Goal: Task Accomplishment & Management: Use online tool/utility

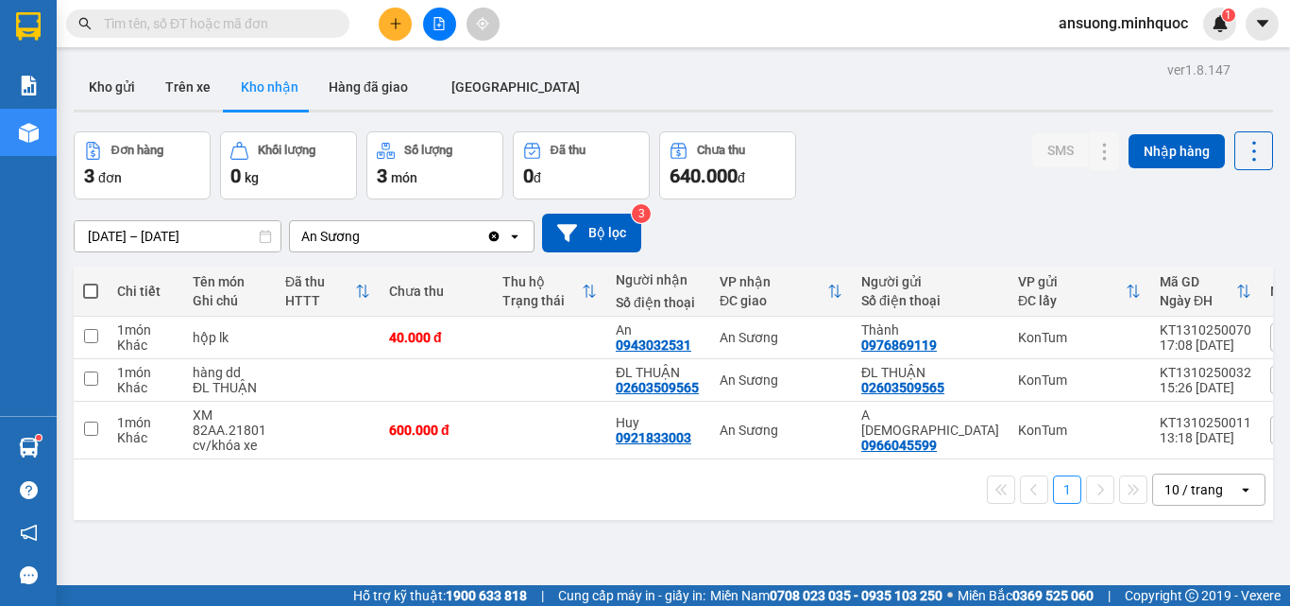
click at [133, 86] on button "Kho gửi" at bounding box center [112, 86] width 77 height 45
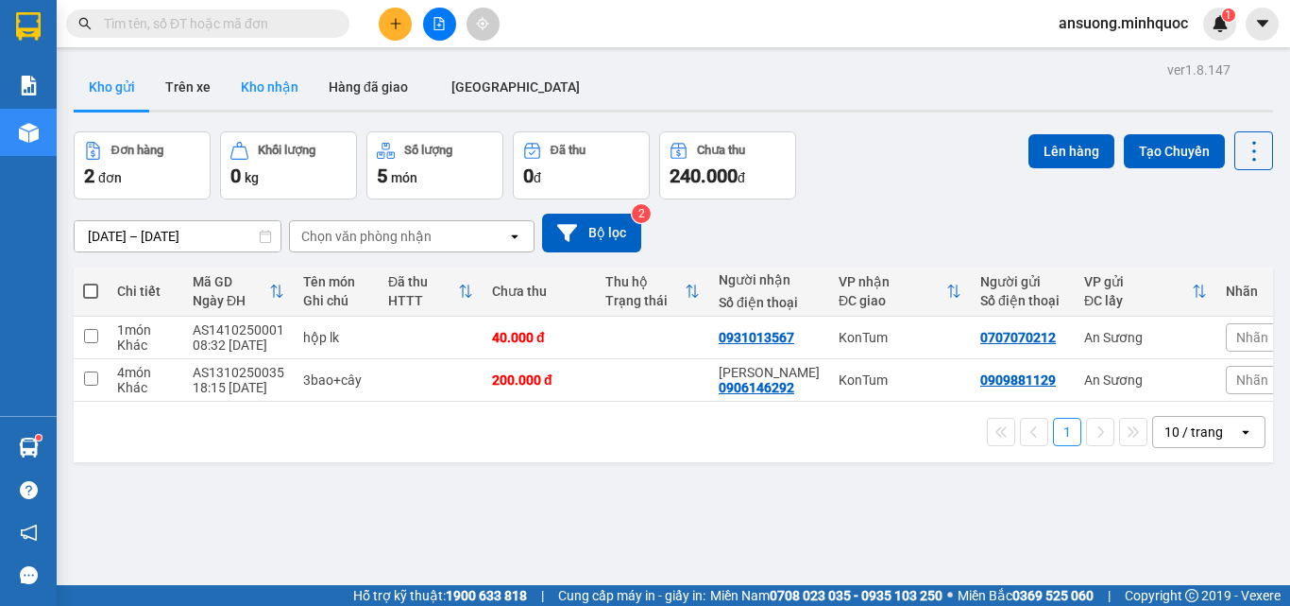
click at [257, 79] on button "Kho nhận" at bounding box center [270, 86] width 88 height 45
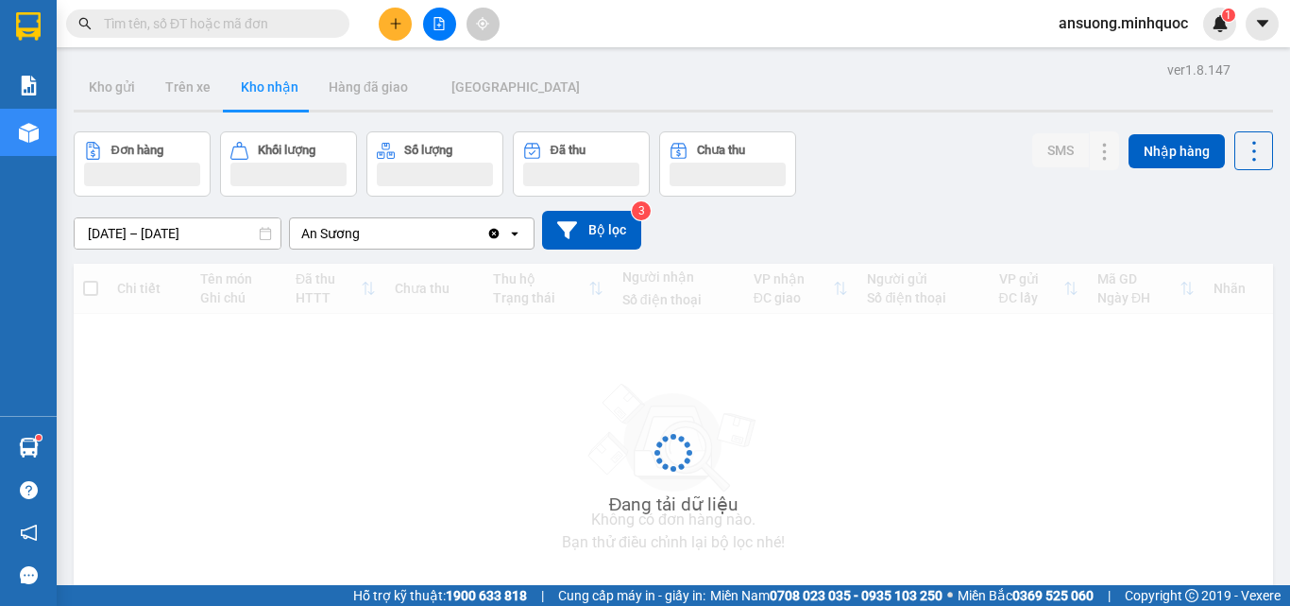
click at [257, 79] on button "Kho nhận" at bounding box center [270, 86] width 88 height 45
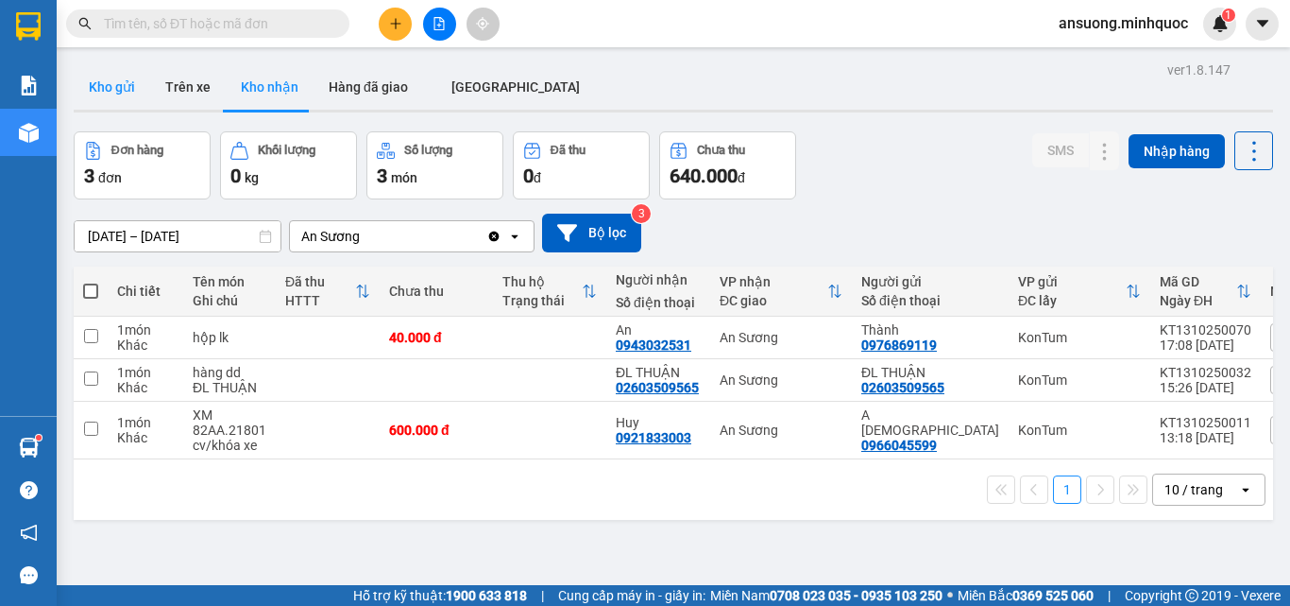
drag, startPoint x: 106, startPoint y: 78, endPoint x: 111, endPoint y: 67, distance: 12.3
click at [106, 78] on button "Kho gửi" at bounding box center [112, 86] width 77 height 45
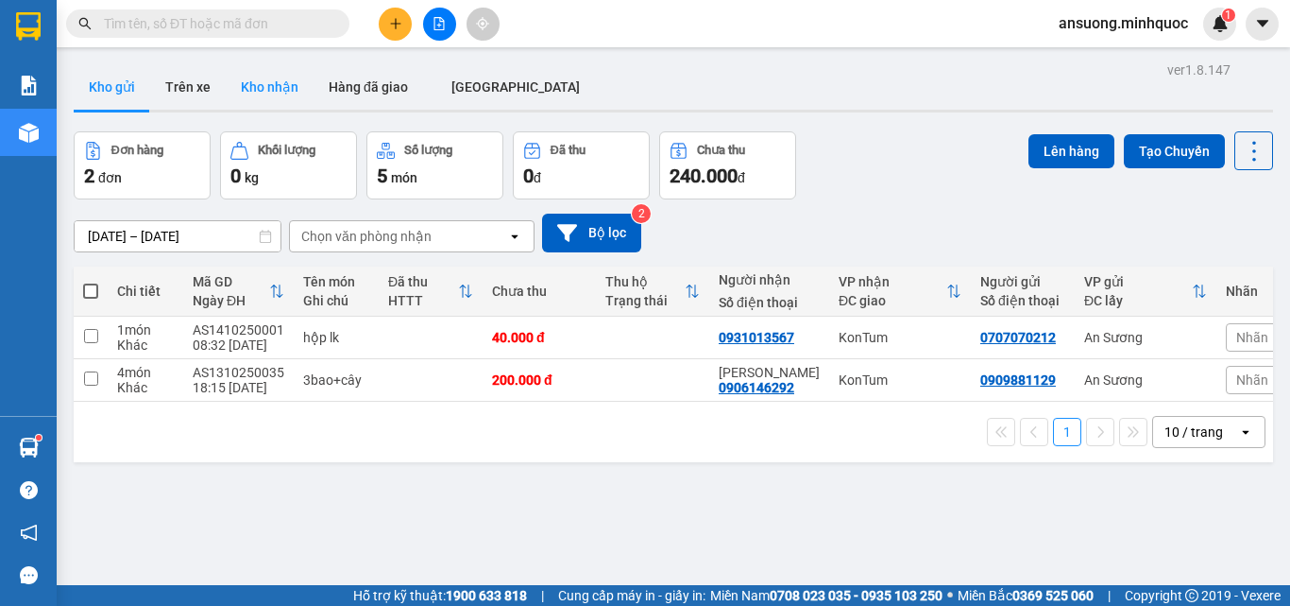
click at [261, 79] on button "Kho nhận" at bounding box center [270, 86] width 88 height 45
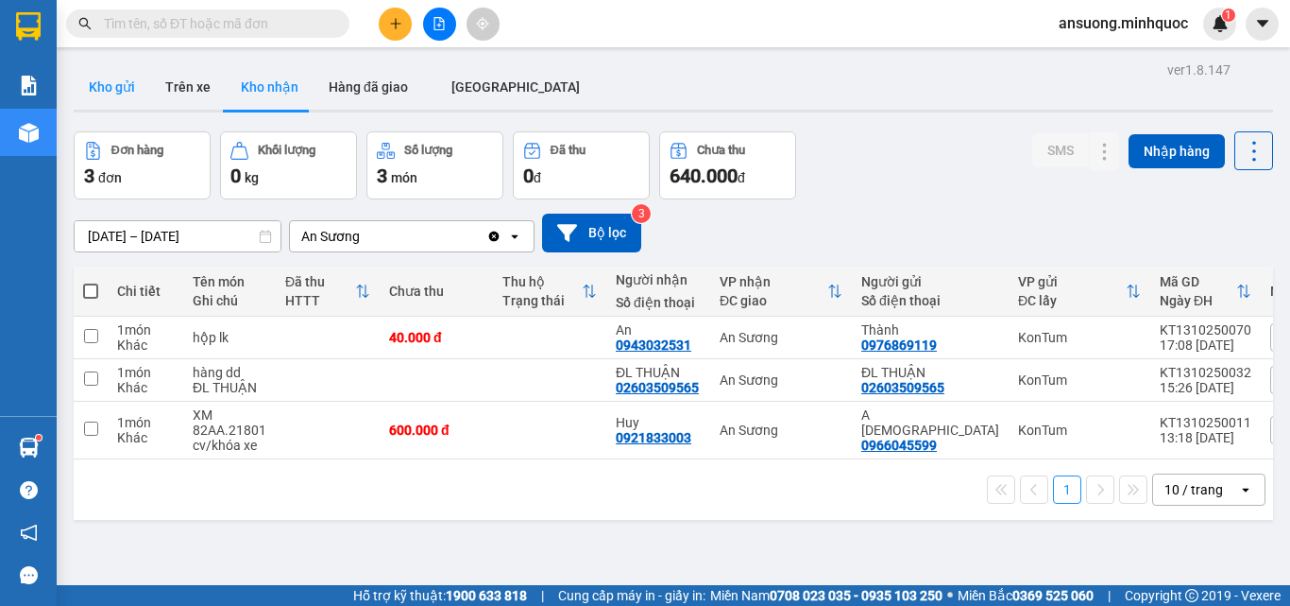
click at [96, 81] on button "Kho gửi" at bounding box center [112, 86] width 77 height 45
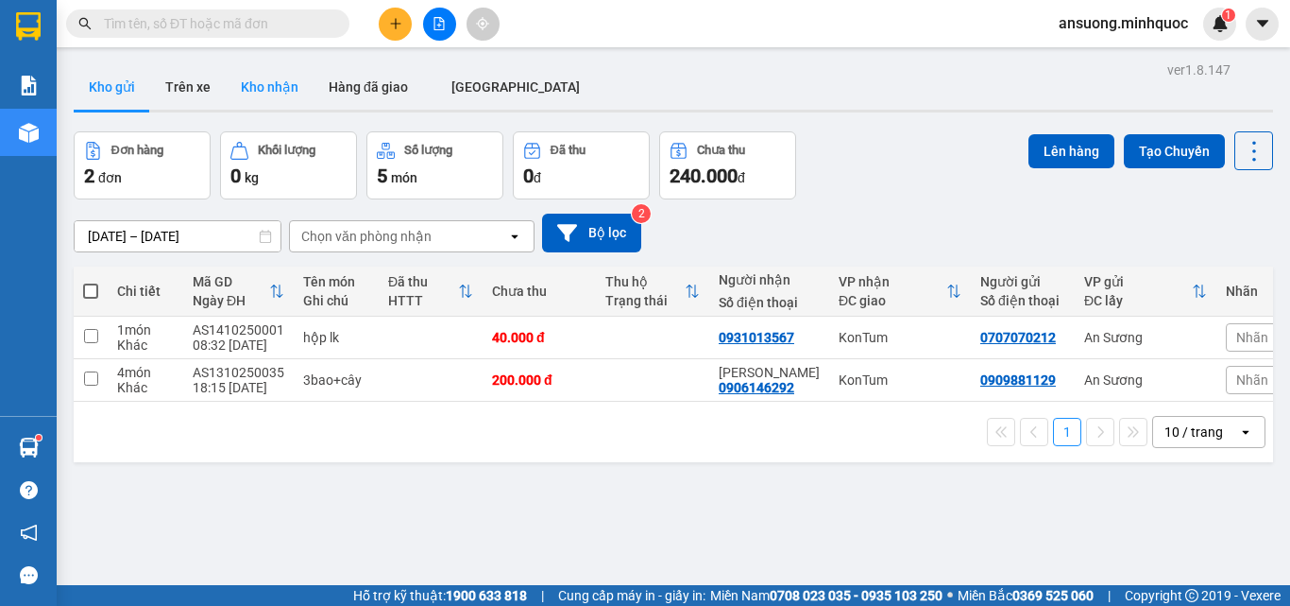
click at [238, 74] on button "Kho nhận" at bounding box center [270, 86] width 88 height 45
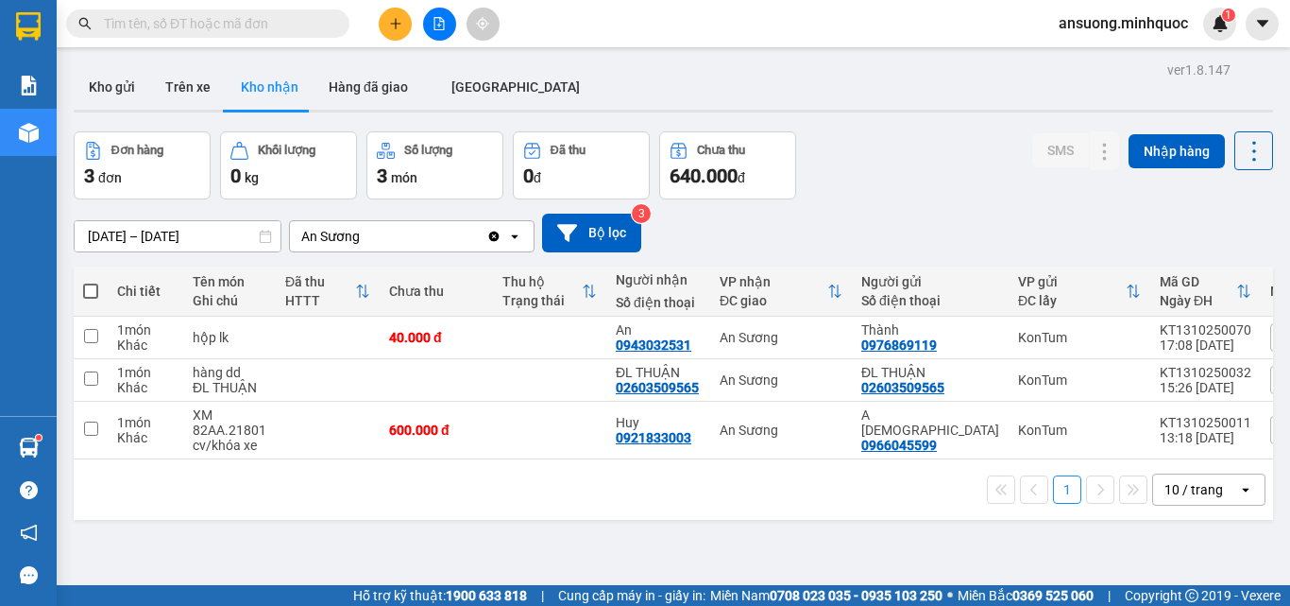
click at [110, 43] on div "Kết quả tìm kiếm ( 0 ) Bộ lọc No Data ansuong.minhquoc 1" at bounding box center [645, 23] width 1290 height 47
click at [107, 83] on button "Kho gửi" at bounding box center [112, 86] width 77 height 45
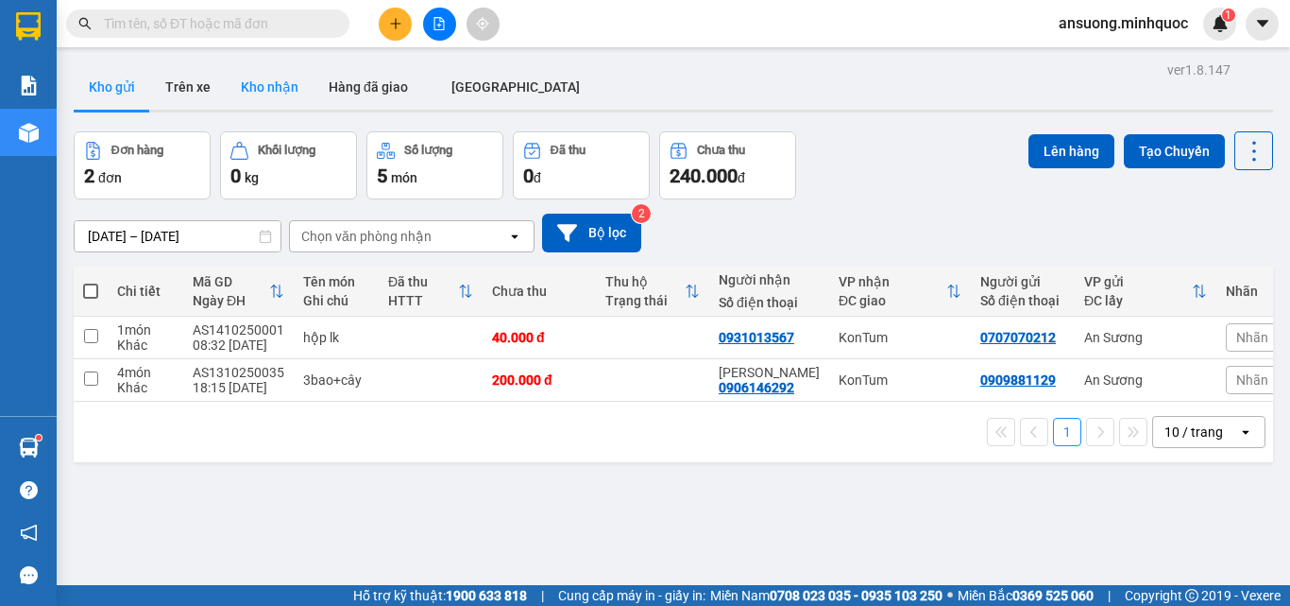
click at [250, 78] on button "Kho nhận" at bounding box center [270, 86] width 88 height 45
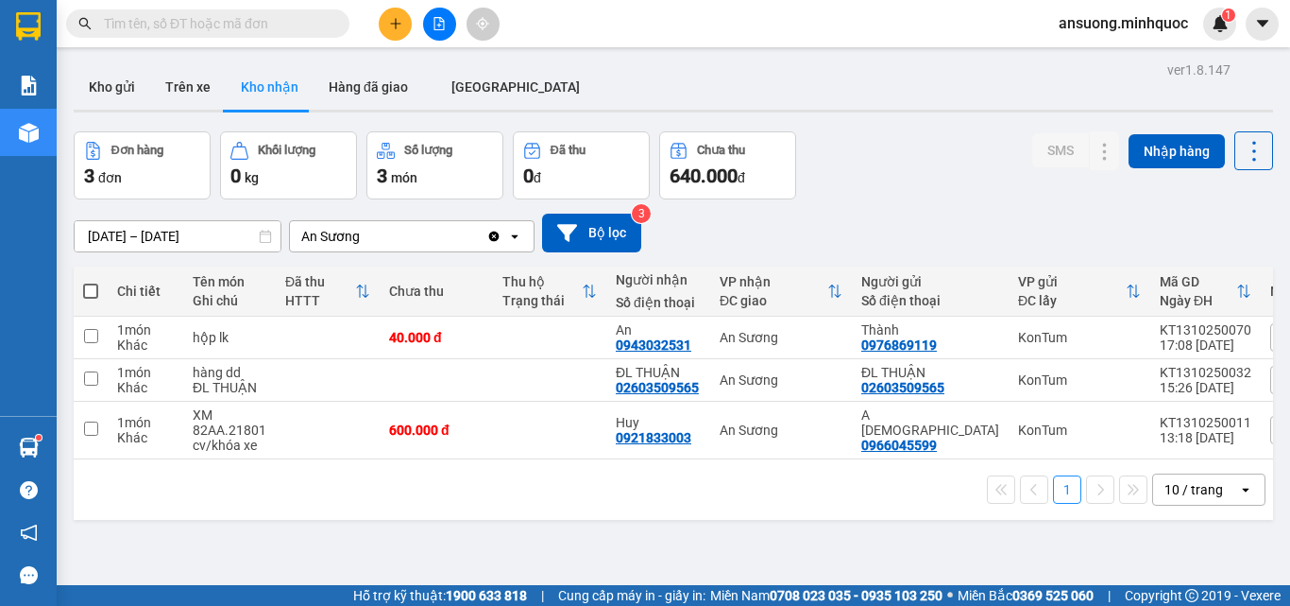
click at [576, 100] on div "Kho gửi Trên xe Kho nhận Hàng đã giao ĐÀ NẴNG" at bounding box center [674, 89] width 1200 height 50
click at [109, 94] on button "Kho gửi" at bounding box center [112, 86] width 77 height 45
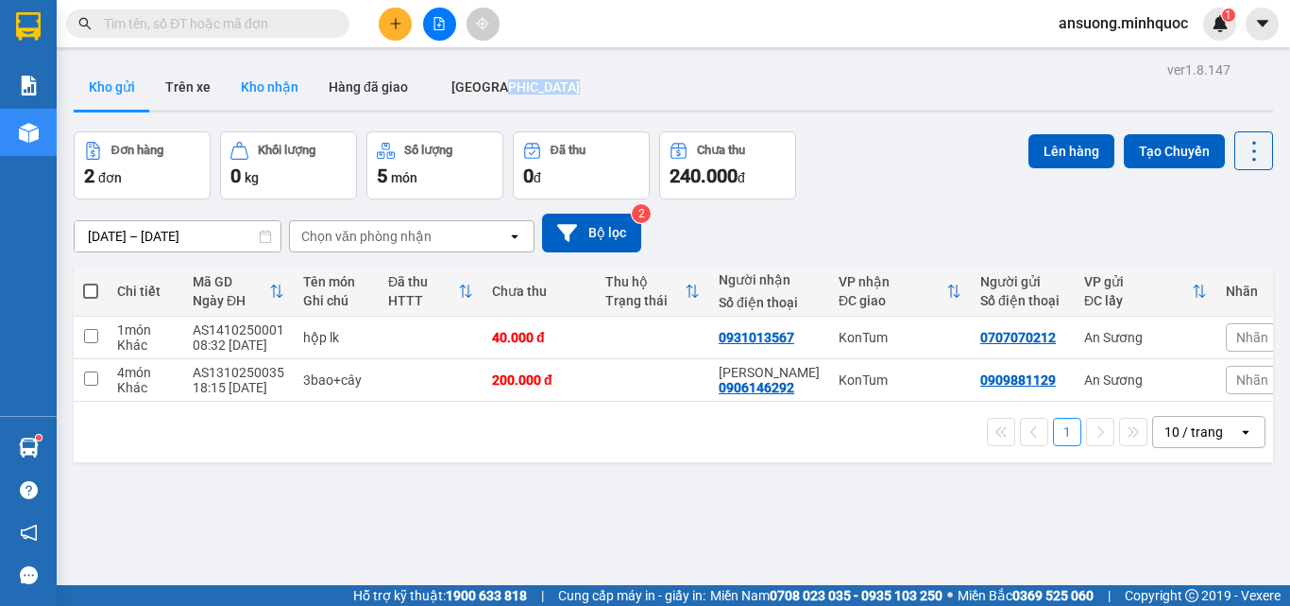
click at [241, 71] on button "Kho nhận" at bounding box center [270, 86] width 88 height 45
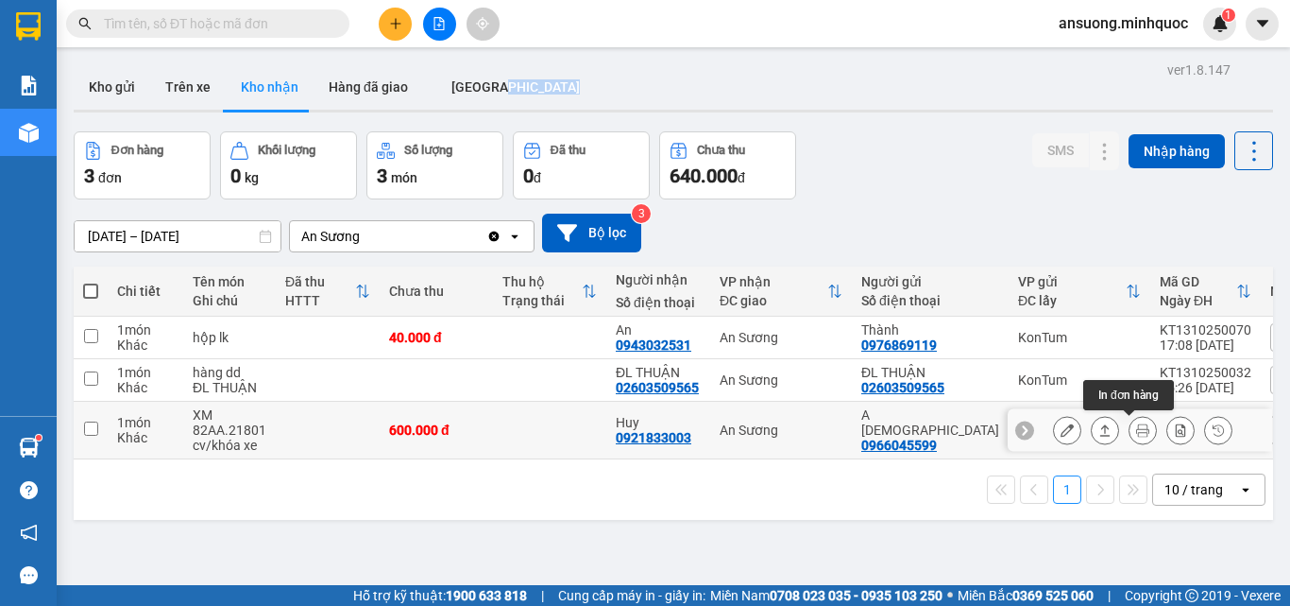
click at [1098, 435] on button at bounding box center [1105, 430] width 26 height 33
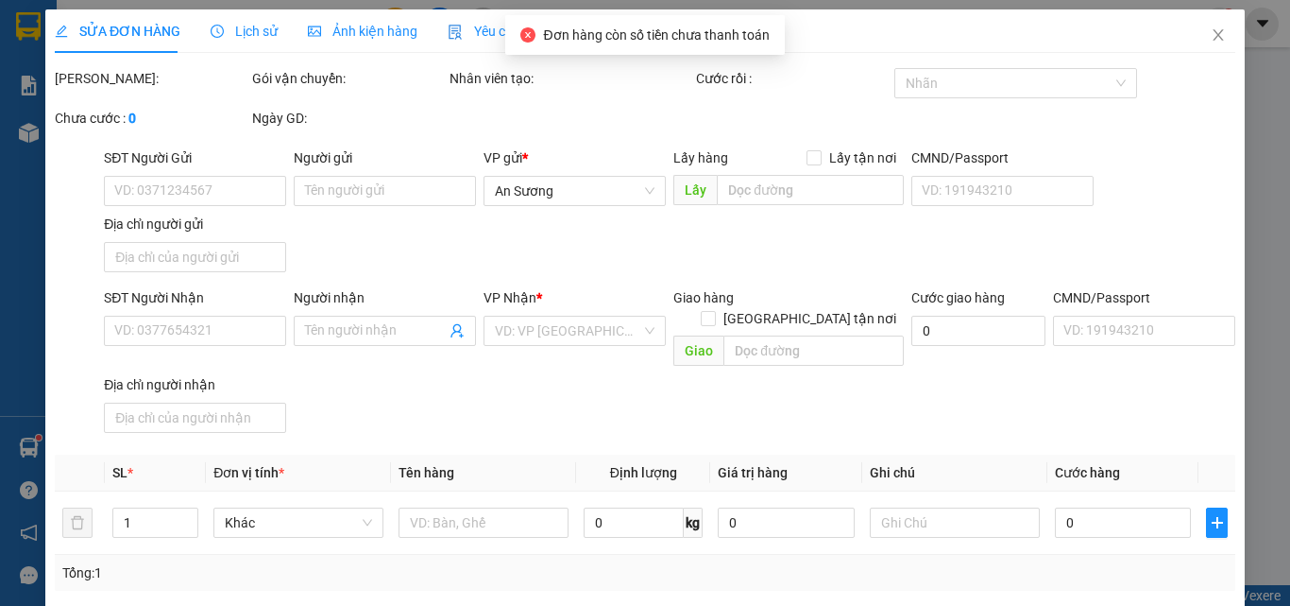
type input "0966045599"
type input "A HỒNG"
type input "0921833003"
type input "Huy"
type input "0"
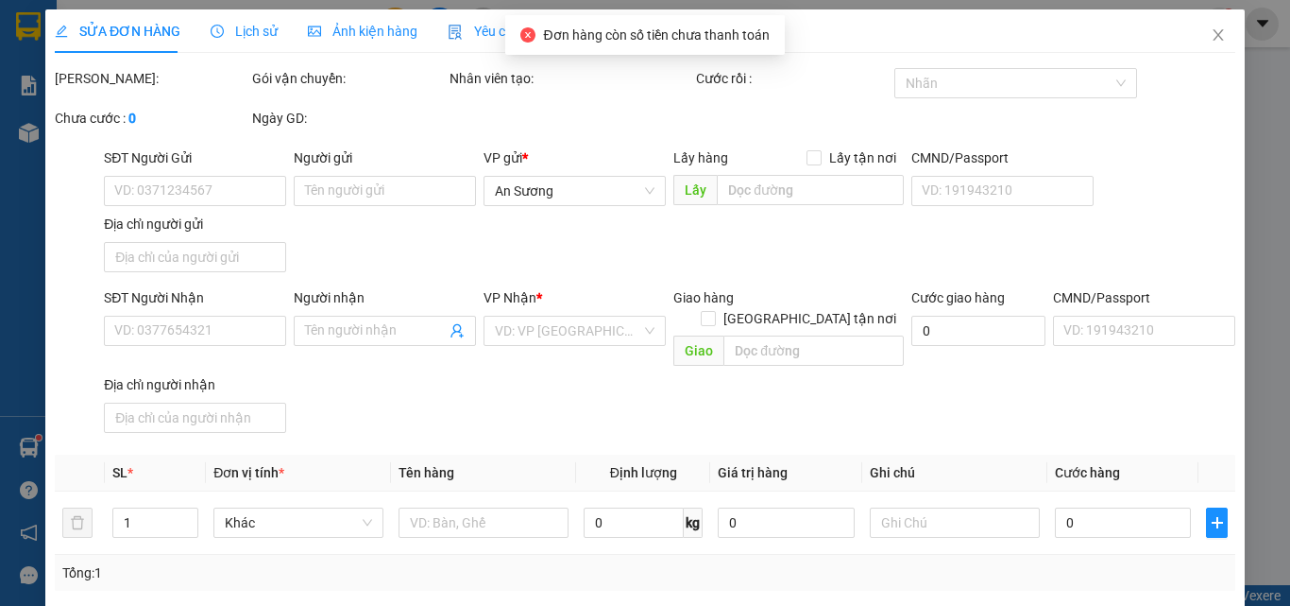
type input "600.000"
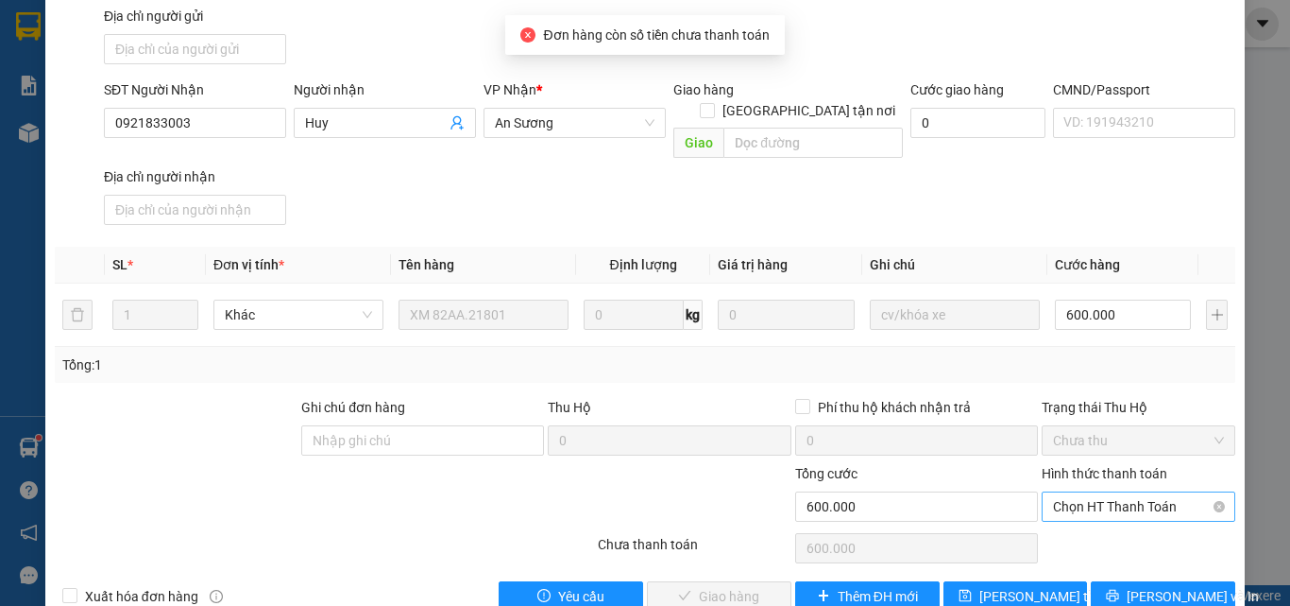
scroll to position [230, 0]
click at [1088, 491] on span "Chọn HT Thanh Toán" at bounding box center [1138, 505] width 171 height 28
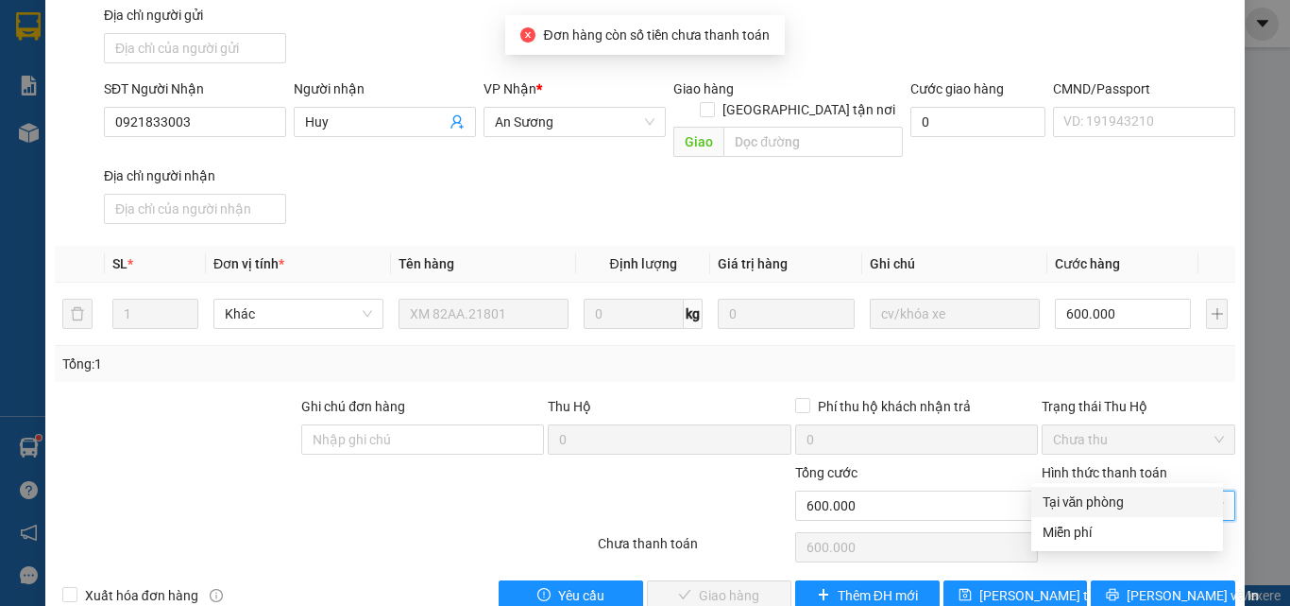
drag, startPoint x: 1075, startPoint y: 496, endPoint x: 1049, endPoint y: 515, distance: 32.5
click at [1074, 496] on div "Tại văn phòng" at bounding box center [1127, 501] width 169 height 21
type input "0"
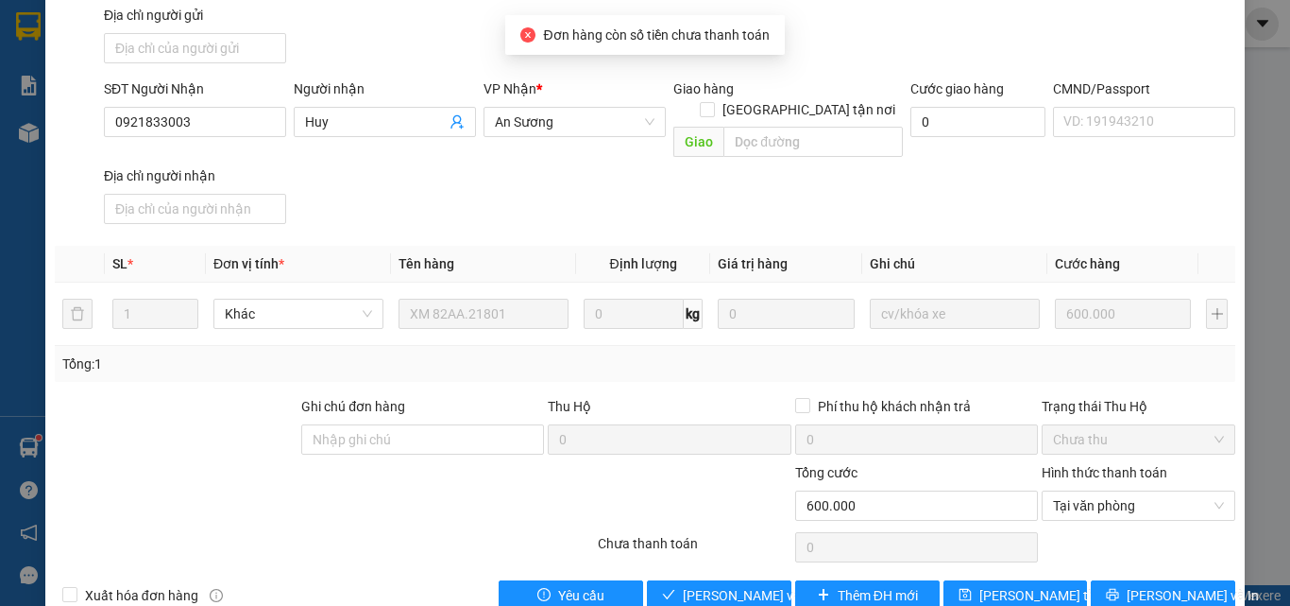
click at [720, 575] on div "SỬA ĐƠN HÀNG Lịch sử Ảnh kiện hàng Yêu cầu xuất hóa đơn điện tử Total Paid Fee …" at bounding box center [645, 202] width 1200 height 845
click at [723, 585] on span "Lưu và Giao hàng" at bounding box center [773, 595] width 181 height 21
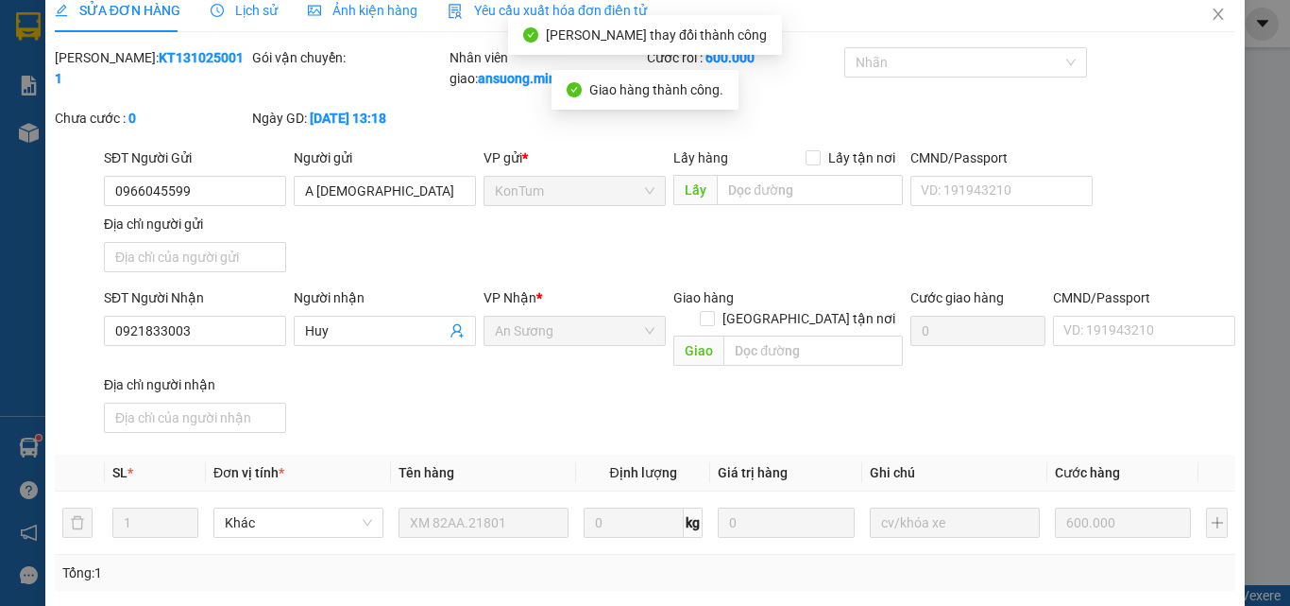
scroll to position [0, 0]
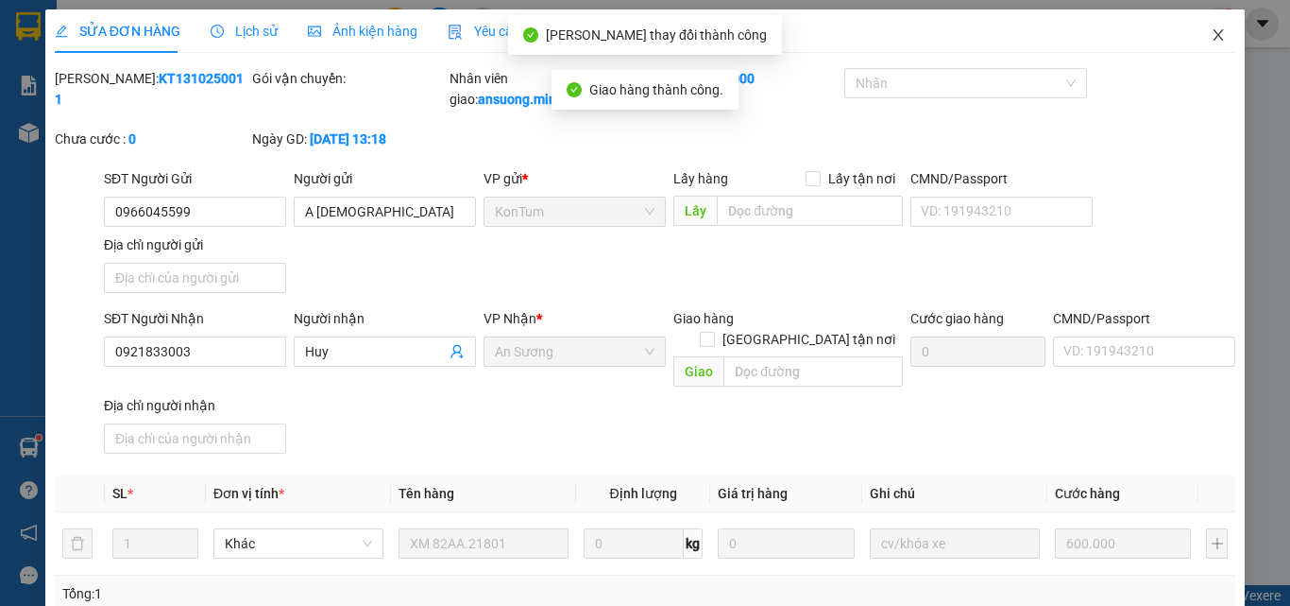
drag, startPoint x: 1188, startPoint y: 34, endPoint x: 1217, endPoint y: 40, distance: 28.9
click at [1200, 38] on span "Close" at bounding box center [1218, 35] width 53 height 53
click at [1225, 40] on div "1" at bounding box center [1219, 24] width 33 height 33
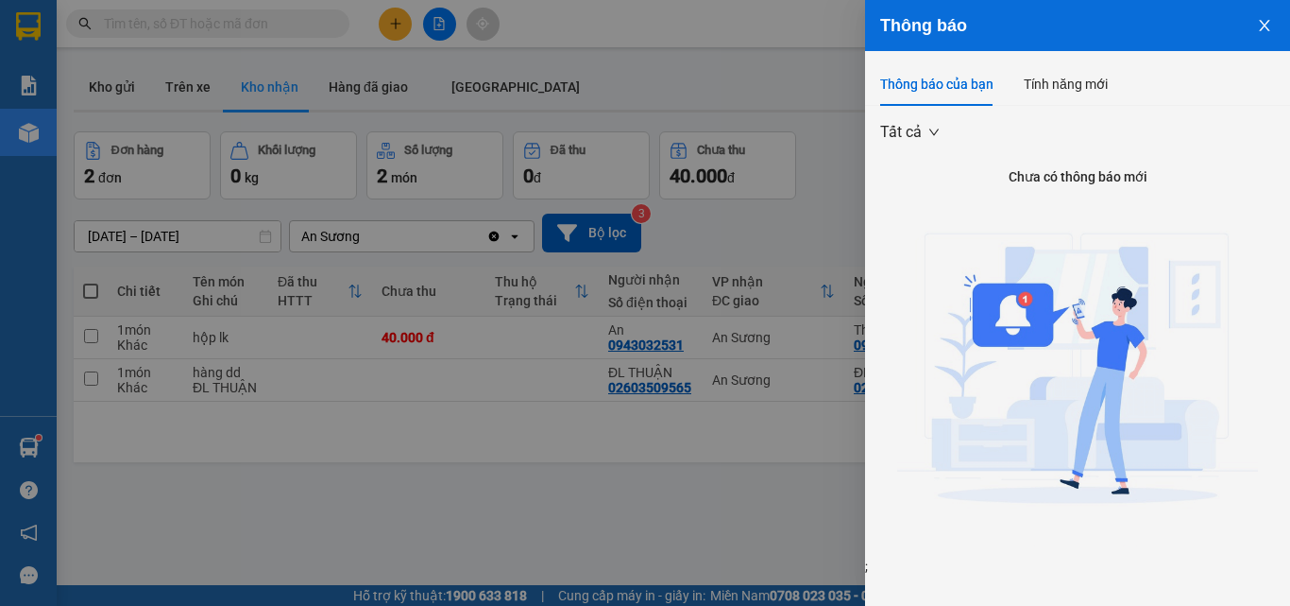
click at [1268, 11] on button "Close" at bounding box center [1264, 24] width 51 height 48
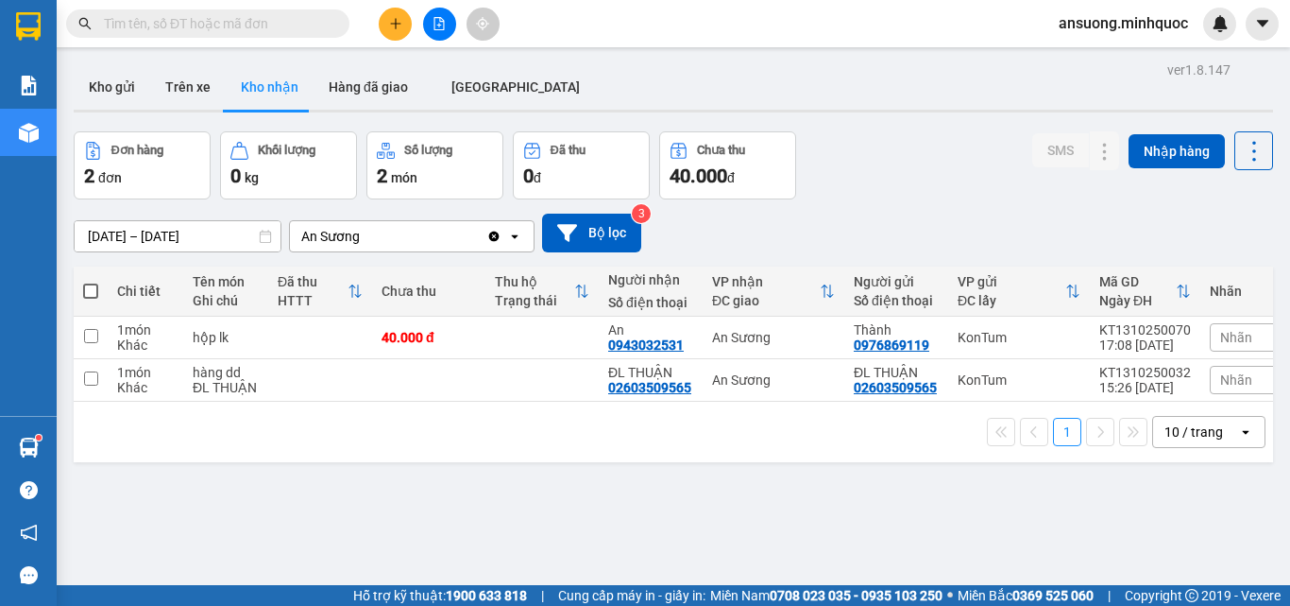
click at [381, 25] on button at bounding box center [395, 24] width 33 height 33
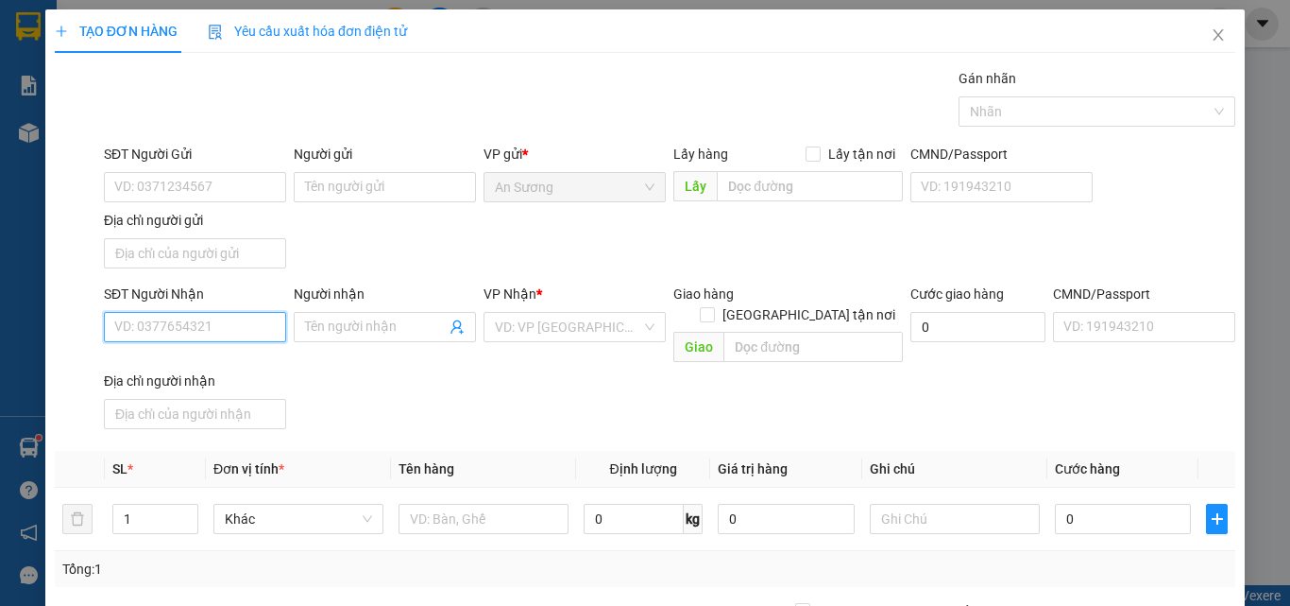
click at [168, 340] on input "SĐT Người Nhận" at bounding box center [195, 327] width 182 height 30
click at [163, 336] on input "SĐT Người Nhận" at bounding box center [195, 327] width 182 height 30
click at [219, 369] on div "0384170579 - đạt" at bounding box center [193, 364] width 158 height 21
type input "0384170579"
type input "đạt"
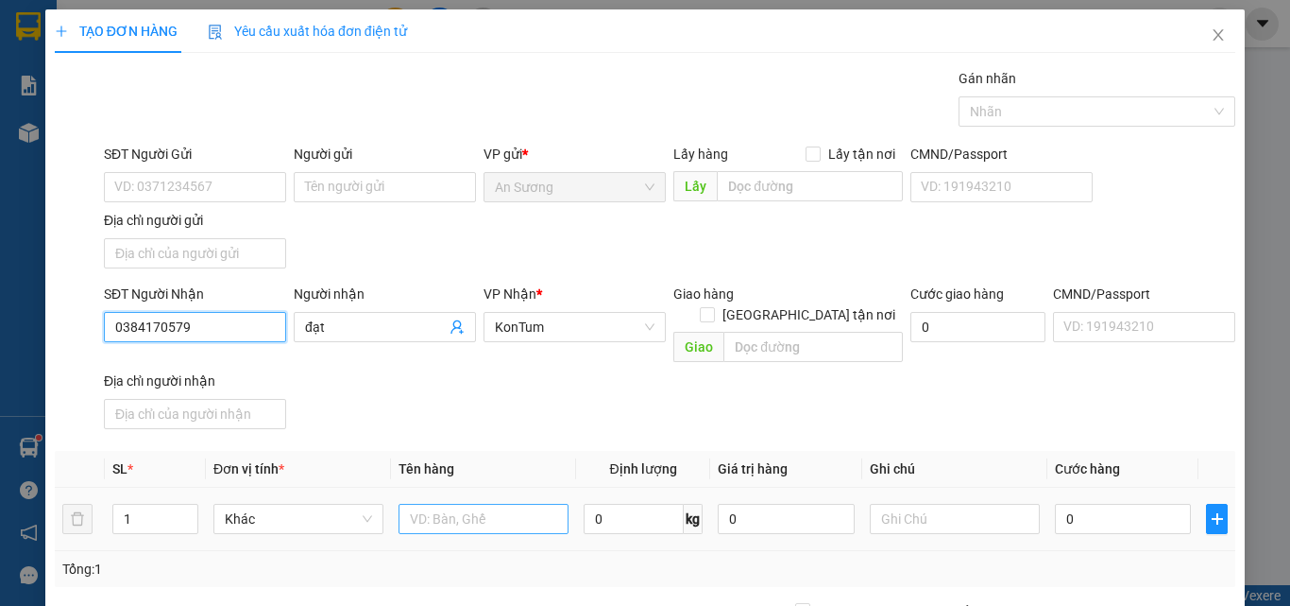
type input "0384170579"
click at [449, 504] on input "text" at bounding box center [484, 518] width 170 height 30
type input "tx"
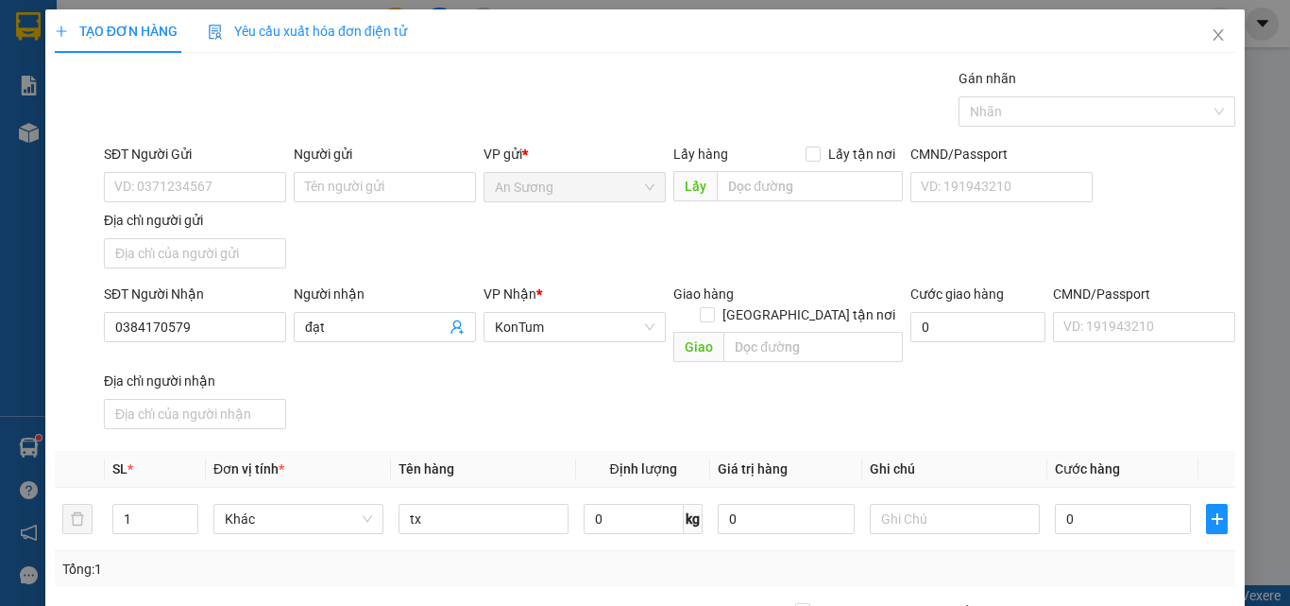
drag, startPoint x: 603, startPoint y: 401, endPoint x: 1009, endPoint y: 589, distance: 448.0
click at [624, 411] on div "SĐT Người Nhận 0384170579 Người nhận đạt VP Nhận * KonTum Giao hàng Giao tận nơ…" at bounding box center [669, 359] width 1139 height 153
drag, startPoint x: 1121, startPoint y: 471, endPoint x: 1111, endPoint y: 494, distance: 24.9
click at [1117, 487] on td "0" at bounding box center [1123, 518] width 151 height 63
click at [1111, 503] on input "0" at bounding box center [1123, 518] width 136 height 30
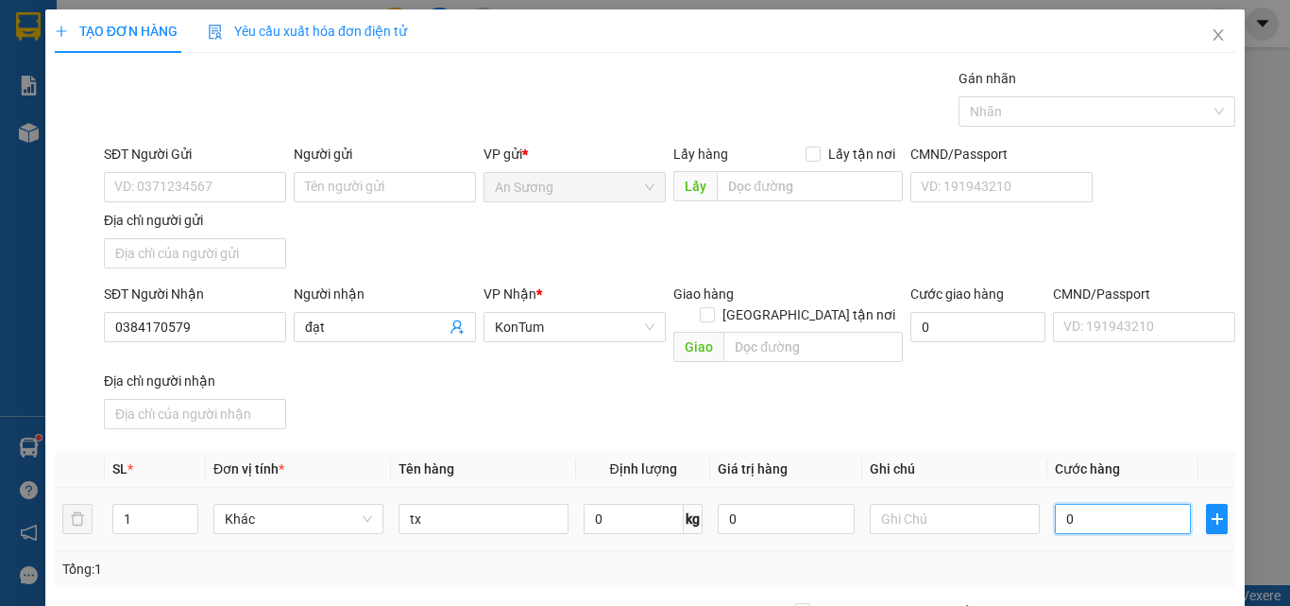
type input "6"
type input "60"
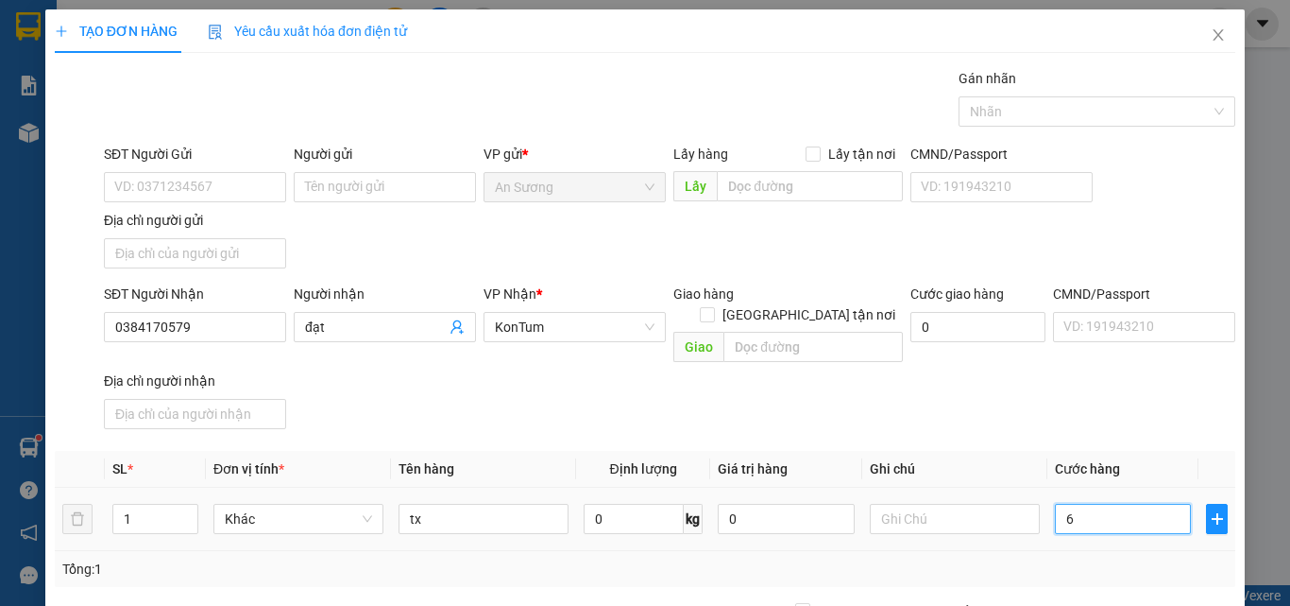
type input "60"
type input "60.000"
click at [1111, 410] on div "SĐT Người Nhận 0384170579 Người nhận đạt VP Nhận * KonTum Giao hàng Giao tận nơ…" at bounding box center [669, 359] width 1139 height 153
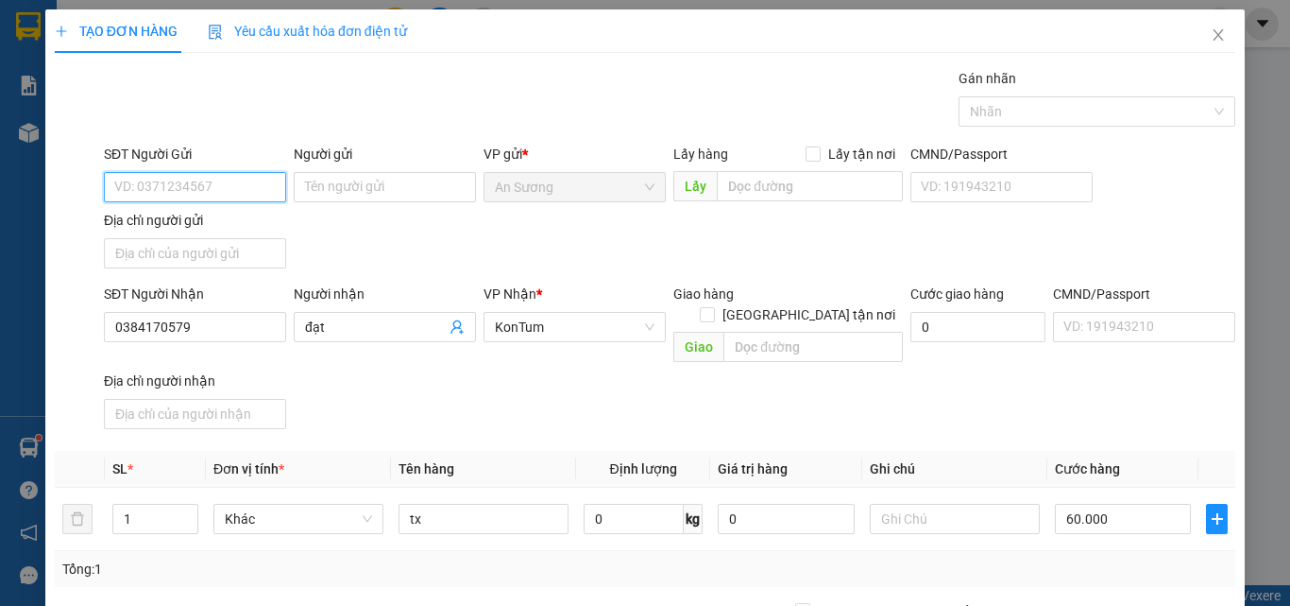
click at [226, 196] on input "SĐT Người Gửi" at bounding box center [195, 187] width 182 height 30
drag, startPoint x: 198, startPoint y: 232, endPoint x: 260, endPoint y: 220, distance: 62.6
click at [203, 227] on div "0374421115" at bounding box center [193, 224] width 158 height 21
type input "0374421115"
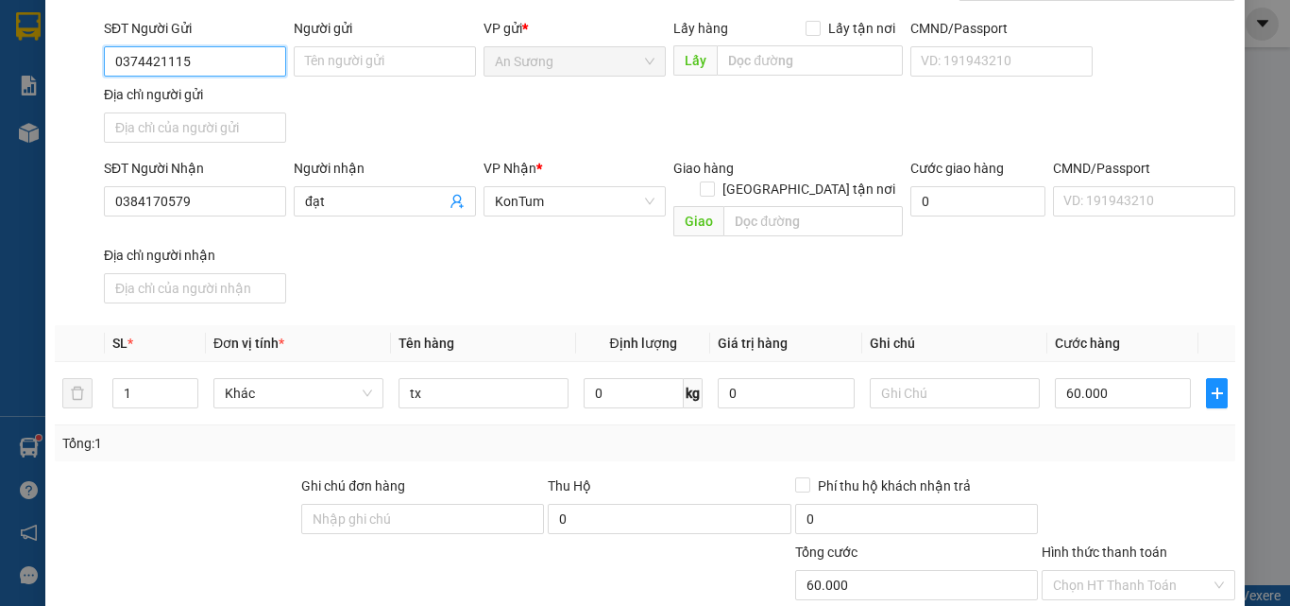
scroll to position [226, 0]
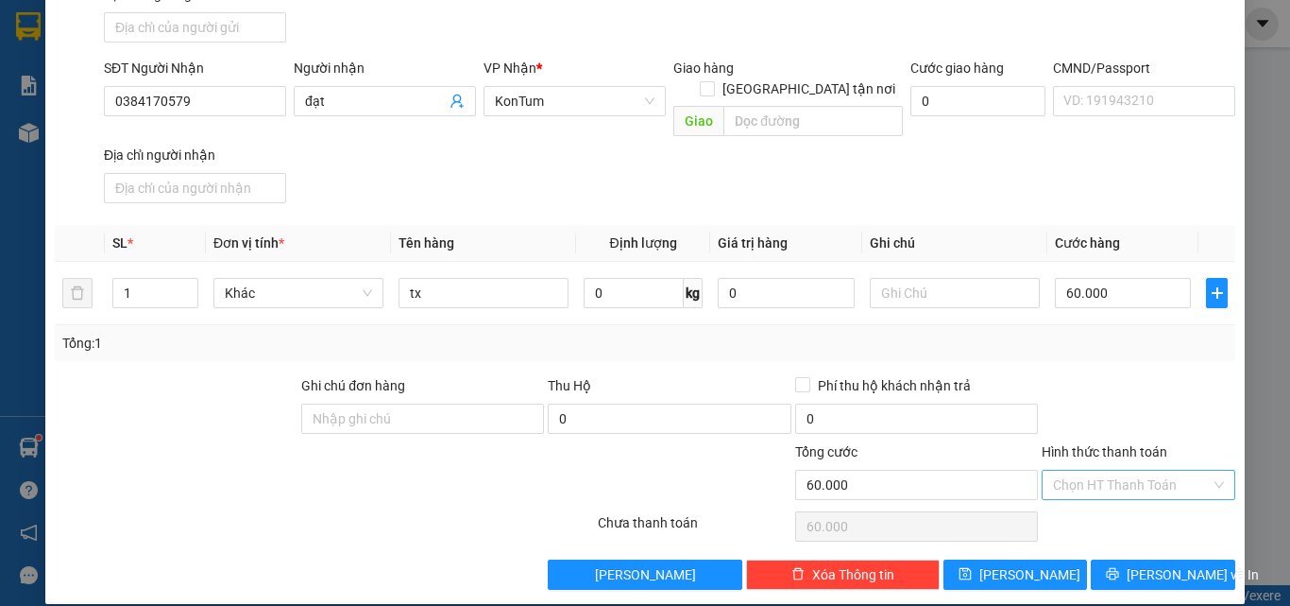
click at [1084, 470] on input "Hình thức thanh toán" at bounding box center [1132, 484] width 158 height 28
click at [1106, 492] on div "Tại văn phòng" at bounding box center [1127, 501] width 169 height 21
type input "0"
click at [1143, 564] on span "Lưu và In" at bounding box center [1193, 574] width 132 height 21
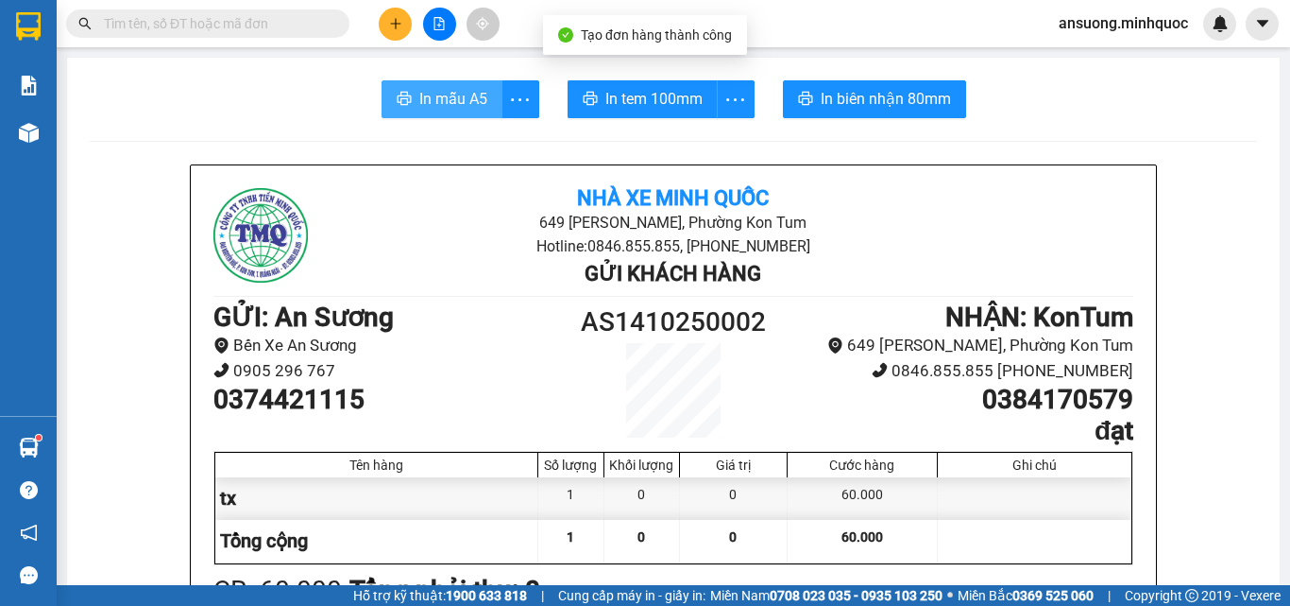
click at [444, 91] on span "In mẫu A5" at bounding box center [453, 99] width 68 height 24
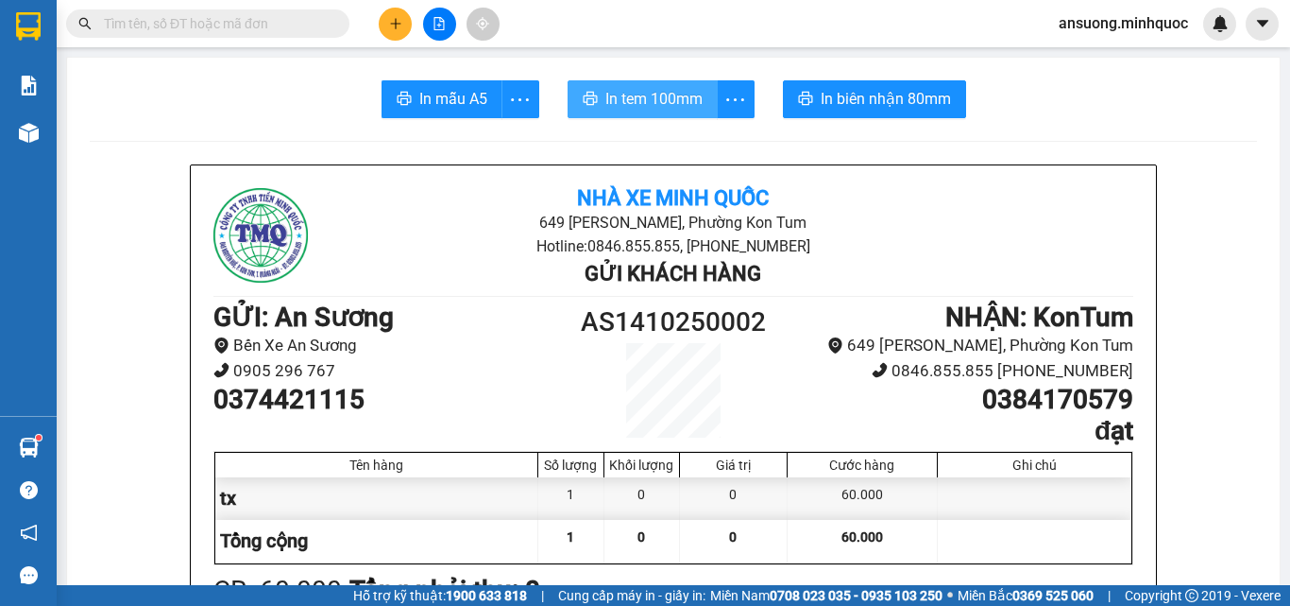
click at [651, 107] on span "In tem 100mm" at bounding box center [654, 99] width 97 height 24
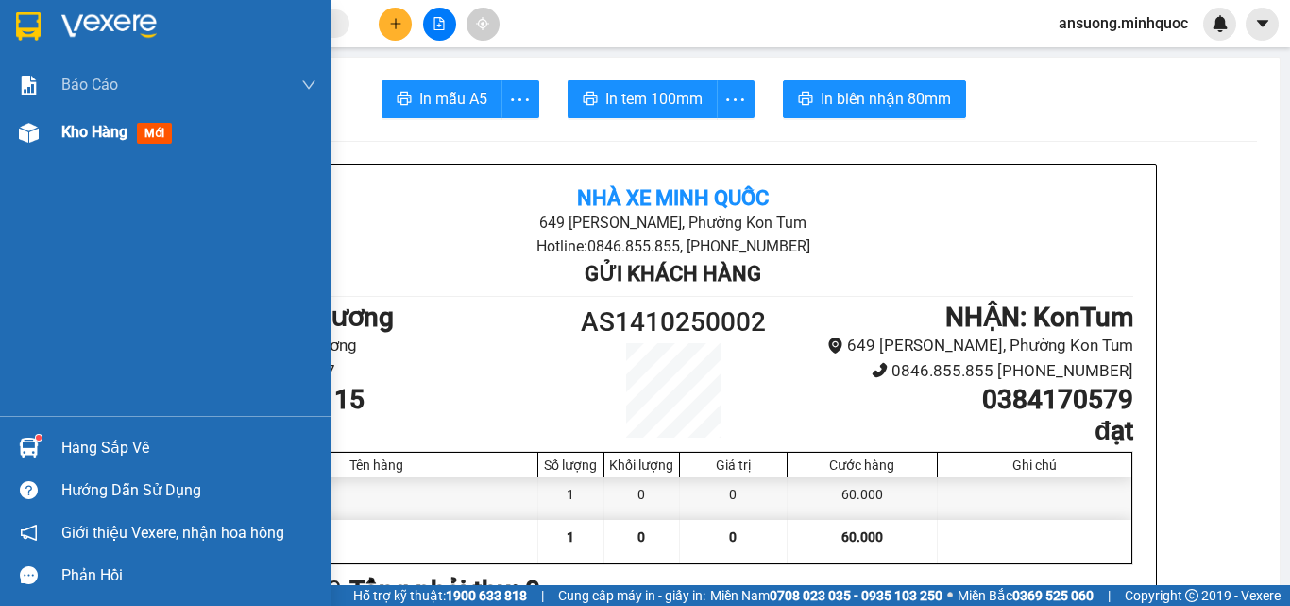
click at [16, 138] on div at bounding box center [28, 132] width 33 height 33
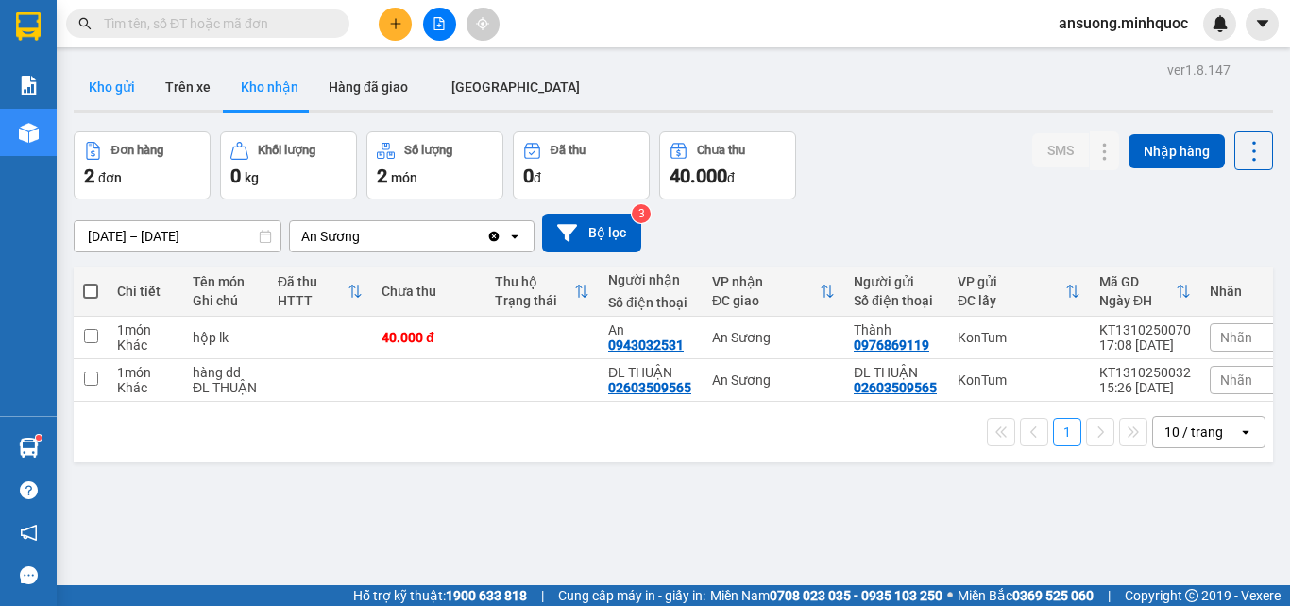
click at [104, 97] on button "Kho gửi" at bounding box center [112, 86] width 77 height 45
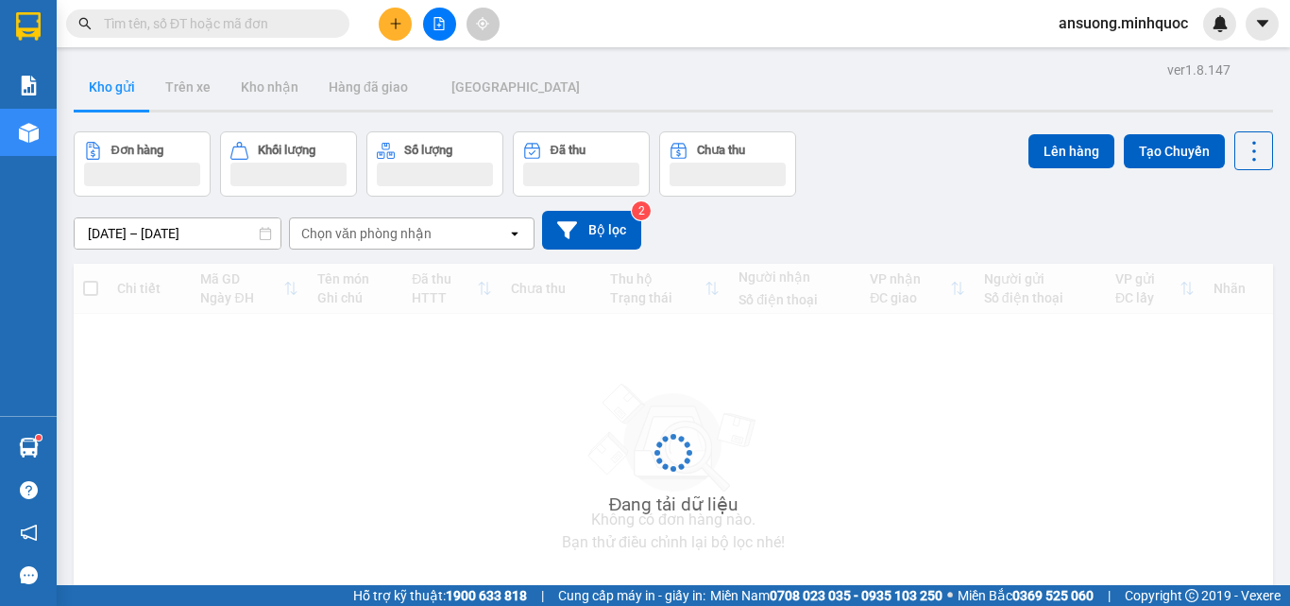
click at [104, 93] on button "Kho gửi" at bounding box center [112, 86] width 77 height 45
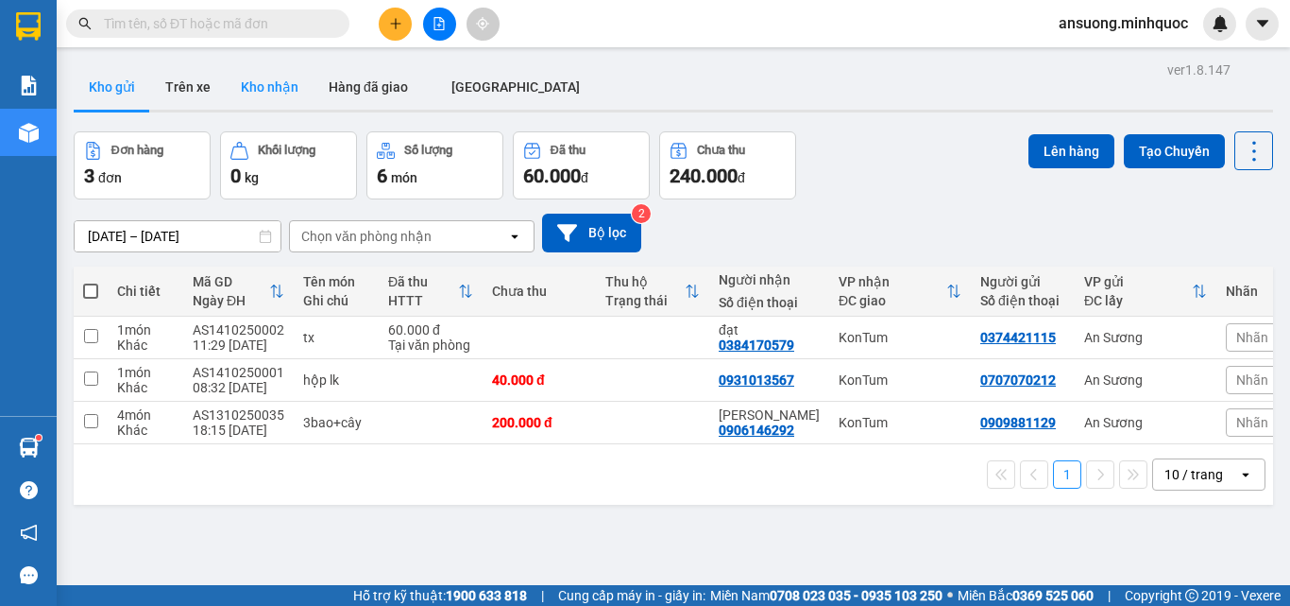
click at [254, 86] on button "Kho nhận" at bounding box center [270, 86] width 88 height 45
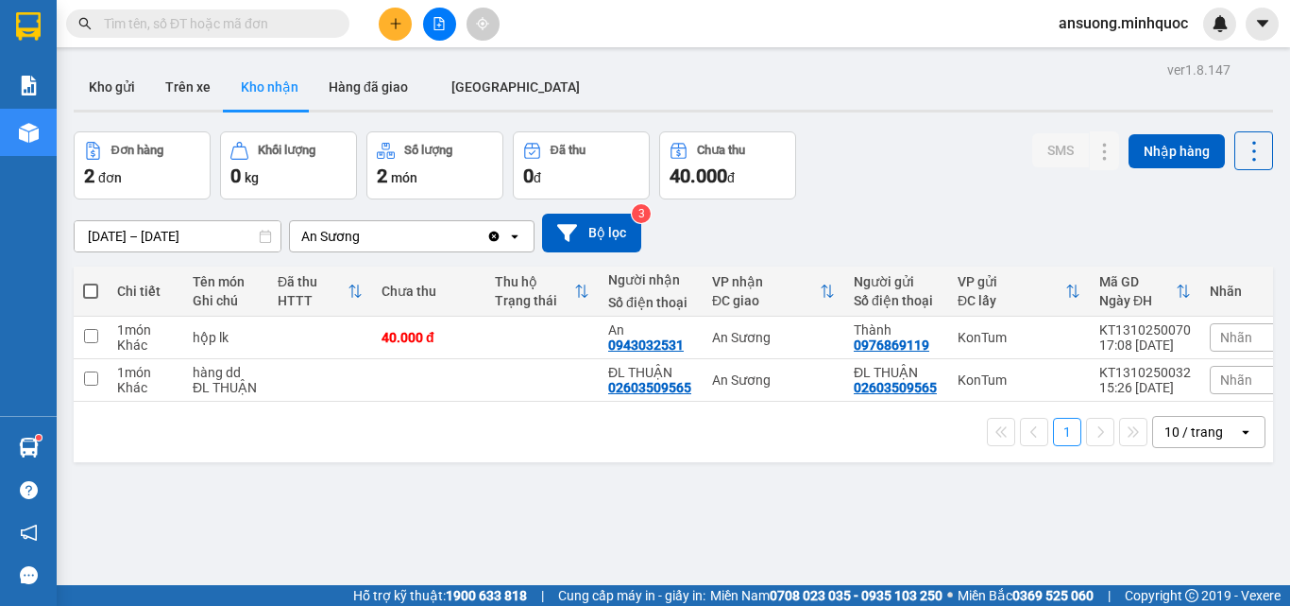
click at [128, 61] on div "ver 1.8.147 Kho gửi Trên xe Kho nhận Hàng đã giao ĐÀ NẴNG Đơn hàng 2 đơn Khối l…" at bounding box center [673, 360] width 1215 height 606
click at [103, 74] on button "Kho gửi" at bounding box center [112, 86] width 77 height 45
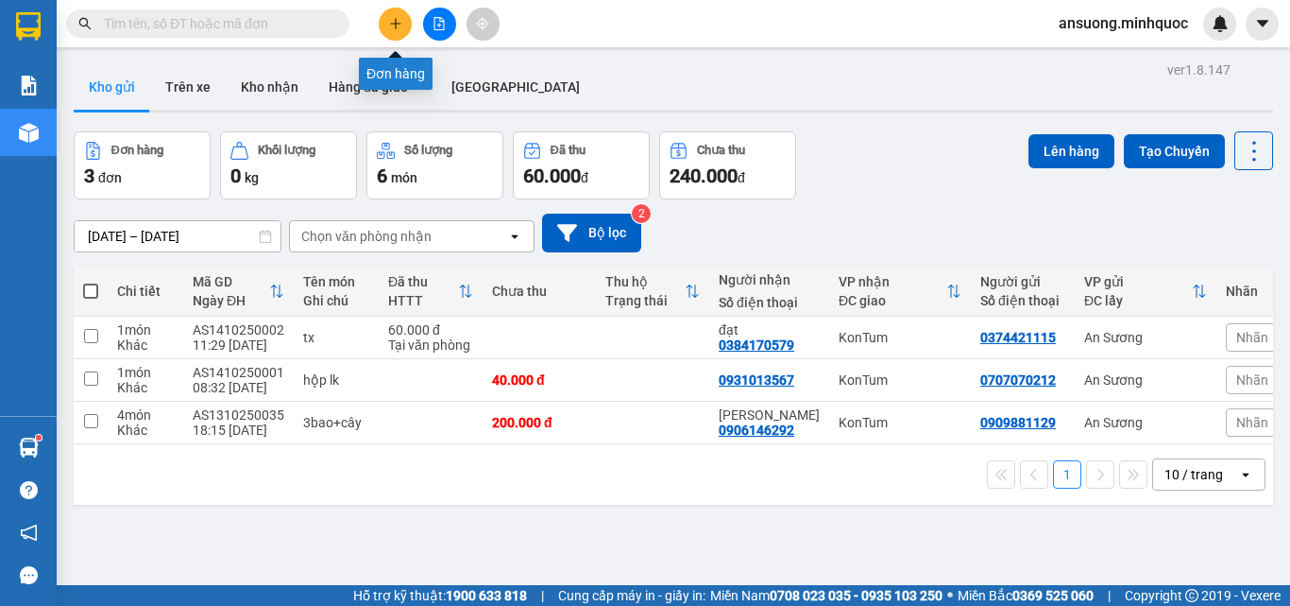
click at [392, 31] on button at bounding box center [395, 24] width 33 height 33
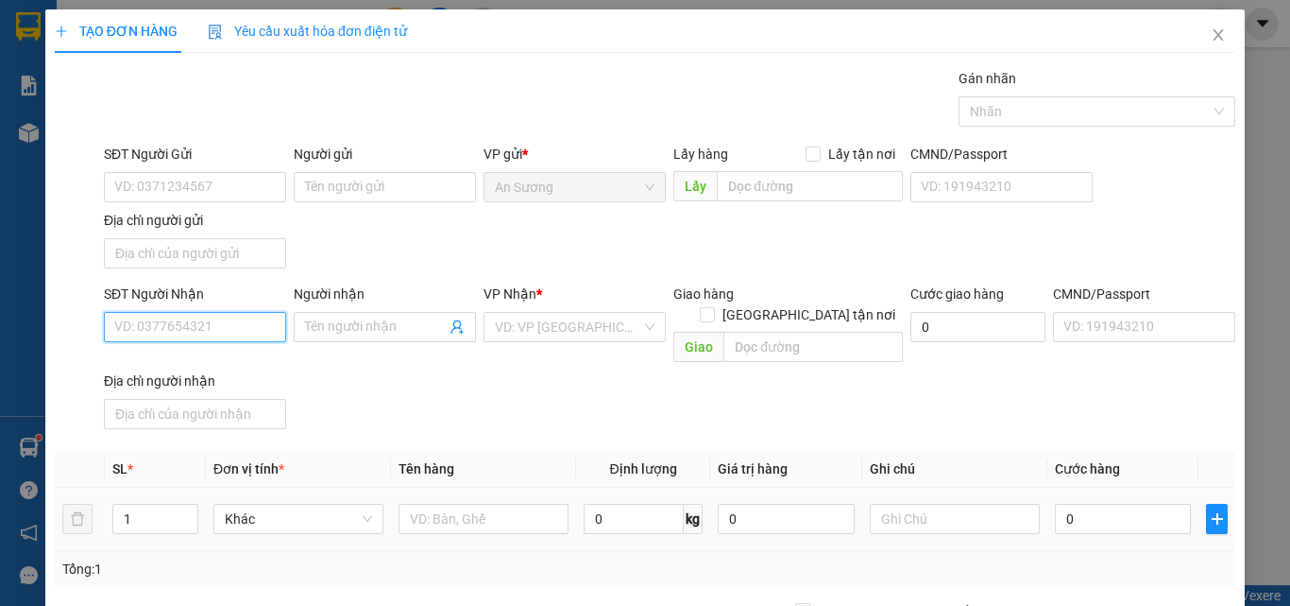
drag, startPoint x: 158, startPoint y: 331, endPoint x: 187, endPoint y: 470, distance: 142.8
click at [158, 340] on input "SĐT Người Nhận" at bounding box center [195, 327] width 182 height 30
type input "2"
click at [182, 508] on span "up" at bounding box center [187, 513] width 11 height 11
click at [453, 503] on input "text" at bounding box center [484, 518] width 170 height 30
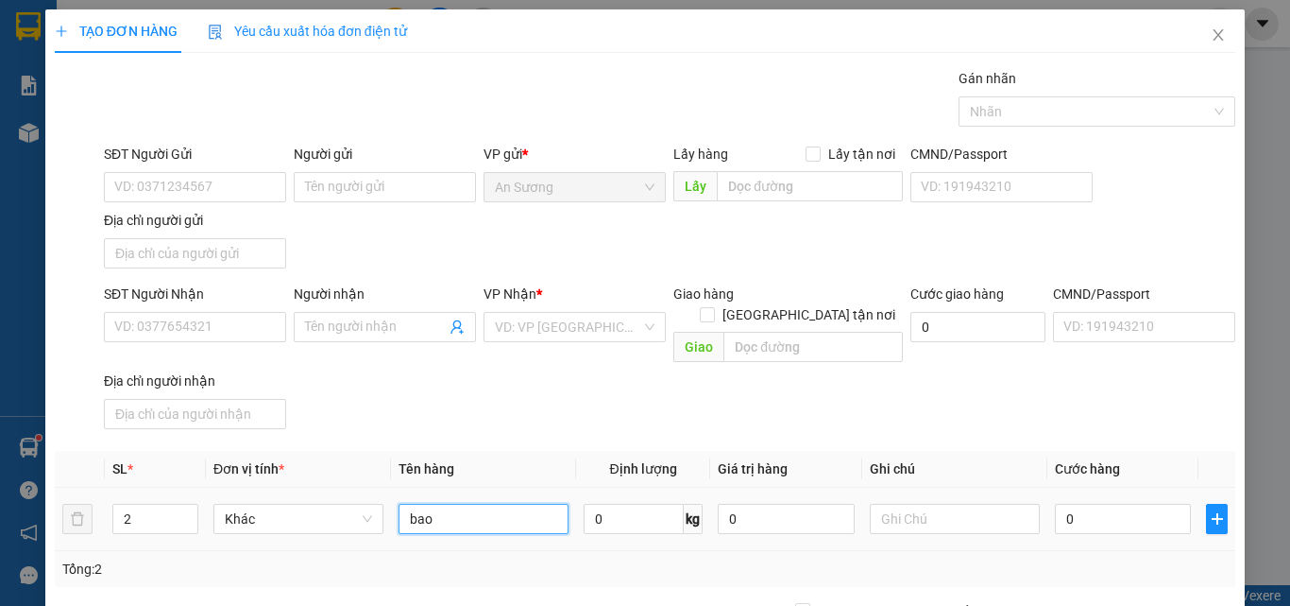
type input "bao"
click at [663, 426] on div "Transit Pickup Surcharge Ids Transit Deliver Surcharge Ids Transit Deliver Surc…" at bounding box center [645, 441] width 1181 height 747
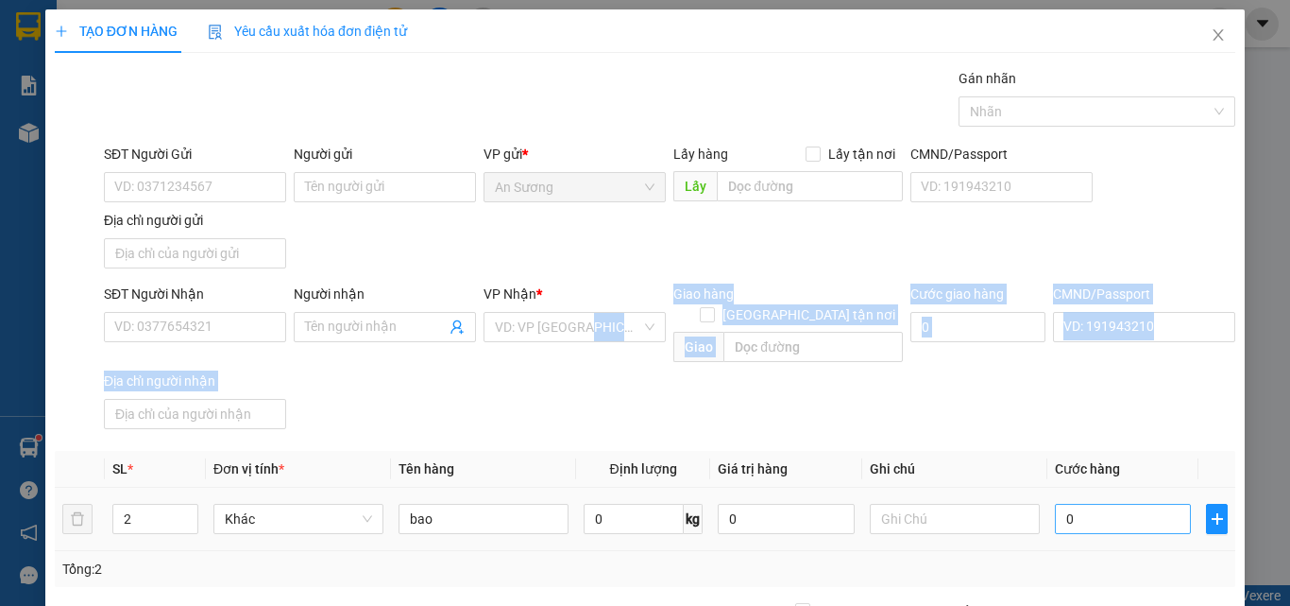
click at [1084, 504] on input "0" at bounding box center [1123, 518] width 136 height 30
click at [1130, 401] on div "SĐT Người Nhận VD: 0377654321 Người nhận Tên người nhận VP Nhận * VD: VP Sài Gò…" at bounding box center [669, 359] width 1139 height 153
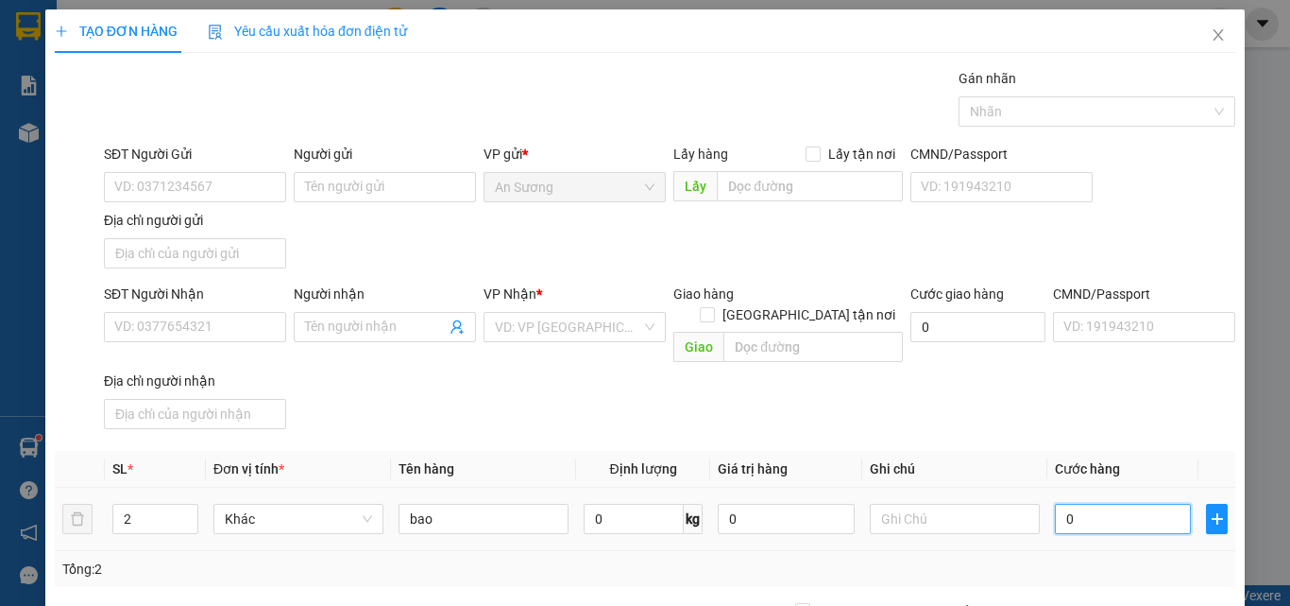
click at [1101, 503] on input "0" at bounding box center [1123, 518] width 136 height 30
type input "2"
type input "24"
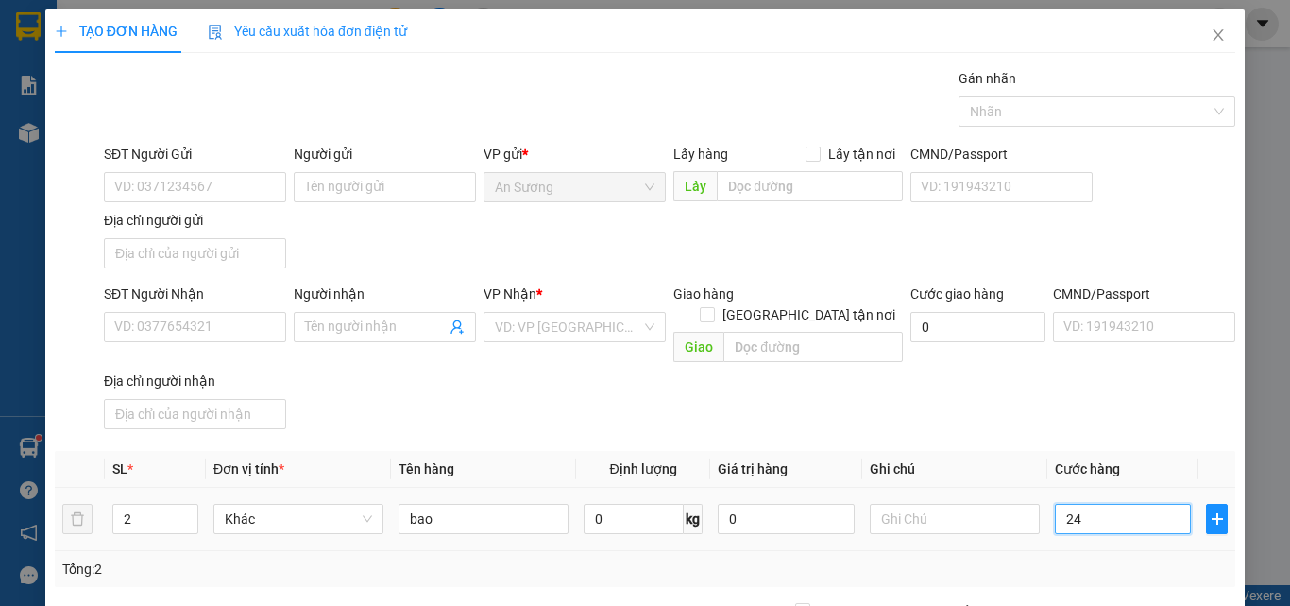
type input "24"
type input "240"
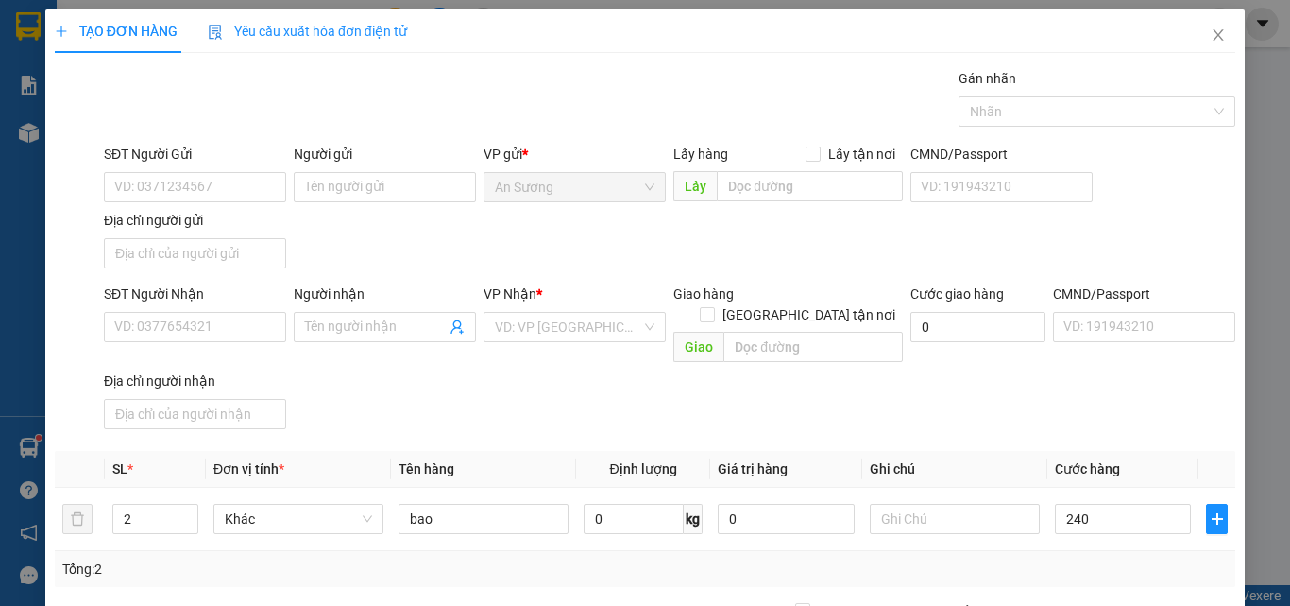
type input "240.000"
drag, startPoint x: 1025, startPoint y: 422, endPoint x: 817, endPoint y: 388, distance: 210.6
click at [1013, 418] on div "Transit Pickup Surcharge Ids Transit Deliver Surcharge Ids Transit Deliver Surc…" at bounding box center [645, 441] width 1181 height 747
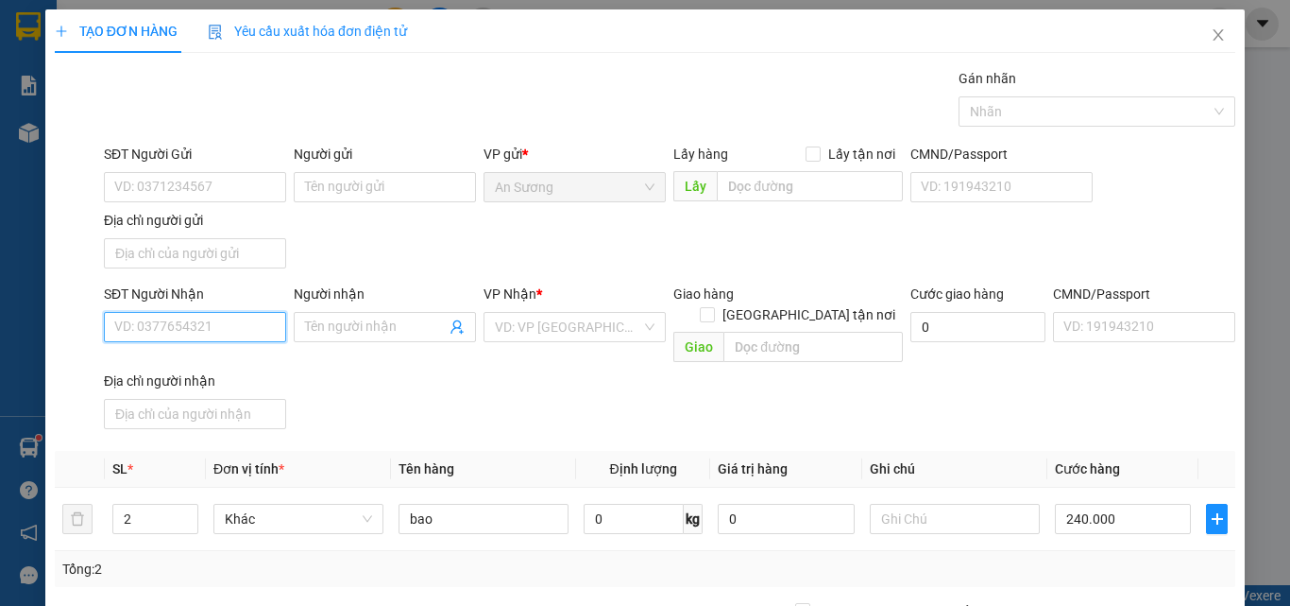
click at [179, 329] on input "SĐT Người Nhận" at bounding box center [195, 327] width 182 height 30
click at [178, 331] on input "SĐT Người Nhận" at bounding box center [195, 327] width 182 height 30
click at [181, 327] on input "SĐT Người Nhận" at bounding box center [195, 327] width 182 height 30
click at [200, 369] on div "0385417392 - SƠN" at bounding box center [193, 364] width 158 height 21
type input "0385417392"
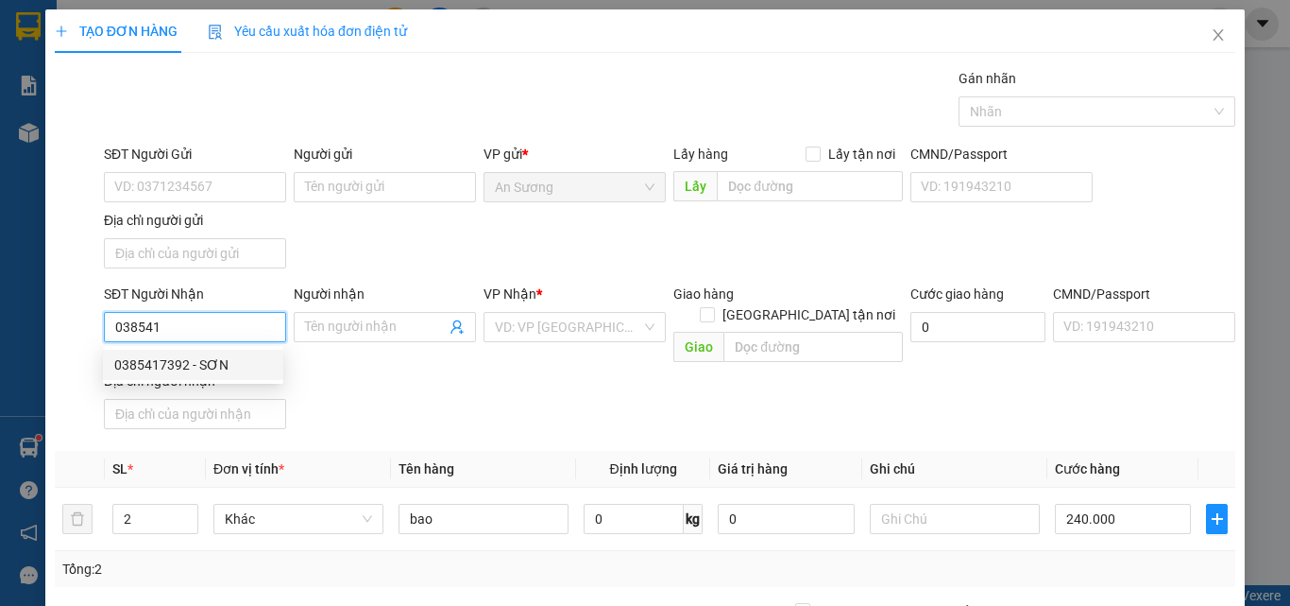
type input "SƠN"
type input "0385417392"
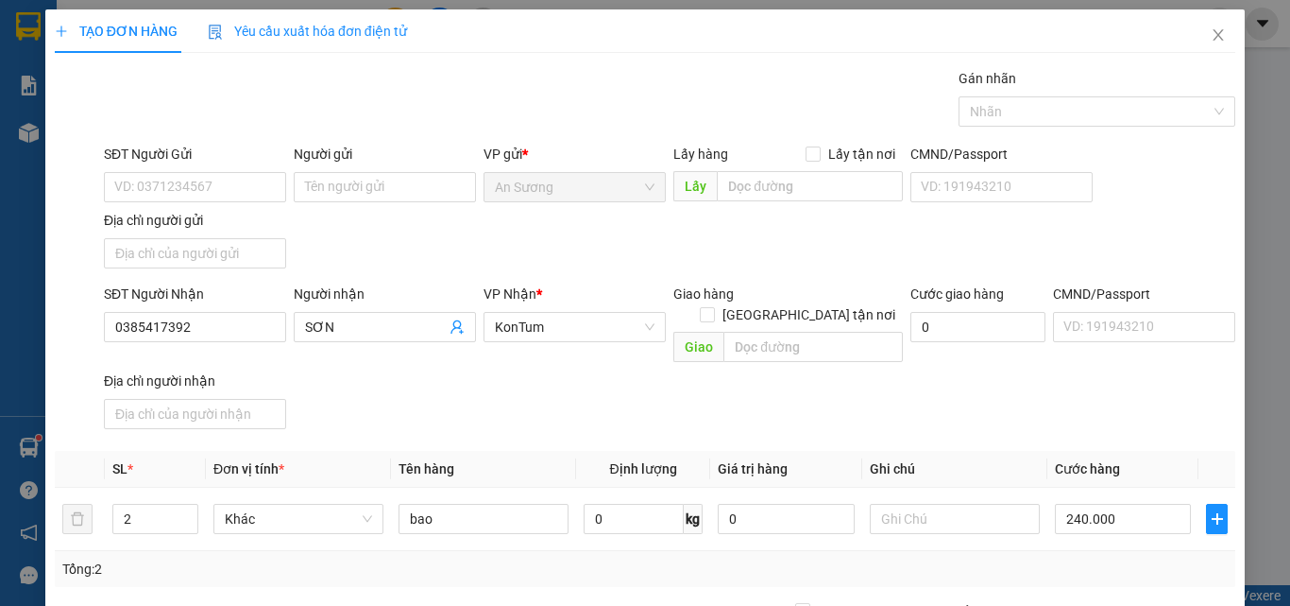
click at [411, 244] on div "SĐT Người Gửi VD: 0371234567 Người gửi Tên người gửi VP gửi * An Sương Lấy hàng…" at bounding box center [669, 210] width 1139 height 132
click at [172, 179] on input "SĐT Người Gửi" at bounding box center [195, 187] width 182 height 30
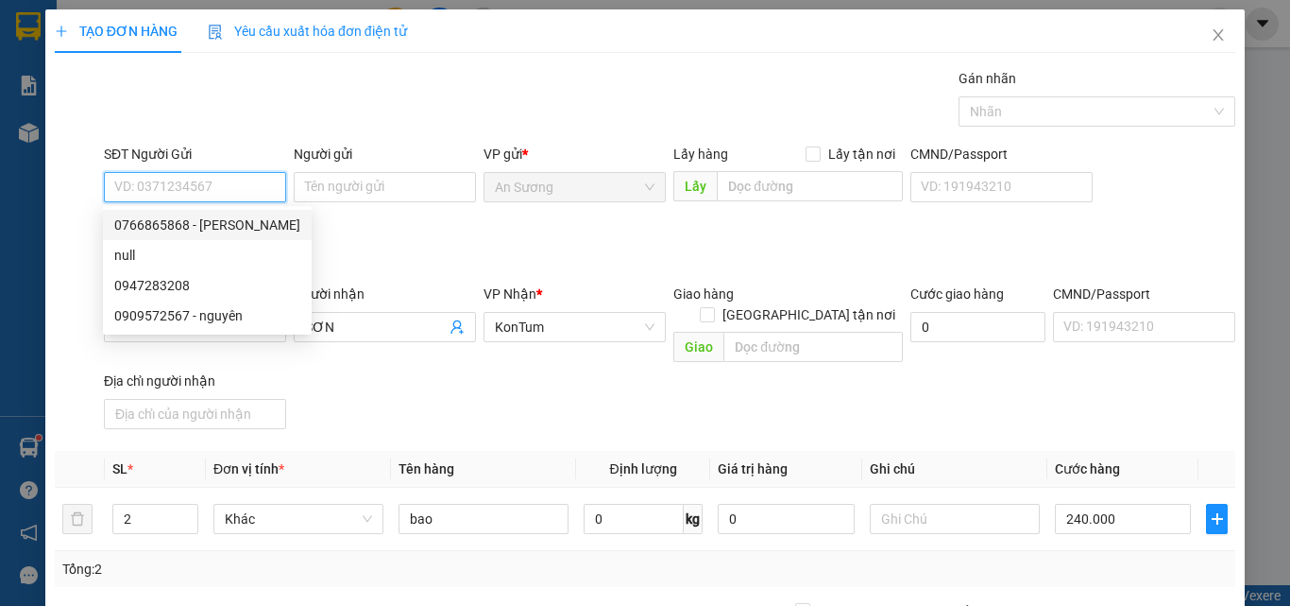
click at [219, 227] on div "0766865868 - C Thành" at bounding box center [207, 224] width 186 height 21
type input "0766865868"
type input "C Thành"
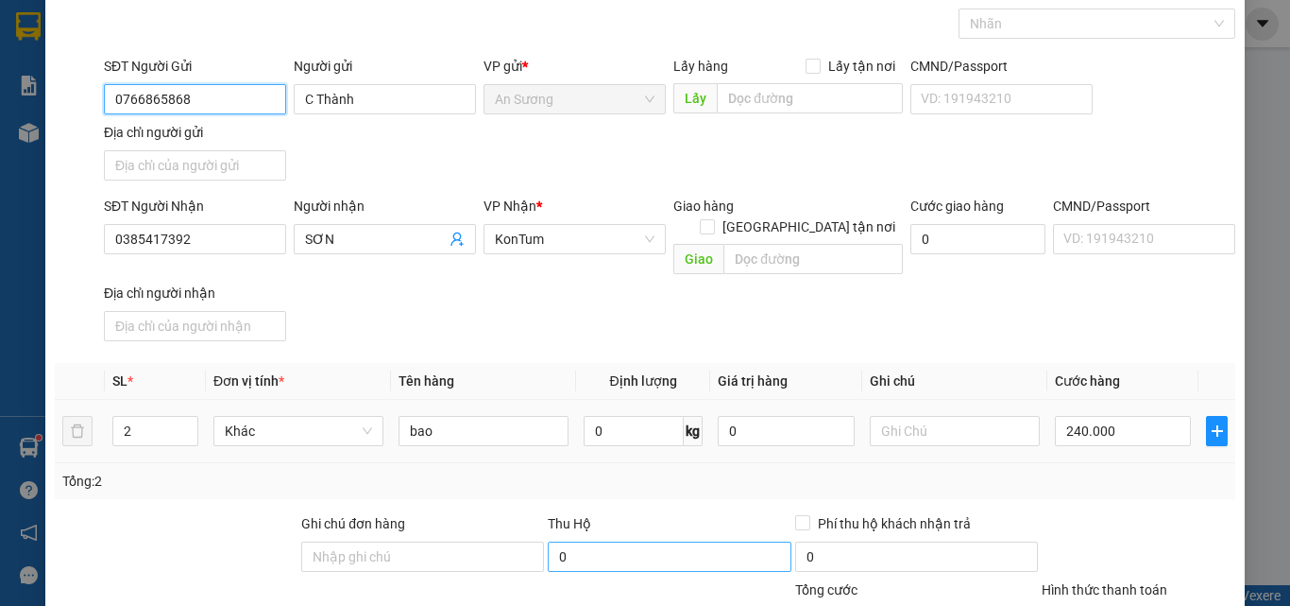
scroll to position [226, 0]
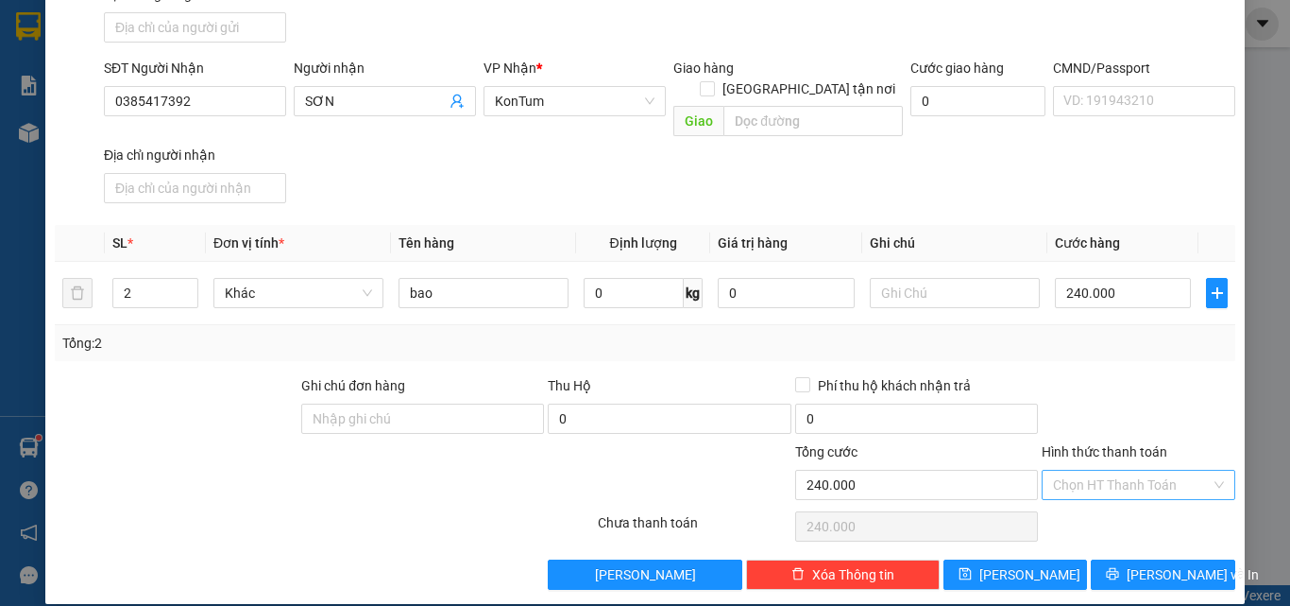
click at [1093, 470] on input "Hình thức thanh toán" at bounding box center [1132, 484] width 158 height 28
drag, startPoint x: 1080, startPoint y: 504, endPoint x: 1080, endPoint y: 537, distance: 32.1
click at [1080, 510] on div "Tại văn phòng" at bounding box center [1127, 501] width 169 height 21
type input "0"
click at [1142, 564] on span "Lưu và In" at bounding box center [1193, 574] width 132 height 21
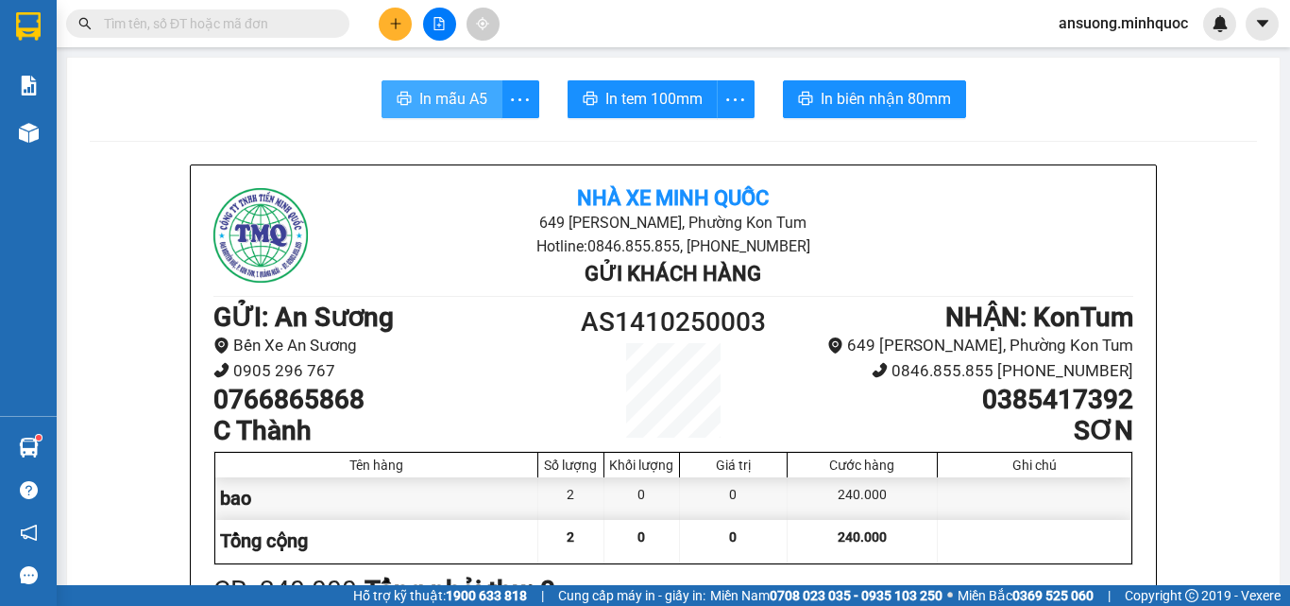
click at [469, 111] on span "In mẫu A5" at bounding box center [453, 99] width 68 height 24
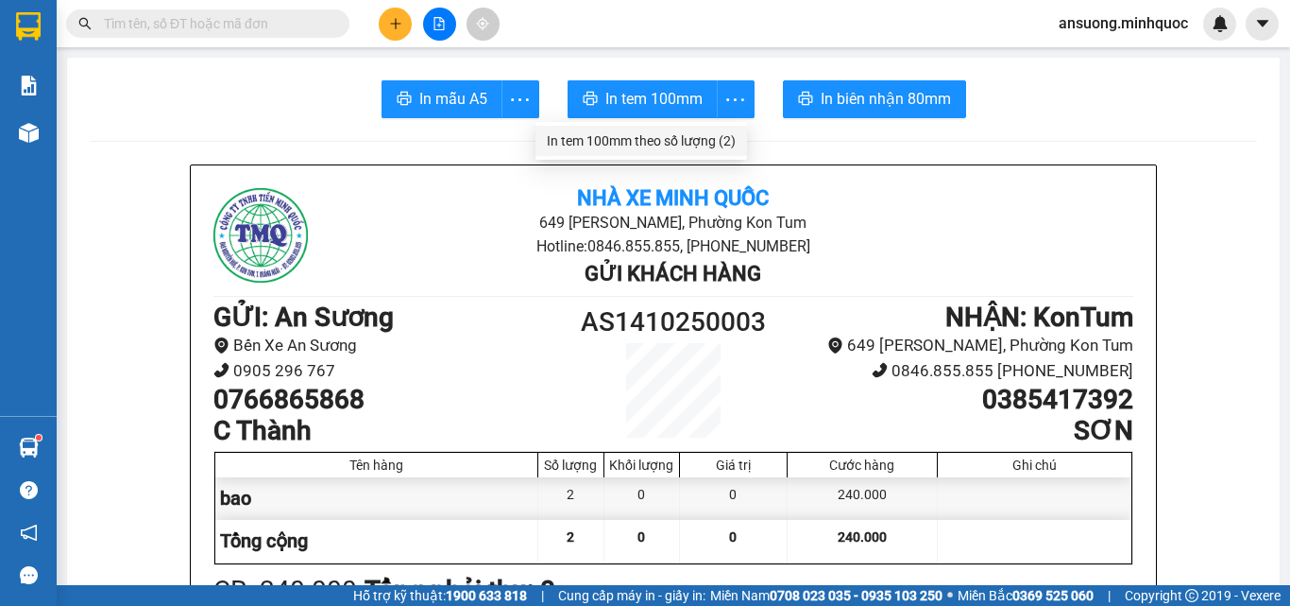
click at [709, 137] on div "In tem 100mm theo số lượng (2)" at bounding box center [641, 140] width 189 height 21
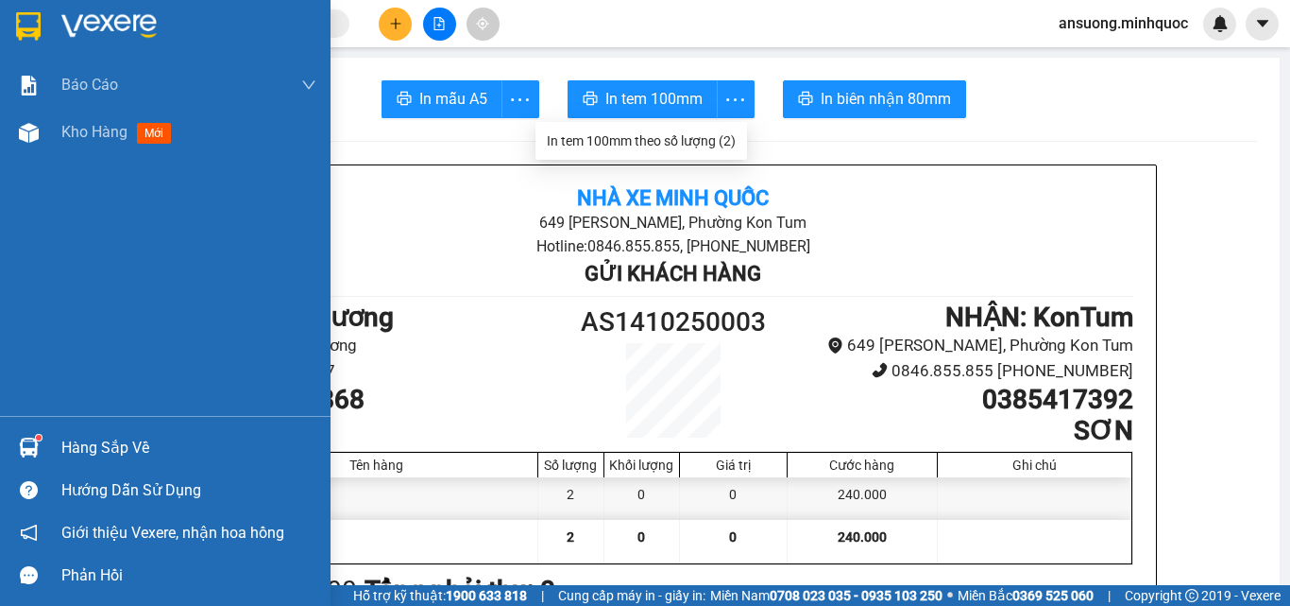
click at [34, 142] on img at bounding box center [29, 133] width 20 height 20
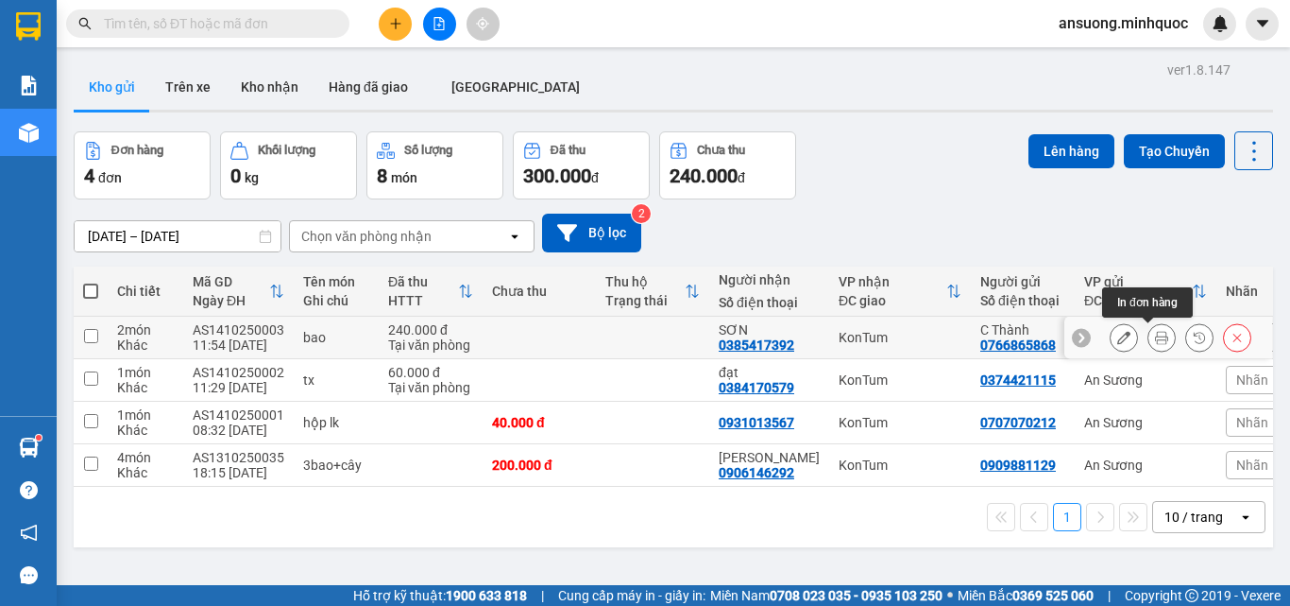
click at [1149, 340] on button at bounding box center [1162, 337] width 26 height 33
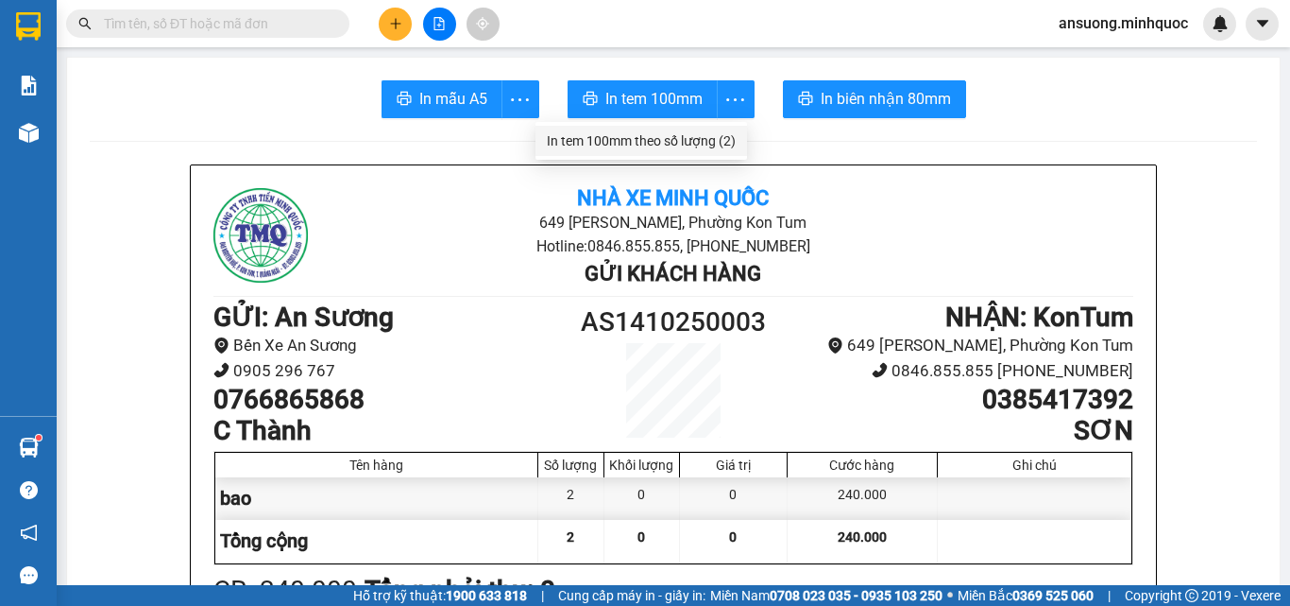
click at [670, 137] on div "In tem 100mm theo số lượng (2)" at bounding box center [641, 140] width 189 height 21
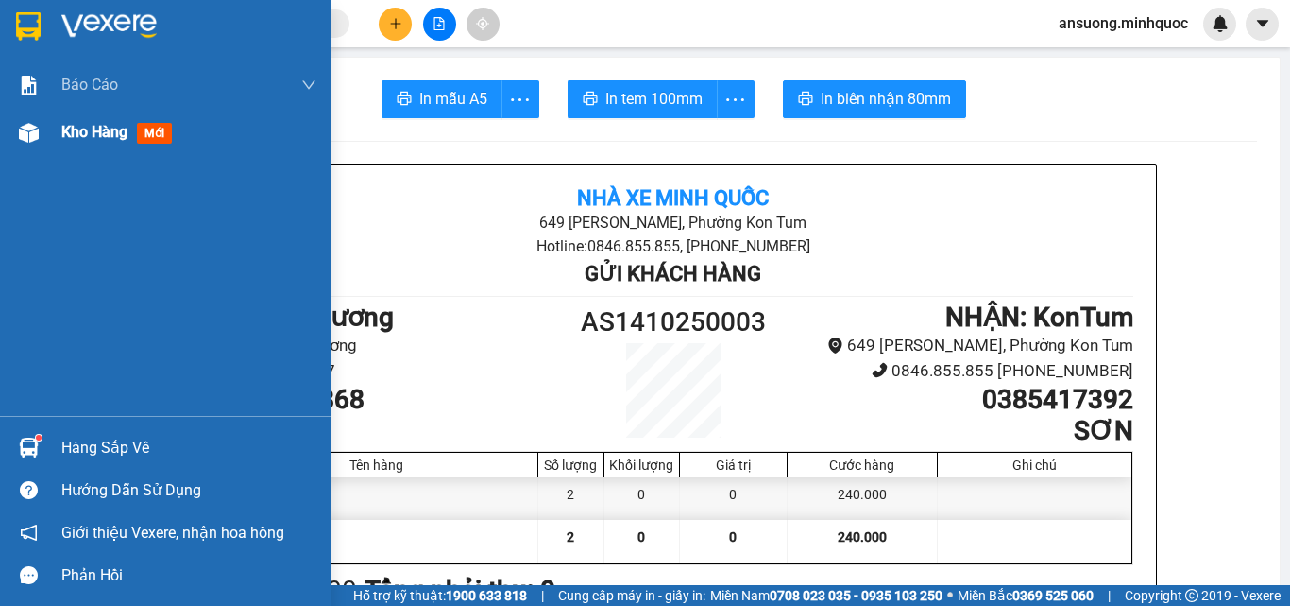
click at [14, 132] on div at bounding box center [28, 132] width 33 height 33
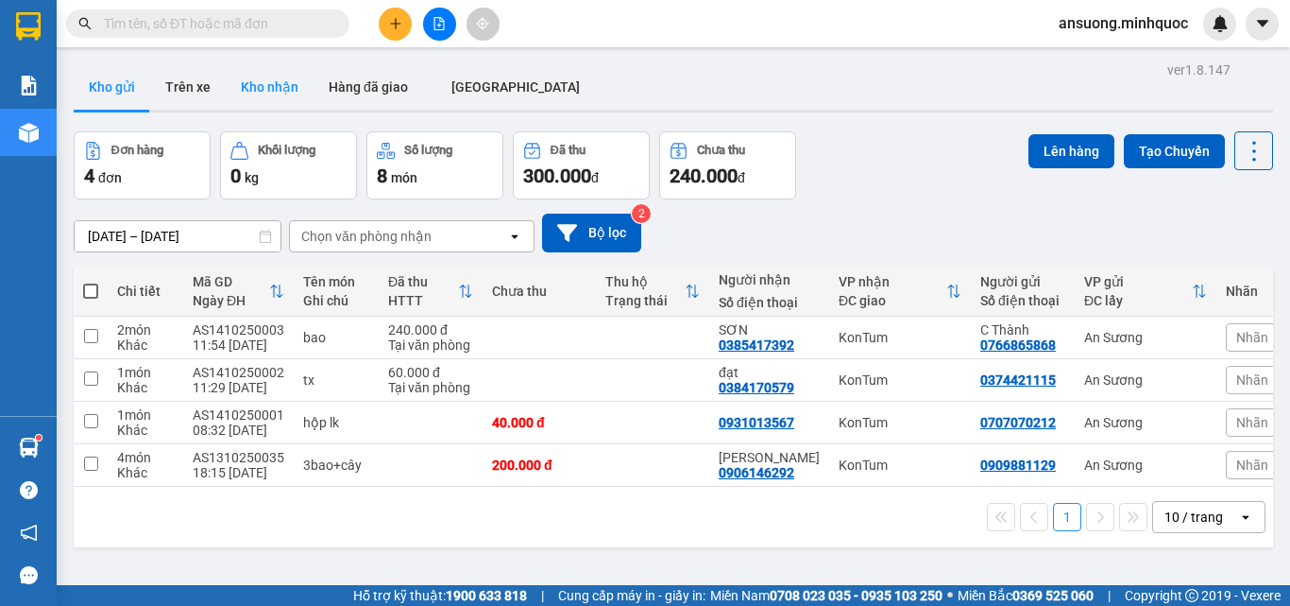
click at [273, 95] on button "Kho nhận" at bounding box center [270, 86] width 88 height 45
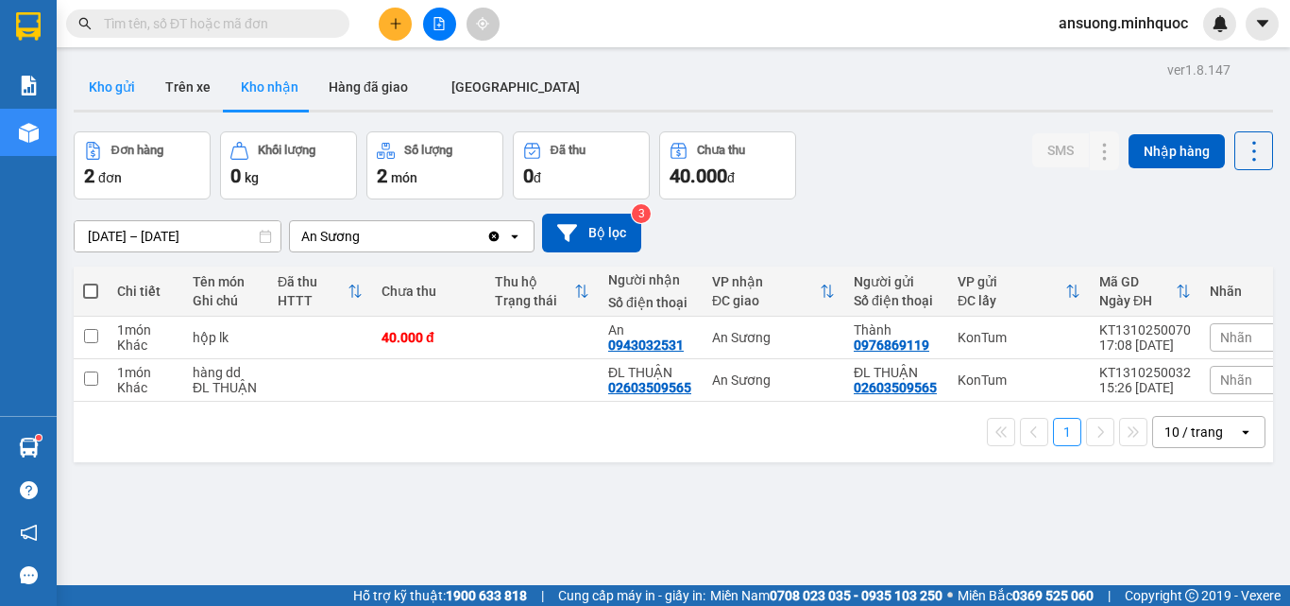
click at [99, 94] on button "Kho gửi" at bounding box center [112, 86] width 77 height 45
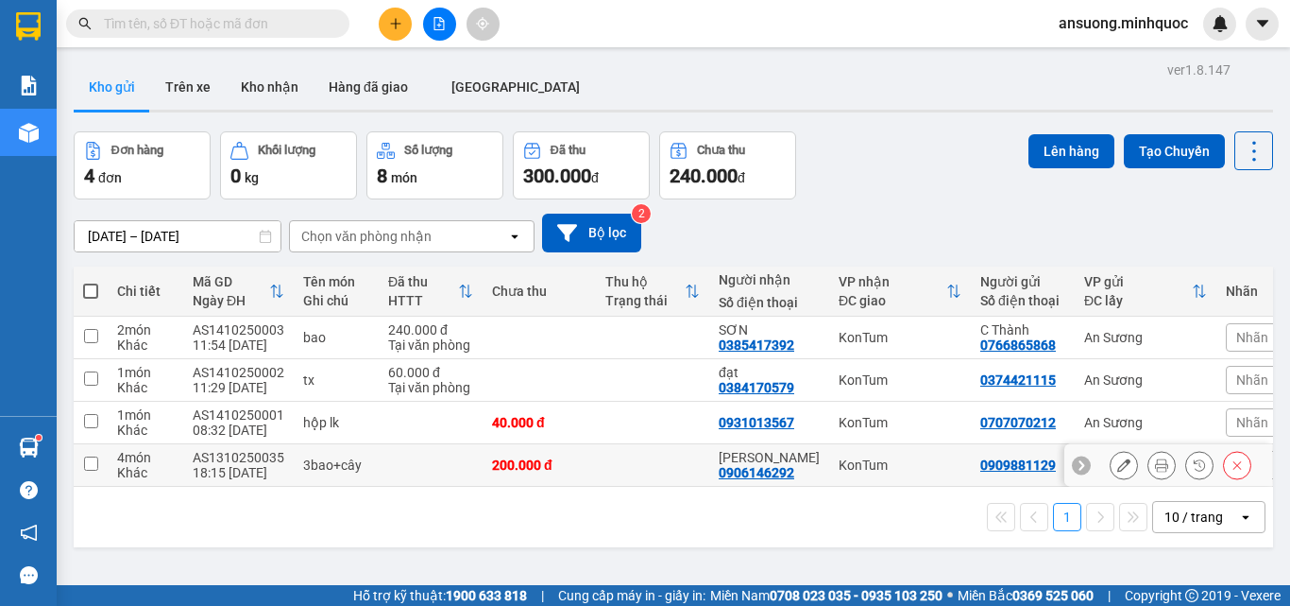
click at [1155, 467] on icon at bounding box center [1161, 464] width 13 height 13
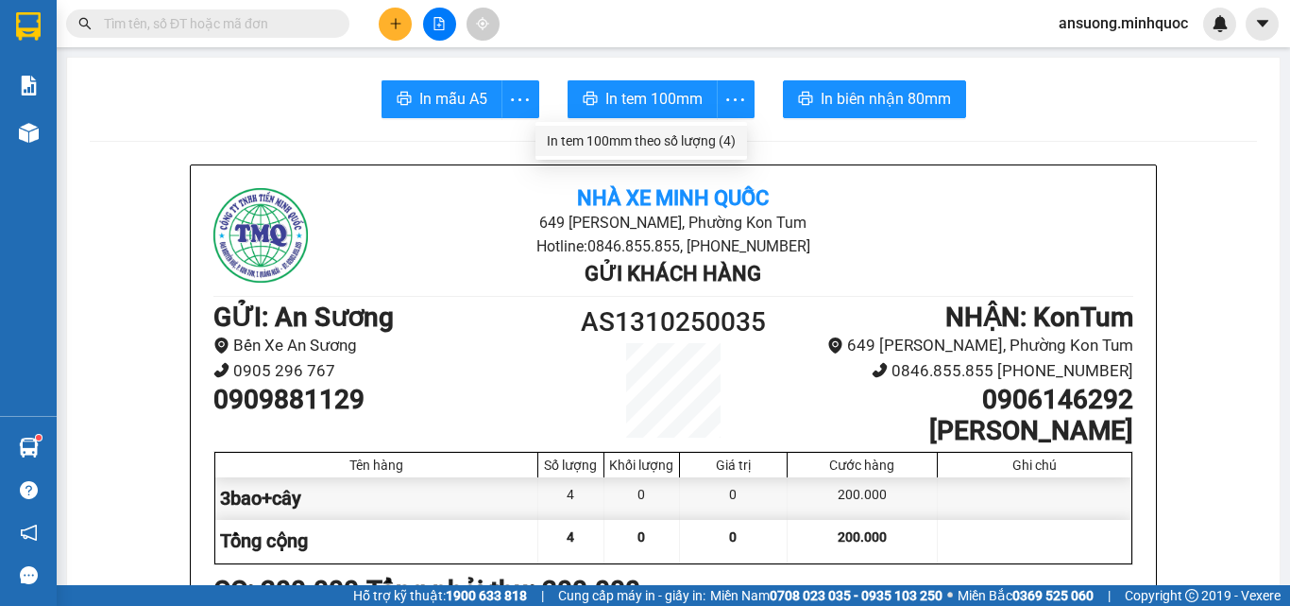
click at [691, 142] on div "In tem 100mm theo số lượng (4)" at bounding box center [641, 140] width 189 height 21
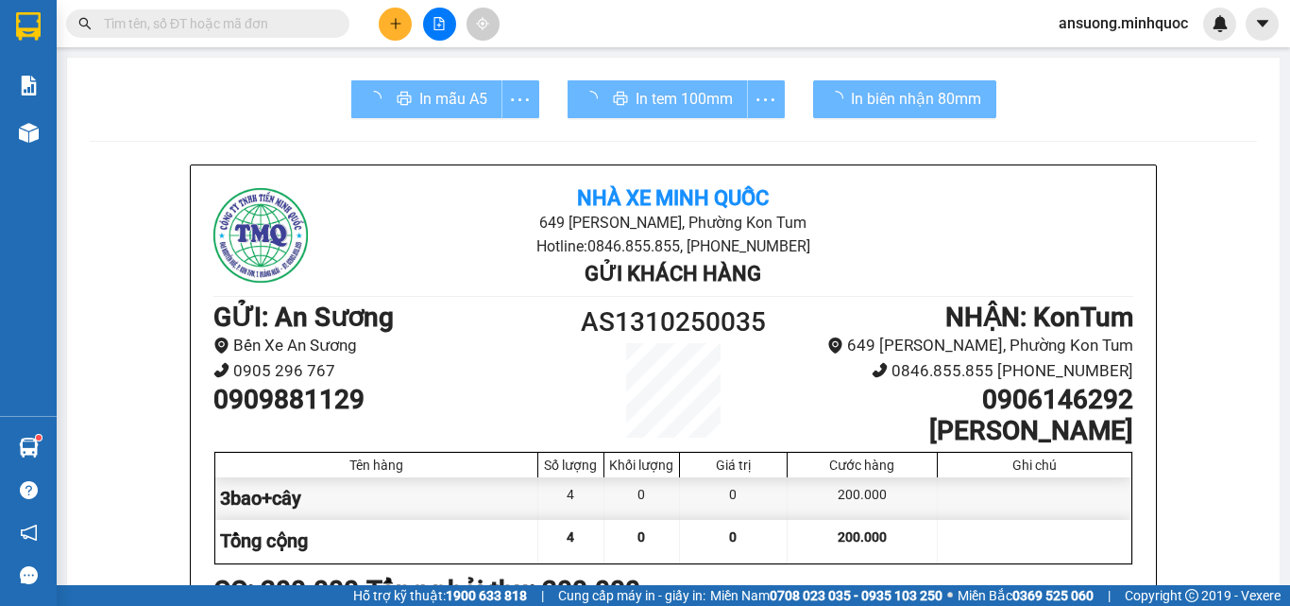
click at [984, 542] on div at bounding box center [1035, 541] width 194 height 43
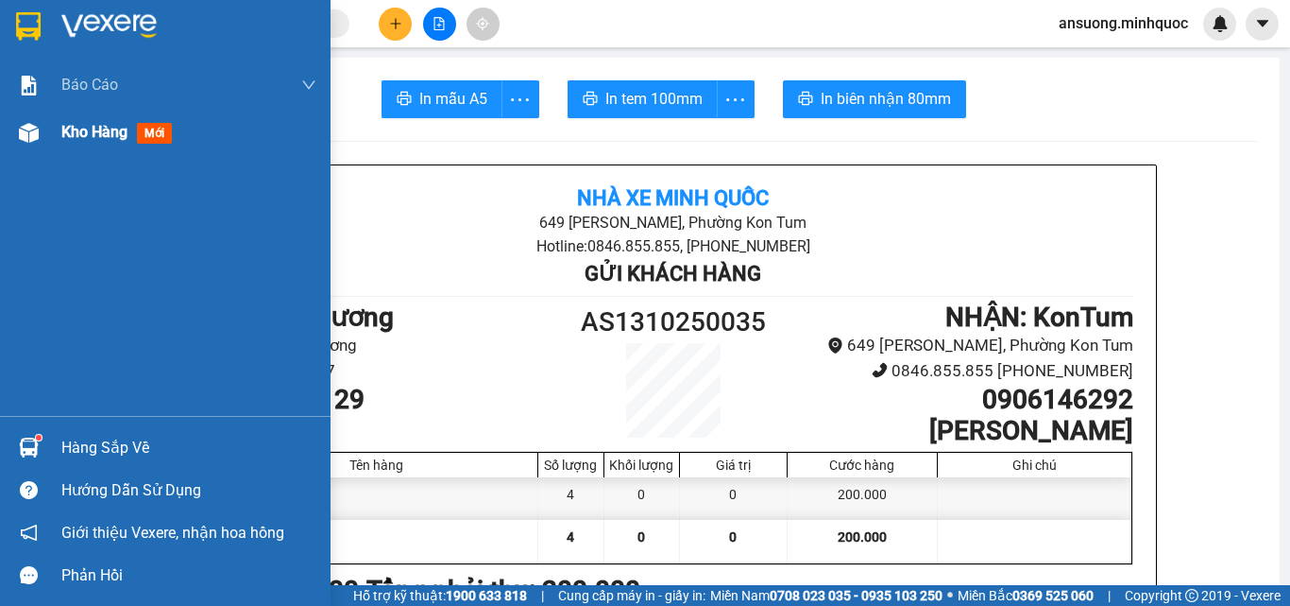
click at [39, 126] on div at bounding box center [28, 132] width 33 height 33
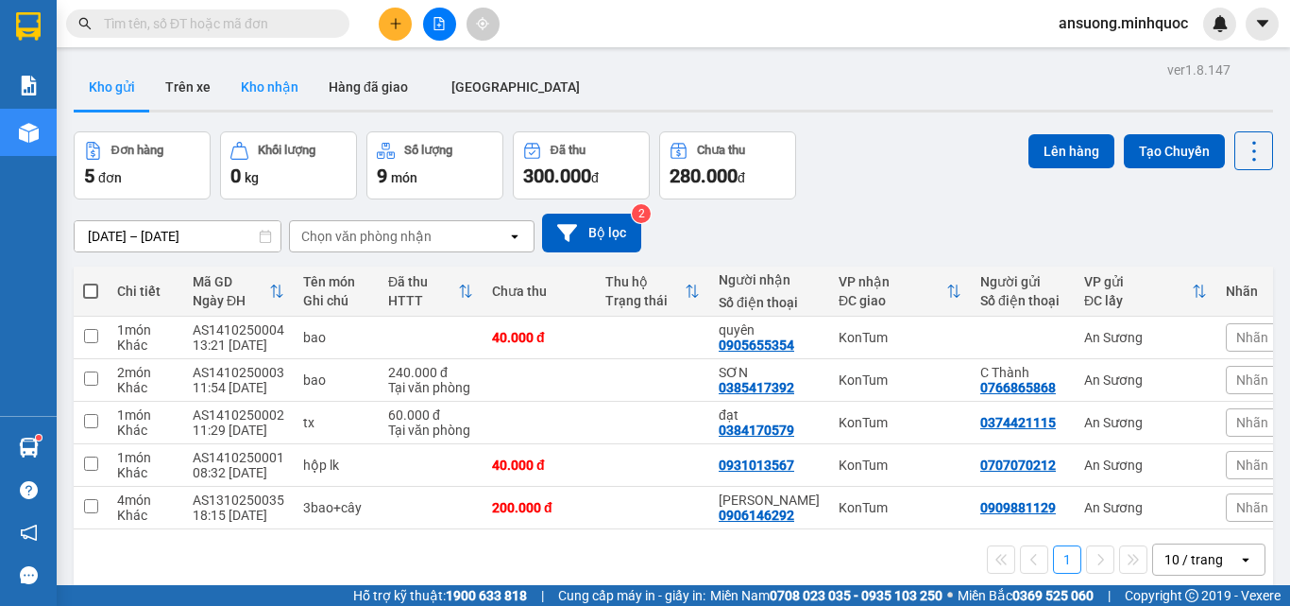
click at [260, 87] on button "Kho nhận" at bounding box center [270, 86] width 88 height 45
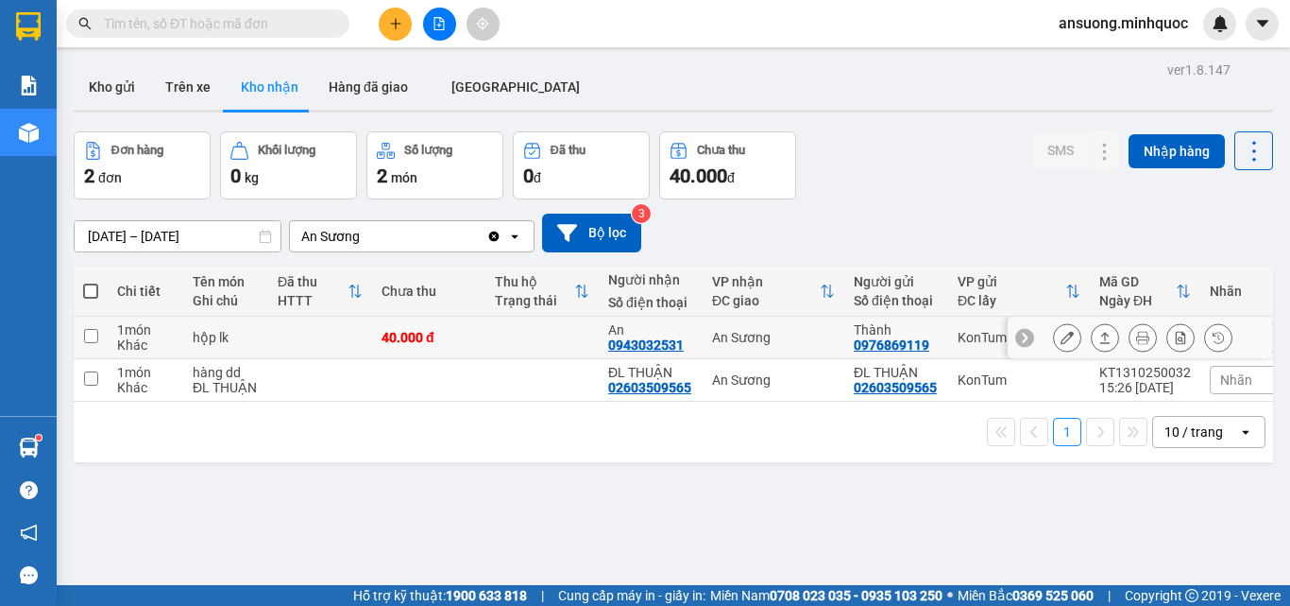
drag, startPoint x: 1106, startPoint y: 338, endPoint x: 1097, endPoint y: 337, distance: 9.5
click at [1097, 337] on div at bounding box center [1142, 337] width 179 height 28
click at [1099, 337] on icon at bounding box center [1105, 337] width 13 height 13
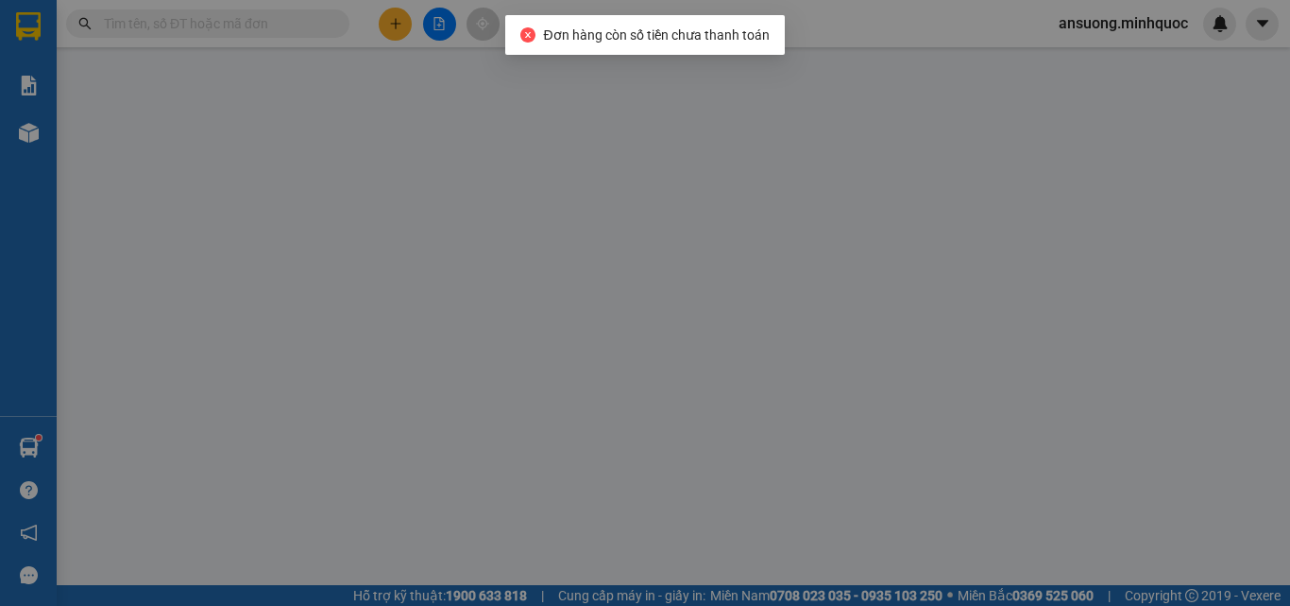
type input "0976869119"
type input "Thành"
type input "0943032531"
type input "An"
type input "0"
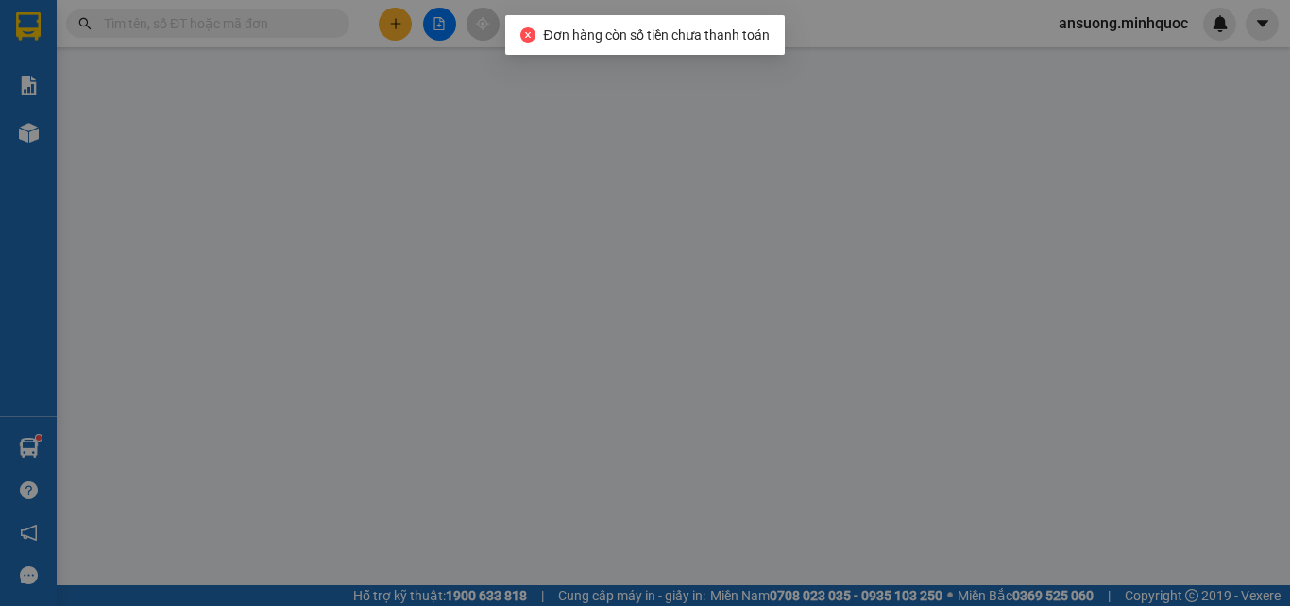
type input "40.000"
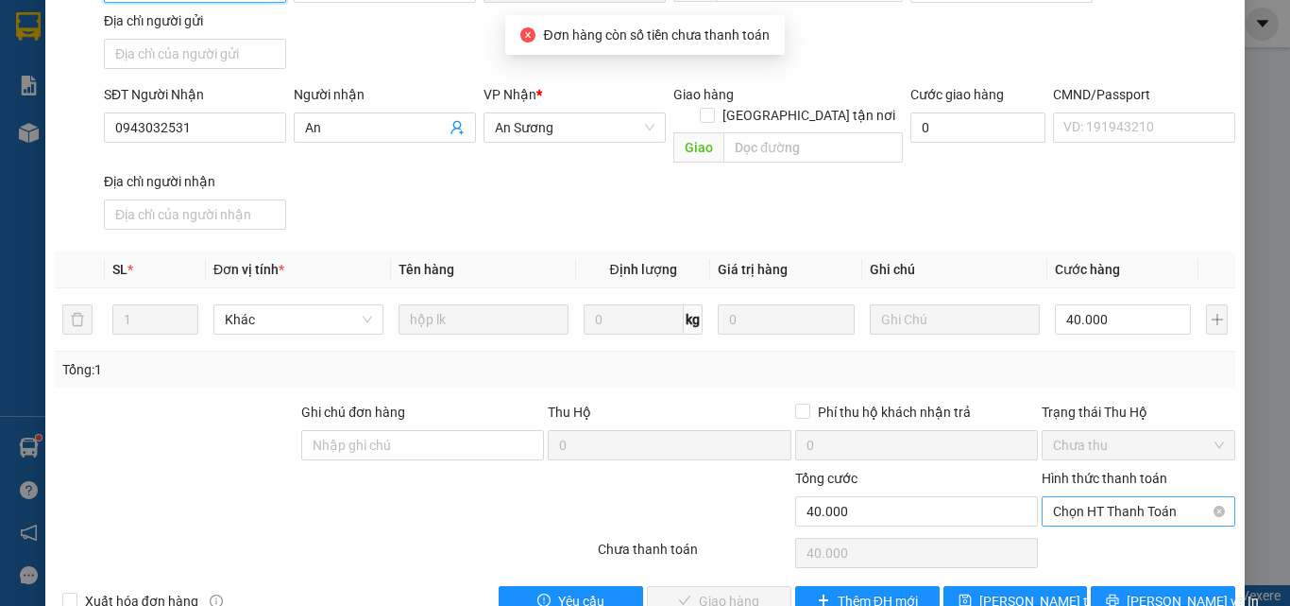
scroll to position [230, 0]
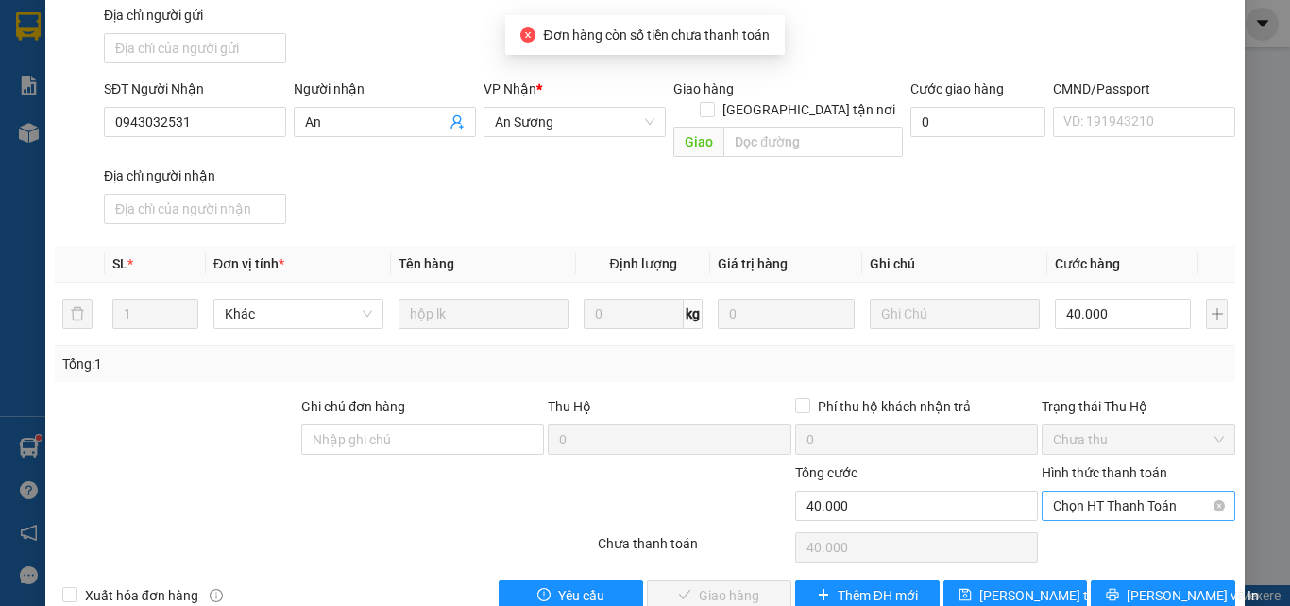
click at [1104, 491] on span "Chọn HT Thanh Toán" at bounding box center [1138, 505] width 171 height 28
click at [1063, 503] on div "Tại văn phòng" at bounding box center [1127, 501] width 169 height 21
type input "0"
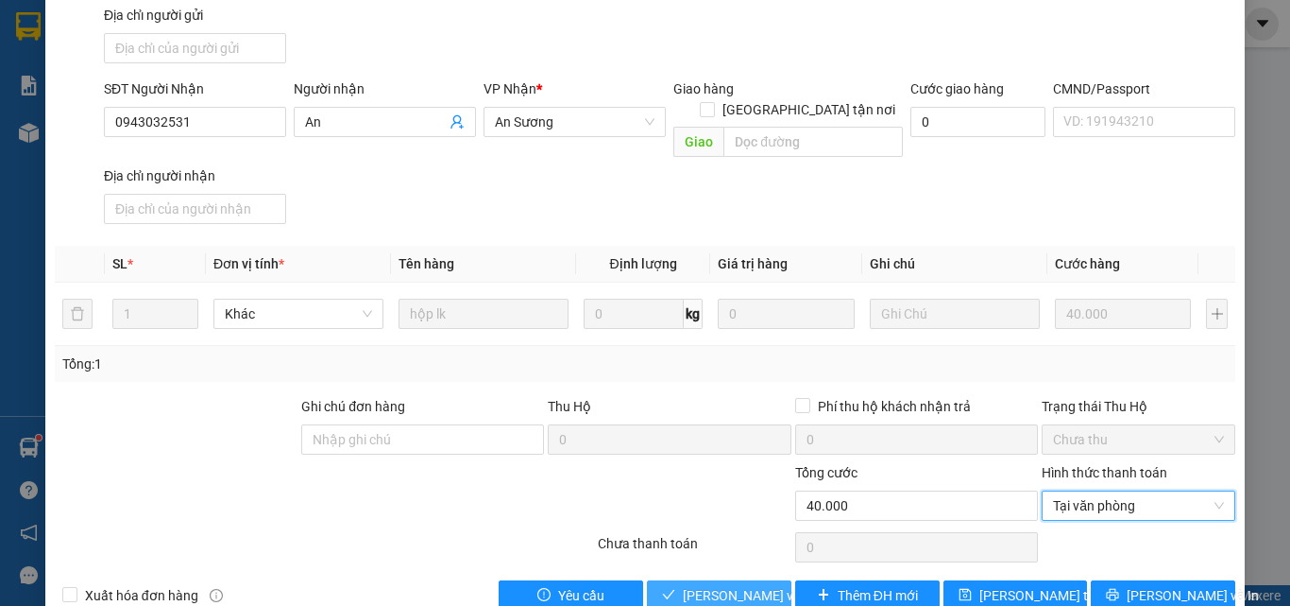
click at [708, 585] on span "Lưu và Giao hàng" at bounding box center [773, 595] width 181 height 21
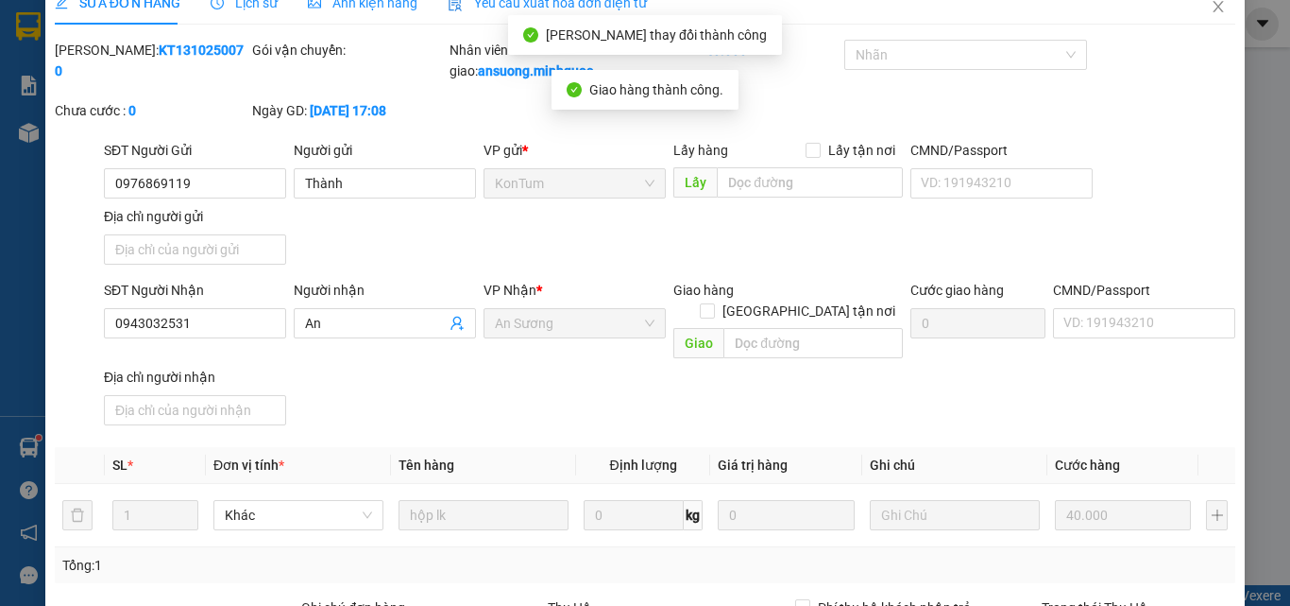
scroll to position [0, 0]
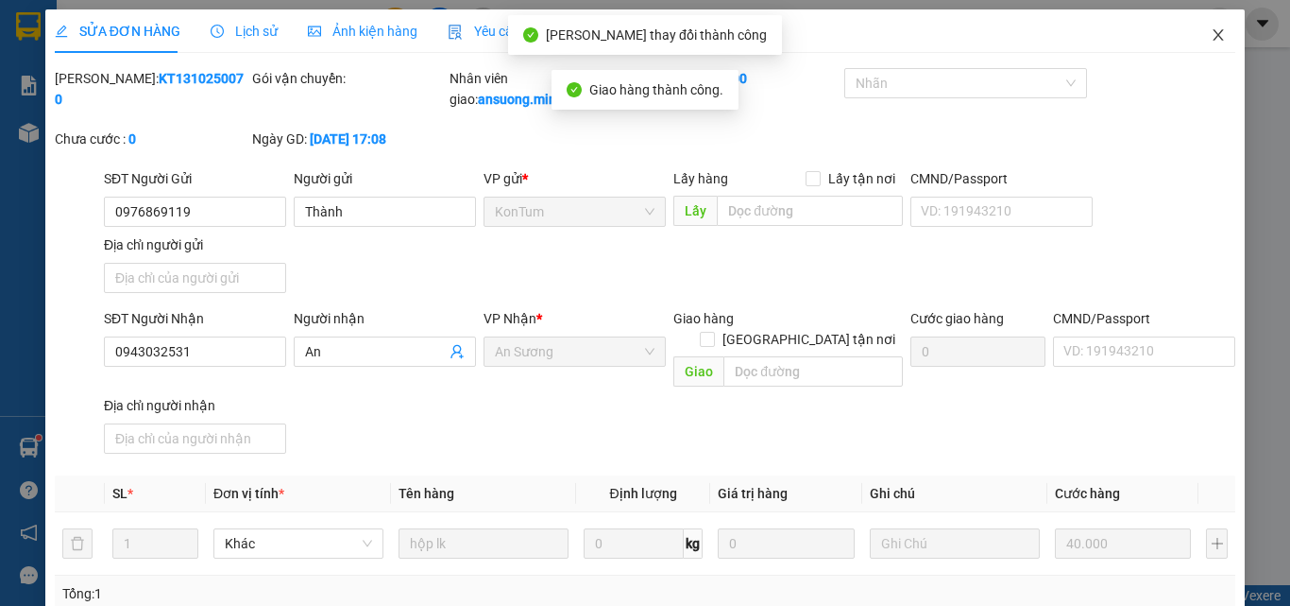
click at [1211, 40] on icon "close" at bounding box center [1218, 34] width 15 height 15
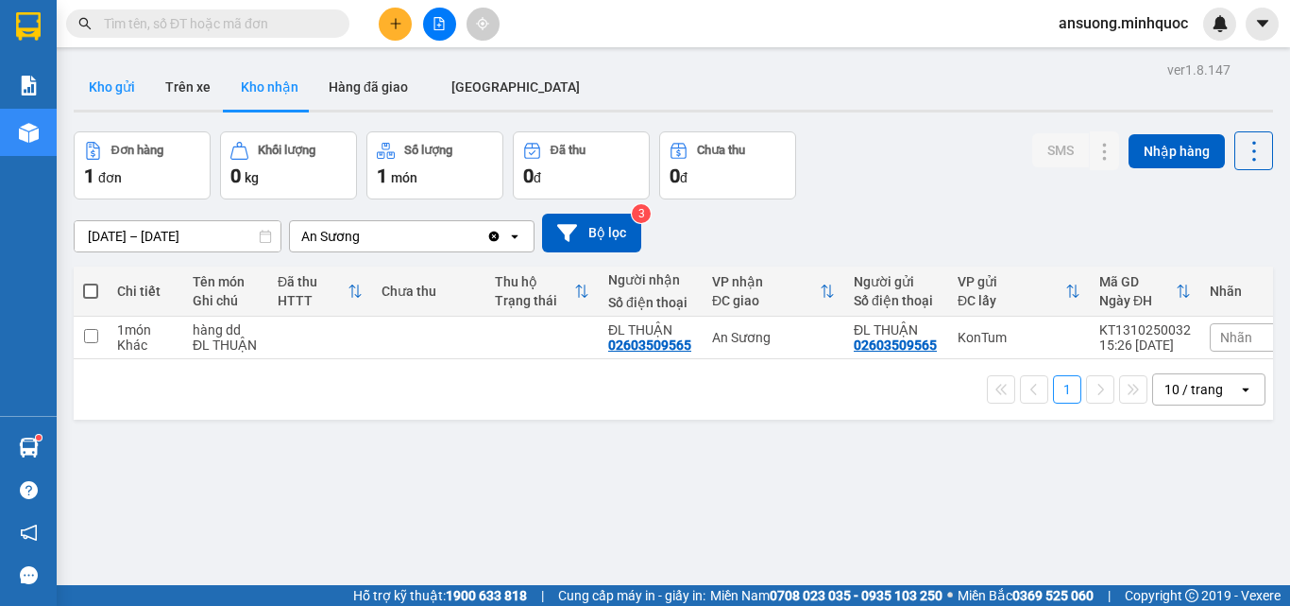
click at [117, 74] on button "Kho gửi" at bounding box center [112, 86] width 77 height 45
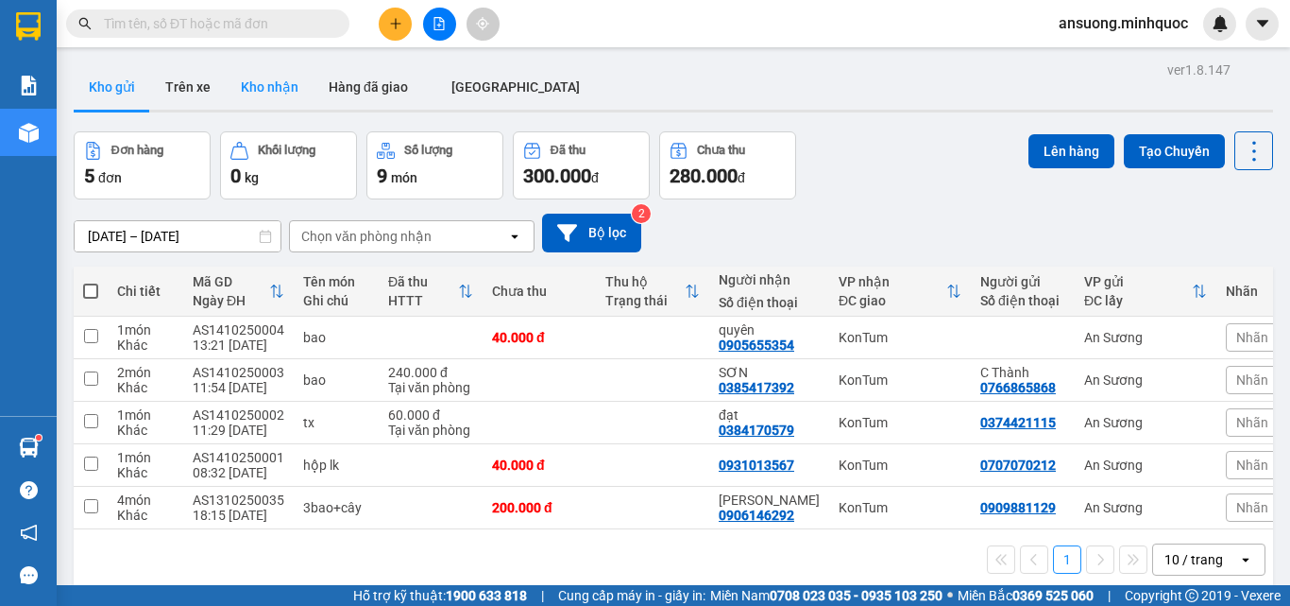
click at [270, 94] on button "Kho nhận" at bounding box center [270, 86] width 88 height 45
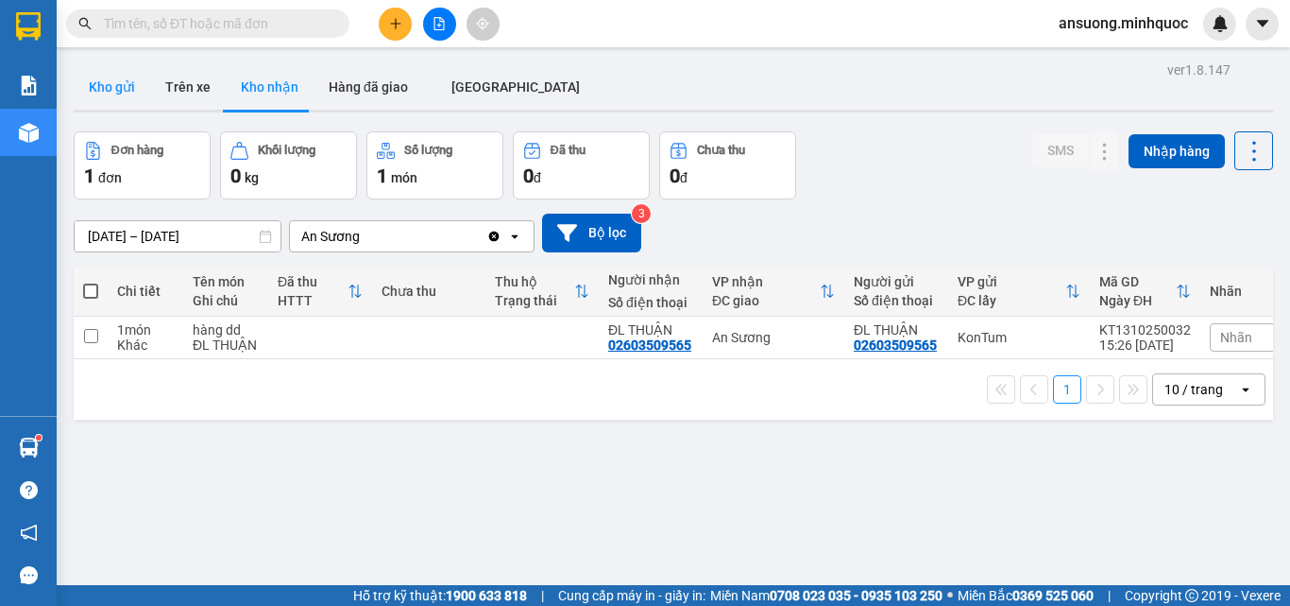
click at [116, 94] on button "Kho gửi" at bounding box center [112, 86] width 77 height 45
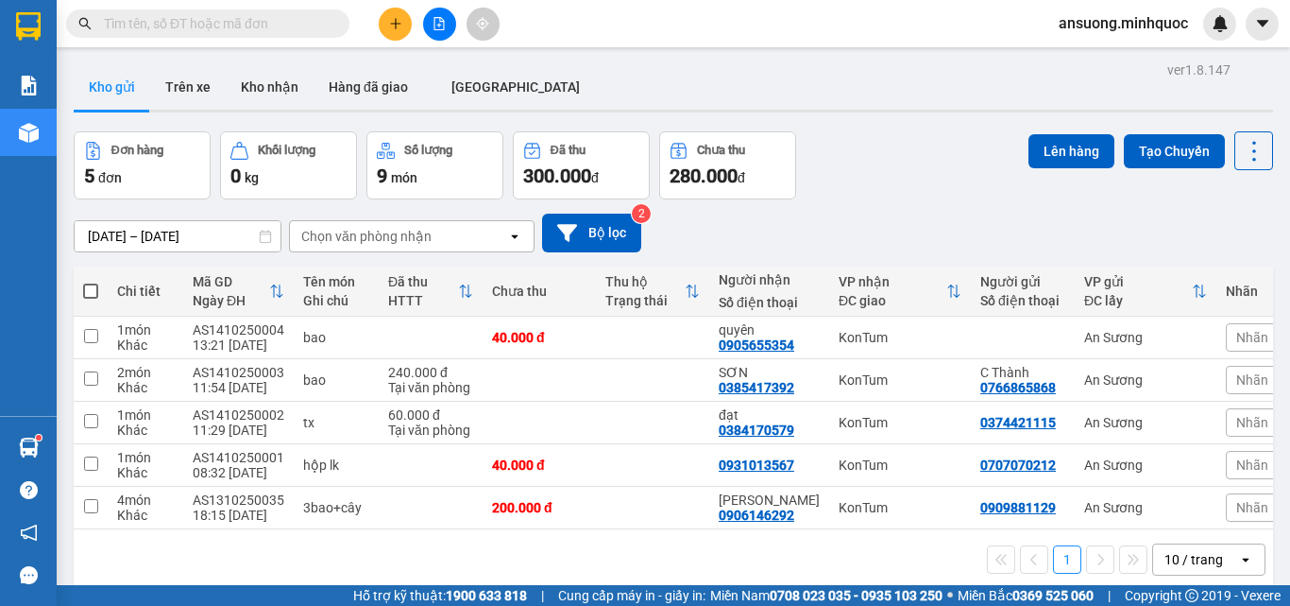
click at [628, 80] on div "Kho gửi Trên xe Kho nhận Hàng đã giao ĐÀ NẴNG" at bounding box center [674, 89] width 1200 height 50
click at [265, 94] on button "Kho nhận" at bounding box center [270, 86] width 88 height 45
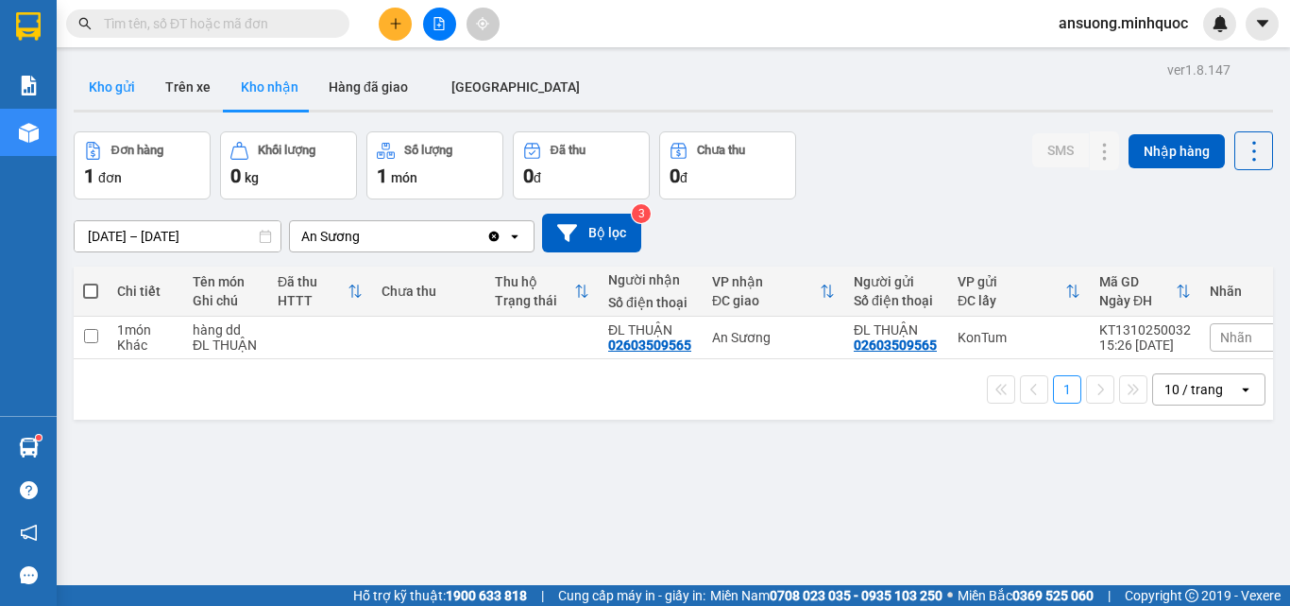
click at [98, 68] on button "Kho gửi" at bounding box center [112, 86] width 77 height 45
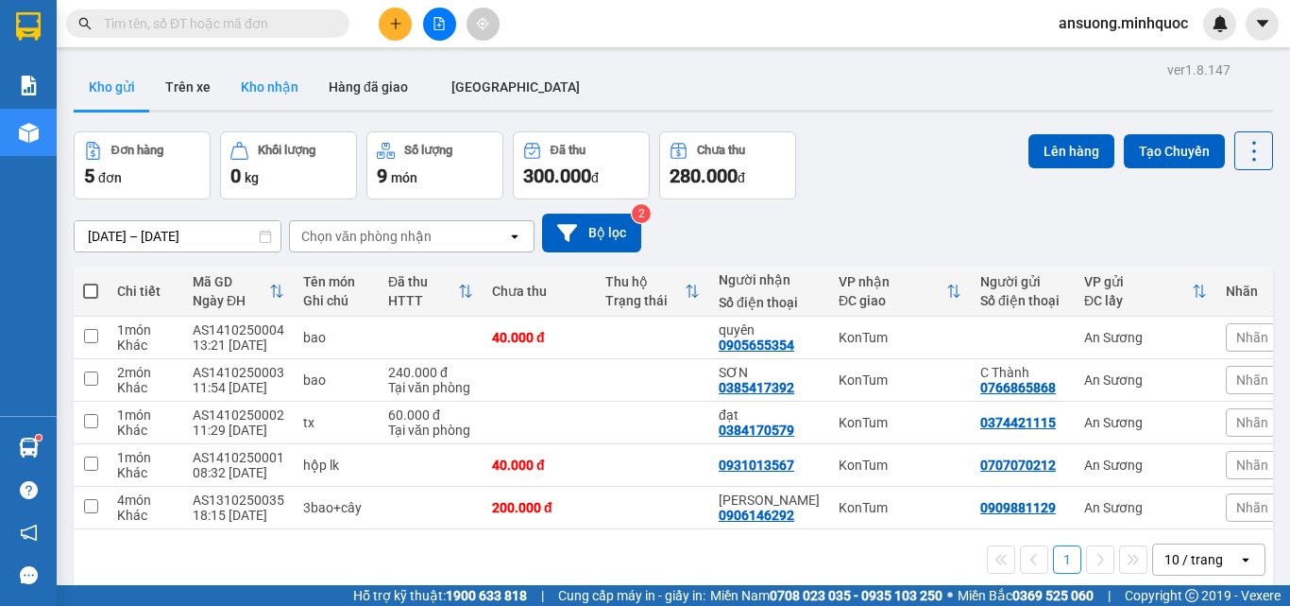
click at [248, 72] on button "Kho nhận" at bounding box center [270, 86] width 88 height 45
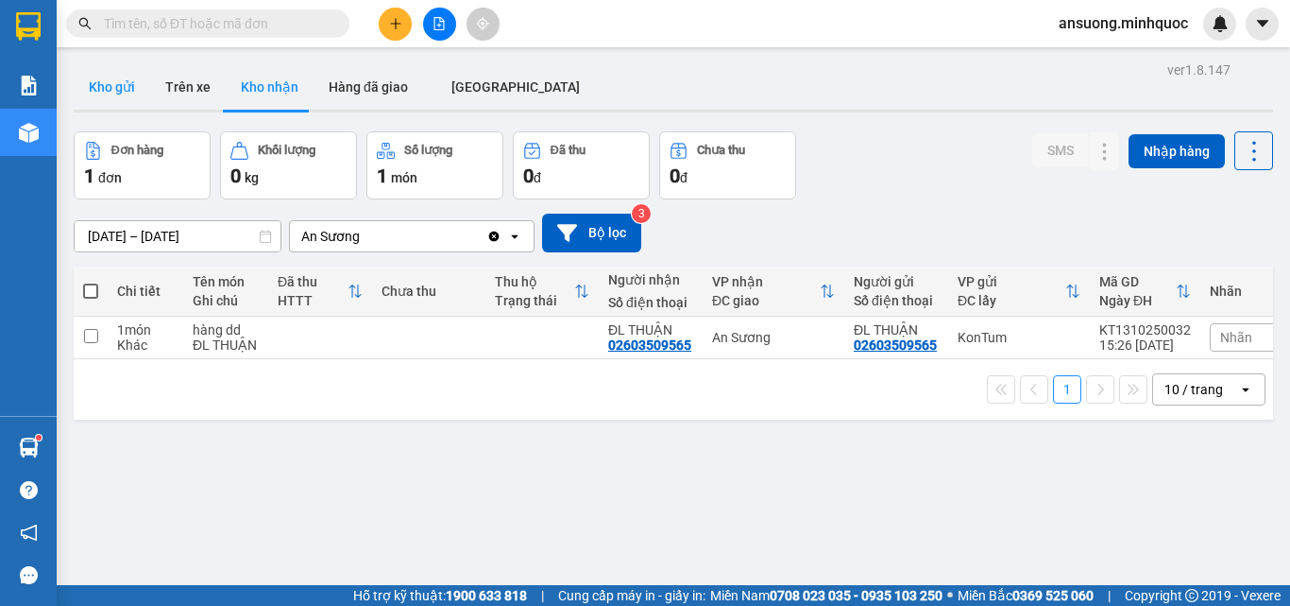
click at [75, 101] on button "Kho gửi" at bounding box center [112, 86] width 77 height 45
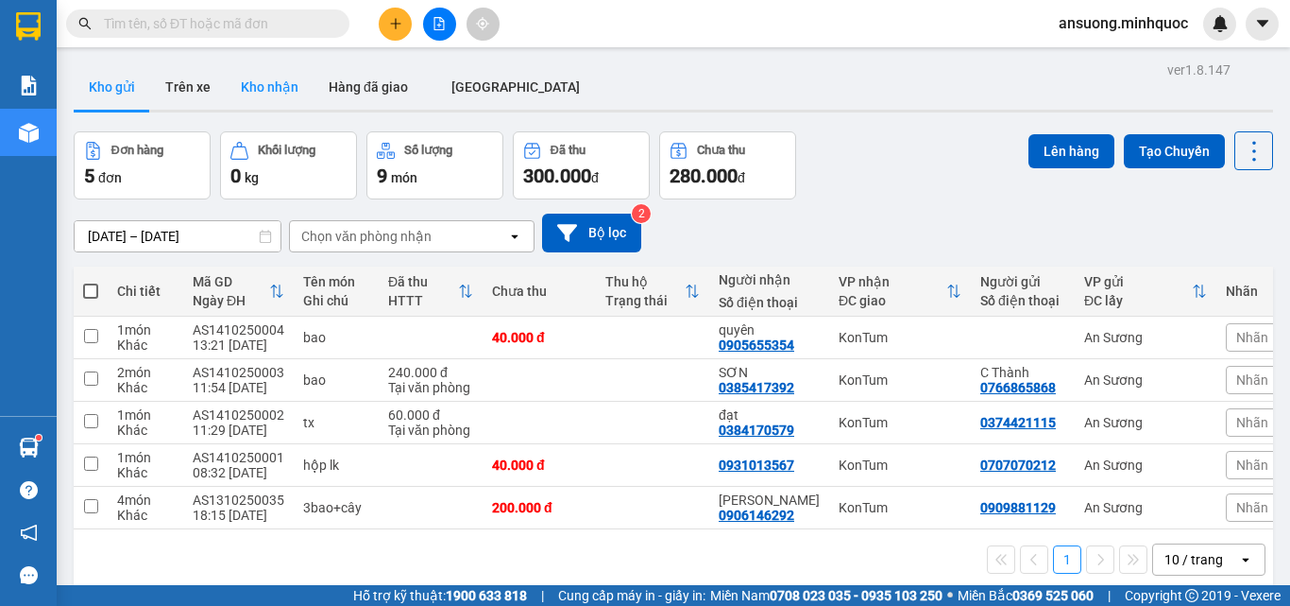
click at [268, 83] on button "Kho nhận" at bounding box center [270, 86] width 88 height 45
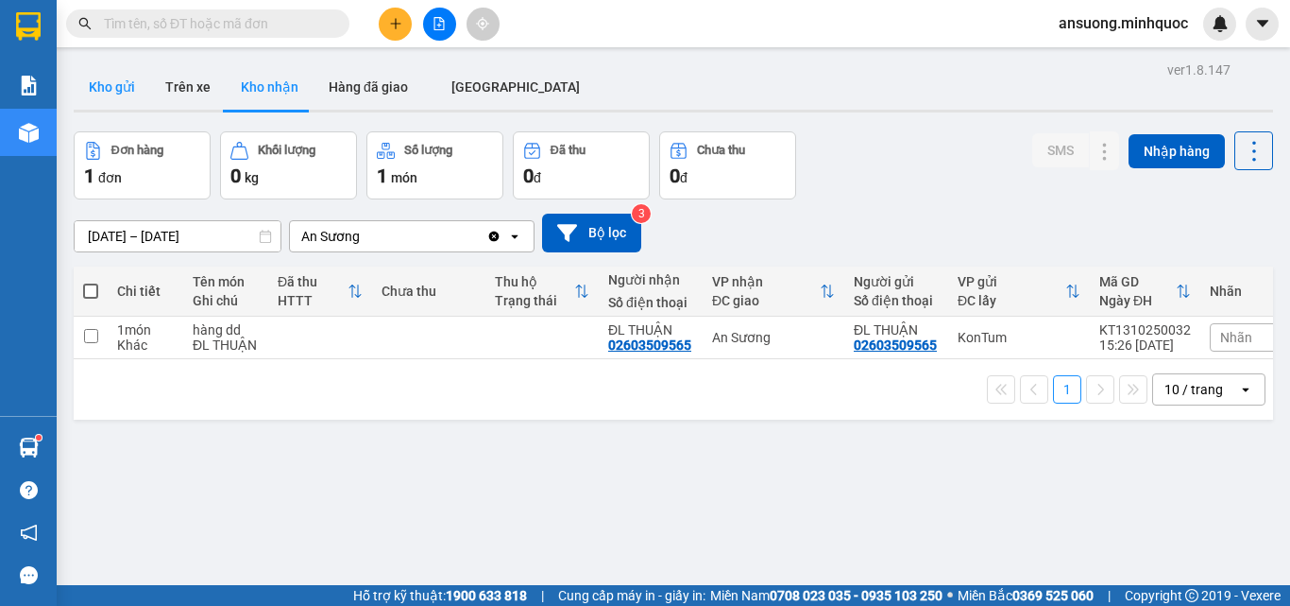
click at [105, 101] on button "Kho gửi" at bounding box center [112, 86] width 77 height 45
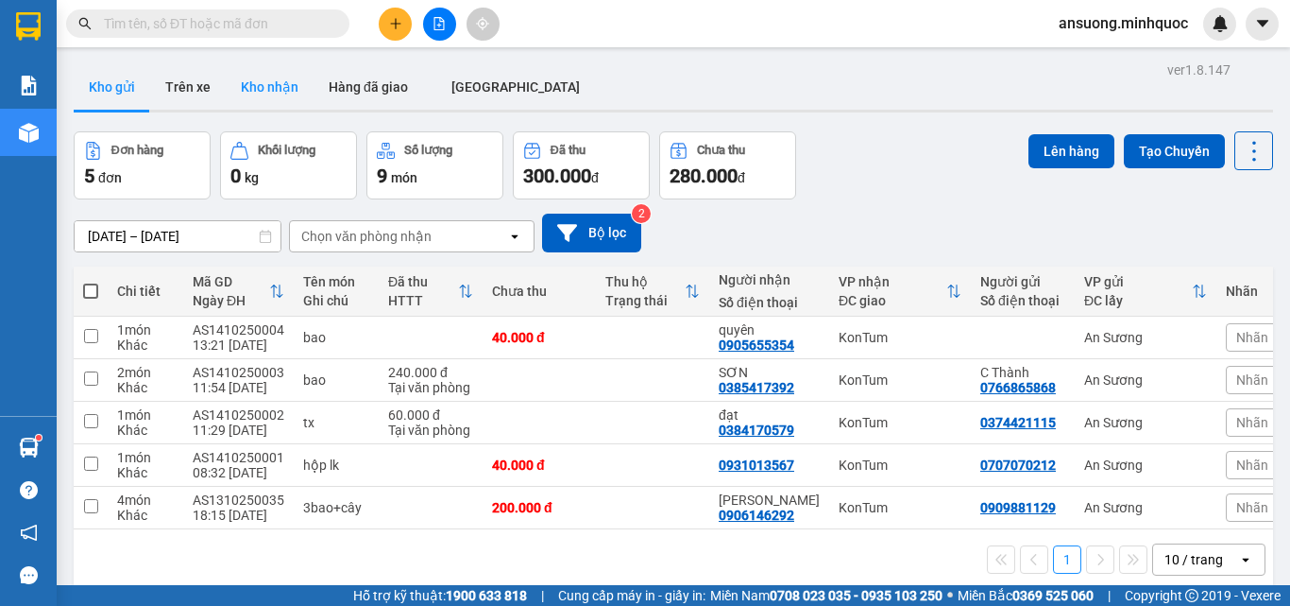
click at [248, 107] on button "Kho nhận" at bounding box center [270, 86] width 88 height 45
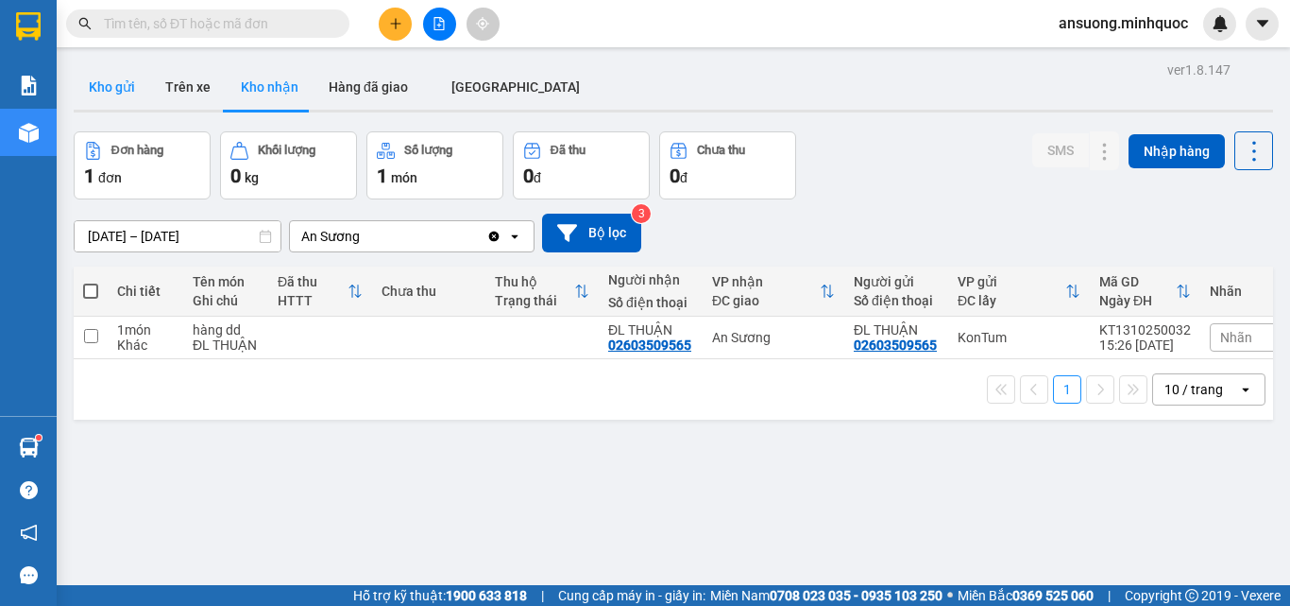
click at [125, 93] on button "Kho gửi" at bounding box center [112, 86] width 77 height 45
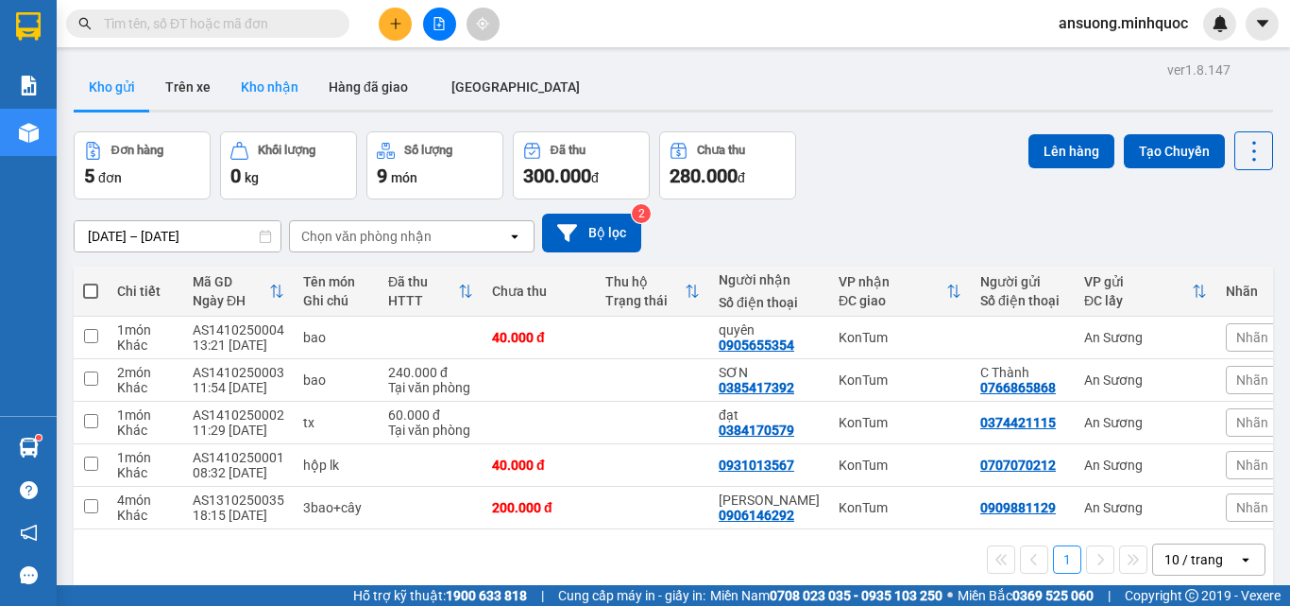
click at [253, 85] on button "Kho nhận" at bounding box center [270, 86] width 88 height 45
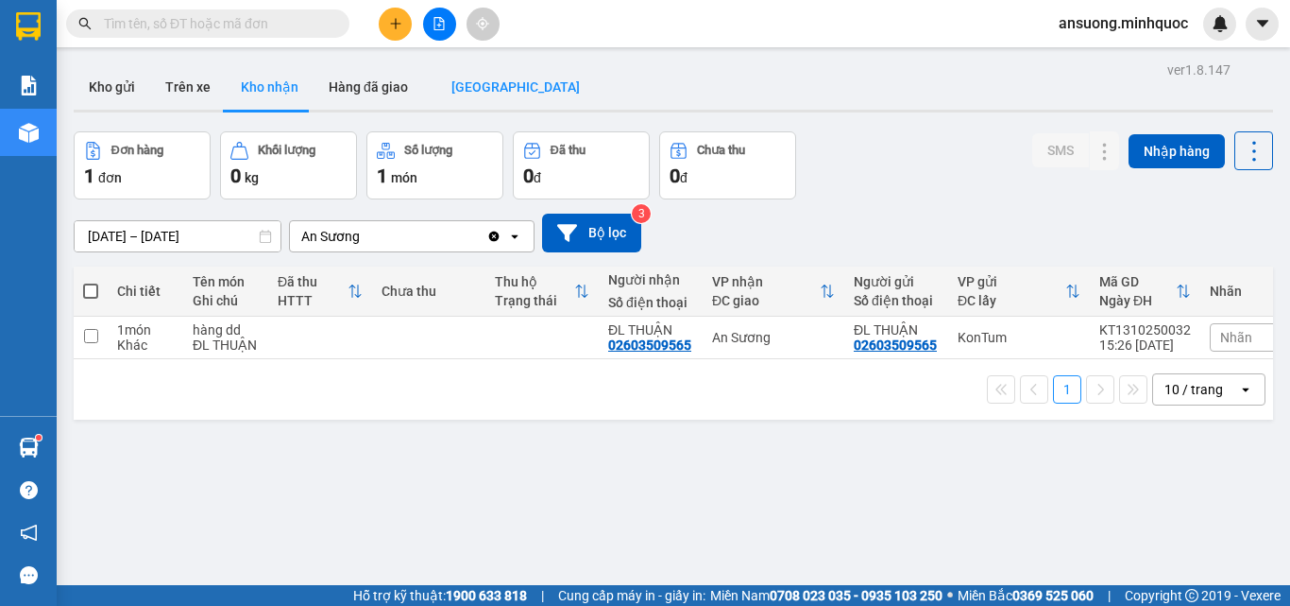
click at [445, 65] on button "ĐÀ NẴNG" at bounding box center [515, 86] width 185 height 45
type input "07/10/2025 – 14/10/2025"
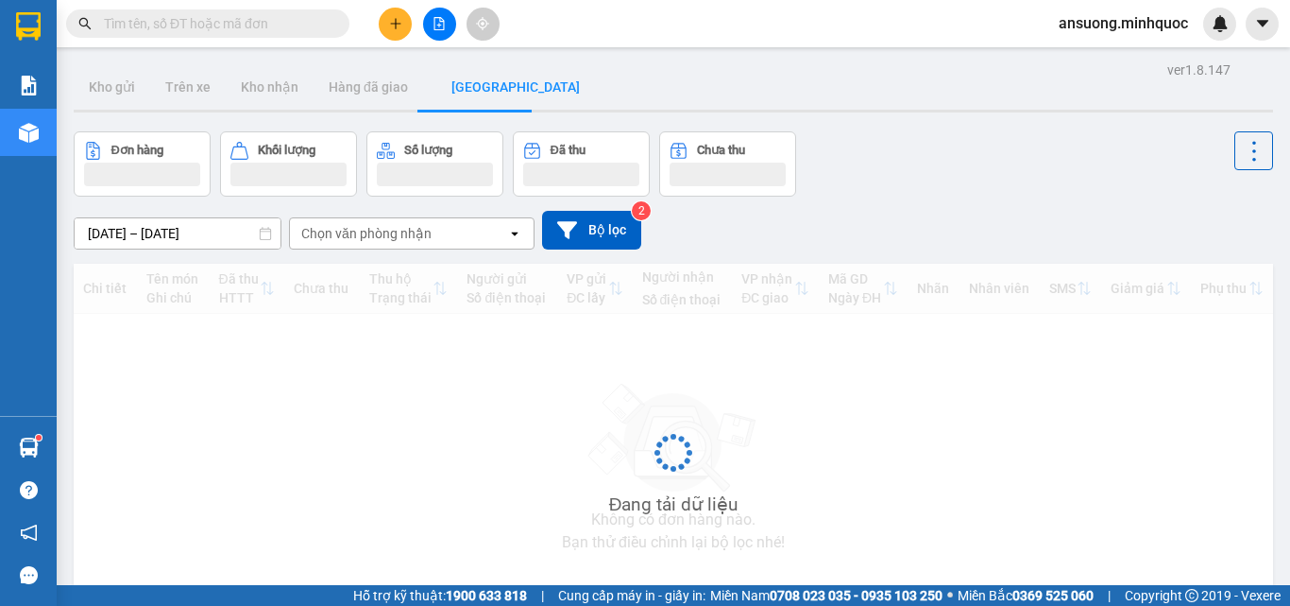
click at [454, 68] on button "ĐÀ NẴNG" at bounding box center [515, 86] width 185 height 45
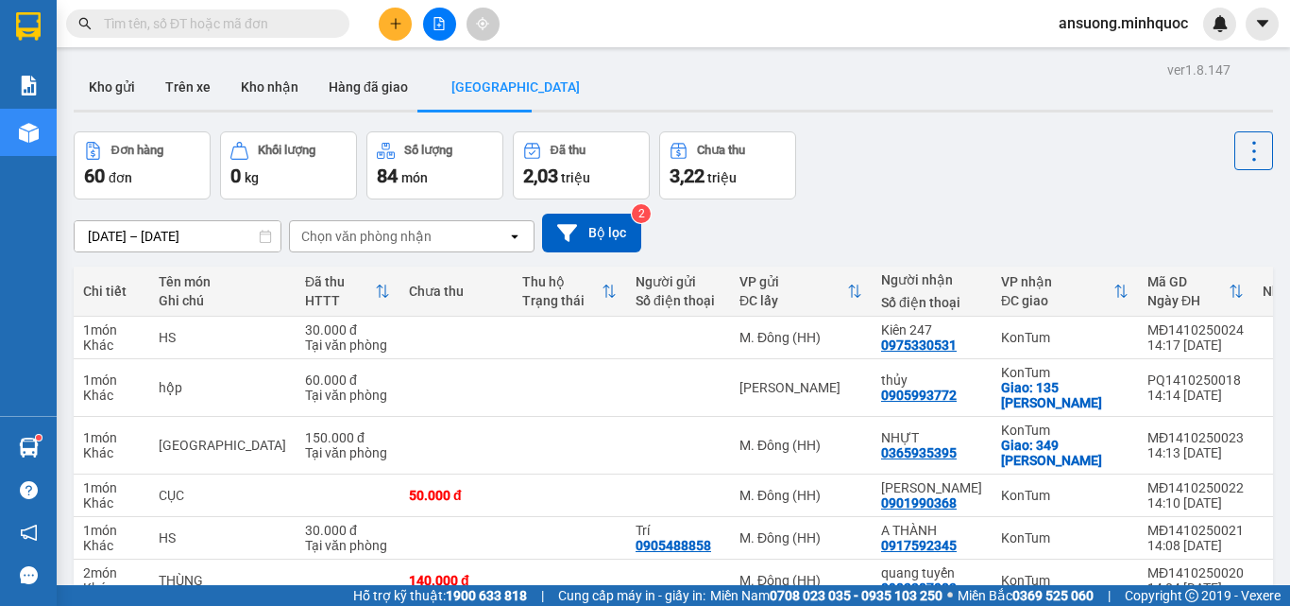
drag, startPoint x: 86, startPoint y: 94, endPoint x: 111, endPoint y: 12, distance: 86.1
click at [87, 90] on button "Kho gửi" at bounding box center [112, 86] width 77 height 45
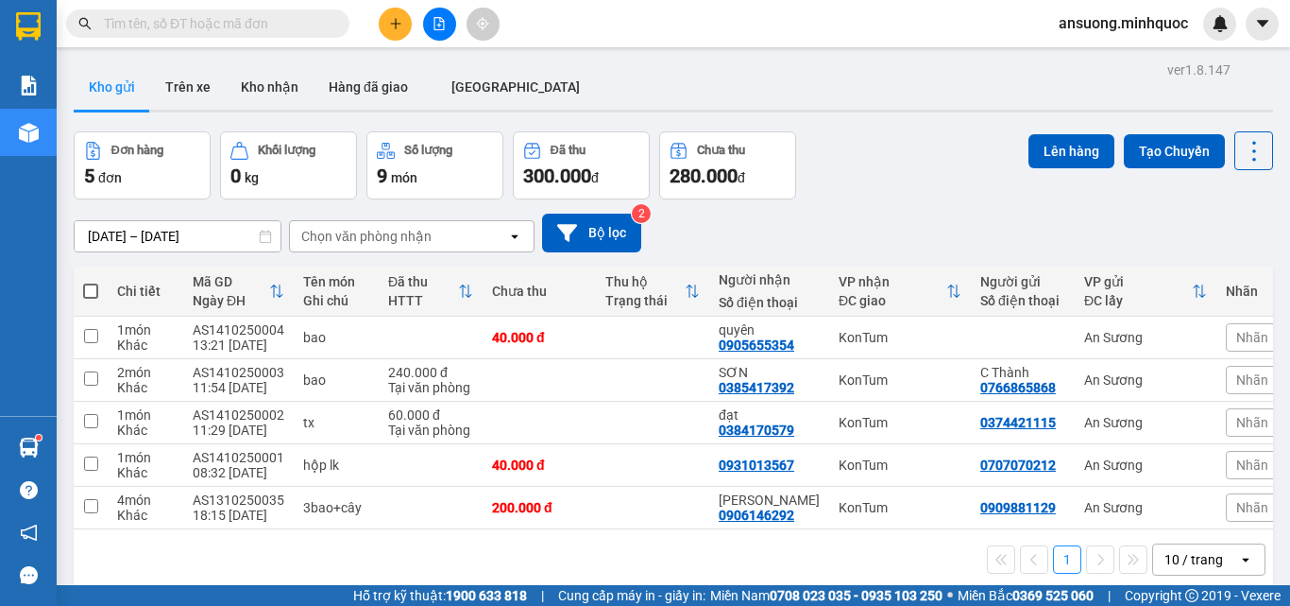
click at [385, 17] on button at bounding box center [395, 24] width 33 height 33
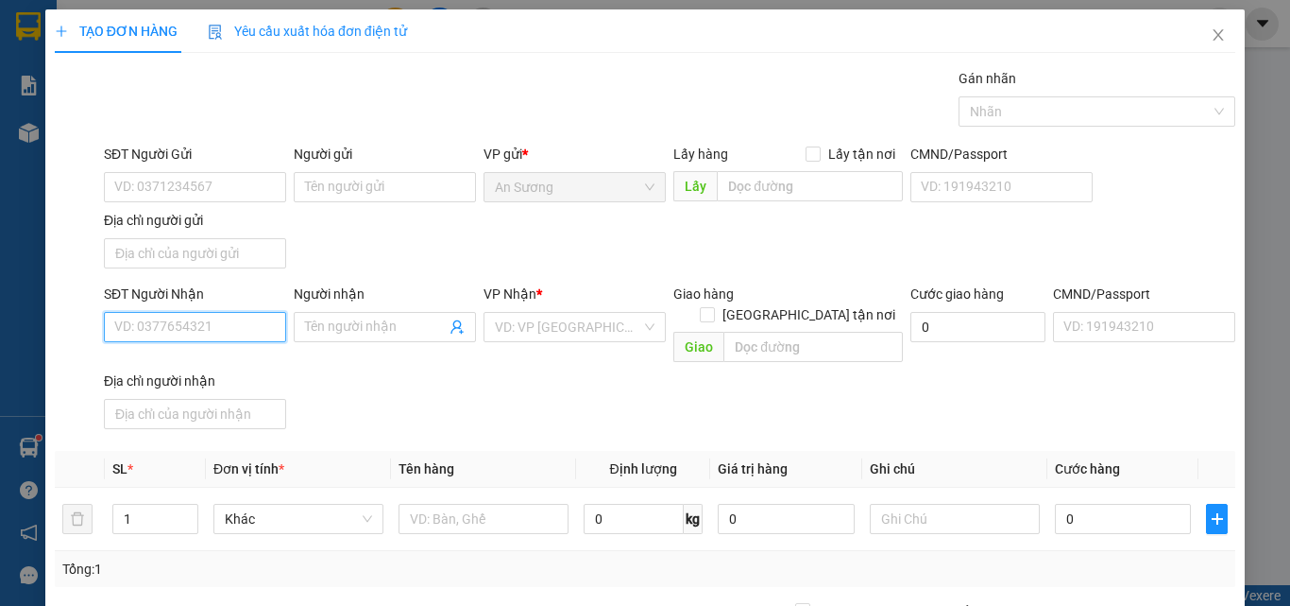
click at [128, 337] on input "SĐT Người Nhận" at bounding box center [195, 327] width 182 height 30
click at [214, 364] on div "0706005396 - kim" at bounding box center [193, 364] width 158 height 21
type input "0706005396"
type input "[PERSON_NAME]"
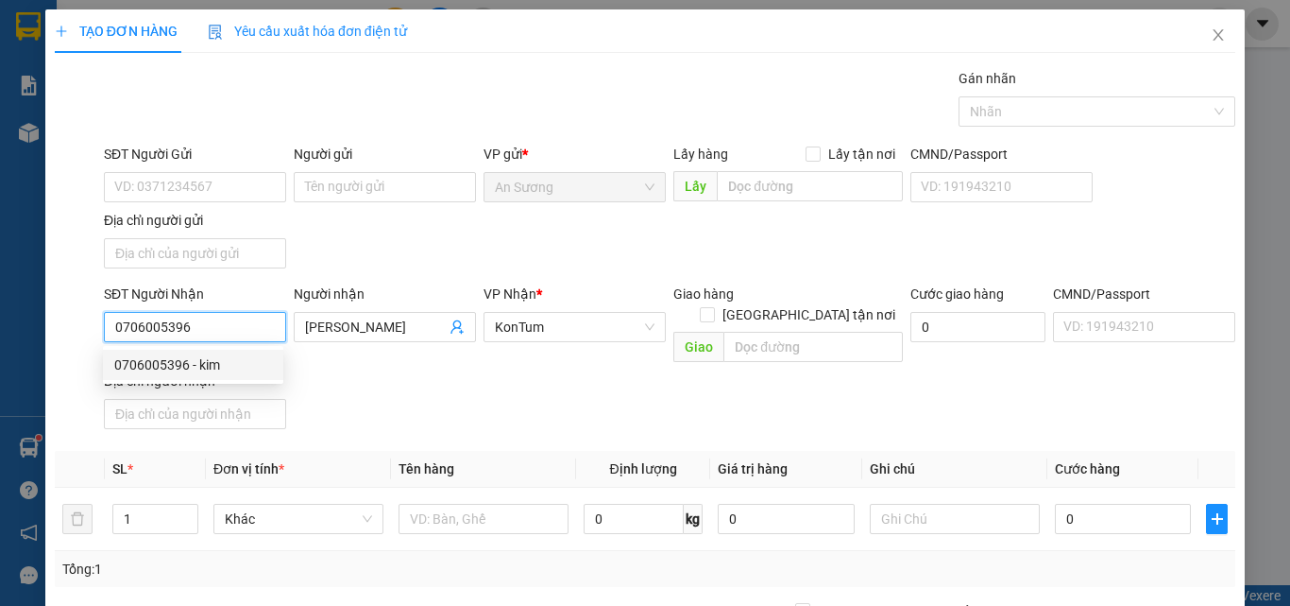
type input "0706005396"
drag, startPoint x: 490, startPoint y: 423, endPoint x: 489, endPoint y: 435, distance: 12.3
click at [491, 425] on div "Transit Pickup Surcharge Ids Transit Deliver Surcharge Ids Transit Deliver Surc…" at bounding box center [645, 441] width 1181 height 747
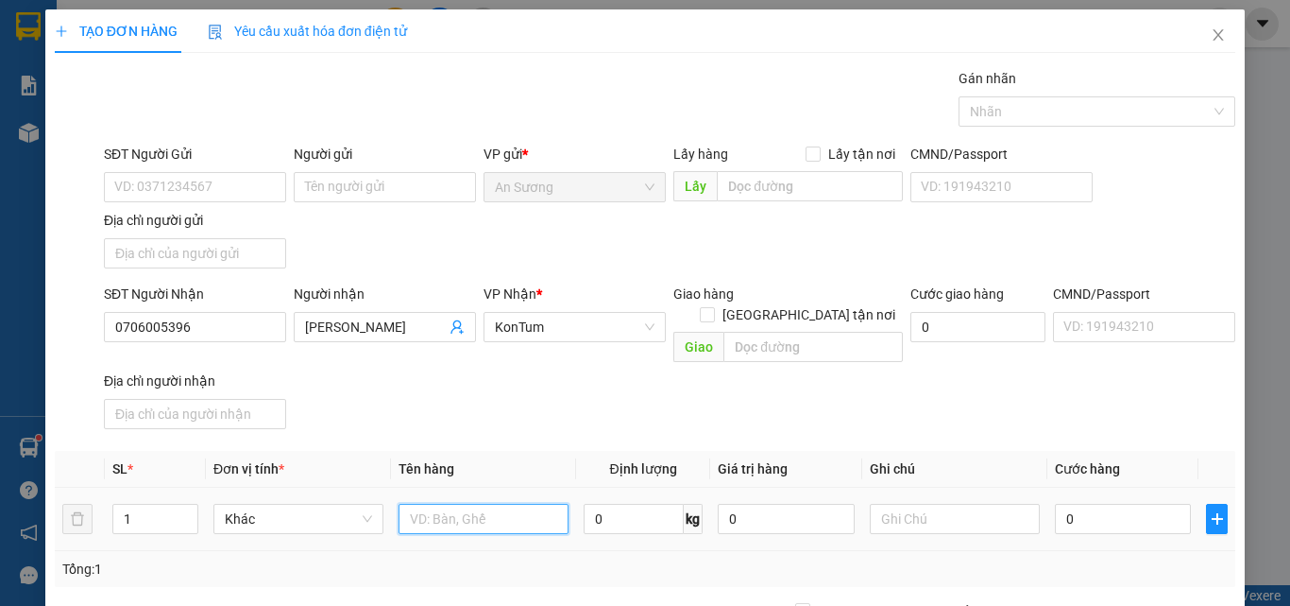
click at [463, 505] on input "text" at bounding box center [484, 518] width 170 height 30
type input "tx"
drag, startPoint x: 555, startPoint y: 387, endPoint x: 1127, endPoint y: 561, distance: 598.3
click at [652, 425] on div "Transit Pickup Surcharge Ids Transit Deliver Surcharge Ids Transit Deliver Surc…" at bounding box center [645, 441] width 1181 height 747
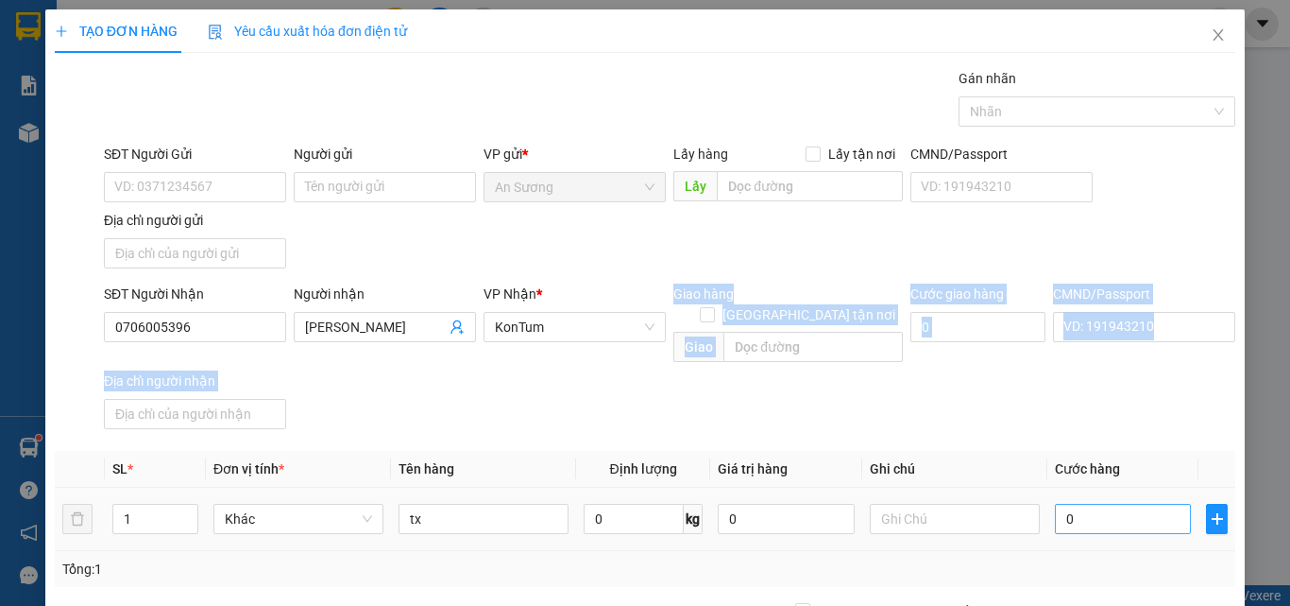
click at [1107, 510] on input "0" at bounding box center [1123, 518] width 136 height 30
click at [1109, 407] on div "SĐT Người Nhận 0706005396 Người nhận kim VP Nhận * KonTum Giao hàng Giao tận nơ…" at bounding box center [669, 359] width 1139 height 153
click at [1159, 414] on div "SĐT Người Nhận 0706005396 Người nhận kim VP Nhận * KonTum Giao hàng Giao tận nơ…" at bounding box center [669, 359] width 1139 height 153
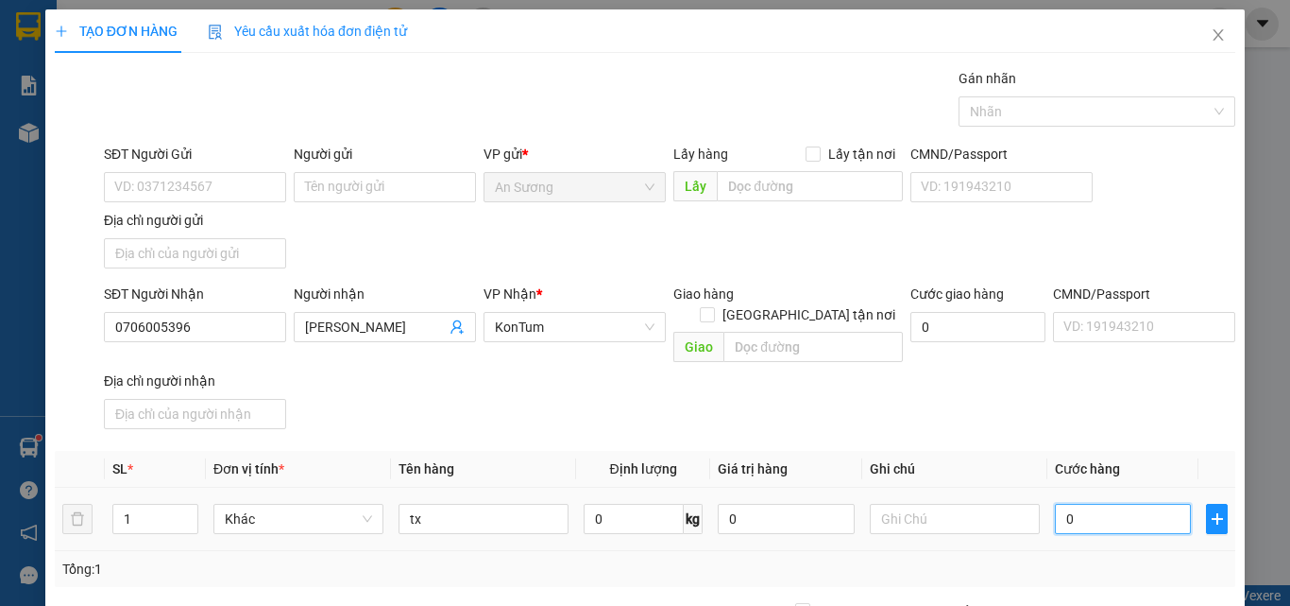
click at [1109, 511] on input "0" at bounding box center [1123, 518] width 136 height 30
type input "6"
type input "60"
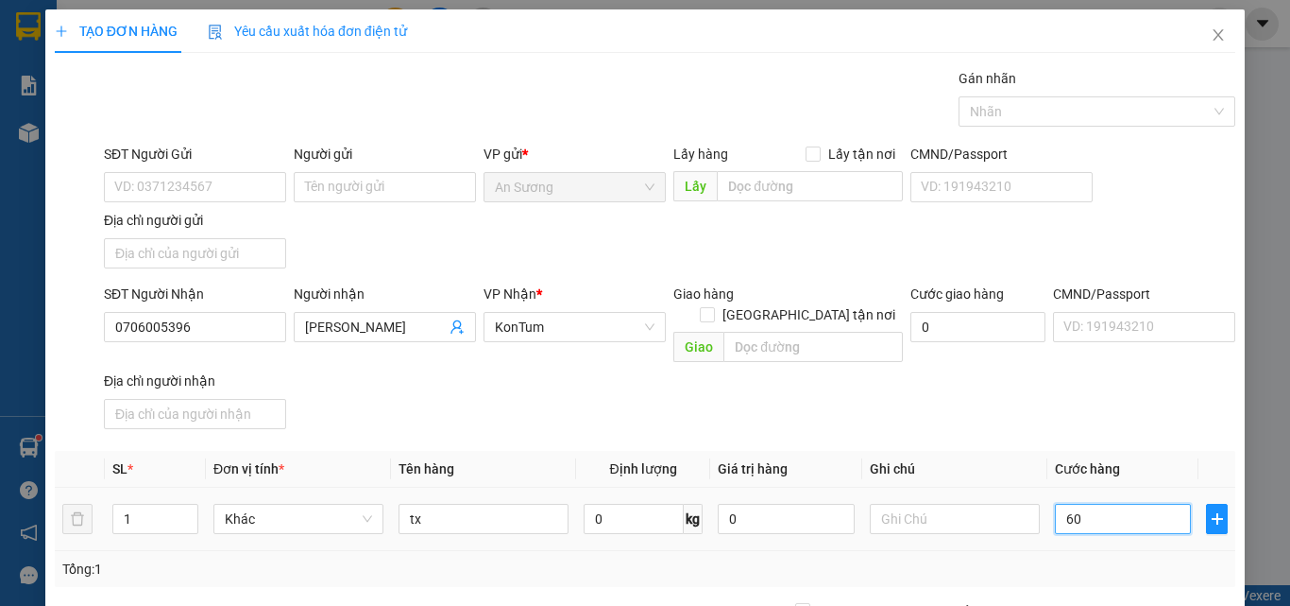
type input "60"
type input "60.000"
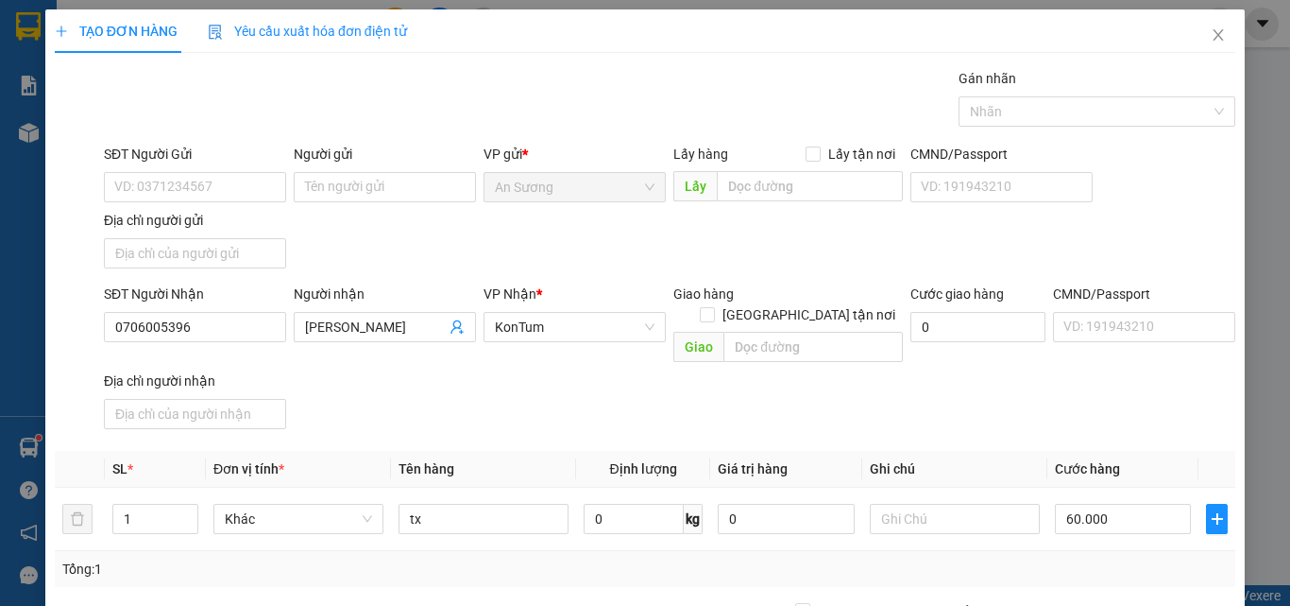
click at [1088, 451] on th "Cước hàng" at bounding box center [1123, 469] width 151 height 37
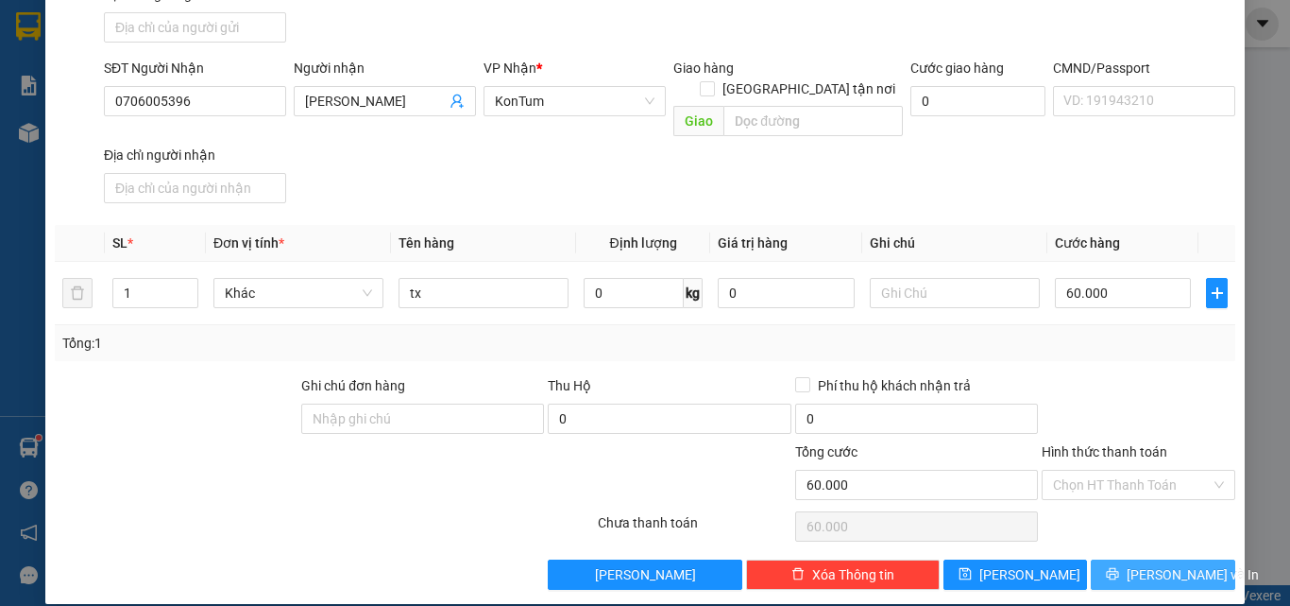
click at [1115, 567] on span "printer" at bounding box center [1112, 574] width 13 height 15
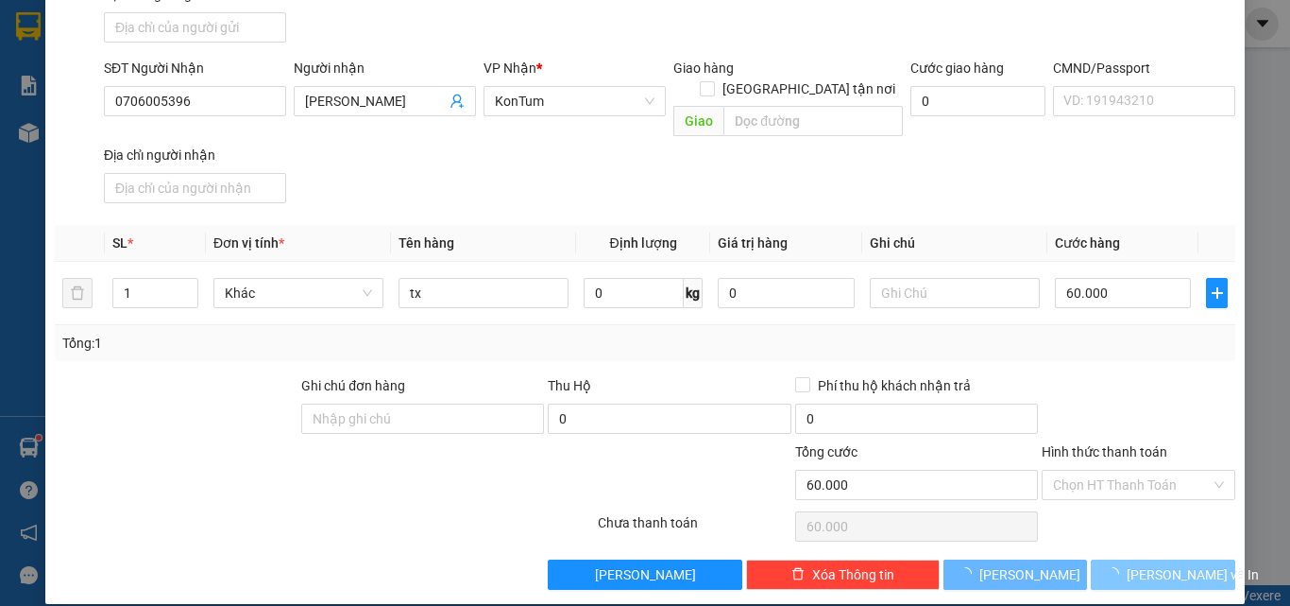
click at [1115, 567] on span "loading" at bounding box center [1116, 573] width 21 height 13
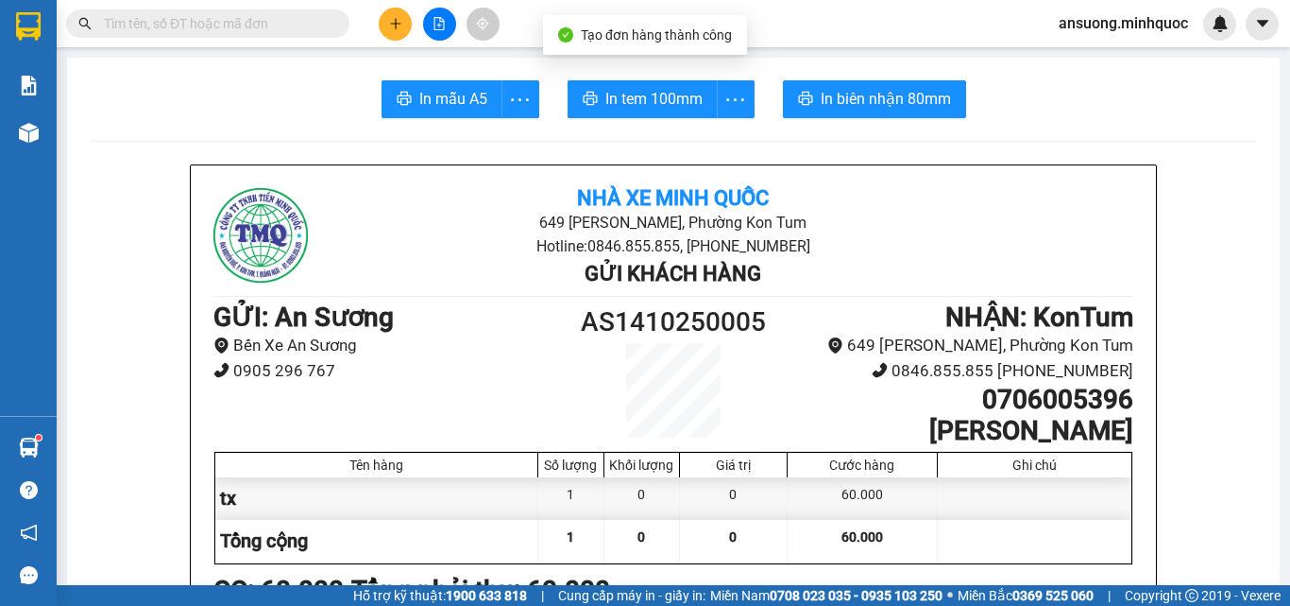
click at [664, 100] on span "In tem 100mm" at bounding box center [654, 99] width 97 height 24
click at [389, 48] on main "In mẫu A5 In tem 100mm In biên nhận 80mm Nhà xe Minh Quốc 649 Nguyễn Huệ, Phườn…" at bounding box center [645, 292] width 1290 height 585
click at [400, 20] on icon "plus" at bounding box center [395, 23] width 13 height 13
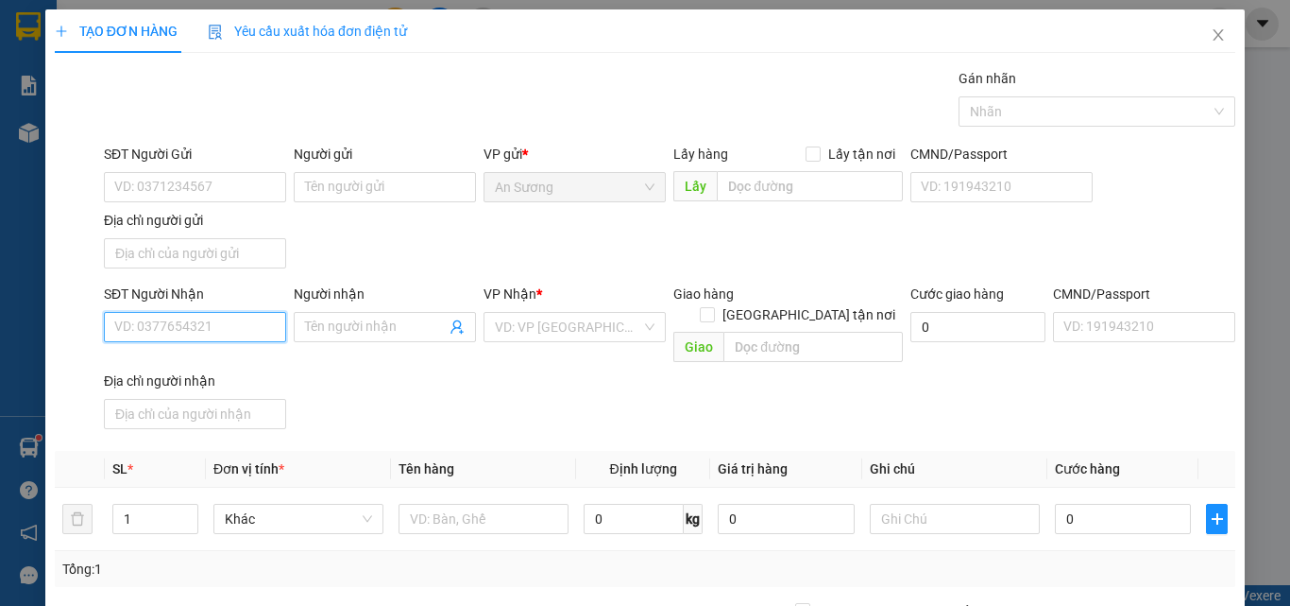
click at [180, 339] on input "SĐT Người Nhận" at bounding box center [195, 327] width 182 height 30
drag, startPoint x: 205, startPoint y: 374, endPoint x: 196, endPoint y: 410, distance: 37.1
click at [205, 373] on div "0972217377 - NHÂN" at bounding box center [193, 364] width 158 height 21
type input "0972217377"
type input "NHÂN"
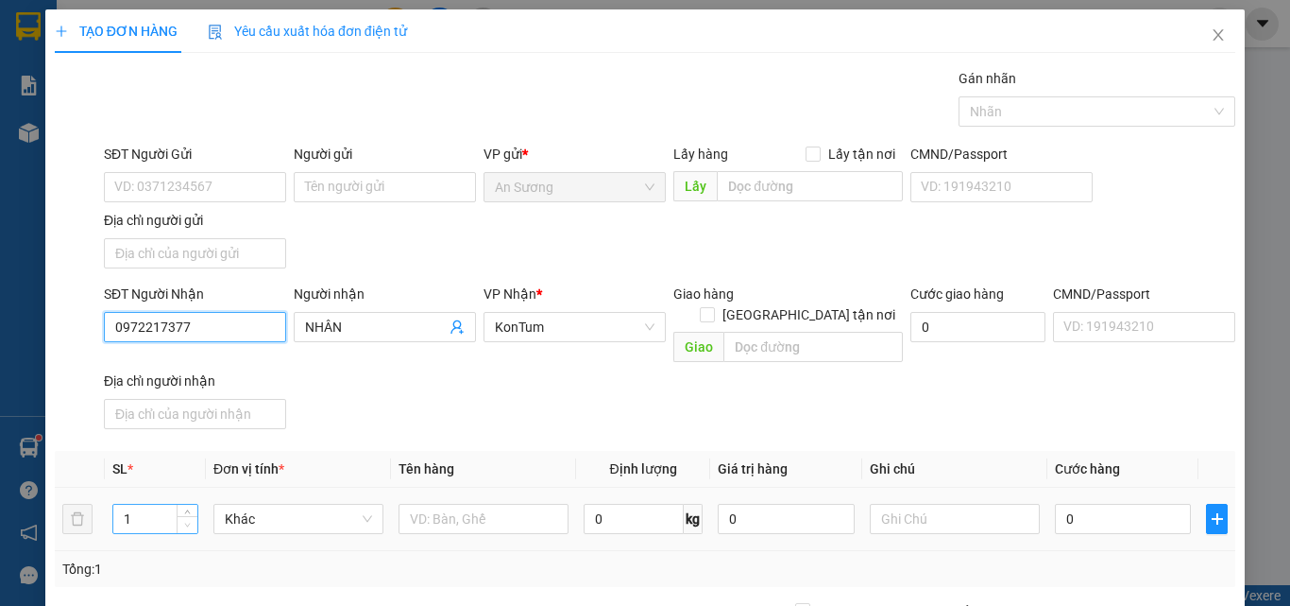
click at [182, 516] on span "Decrease Value" at bounding box center [187, 524] width 21 height 17
click at [186, 516] on span "Decrease Value" at bounding box center [187, 524] width 21 height 17
type input "0972217377"
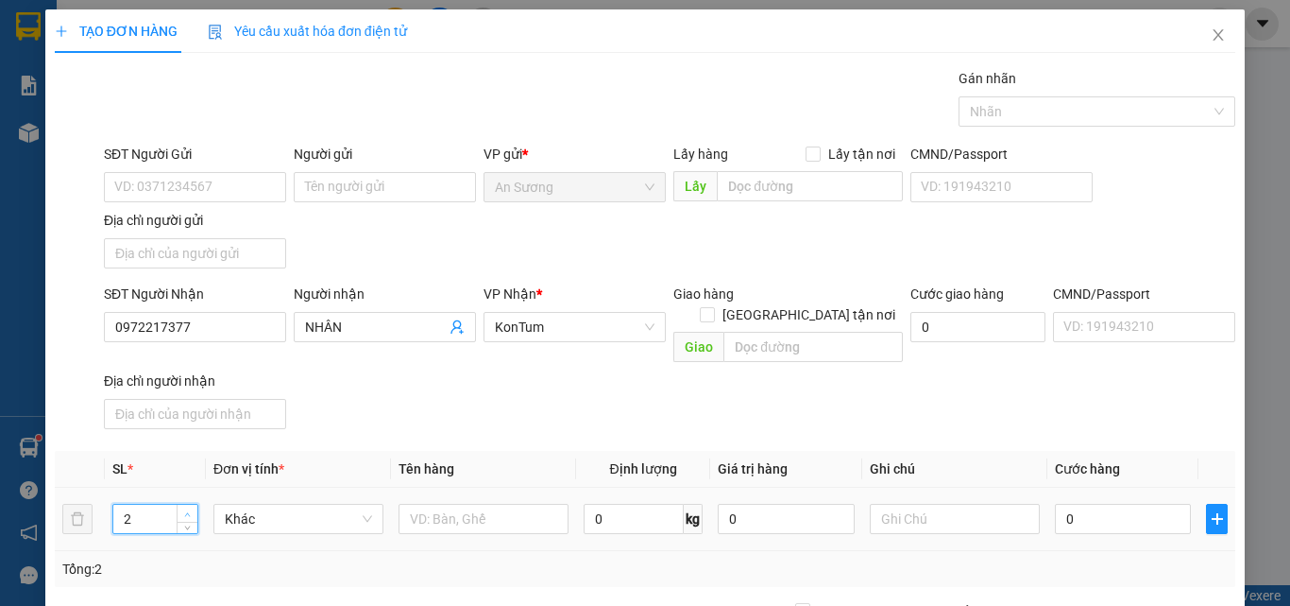
click at [188, 512] on icon "up" at bounding box center [188, 514] width 6 height 4
type input "3"
click at [188, 511] on icon "up" at bounding box center [187, 514] width 7 height 7
click at [480, 511] on div at bounding box center [484, 519] width 170 height 38
click at [488, 506] on input "text" at bounding box center [484, 518] width 170 height 30
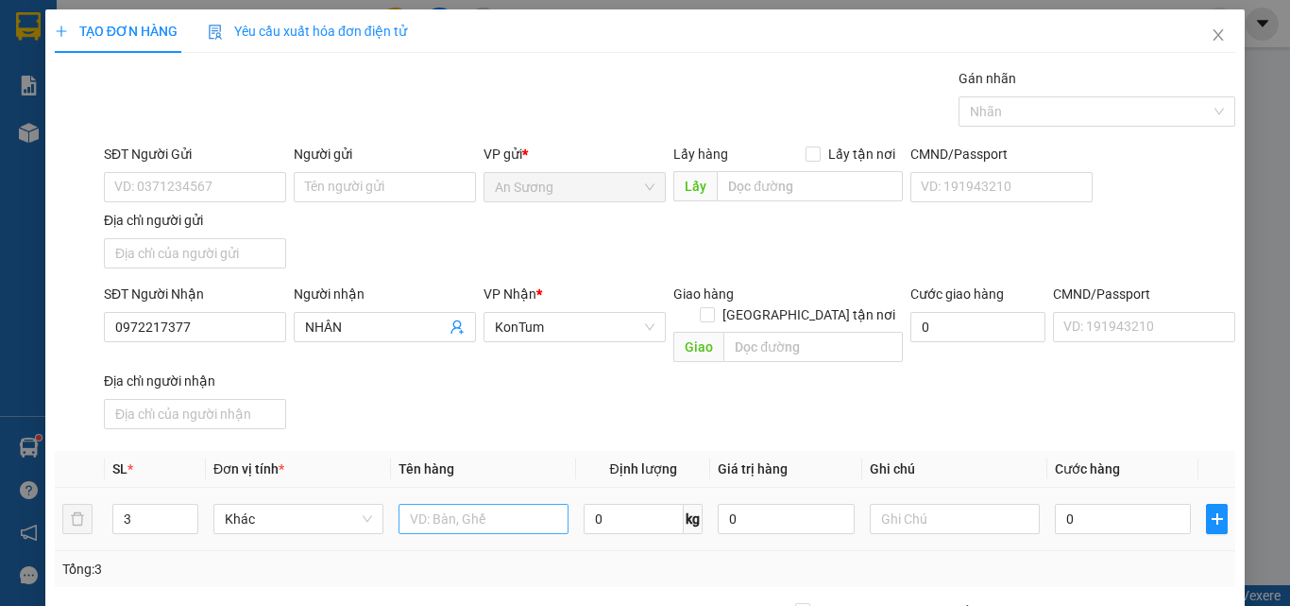
click at [486, 503] on input "text" at bounding box center [484, 518] width 170 height 30
type input "cây sắt"
click at [630, 398] on div "SĐT Người Nhận 0972217377 Người nhận NHÂN VP Nhận * KonTum Giao hàng Giao tận n…" at bounding box center [669, 359] width 1139 height 153
click at [1110, 512] on input "0" at bounding box center [1123, 518] width 136 height 30
type input "2"
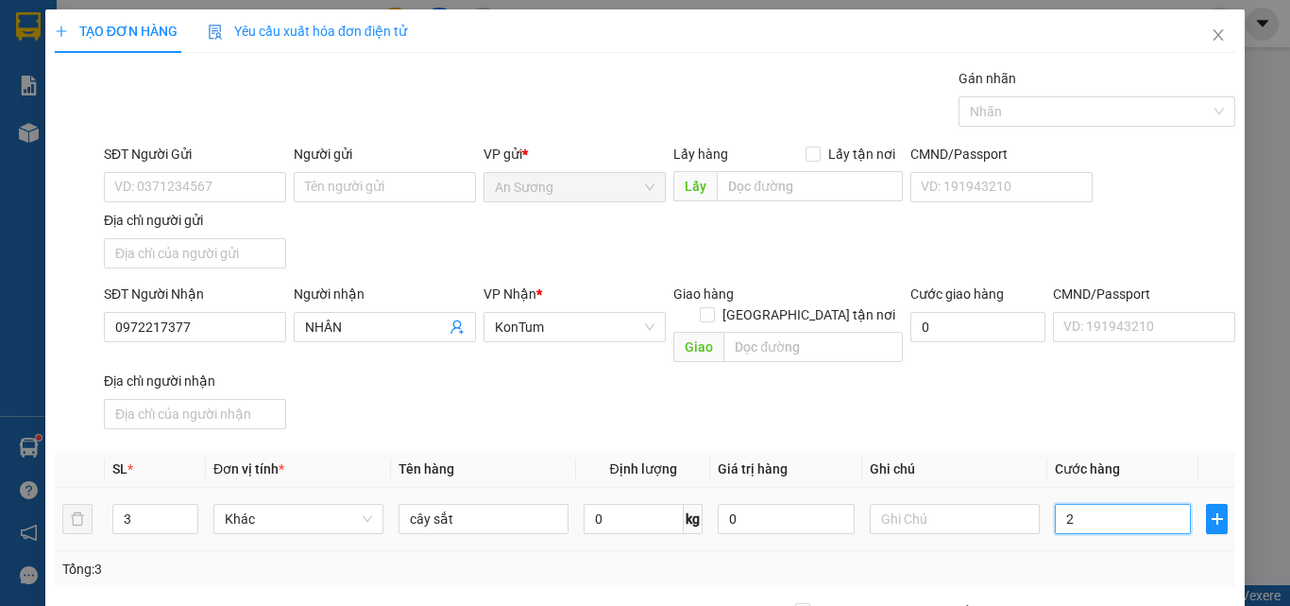
type input "2"
type input "21"
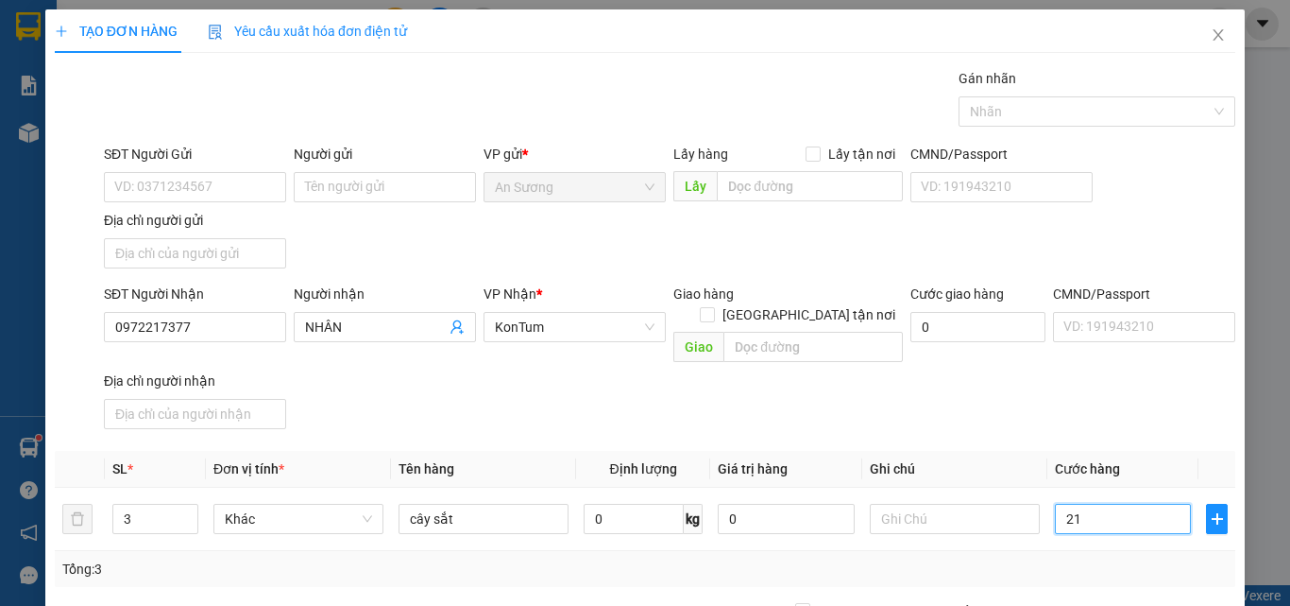
type input "210"
type input "210.000"
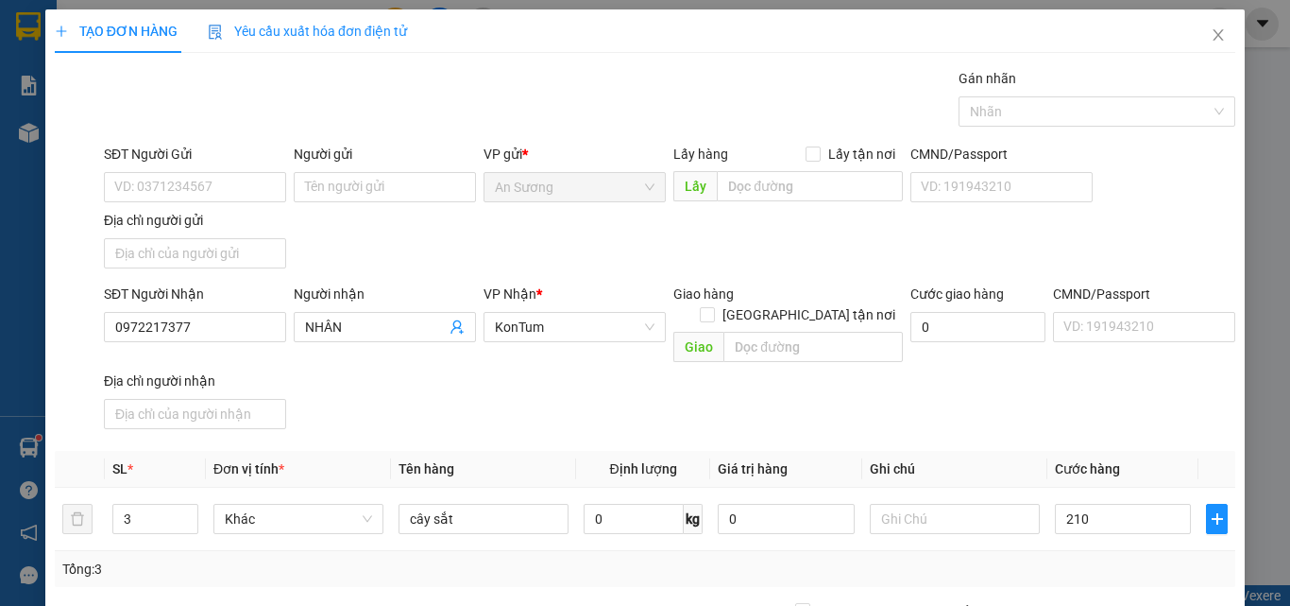
type input "210.000"
click at [1118, 418] on div "Transit Pickup Surcharge Ids Transit Deliver Surcharge Ids Transit Deliver Surc…" at bounding box center [645, 441] width 1181 height 747
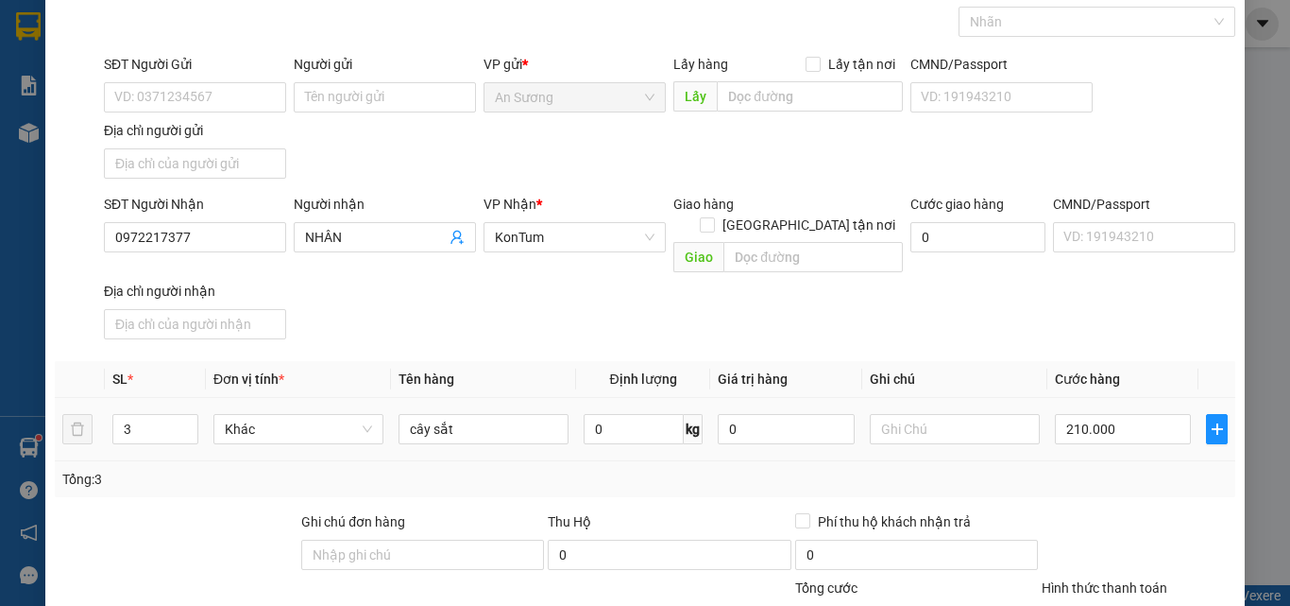
scroll to position [226, 0]
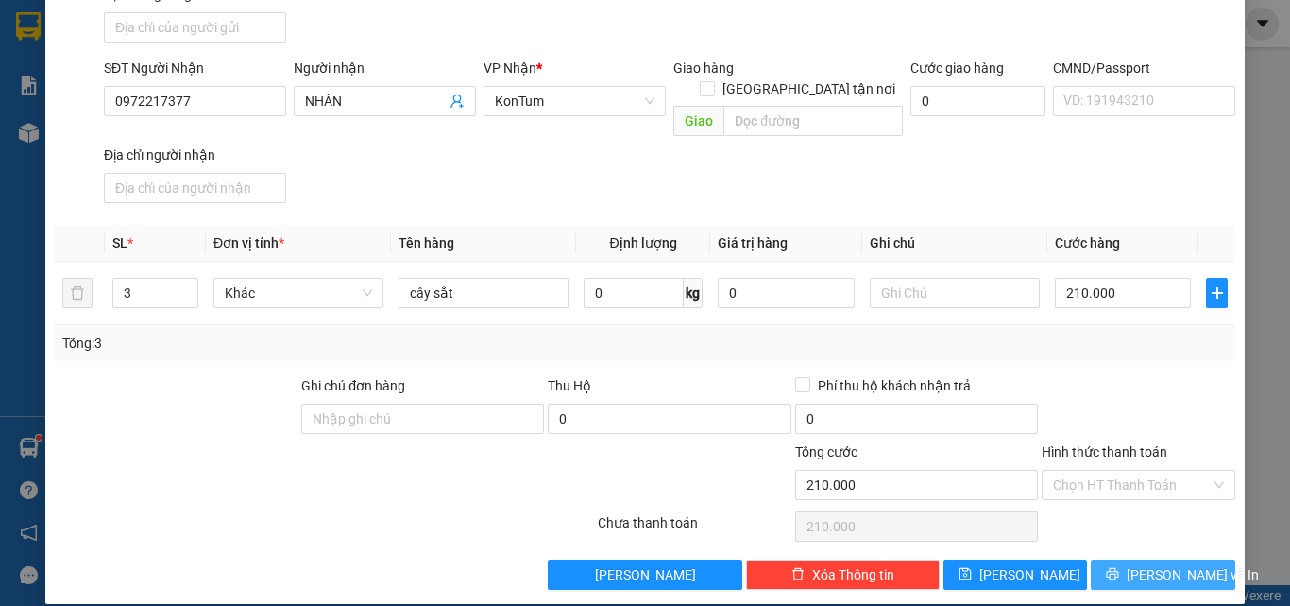
click at [1129, 559] on button "Lưu và In" at bounding box center [1163, 574] width 145 height 30
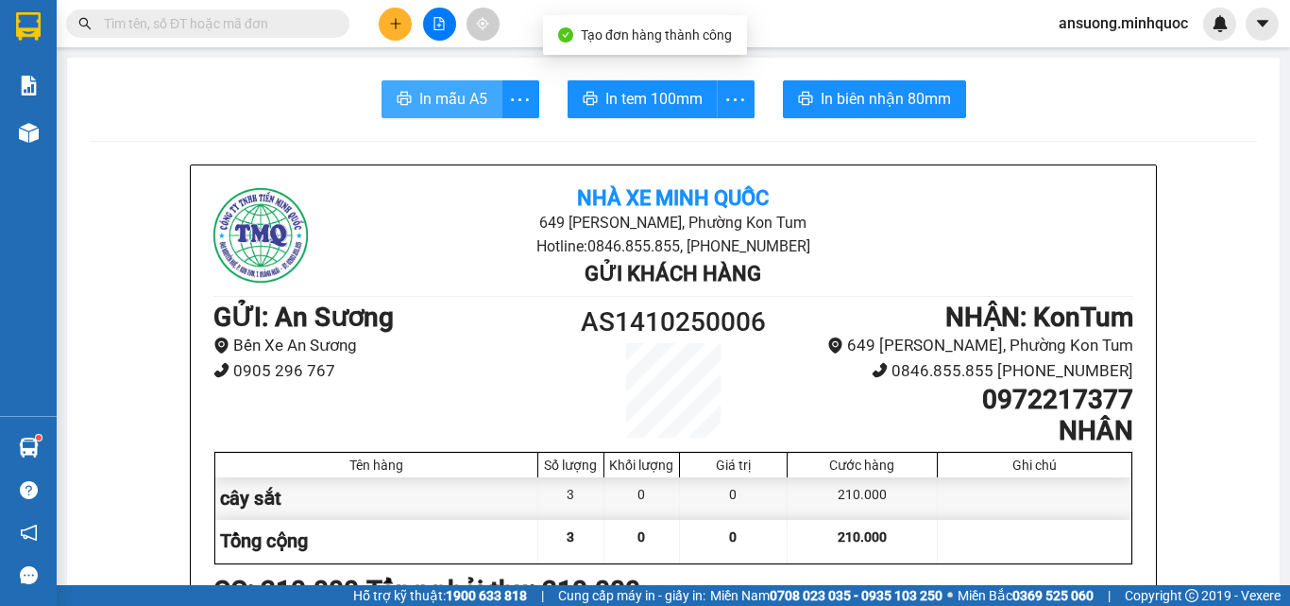
click at [435, 86] on button "In mẫu A5" at bounding box center [442, 99] width 121 height 38
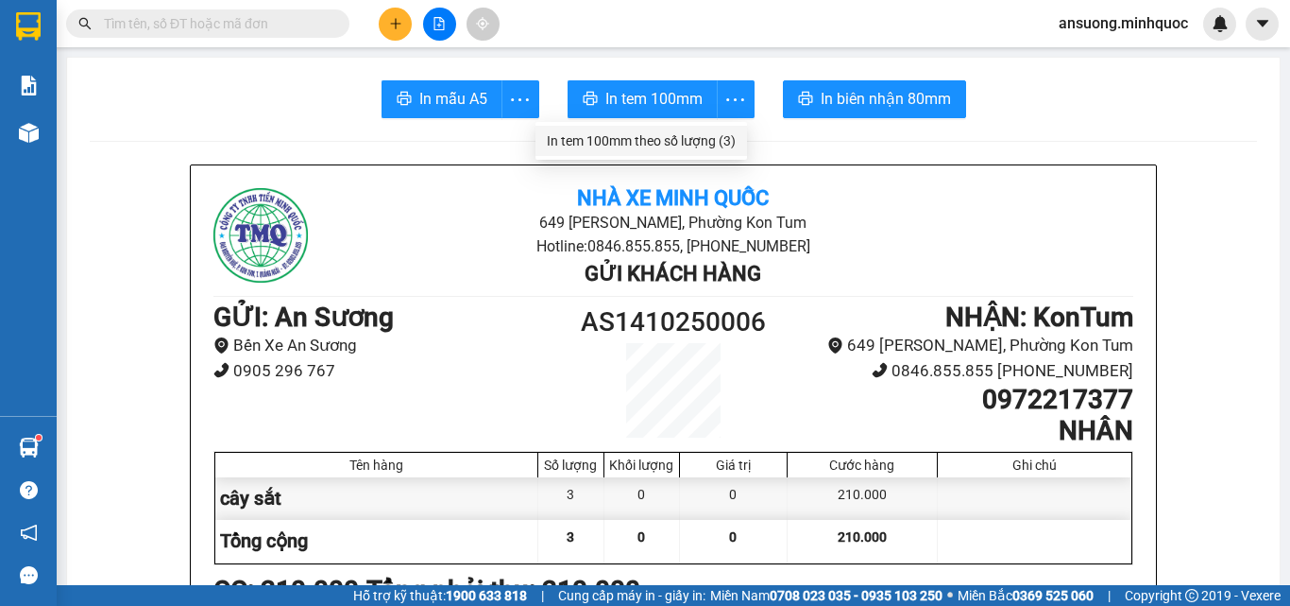
click at [715, 145] on div "In tem 100mm theo số lượng (3)" at bounding box center [641, 140] width 189 height 21
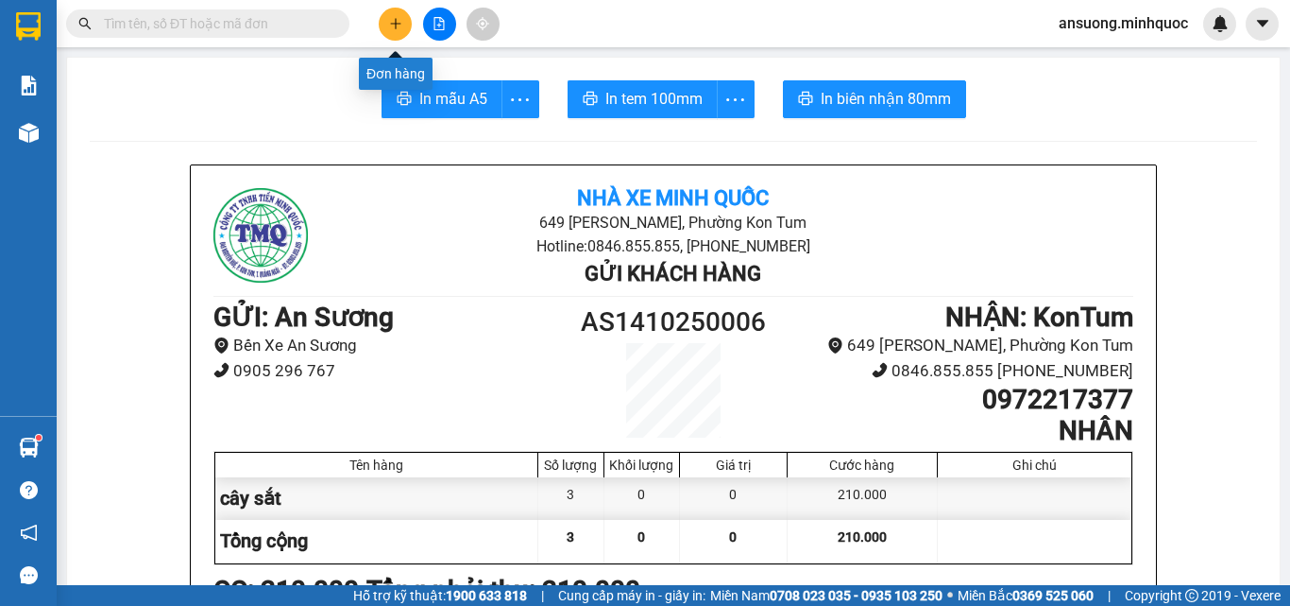
click at [394, 27] on icon "plus" at bounding box center [395, 23] width 13 height 13
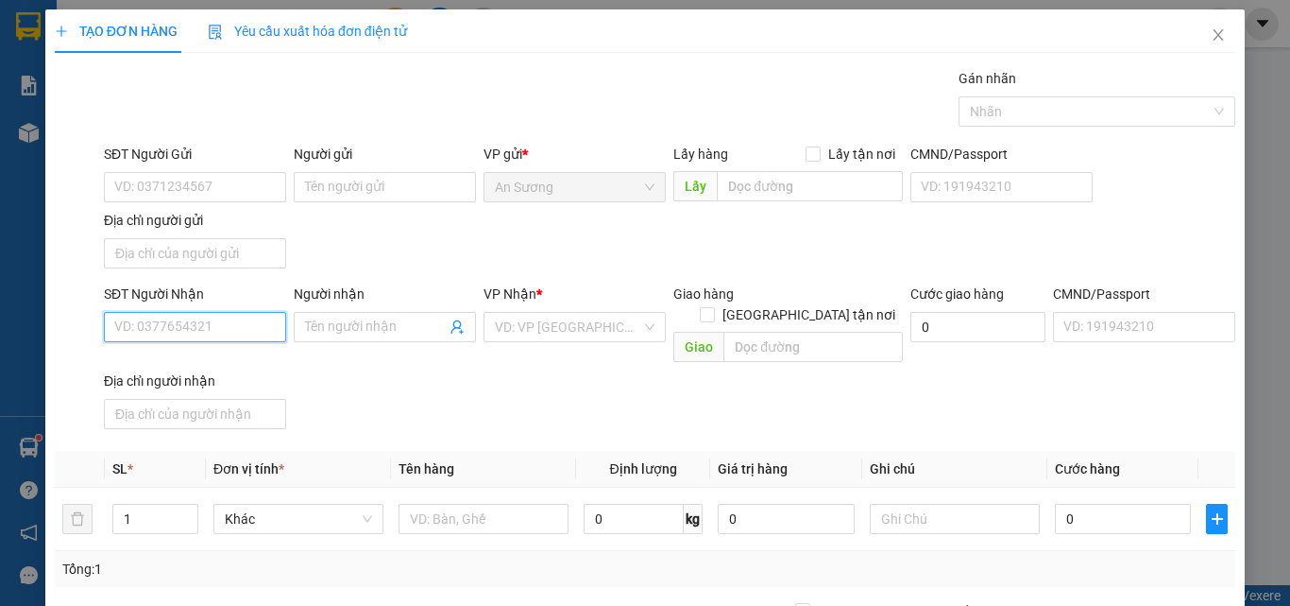
click at [128, 328] on input "SĐT Người Nhận" at bounding box center [195, 327] width 182 height 30
type input "0867145986"
click at [185, 376] on div "0867145986 - nghĩa" at bounding box center [193, 365] width 180 height 30
type input "nghĩa"
type input "0867145986"
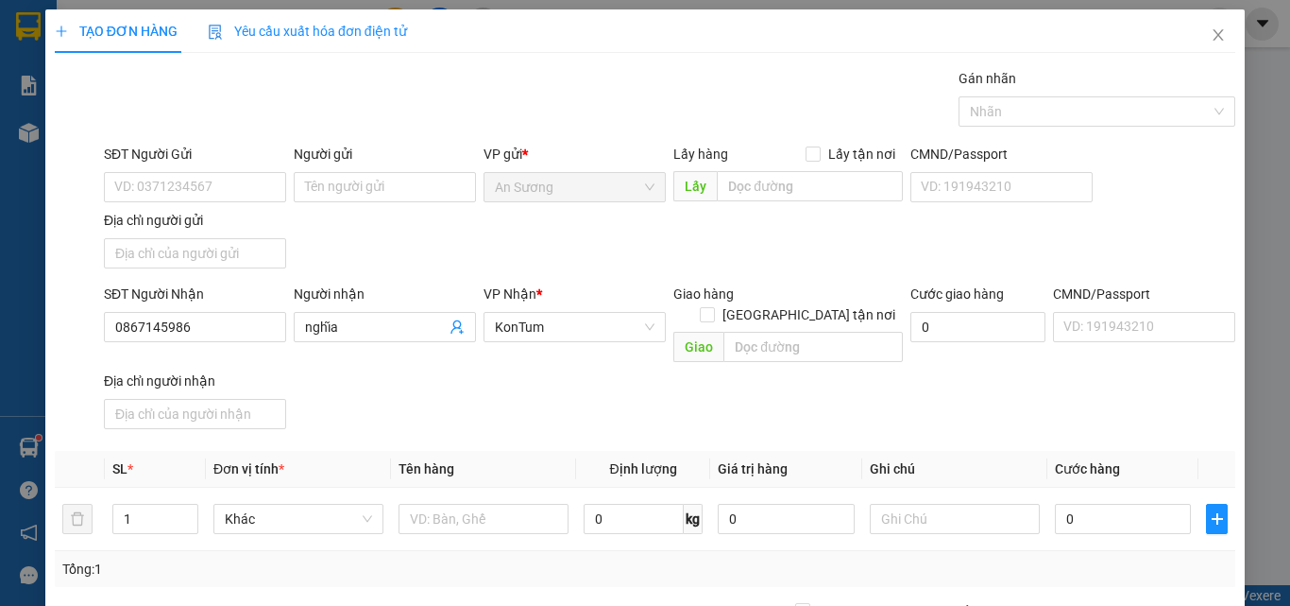
click at [538, 376] on div "SĐT Người Nhận 0867145986 0867145986 Người nhận nghĩa VP Nhận * KonTum Giao hàn…" at bounding box center [669, 359] width 1139 height 153
click at [169, 176] on input "SĐT Người Gửi" at bounding box center [195, 187] width 182 height 30
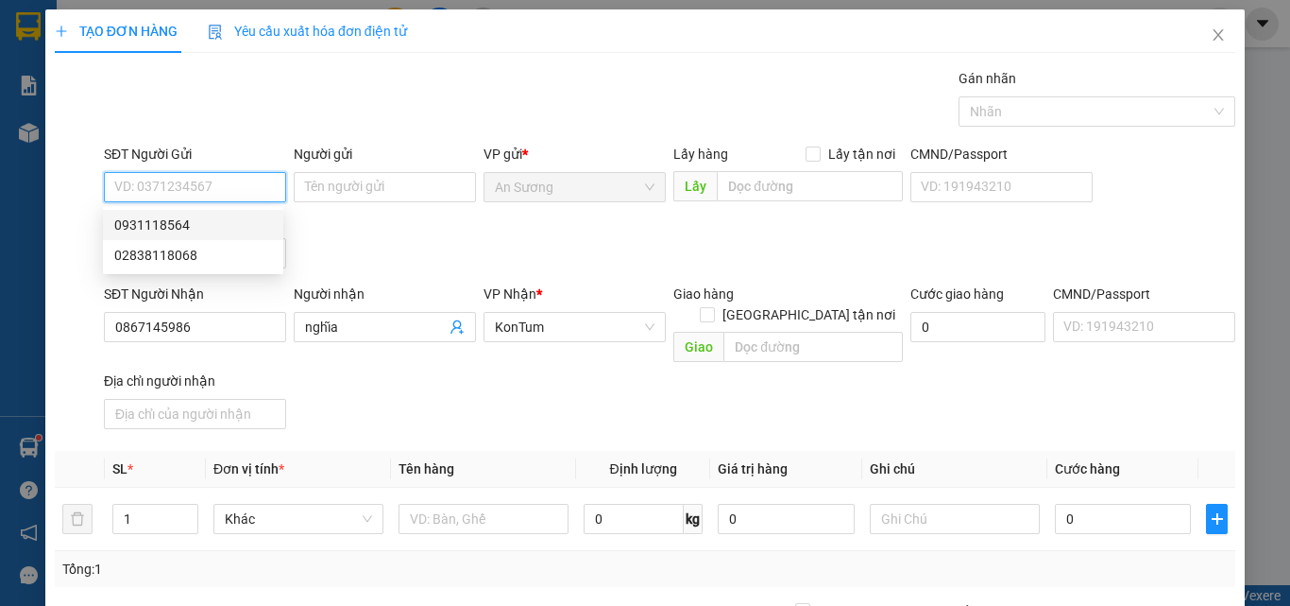
click at [192, 225] on div "0931118564" at bounding box center [193, 224] width 158 height 21
type input "0931118564"
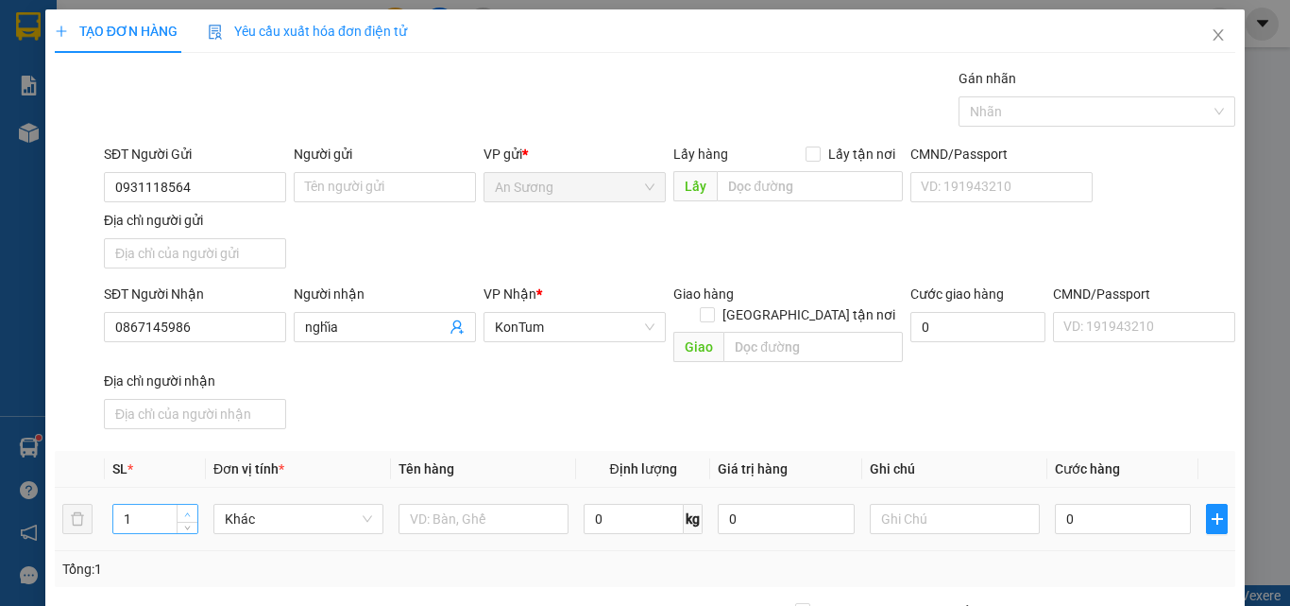
type input "2"
click at [179, 504] on span "Increase Value" at bounding box center [187, 512] width 21 height 17
click at [452, 503] on input "text" at bounding box center [484, 518] width 170 height 30
type input "thùng tb"
drag, startPoint x: 649, startPoint y: 371, endPoint x: 903, endPoint y: 500, distance: 284.7
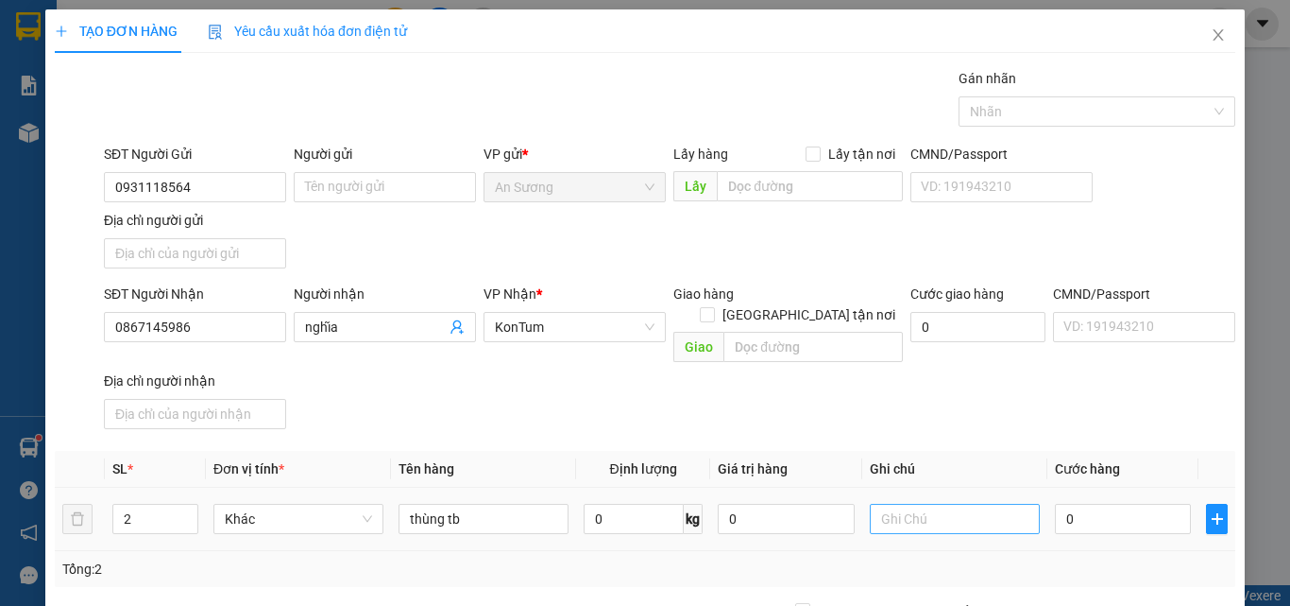
click at [678, 383] on div "SĐT Người Nhận 0867145986 Người nhận nghĩa VP Nhận * KonTum Giao hàng Giao tận …" at bounding box center [669, 359] width 1139 height 153
click at [1128, 503] on input "0" at bounding box center [1123, 518] width 136 height 30
type input "1"
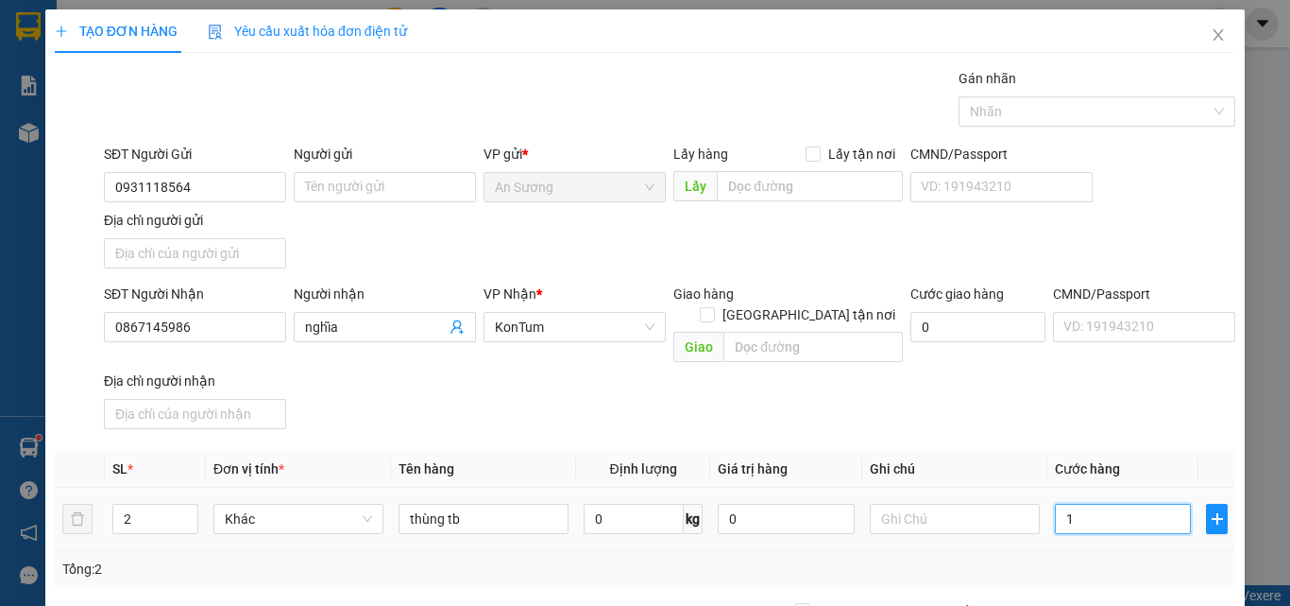
type input "15"
type input "150"
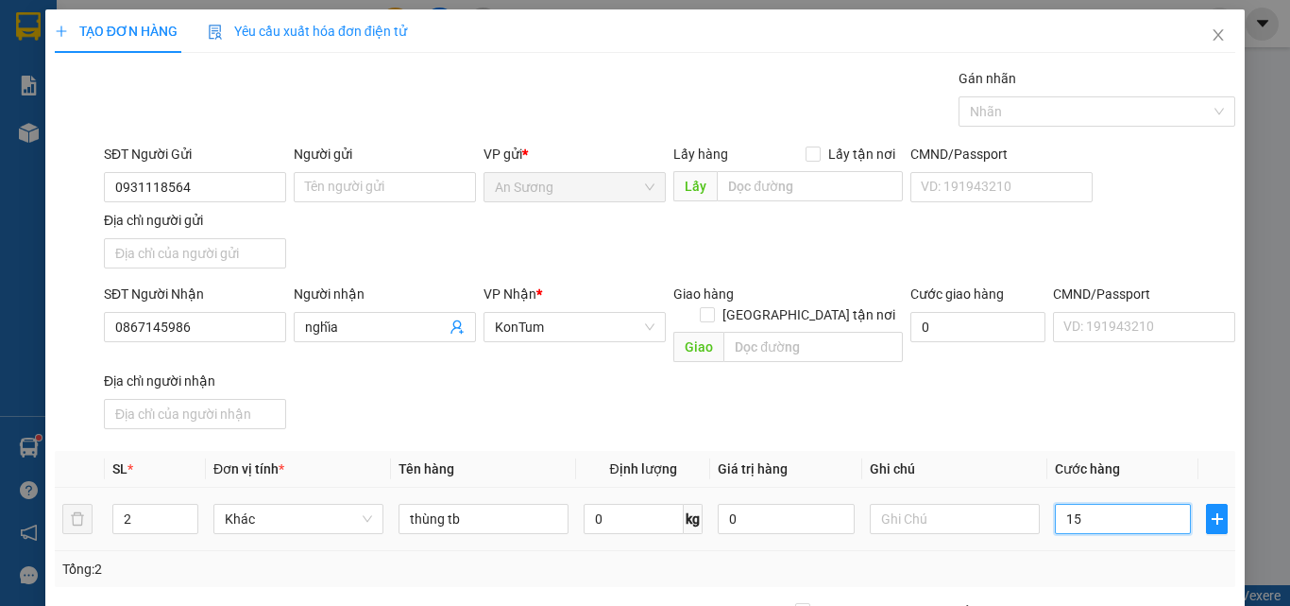
type input "150"
type input "150.000"
click at [1111, 408] on div "SĐT Người Nhận 0867145986 Người nhận nghĩa VP Nhận * KonTum Giao hàng Giao tận …" at bounding box center [669, 359] width 1139 height 153
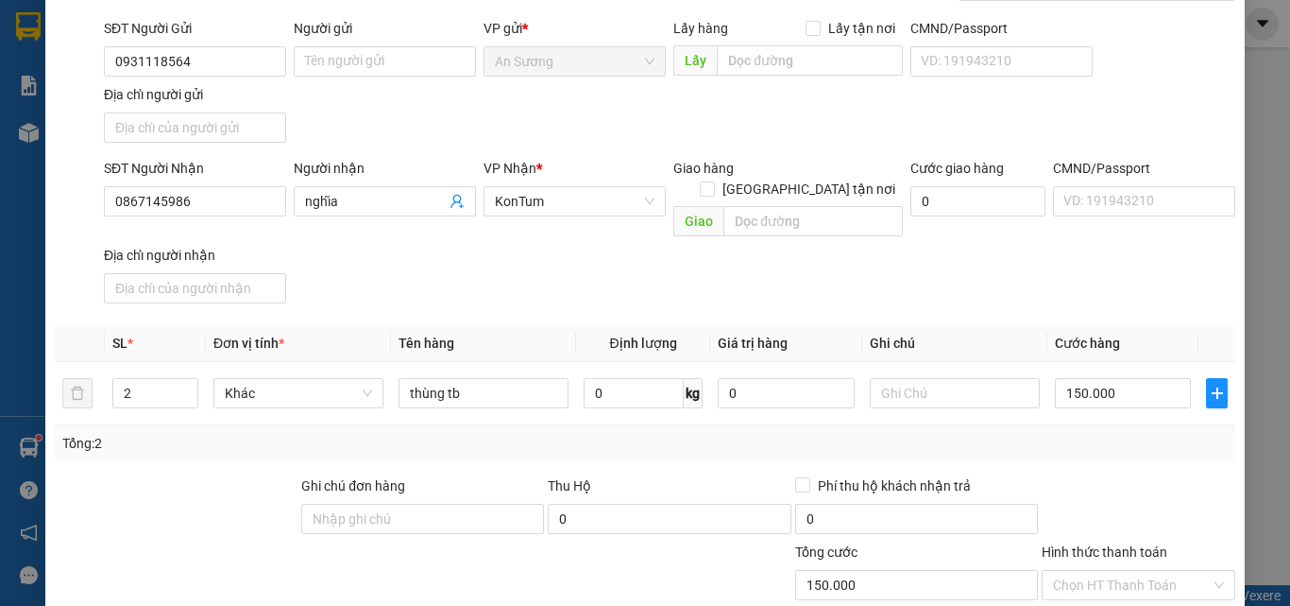
scroll to position [226, 0]
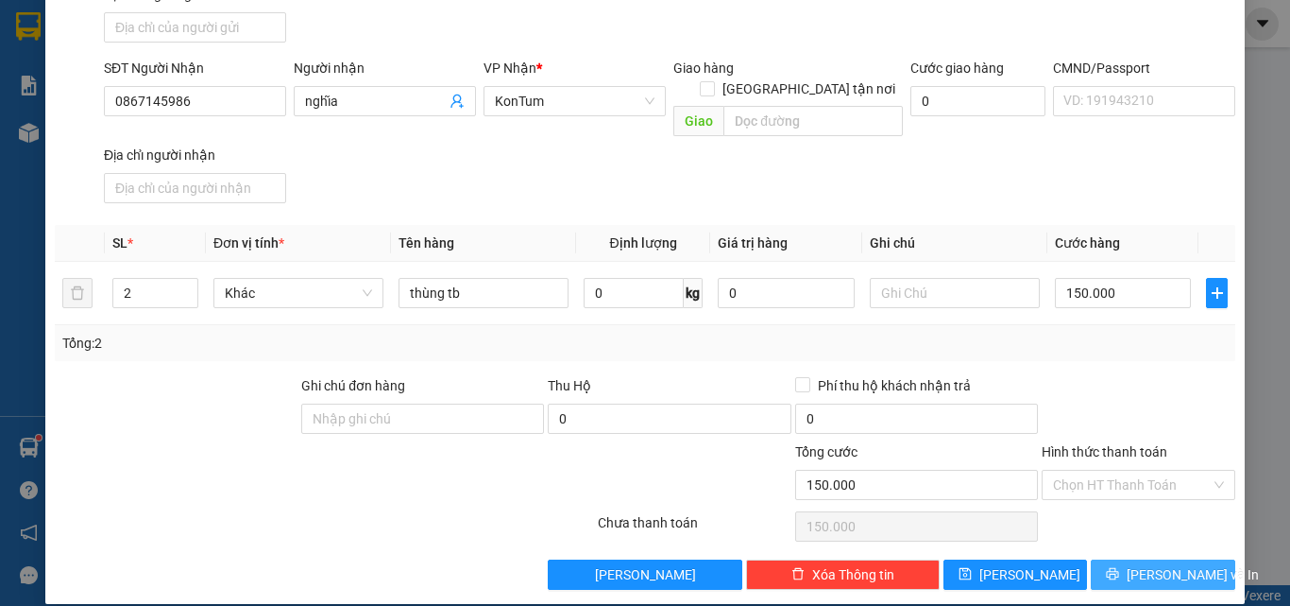
click at [1152, 564] on span "Lưu và In" at bounding box center [1193, 574] width 132 height 21
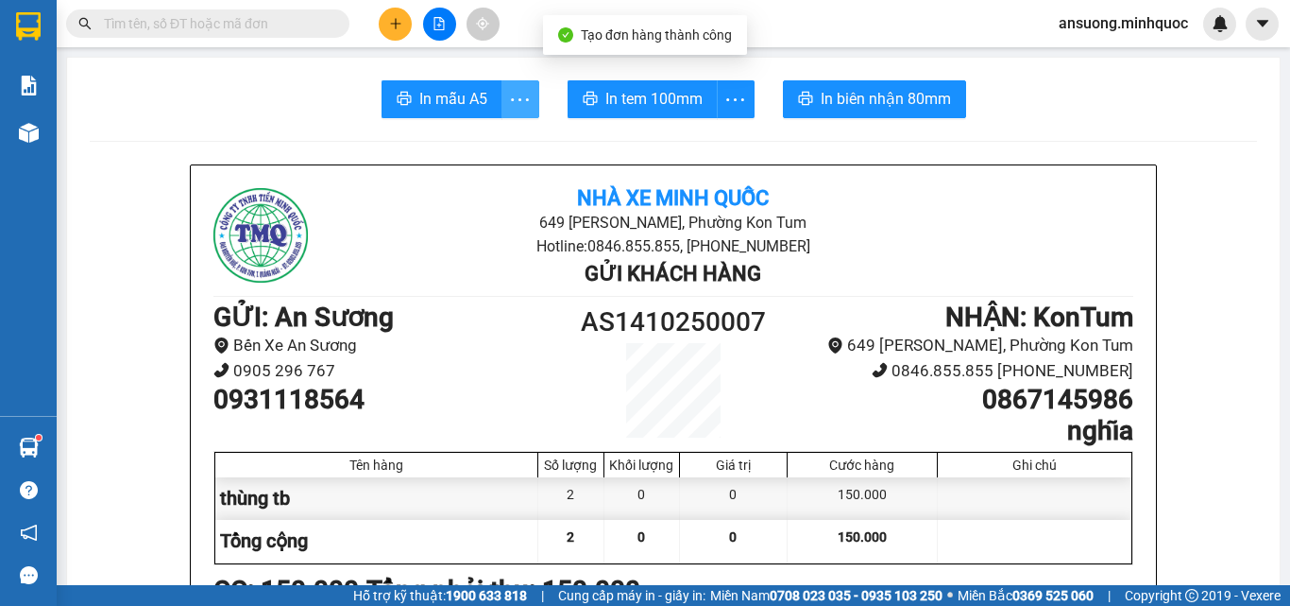
click at [515, 100] on icon "more" at bounding box center [520, 98] width 18 height 3
click at [459, 104] on span "In mẫu A5" at bounding box center [453, 99] width 68 height 24
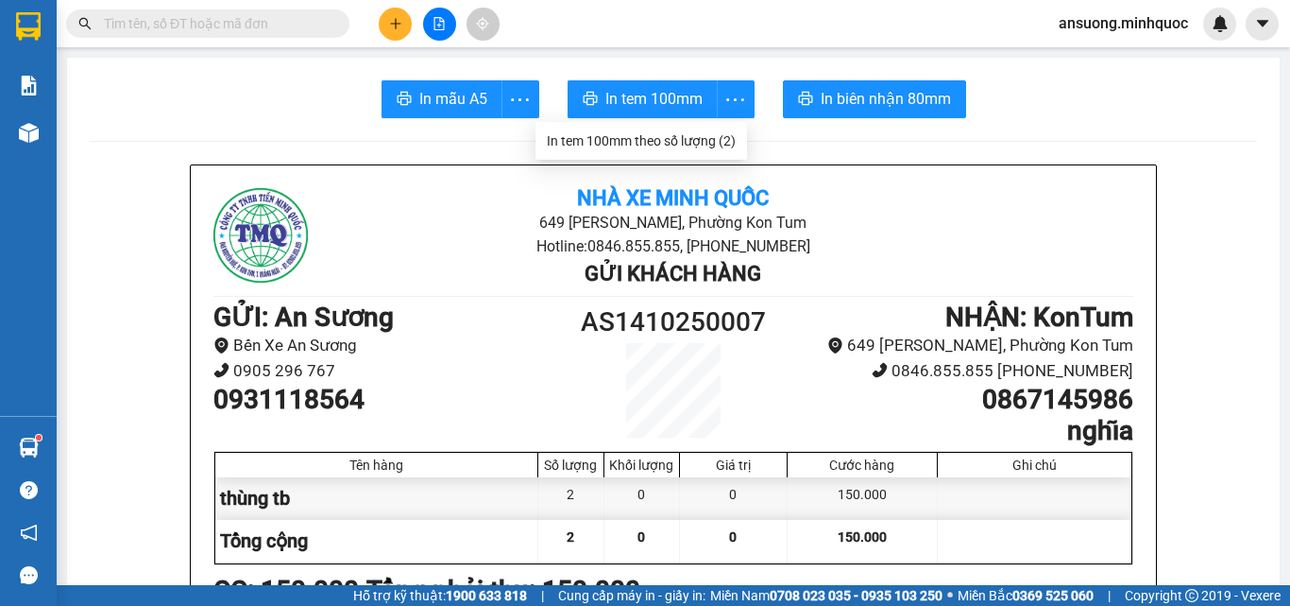
click at [698, 123] on ul "In tem 100mm theo số lượng (2)" at bounding box center [642, 141] width 212 height 38
click at [696, 145] on div "In tem 100mm theo số lượng (2)" at bounding box center [641, 140] width 189 height 21
click at [404, 33] on div "Kết quả tìm kiếm ( 0 ) Bộ lọc No Data ansuong.minhquoc" at bounding box center [645, 23] width 1290 height 47
click at [404, 29] on button at bounding box center [395, 24] width 33 height 33
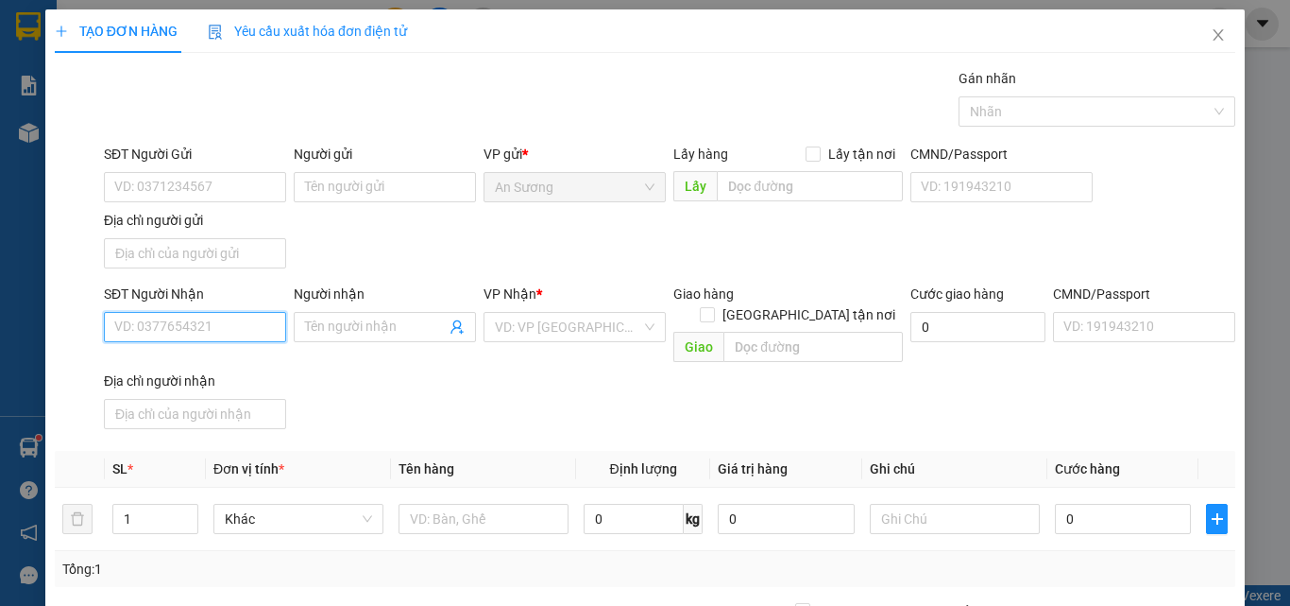
click at [153, 319] on input "SĐT Người Nhận" at bounding box center [195, 327] width 182 height 30
click at [195, 359] on div "0383130135 - THÀNH" at bounding box center [193, 364] width 158 height 21
type input "0383130135"
type input "THÀNH"
type input "0383130135"
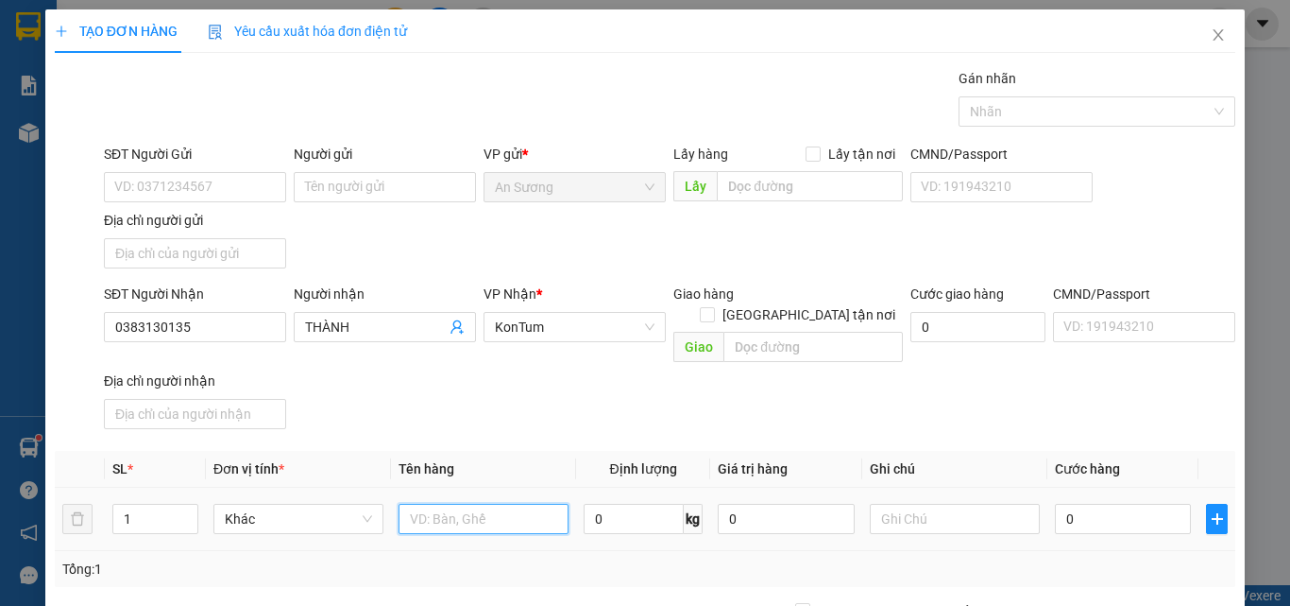
click at [486, 504] on input "text" at bounding box center [484, 518] width 170 height 30
click at [187, 511] on icon "up" at bounding box center [187, 514] width 7 height 7
type input "4"
click at [189, 504] on span "Increase Value" at bounding box center [187, 512] width 21 height 17
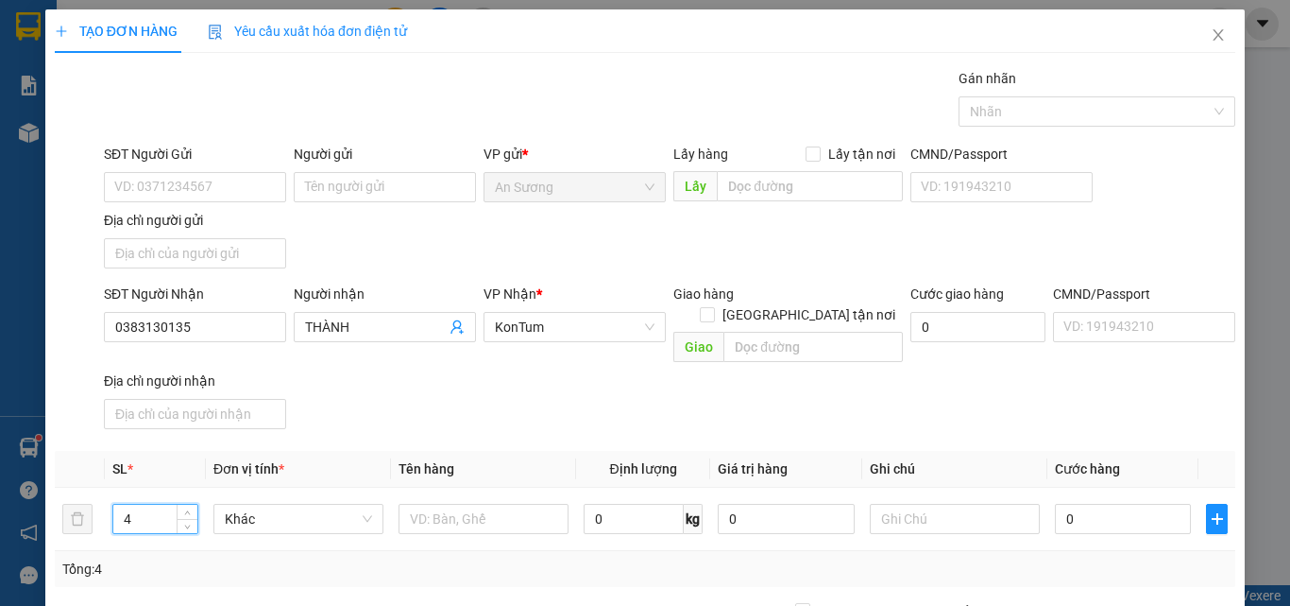
click at [429, 405] on div "SĐT Người Nhận 0383130135 Người nhận THÀNH VP Nhận * KonTum Giao hàng Giao tận …" at bounding box center [669, 359] width 1139 height 153
click at [440, 509] on input "text" at bounding box center [484, 518] width 170 height 30
click at [443, 503] on input "text" at bounding box center [484, 518] width 170 height 30
type input "3tg+bao"
drag, startPoint x: 623, startPoint y: 390, endPoint x: 656, endPoint y: 396, distance: 32.6
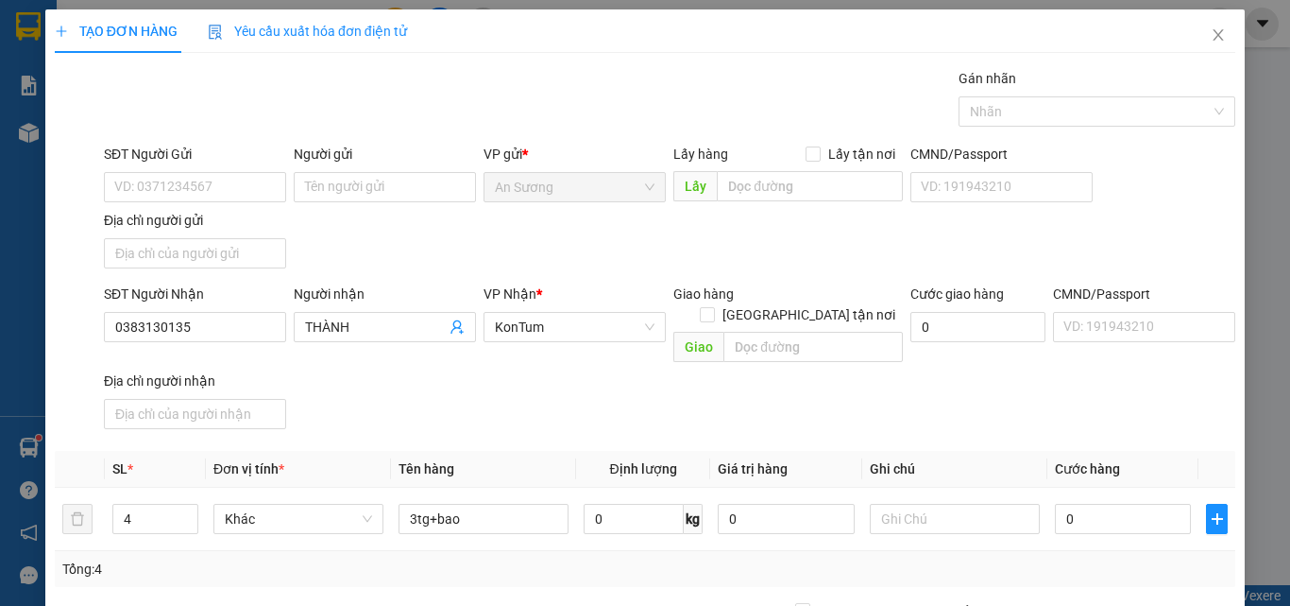
click at [640, 392] on div "SĐT Người Nhận 0383130135 Người nhận THÀNH VP Nhận * KonTum Giao hàng Giao tận …" at bounding box center [669, 359] width 1139 height 153
click at [1073, 503] on input "0" at bounding box center [1123, 518] width 136 height 30
click at [1117, 503] on input "0" at bounding box center [1123, 518] width 136 height 30
type input "02"
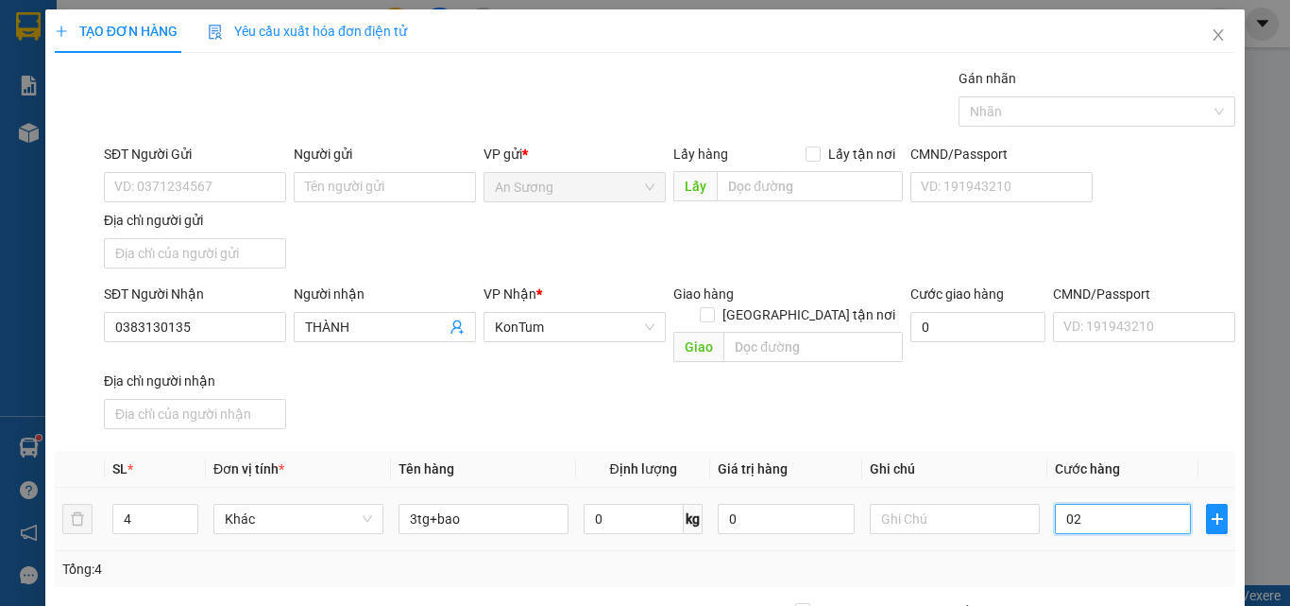
type input "2"
type input "025"
type input "25"
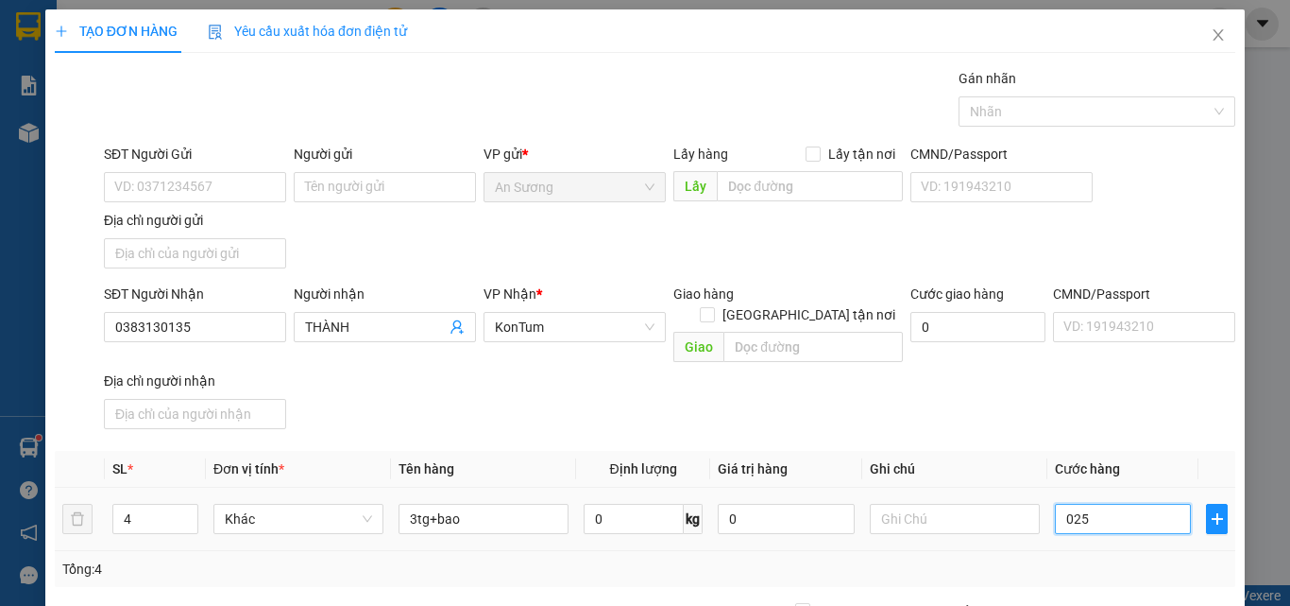
type input "0.250"
type input "250"
type input "250.000"
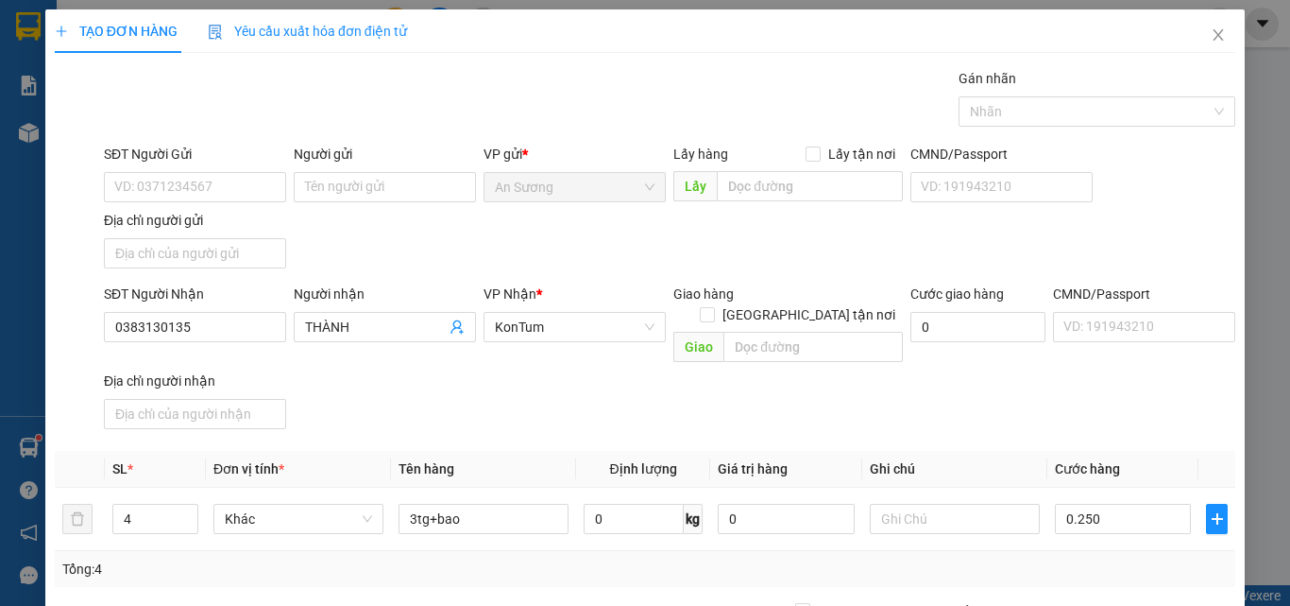
type input "250.000"
click at [1118, 387] on div "SĐT Người Nhận 0383130135 Người nhận THÀNH VP Nhận * KonTum Giao hàng Giao tận …" at bounding box center [669, 359] width 1139 height 153
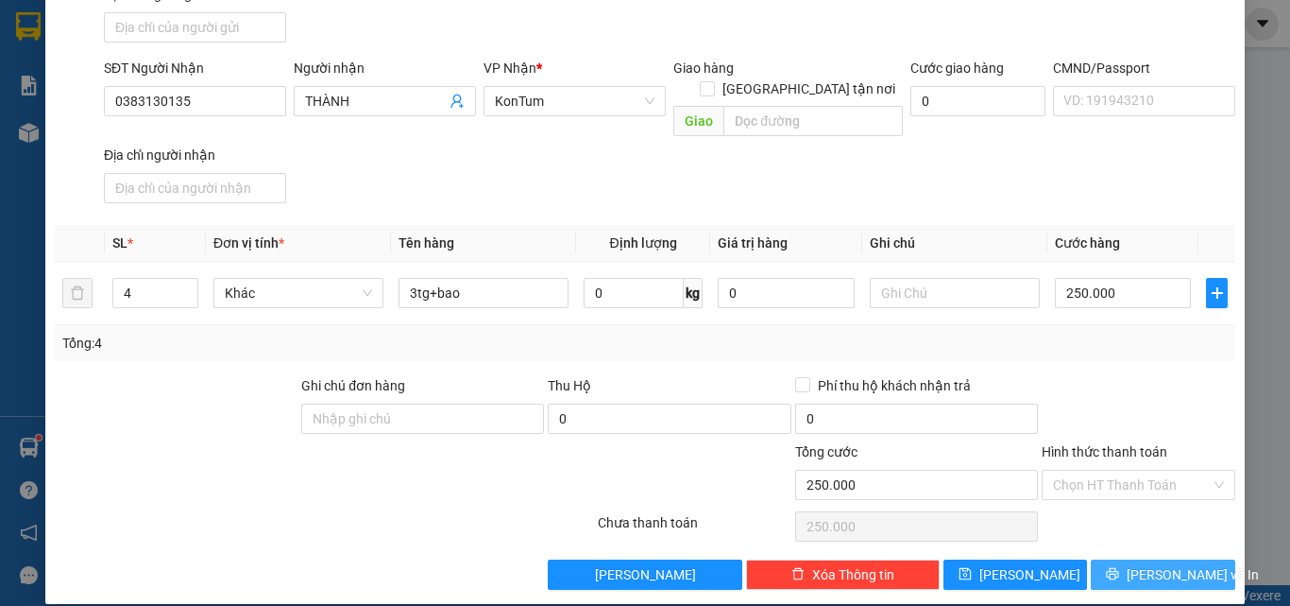
click at [1132, 559] on button "Lưu và In" at bounding box center [1163, 574] width 145 height 30
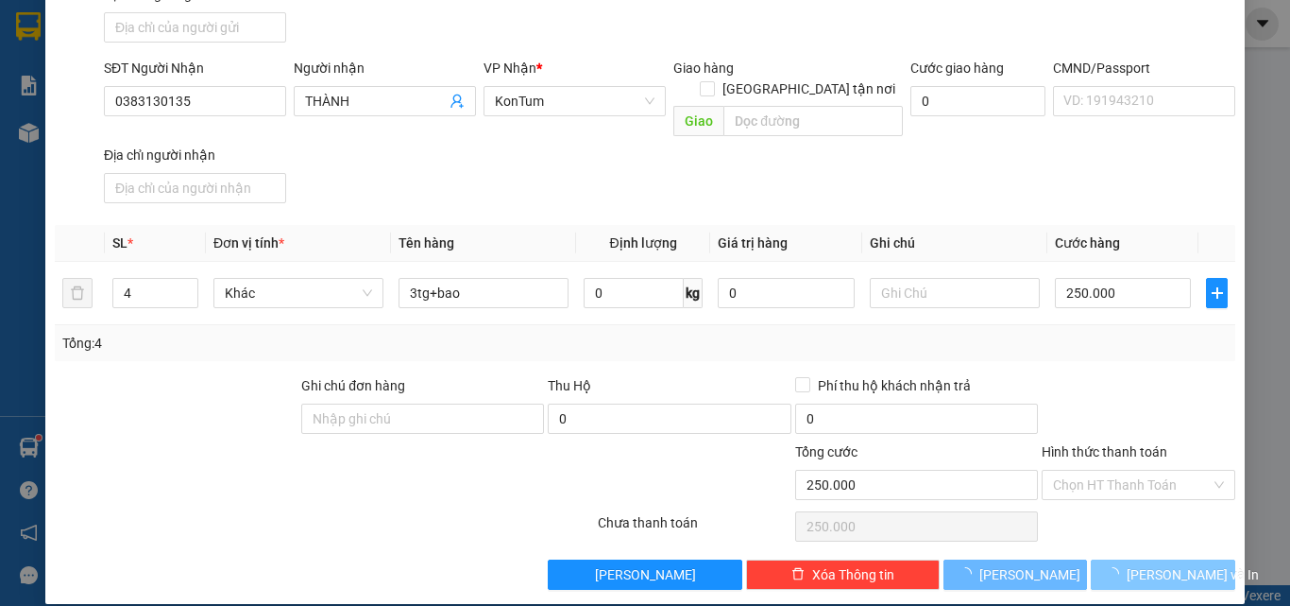
click at [1132, 559] on button "Lưu và In" at bounding box center [1163, 574] width 145 height 30
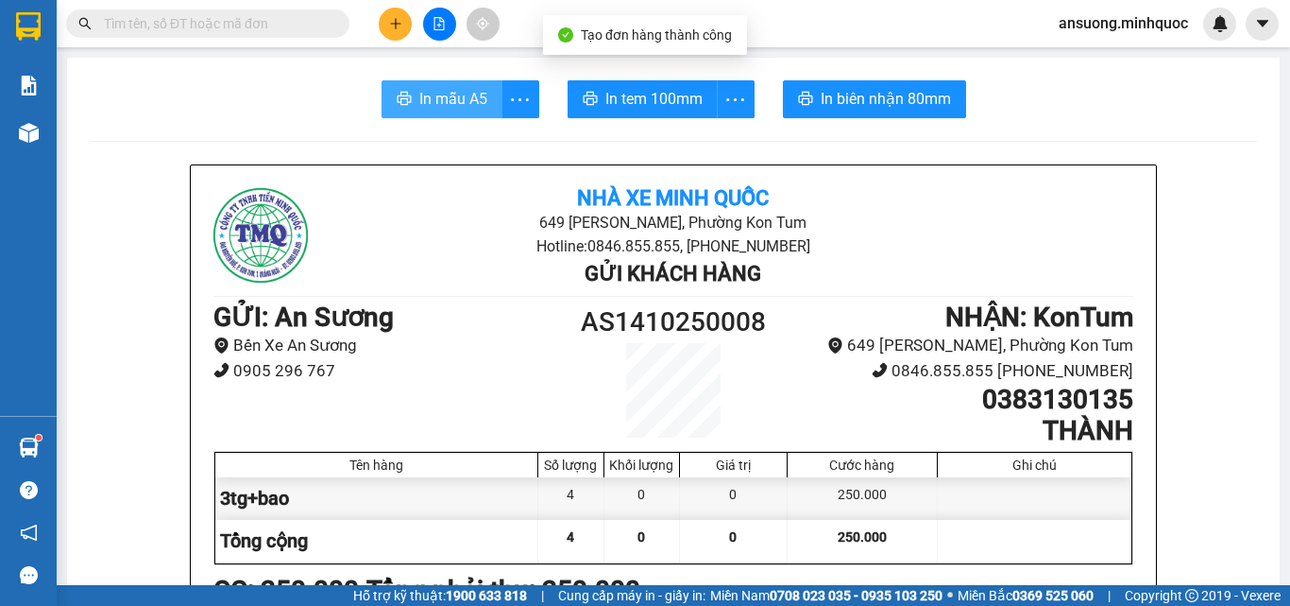
click at [387, 106] on button "In mẫu A5" at bounding box center [442, 99] width 121 height 38
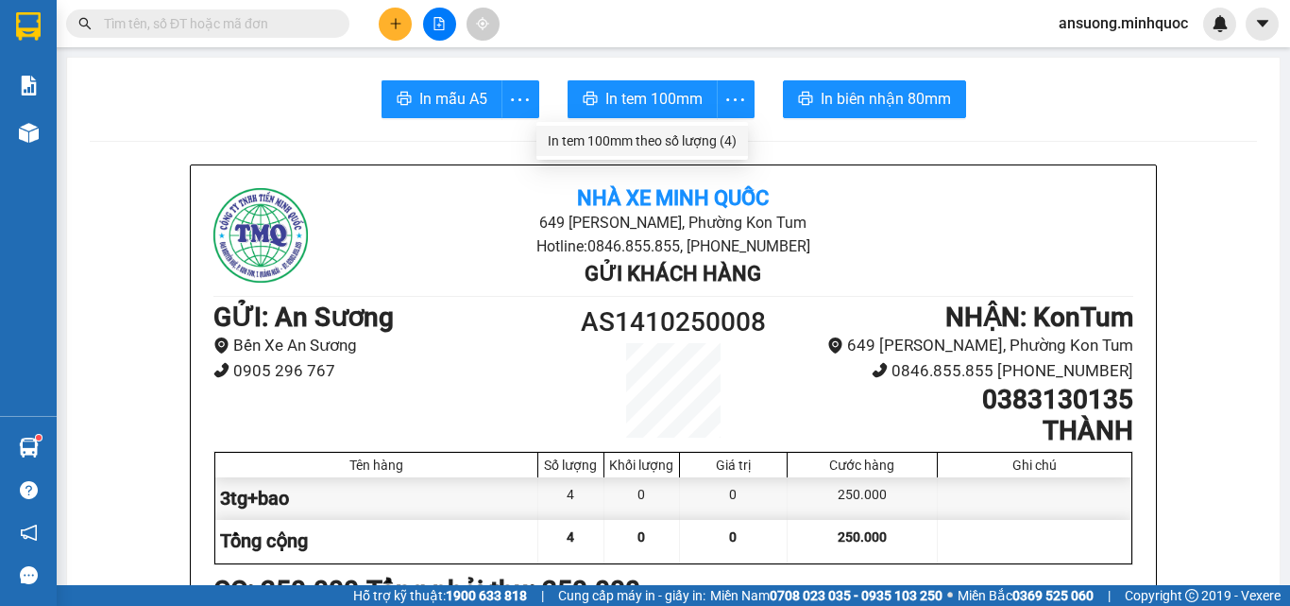
click at [699, 160] on div "In tem 100mm theo số lượng (4)" at bounding box center [643, 141] width 212 height 38
click at [701, 152] on li "In tem 100mm theo số lượng (4)" at bounding box center [643, 141] width 212 height 30
click at [701, 146] on div "In tem 100mm theo số lượng (4)" at bounding box center [641, 140] width 189 height 21
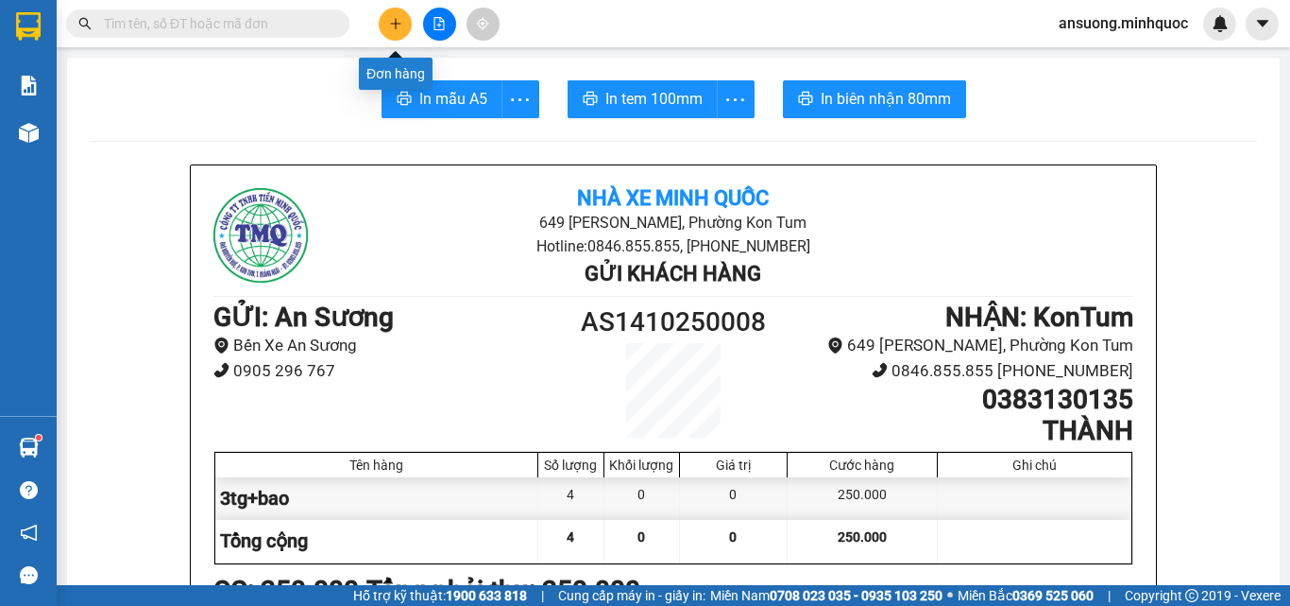
click at [401, 25] on icon "plus" at bounding box center [395, 23] width 13 height 13
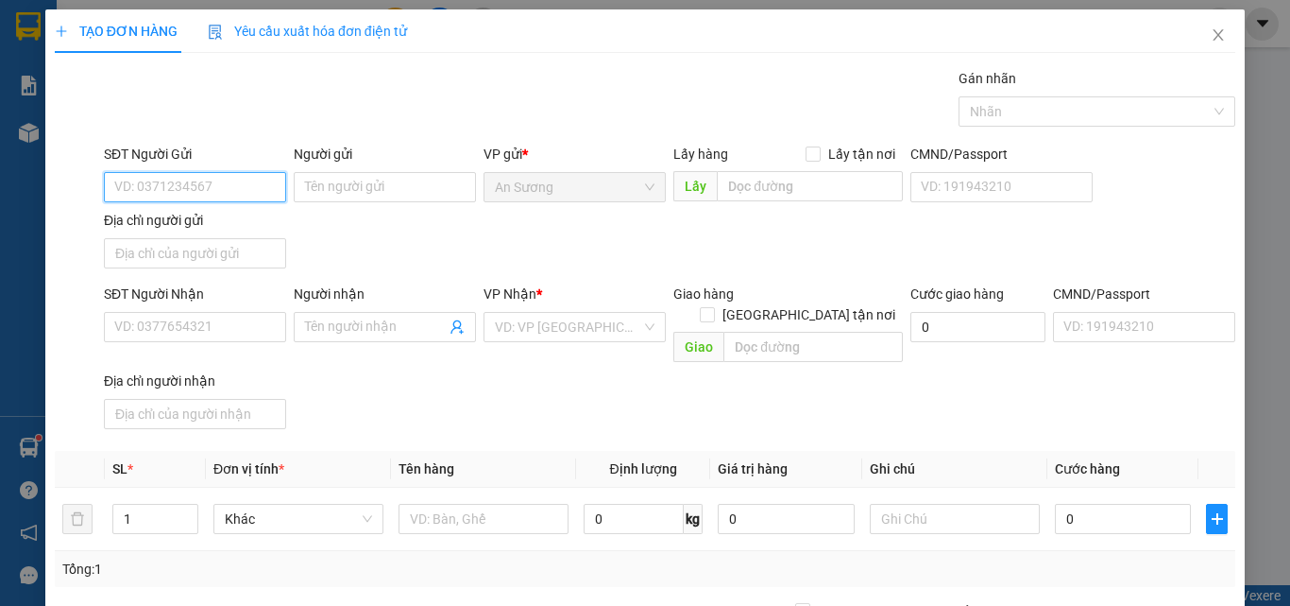
drag, startPoint x: 182, startPoint y: 182, endPoint x: 190, endPoint y: 162, distance: 21.2
click at [184, 171] on div "SĐT Người Gửi VD: 0371234567" at bounding box center [195, 177] width 182 height 66
type input "0935238239"
click at [201, 230] on div "0935238239 - Thuỷ" at bounding box center [193, 224] width 158 height 21
type input "Thuỷ"
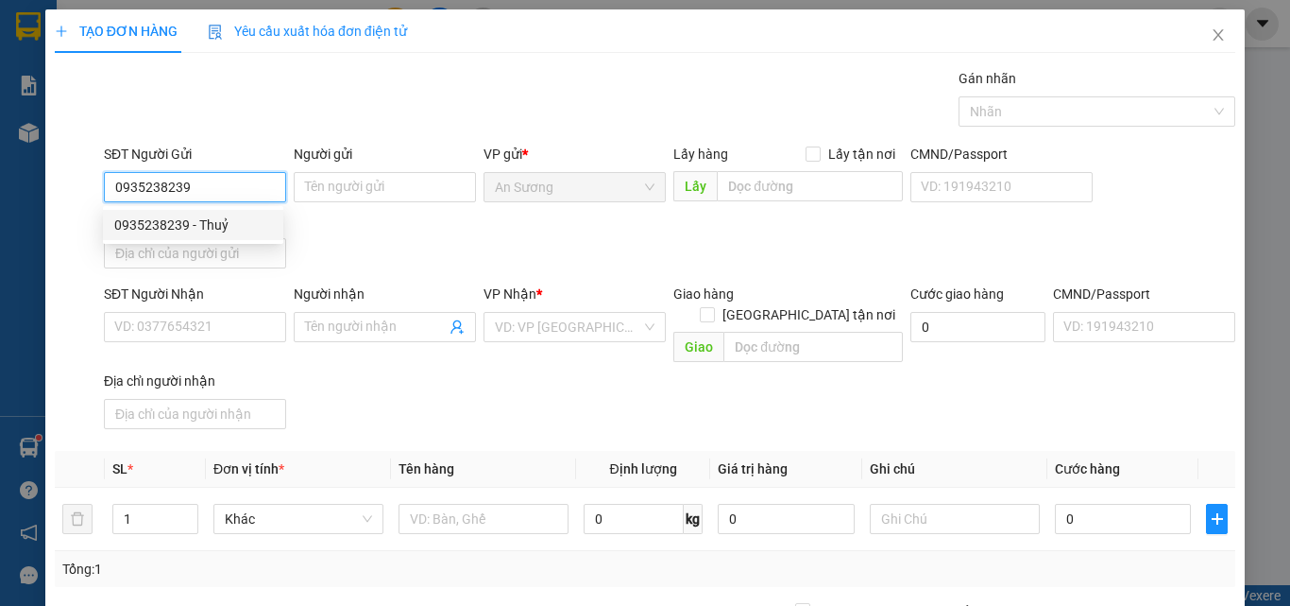
type input "0862090185"
type input "h"
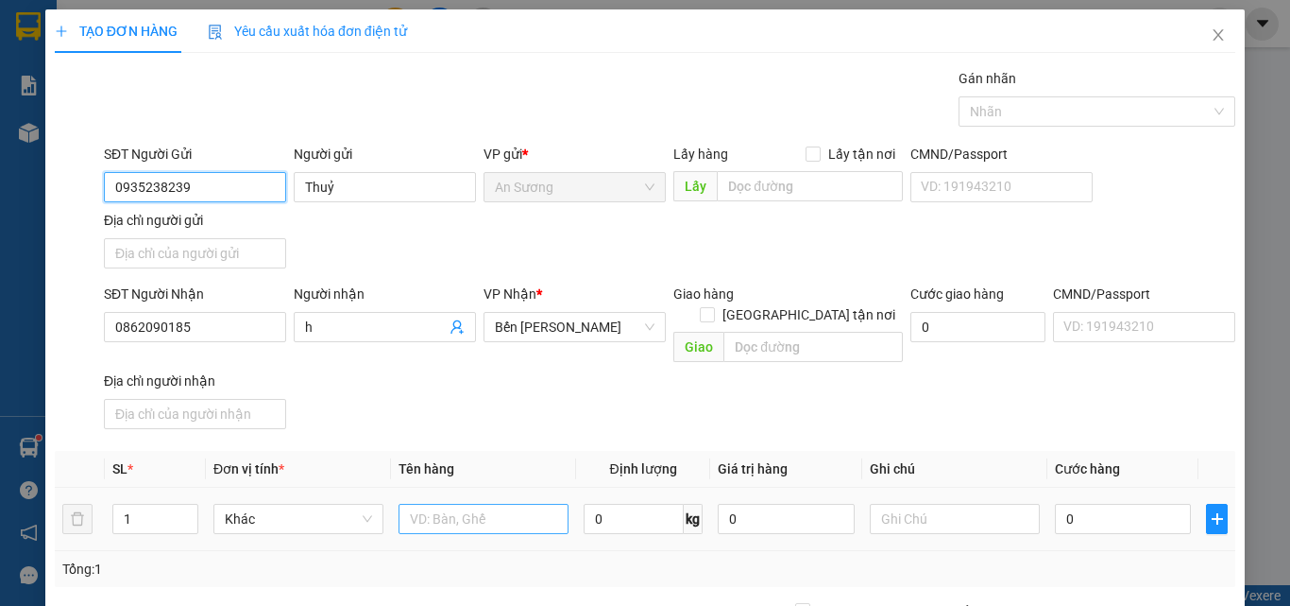
type input "0935238239"
click at [418, 503] on input "text" at bounding box center [484, 518] width 170 height 30
type input "kiện vàng"
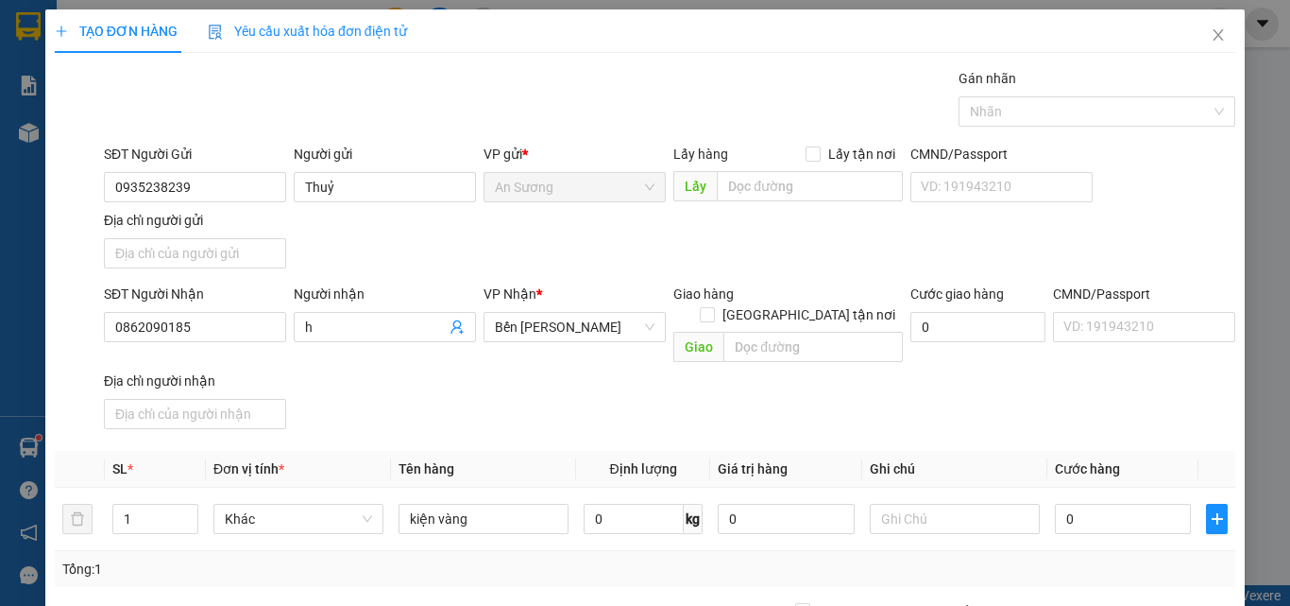
drag, startPoint x: 674, startPoint y: 393, endPoint x: 696, endPoint y: 418, distance: 33.4
click at [691, 410] on div "SĐT Người Nhận 0862090185 Người nhận h VP Nhận * Bến Xe Ngọc Hồi Giao hàng Giao…" at bounding box center [669, 359] width 1139 height 153
click at [1092, 503] on input "0" at bounding box center [1123, 518] width 136 height 30
type input "4"
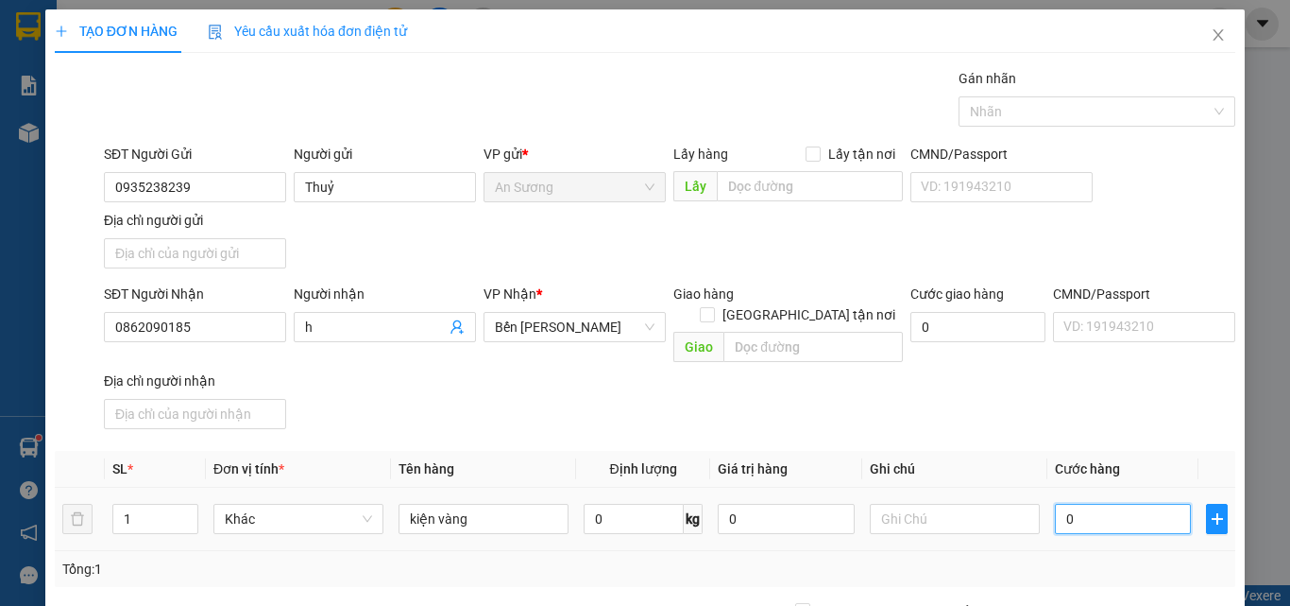
type input "4"
type input "40"
type input "40.000"
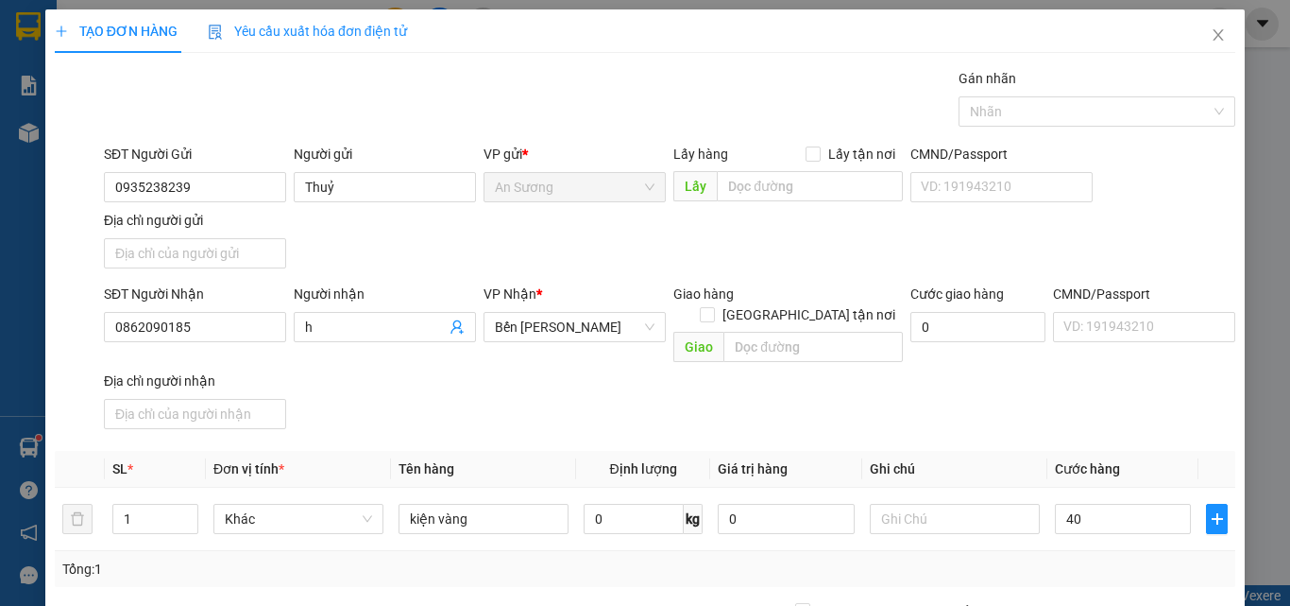
type input "40.000"
click at [1070, 410] on div "SĐT Người Nhận 0862090185 Người nhận h VP Nhận * Bến Xe Ngọc Hồi Giao hàng Giao…" at bounding box center [669, 359] width 1139 height 153
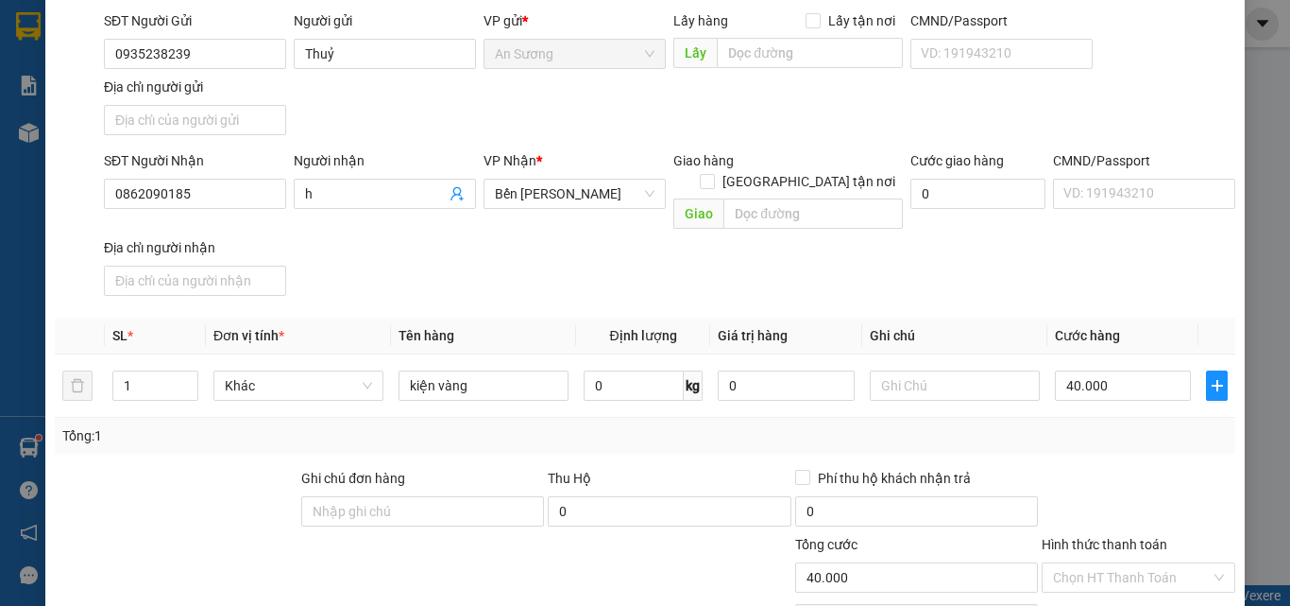
scroll to position [226, 0]
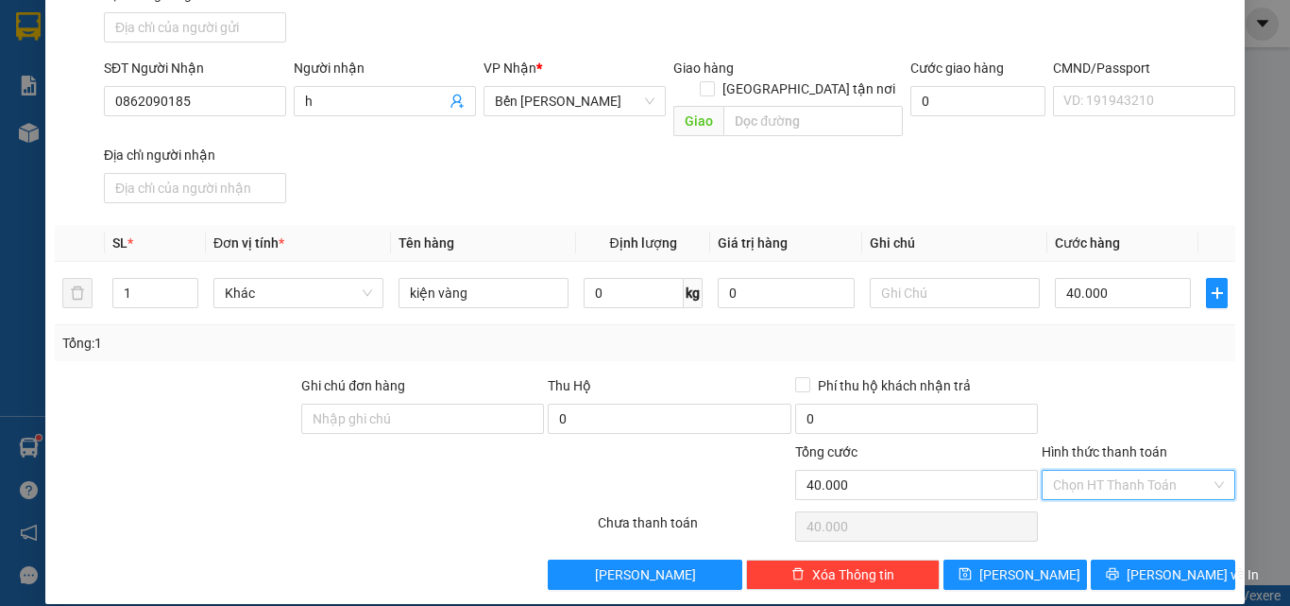
click at [1115, 470] on input "Hình thức thanh toán" at bounding box center [1132, 484] width 158 height 28
click at [1101, 493] on div "Tại văn phòng" at bounding box center [1127, 501] width 169 height 21
type input "0"
click at [1160, 564] on span "Lưu và In" at bounding box center [1193, 574] width 132 height 21
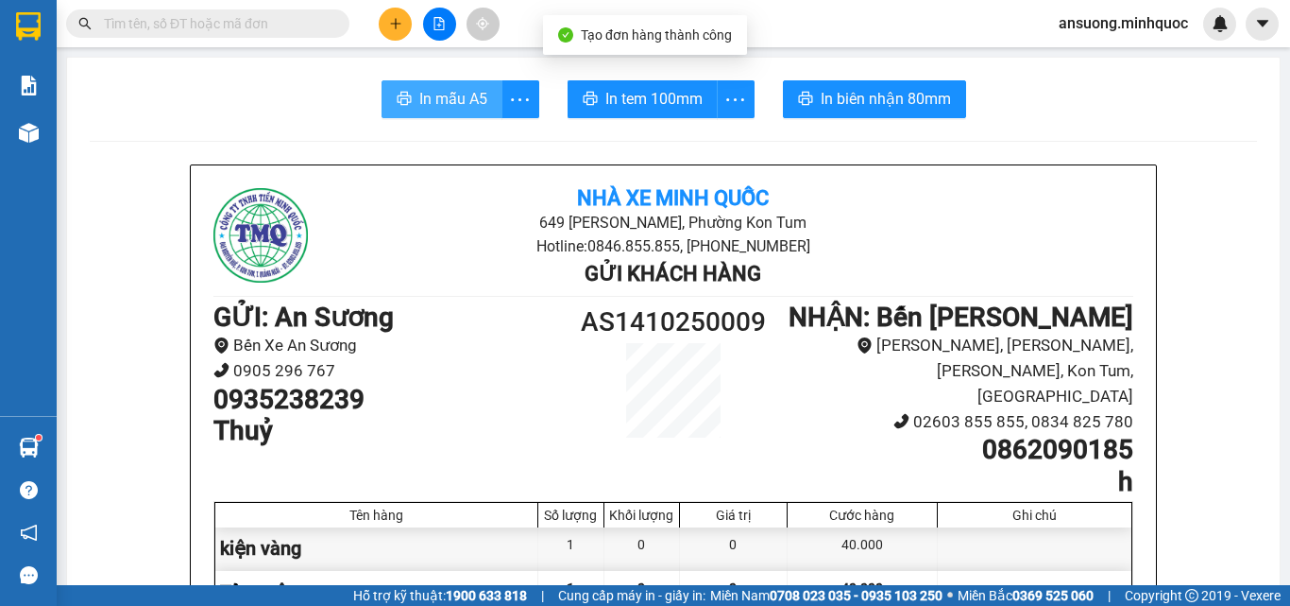
click at [439, 97] on span "In mẫu A5" at bounding box center [453, 99] width 68 height 24
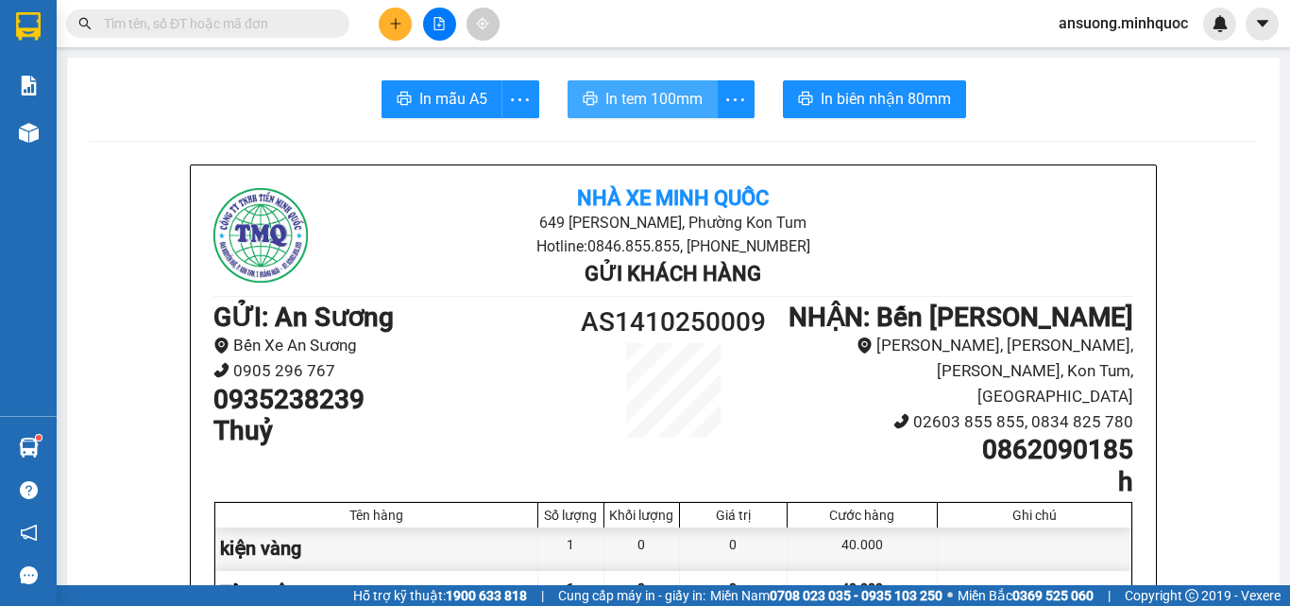
click at [670, 99] on span "In tem 100mm" at bounding box center [654, 99] width 97 height 24
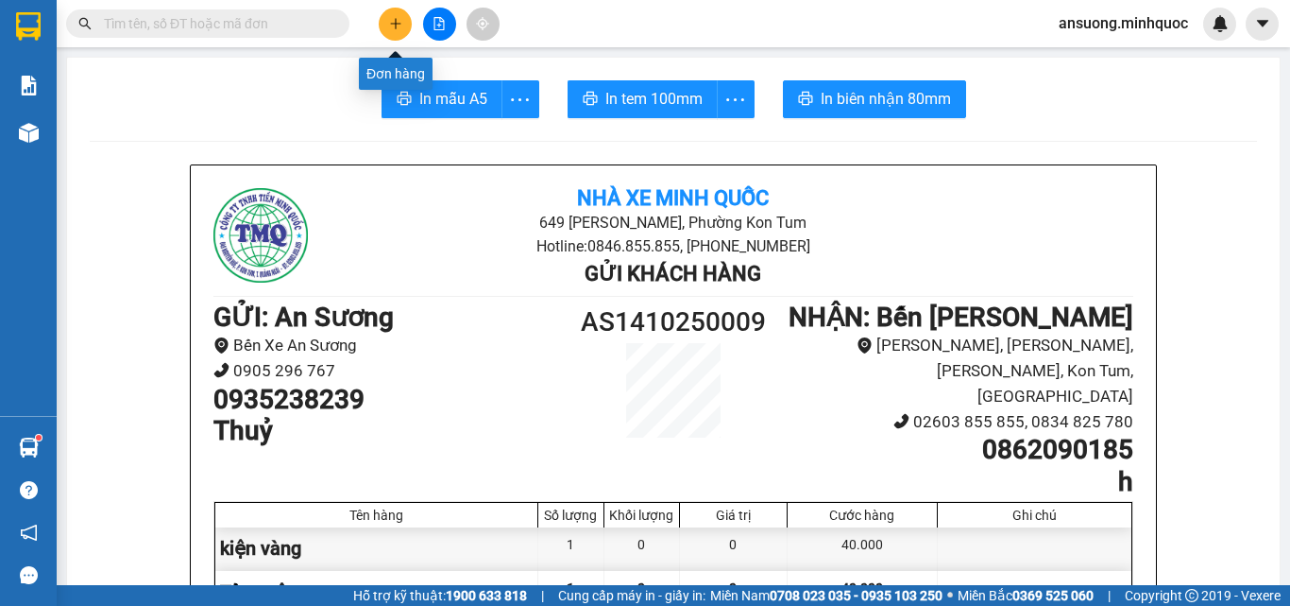
click at [389, 23] on icon "plus" at bounding box center [395, 23] width 13 height 13
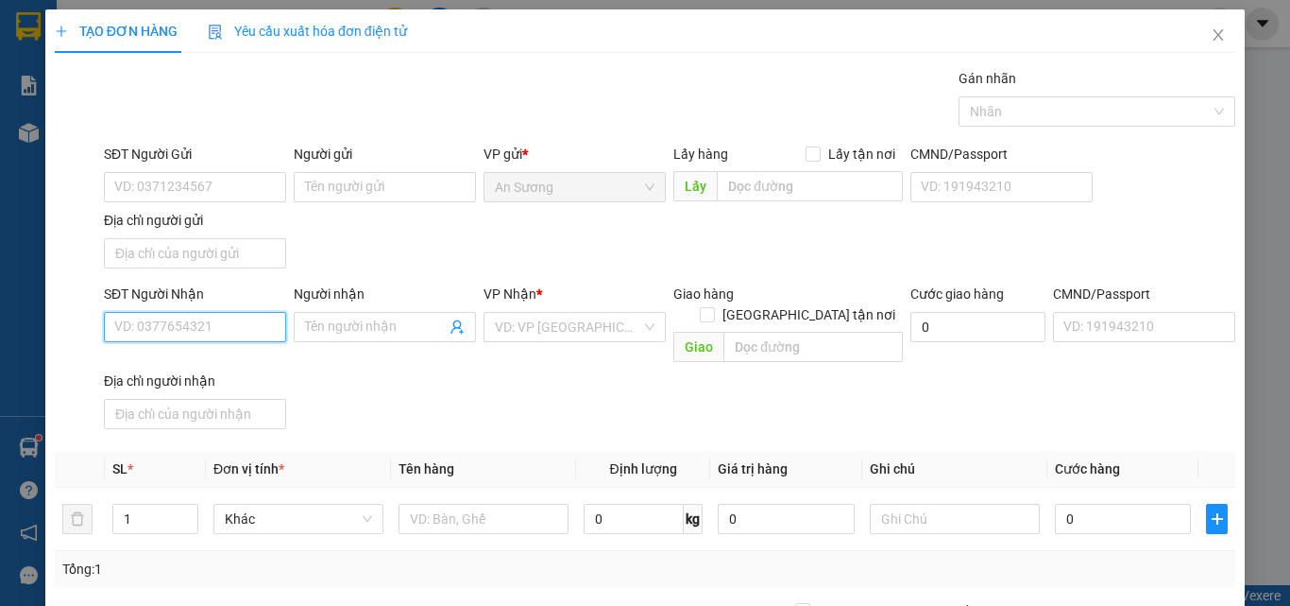
click at [153, 330] on input "SĐT Người Nhận" at bounding box center [195, 327] width 182 height 30
click at [256, 324] on input "0978619909" at bounding box center [195, 327] width 182 height 30
type input "0978619909"
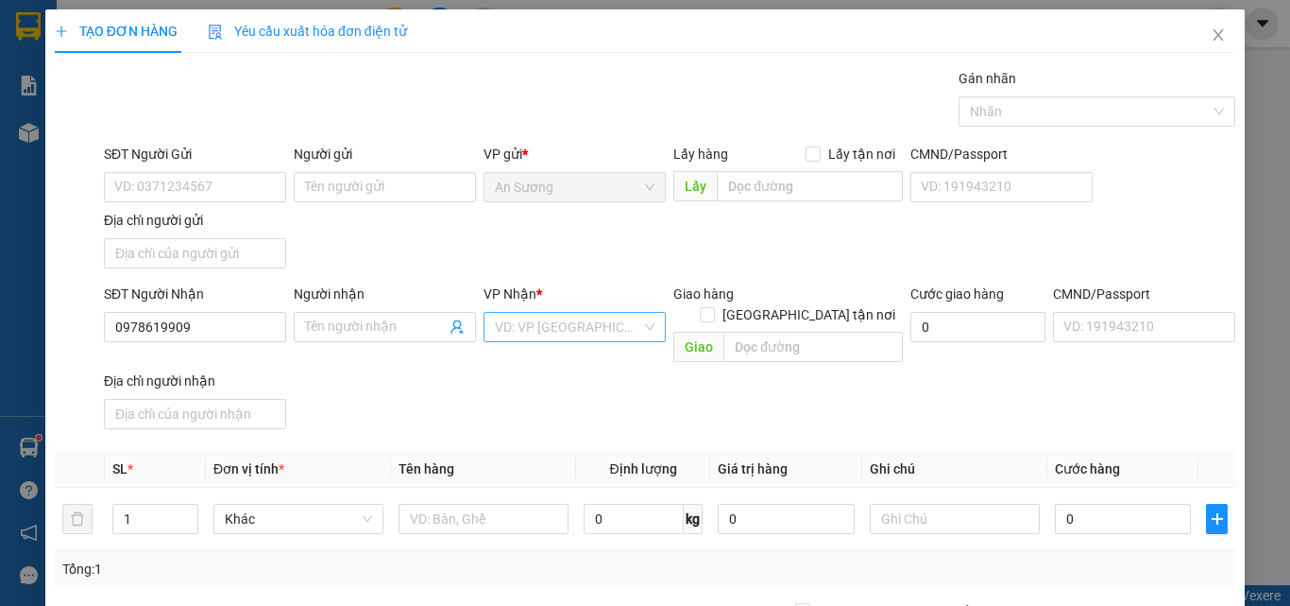
click at [524, 333] on input "search" at bounding box center [568, 327] width 146 height 28
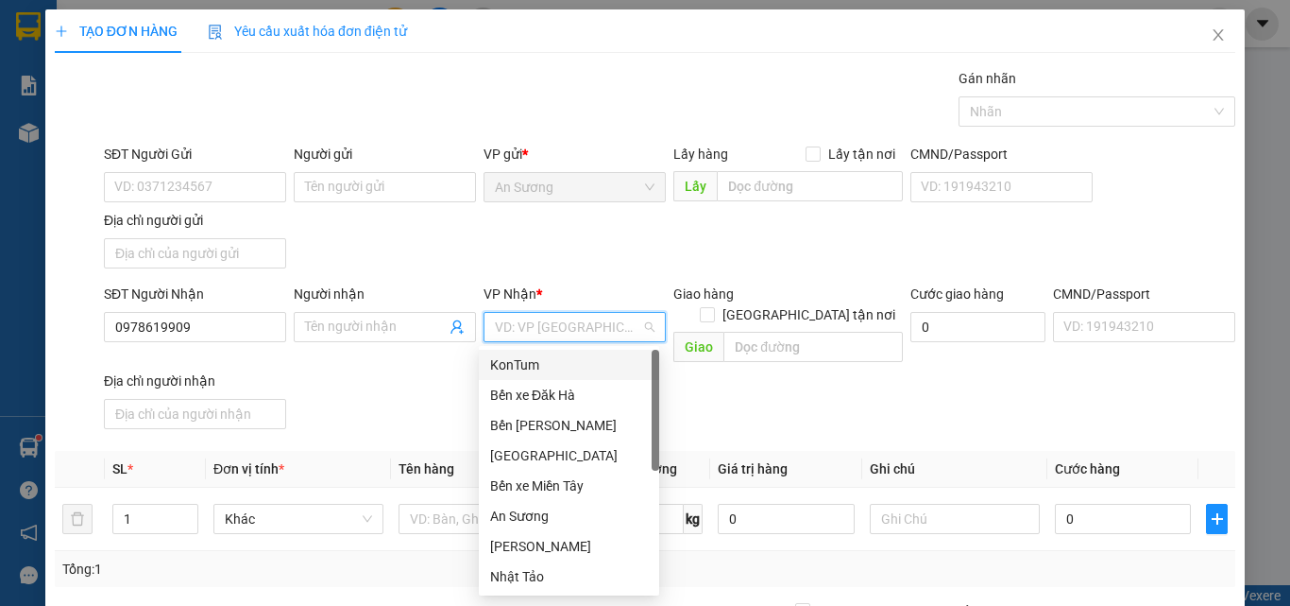
click at [523, 369] on div "KonTum" at bounding box center [569, 364] width 158 height 21
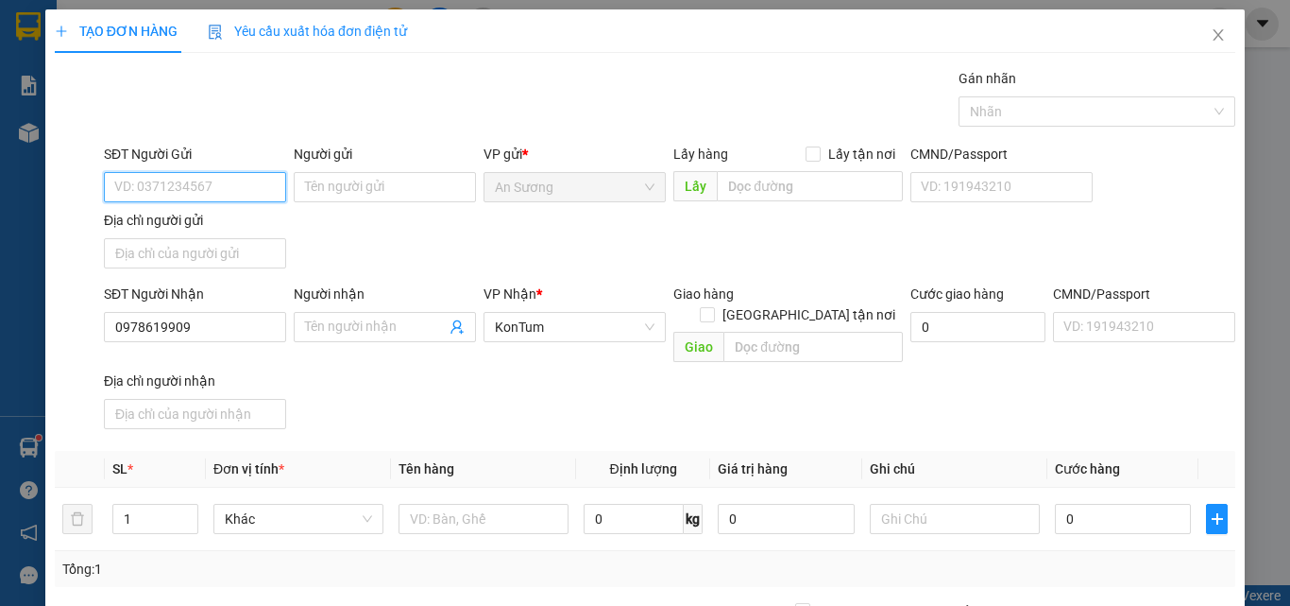
click at [190, 189] on input "SĐT Người Gửi" at bounding box center [195, 187] width 182 height 30
type input "0328684847"
click at [184, 511] on icon "up" at bounding box center [187, 514] width 7 height 7
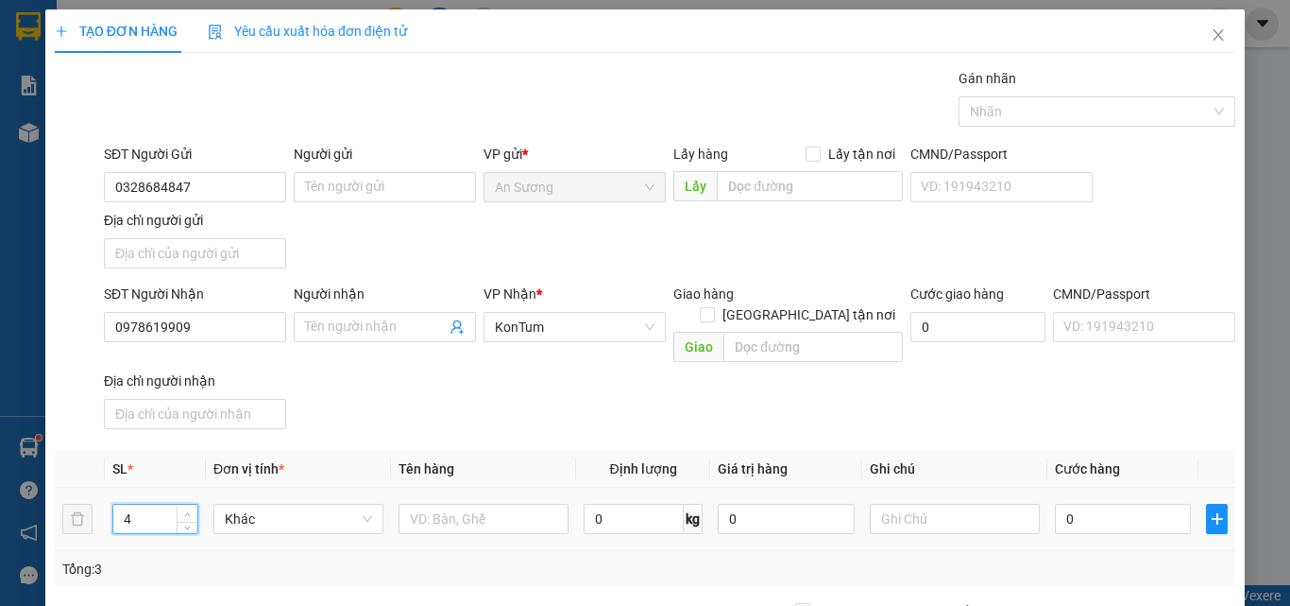
type input "5"
click at [184, 511] on icon "up" at bounding box center [187, 514] width 7 height 7
click at [437, 503] on input "text" at bounding box center [484, 518] width 170 height 30
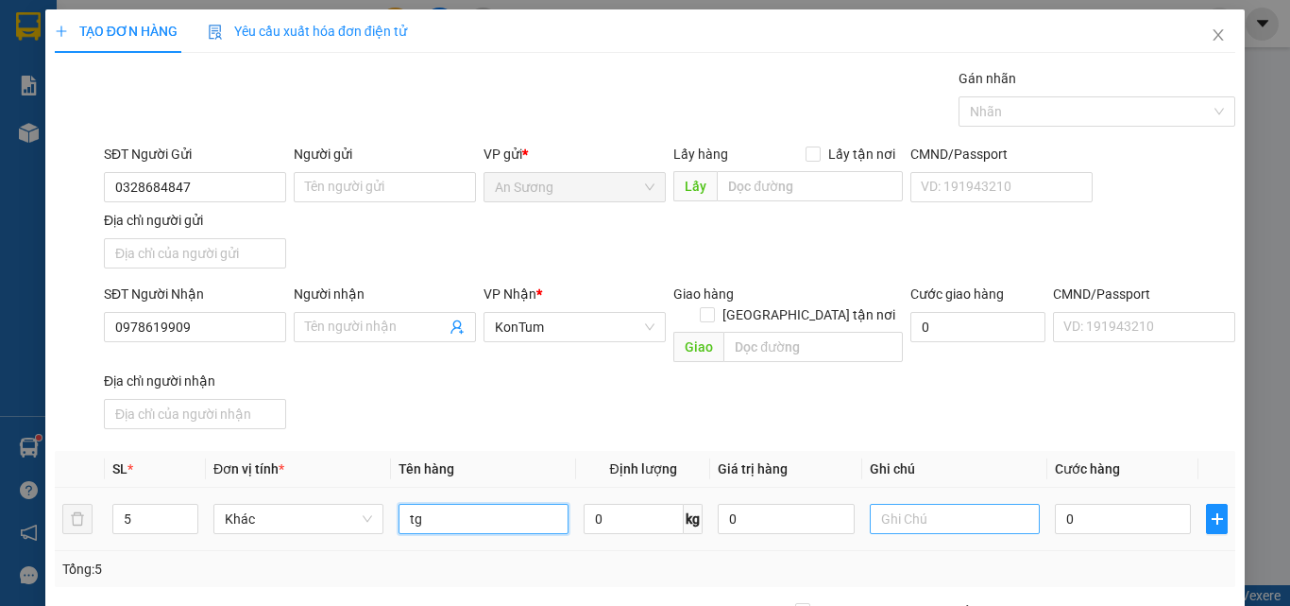
type input "tg"
click at [948, 505] on input "text" at bounding box center [955, 518] width 170 height 30
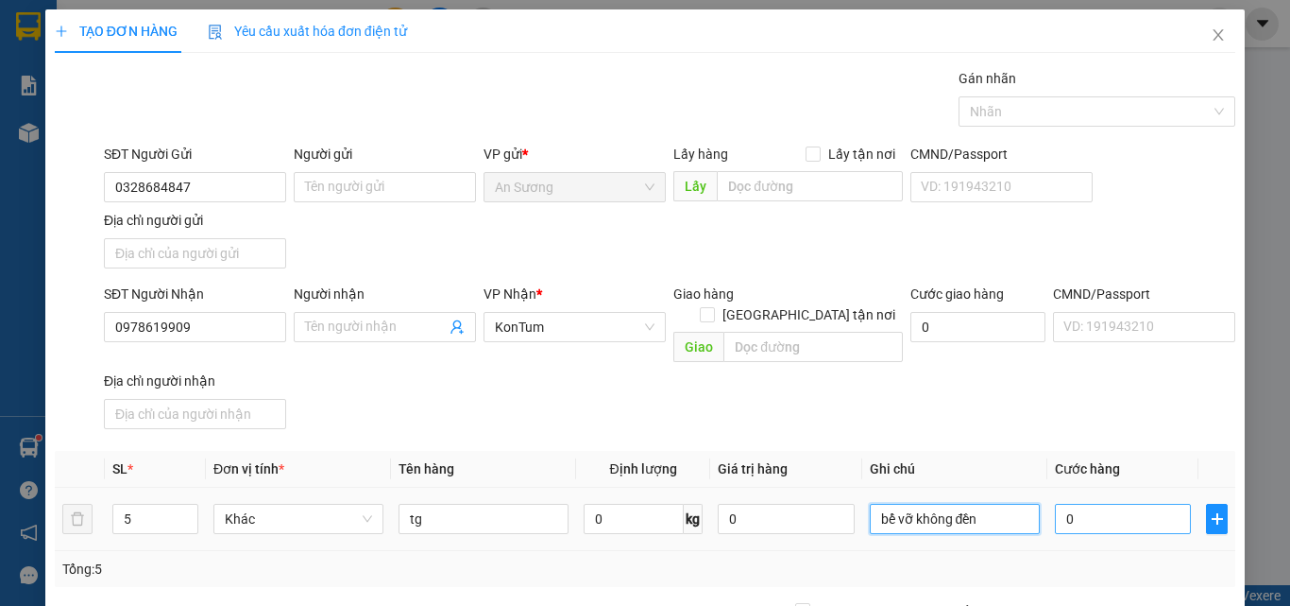
type input "bể vỡ không đền"
click at [1082, 511] on input "0" at bounding box center [1123, 518] width 136 height 30
type input "2"
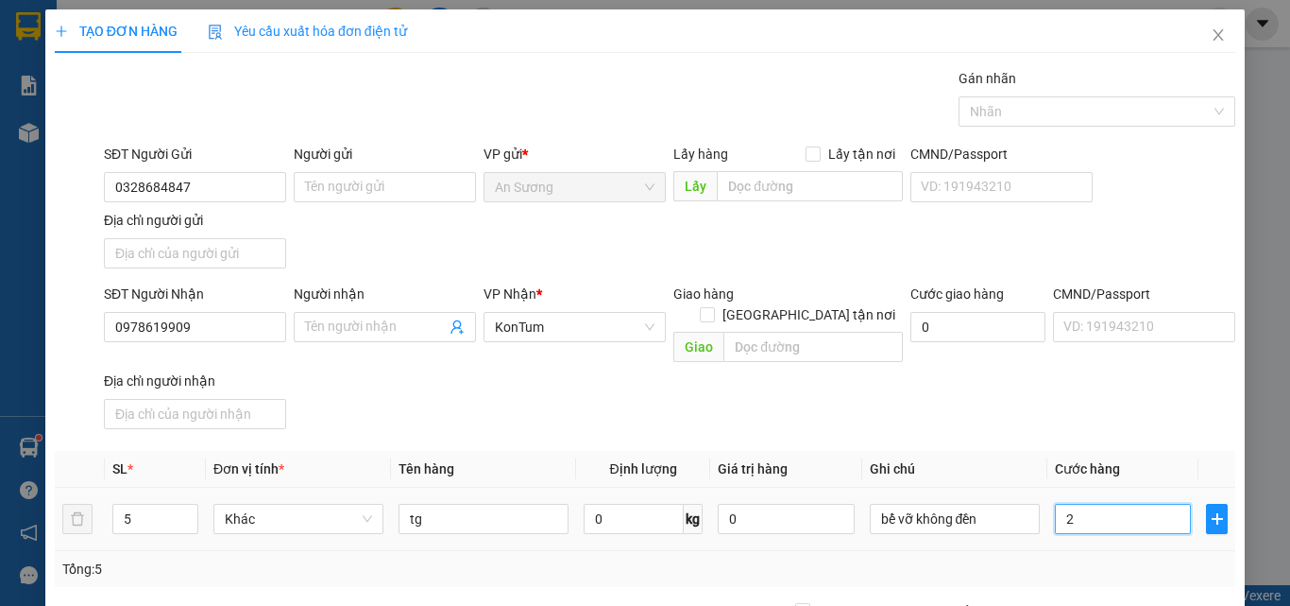
type input "25"
type input "250"
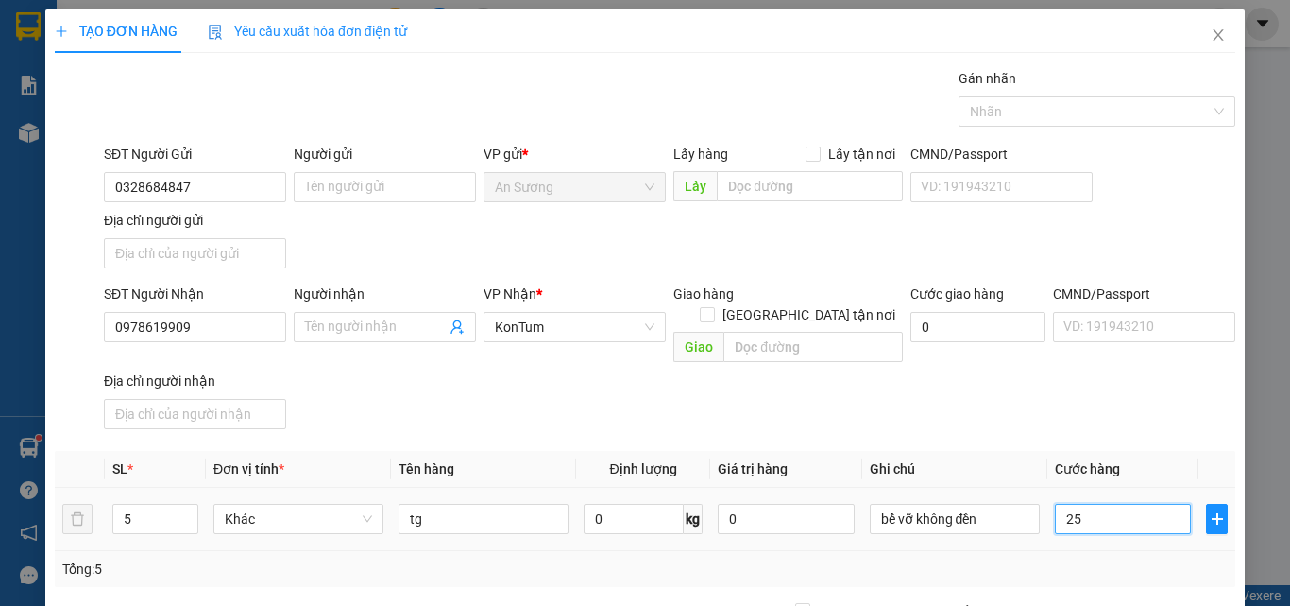
type input "250"
type input "2.500"
type input "25.000"
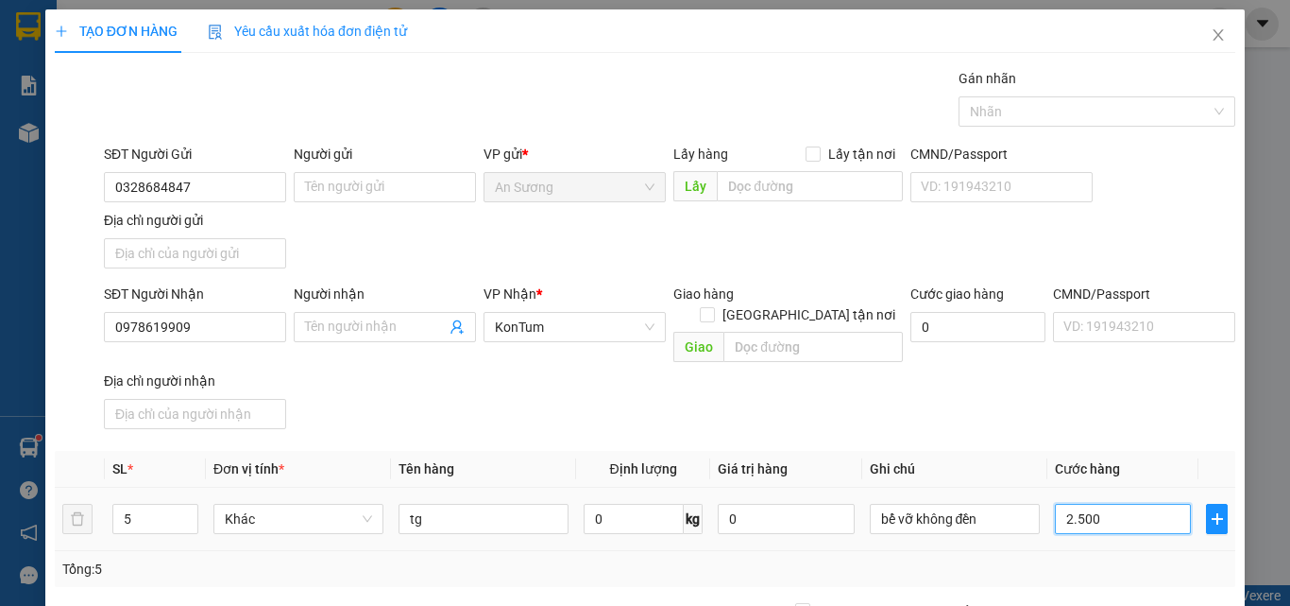
type input "25.000"
type input "250.000"
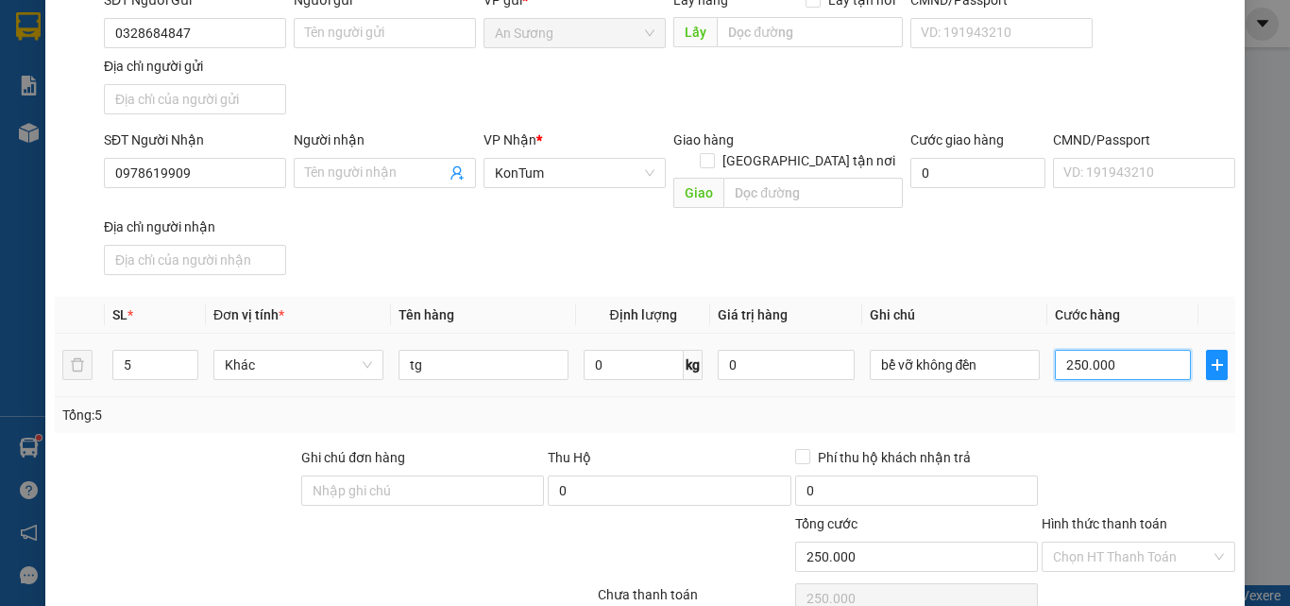
scroll to position [226, 0]
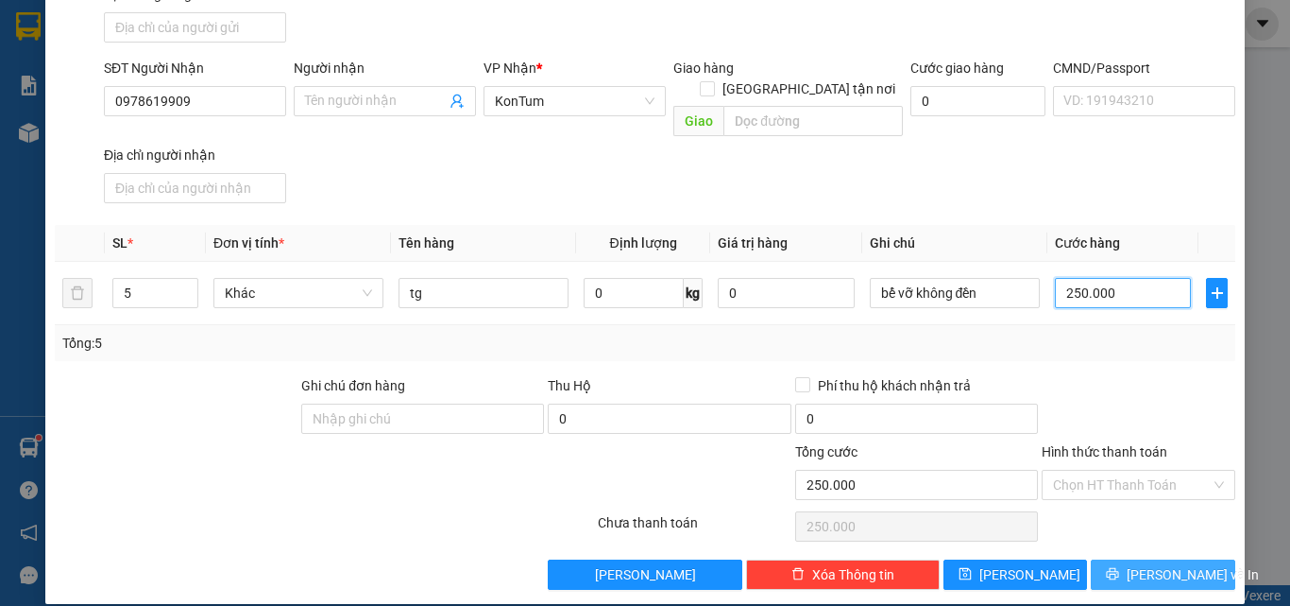
type input "250.000"
click at [1125, 559] on button "Lưu và In" at bounding box center [1163, 574] width 145 height 30
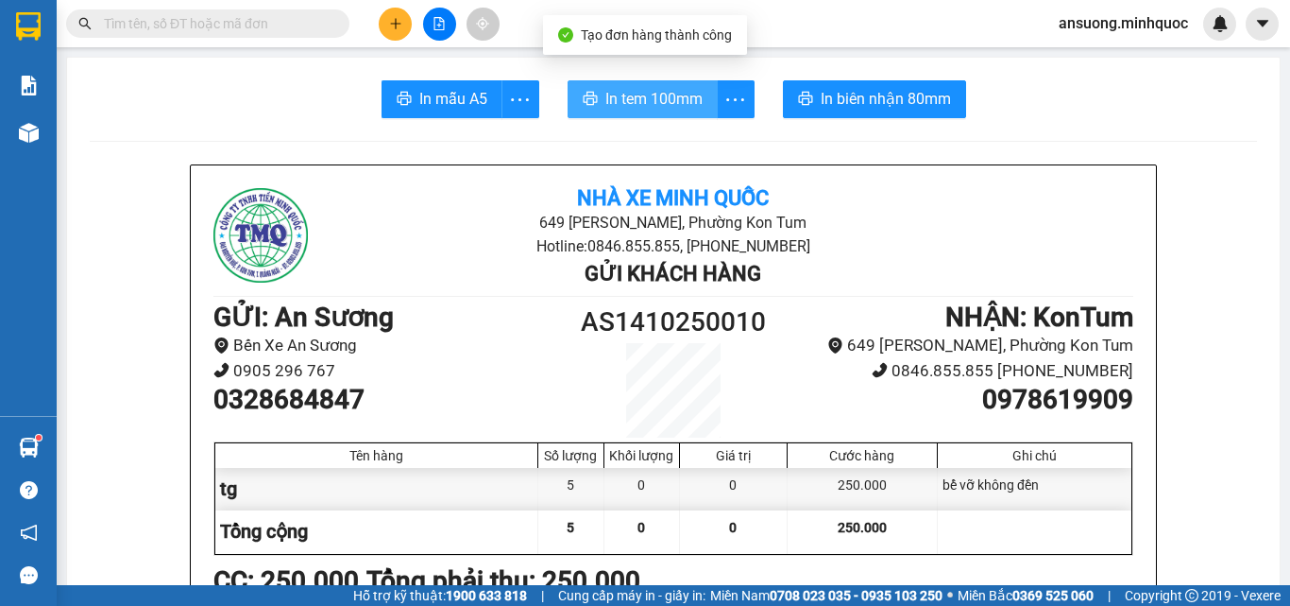
click at [606, 100] on span "In tem 100mm" at bounding box center [654, 99] width 97 height 24
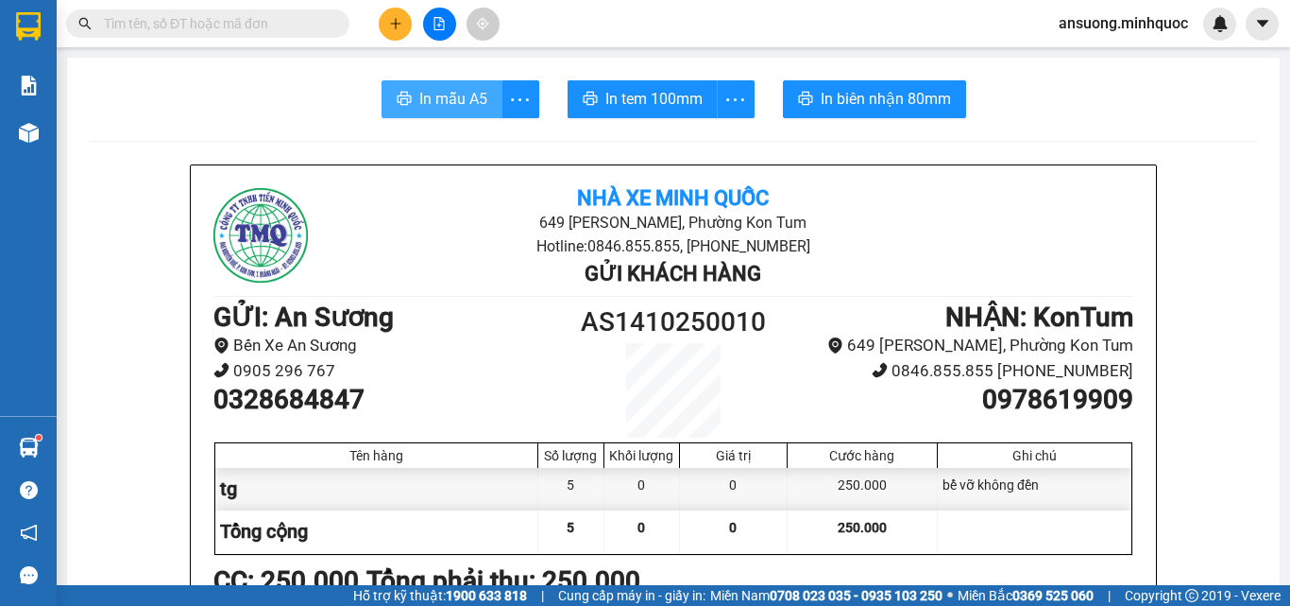
click at [471, 100] on span "In mẫu A5" at bounding box center [453, 99] width 68 height 24
click at [391, 15] on button at bounding box center [395, 24] width 33 height 33
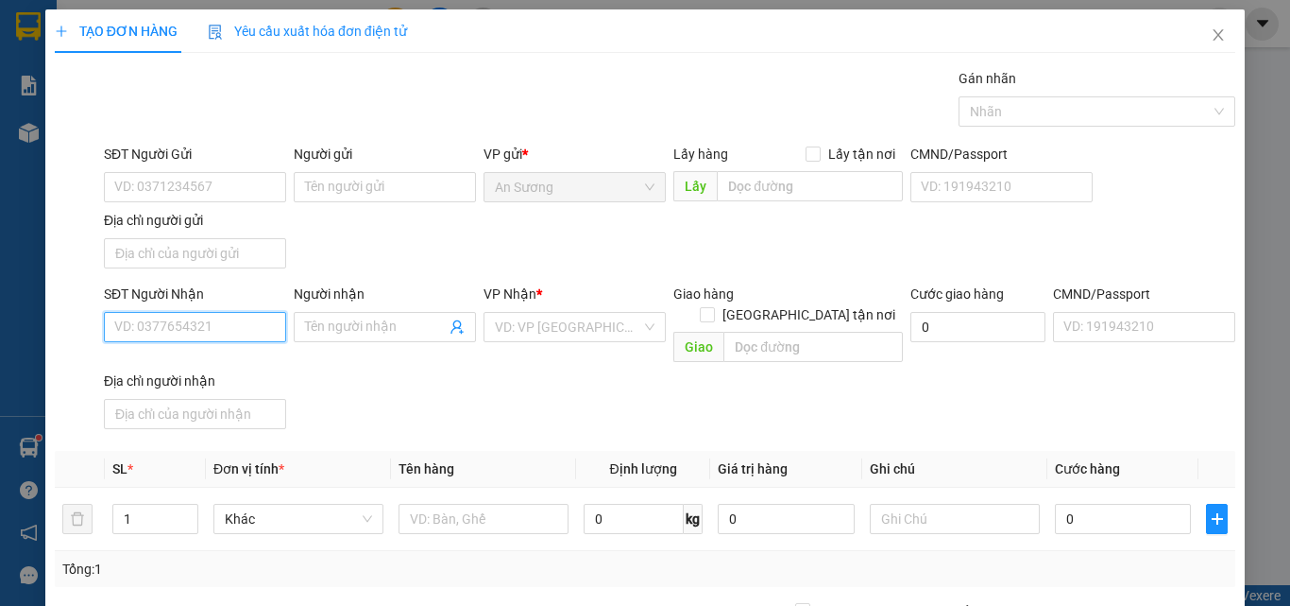
click at [200, 327] on input "SĐT Người Nhận" at bounding box center [195, 327] width 182 height 30
click at [205, 320] on input "SĐT Người Nhận" at bounding box center [195, 327] width 182 height 30
click at [156, 334] on input "SĐT Người Nhận" at bounding box center [195, 327] width 182 height 30
type input "0362228522"
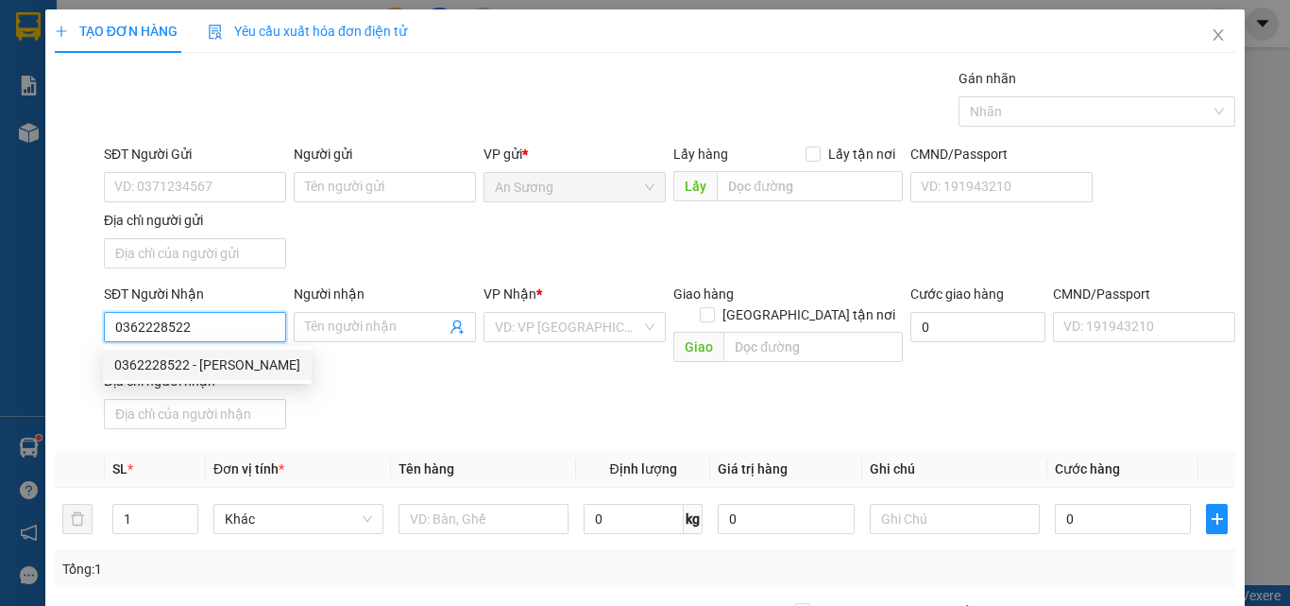
click at [202, 366] on div "0362228522 - THU HÀ" at bounding box center [207, 364] width 186 height 21
type input "THU HÀ"
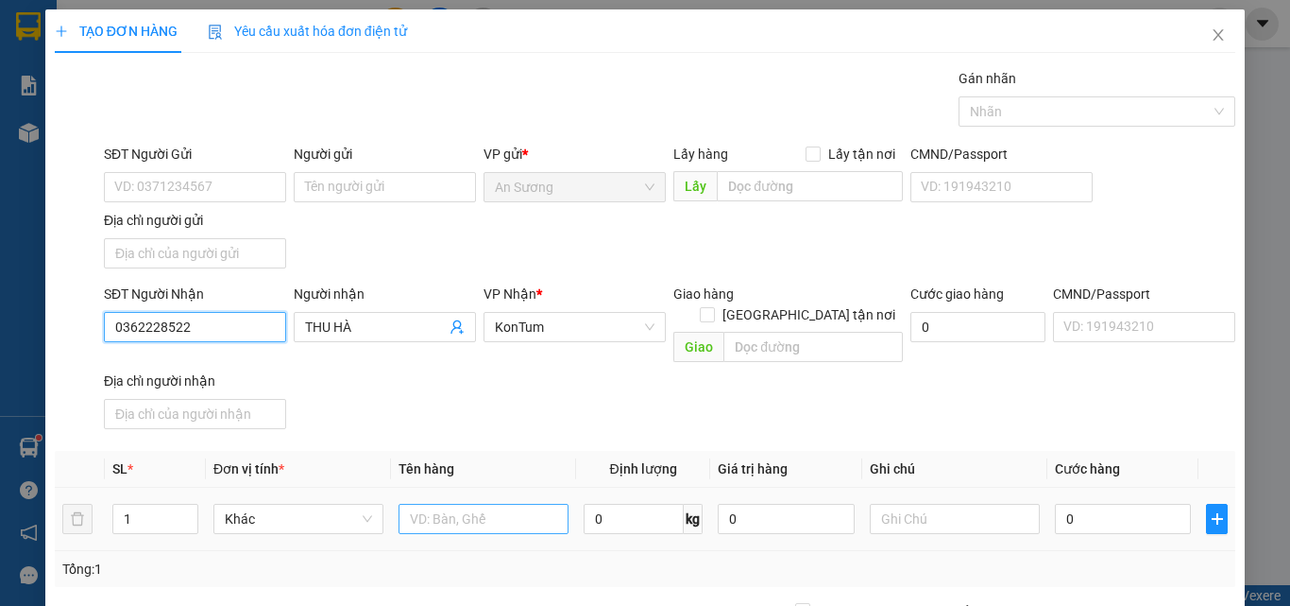
type input "0362228522"
click at [451, 503] on input "text" at bounding box center [484, 518] width 170 height 30
type input "tg"
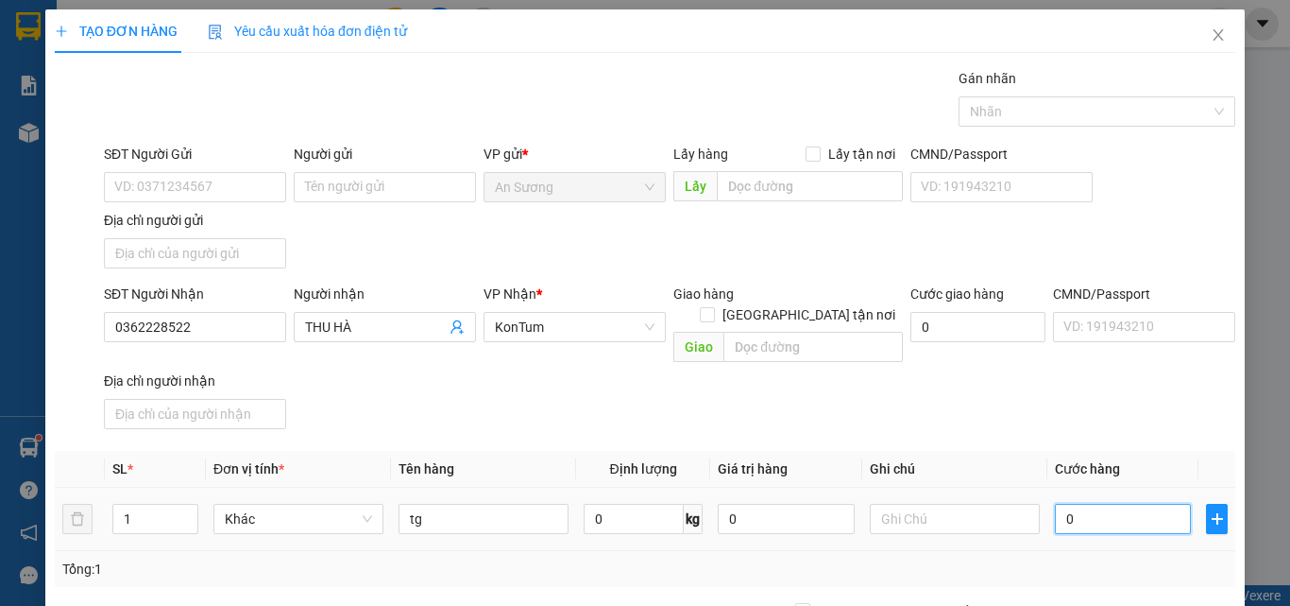
click at [1067, 503] on input "0" at bounding box center [1123, 518] width 136 height 30
type input "6"
type input "60"
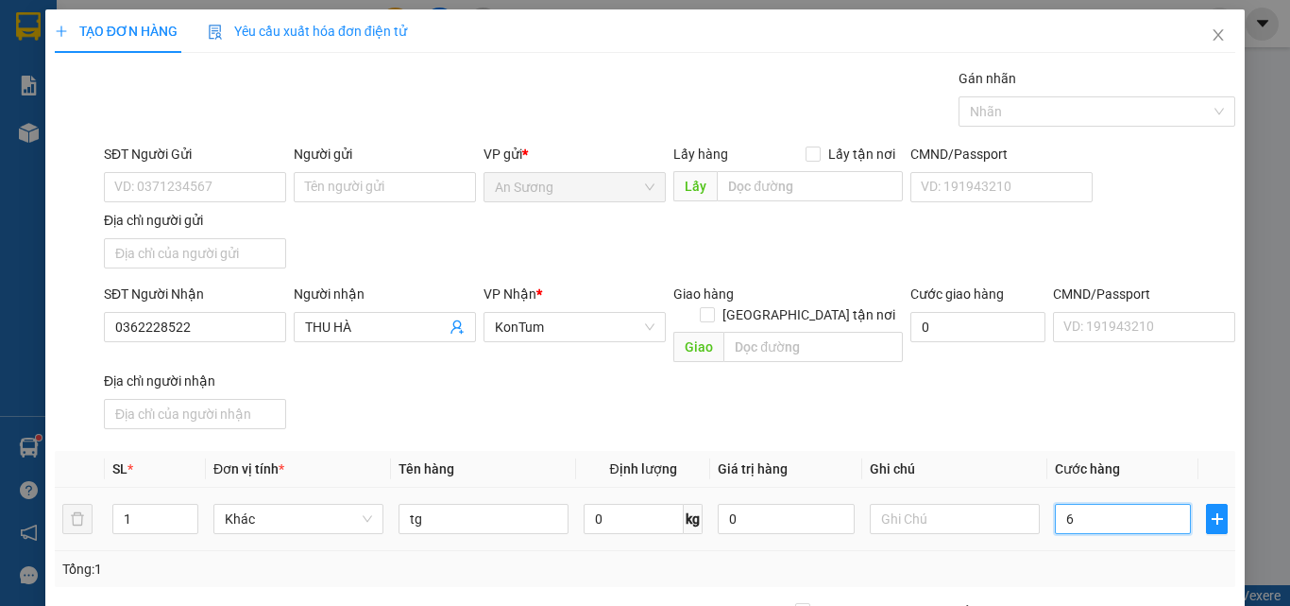
type input "60"
type input "600"
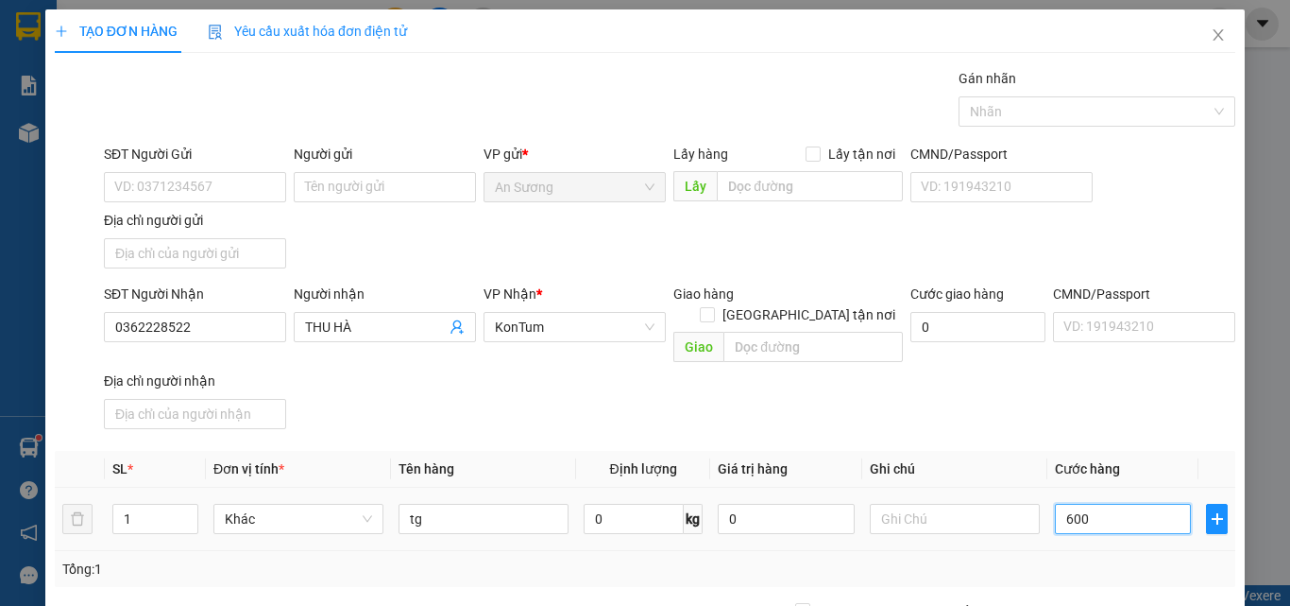
type input "6.000"
type input "60.000"
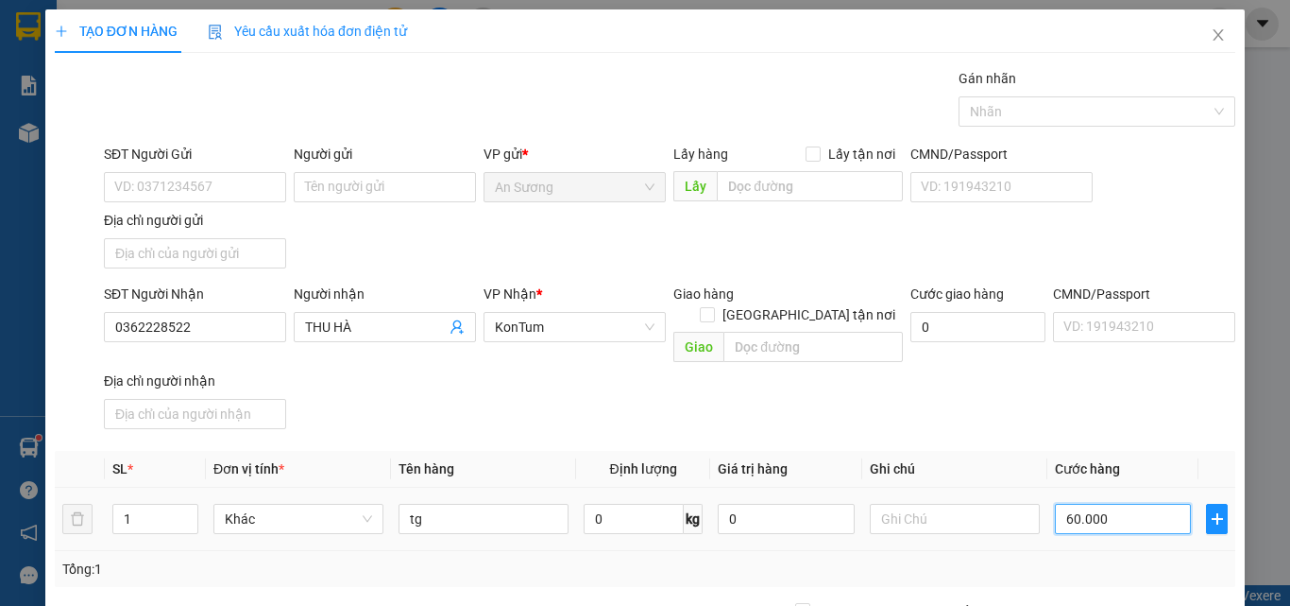
type input "60.000"
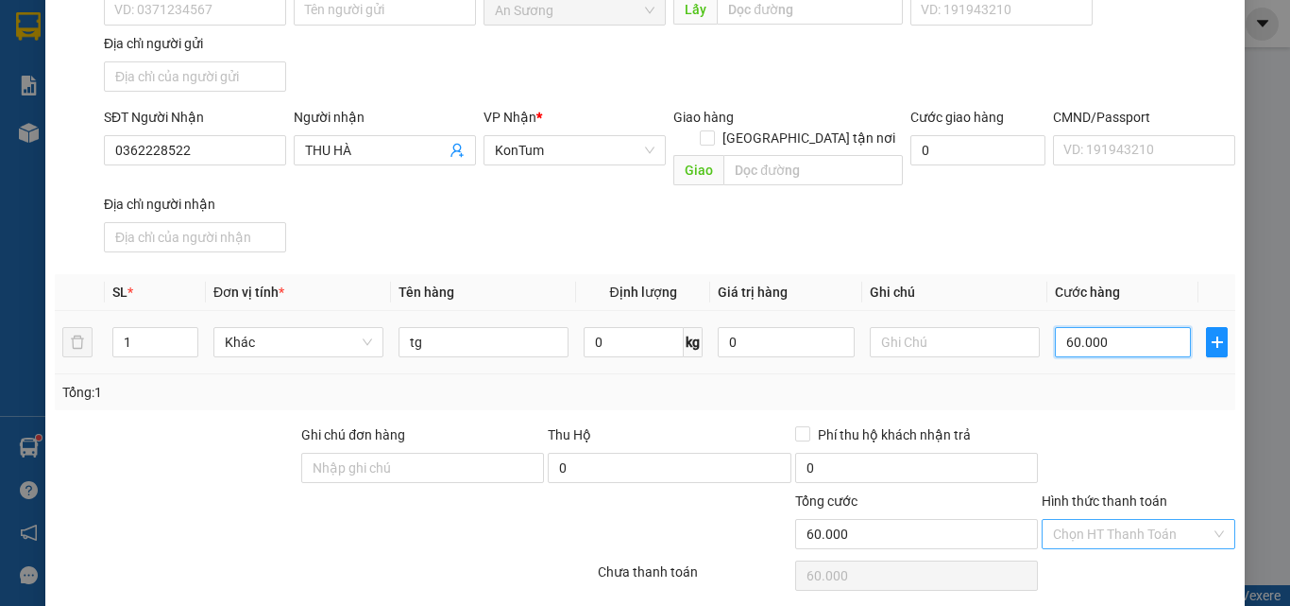
scroll to position [189, 0]
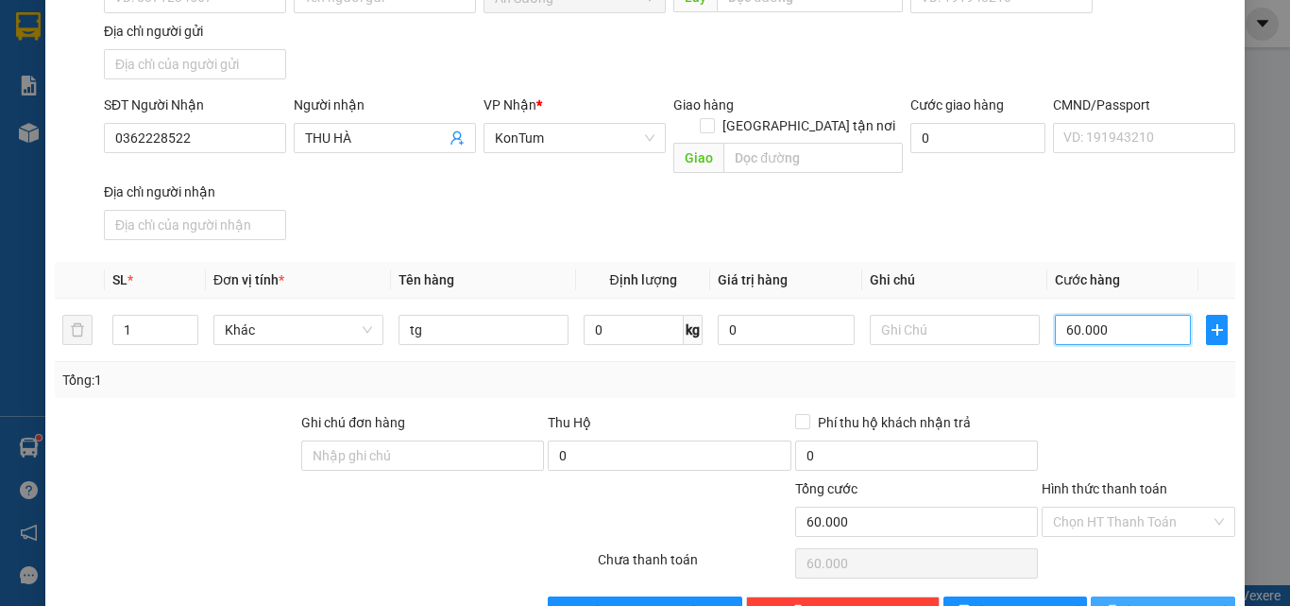
type input "60.000"
click at [1101, 596] on button "Lưu và In" at bounding box center [1163, 611] width 145 height 30
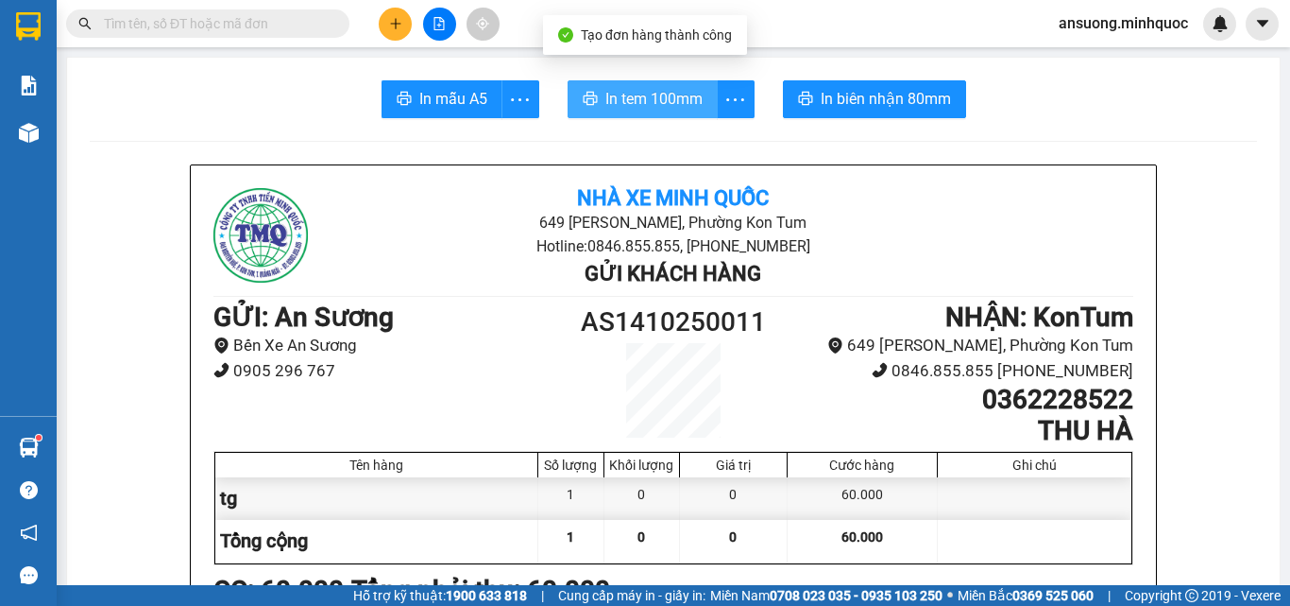
click at [619, 109] on span "In tem 100mm" at bounding box center [654, 99] width 97 height 24
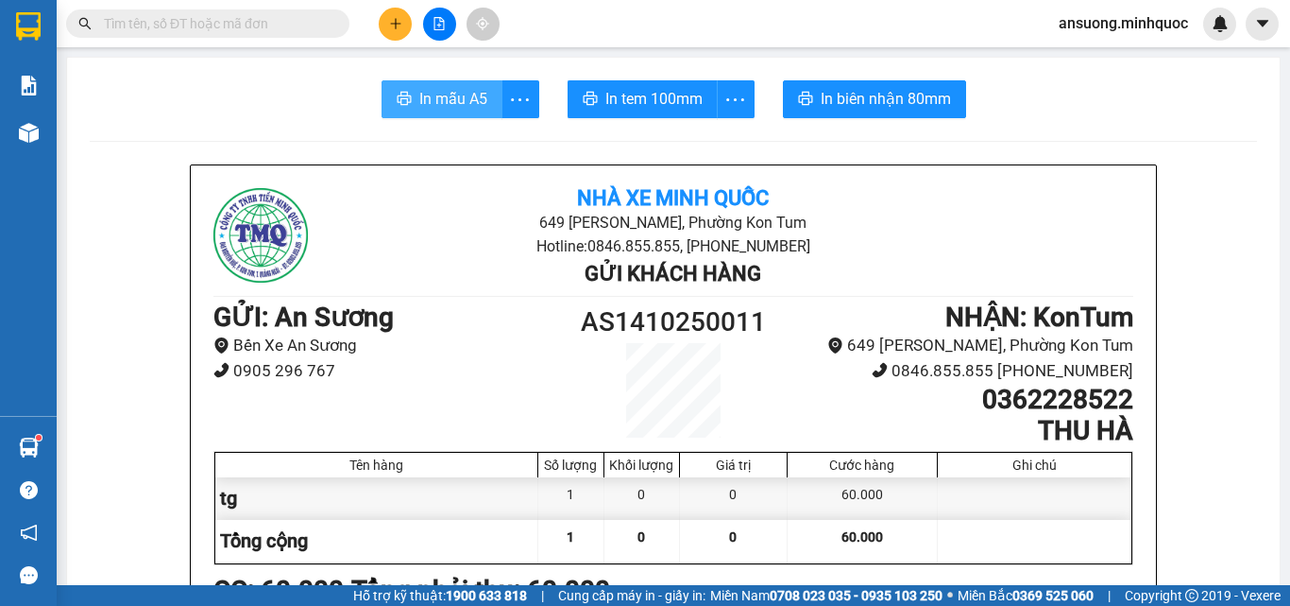
click at [442, 98] on span "In mẫu A5" at bounding box center [453, 99] width 68 height 24
click at [396, 21] on icon "plus" at bounding box center [395, 23] width 1 height 10
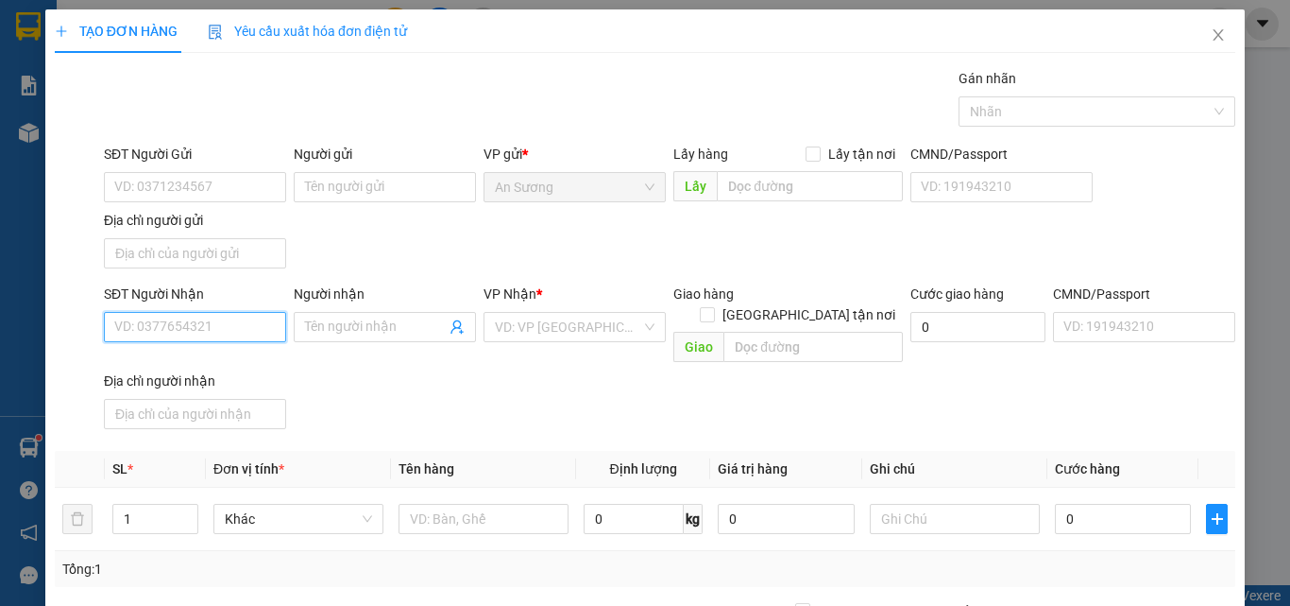
click at [206, 324] on input "SĐT Người Nhận" at bounding box center [195, 327] width 182 height 30
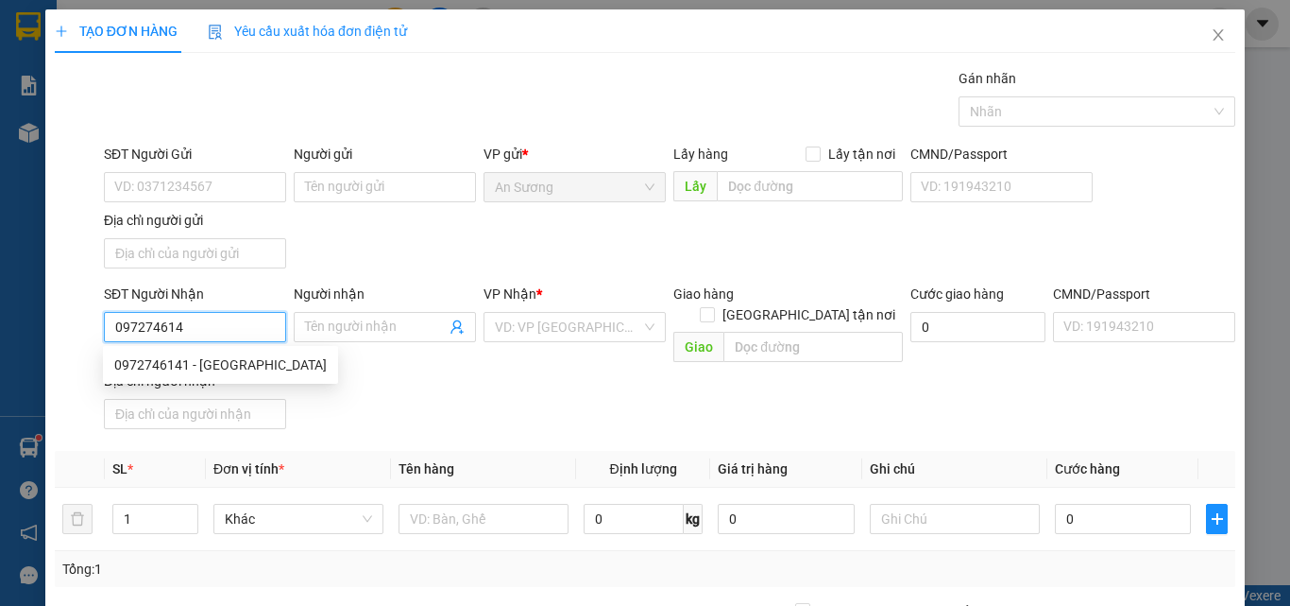
type input "0972746141"
click at [213, 358] on div "0972746141 - hoà liên" at bounding box center [220, 364] width 213 height 21
type input "hoà liên"
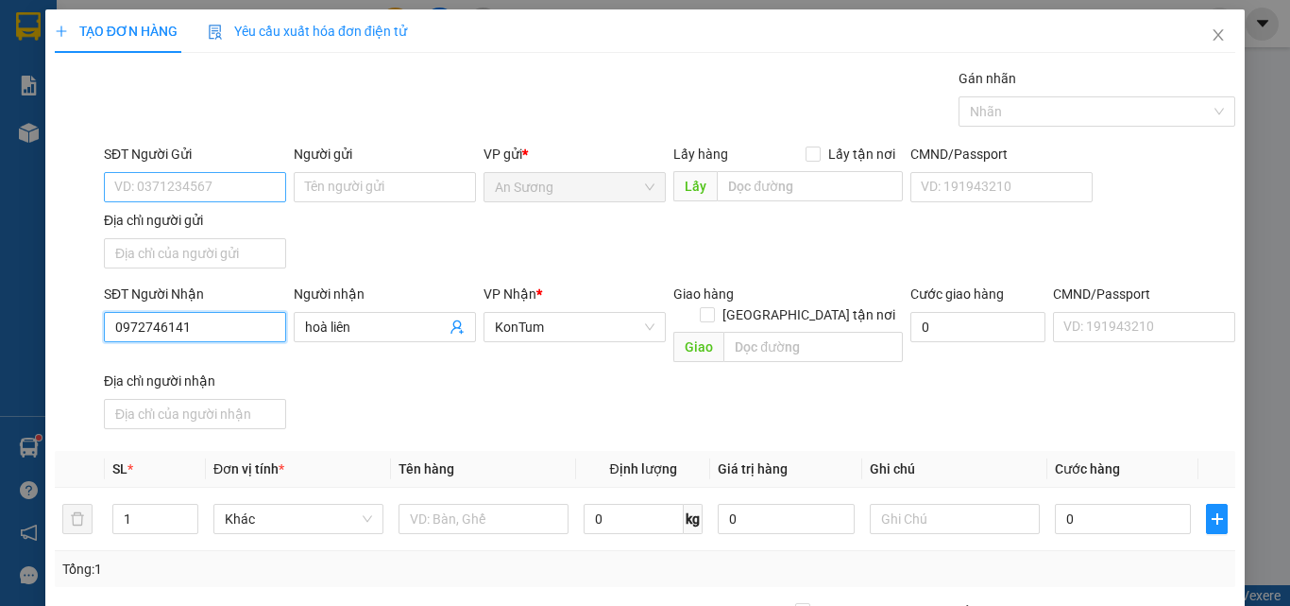
type input "0972746141"
click at [161, 189] on input "SĐT Người Gửi" at bounding box center [195, 187] width 182 height 30
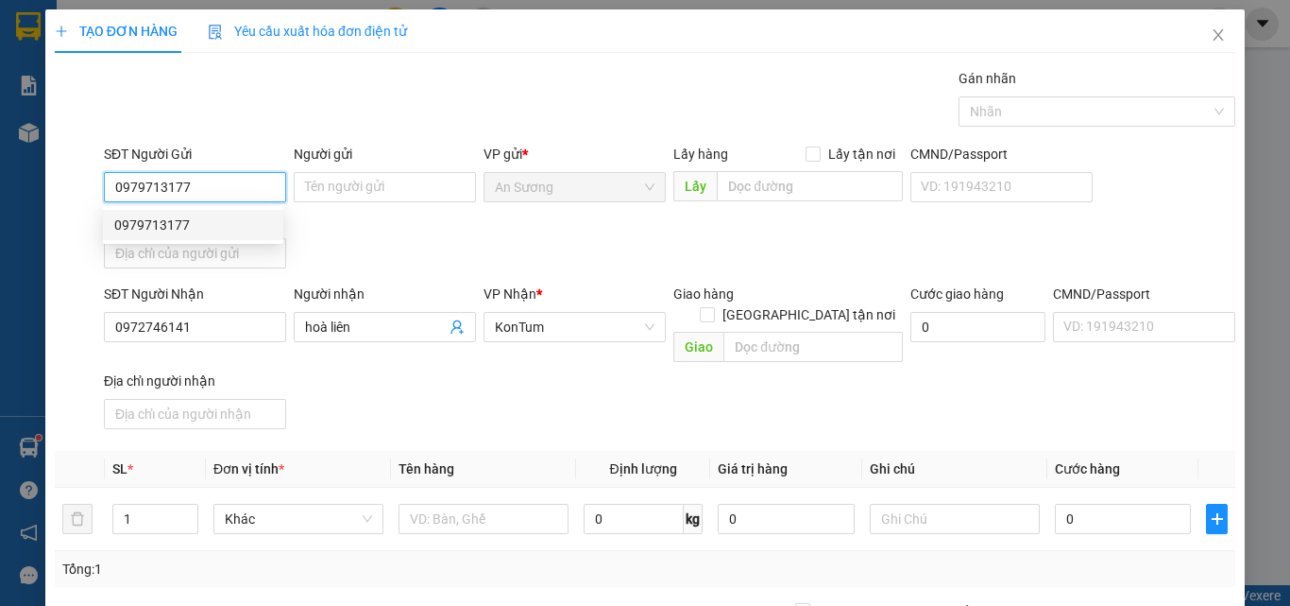
type input "0979713177"
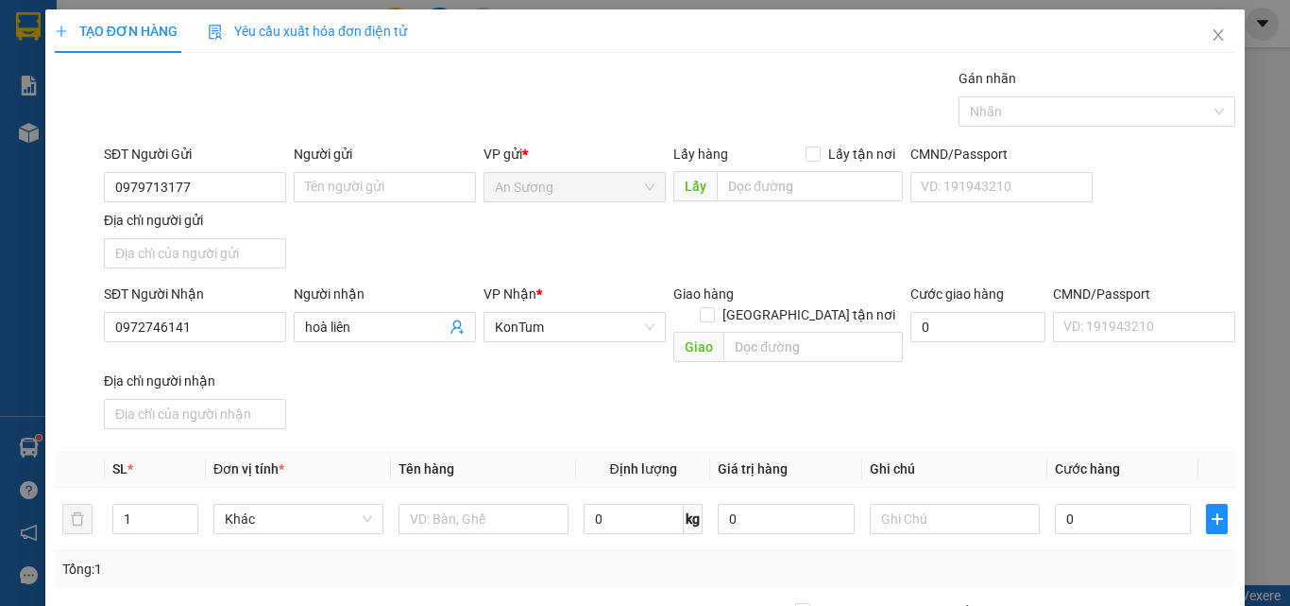
click at [165, 226] on div "Địa chỉ người gửi" at bounding box center [195, 220] width 182 height 21
click at [165, 238] on input "Địa chỉ người gửi" at bounding box center [195, 253] width 182 height 30
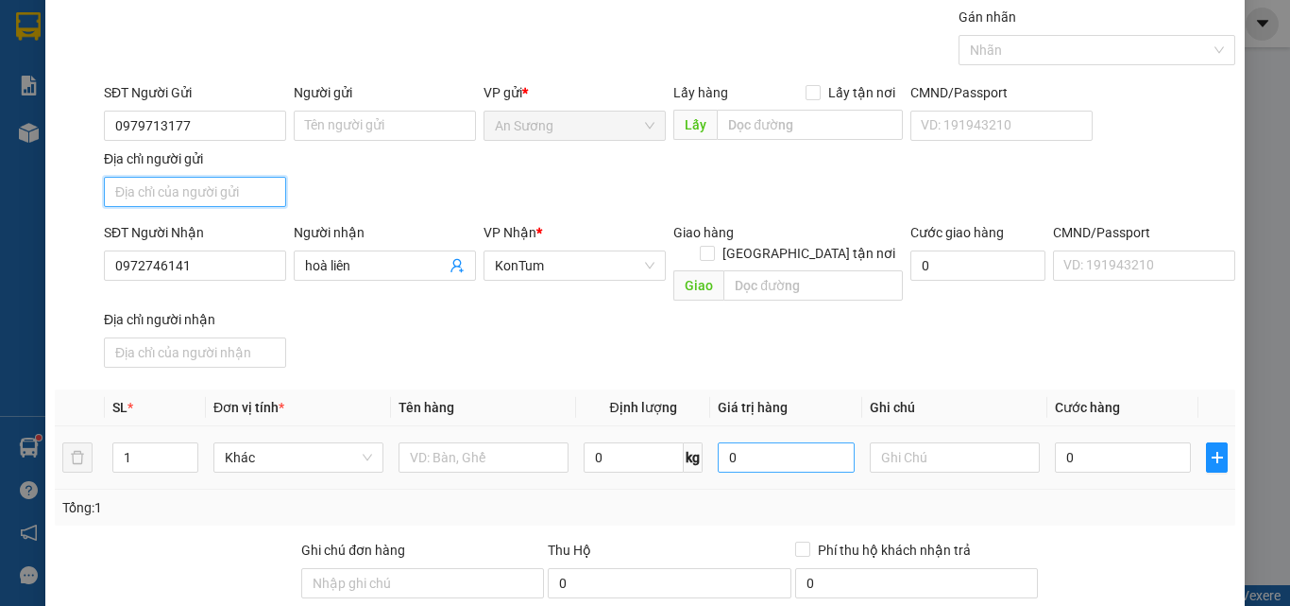
scroll to position [94, 0]
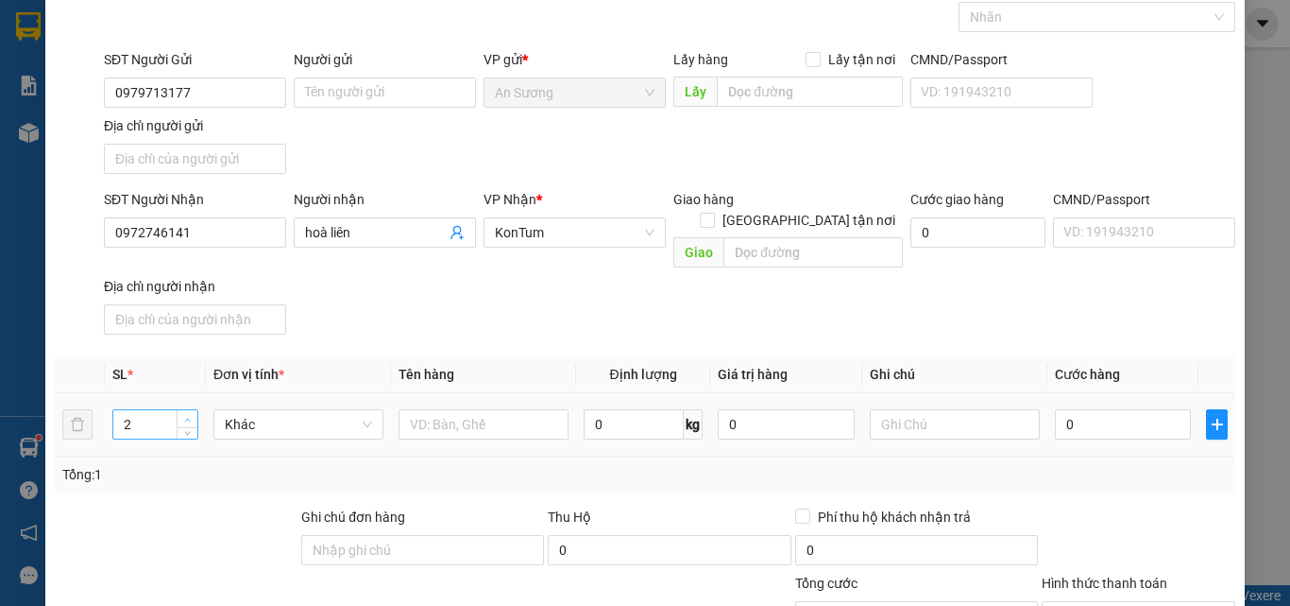
click at [187, 417] on icon "up" at bounding box center [187, 420] width 7 height 7
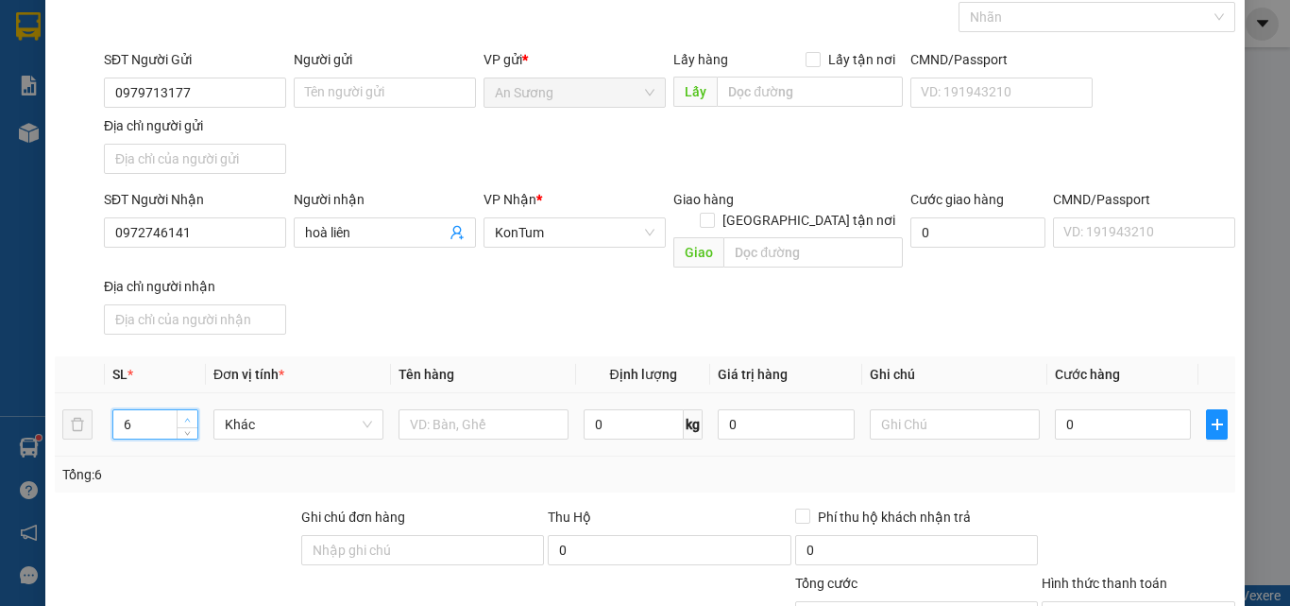
click at [187, 417] on icon "up" at bounding box center [187, 420] width 7 height 7
type input "10"
click at [187, 417] on icon "up" at bounding box center [187, 420] width 7 height 7
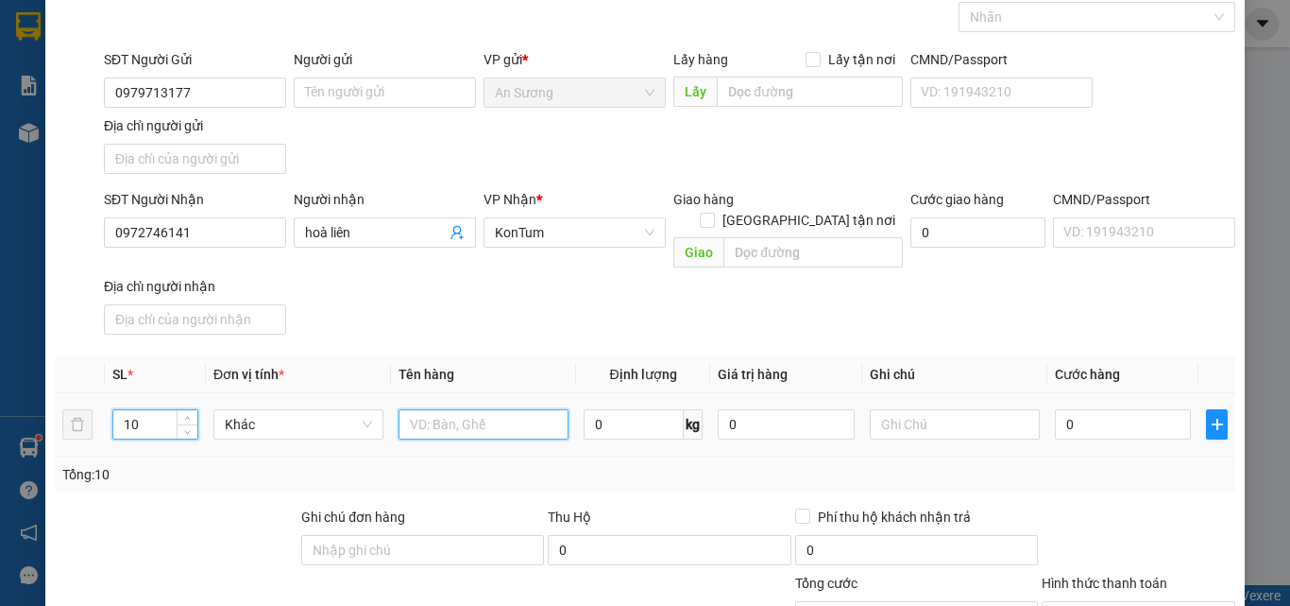
click at [467, 412] on input "text" at bounding box center [484, 424] width 170 height 30
type input "tg"
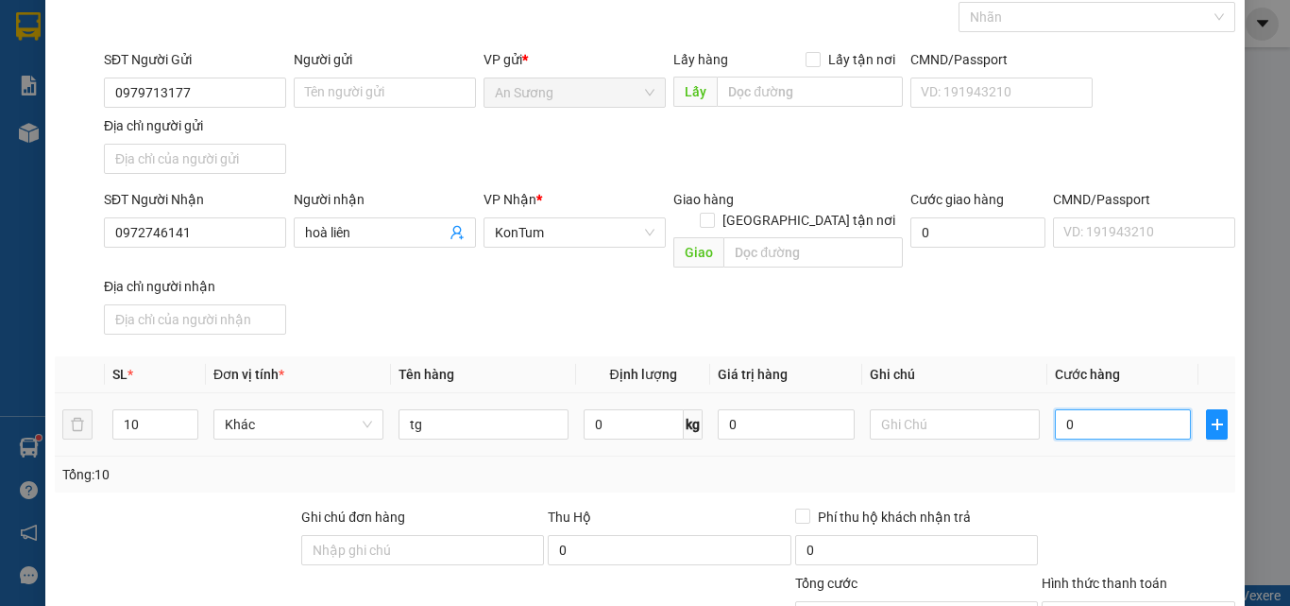
click at [1082, 409] on input "0" at bounding box center [1123, 424] width 136 height 30
type input "5"
type input "54"
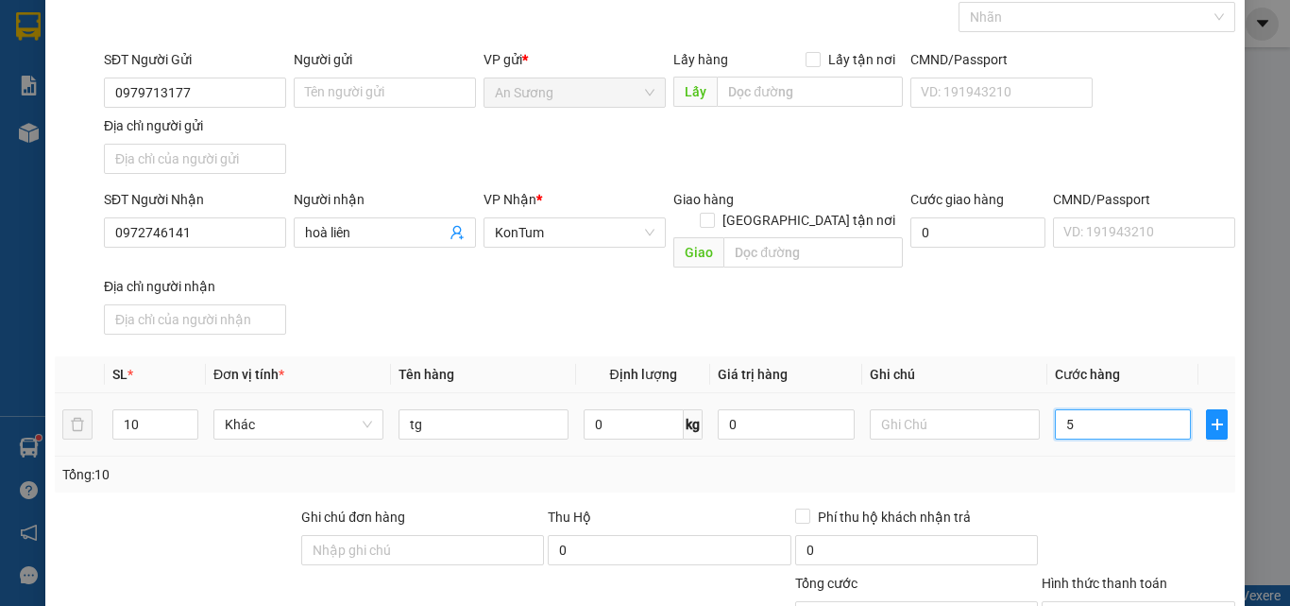
type input "54"
type input "540"
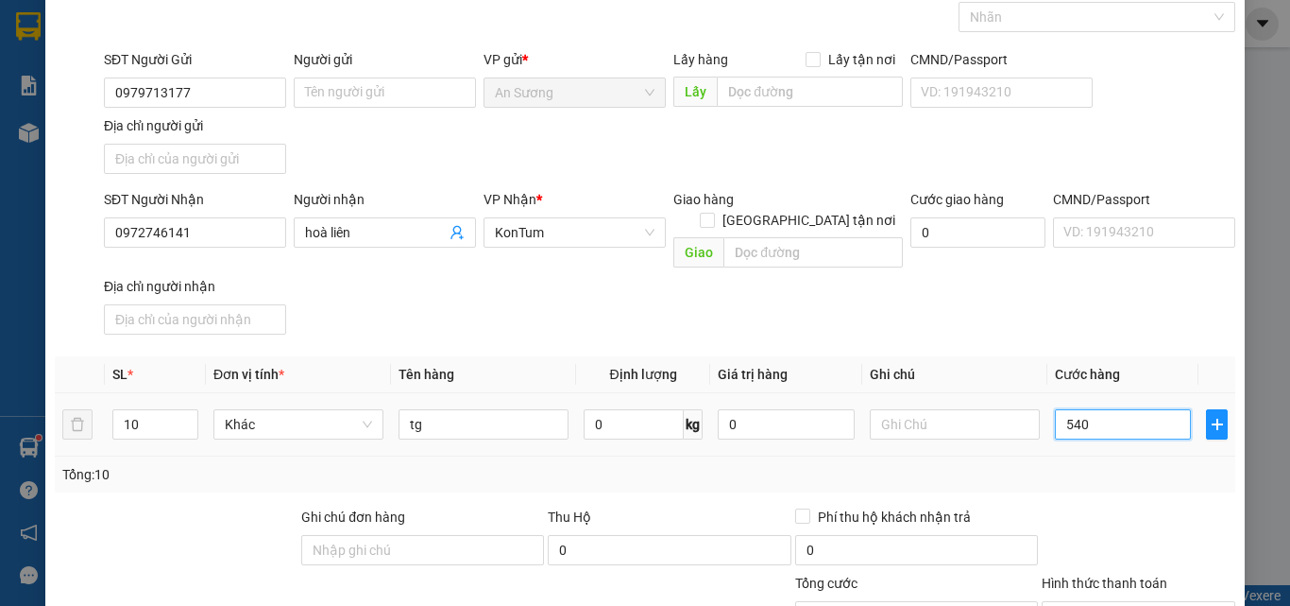
type input "5.400"
type input "54.000"
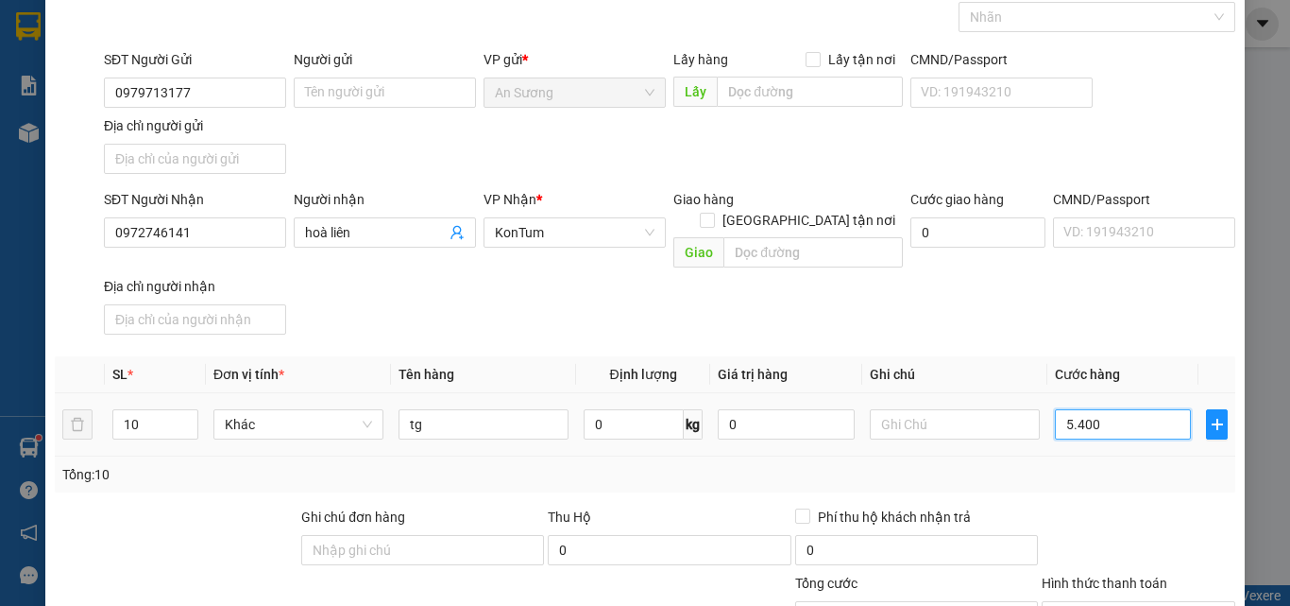
type input "54.000"
type input "540.000"
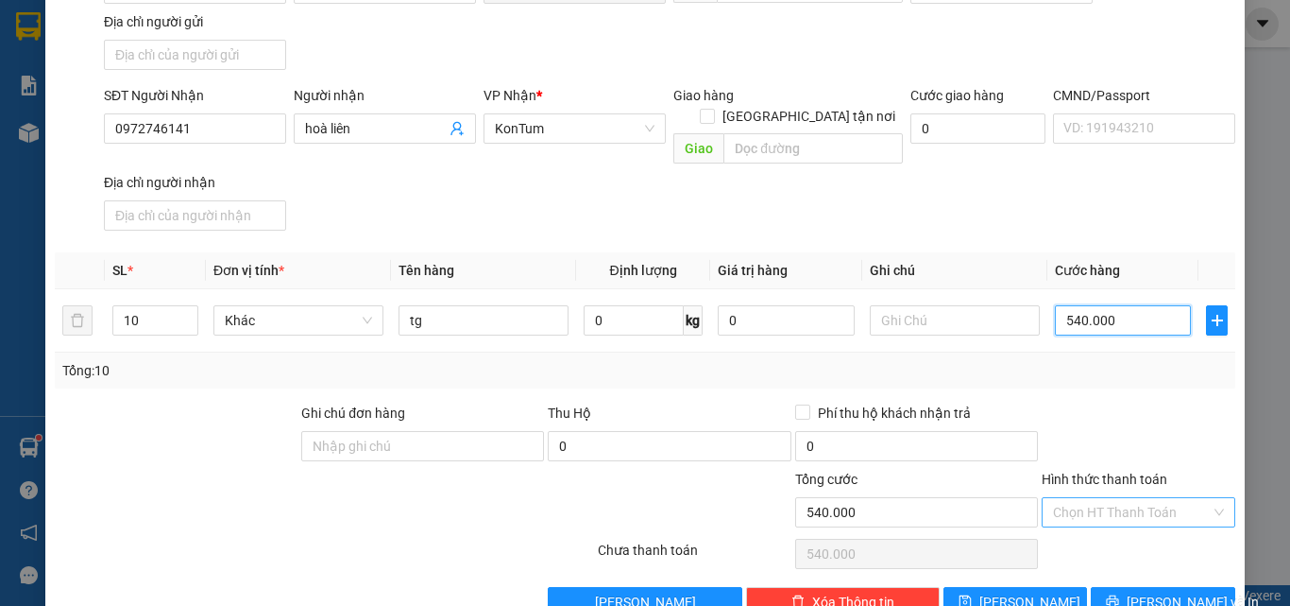
scroll to position [226, 0]
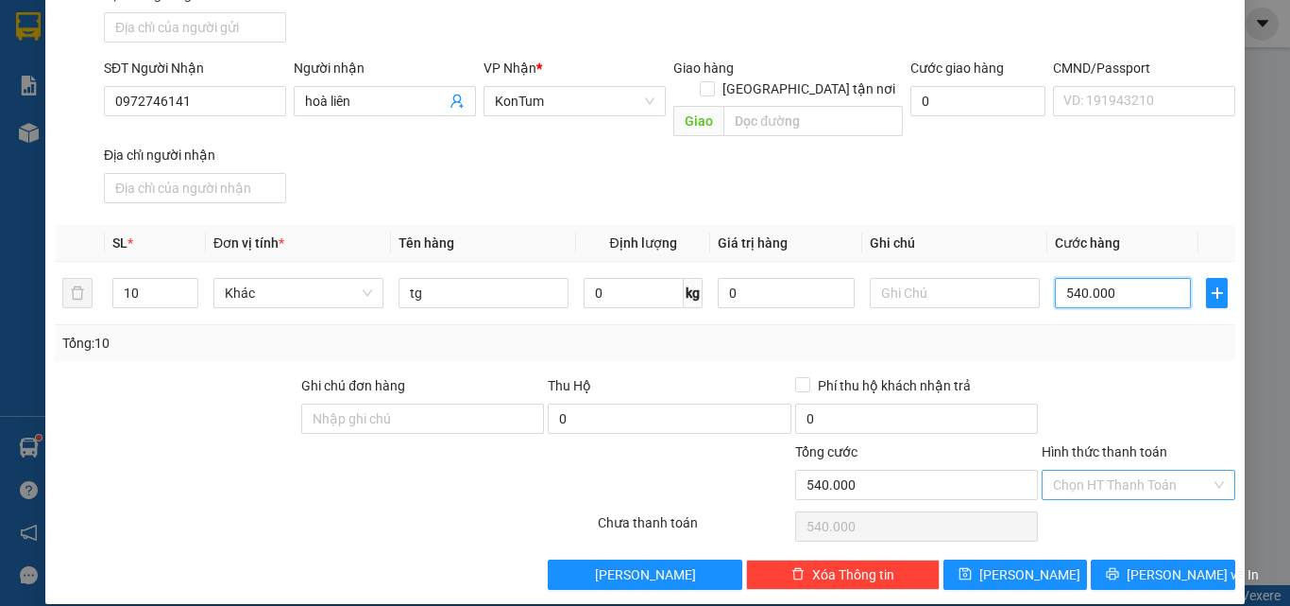
type input "540.000"
click at [1121, 475] on input "Hình thức thanh toán" at bounding box center [1132, 484] width 158 height 28
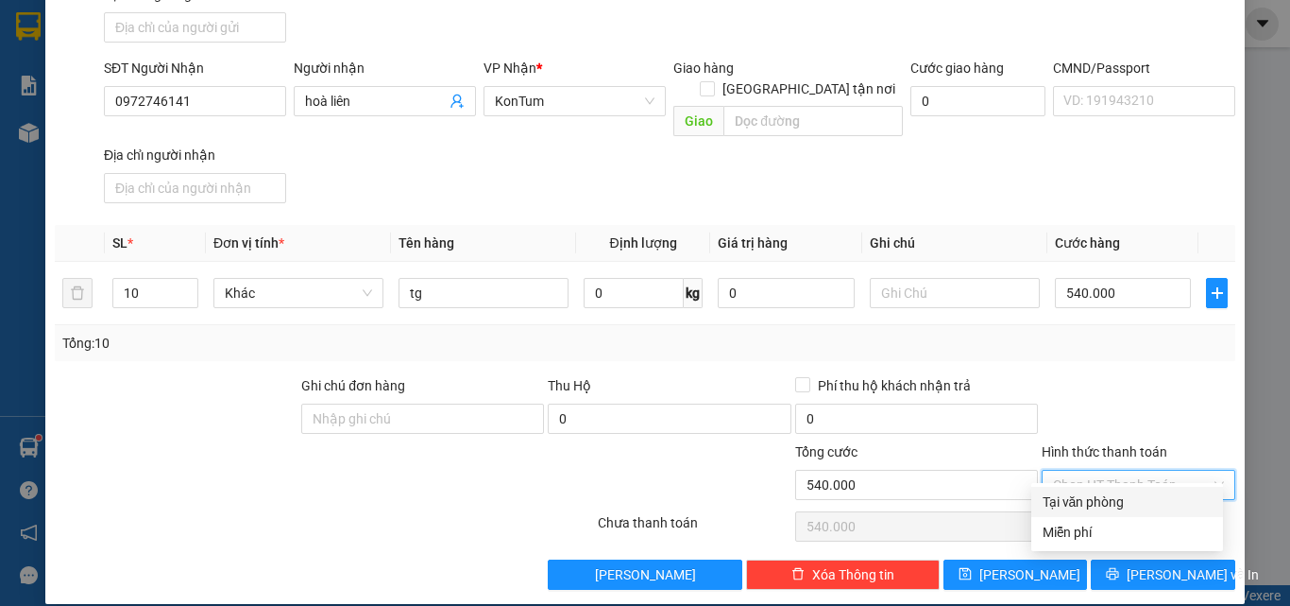
click at [1131, 501] on div "Tại văn phòng" at bounding box center [1127, 501] width 169 height 21
type input "0"
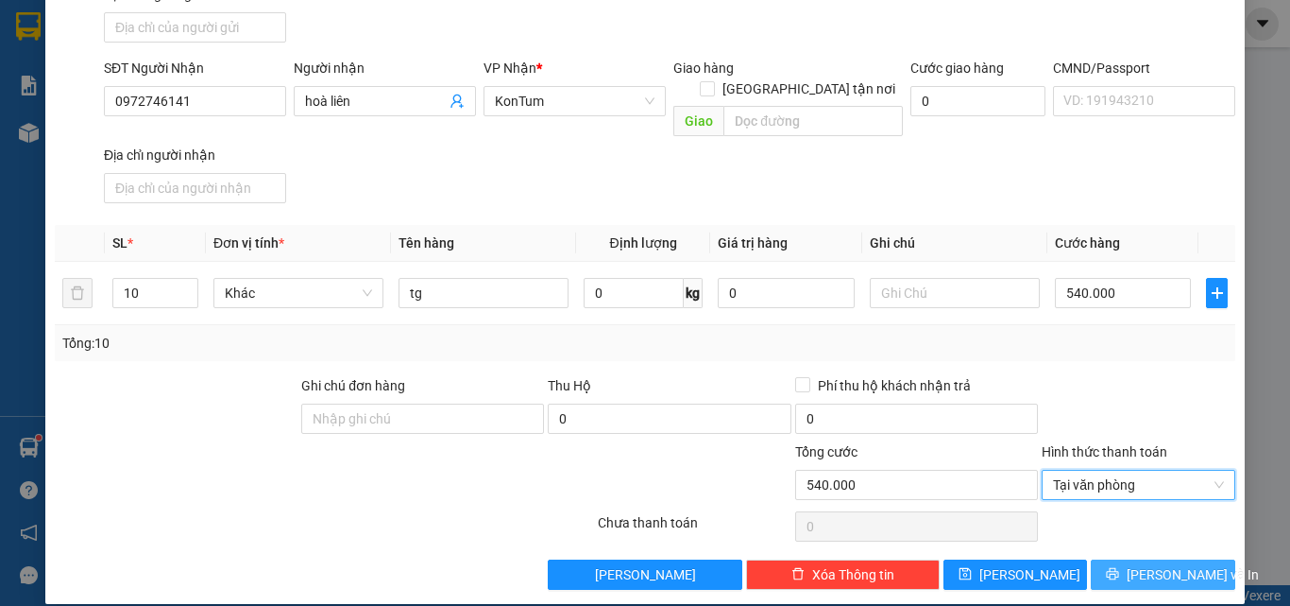
click at [1167, 564] on span "Lưu và In" at bounding box center [1193, 574] width 132 height 21
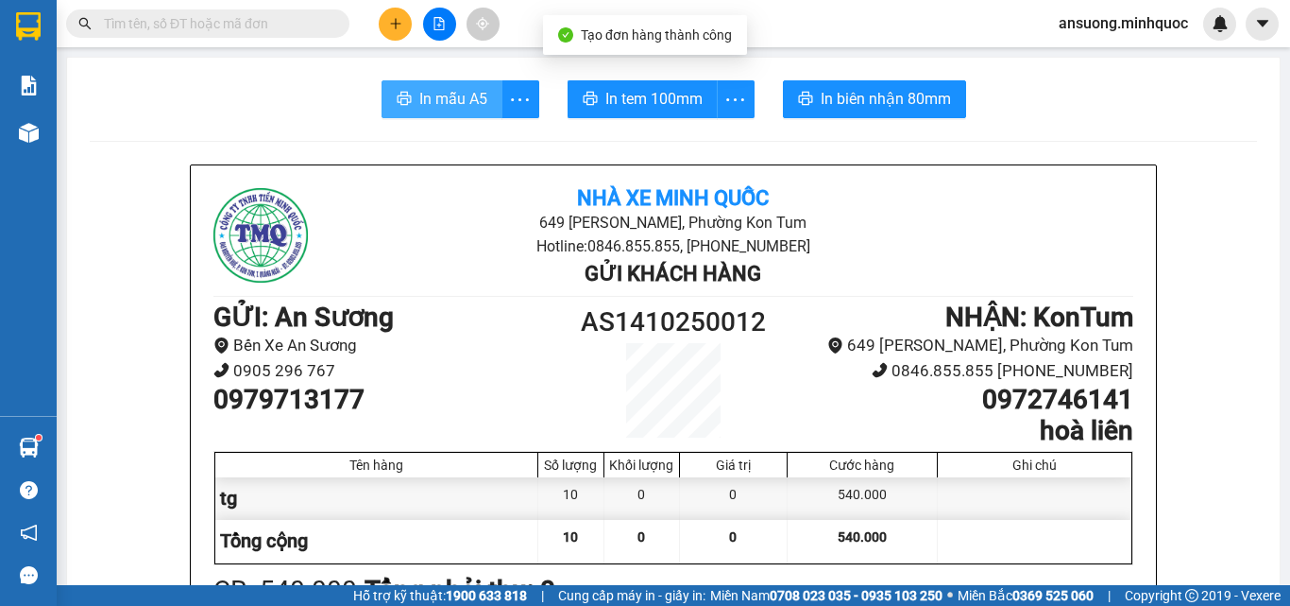
click at [433, 106] on span "In mẫu A5" at bounding box center [453, 99] width 68 height 24
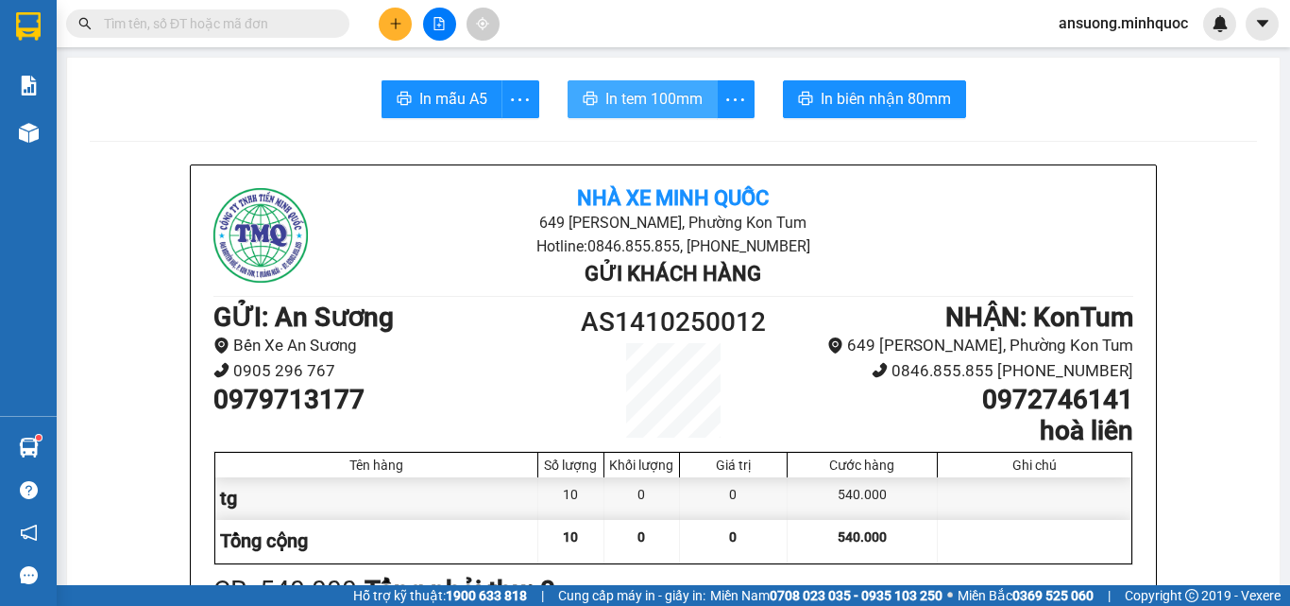
click at [657, 92] on span "In tem 100mm" at bounding box center [654, 99] width 97 height 24
click at [389, 24] on icon "plus" at bounding box center [395, 23] width 13 height 13
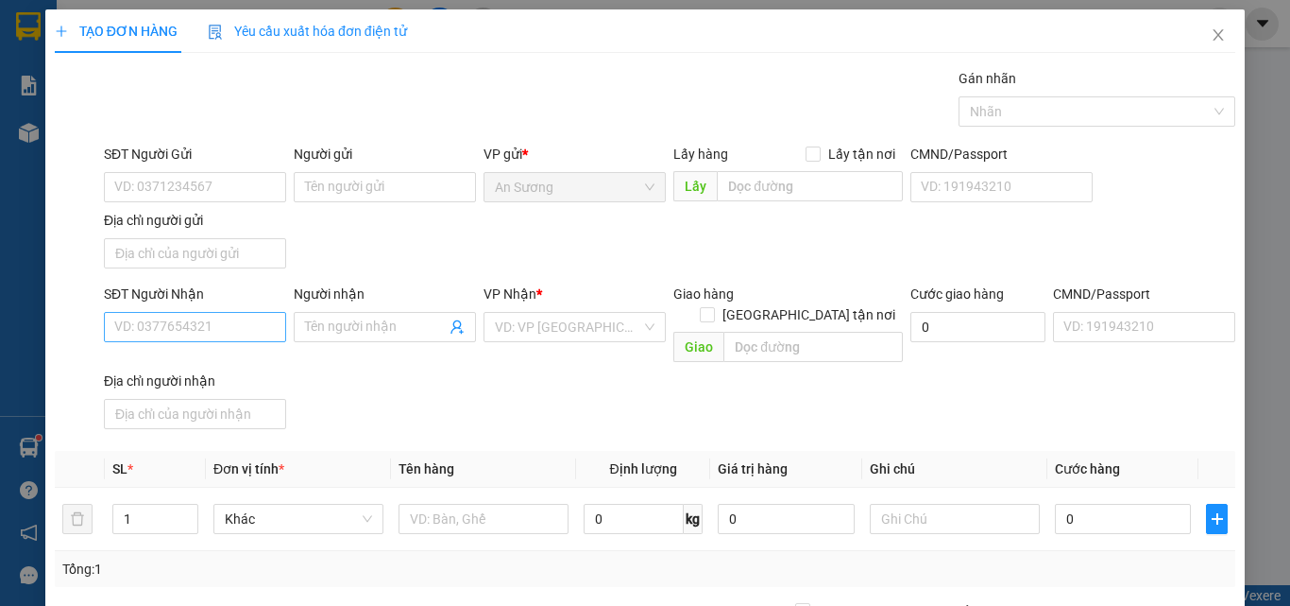
drag, startPoint x: 128, startPoint y: 350, endPoint x: 134, endPoint y: 339, distance: 13.1
click at [131, 345] on div "SĐT Người Nhận VD: 0377654321 Người nhận Tên người nhận VP Nhận * VD: VP Sài Gò…" at bounding box center [669, 359] width 1139 height 153
click at [148, 334] on input "SĐT Người Nhận" at bounding box center [195, 327] width 182 height 30
drag, startPoint x: 168, startPoint y: 331, endPoint x: 77, endPoint y: 337, distance: 90.9
click at [77, 337] on div "SĐT Người Nhận 7845 7845 Người nhận Tên người nhận VP Nhận * VD: VP Sài Gòn Gia…" at bounding box center [645, 359] width 1185 height 153
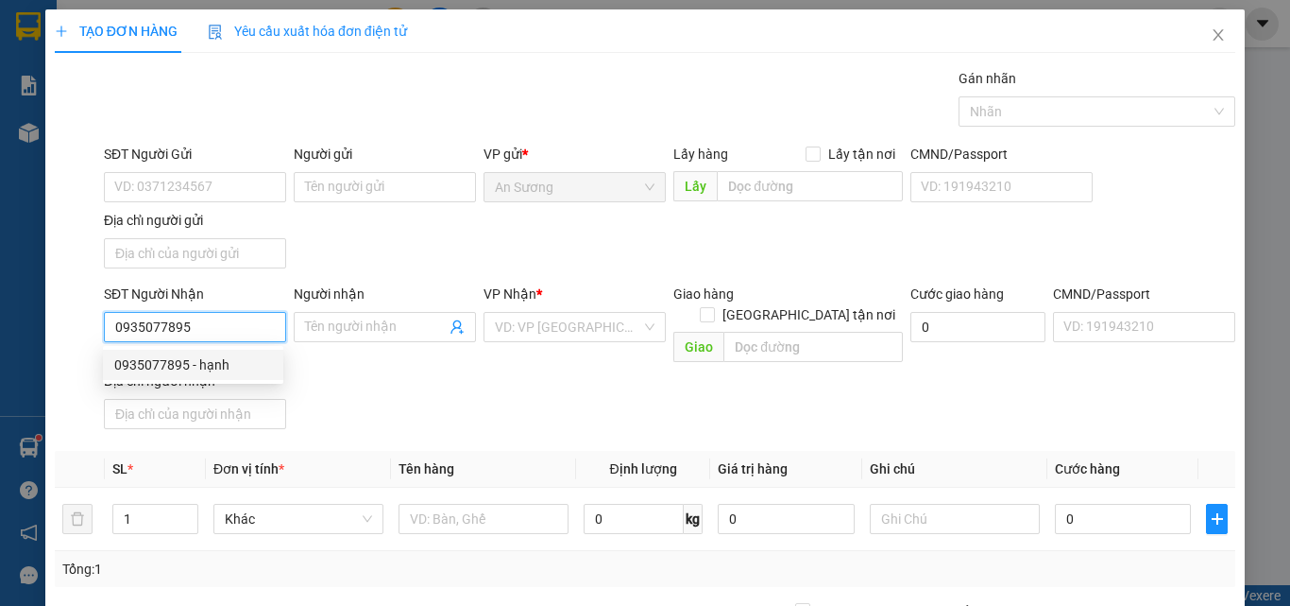
click at [221, 370] on div "0935077895 - hạnh" at bounding box center [193, 364] width 158 height 21
click at [352, 383] on div "SĐT Người Nhận 0935077895 Người nhận hạnh VP Nhận * KonTum Giao hàng Giao tận n…" at bounding box center [669, 359] width 1139 height 153
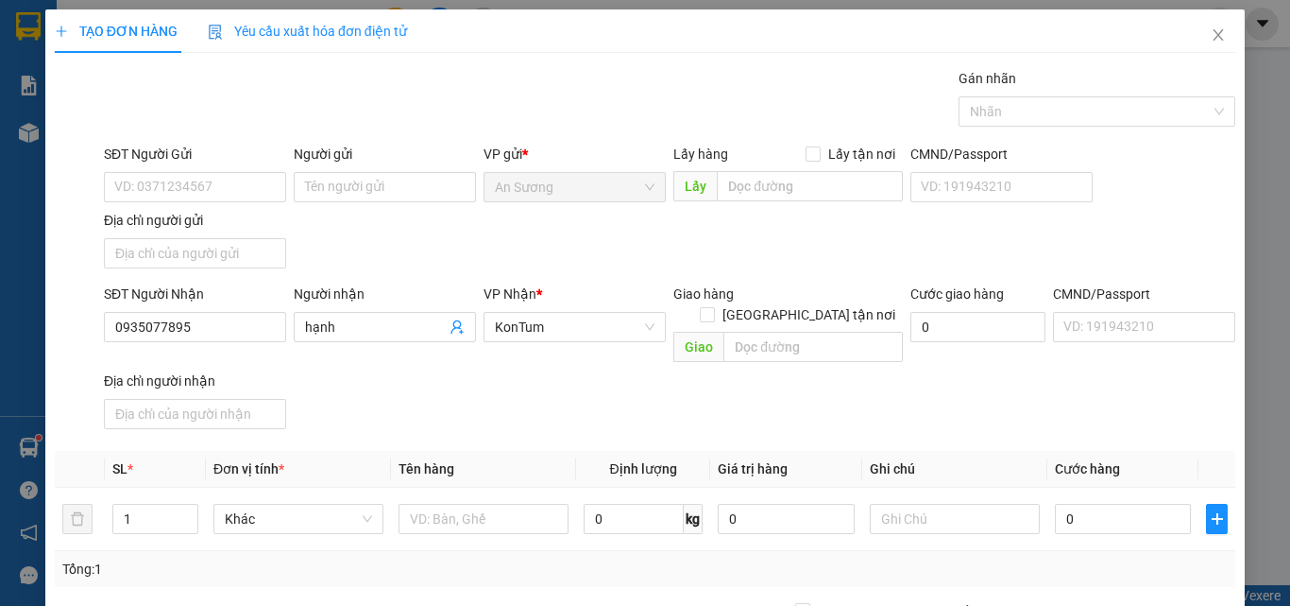
click at [293, 259] on div "SĐT Người Gửi VD: 0371234567 Người gửi Tên người gửi VP gửi * An Sương Lấy hàng…" at bounding box center [669, 210] width 1139 height 132
click at [189, 174] on input "SĐT Người Gửi" at bounding box center [195, 187] width 182 height 30
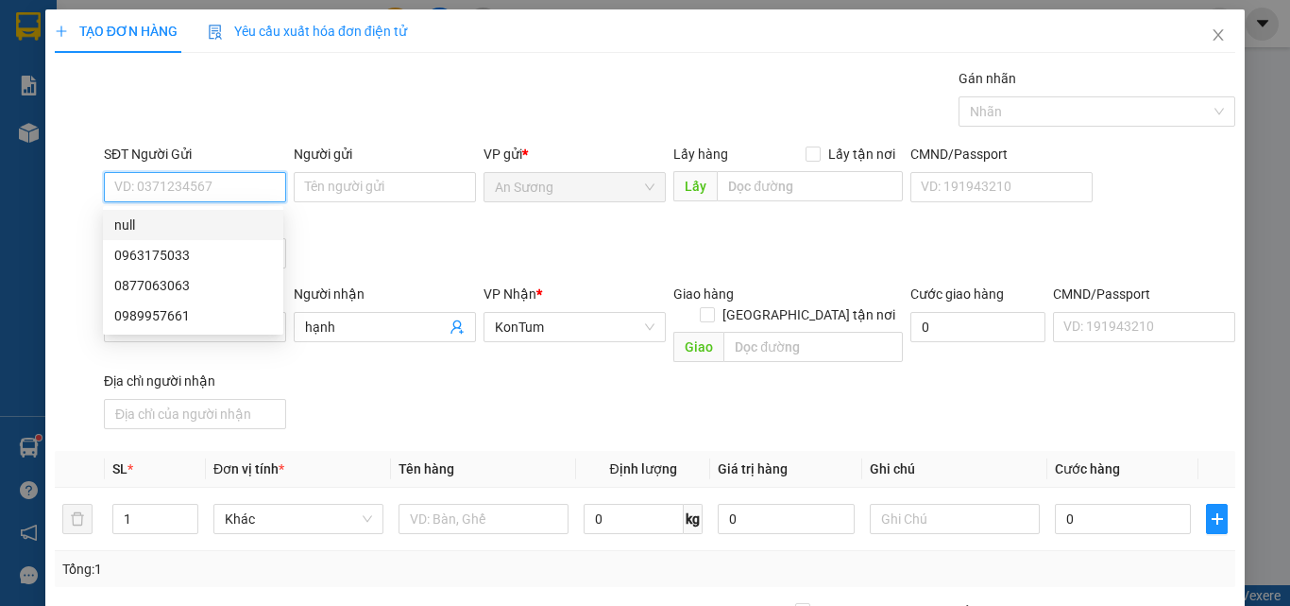
click at [159, 193] on input "SĐT Người Gửi" at bounding box center [195, 187] width 182 height 30
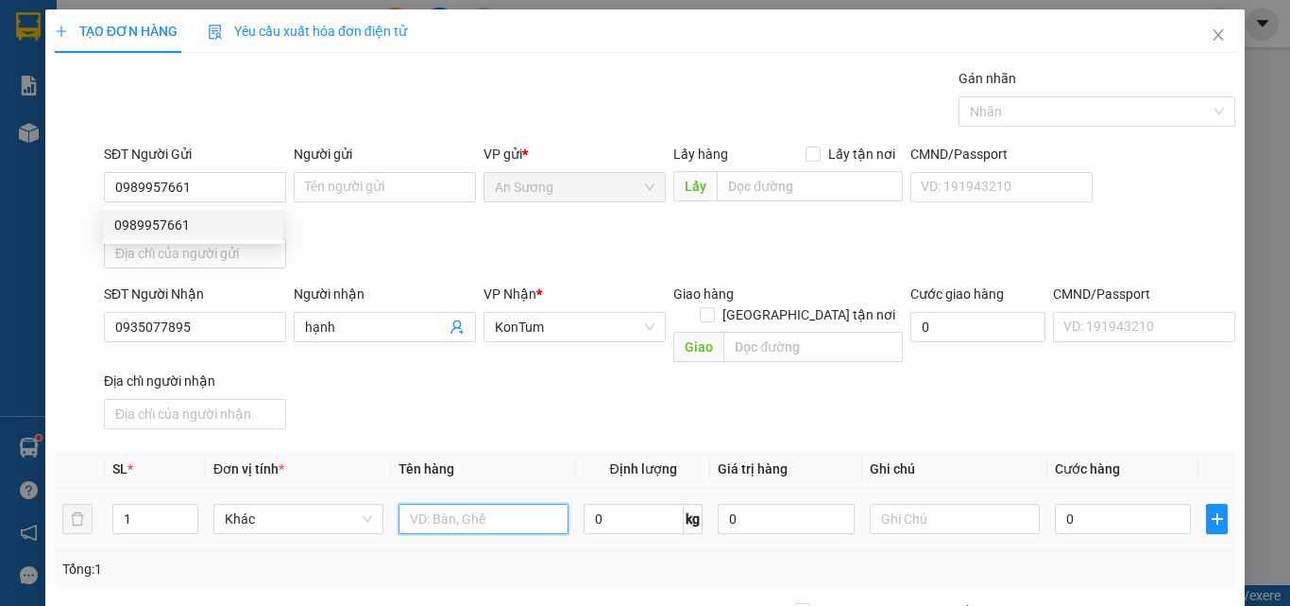
click at [477, 512] on input "text" at bounding box center [484, 518] width 170 height 30
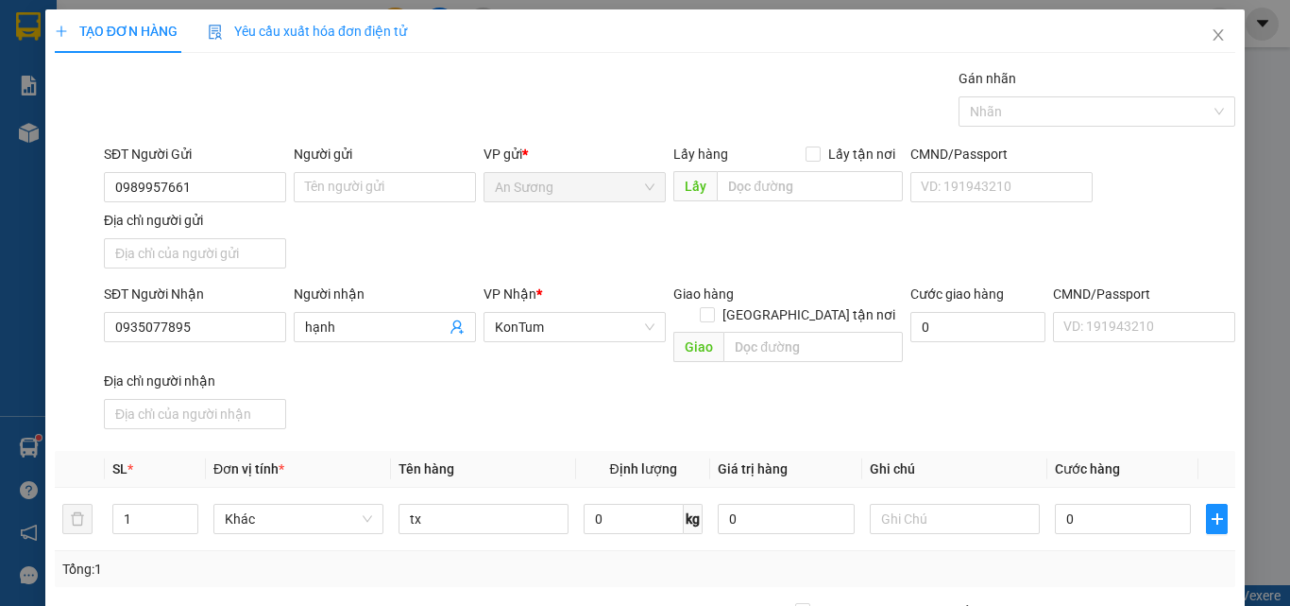
click at [539, 384] on div "SĐT Người Nhận 0935077895 Người nhận hạnh VP Nhận * KonTum Giao hàng Giao tận n…" at bounding box center [669, 359] width 1139 height 153
click at [1086, 503] on input "0" at bounding box center [1123, 518] width 136 height 30
click at [1098, 364] on div "SĐT Người Nhận 0935077895 Người nhận hạnh VP Nhận * KonTum Giao hàng Giao tận n…" at bounding box center [669, 359] width 1139 height 153
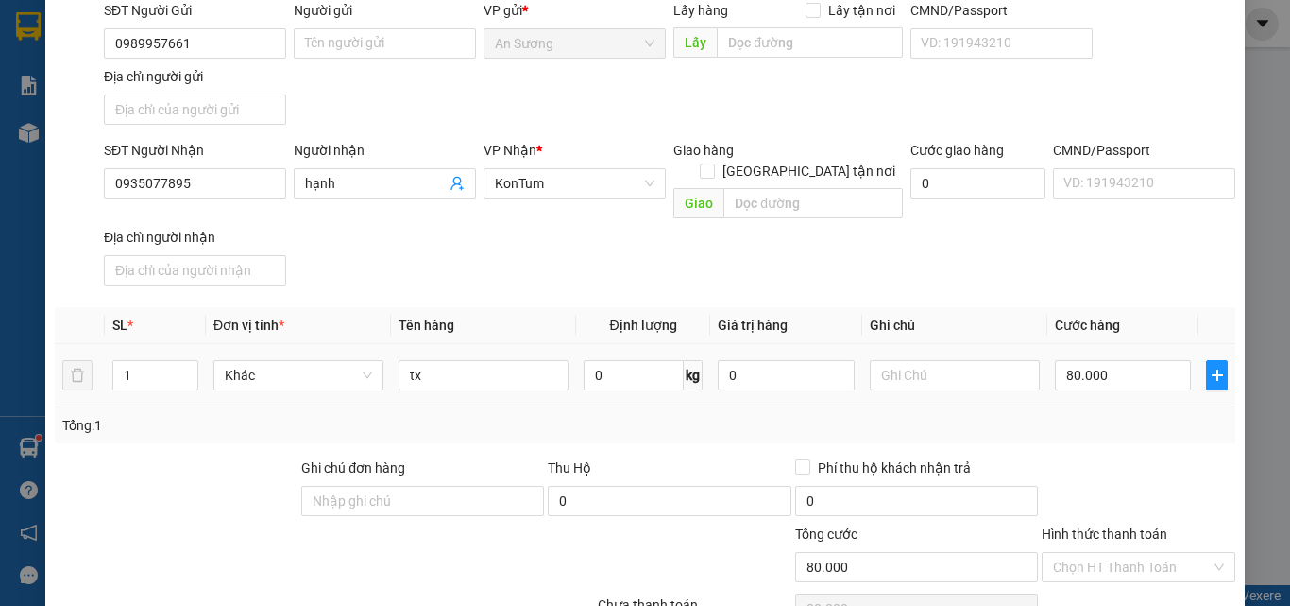
scroll to position [226, 0]
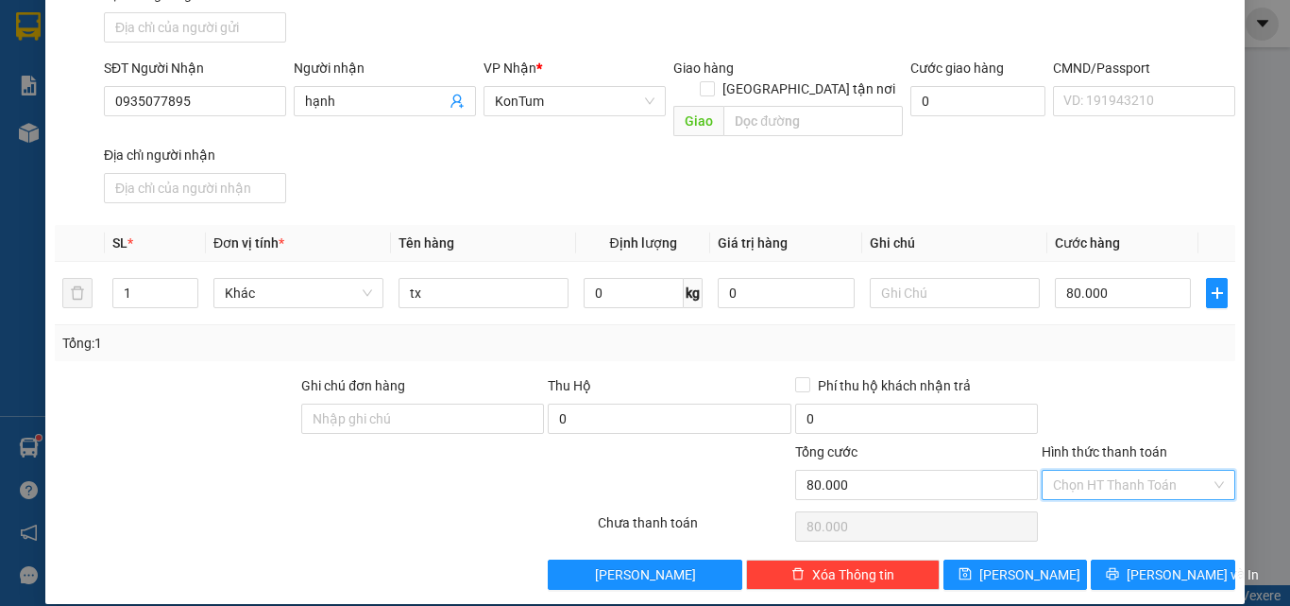
click at [1109, 470] on input "Hình thức thanh toán" at bounding box center [1132, 484] width 158 height 28
drag, startPoint x: 1102, startPoint y: 490, endPoint x: 1095, endPoint y: 527, distance: 37.6
click at [1102, 492] on div "Tại văn phòng" at bounding box center [1128, 501] width 192 height 30
click at [1152, 521] on div at bounding box center [1138, 526] width 197 height 38
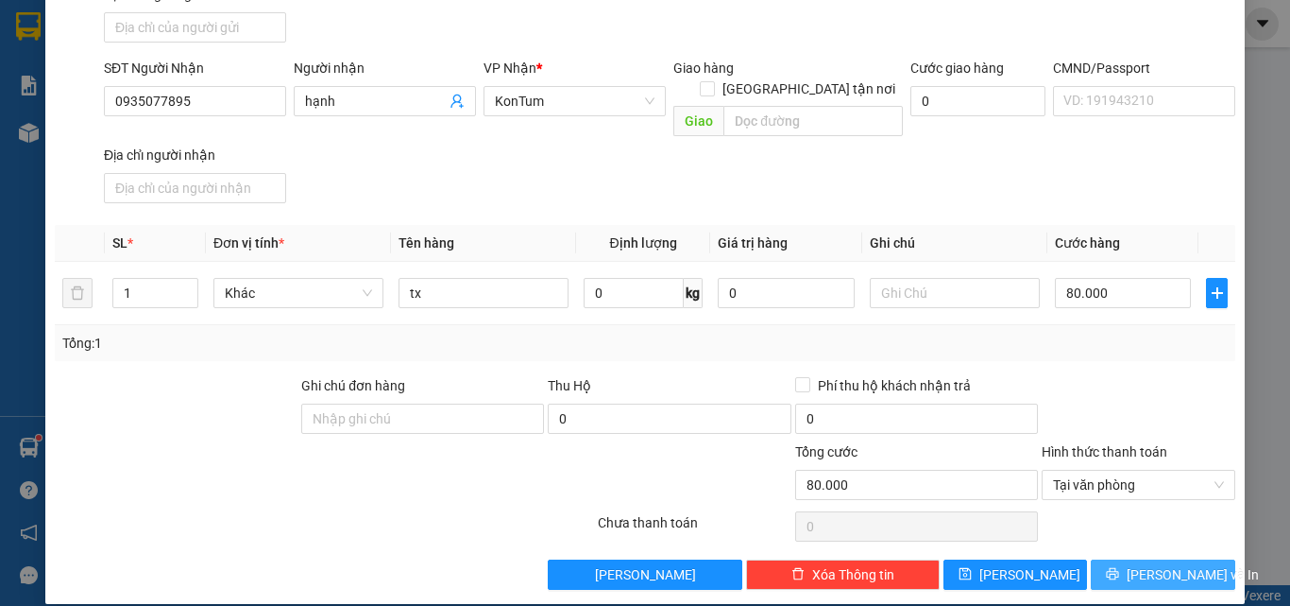
click at [1143, 567] on button "Lưu và In" at bounding box center [1163, 574] width 145 height 30
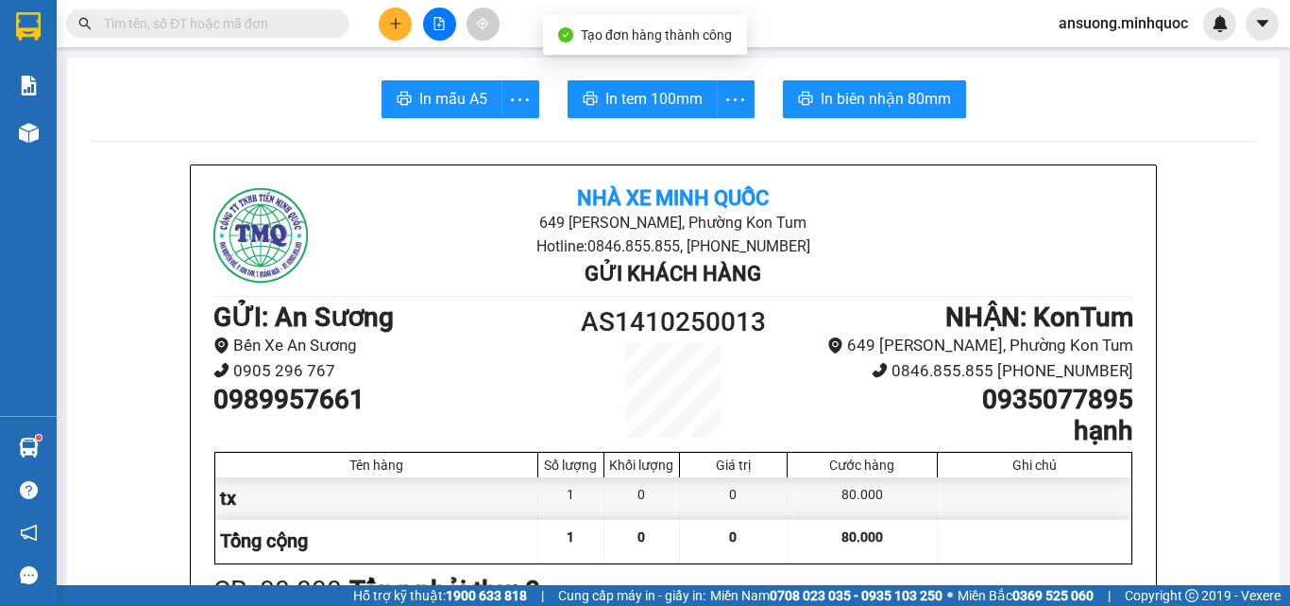
click at [692, 111] on span "In tem 100mm" at bounding box center [654, 99] width 97 height 24
click at [470, 114] on button "In mẫu A5" at bounding box center [442, 99] width 121 height 38
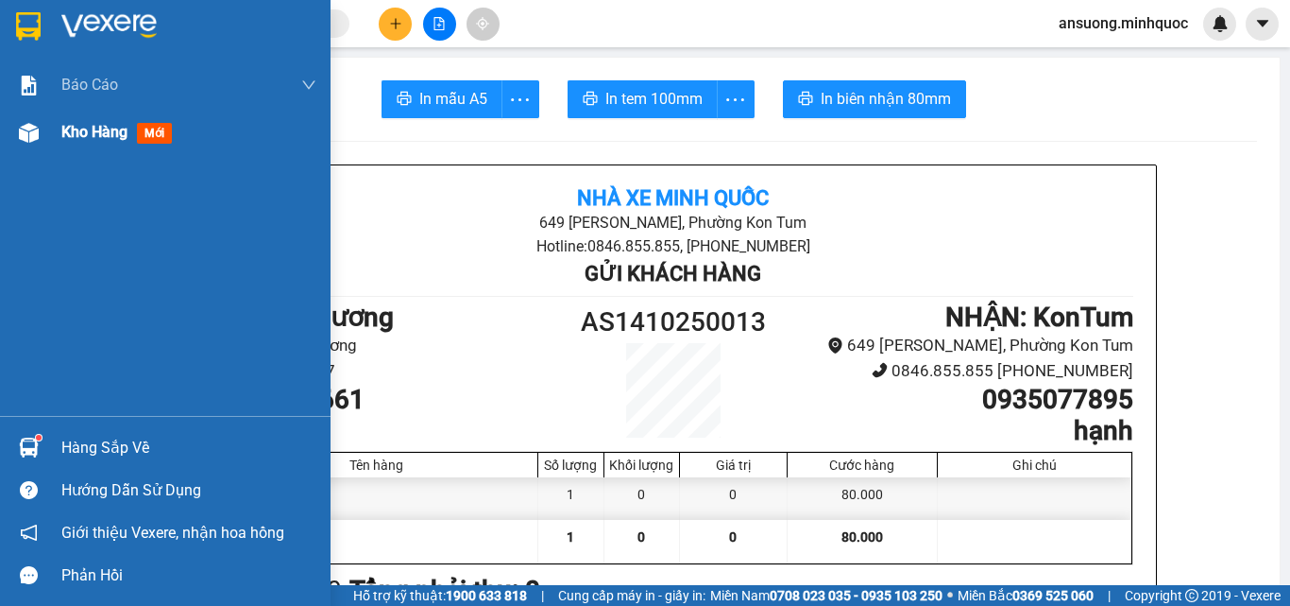
click at [39, 129] on div at bounding box center [28, 132] width 33 height 33
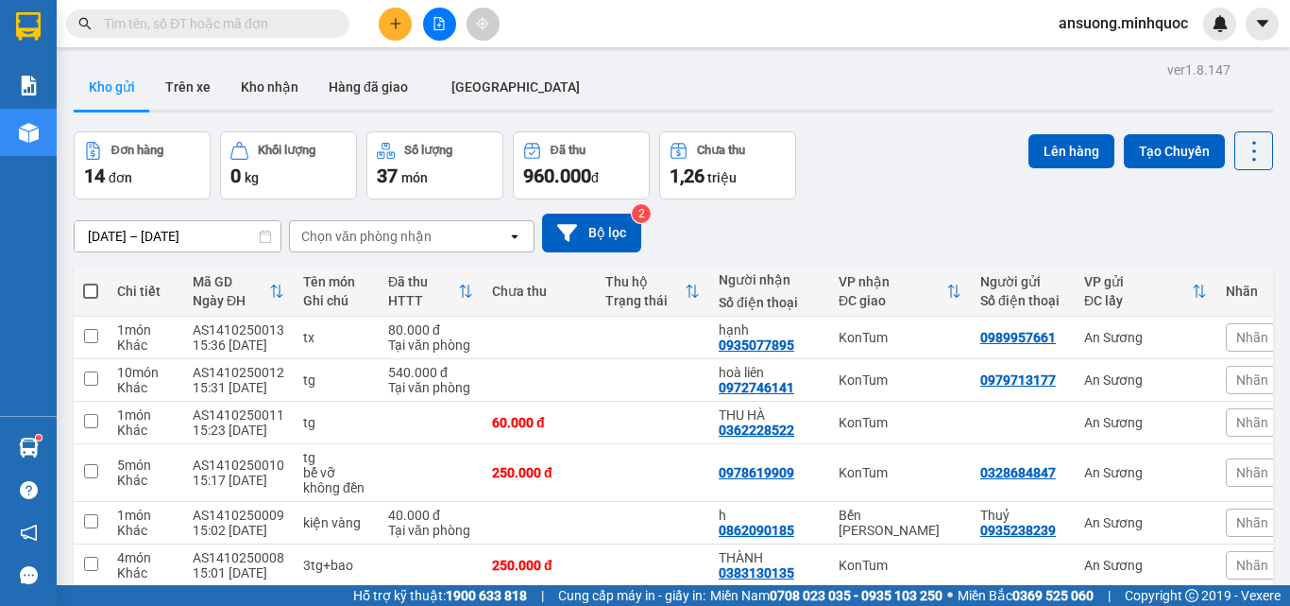
click at [391, 30] on button at bounding box center [395, 24] width 33 height 33
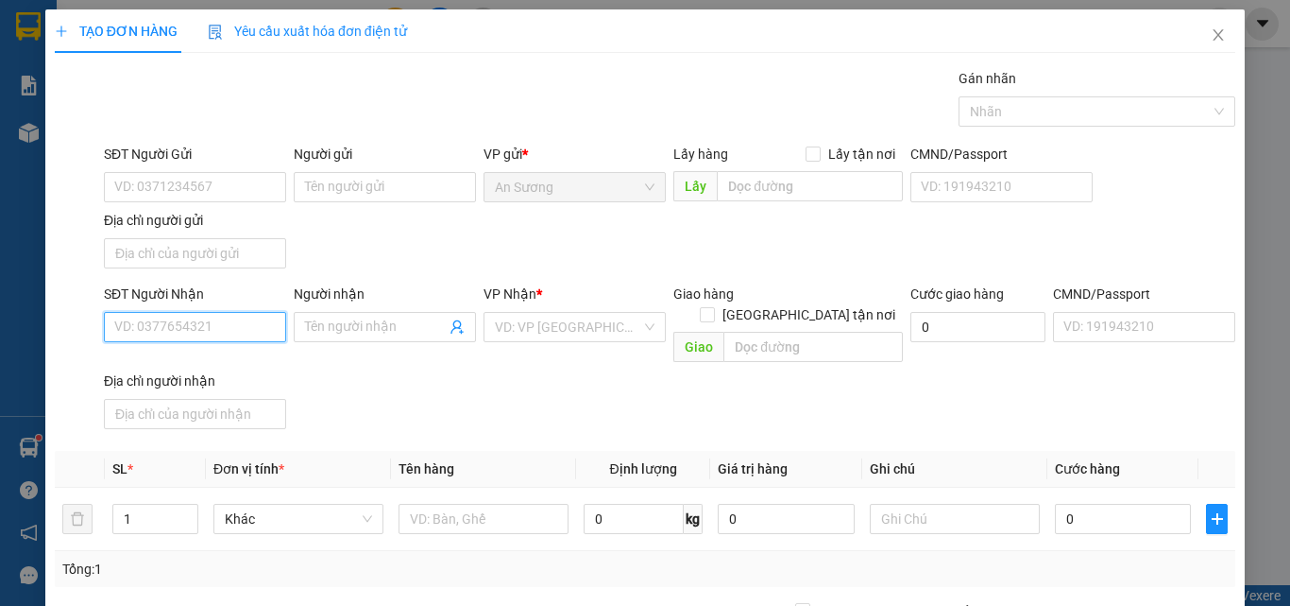
click at [183, 323] on input "SĐT Người Nhận" at bounding box center [195, 327] width 182 height 30
click at [183, 334] on input "SĐT Người Nhận" at bounding box center [195, 327] width 182 height 30
drag, startPoint x: 225, startPoint y: 365, endPoint x: 353, endPoint y: 489, distance: 179.0
click at [226, 365] on div "0905121181 - nhân" at bounding box center [193, 364] width 158 height 21
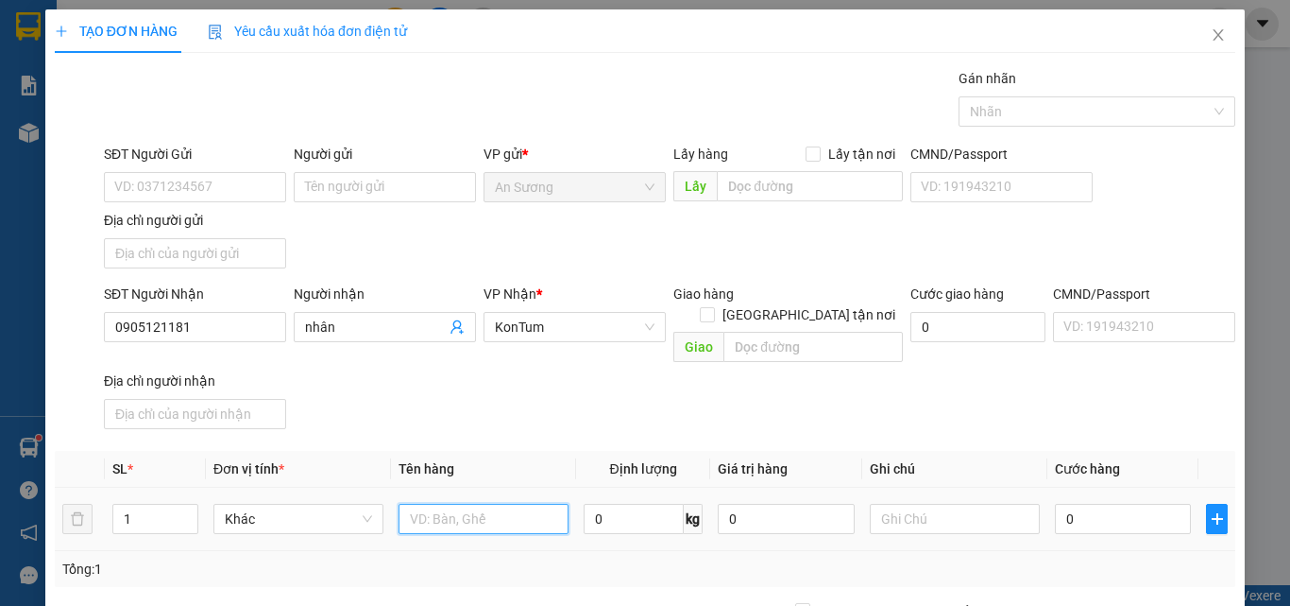
click at [446, 511] on input "text" at bounding box center [484, 518] width 170 height 30
drag, startPoint x: 514, startPoint y: 437, endPoint x: 782, endPoint y: 479, distance: 271.5
click at [516, 451] on th "Tên hàng" at bounding box center [483, 469] width 185 height 37
click at [1120, 511] on input "0" at bounding box center [1123, 518] width 136 height 30
drag, startPoint x: 867, startPoint y: 382, endPoint x: 589, endPoint y: 359, distance: 279.6
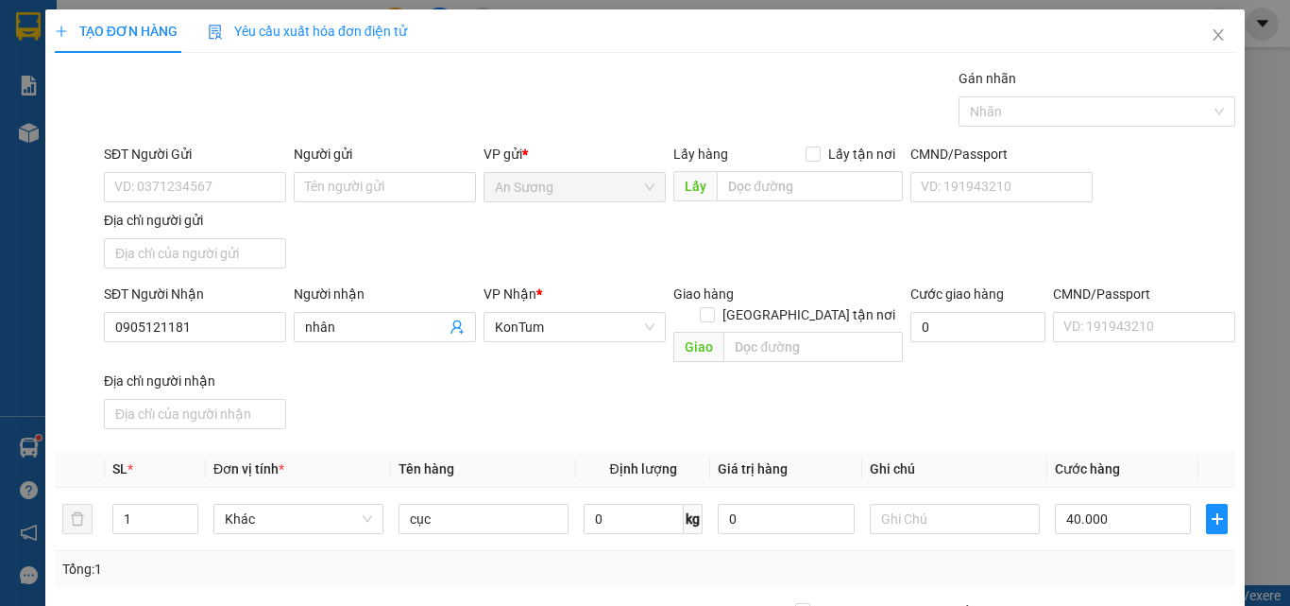
click at [845, 382] on div "SĐT Người Nhận 0905121181 Người nhận nhân VP Nhận * KonTum Giao hàng Giao tận n…" at bounding box center [669, 359] width 1139 height 153
click at [169, 201] on div "SĐT Người Gửi VD: 0371234567" at bounding box center [195, 177] width 182 height 66
click at [260, 187] on input "SĐT Người Gửi" at bounding box center [195, 187] width 182 height 30
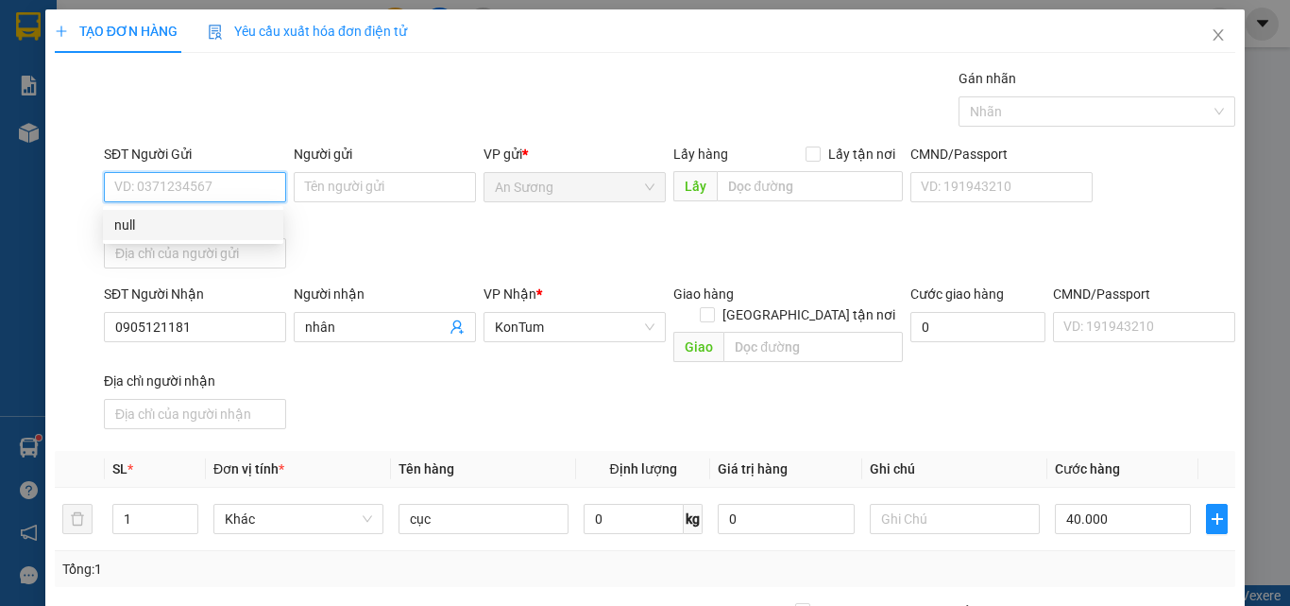
click at [180, 195] on input "SĐT Người Gửi" at bounding box center [195, 187] width 182 height 30
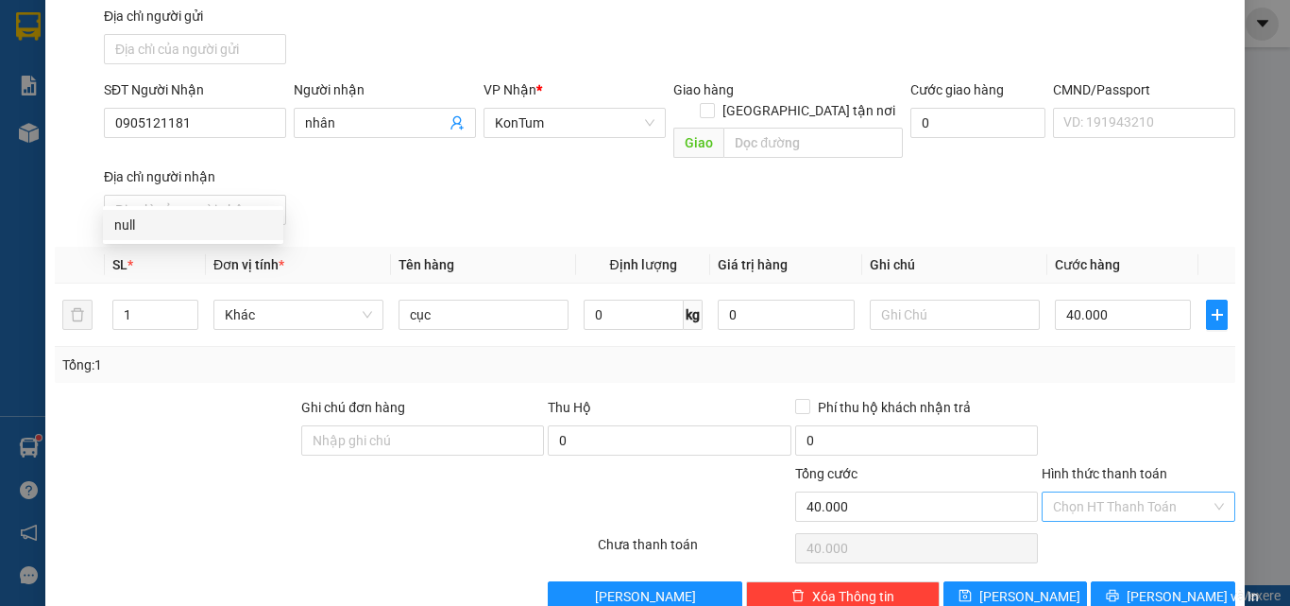
scroll to position [226, 0]
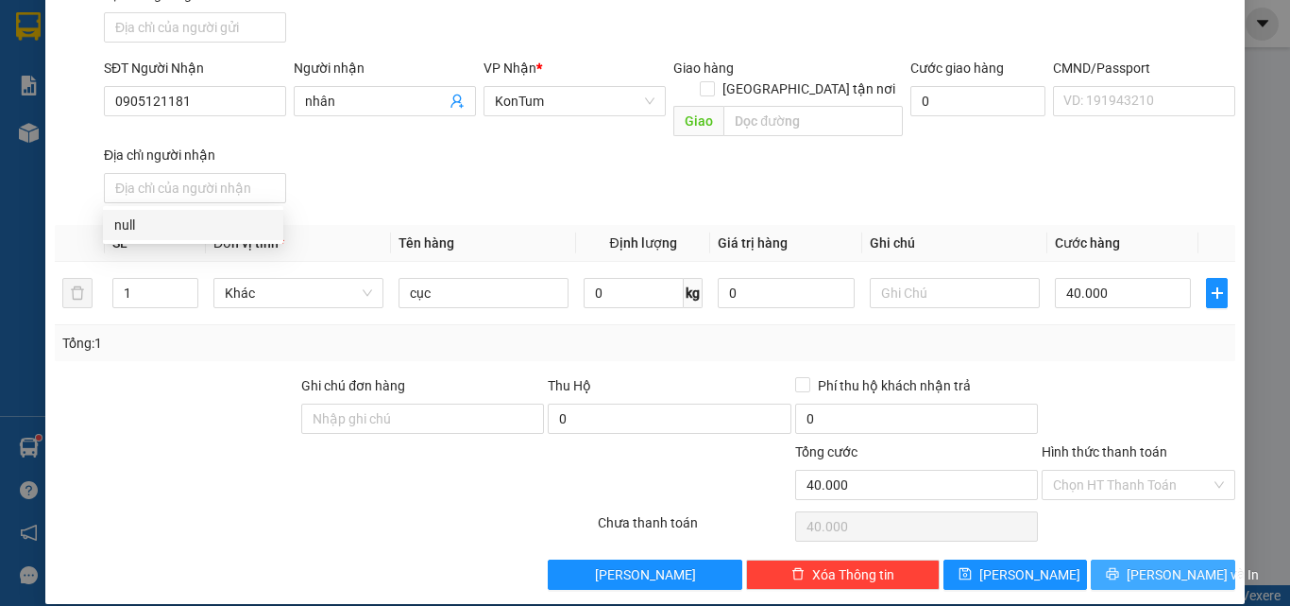
click at [1131, 559] on button "Lưu và In" at bounding box center [1163, 574] width 145 height 30
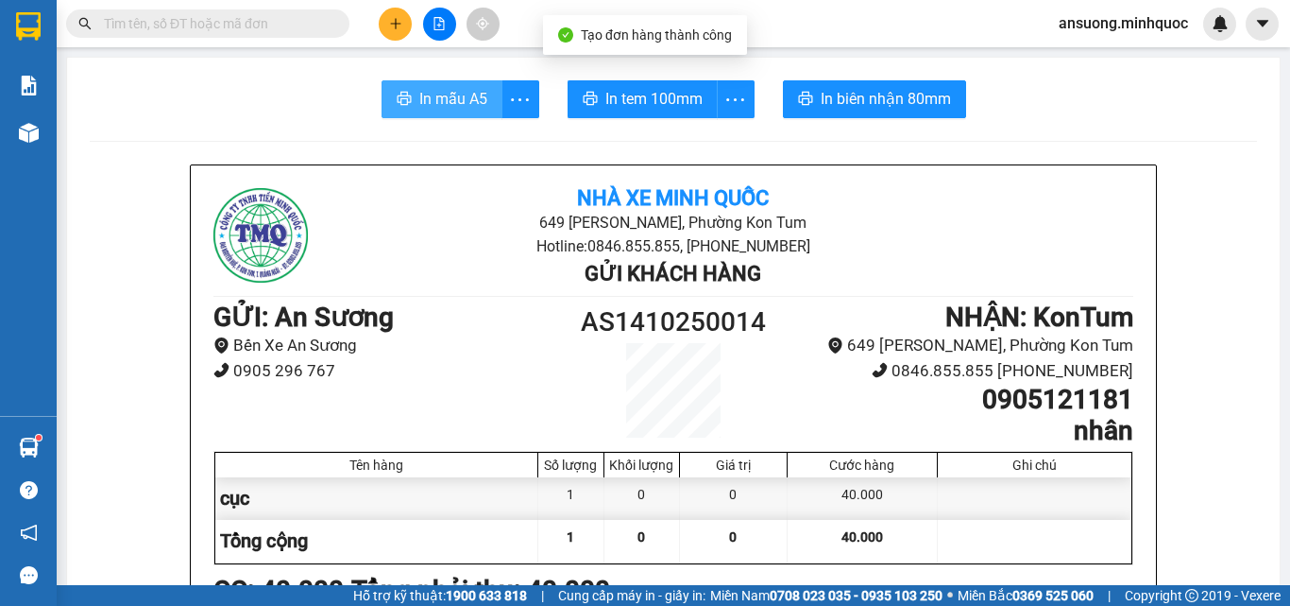
click at [419, 97] on span "In mẫu A5" at bounding box center [453, 99] width 68 height 24
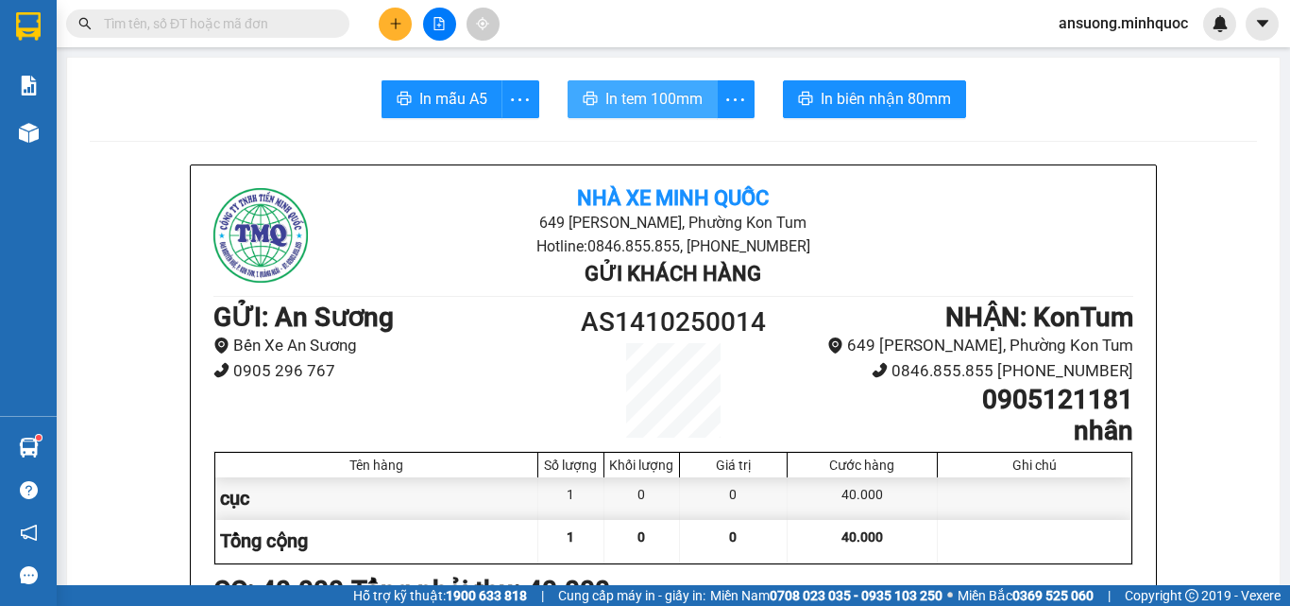
click at [659, 94] on span "In tem 100mm" at bounding box center [654, 99] width 97 height 24
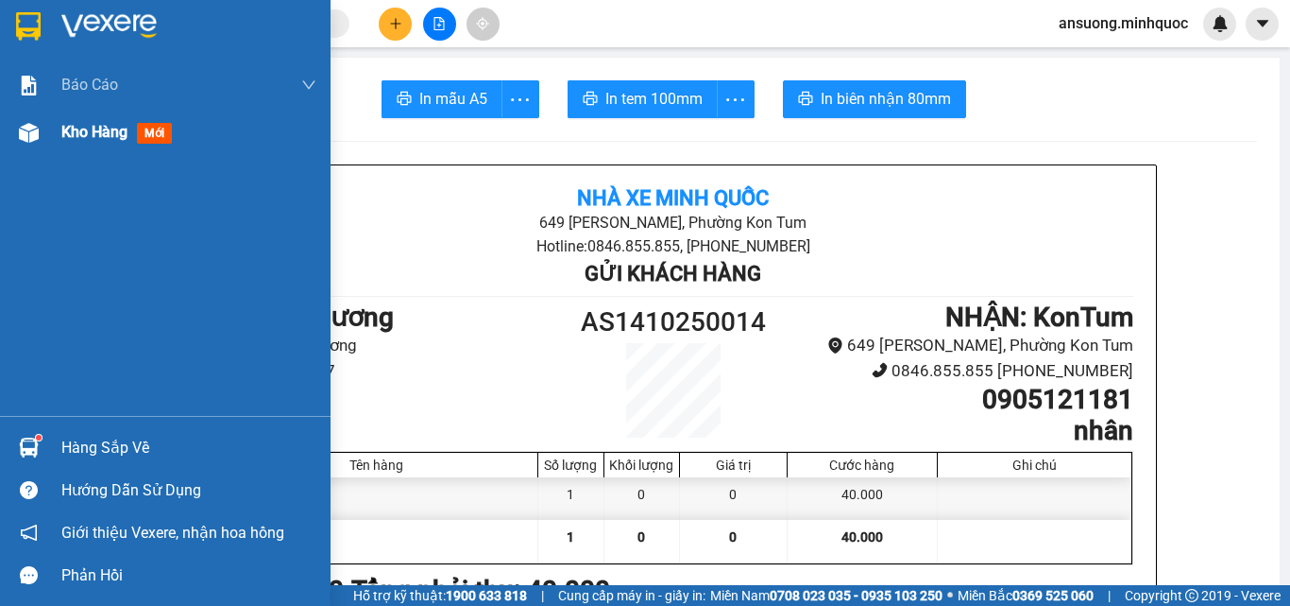
click at [34, 136] on img at bounding box center [29, 133] width 20 height 20
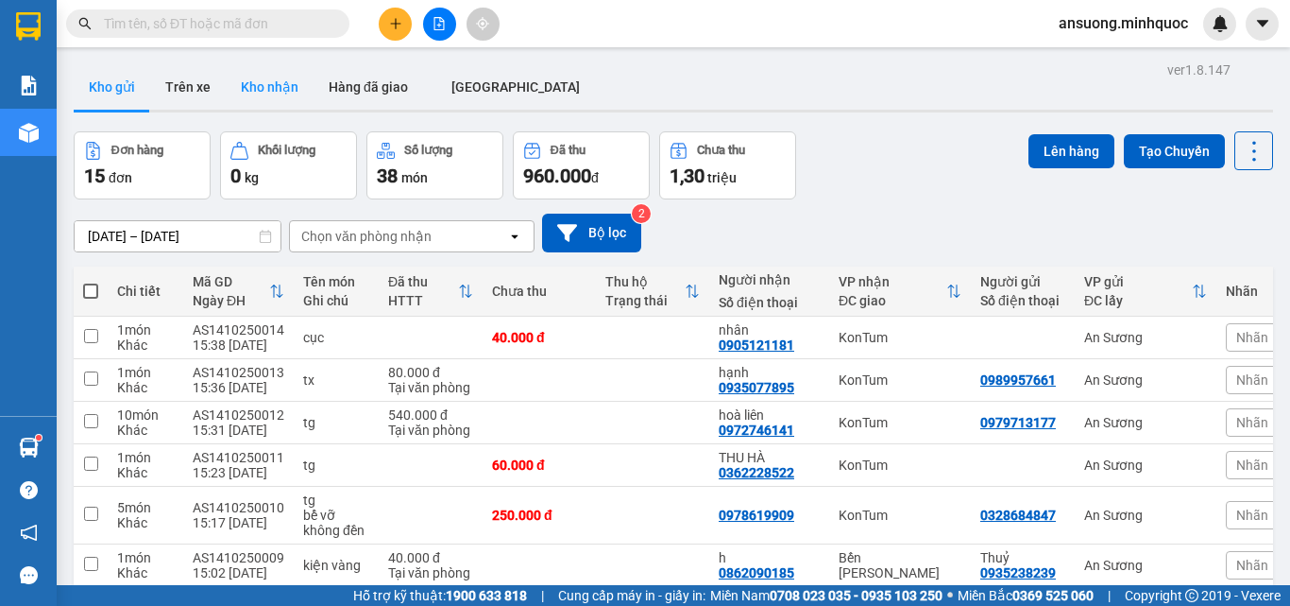
click at [265, 88] on button "Kho nhận" at bounding box center [270, 86] width 88 height 45
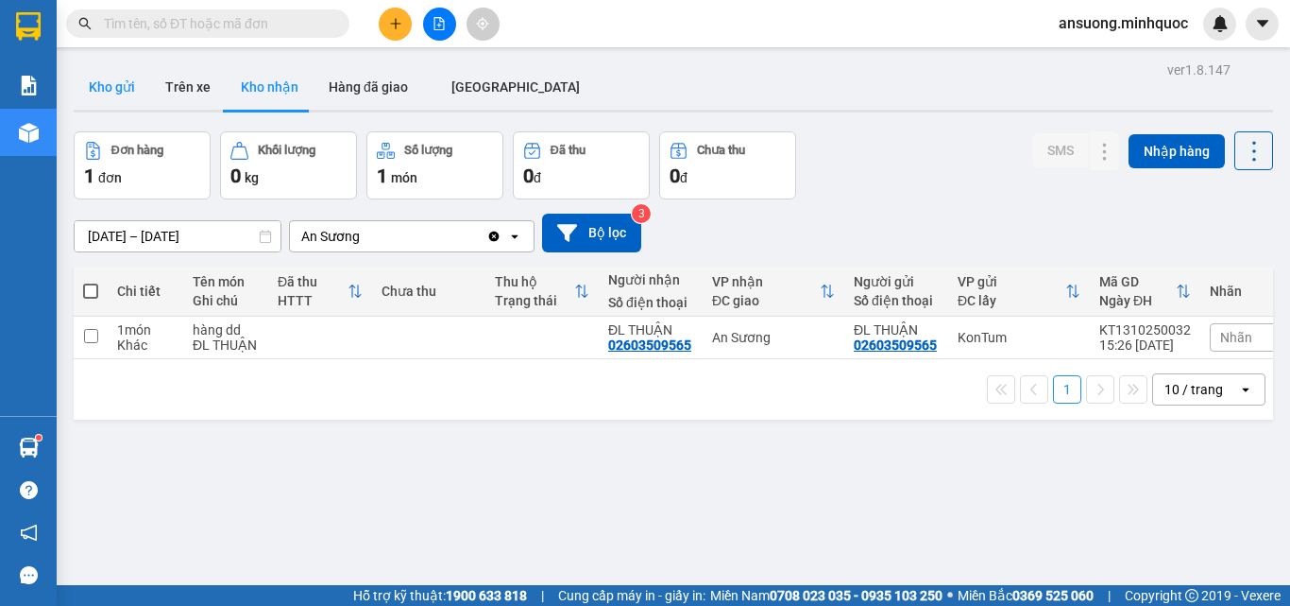
click at [96, 84] on button "Kho gửi" at bounding box center [112, 86] width 77 height 45
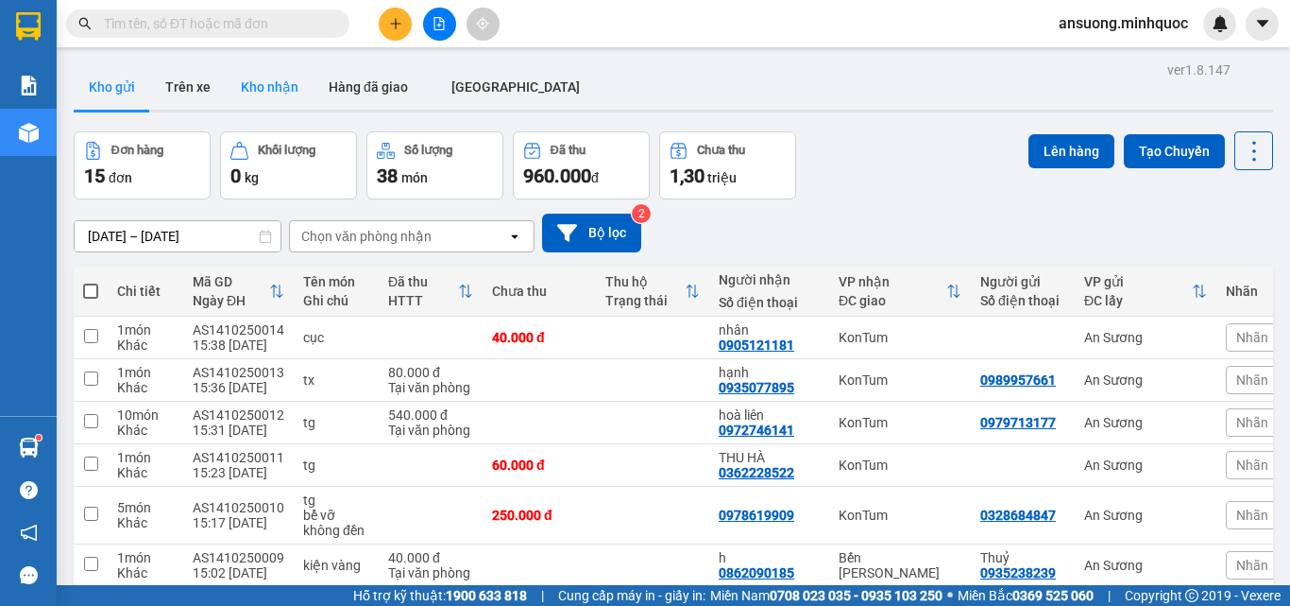
click at [275, 94] on button "Kho nhận" at bounding box center [270, 86] width 88 height 45
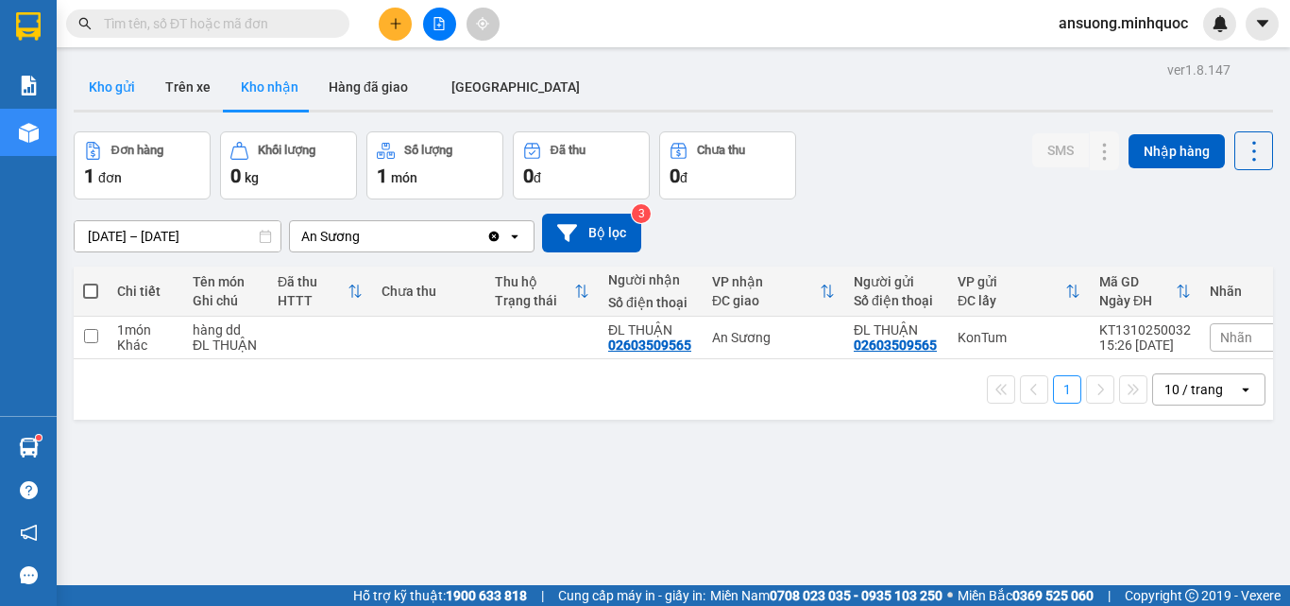
click at [81, 81] on button "Kho gửi" at bounding box center [112, 86] width 77 height 45
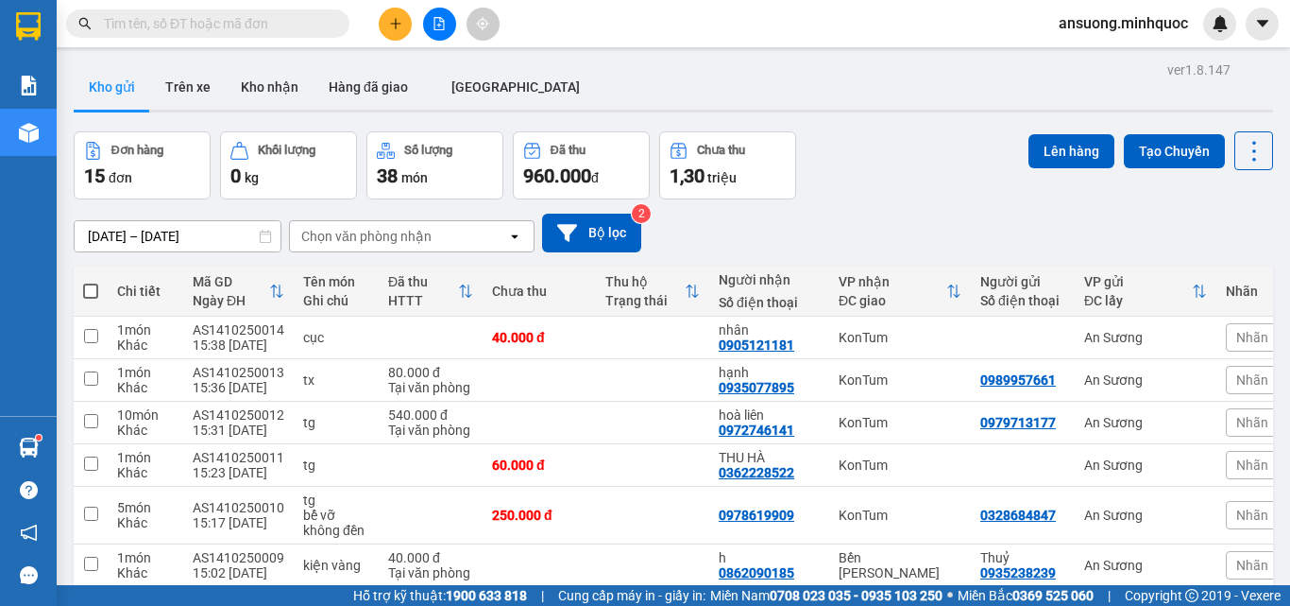
click at [251, 111] on div at bounding box center [674, 111] width 1200 height 3
click at [265, 84] on button "Kho nhận" at bounding box center [270, 86] width 88 height 45
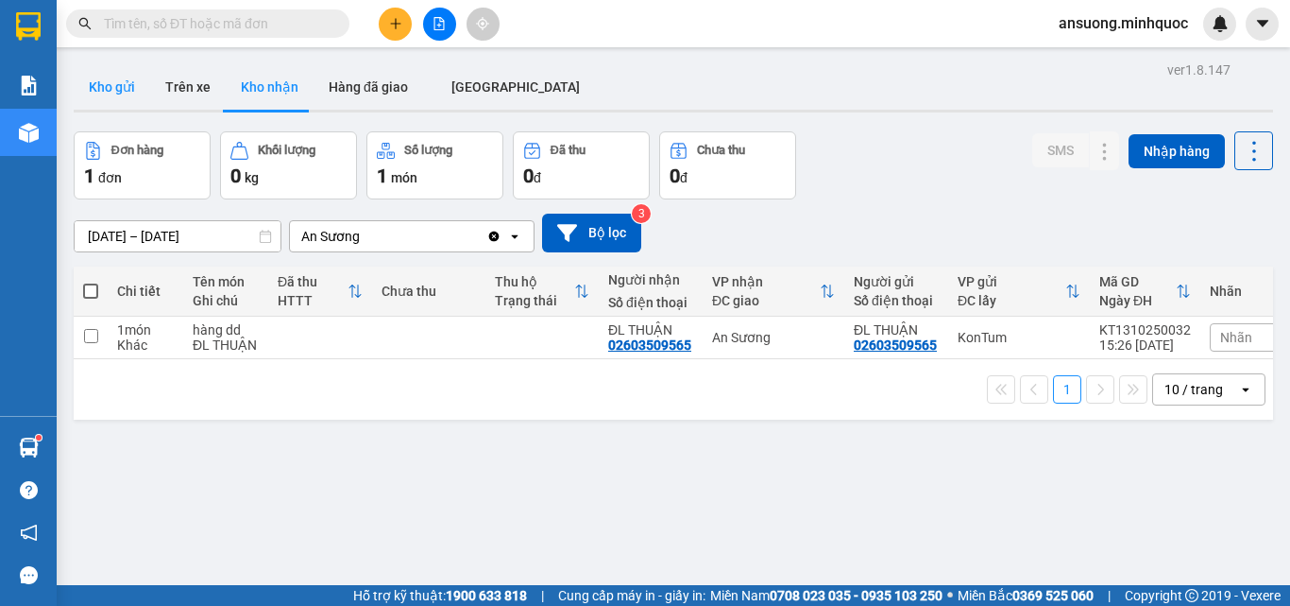
click at [101, 83] on button "Kho gửi" at bounding box center [112, 86] width 77 height 45
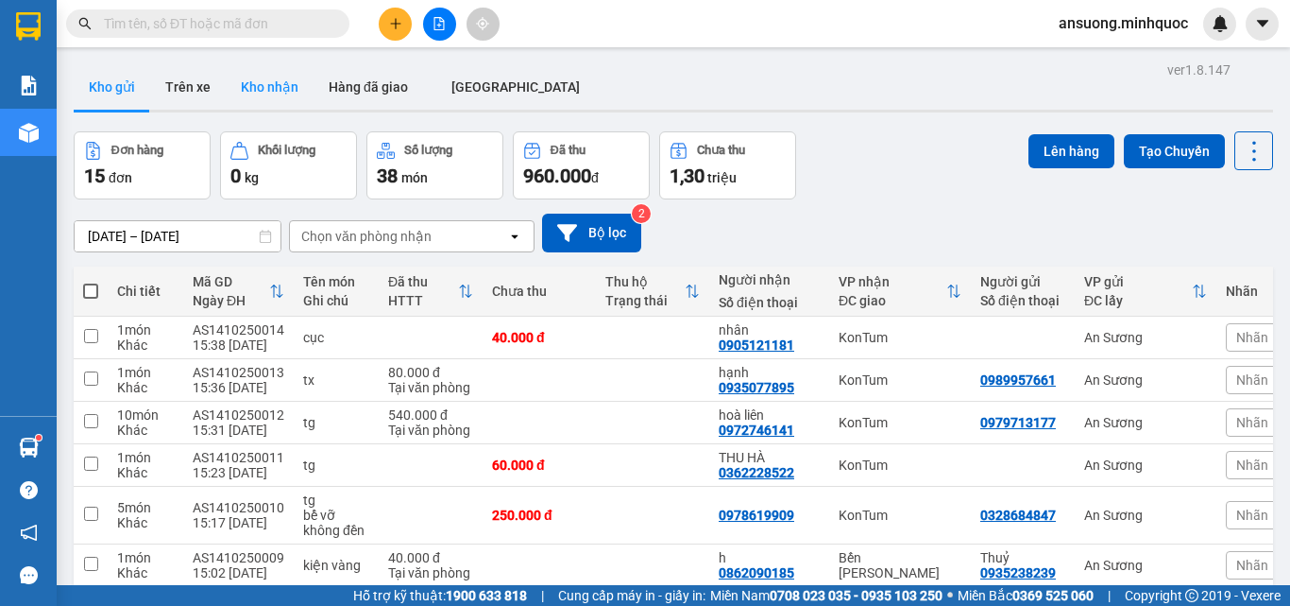
click at [287, 90] on button "Kho nhận" at bounding box center [270, 86] width 88 height 45
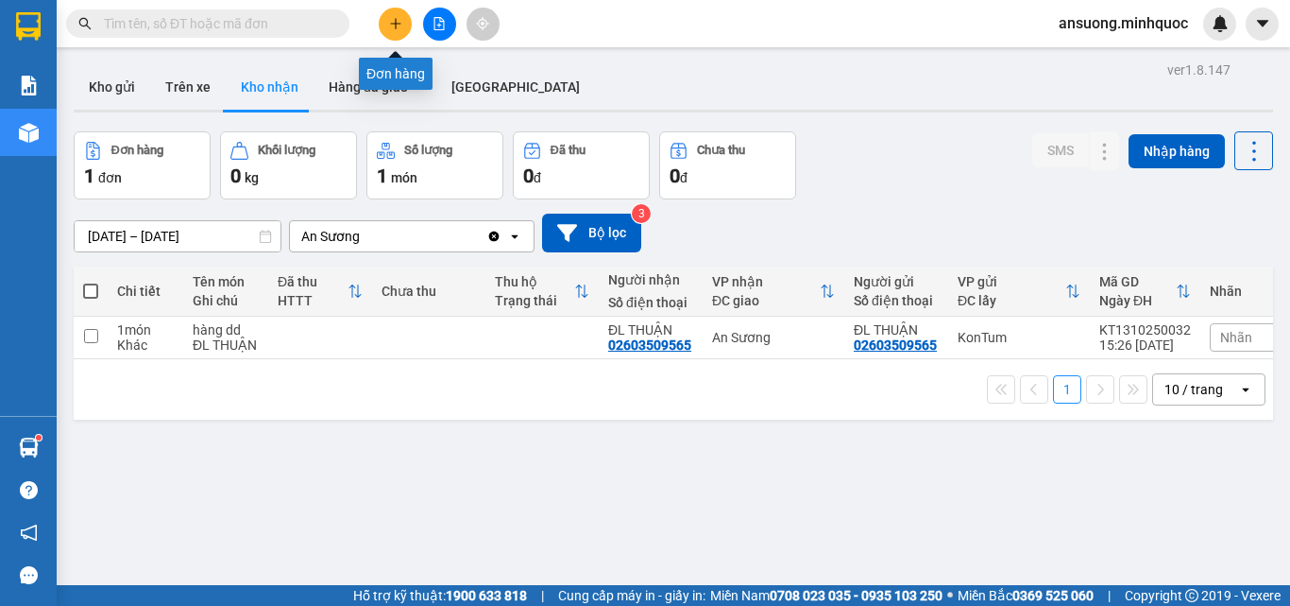
click at [381, 25] on button at bounding box center [395, 24] width 33 height 33
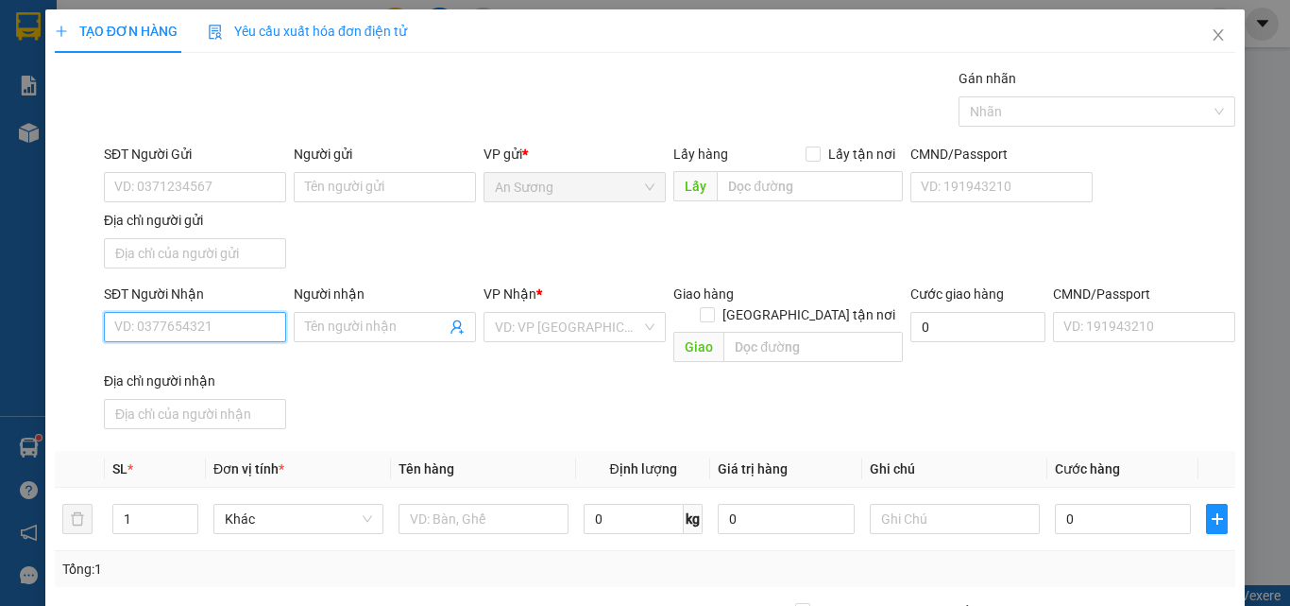
click at [143, 324] on input "SĐT Người Nhận" at bounding box center [195, 327] width 182 height 30
drag, startPoint x: 211, startPoint y: 362, endPoint x: 213, endPoint y: 381, distance: 19.0
click at [210, 362] on div "0987000800 - dũng tiên" at bounding box center [193, 364] width 158 height 21
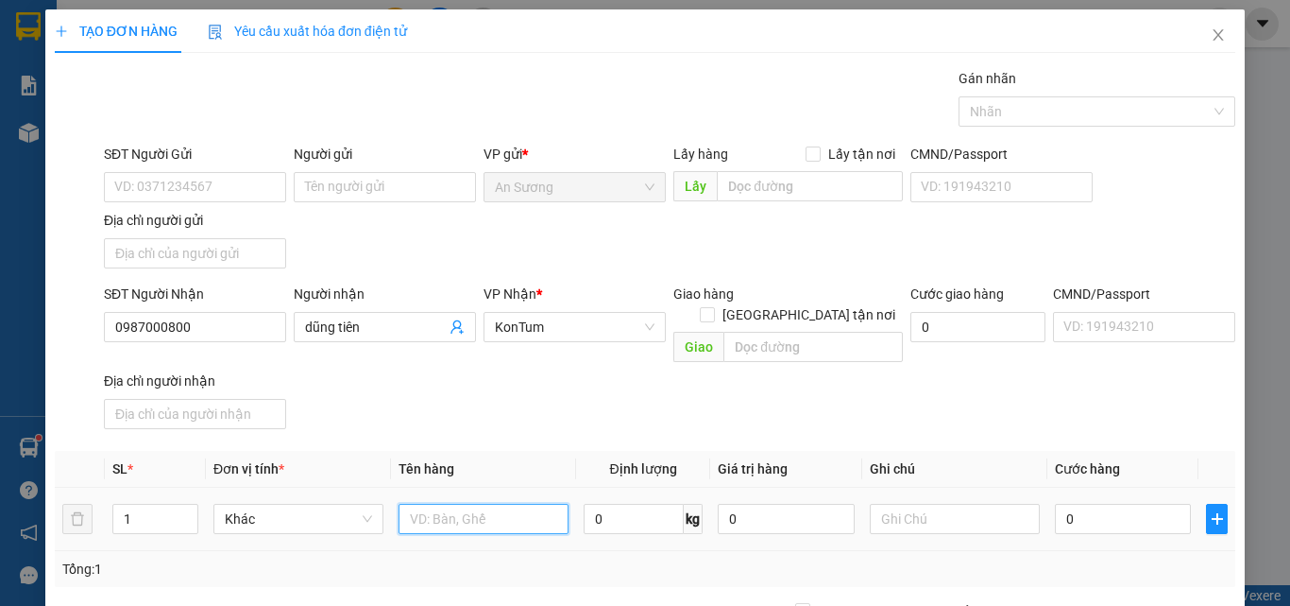
click at [444, 503] on input "text" at bounding box center [484, 518] width 170 height 30
click at [1144, 508] on input "0" at bounding box center [1123, 518] width 136 height 30
click at [1060, 370] on div "SĐT Người Nhận 0987000800 Người nhận dũng tiên VP Nhận * KonTum Giao hàng Giao …" at bounding box center [669, 359] width 1139 height 153
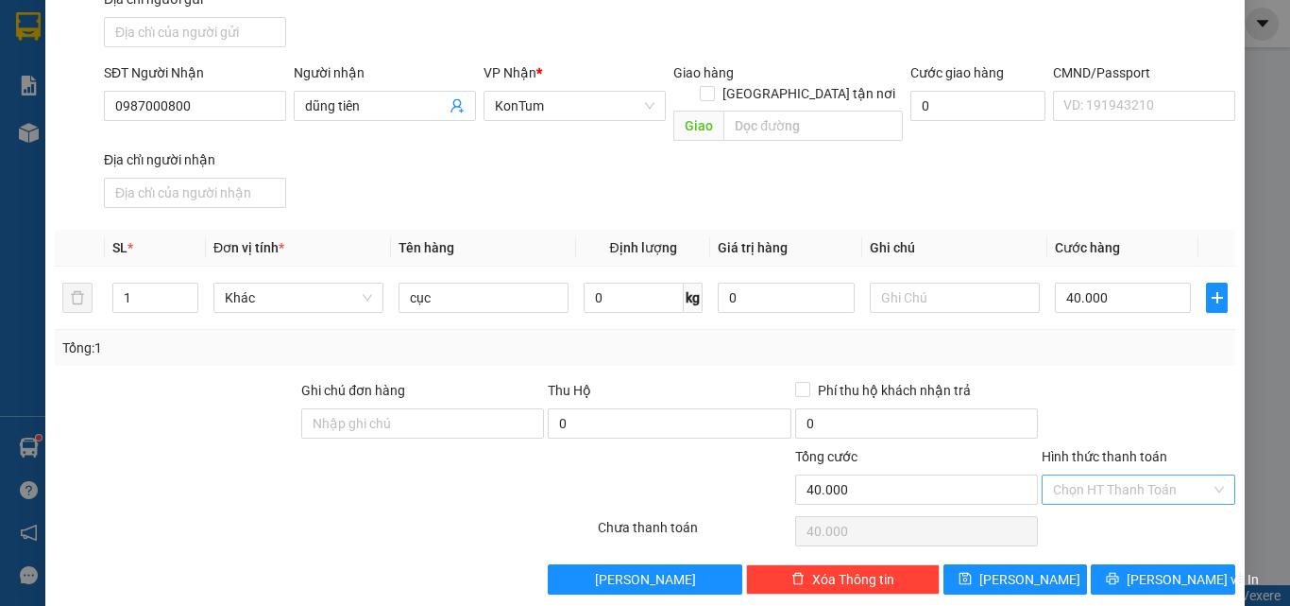
scroll to position [226, 0]
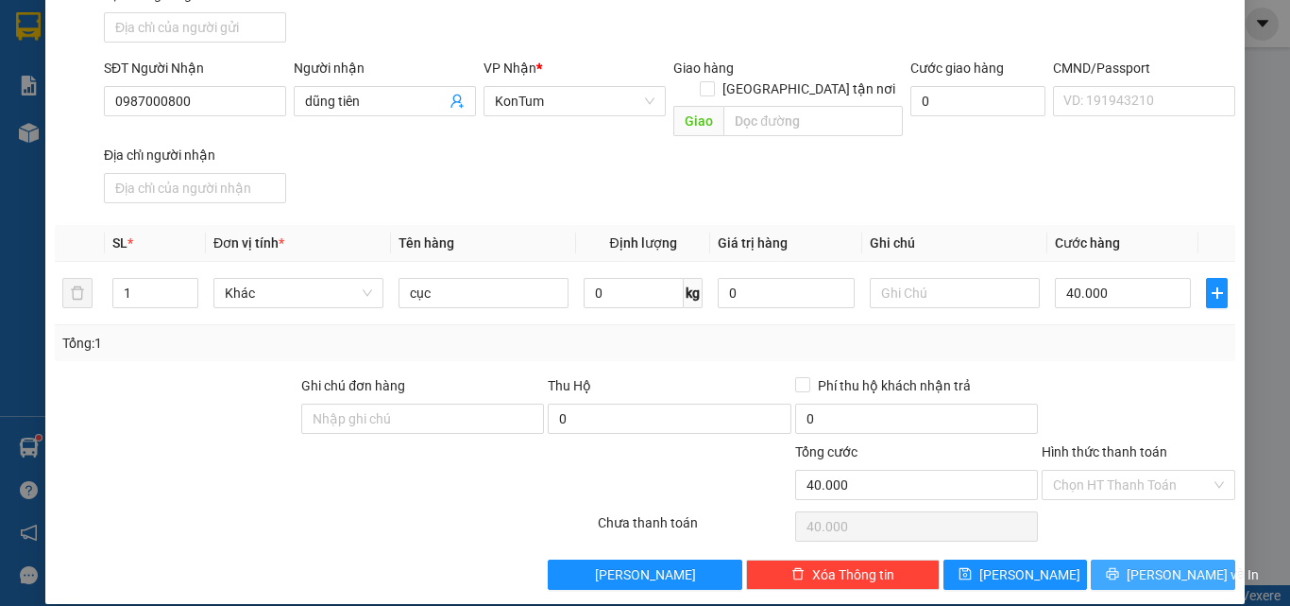
drag, startPoint x: 1141, startPoint y: 564, endPoint x: 920, endPoint y: 552, distance: 221.4
click at [1140, 563] on button "Lưu và In" at bounding box center [1163, 574] width 145 height 30
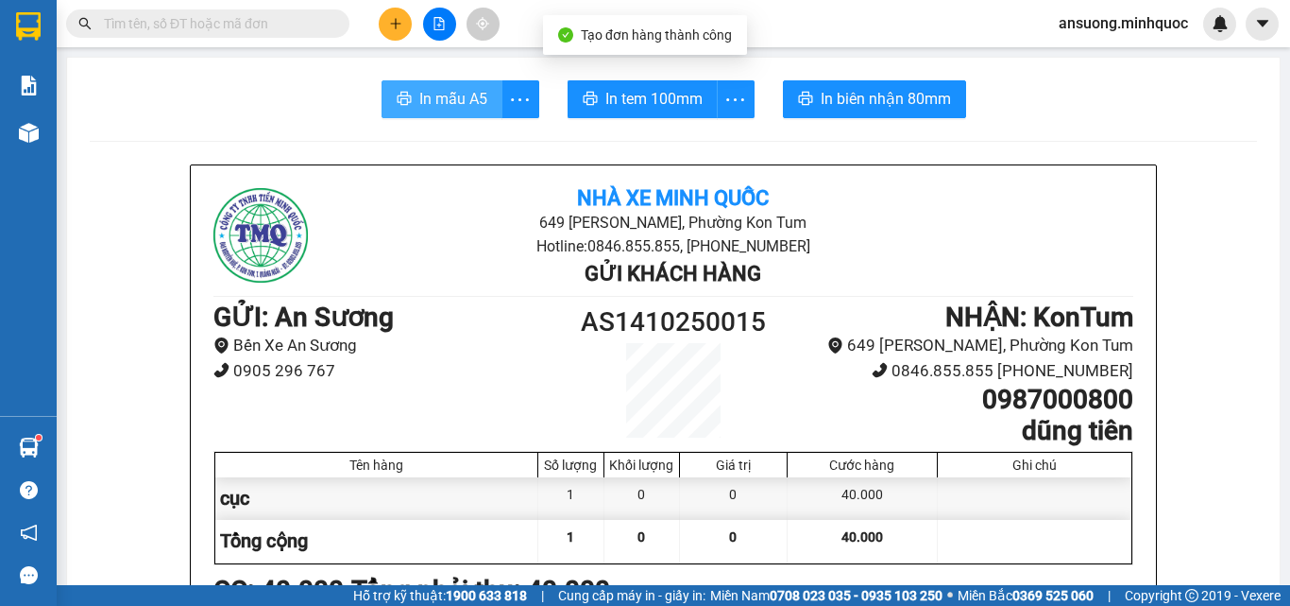
click at [419, 93] on span "In mẫu A5" at bounding box center [453, 99] width 68 height 24
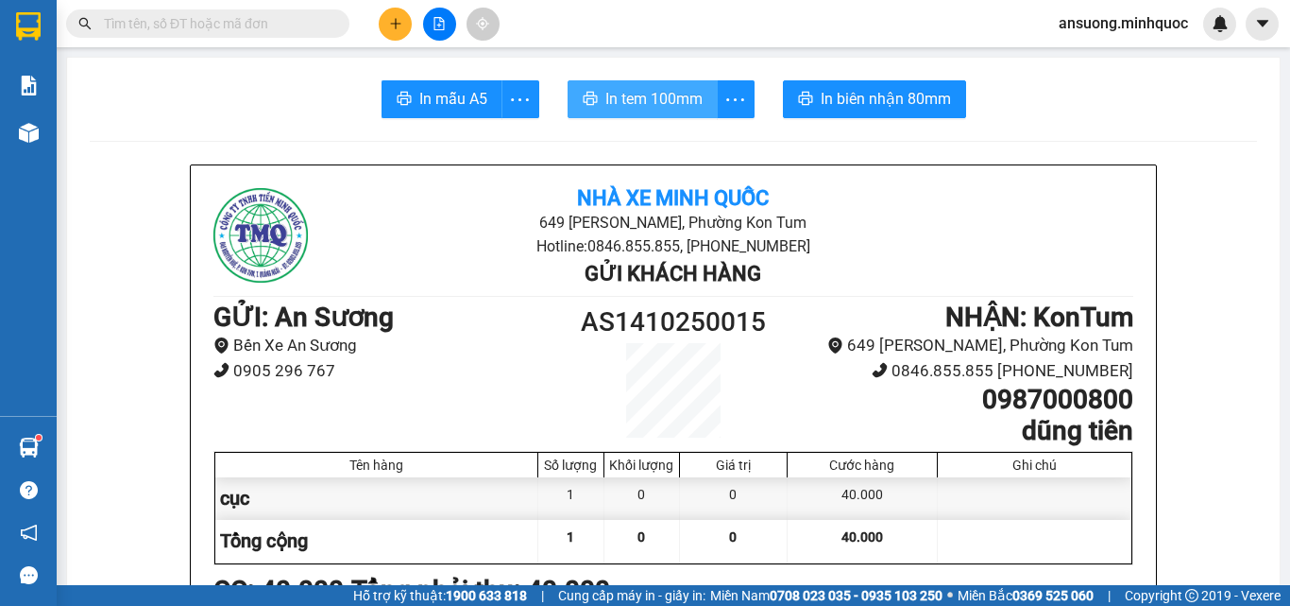
click at [684, 91] on span "In tem 100mm" at bounding box center [654, 99] width 97 height 24
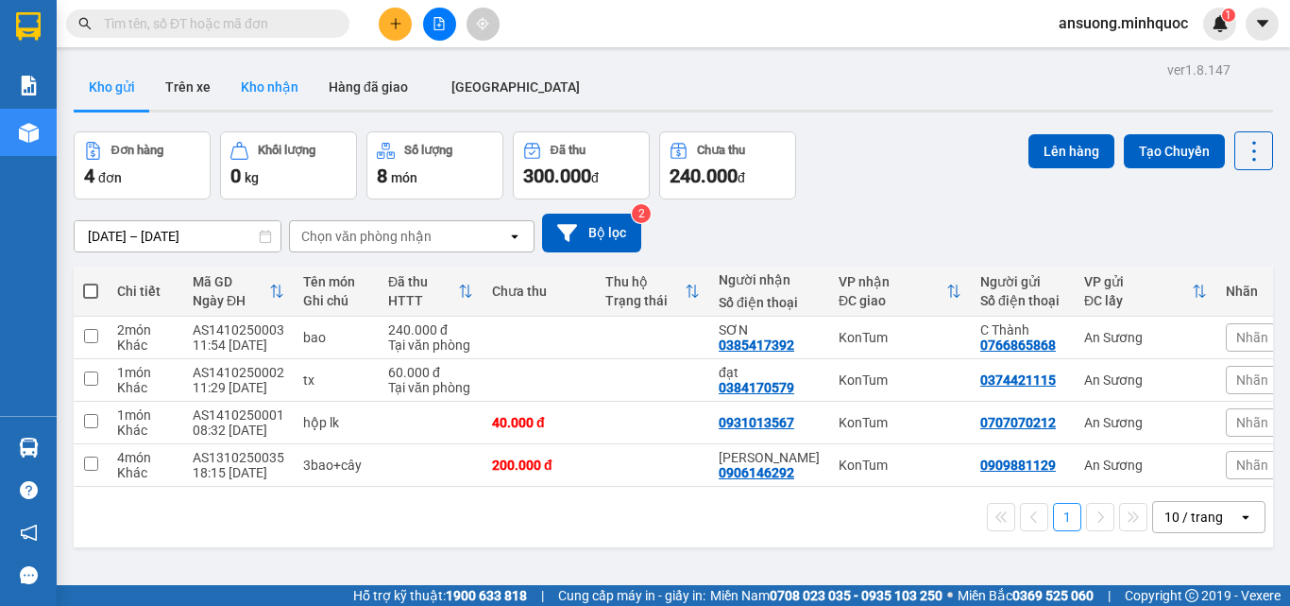
click at [254, 95] on button "Kho nhận" at bounding box center [270, 86] width 88 height 45
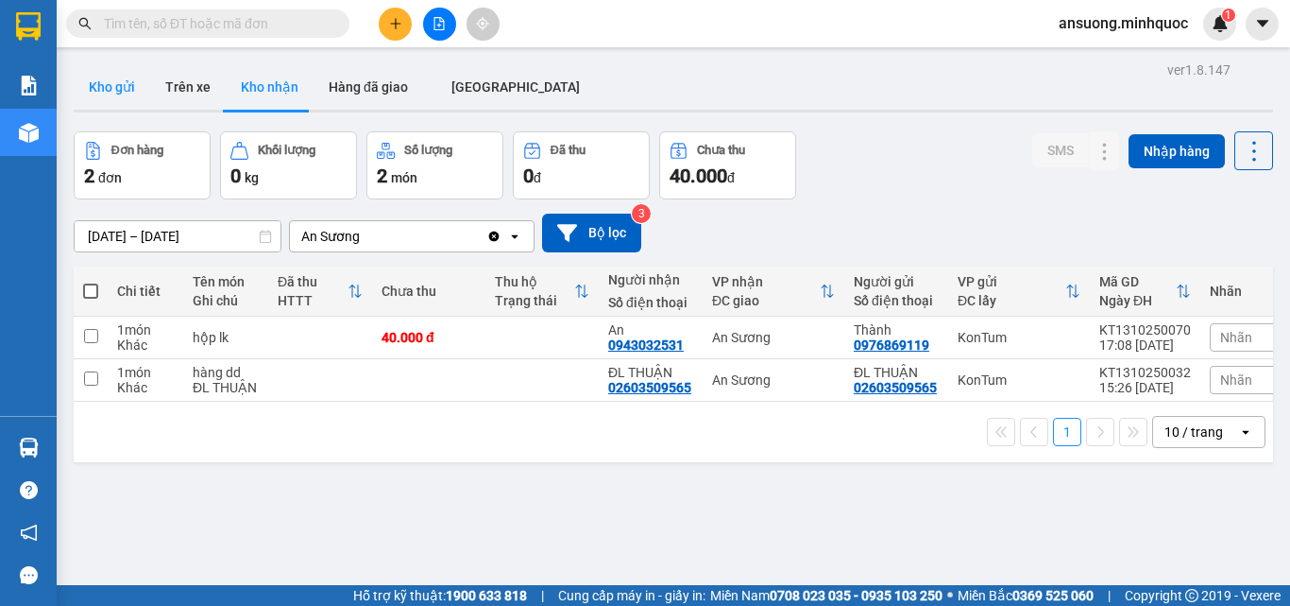
click at [99, 99] on button "Kho gửi" at bounding box center [112, 86] width 77 height 45
click at [99, 98] on button "Kho gửi" at bounding box center [112, 86] width 77 height 45
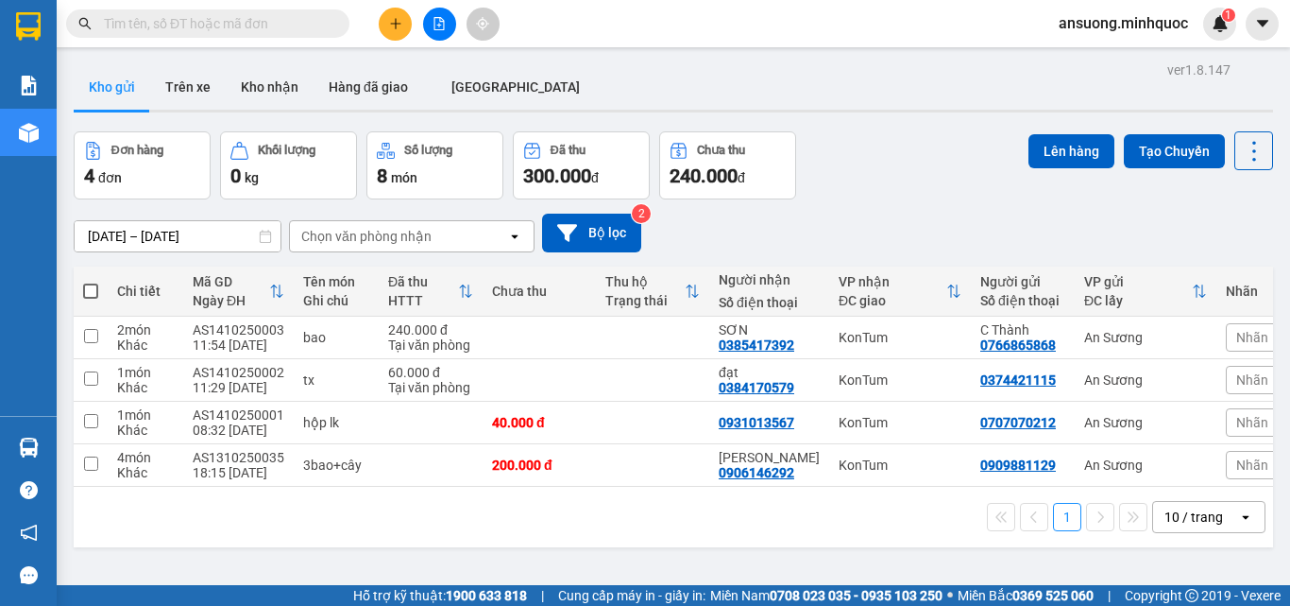
drag, startPoint x: 207, startPoint y: 67, endPoint x: 522, endPoint y: 116, distance: 319.3
click at [416, 50] on main "ver 1.8.147 Kho gửi Trên xe Kho nhận Hàng đã giao ĐÀ NẴNG Đơn hàng 4 đơn Khối l…" at bounding box center [645, 292] width 1290 height 585
click at [389, 25] on icon "plus" at bounding box center [395, 23] width 13 height 13
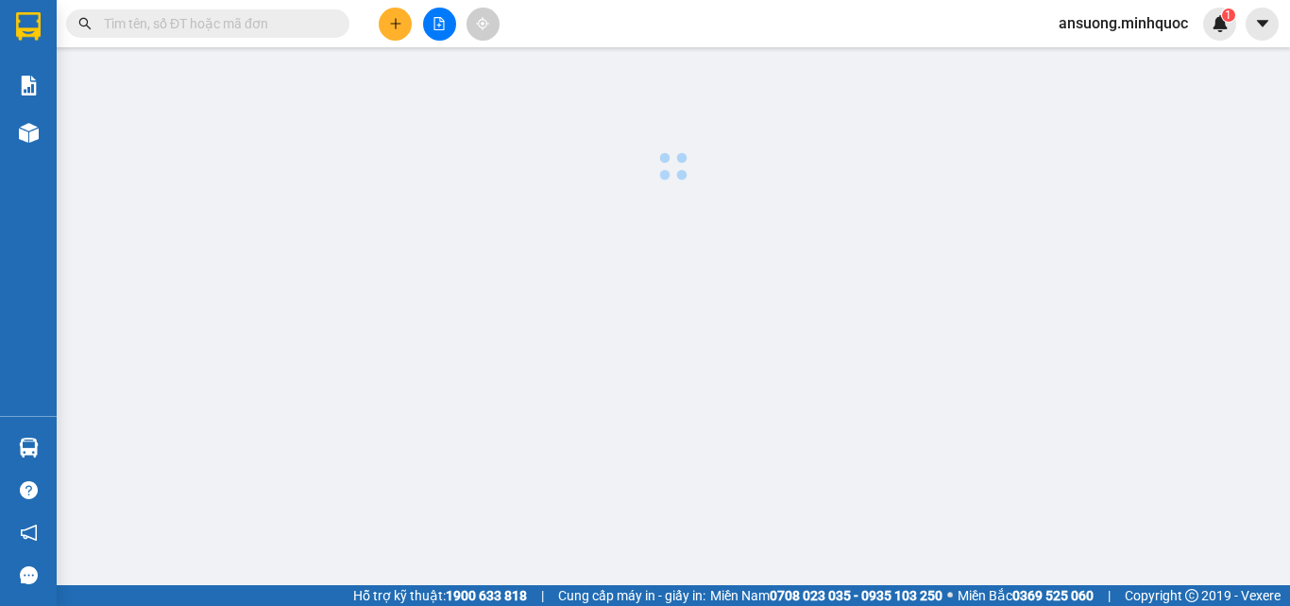
click at [389, 25] on icon "plus" at bounding box center [395, 23] width 13 height 13
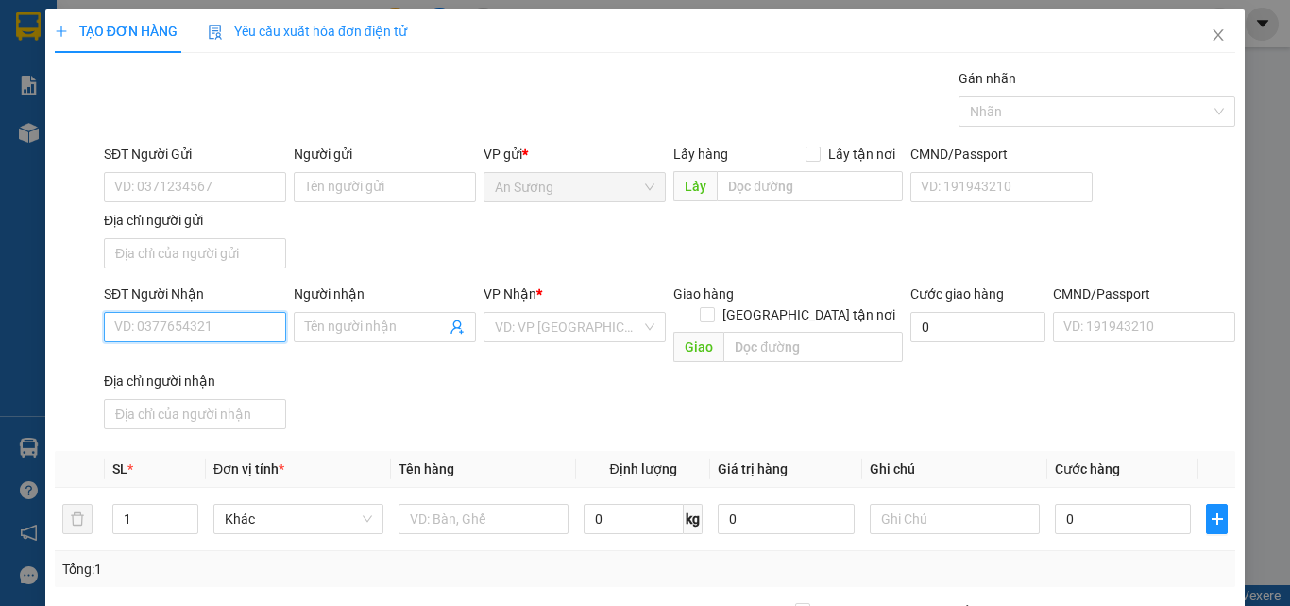
click at [175, 328] on input "SĐT Người Nhận" at bounding box center [195, 327] width 182 height 30
type input "0905655354"
click at [196, 360] on div "0905655354 - quyên" at bounding box center [193, 364] width 158 height 21
type input "quyên"
type input "0905655354"
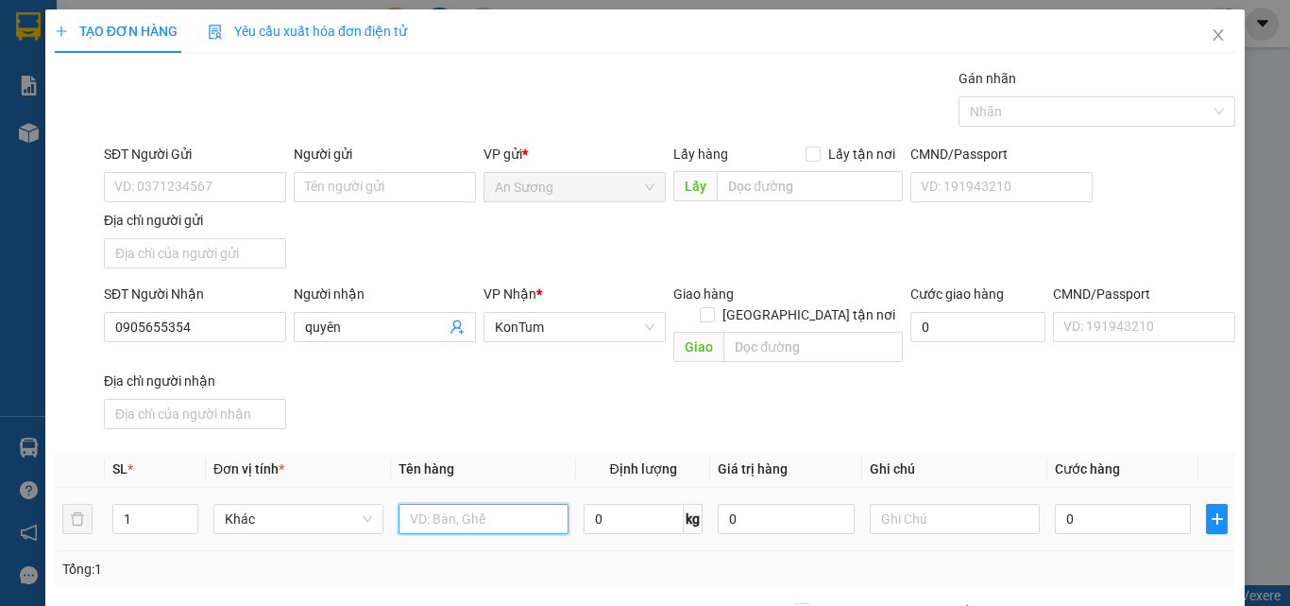
click at [477, 503] on input "text" at bounding box center [484, 518] width 170 height 30
type input "bao"
click at [654, 382] on div "SĐT Người Nhận 0905655354 Người nhận quyên VP Nhận * KonTum Giao hàng Giao tận …" at bounding box center [669, 359] width 1139 height 153
click at [1082, 503] on input "0" at bounding box center [1123, 518] width 136 height 30
type input "4"
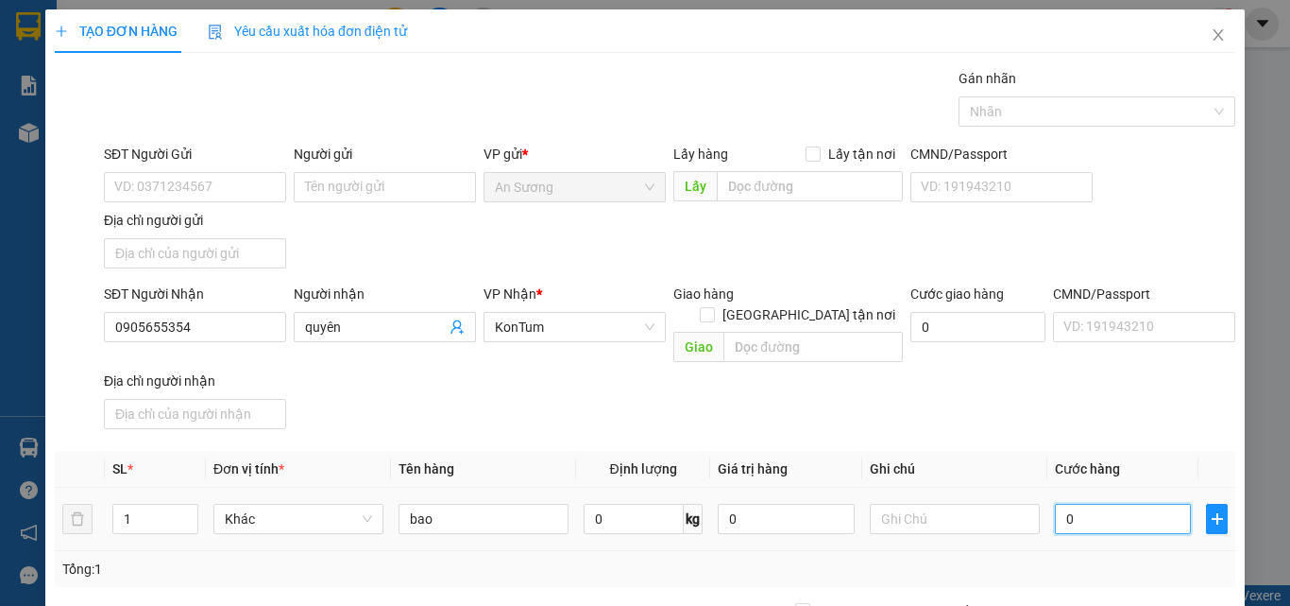
type input "4"
type input "40"
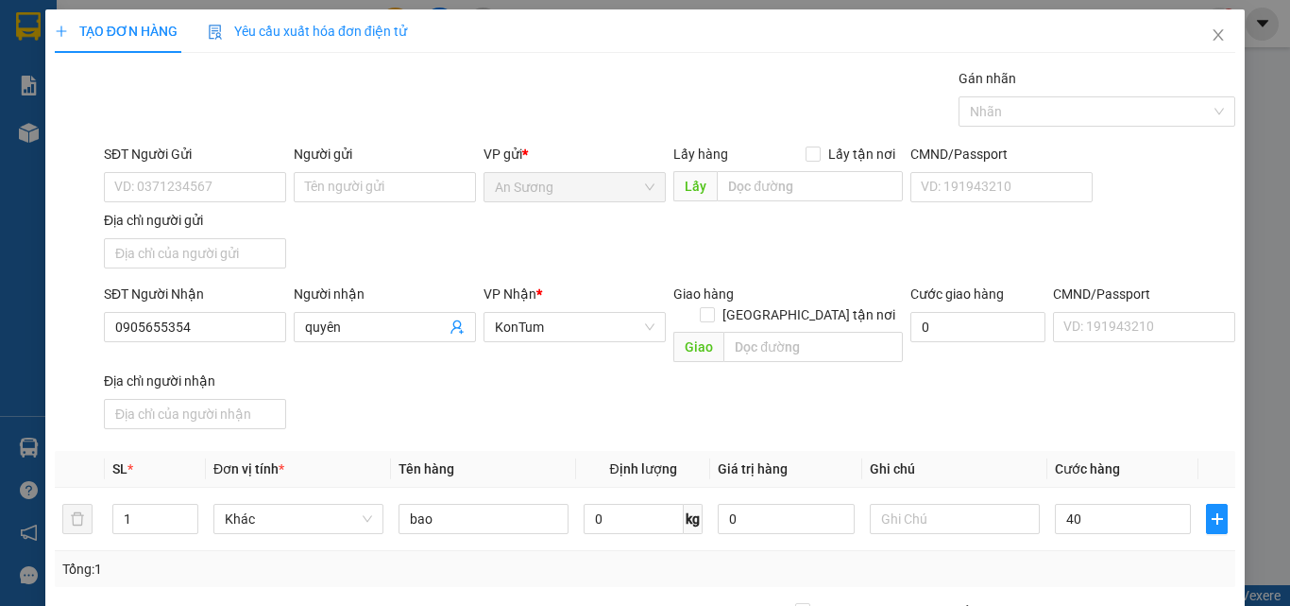
click at [1113, 398] on div "SĐT Người Nhận 0905655354 Người nhận quyên VP Nhận * KonTum Giao hàng Giao tận …" at bounding box center [669, 359] width 1139 height 153
type input "40.000"
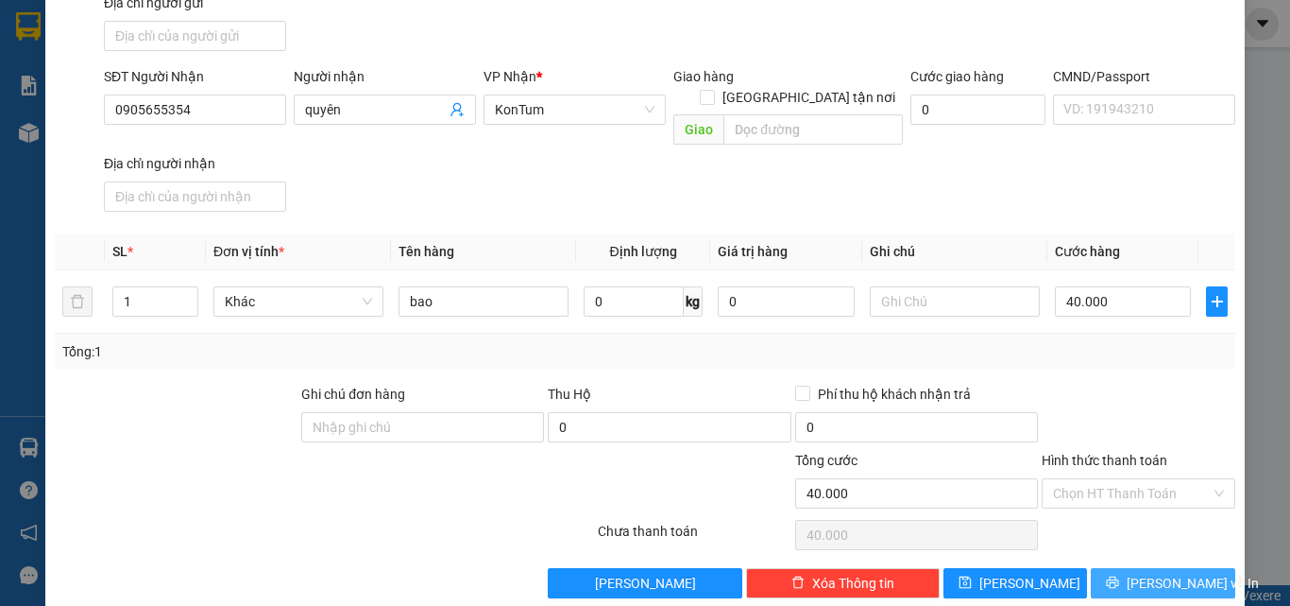
scroll to position [226, 0]
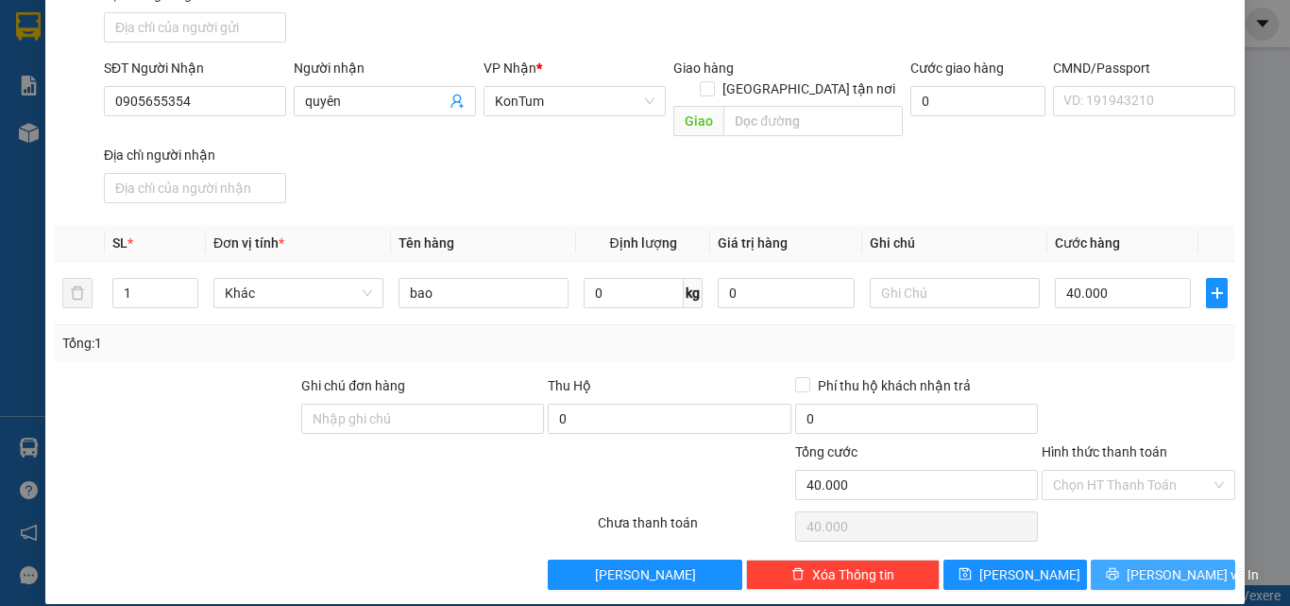
click at [1144, 564] on span "Lưu và In" at bounding box center [1193, 574] width 132 height 21
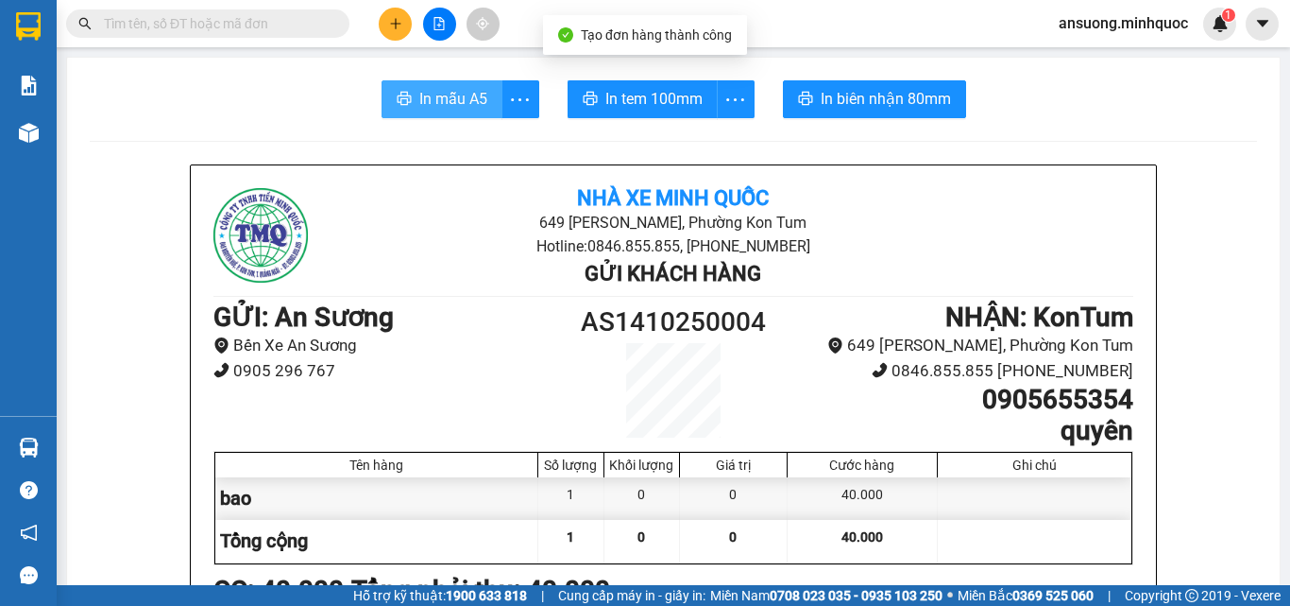
click at [397, 94] on icon "printer" at bounding box center [404, 98] width 15 height 15
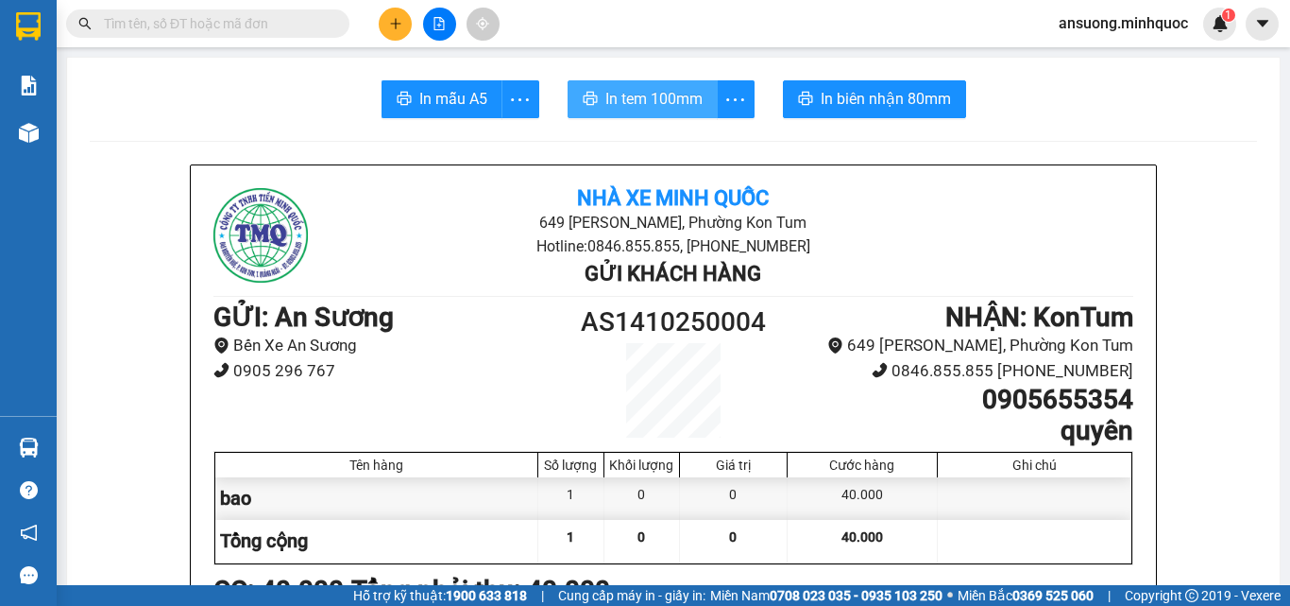
click at [690, 101] on span "In tem 100mm" at bounding box center [654, 99] width 97 height 24
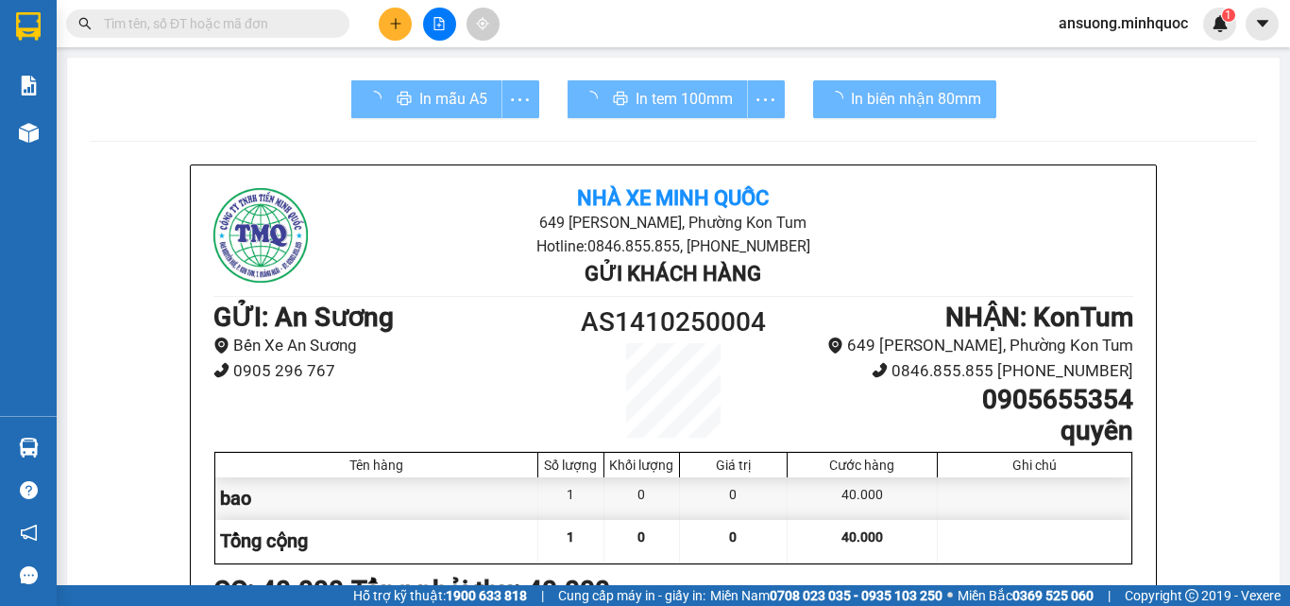
click at [1008, 547] on div at bounding box center [1035, 541] width 194 height 43
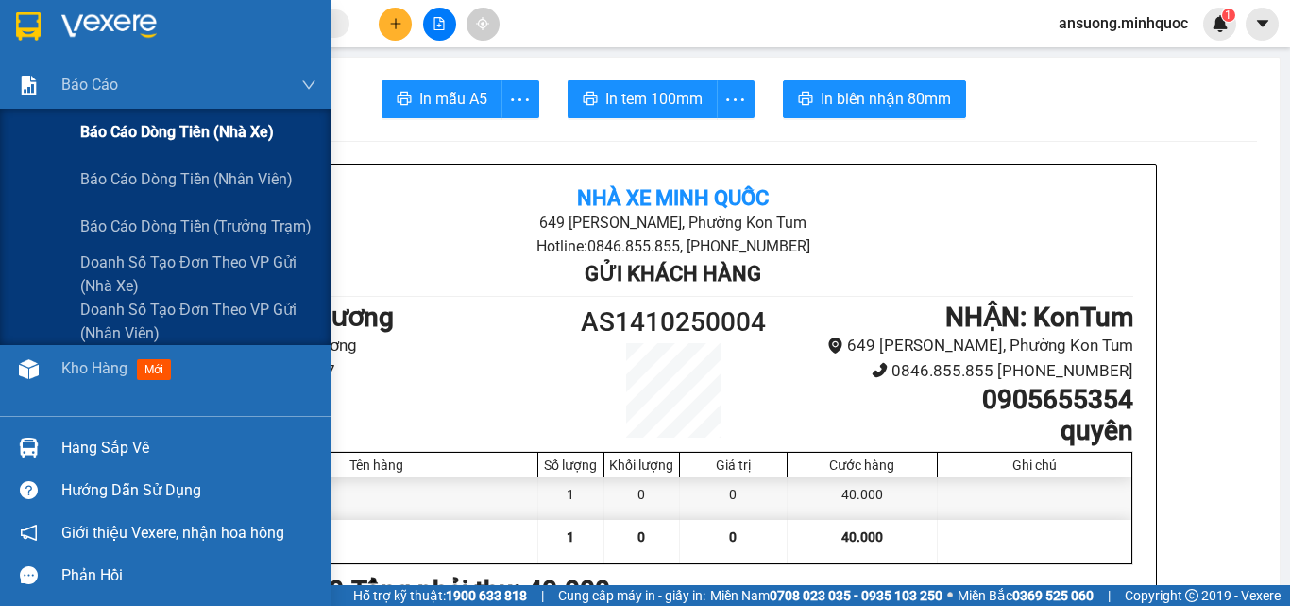
click at [9, 136] on div "Báo cáo dòng tiền (nhà xe)" at bounding box center [165, 132] width 331 height 47
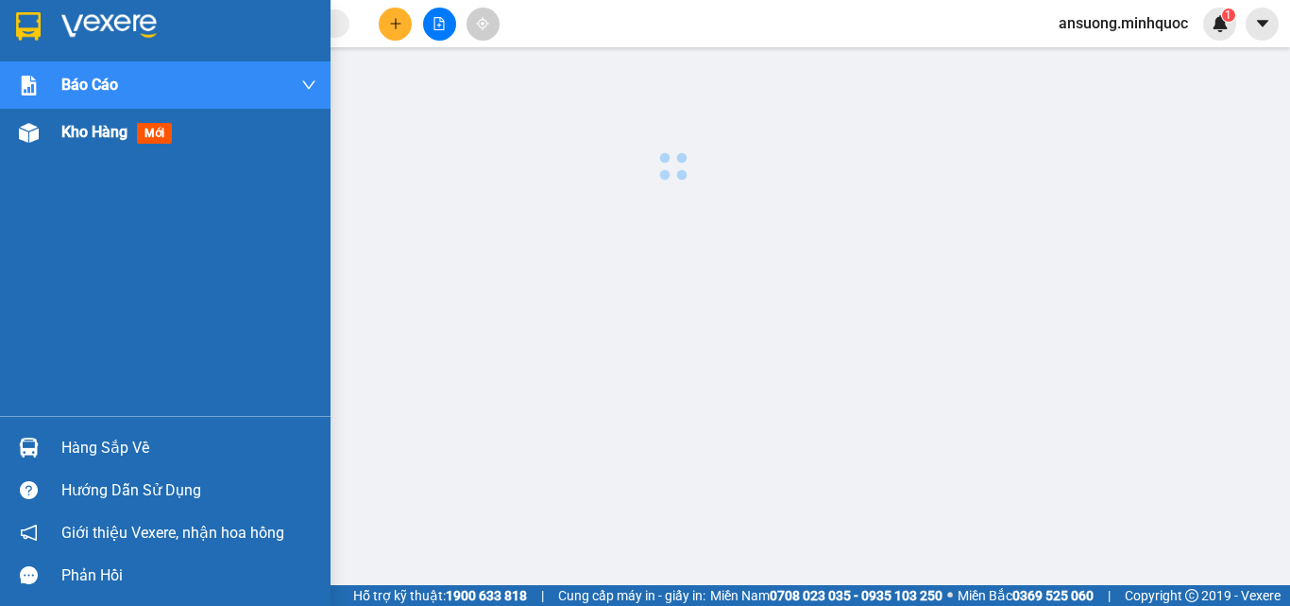
click at [62, 153] on div "Kho hàng mới" at bounding box center [188, 132] width 255 height 47
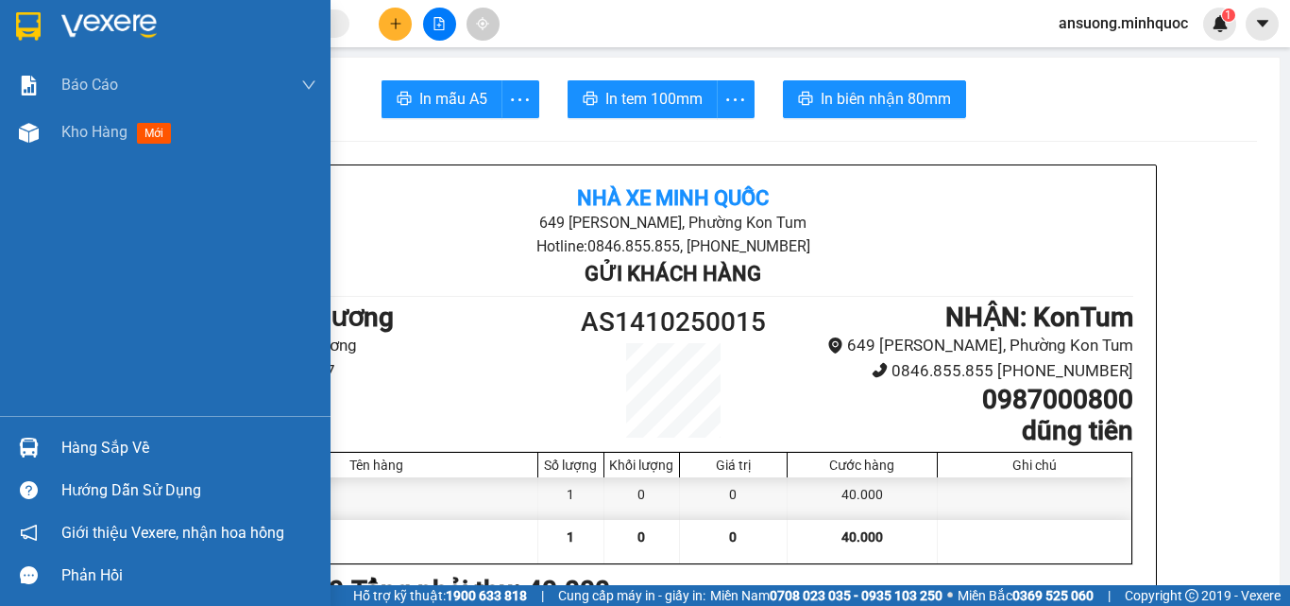
drag, startPoint x: 34, startPoint y: 129, endPoint x: 60, endPoint y: 163, distance: 43.1
click at [34, 132] on img at bounding box center [29, 133] width 20 height 20
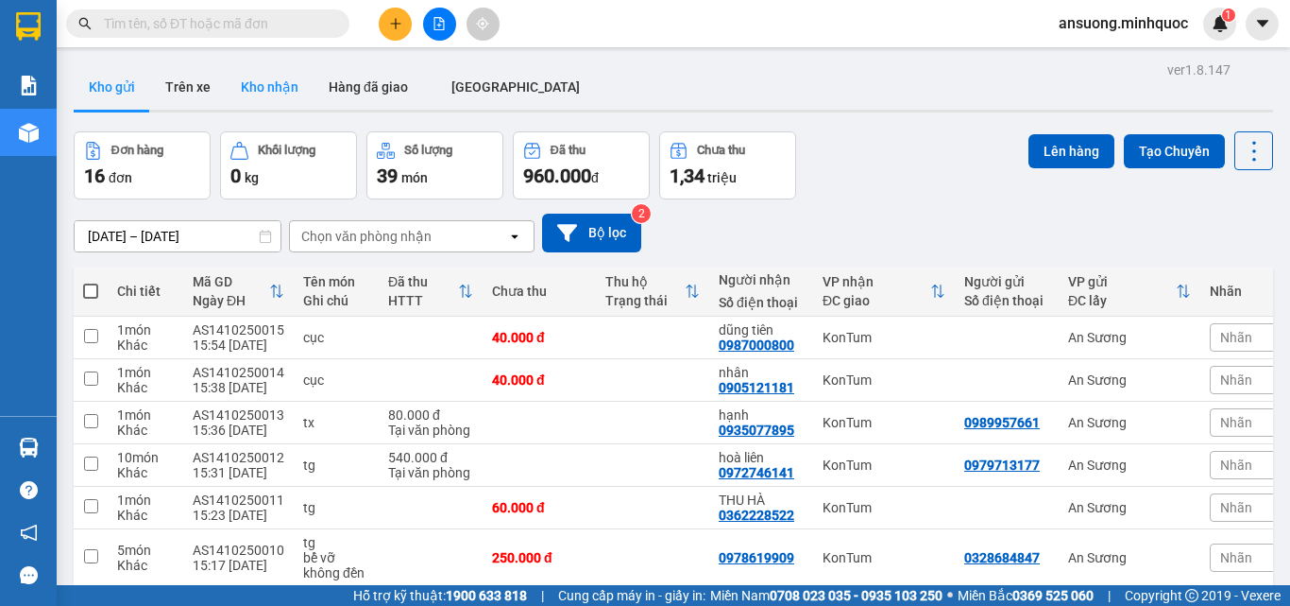
drag, startPoint x: 235, startPoint y: 104, endPoint x: 252, endPoint y: 93, distance: 20.4
click at [234, 104] on button "Kho nhận" at bounding box center [270, 86] width 88 height 45
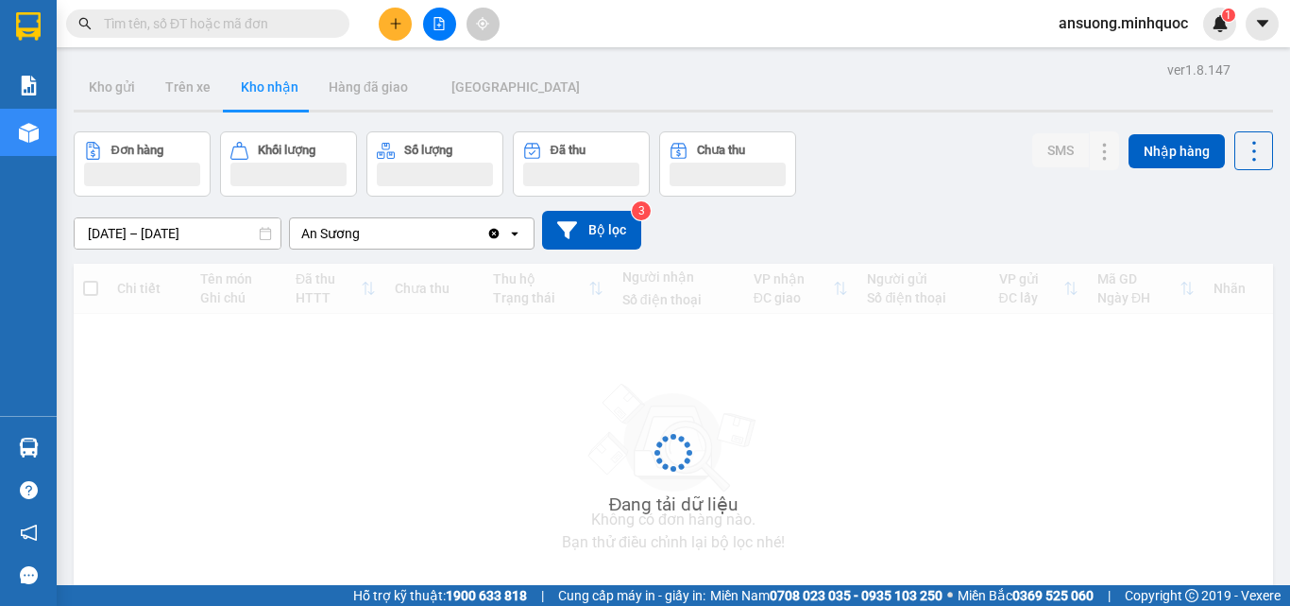
click at [253, 92] on button "Kho nhận" at bounding box center [270, 86] width 88 height 45
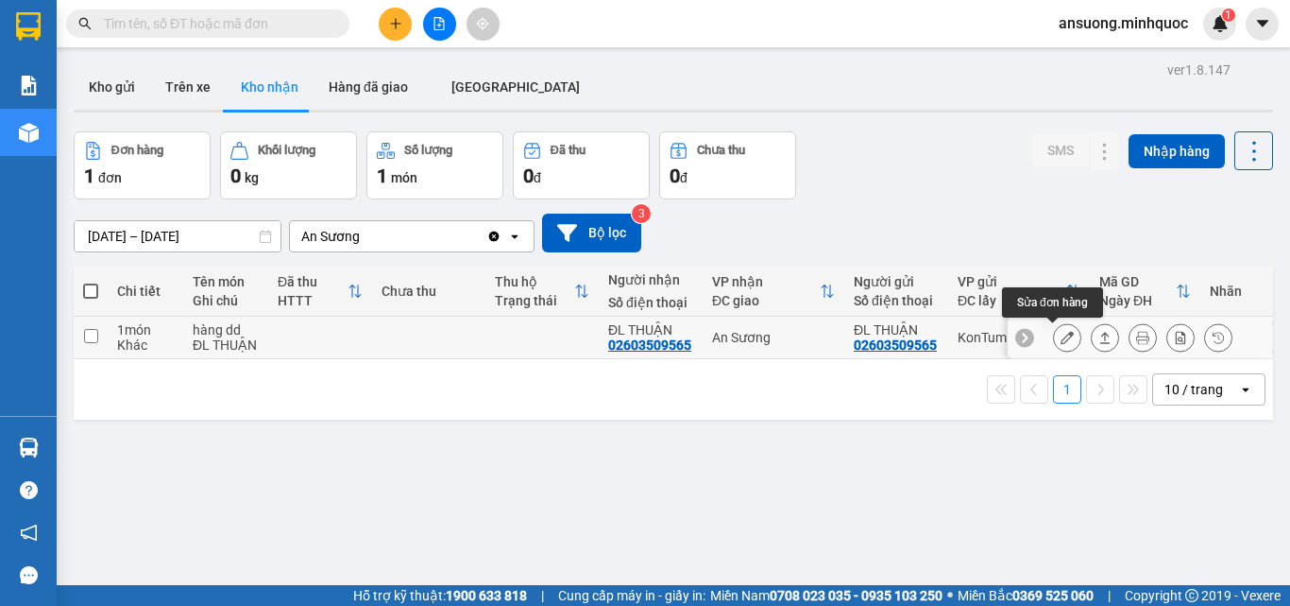
click at [1060, 338] on button at bounding box center [1067, 337] width 26 height 33
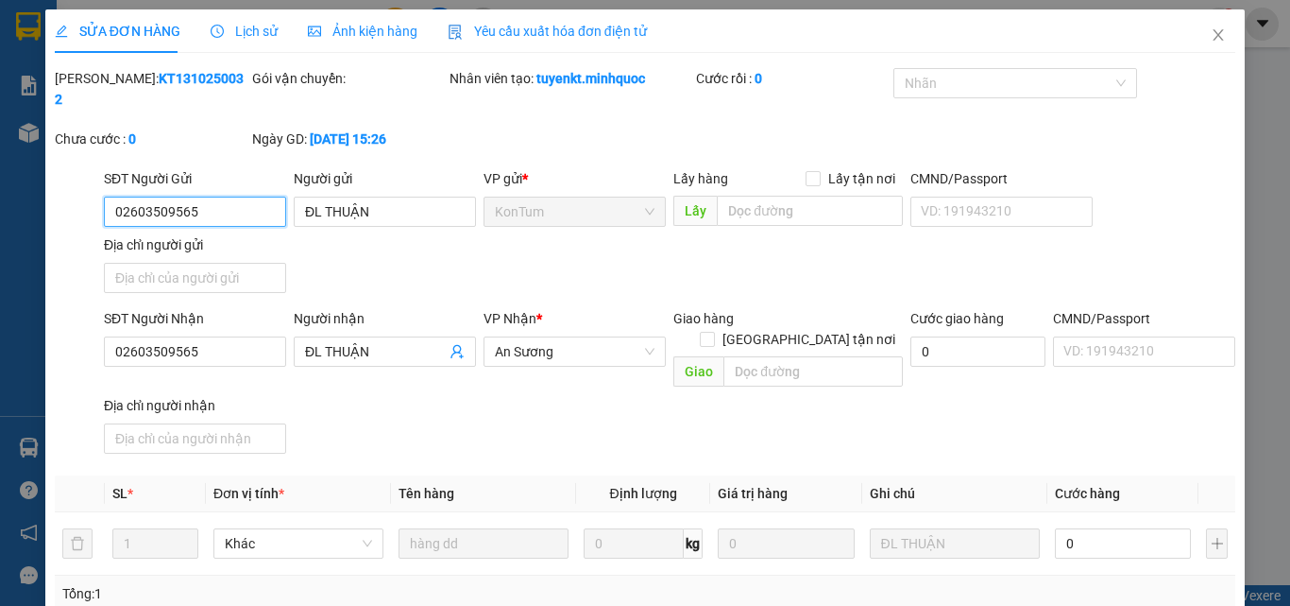
type input "02603509565"
type input "ĐL THUẬN"
type input "02603509565"
type input "ĐL THUẬN"
type input "0"
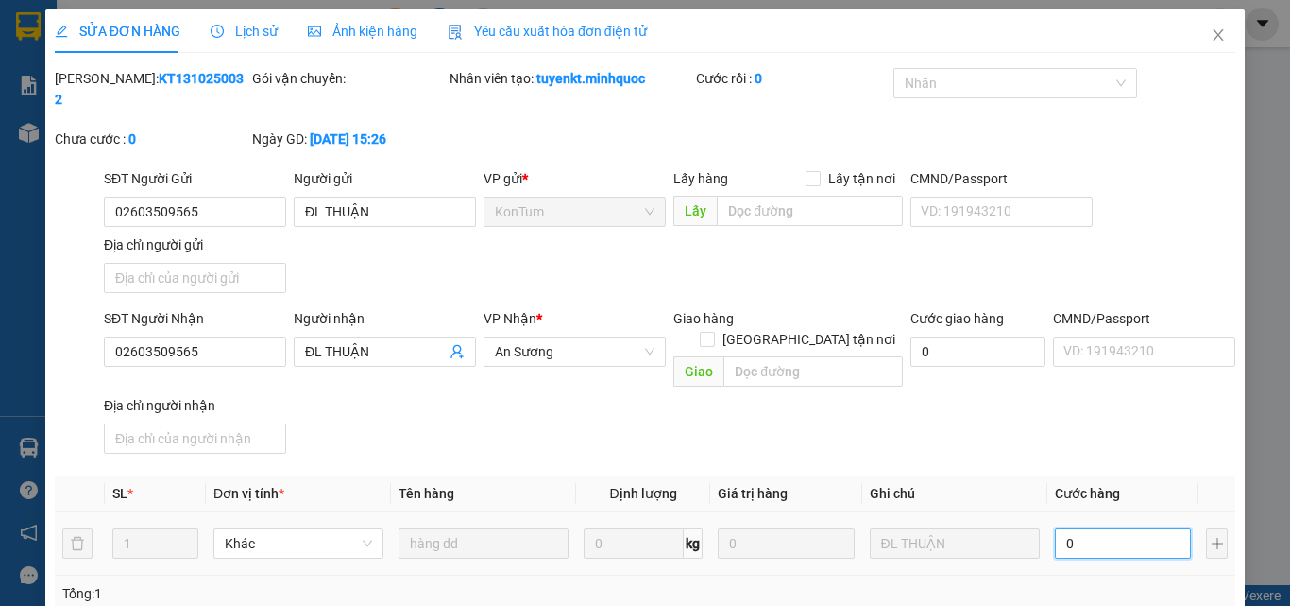
click at [1073, 528] on input "0" at bounding box center [1123, 543] width 136 height 30
type input "5"
type input "50"
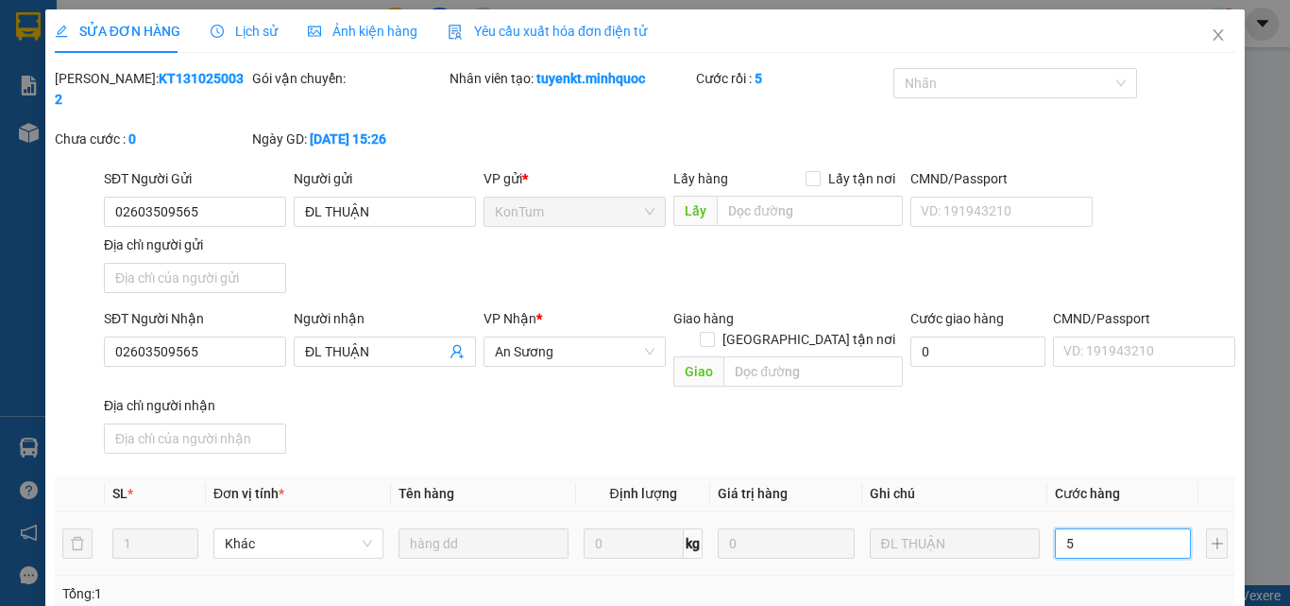
type input "50"
type input "50.000"
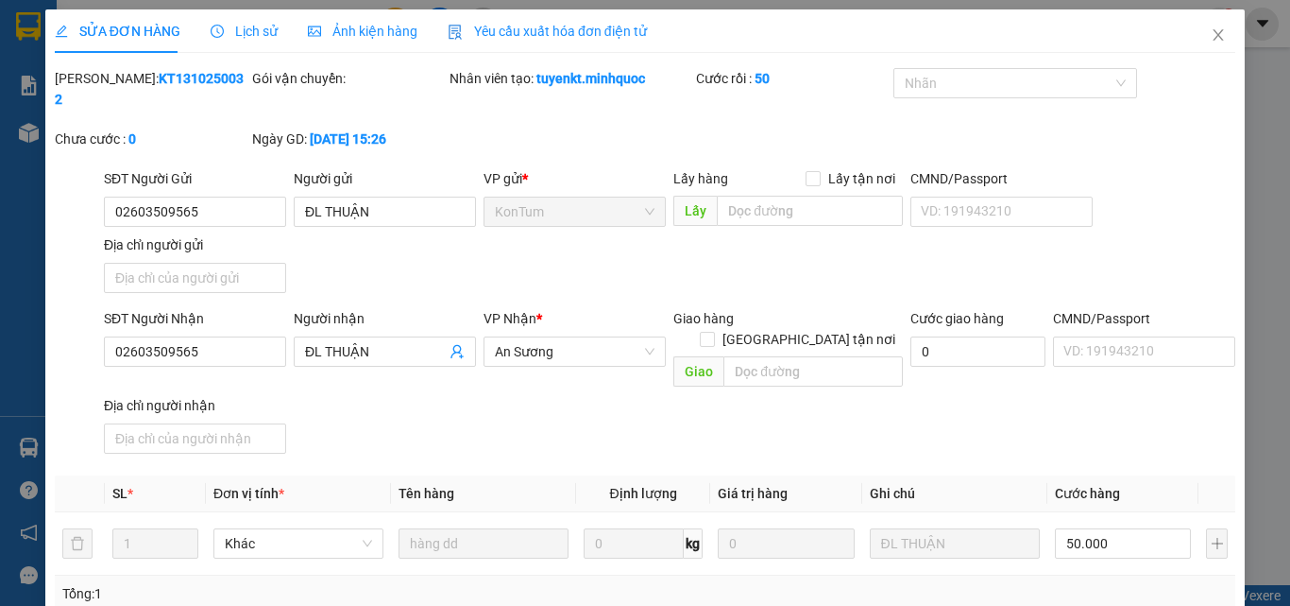
click at [1006, 411] on div "SĐT Người Nhận 02603509565 Người nhận ĐL THUẬN VP Nhận * An Sương Giao hàng Gia…" at bounding box center [669, 384] width 1139 height 153
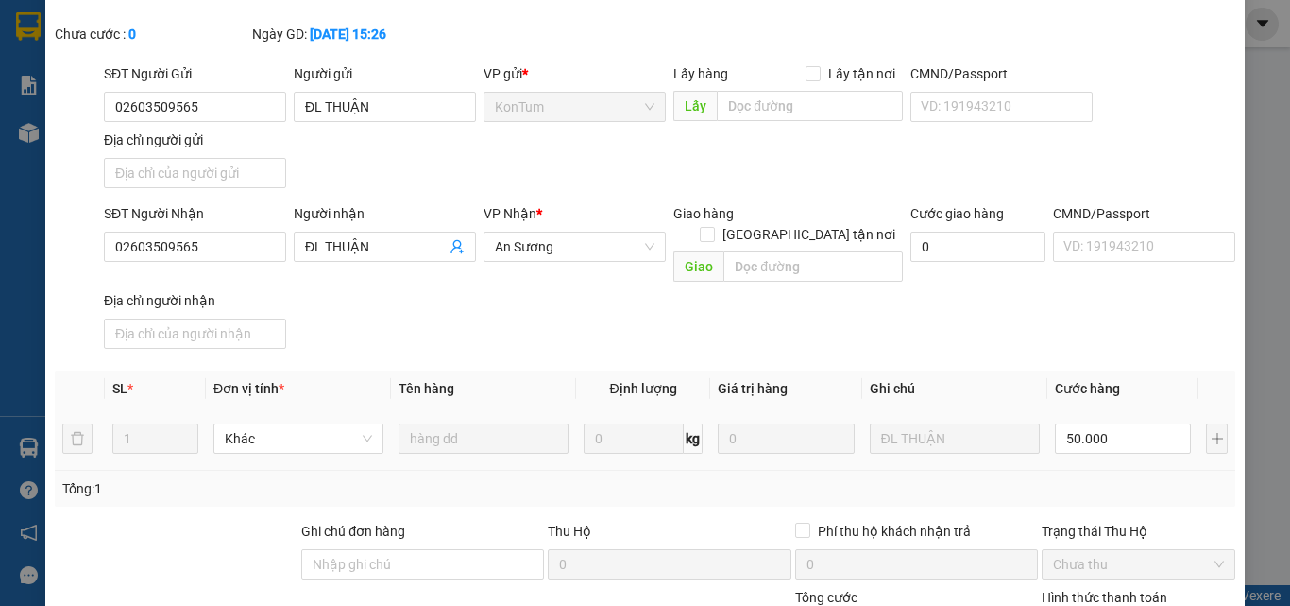
scroll to position [230, 0]
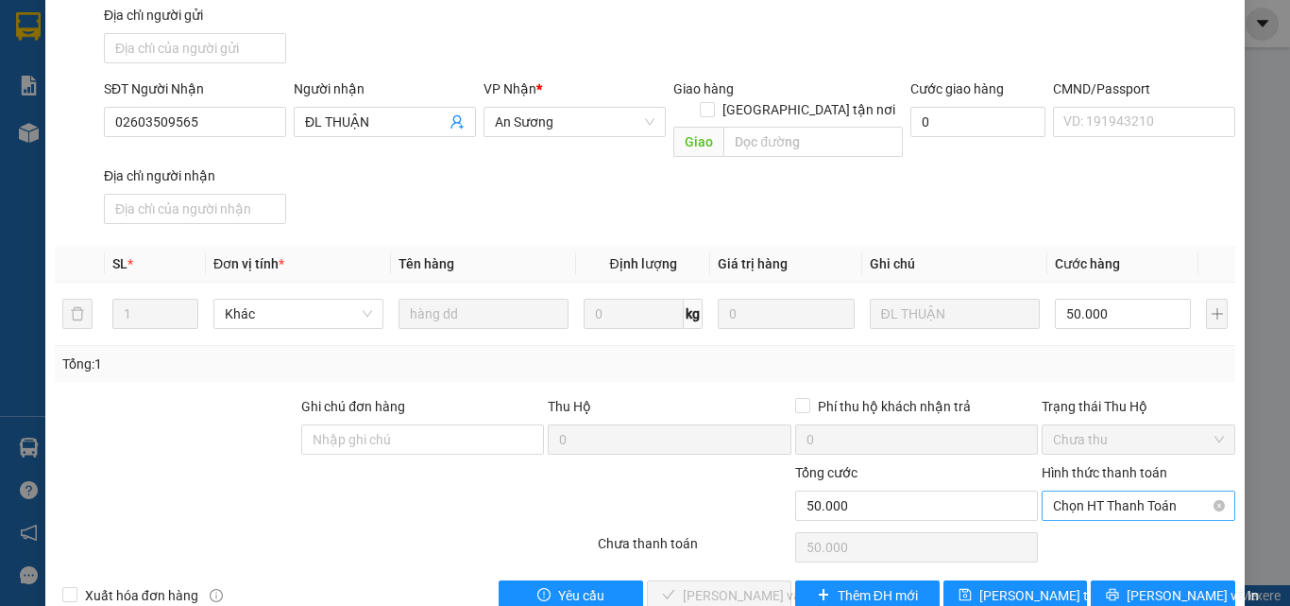
click at [1128, 491] on span "Chọn HT Thanh Toán" at bounding box center [1138, 505] width 171 height 28
click at [1114, 500] on div "Tại văn phòng" at bounding box center [1127, 501] width 169 height 21
type input "0"
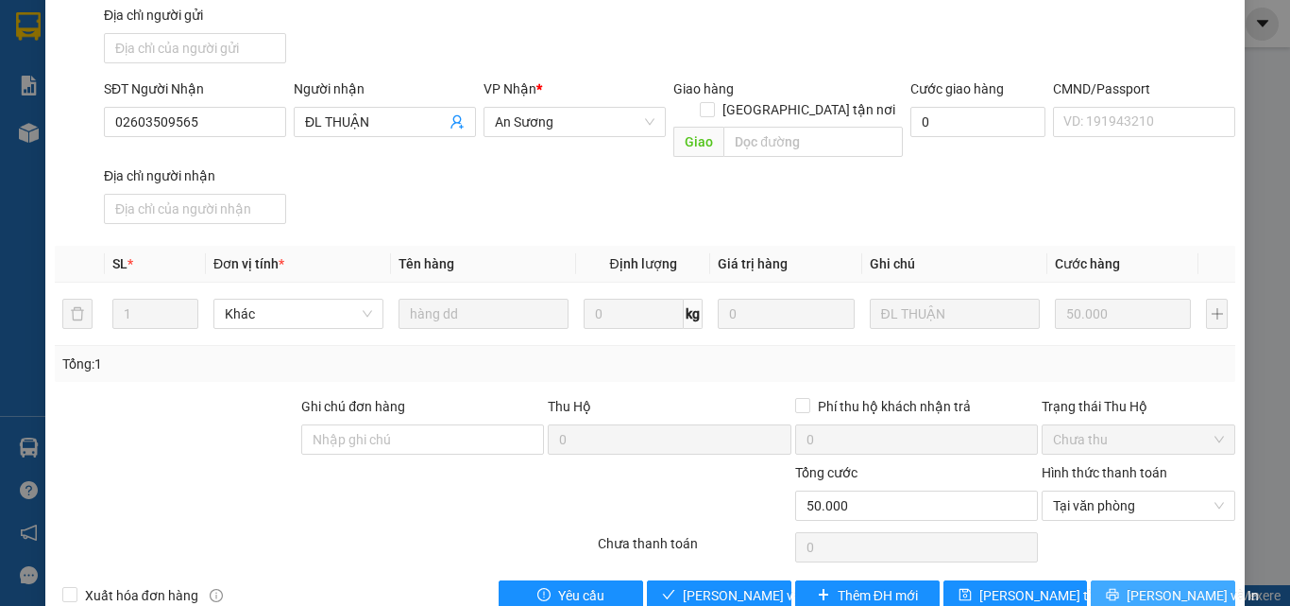
click at [1141, 585] on span "Lưu và In" at bounding box center [1193, 595] width 132 height 21
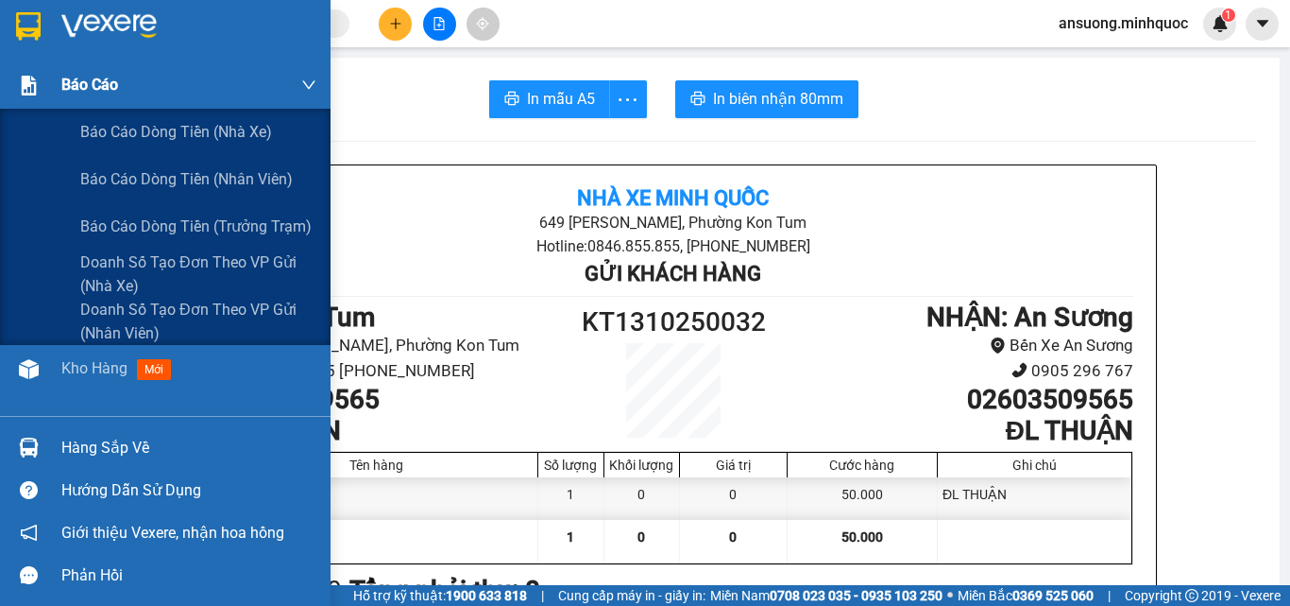
click at [0, 107] on div "Báo cáo" at bounding box center [165, 84] width 331 height 47
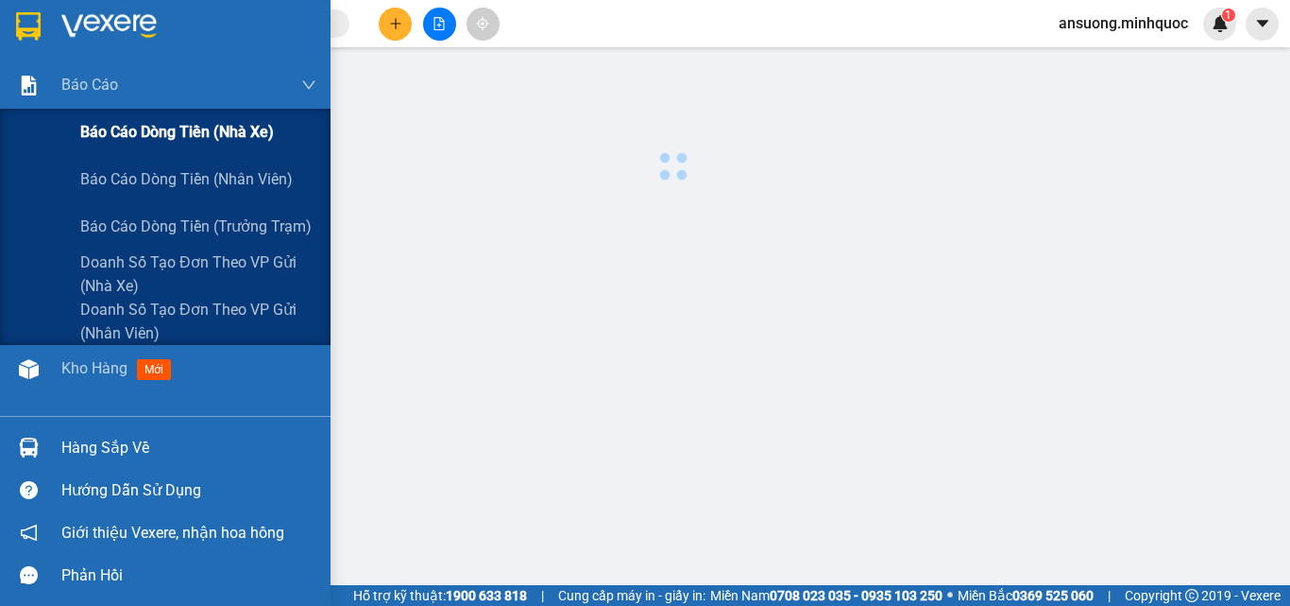
click at [43, 154] on div "Báo cáo dòng tiền (nhà xe)" at bounding box center [165, 132] width 331 height 47
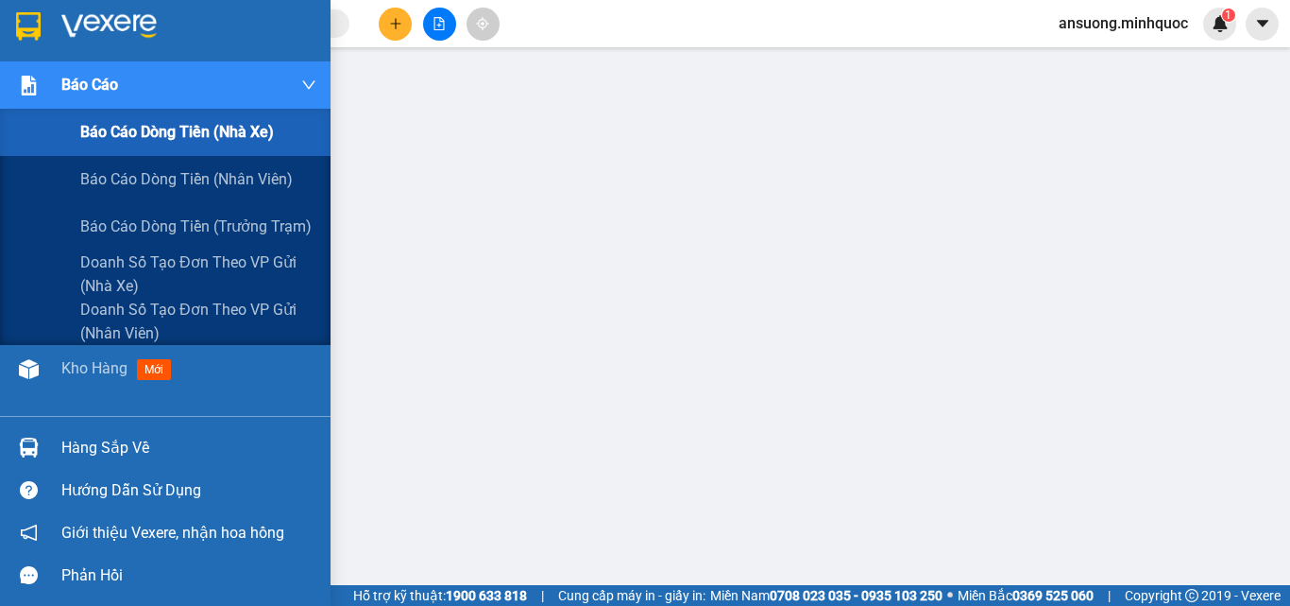
click at [83, 162] on div "Báo cáo dòng tiền (nhân viên)" at bounding box center [198, 179] width 236 height 47
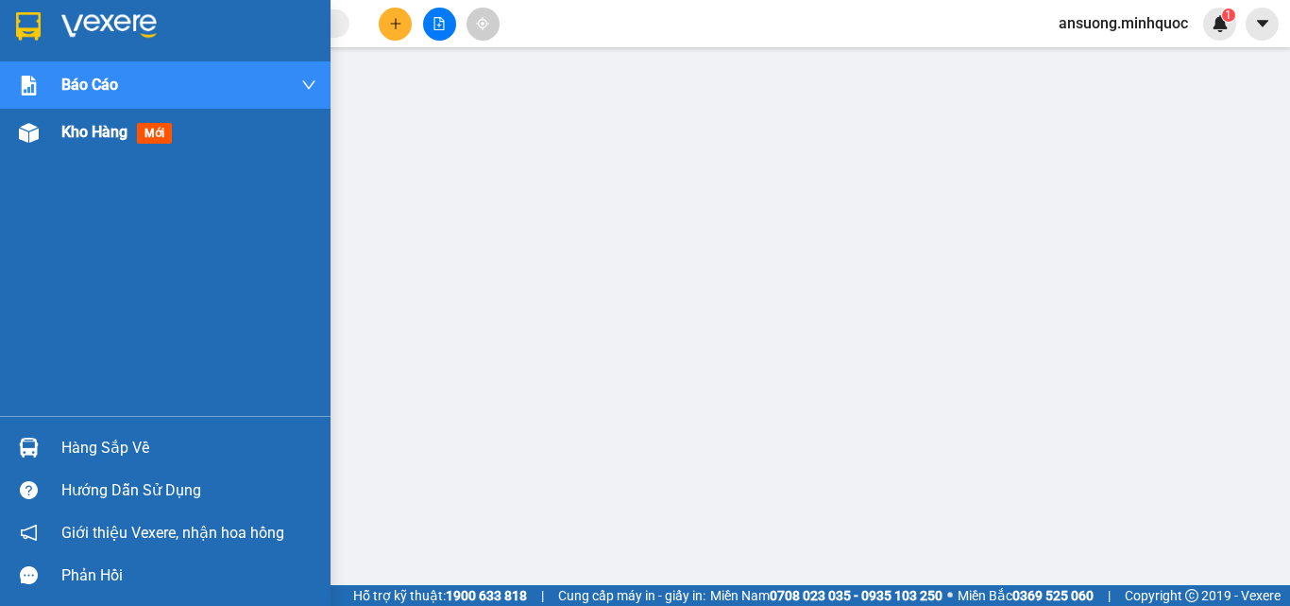
click at [62, 155] on div "Kho hàng mới" at bounding box center [188, 132] width 255 height 47
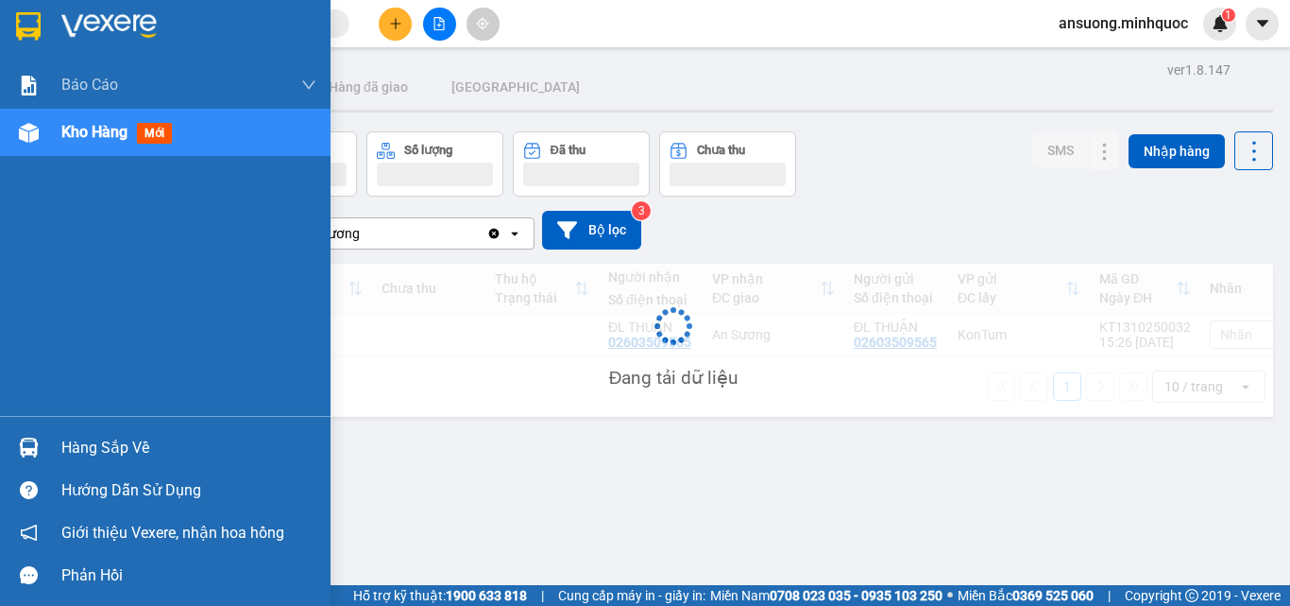
click at [64, 134] on span "Kho hàng" at bounding box center [94, 132] width 66 height 18
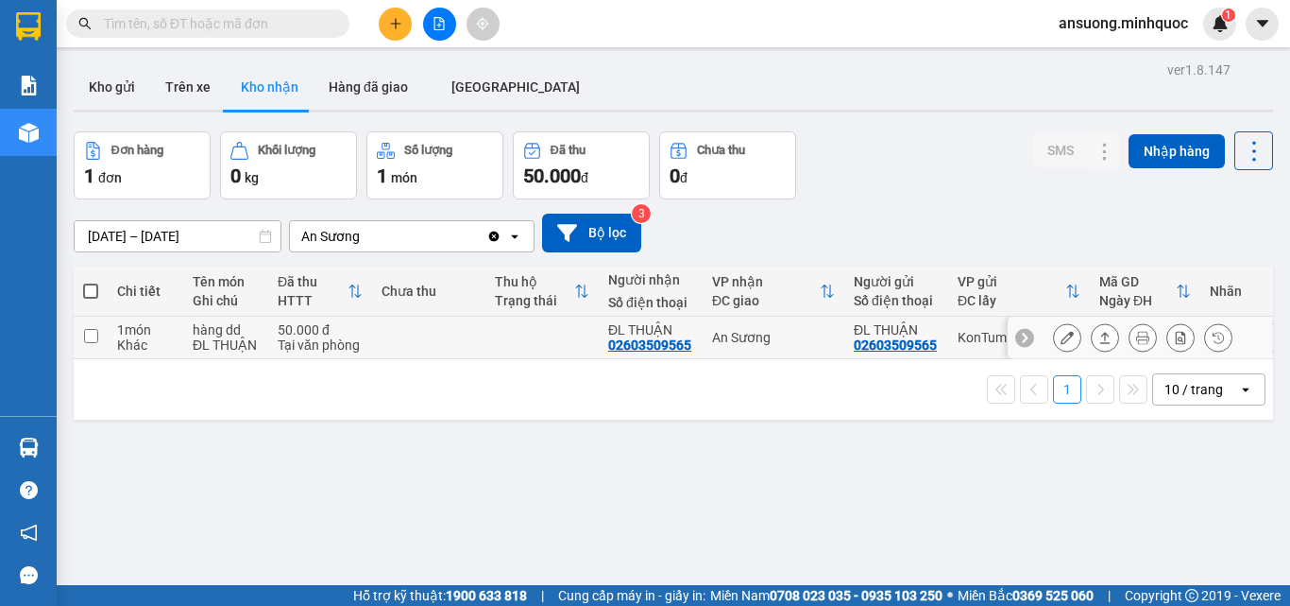
click at [1099, 338] on icon at bounding box center [1105, 337] width 13 height 13
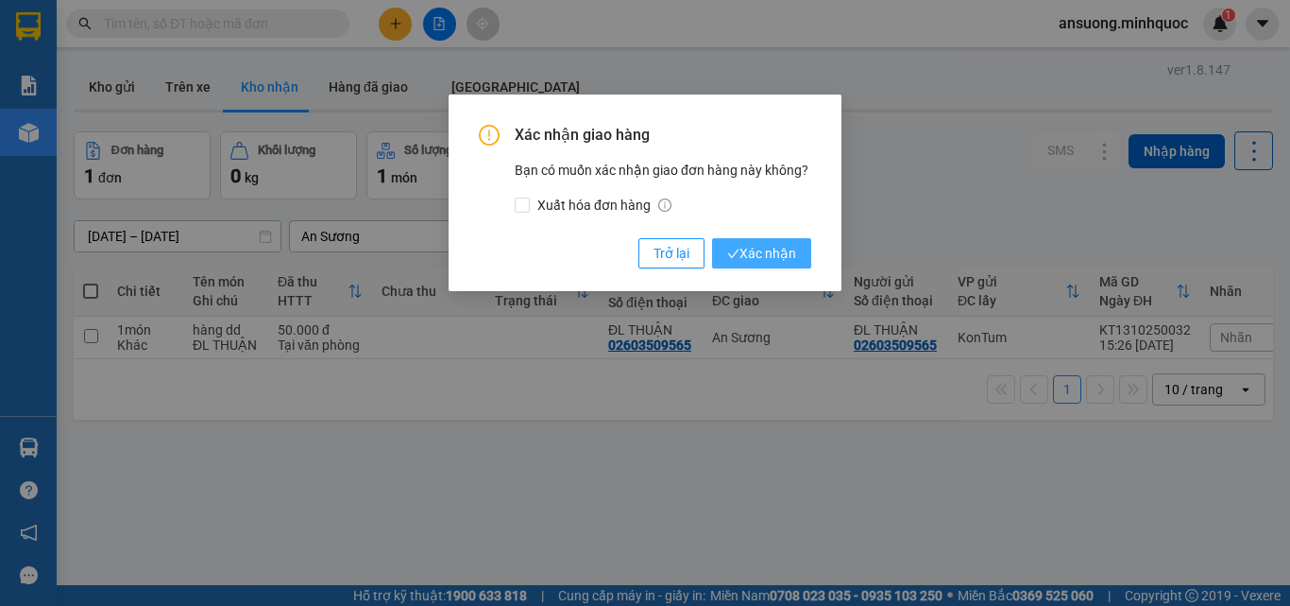
click at [759, 252] on span "Xác nhận" at bounding box center [761, 253] width 69 height 21
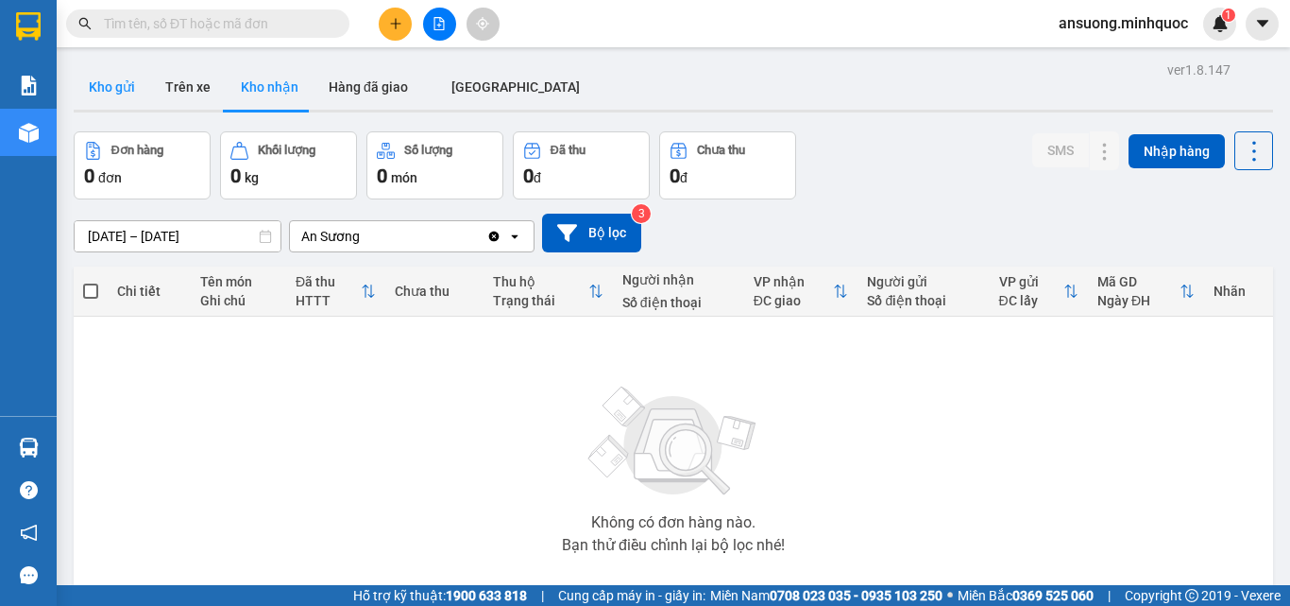
click at [106, 99] on button "Kho gửi" at bounding box center [112, 86] width 77 height 45
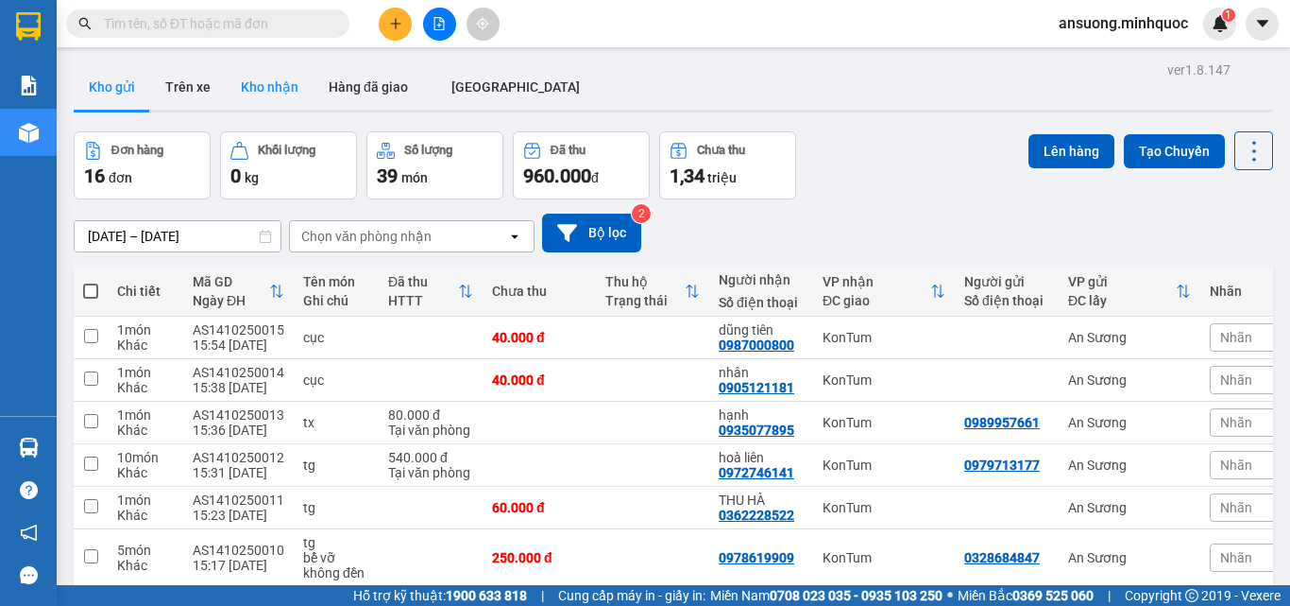
click at [274, 93] on button "Kho nhận" at bounding box center [270, 86] width 88 height 45
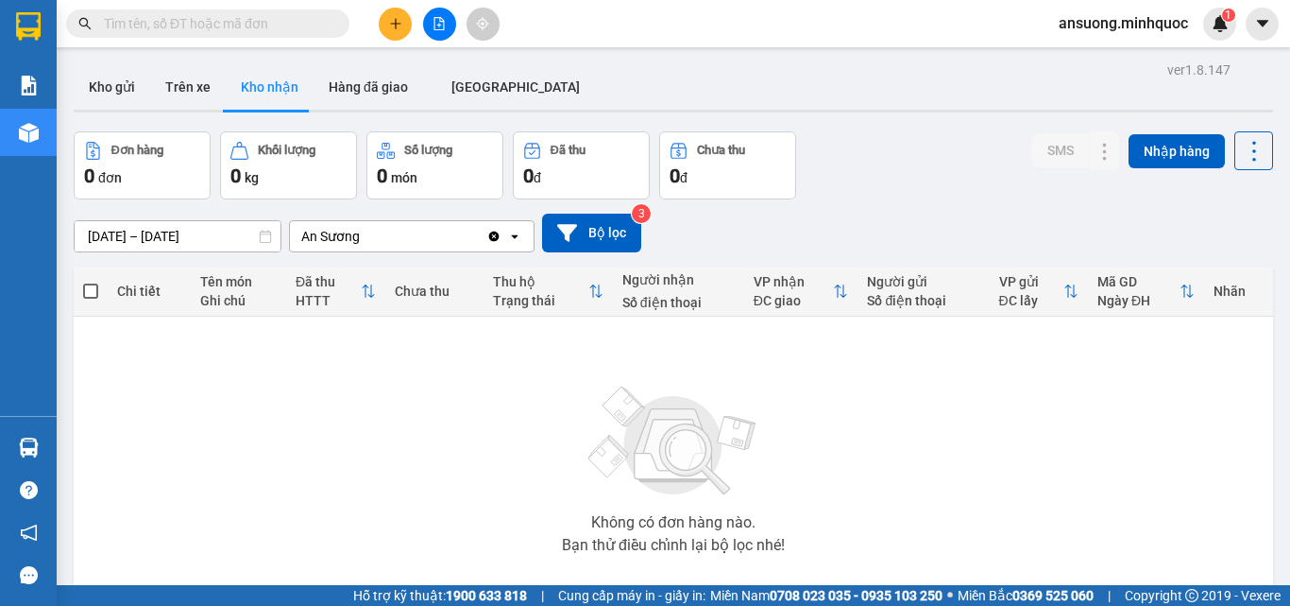
click at [426, 15] on button at bounding box center [439, 24] width 33 height 33
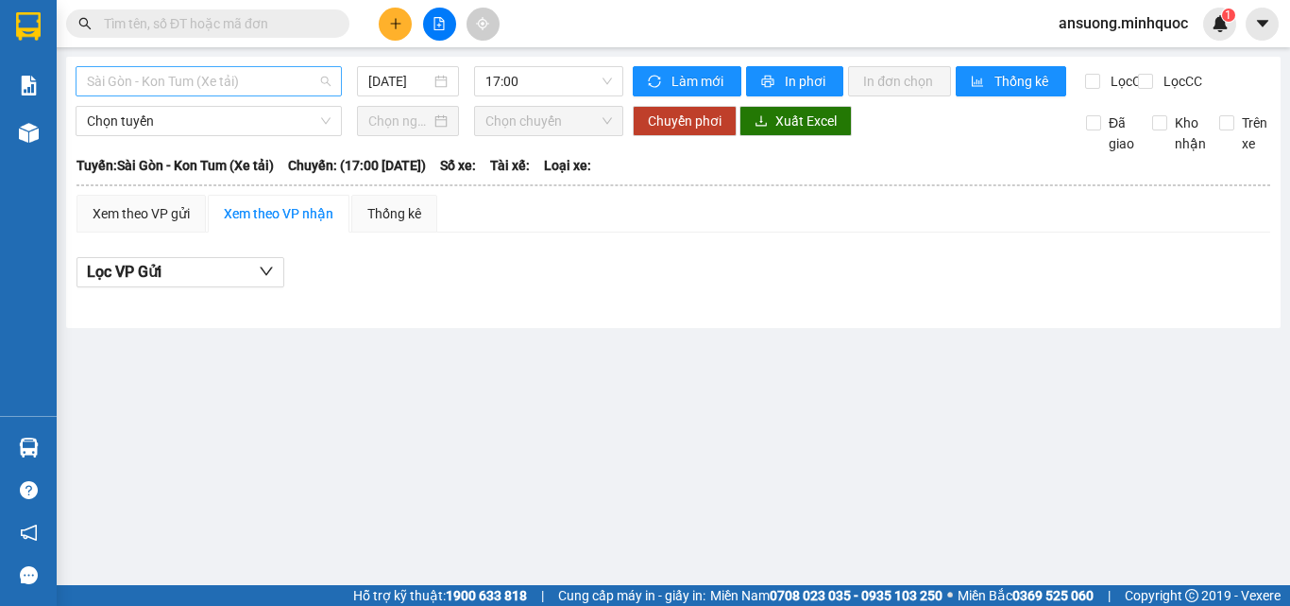
click at [141, 81] on span "Sài Gòn - Kon Tum (Xe tải)" at bounding box center [209, 81] width 244 height 28
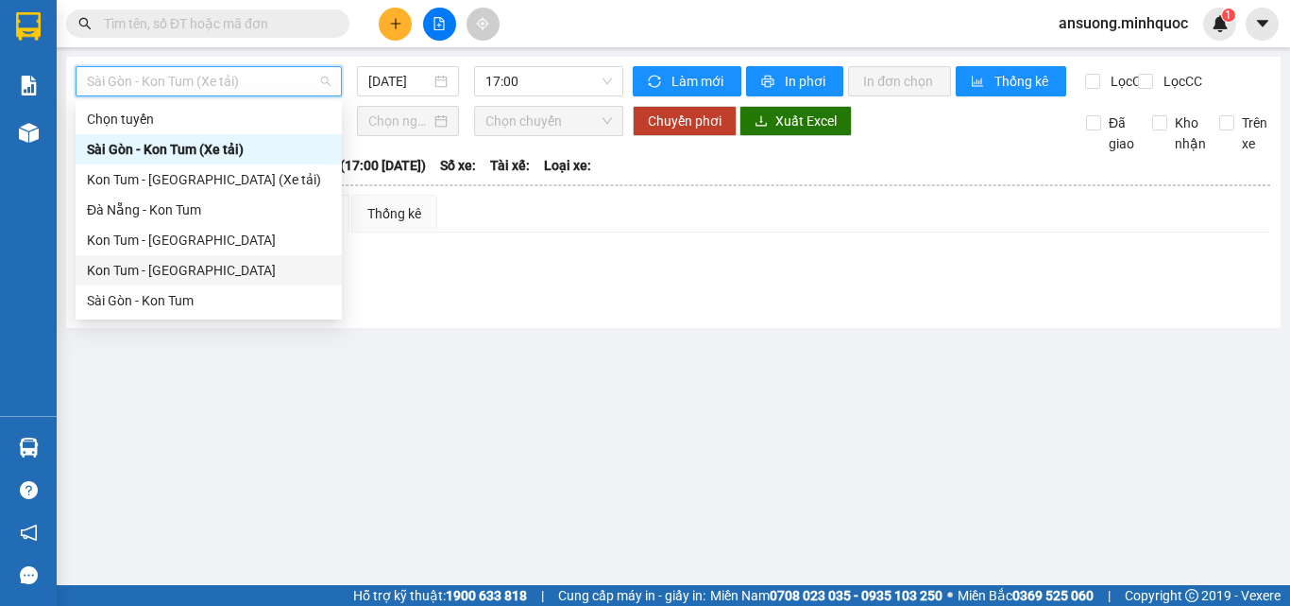
click at [110, 271] on div "Kon Tum - [GEOGRAPHIC_DATA]" at bounding box center [209, 270] width 244 height 21
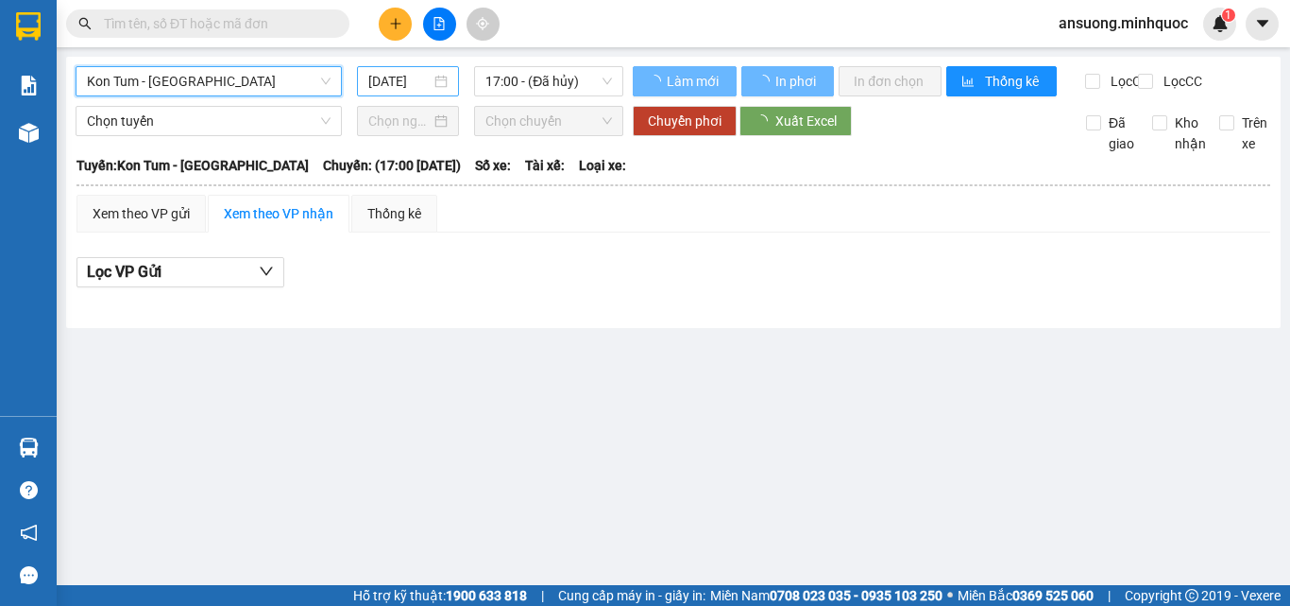
click at [405, 84] on input "[DATE]" at bounding box center [399, 81] width 62 height 21
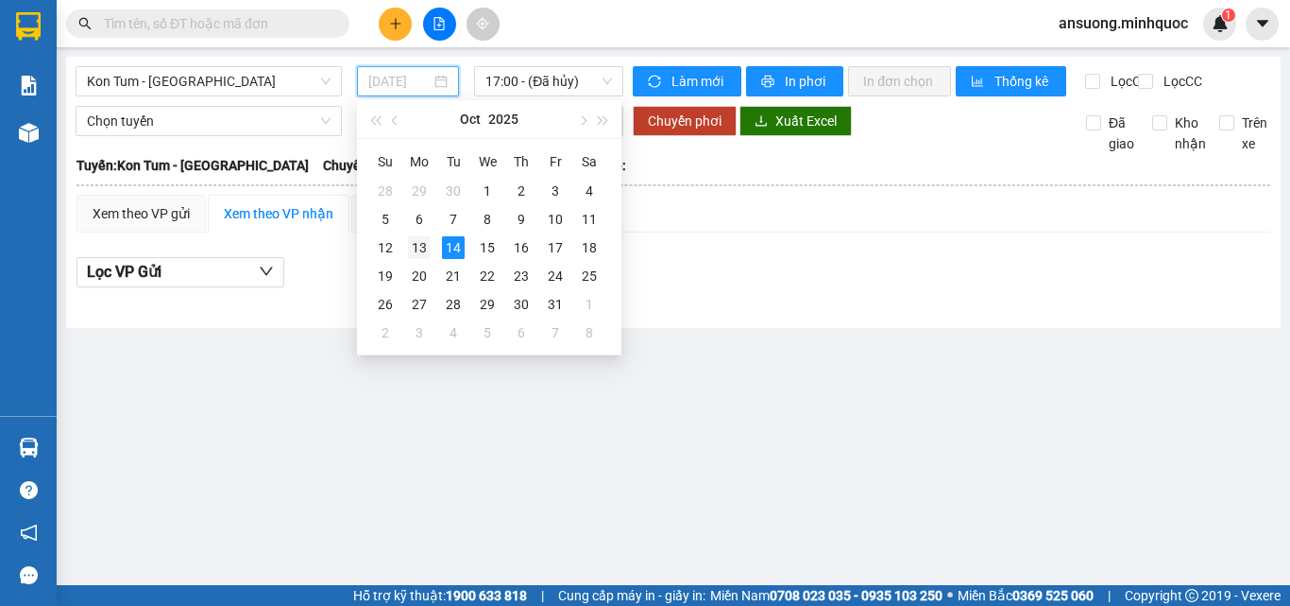
click at [411, 250] on div "13" at bounding box center [419, 247] width 23 height 23
type input "13/10/2025"
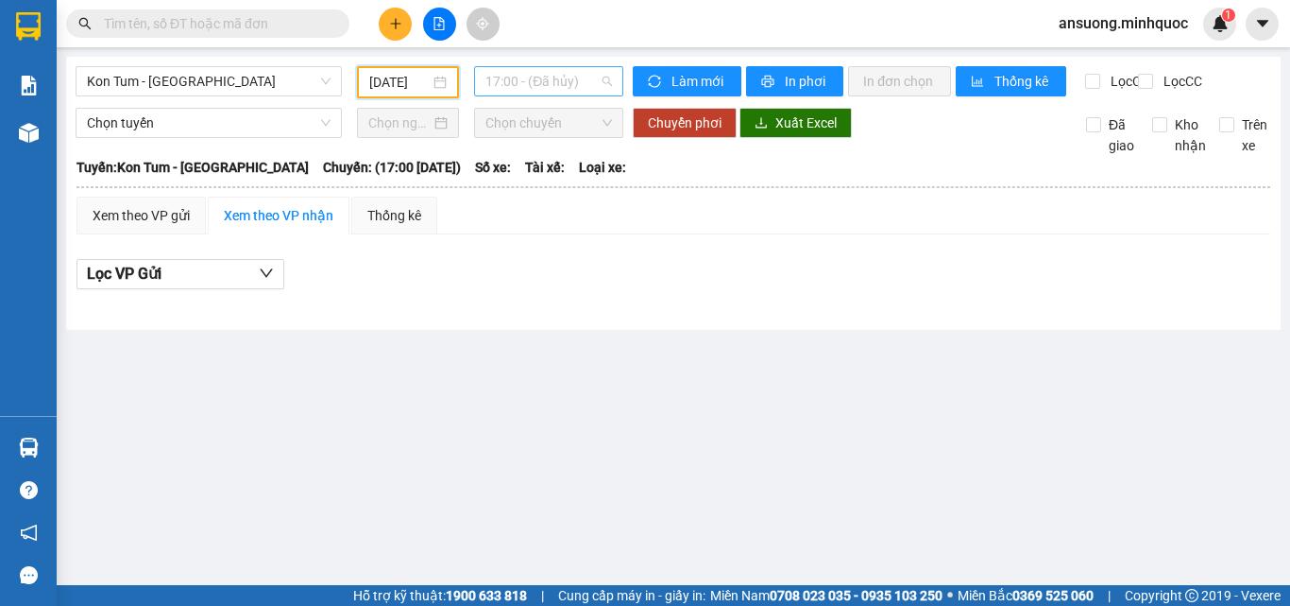
click at [545, 83] on span "17:00 - (Đã hủy)" at bounding box center [549, 81] width 127 height 28
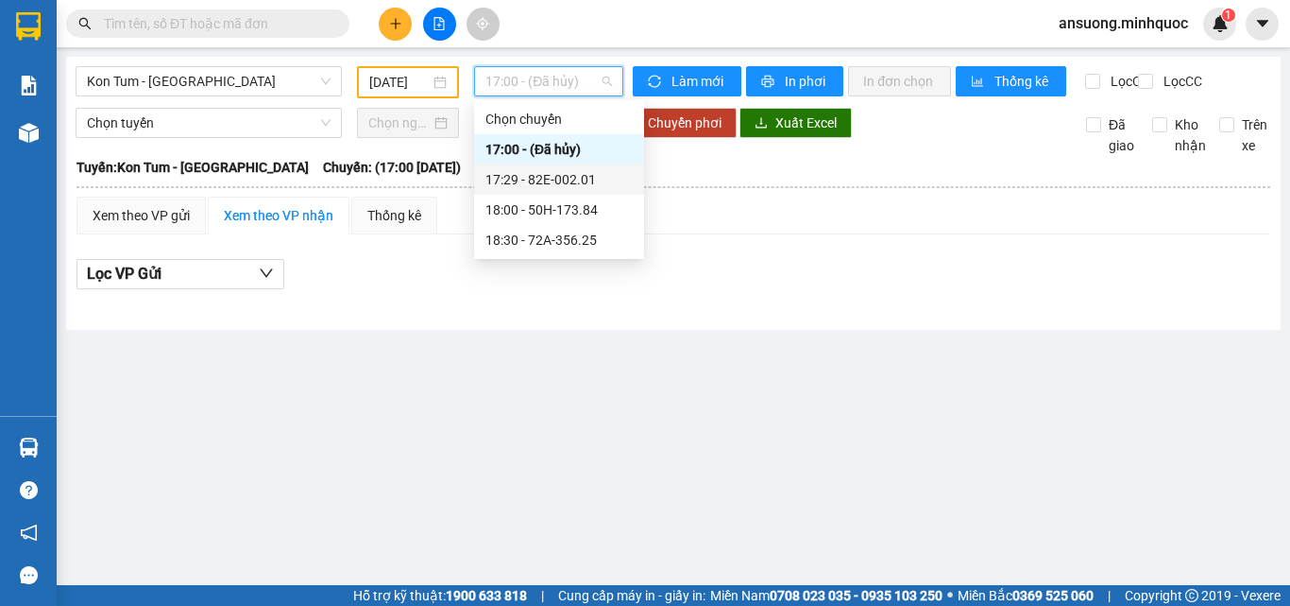
click at [550, 175] on div "17:29 - 82E-002.01" at bounding box center [559, 179] width 147 height 21
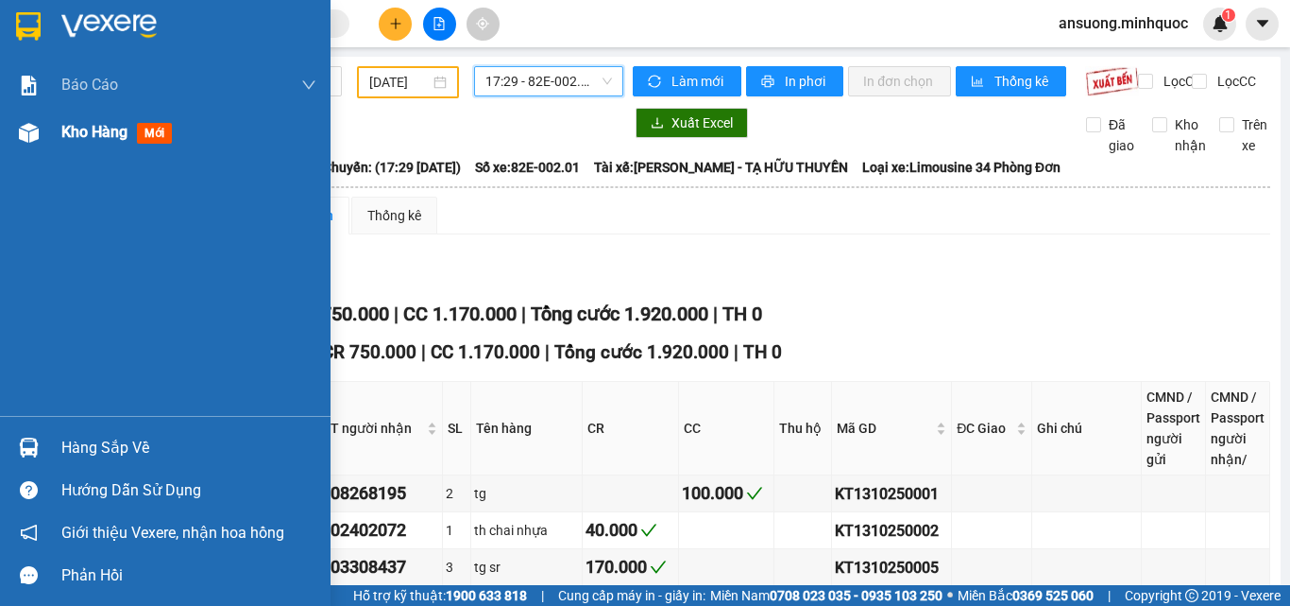
click at [19, 137] on img at bounding box center [29, 133] width 20 height 20
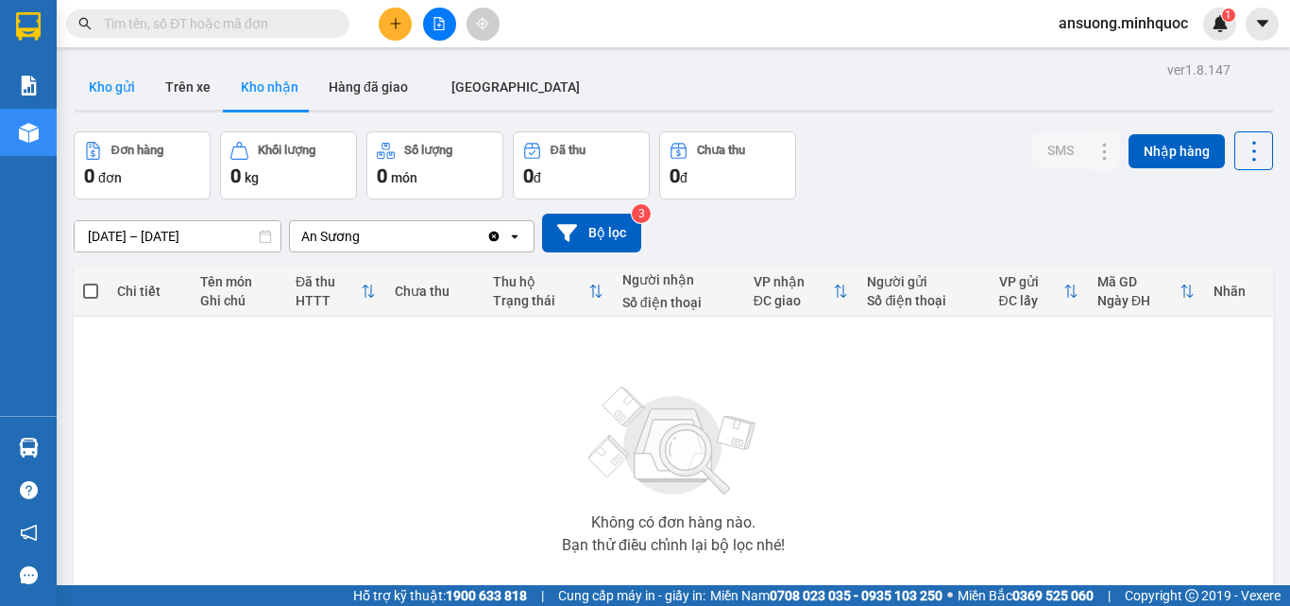
click at [90, 78] on button "Kho gửi" at bounding box center [112, 86] width 77 height 45
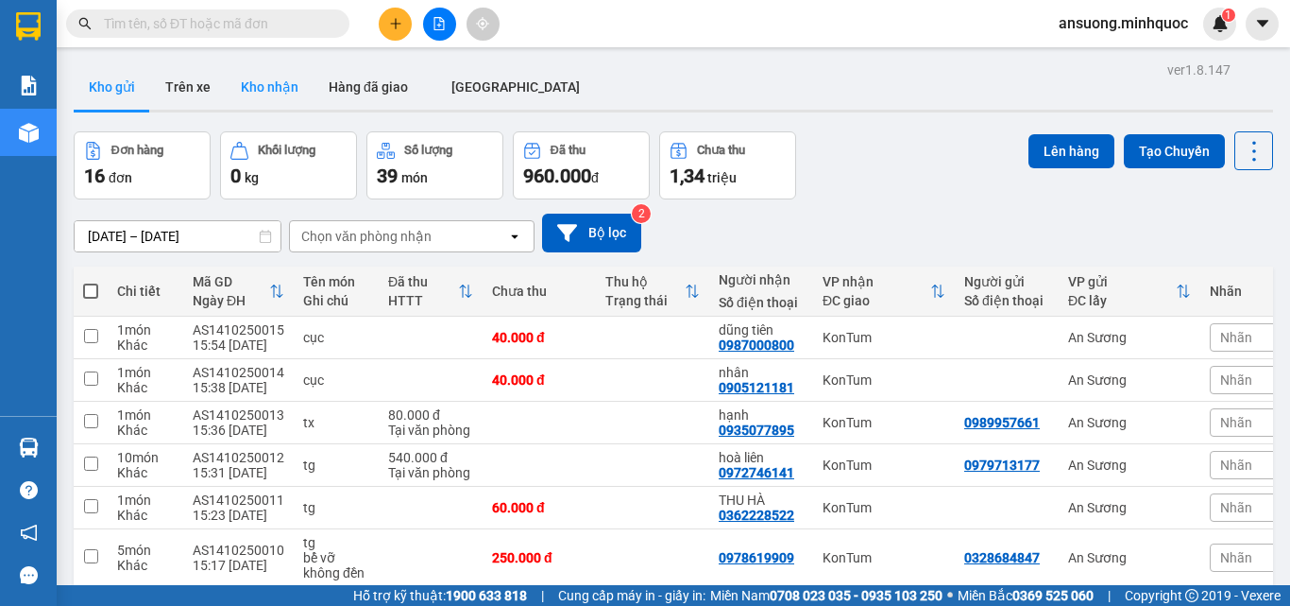
click at [278, 86] on button "Kho nhận" at bounding box center [270, 86] width 88 height 45
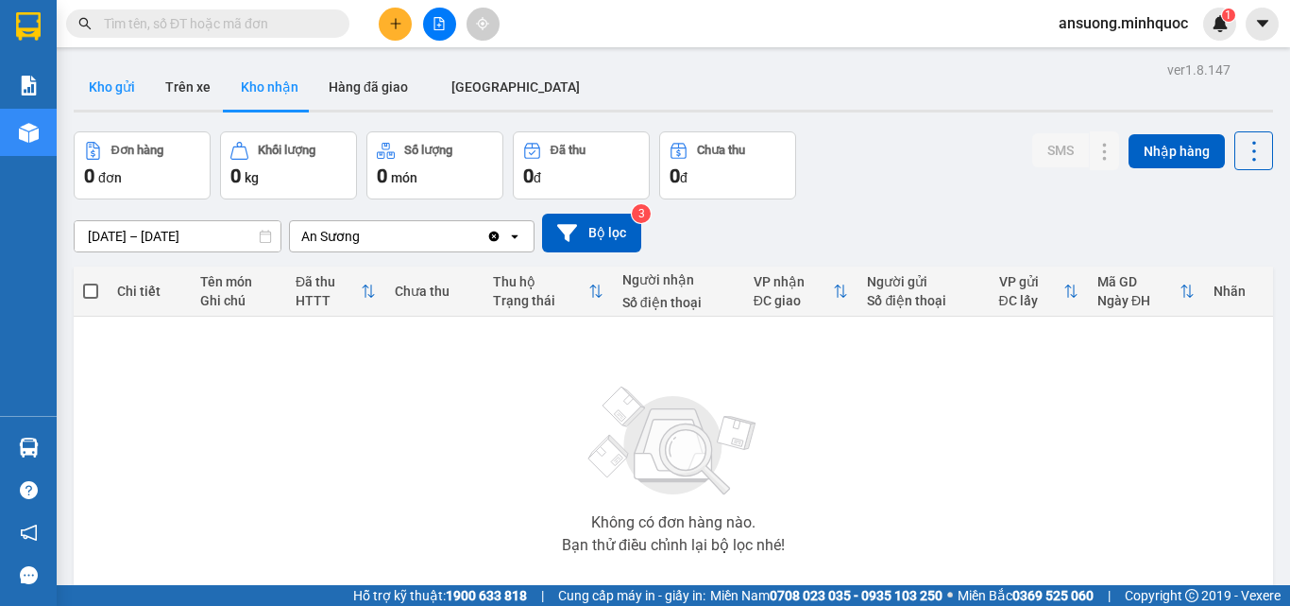
click at [103, 95] on button "Kho gửi" at bounding box center [112, 86] width 77 height 45
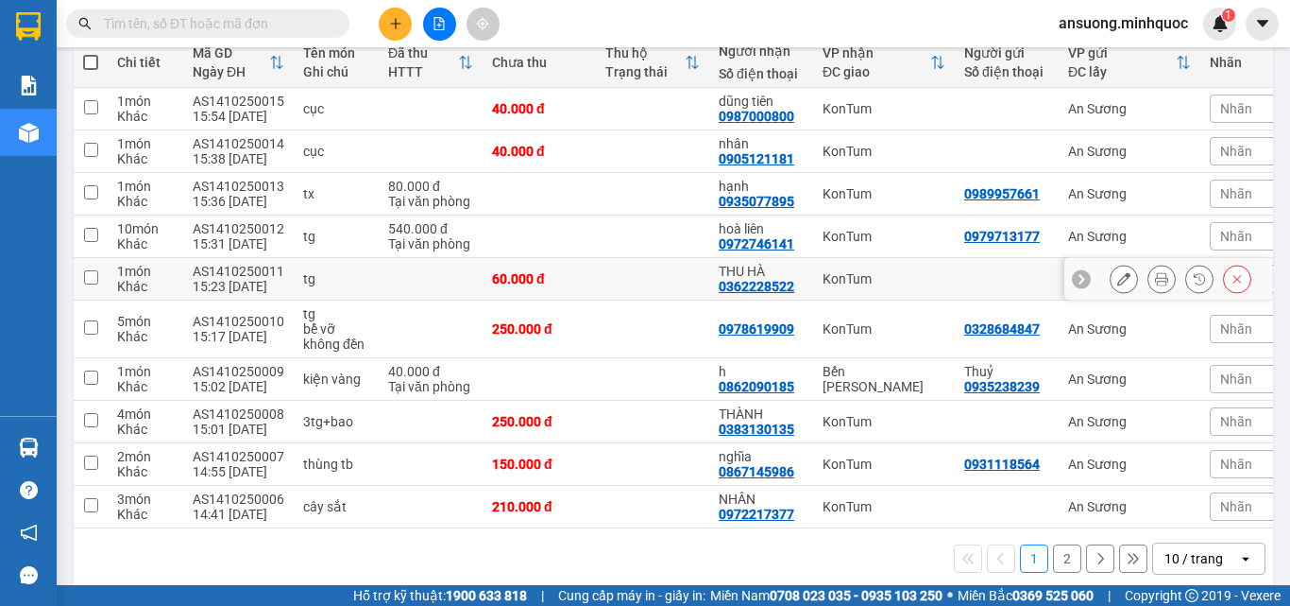
scroll to position [257, 0]
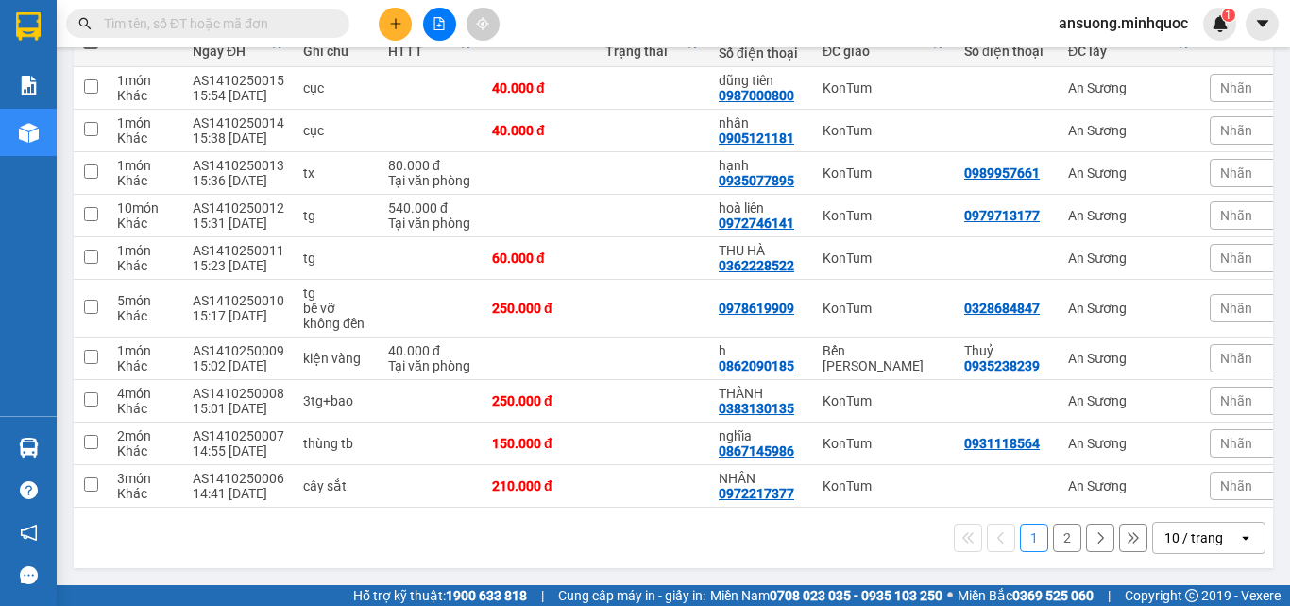
click at [1165, 532] on div "10 / trang" at bounding box center [1194, 537] width 59 height 19
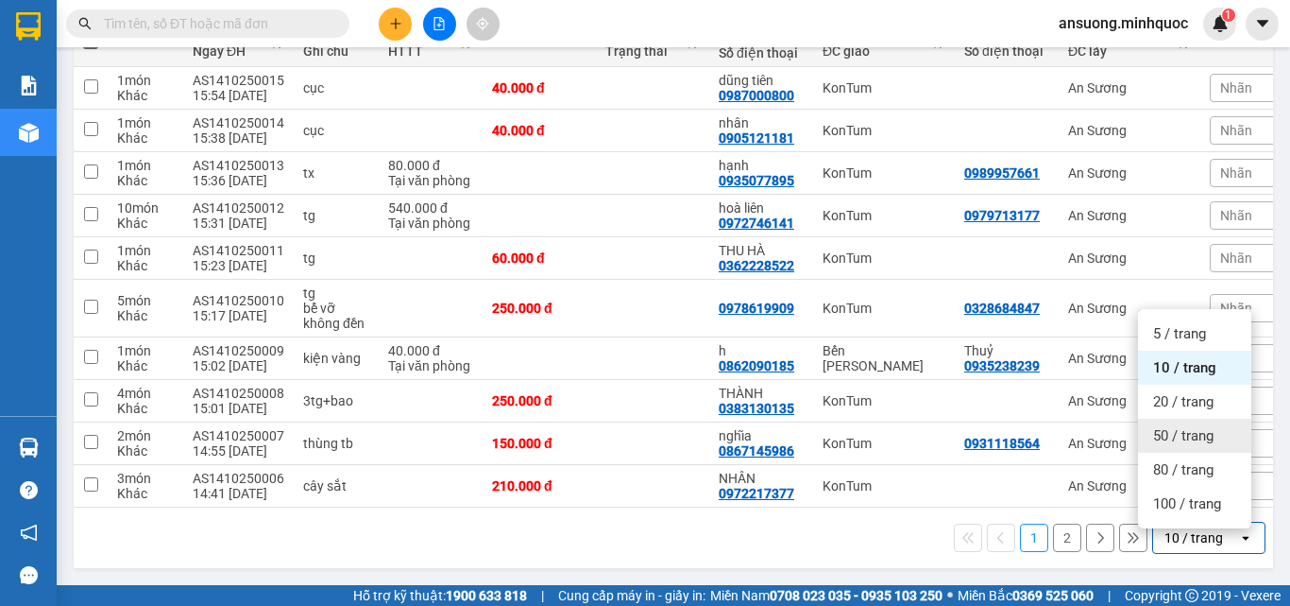
click at [1193, 426] on span "50 / trang" at bounding box center [1183, 435] width 60 height 19
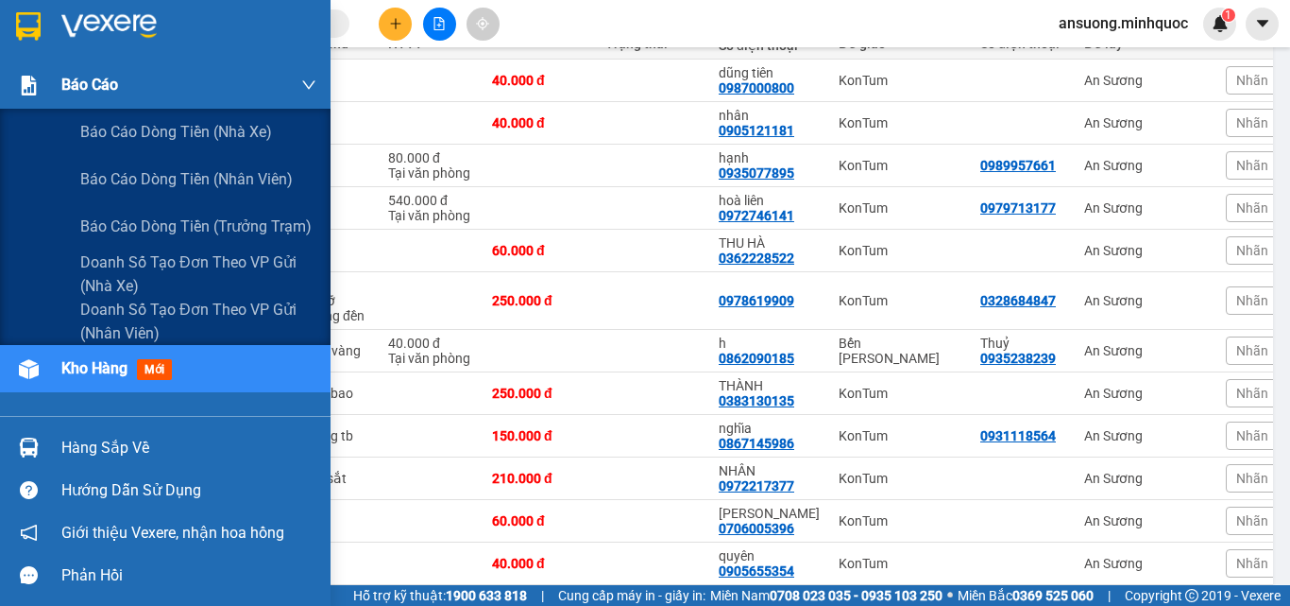
click at [16, 82] on div at bounding box center [28, 85] width 33 height 33
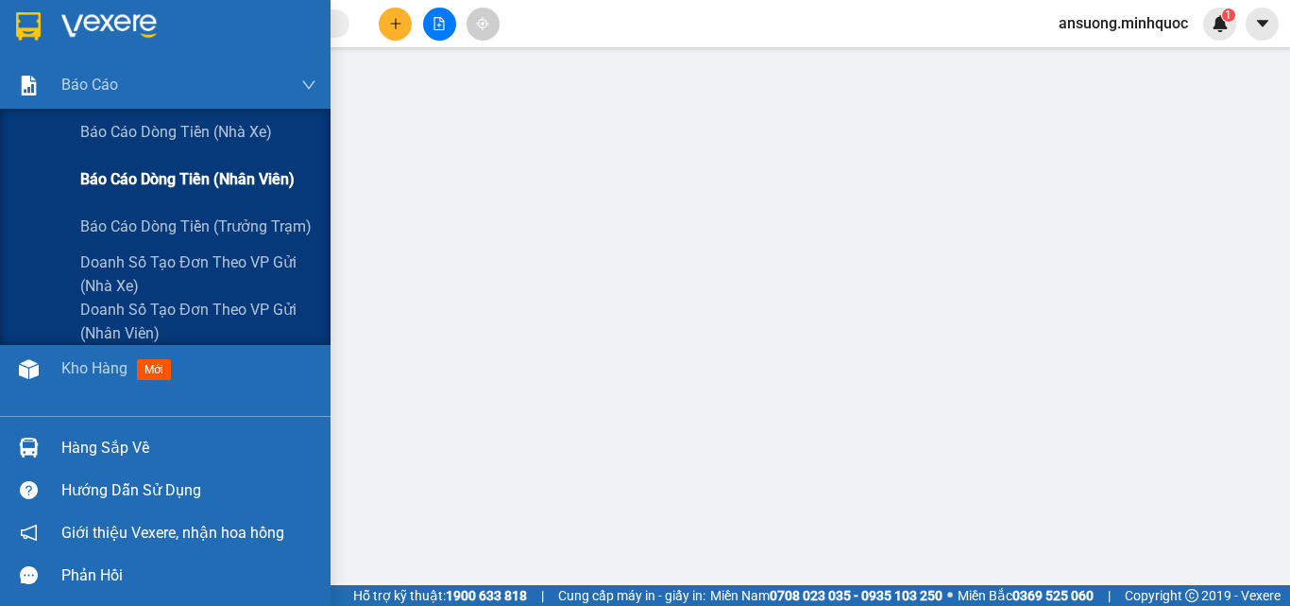
click at [177, 191] on span "Báo cáo dòng tiền (nhân viên)" at bounding box center [187, 179] width 214 height 24
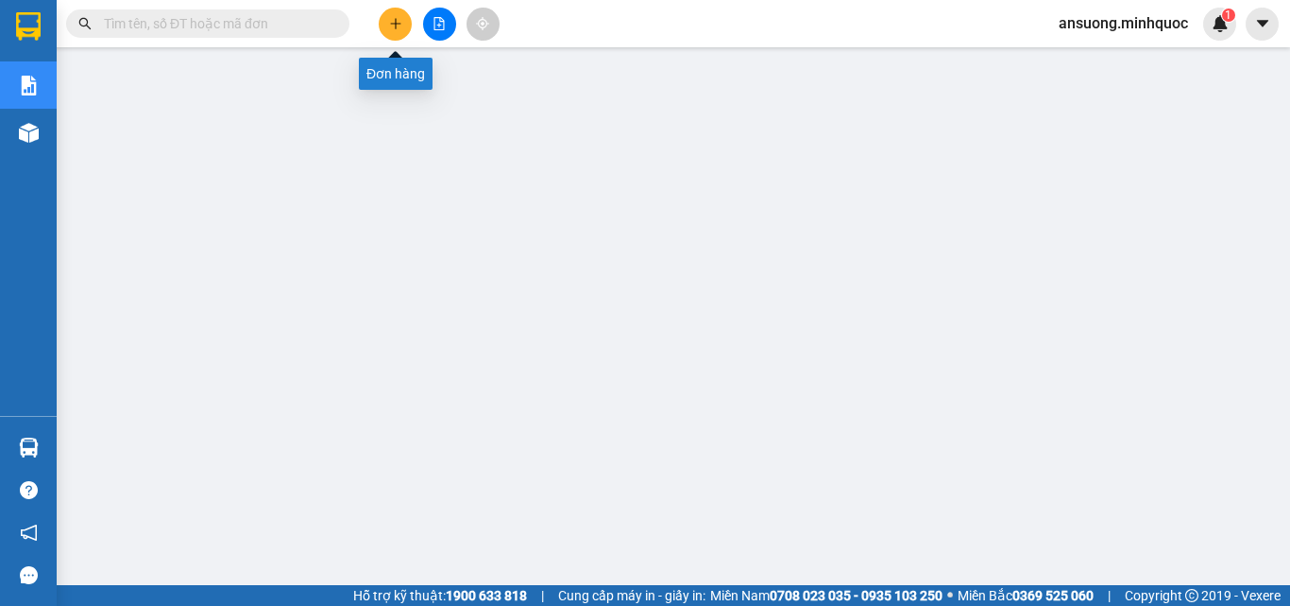
click at [407, 24] on button at bounding box center [395, 24] width 33 height 33
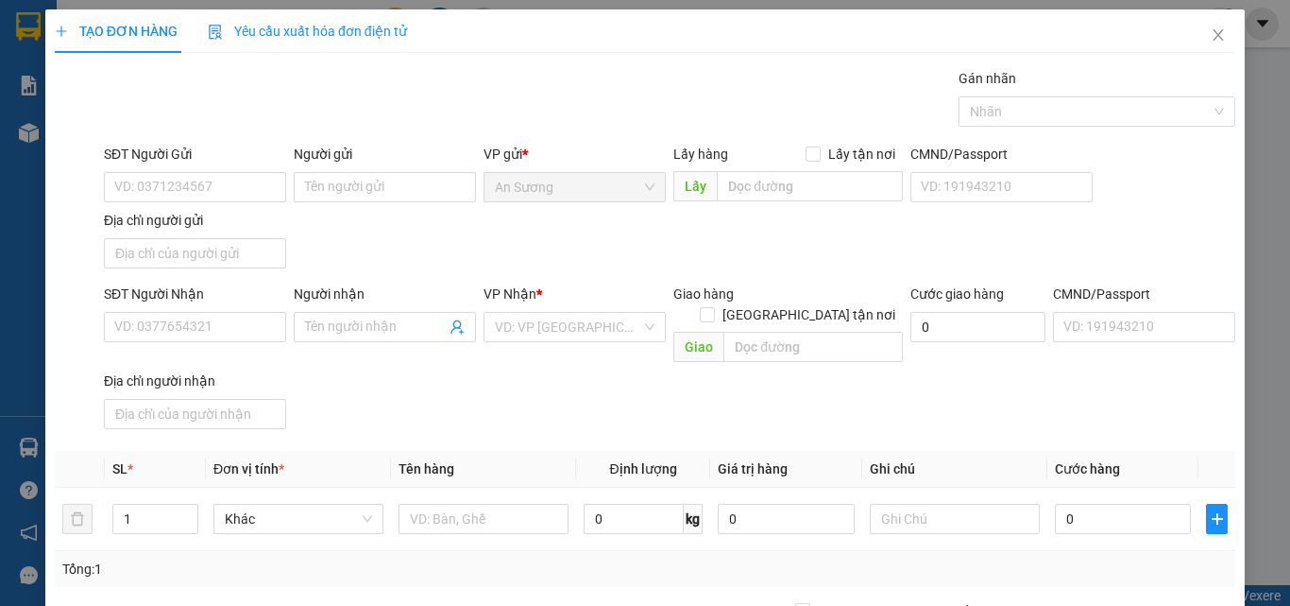
click at [188, 296] on div "SĐT Người Nhận" at bounding box center [195, 293] width 182 height 21
click at [188, 312] on input "SĐT Người Nhận" at bounding box center [195, 327] width 182 height 30
click at [205, 322] on input "SĐT Người Nhận" at bounding box center [195, 327] width 182 height 30
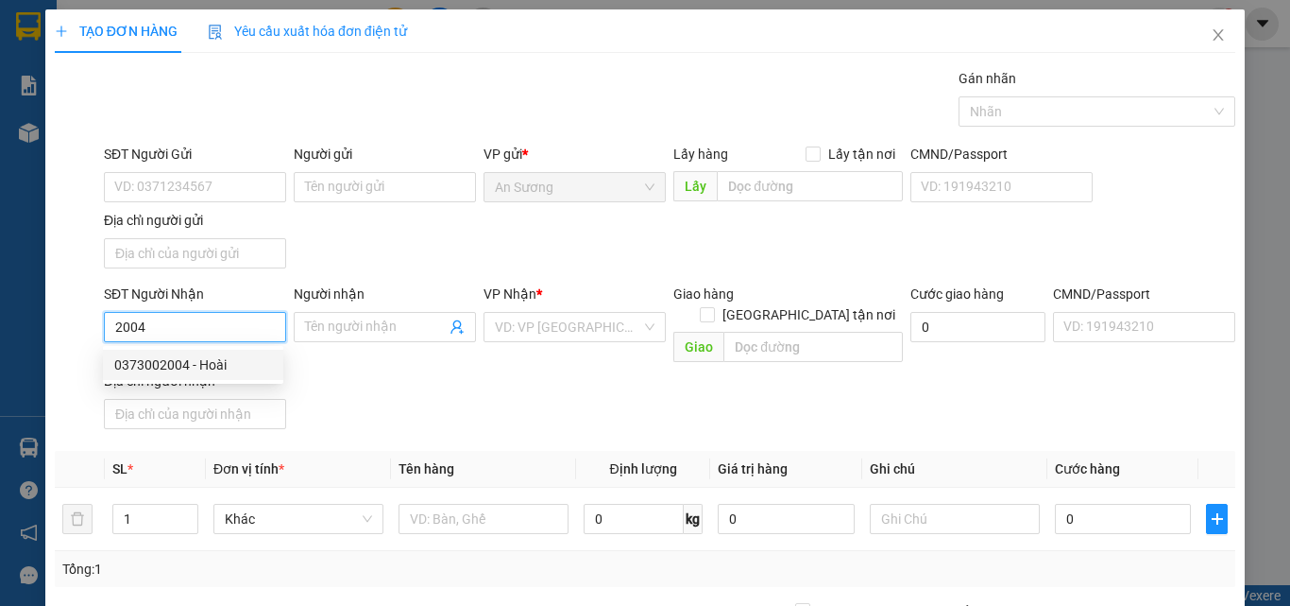
drag, startPoint x: 186, startPoint y: 367, endPoint x: 196, endPoint y: 368, distance: 10.6
click at [188, 367] on div "0373002004 - Hoài" at bounding box center [193, 364] width 158 height 21
type input "0373002004"
type input "Hoài"
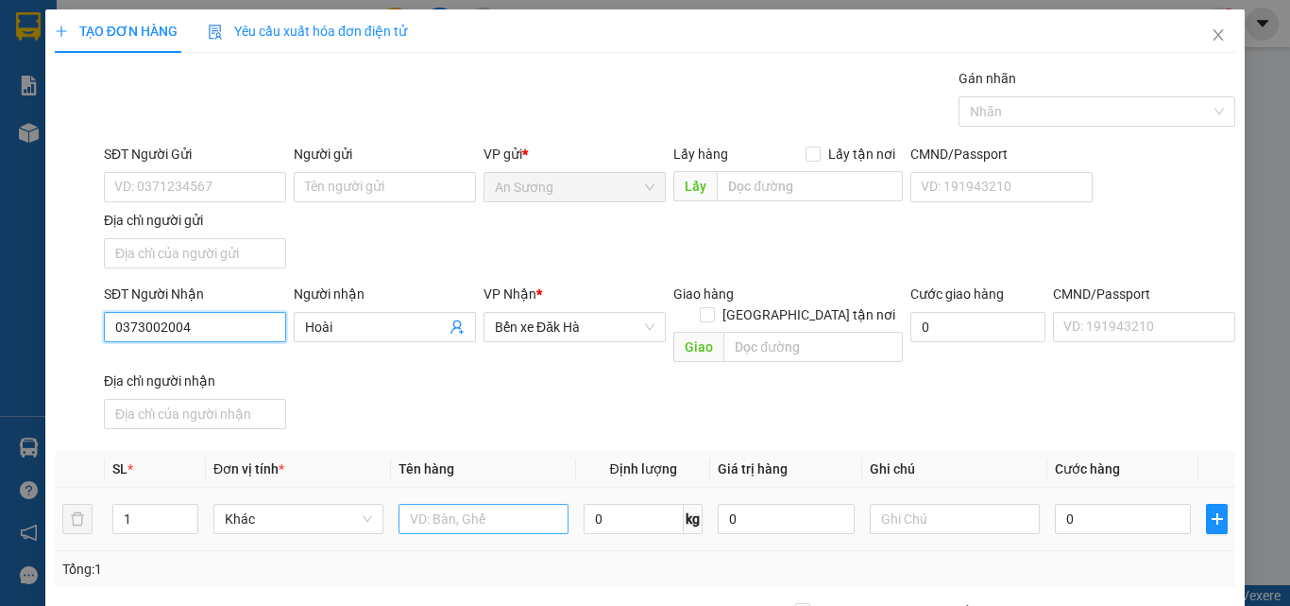
type input "0373002004"
click at [490, 503] on input "text" at bounding box center [484, 518] width 170 height 30
type input "bao"
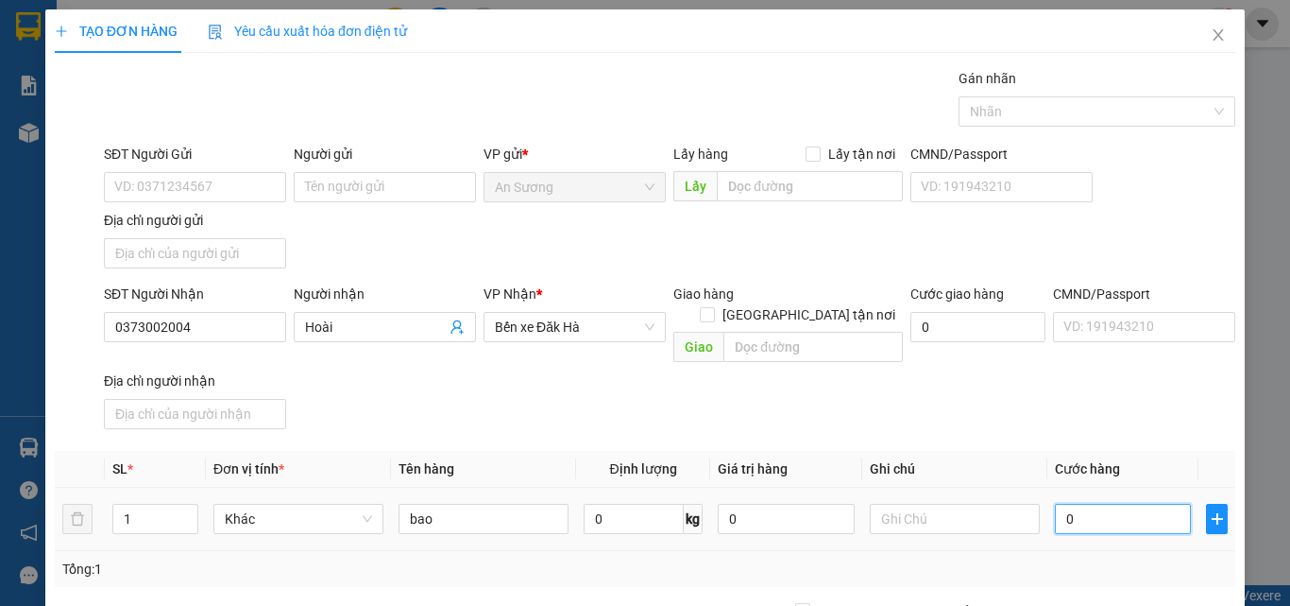
click at [1134, 507] on input "0" at bounding box center [1123, 518] width 136 height 30
type input "5"
type input "50"
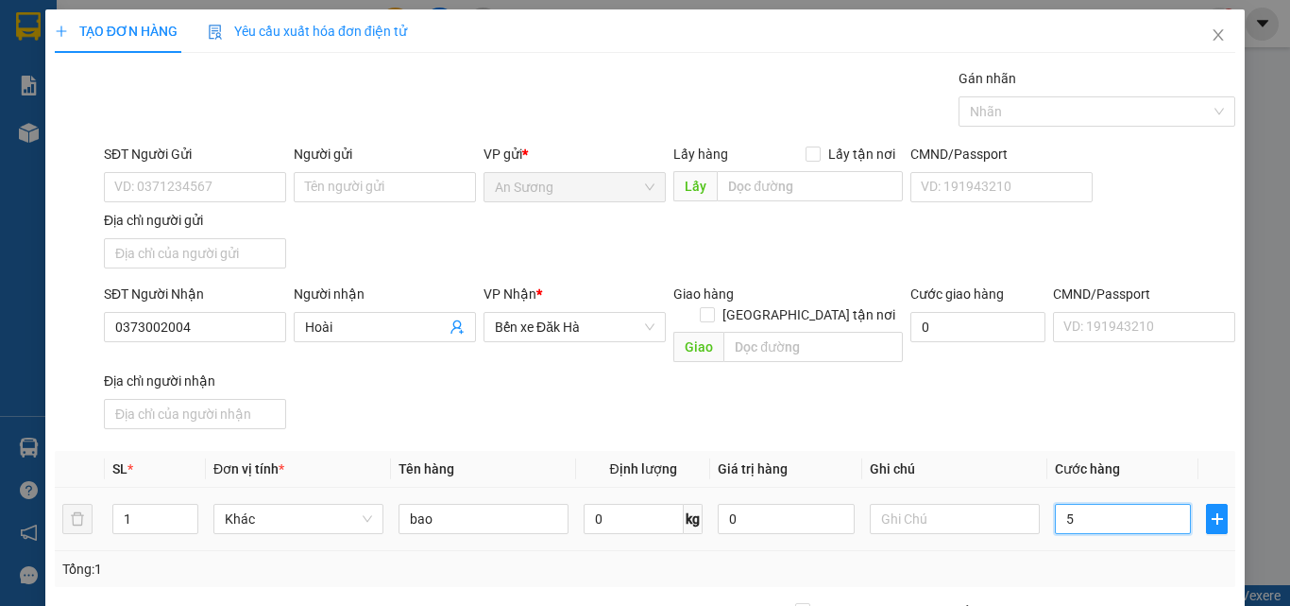
type input "50"
type input "500"
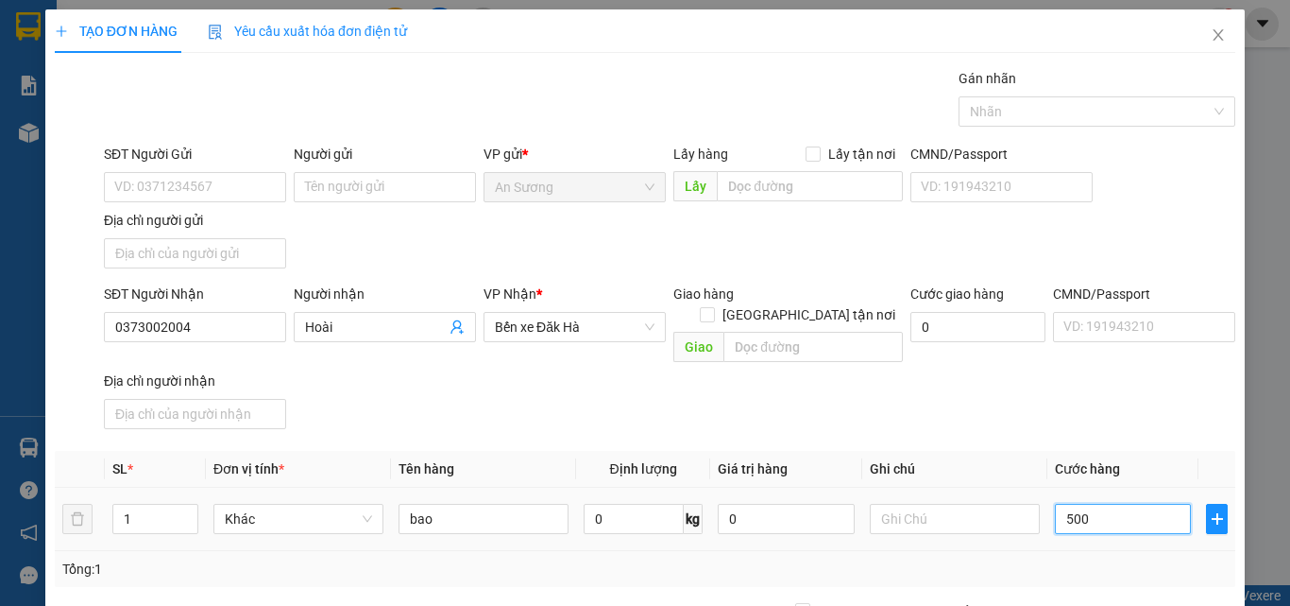
type input "5.000"
type input "50.000"
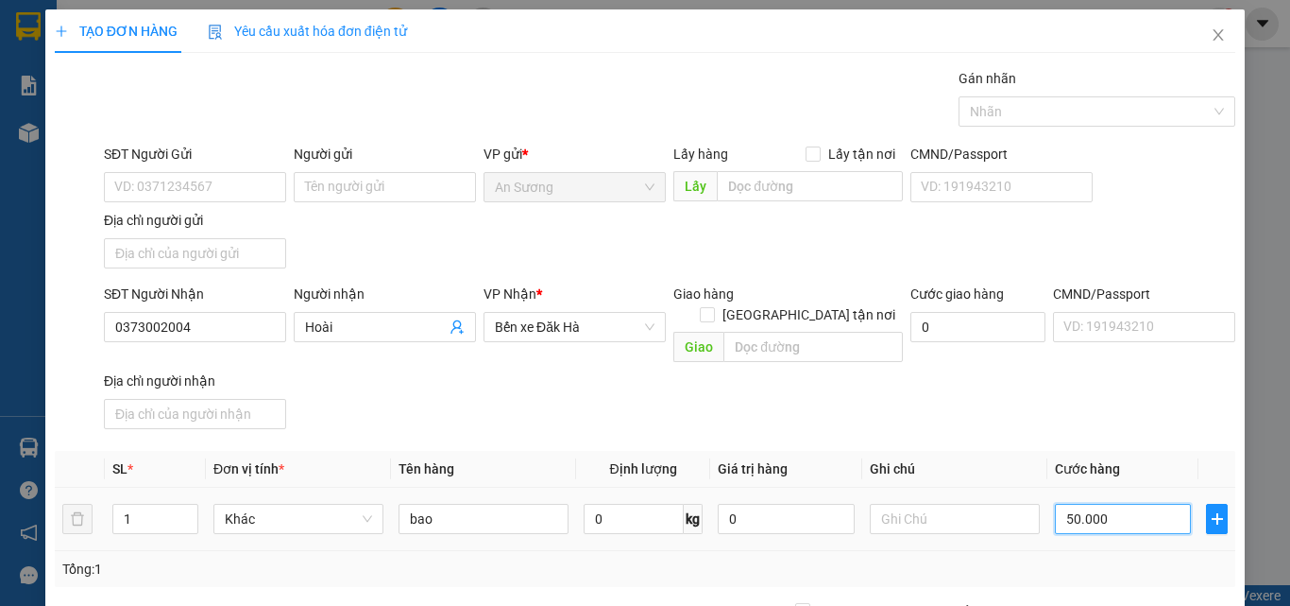
type input "50.000"
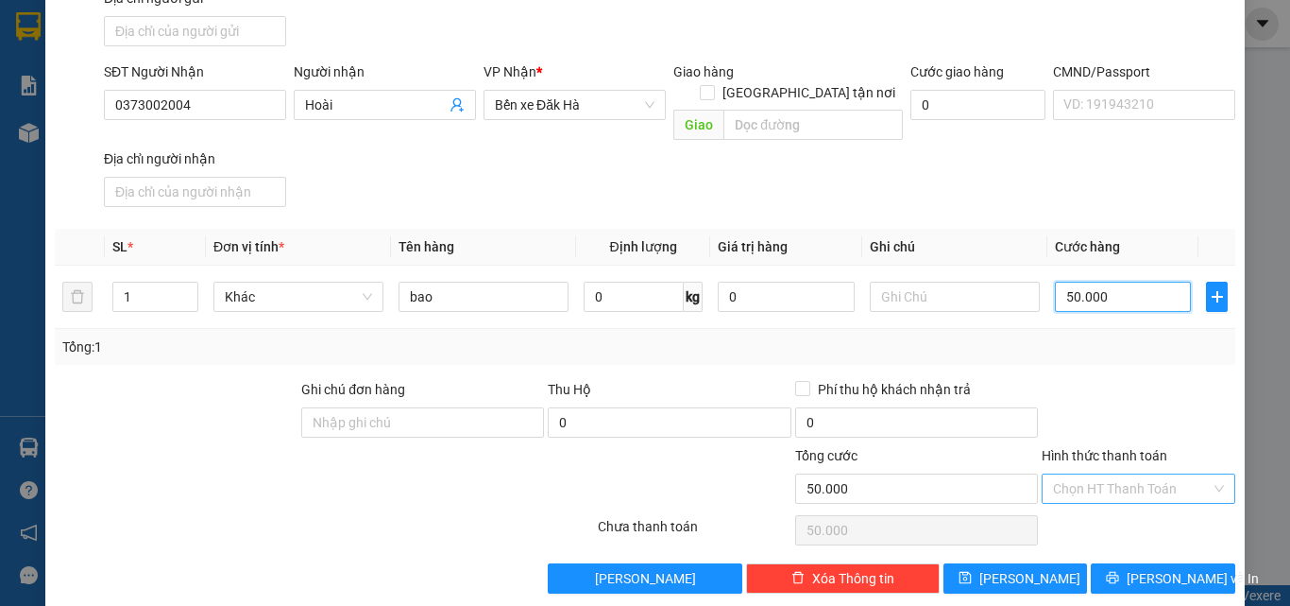
scroll to position [226, 0]
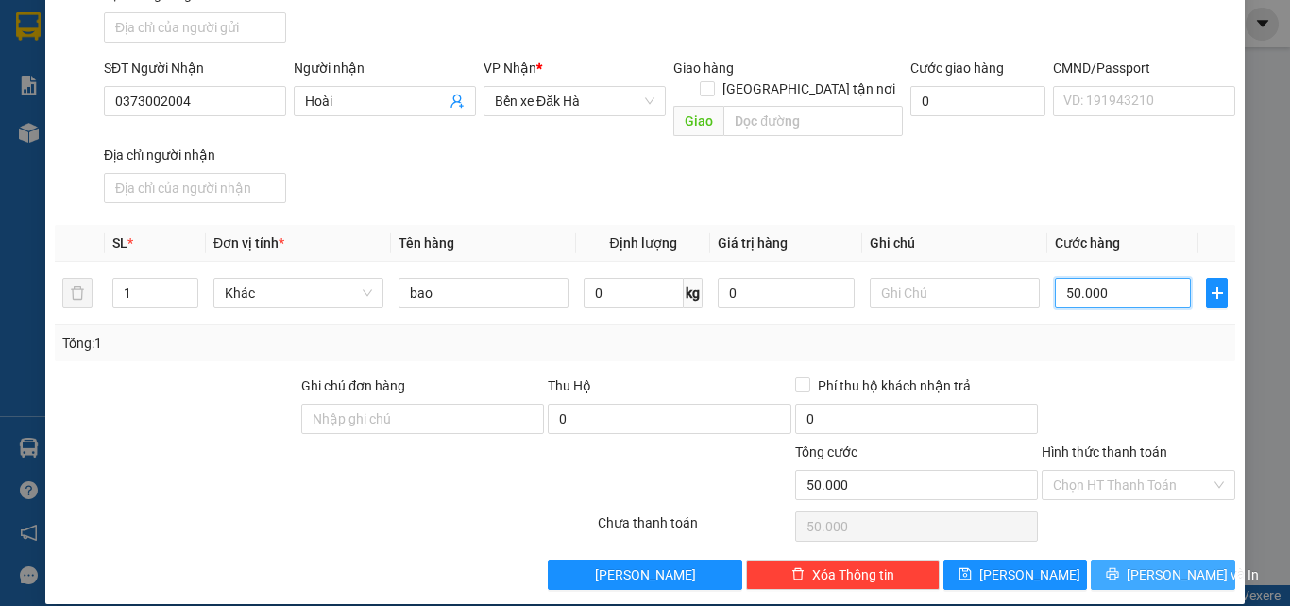
type input "50.000"
click at [1144, 564] on span "Lưu và In" at bounding box center [1193, 574] width 132 height 21
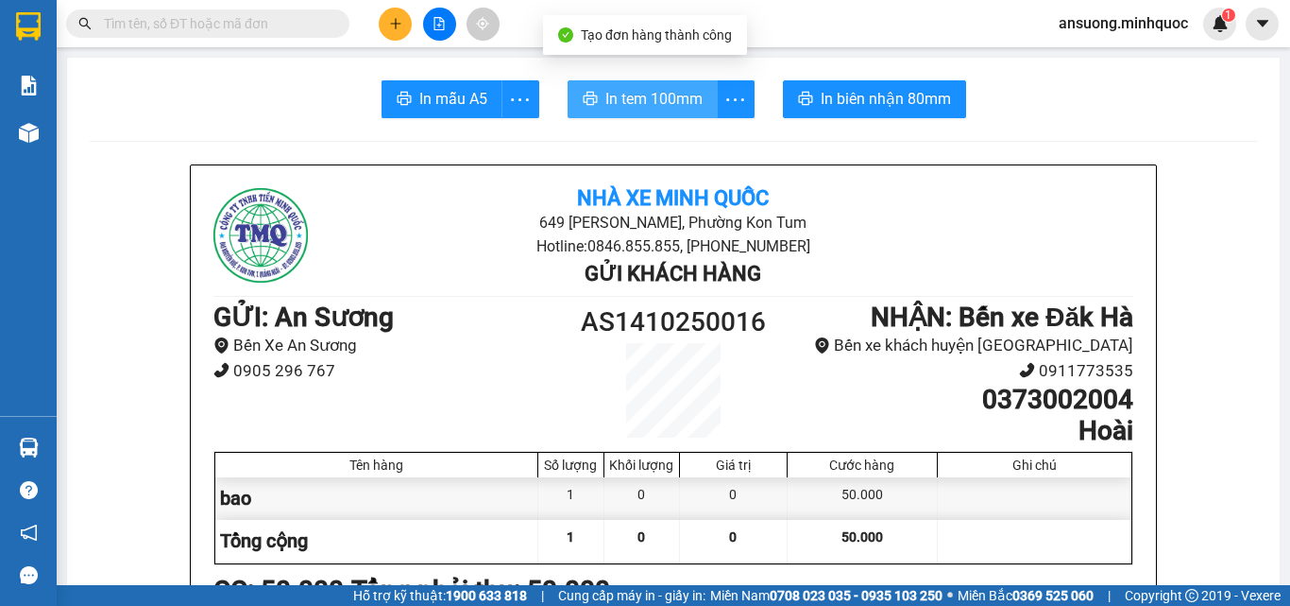
click at [606, 87] on span "In tem 100mm" at bounding box center [654, 99] width 97 height 24
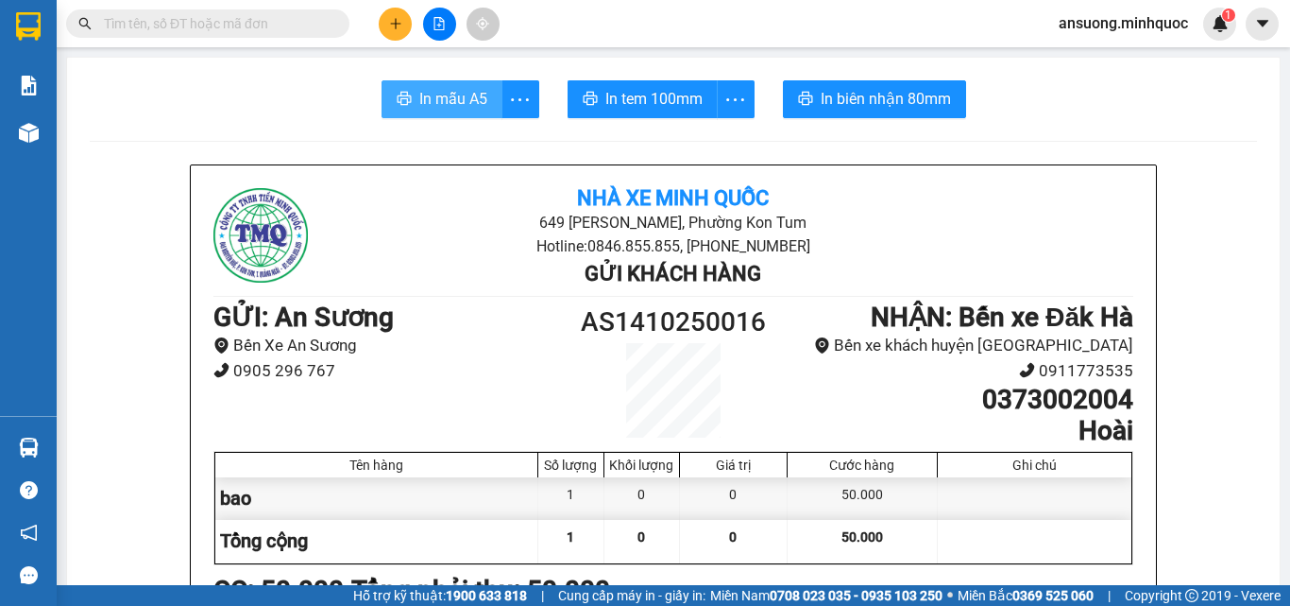
click at [406, 107] on button "In mẫu A5" at bounding box center [442, 99] width 121 height 38
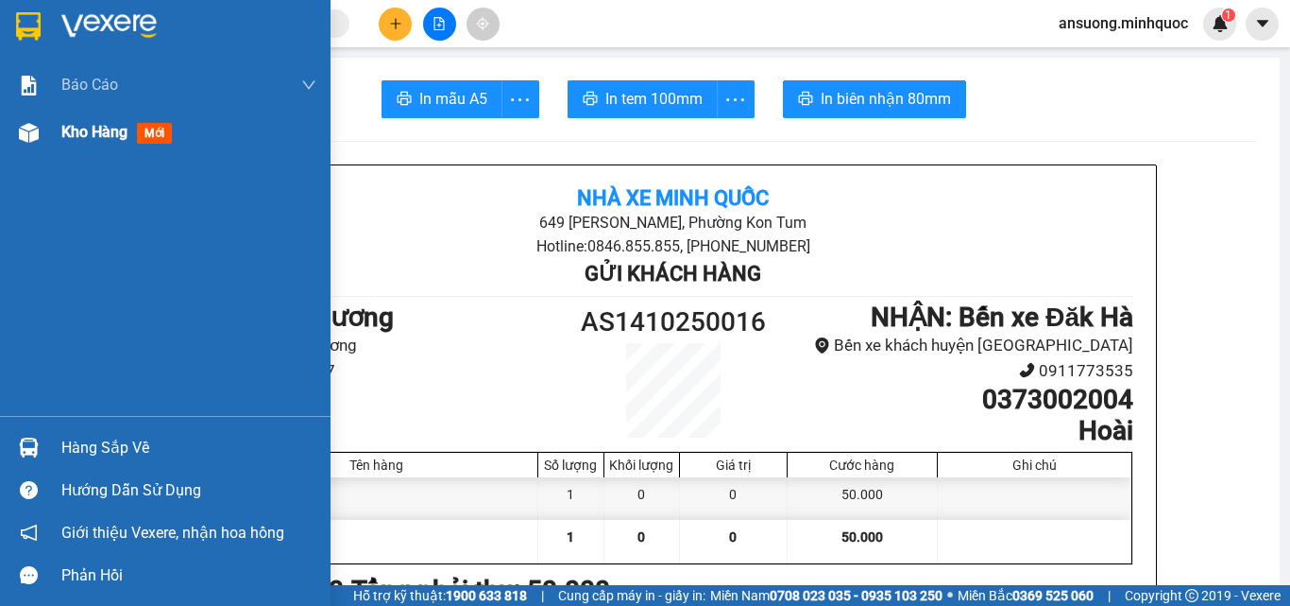
click at [15, 140] on div at bounding box center [28, 132] width 33 height 33
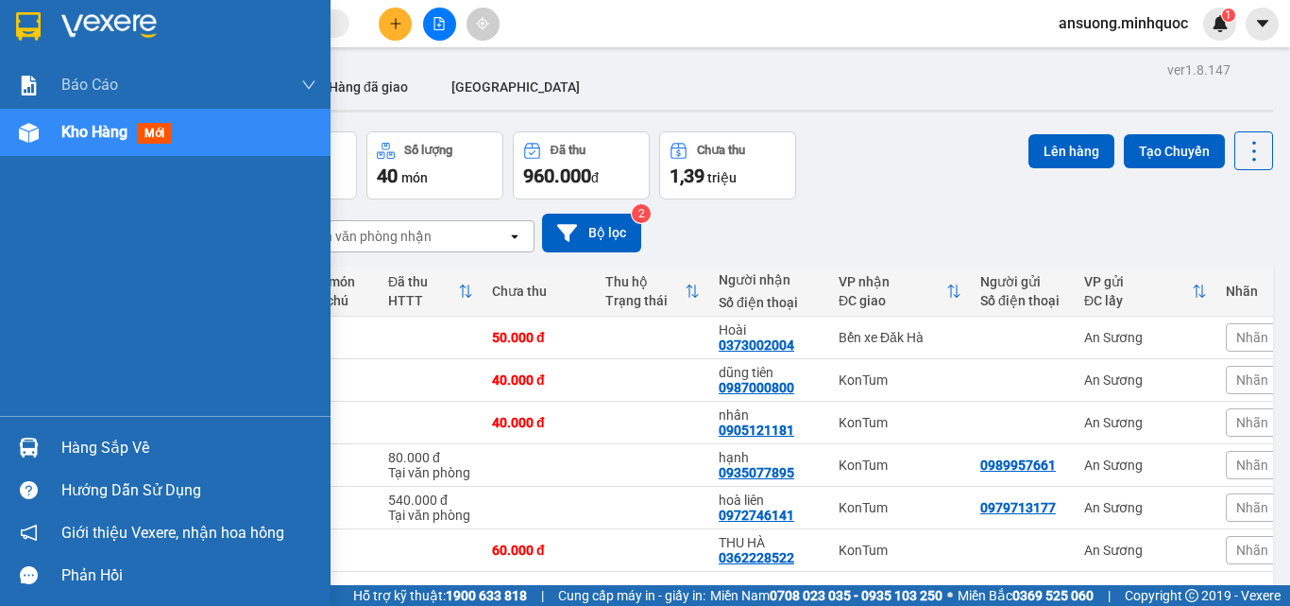
click at [14, 143] on div at bounding box center [28, 132] width 33 height 33
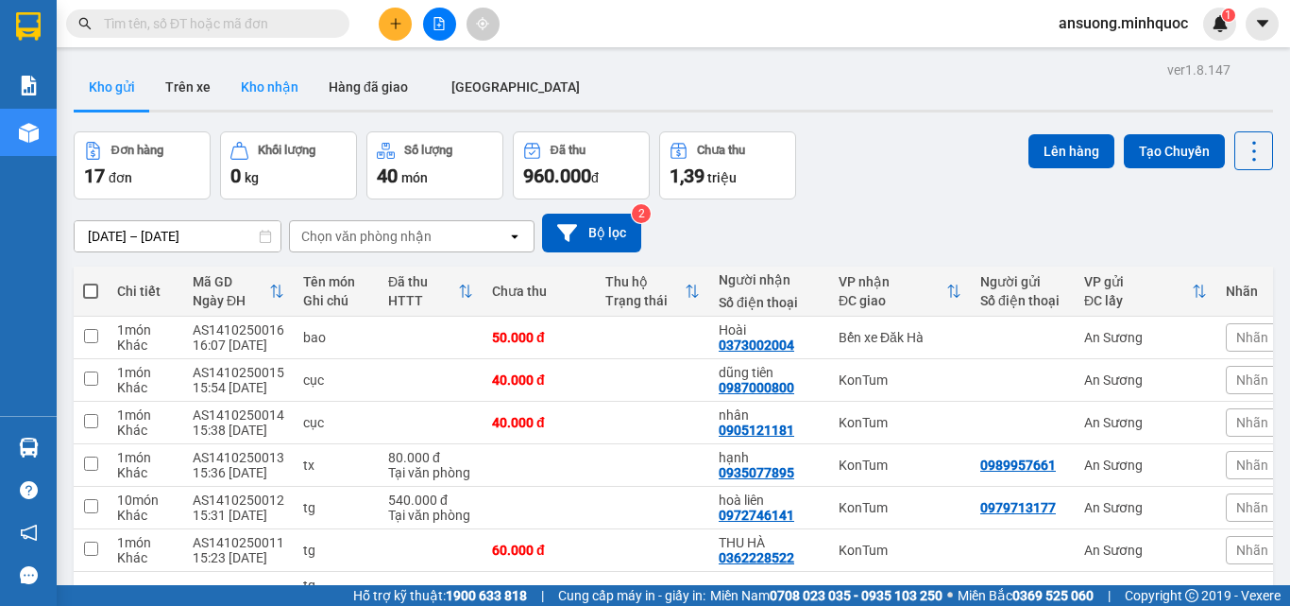
click at [255, 97] on button "Kho nhận" at bounding box center [270, 86] width 88 height 45
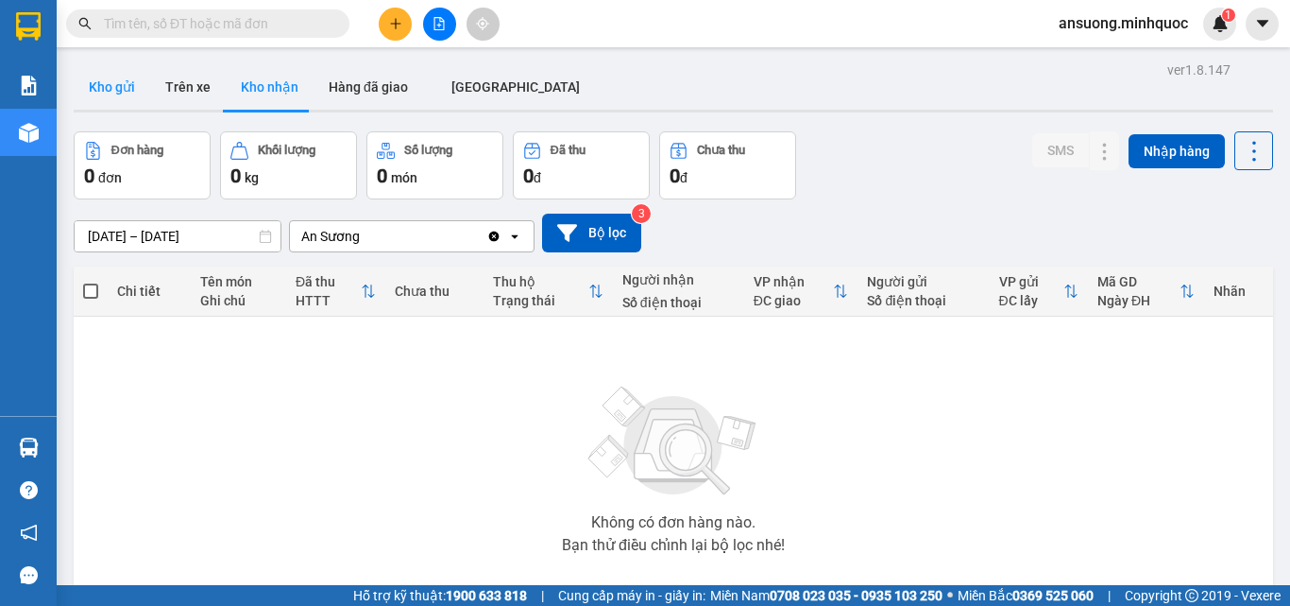
click at [90, 86] on button "Kho gửi" at bounding box center [112, 86] width 77 height 45
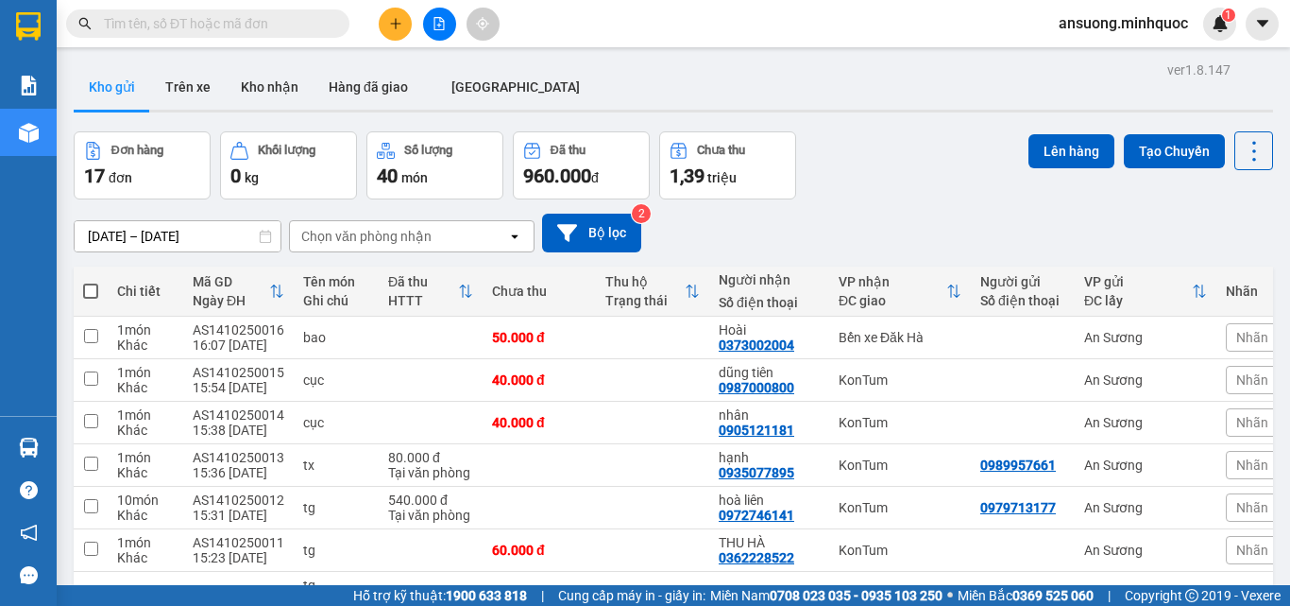
click at [90, 291] on span at bounding box center [90, 290] width 15 height 15
click at [91, 282] on input "checkbox" at bounding box center [91, 282] width 0 height 0
checkbox input "true"
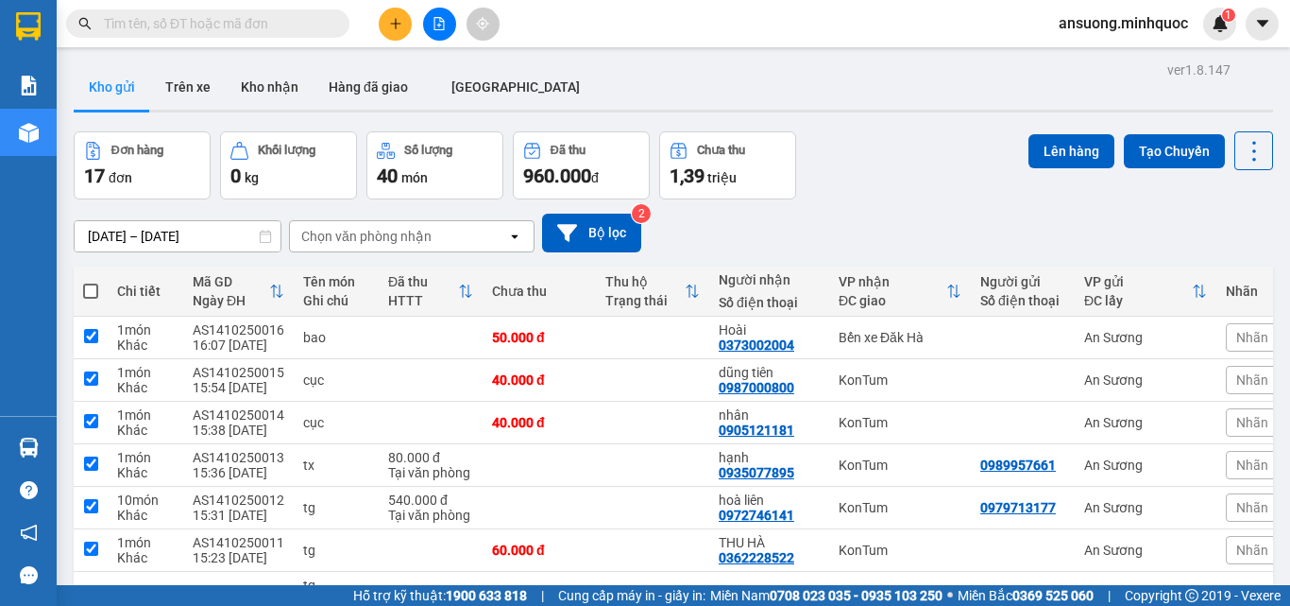
checkbox input "true"
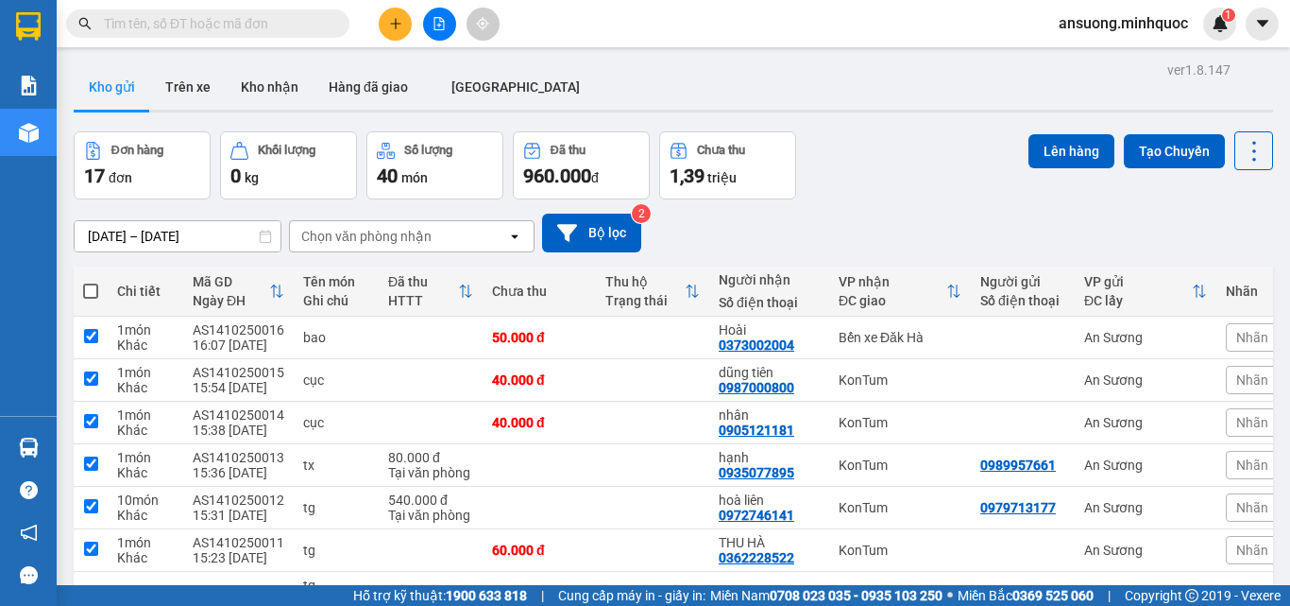
checkbox input "true"
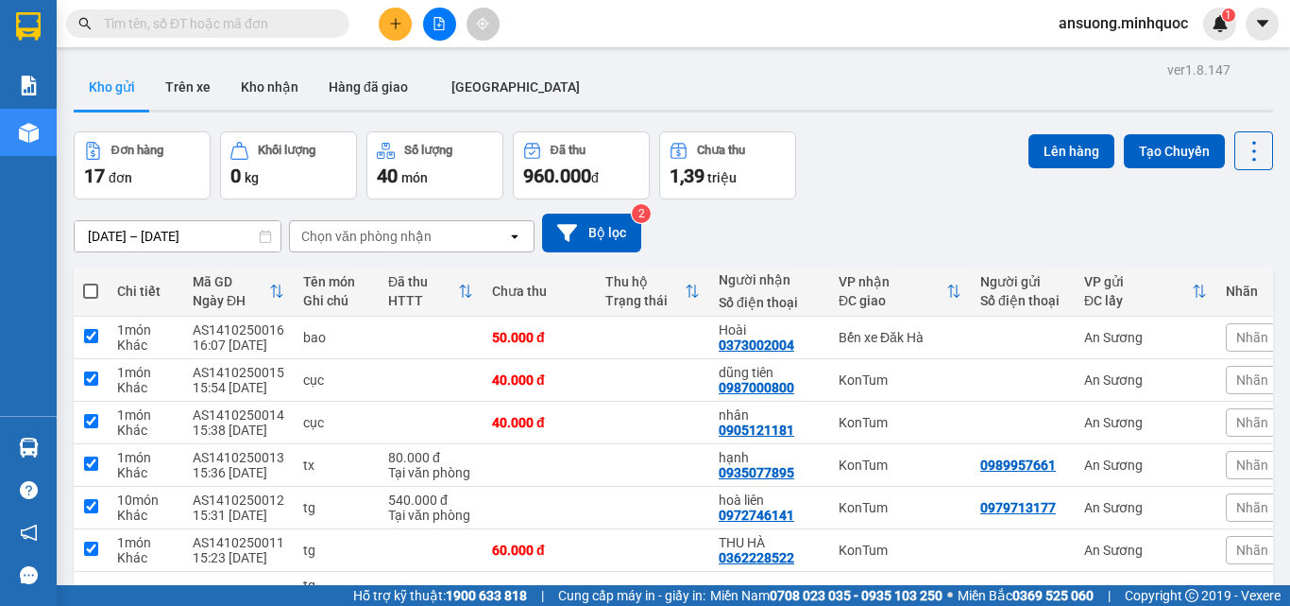
checkbox input "true"
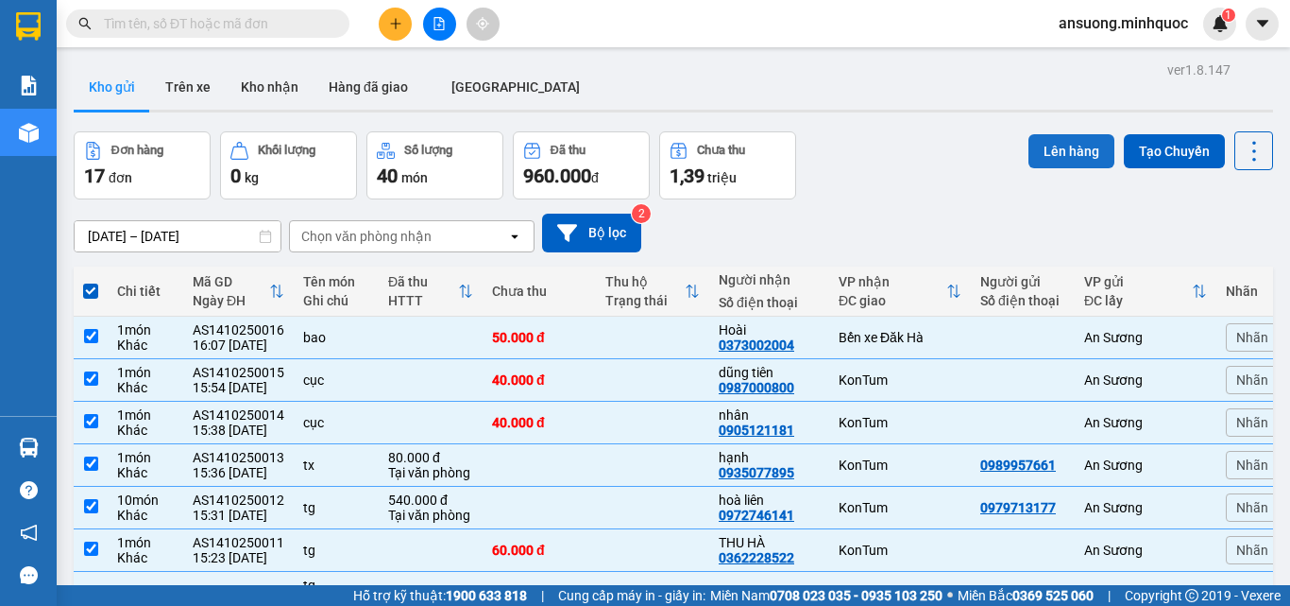
click at [1029, 146] on button "Lên hàng" at bounding box center [1072, 151] width 86 height 34
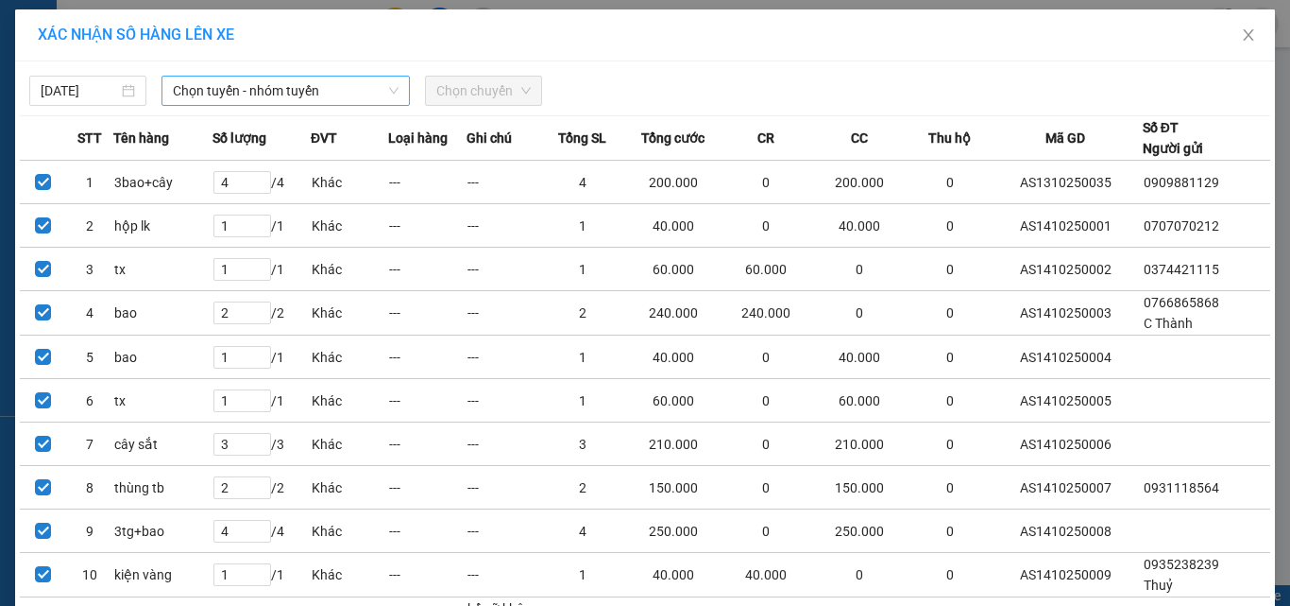
click at [233, 96] on span "Chọn tuyến - nhóm tuyến" at bounding box center [286, 91] width 226 height 28
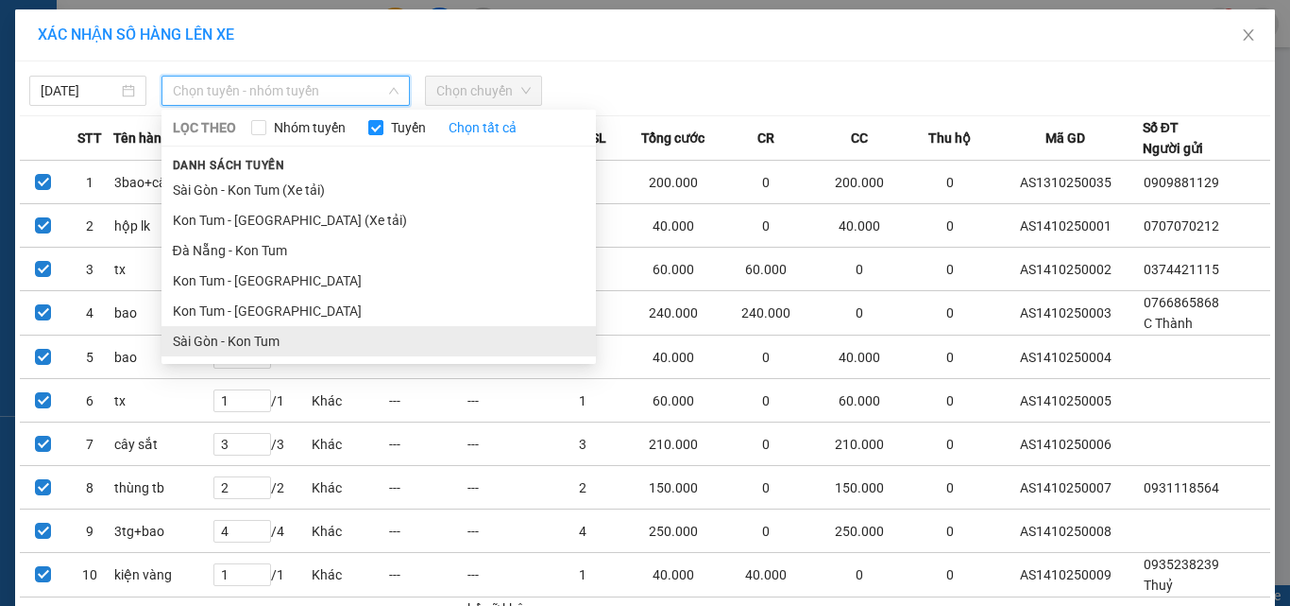
click at [202, 353] on li "Sài Gòn - Kon Tum" at bounding box center [379, 341] width 435 height 30
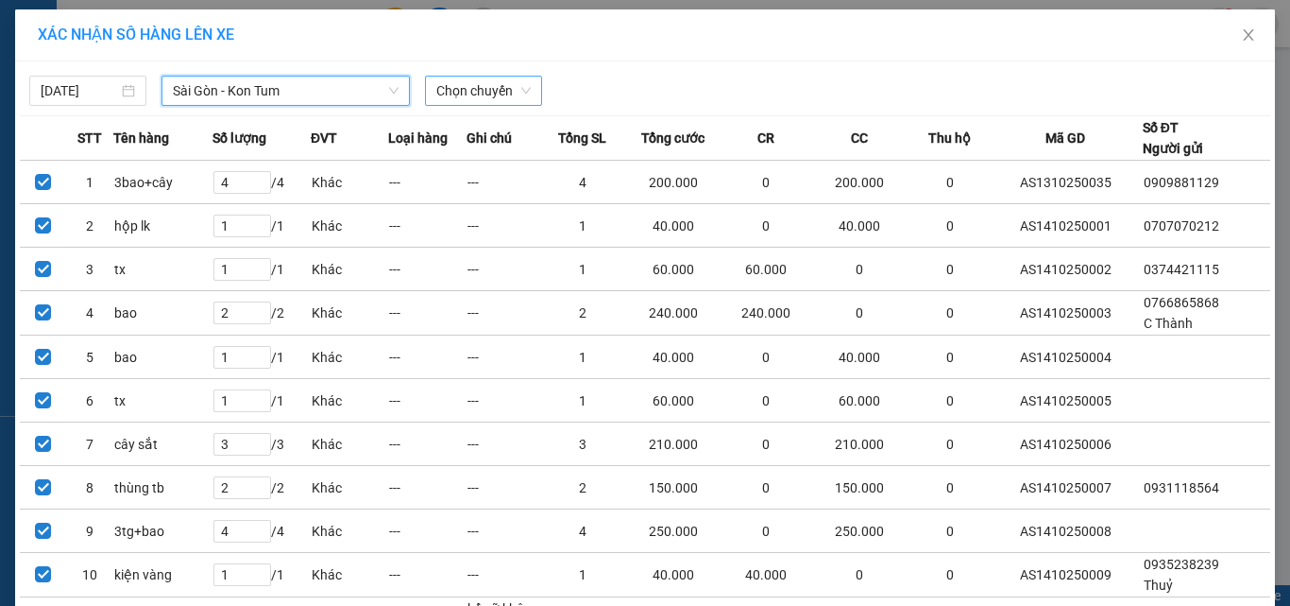
click at [478, 90] on span "Chọn chuyến" at bounding box center [483, 91] width 94 height 28
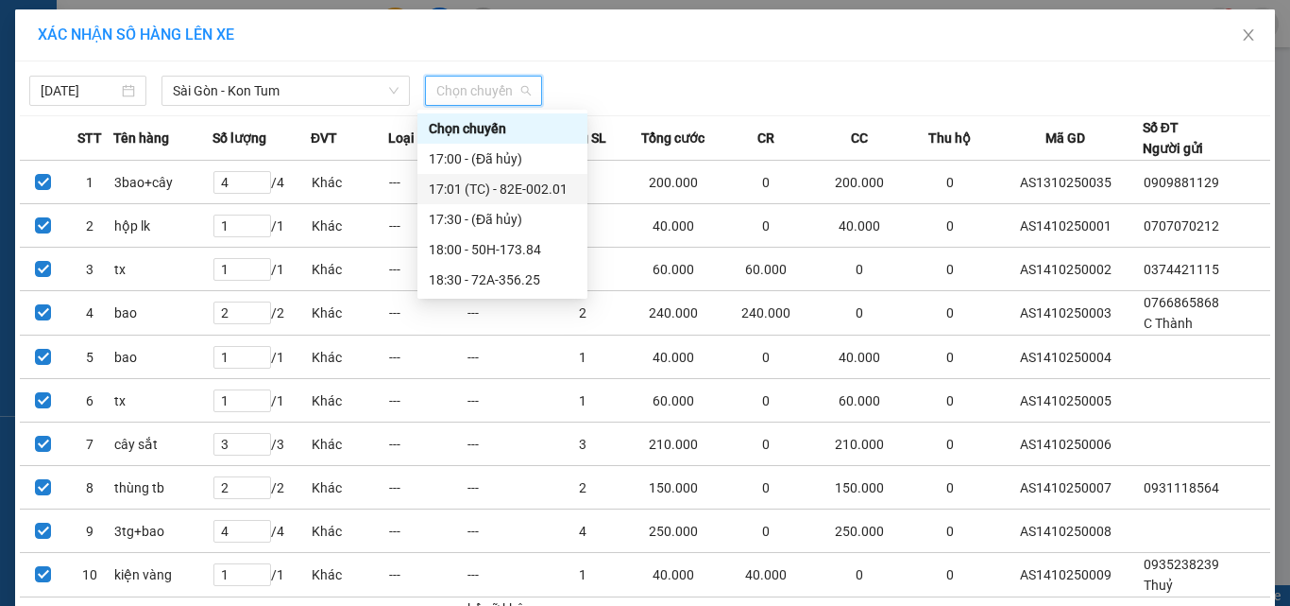
click at [483, 186] on div "17:01 (TC) - 82E-002.01" at bounding box center [502, 189] width 147 height 21
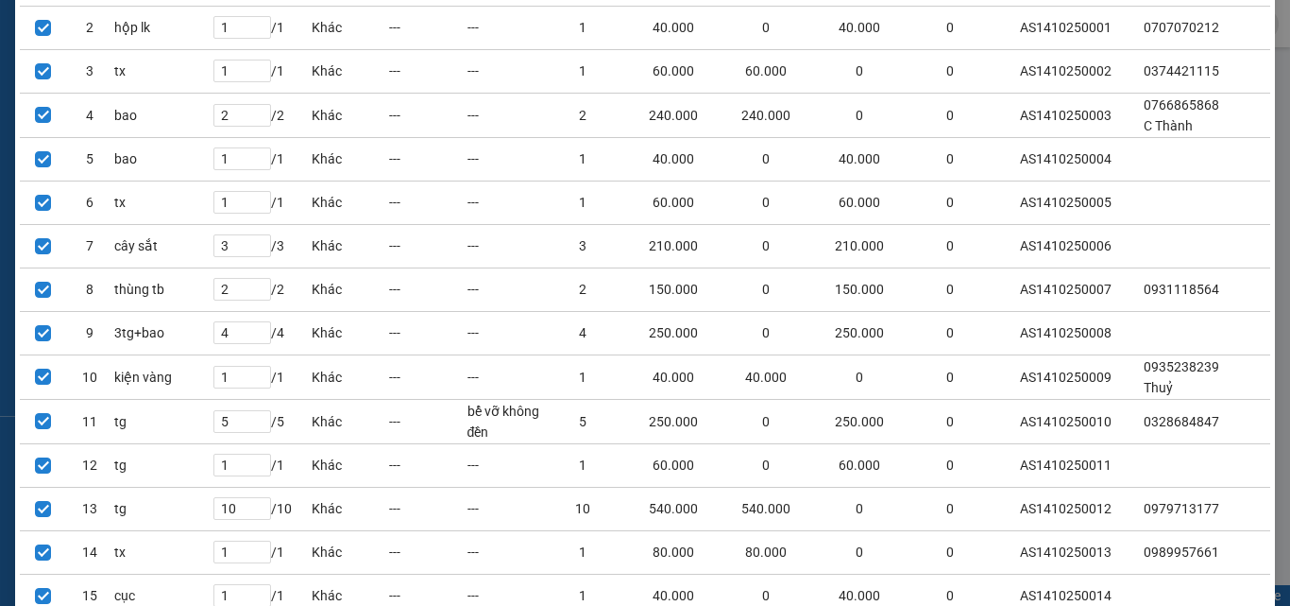
scroll to position [495, 0]
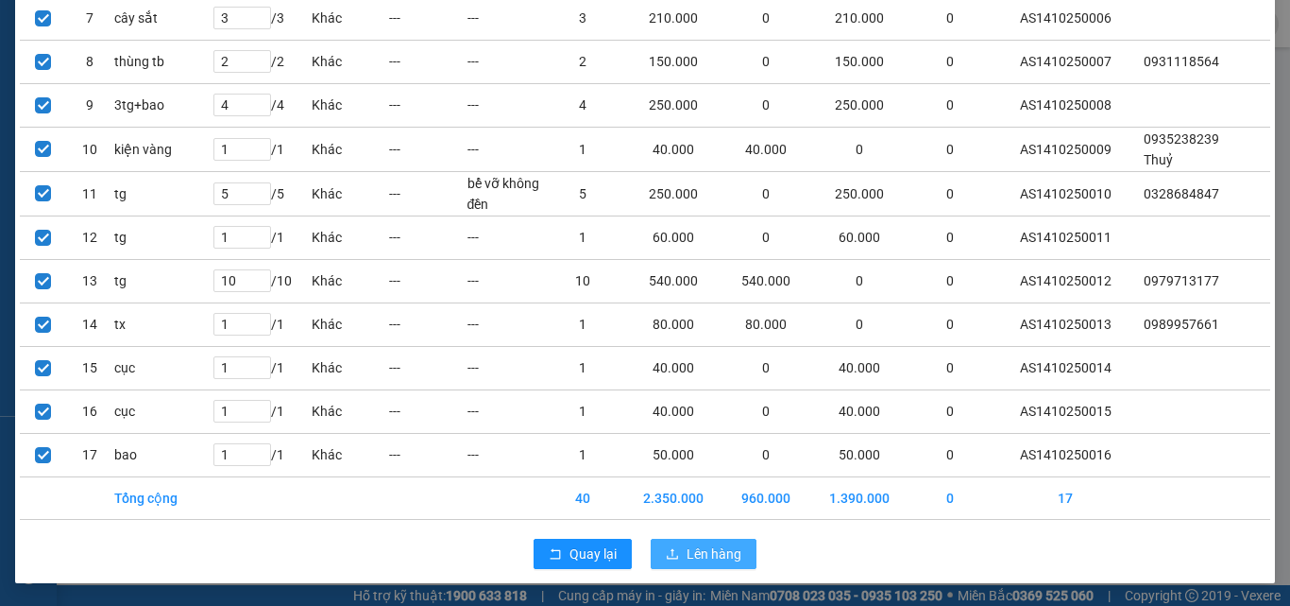
click at [695, 547] on span "Lên hàng" at bounding box center [714, 553] width 55 height 21
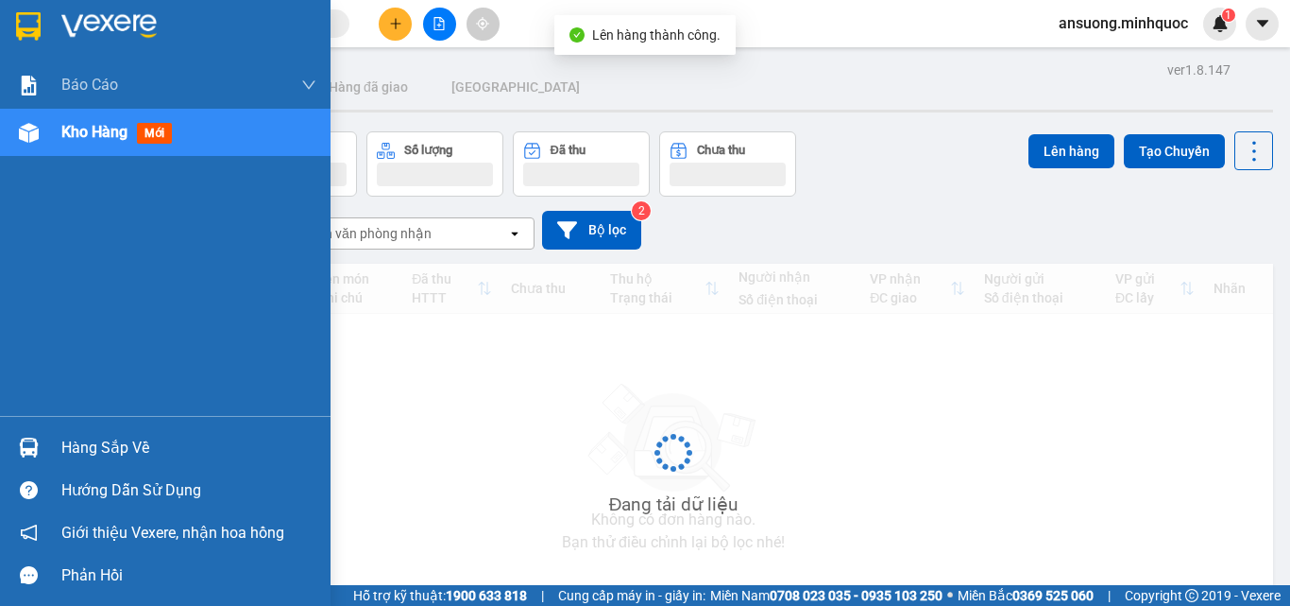
click at [10, 132] on div "Kho hàng mới" at bounding box center [165, 132] width 331 height 47
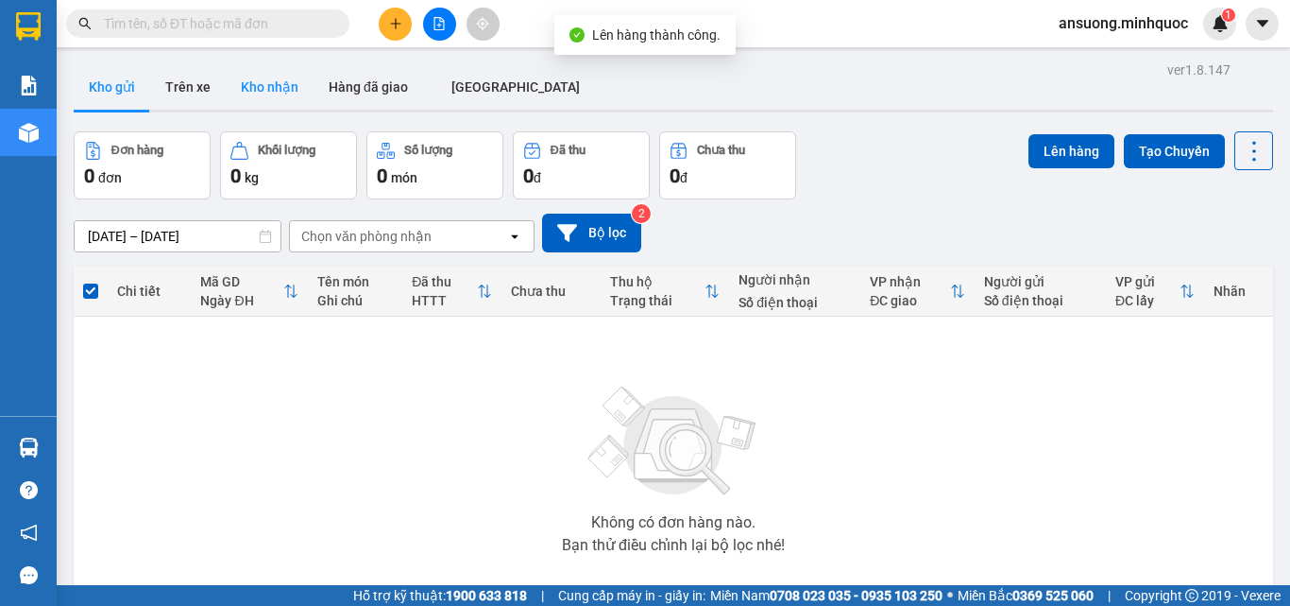
click at [231, 86] on button "Kho nhận" at bounding box center [270, 86] width 88 height 45
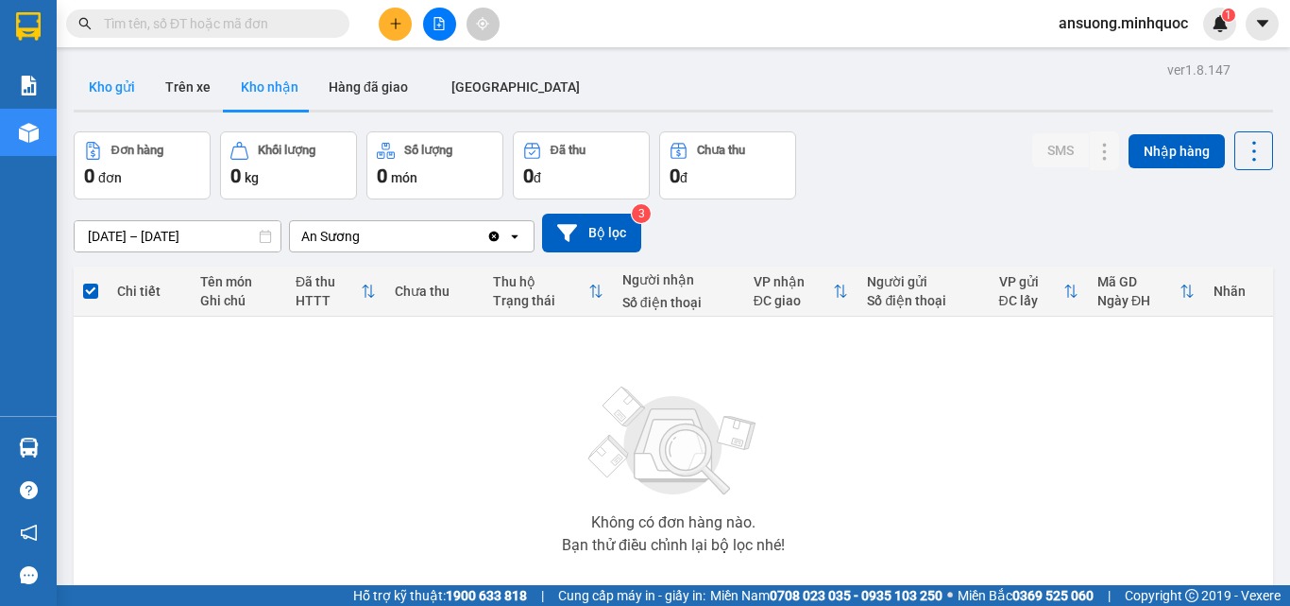
click at [121, 70] on button "Kho gửi" at bounding box center [112, 86] width 77 height 45
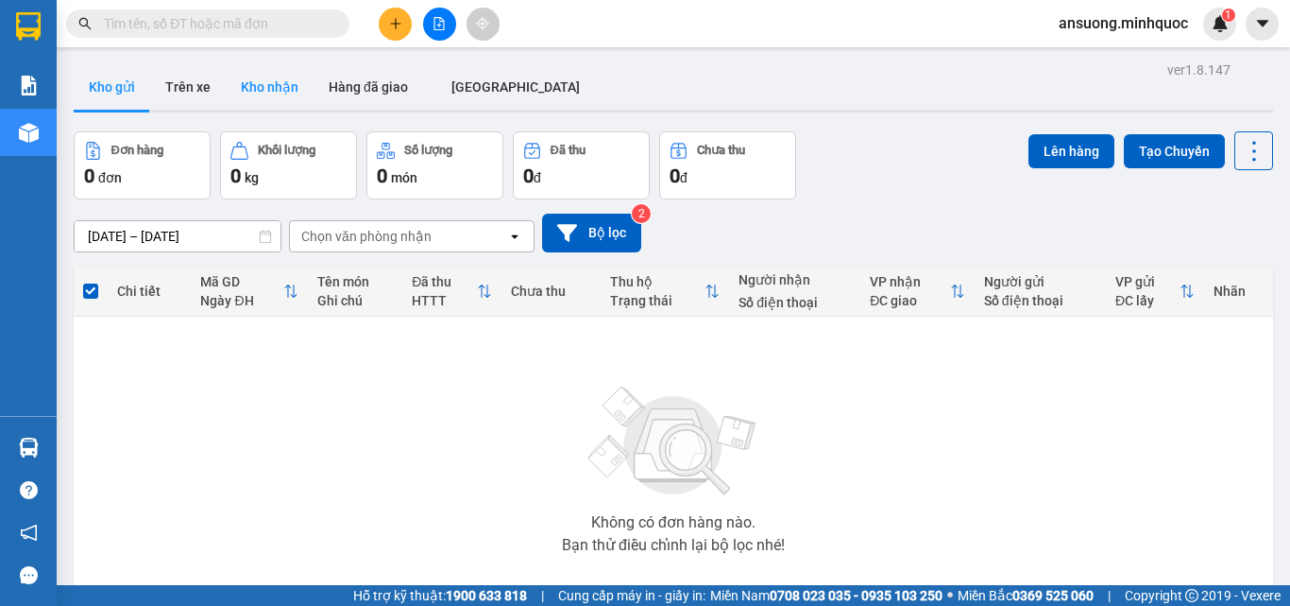
click at [263, 77] on button "Kho nhận" at bounding box center [270, 86] width 88 height 45
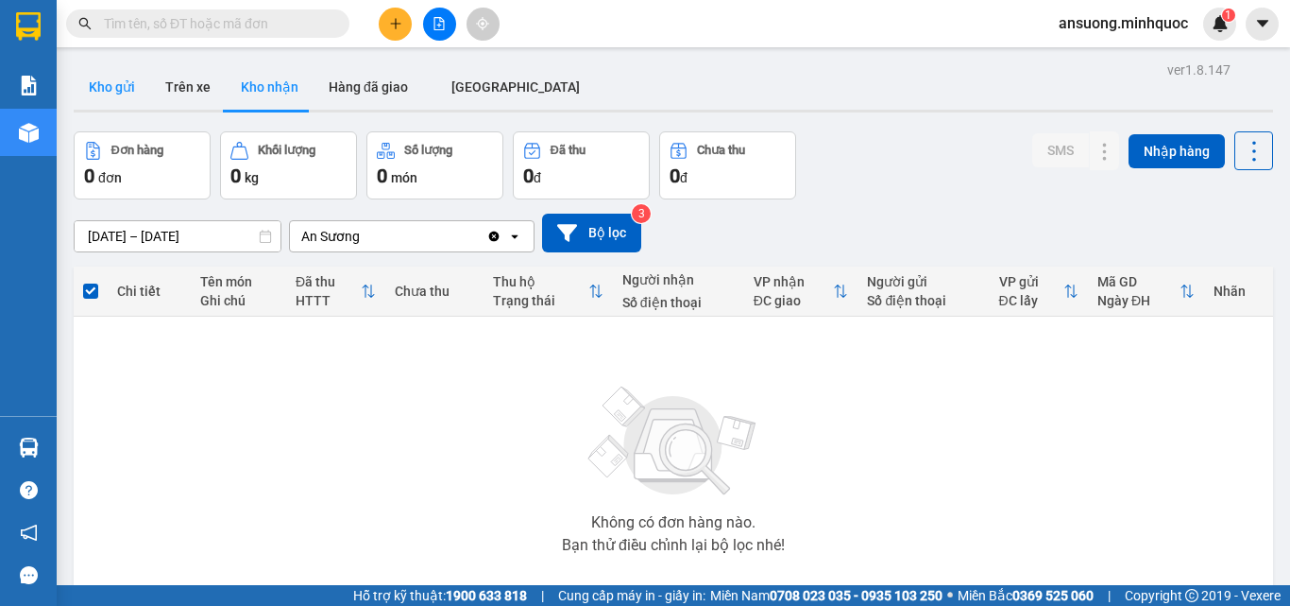
click at [120, 84] on button "Kho gửi" at bounding box center [112, 86] width 77 height 45
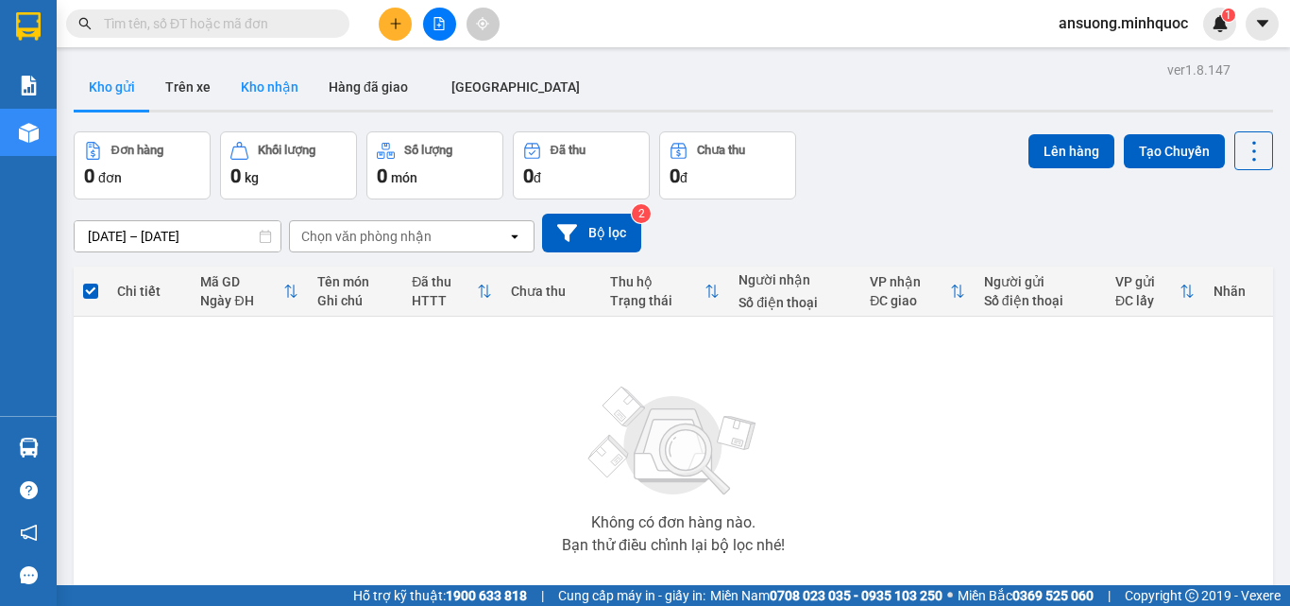
click at [299, 103] on button "Kho nhận" at bounding box center [270, 86] width 88 height 45
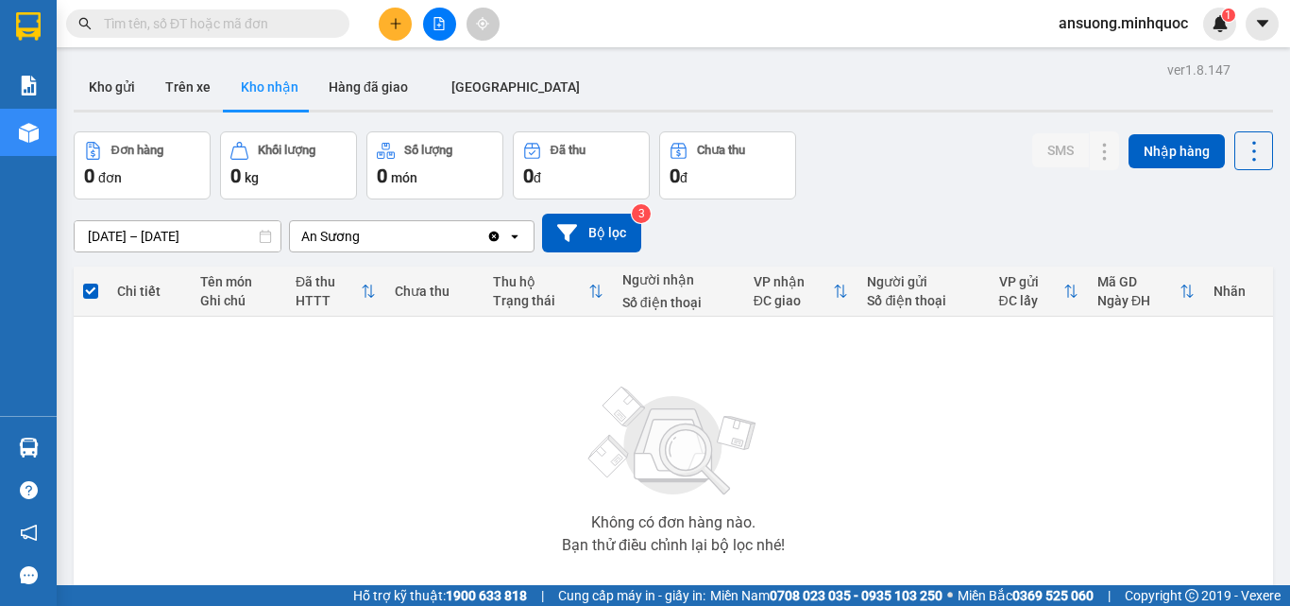
click at [428, 34] on button at bounding box center [439, 24] width 33 height 33
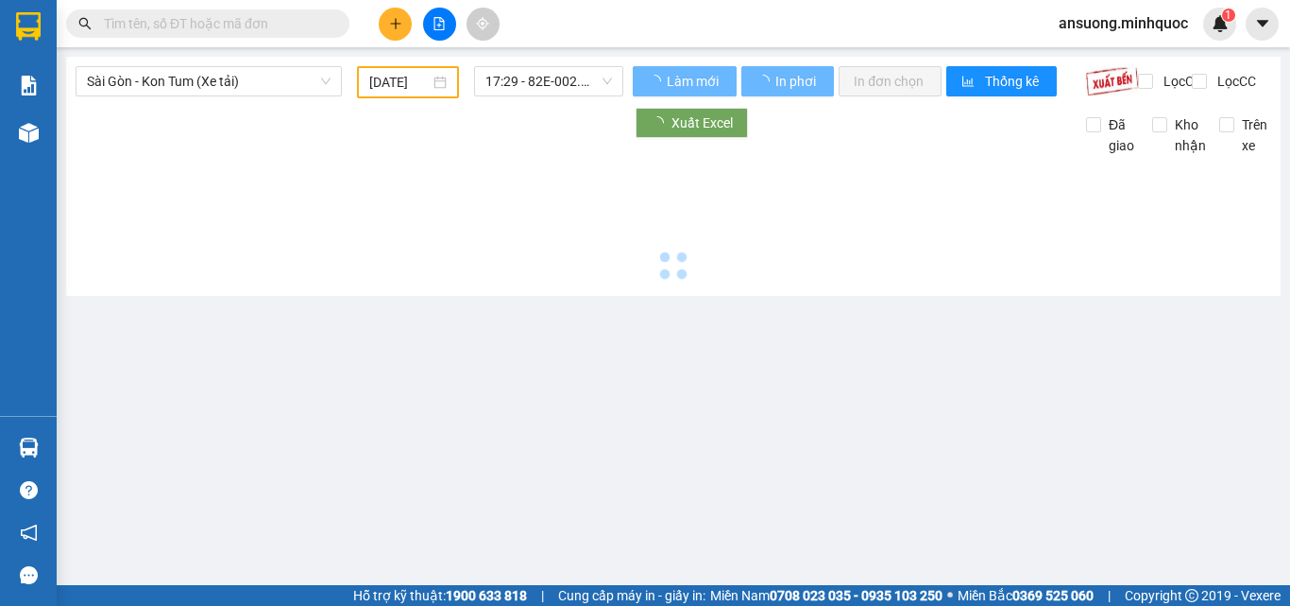
type input "[DATE]"
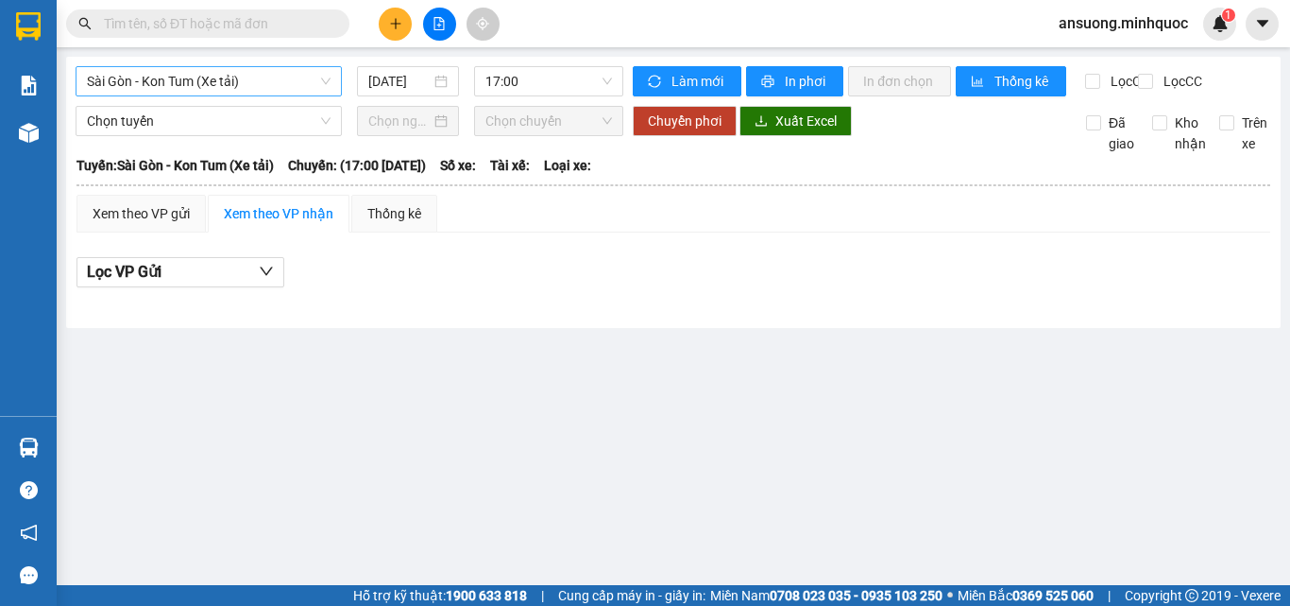
click at [180, 79] on span "Sài Gòn - Kon Tum (Xe tải)" at bounding box center [209, 81] width 244 height 28
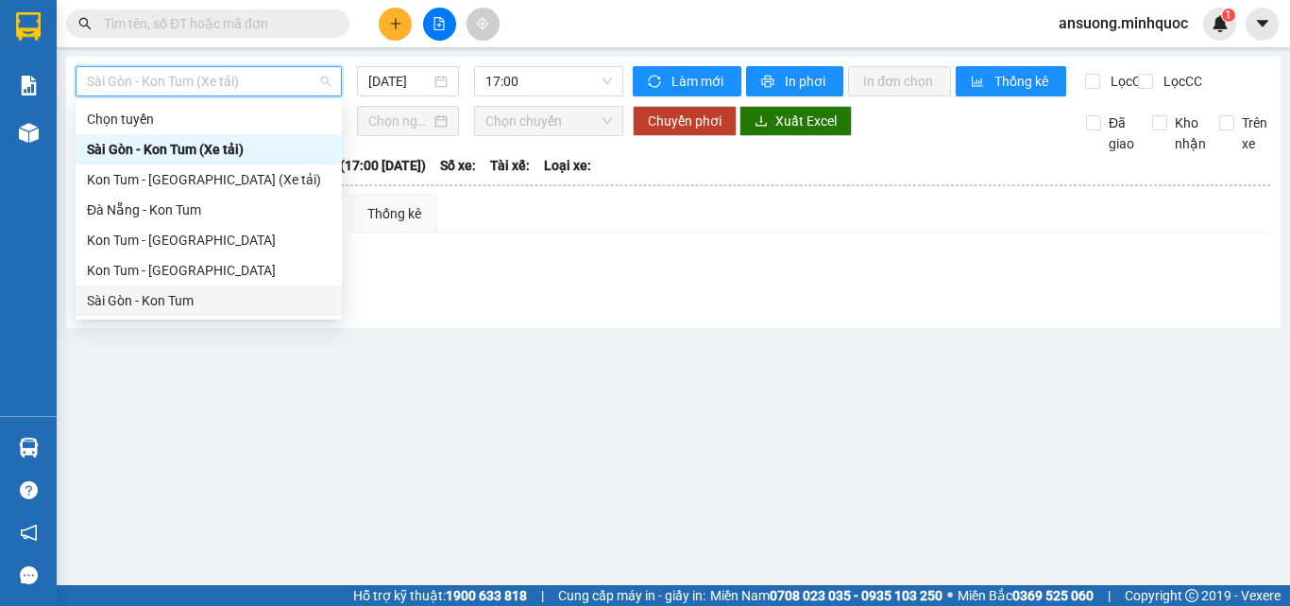
click at [136, 302] on div "Sài Gòn - Kon Tum" at bounding box center [209, 300] width 244 height 21
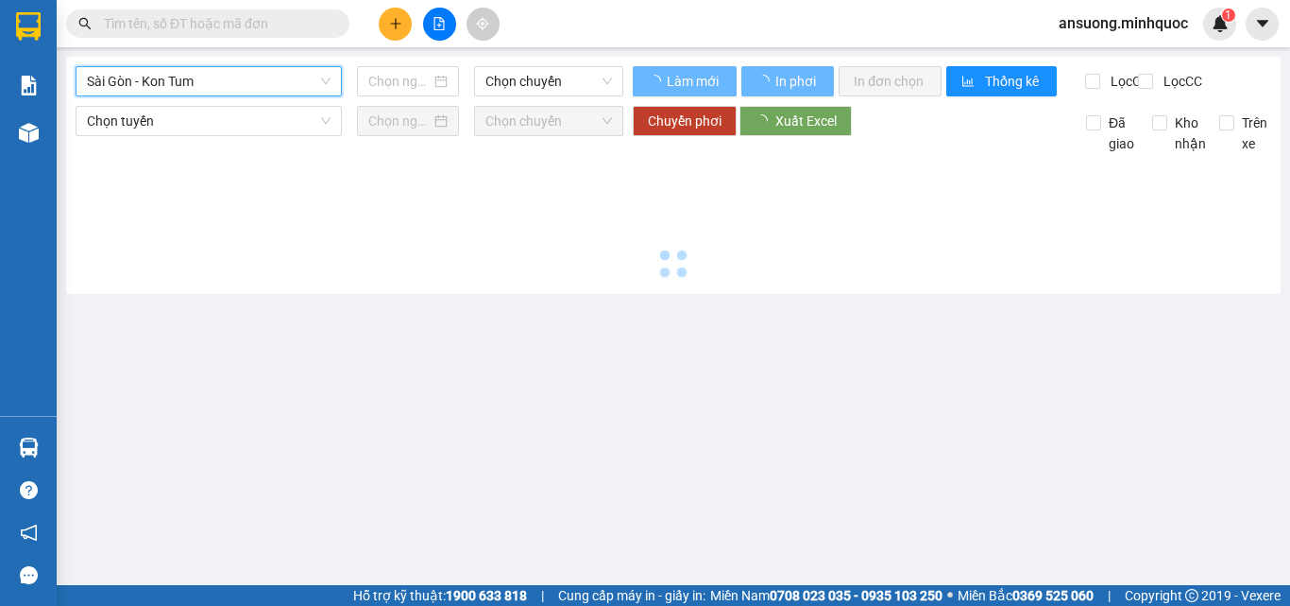
type input "[DATE]"
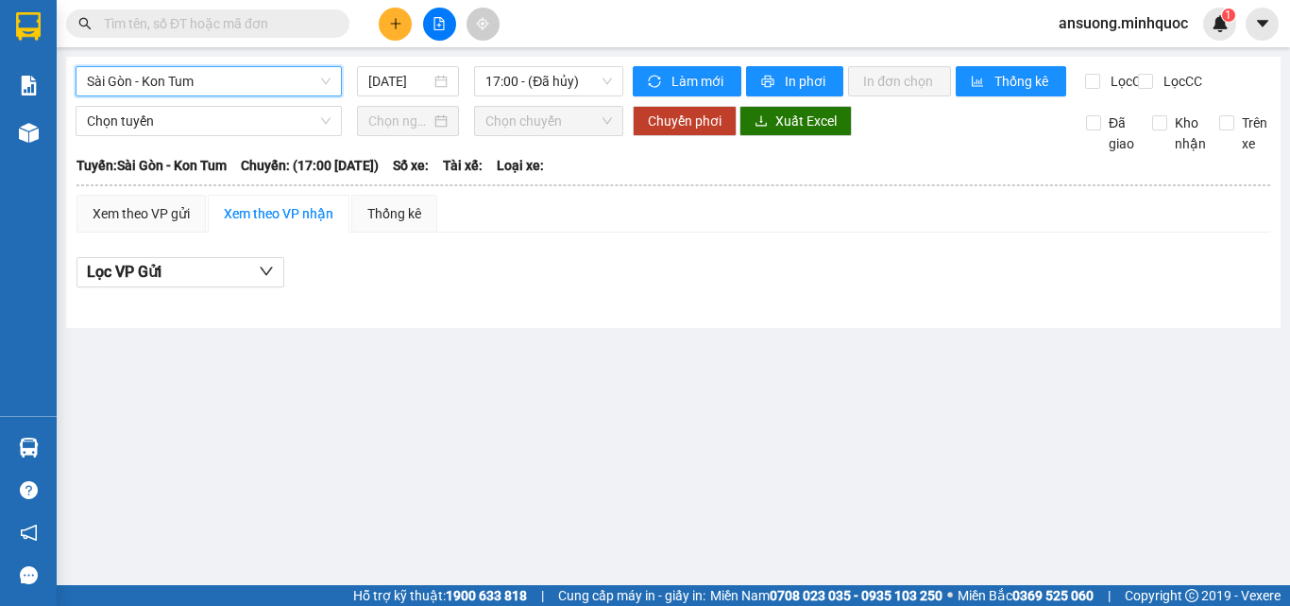
drag, startPoint x: 496, startPoint y: 390, endPoint x: 498, endPoint y: 208, distance: 182.3
click at [496, 375] on main "Sài Gòn - Kon Tum Sài Gòn - Kon Tum 14/10/2025 17:00 - (Đã hủy) Làm mới In phơi…" at bounding box center [645, 292] width 1290 height 585
click at [520, 64] on div "Sài Gòn - Kon Tum 14/10/2025 17:00 - (Đã hủy) Làm mới In phơi In đơn chọn Thống…" at bounding box center [673, 192] width 1215 height 271
click at [535, 67] on div "17:00 - (Đã hủy)" at bounding box center [548, 81] width 149 height 30
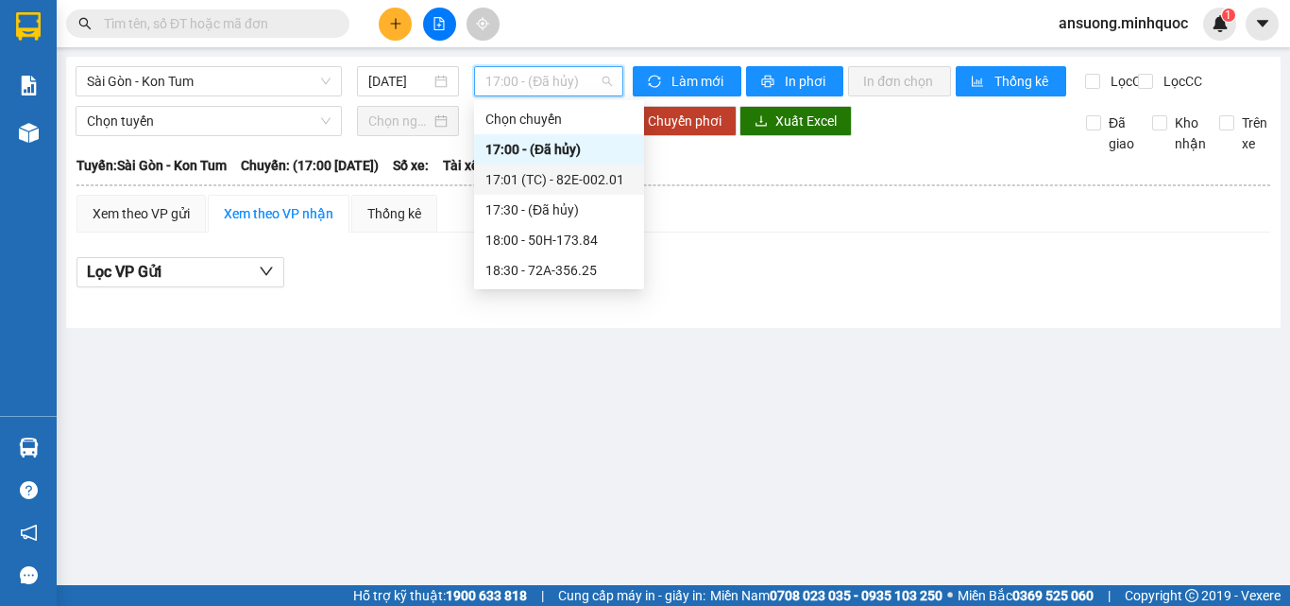
click at [598, 179] on div "17:01 (TC) - 82E-002.01" at bounding box center [559, 179] width 147 height 21
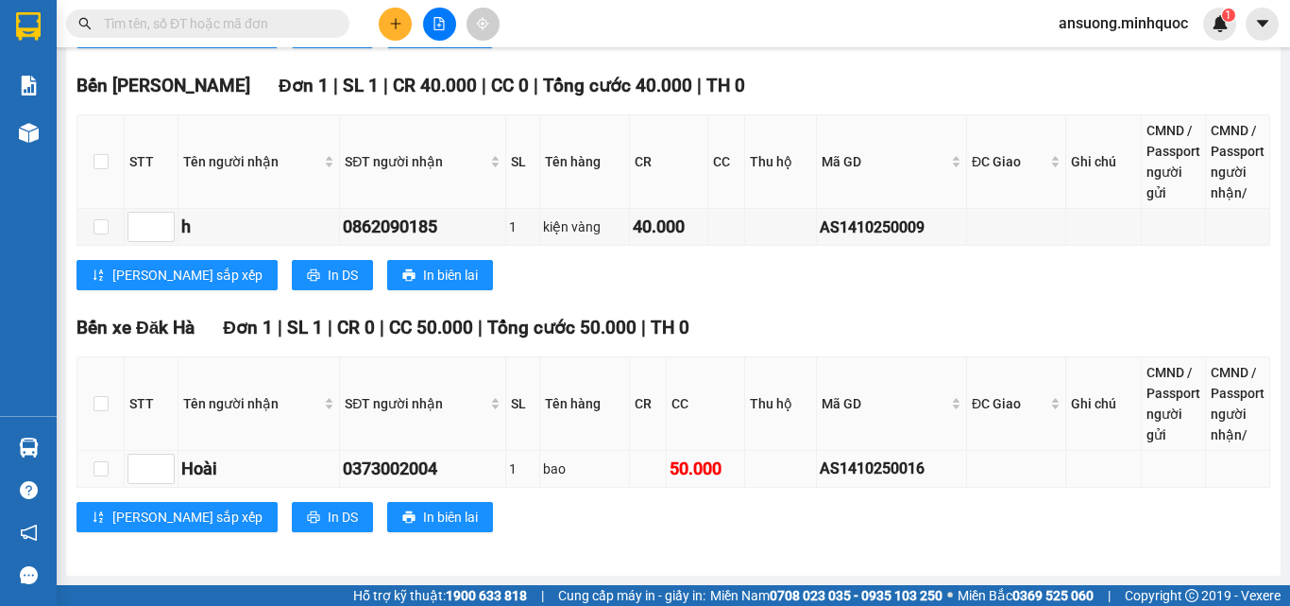
scroll to position [1038, 0]
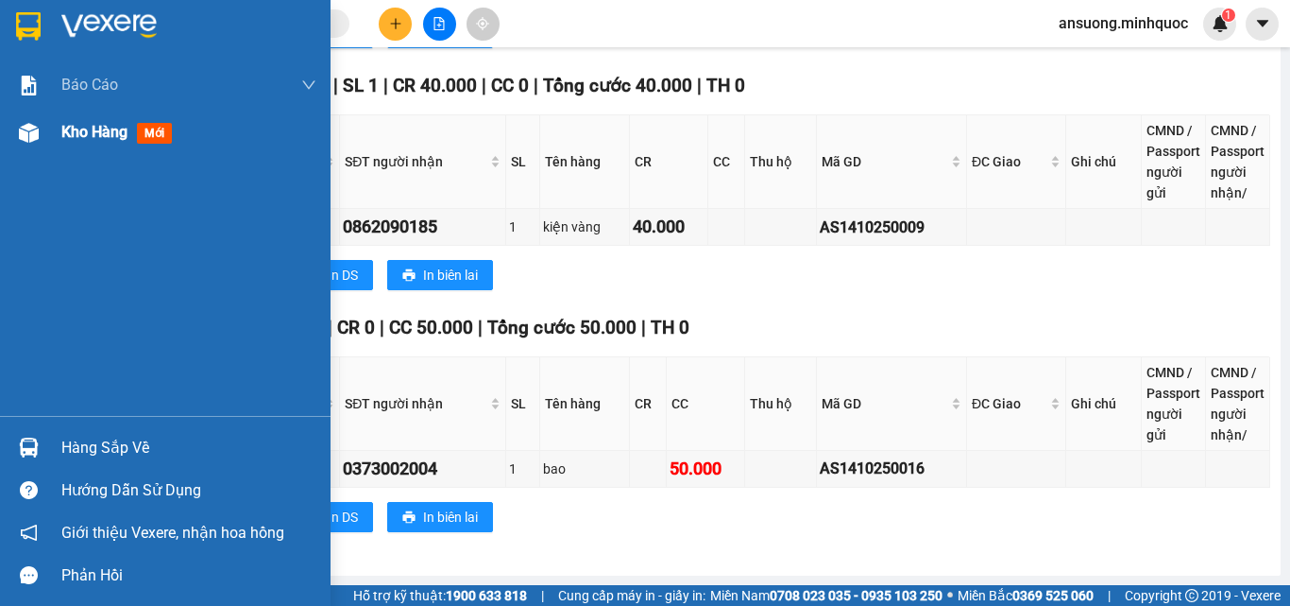
click at [34, 114] on div "Kho hàng mới" at bounding box center [165, 132] width 331 height 47
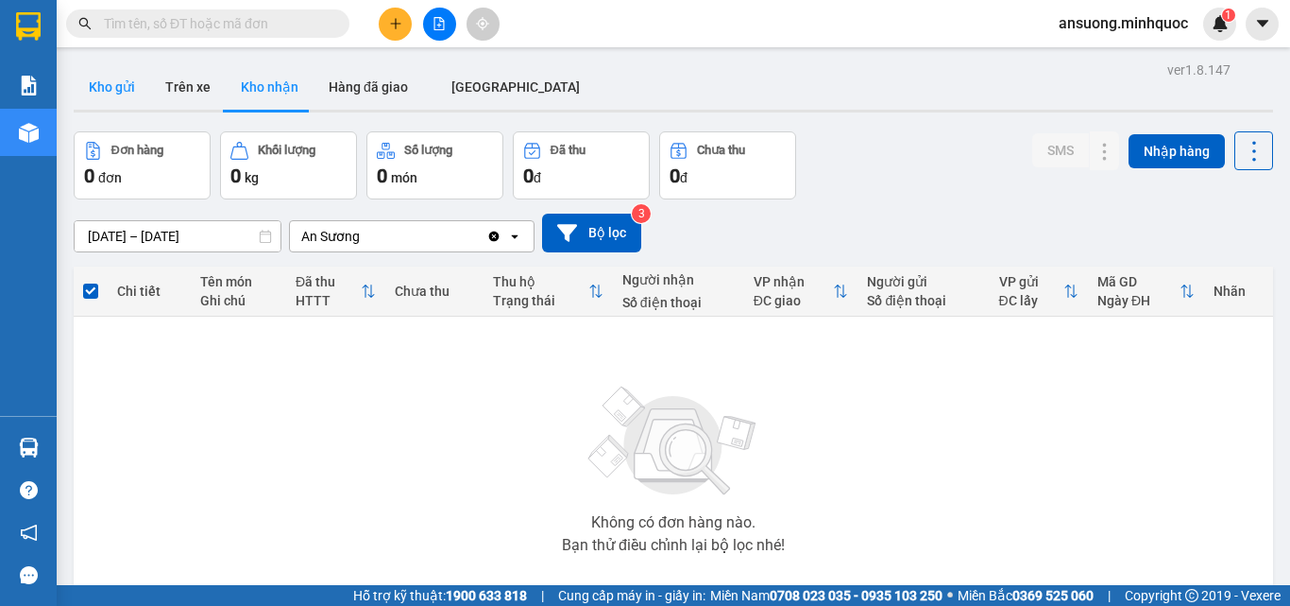
click at [114, 83] on button "Kho gửi" at bounding box center [112, 86] width 77 height 45
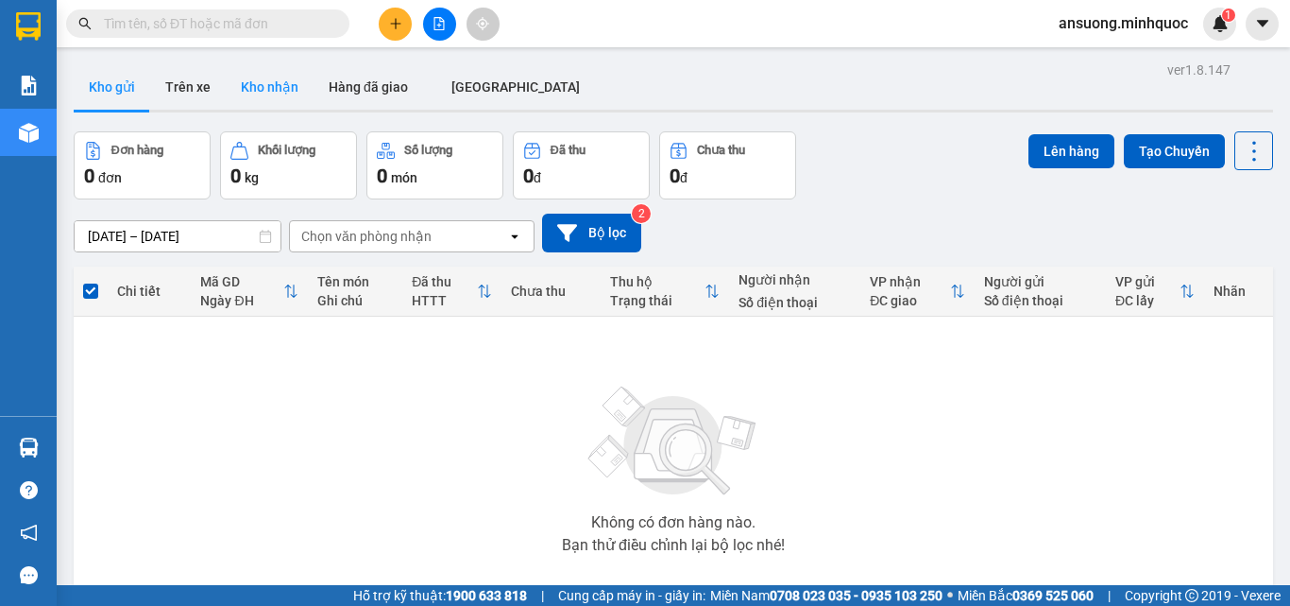
click at [259, 80] on button "Kho nhận" at bounding box center [270, 86] width 88 height 45
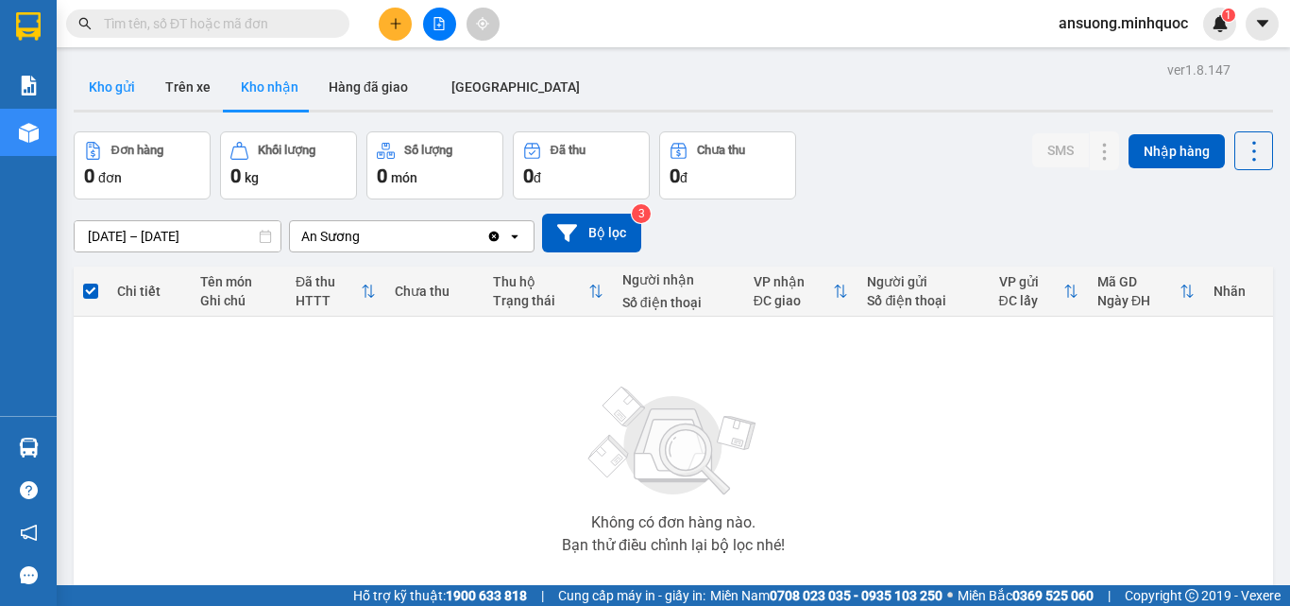
click at [104, 78] on button "Kho gửi" at bounding box center [112, 86] width 77 height 45
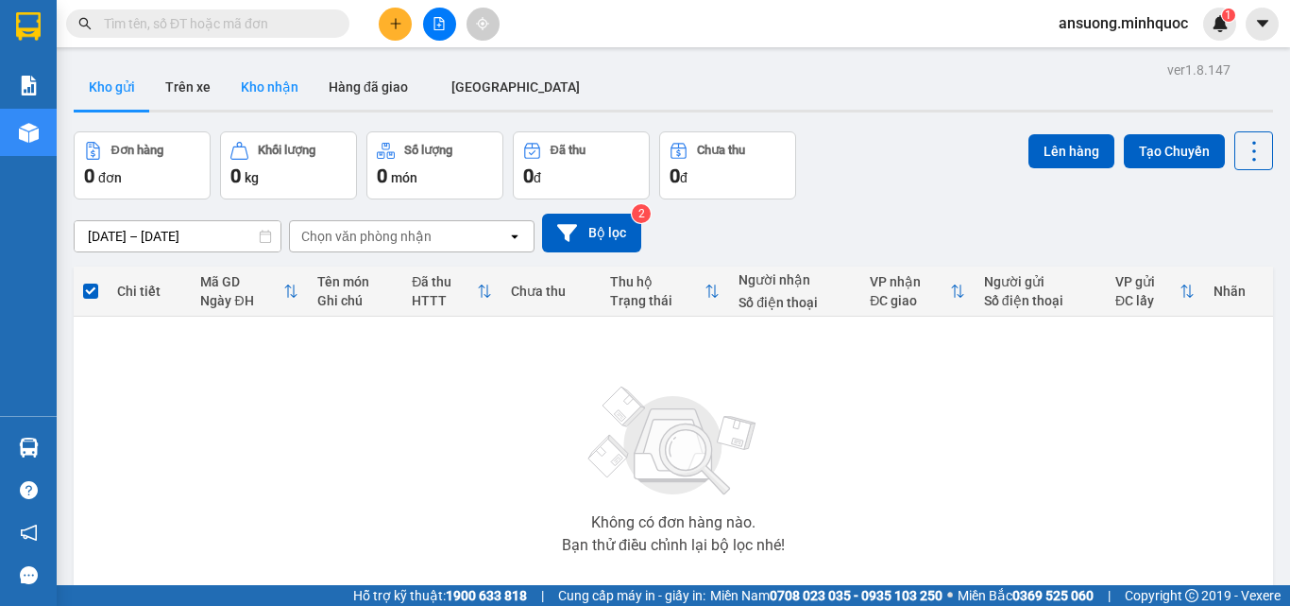
click at [274, 94] on button "Kho nhận" at bounding box center [270, 86] width 88 height 45
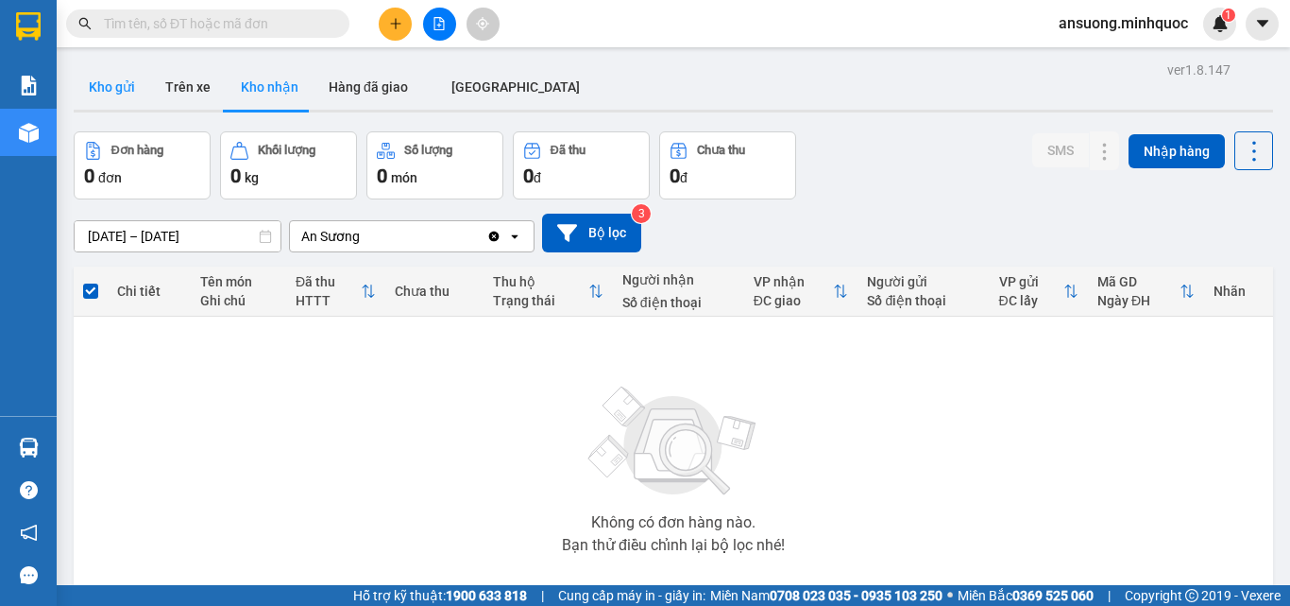
click at [111, 97] on button "Kho gửi" at bounding box center [112, 86] width 77 height 45
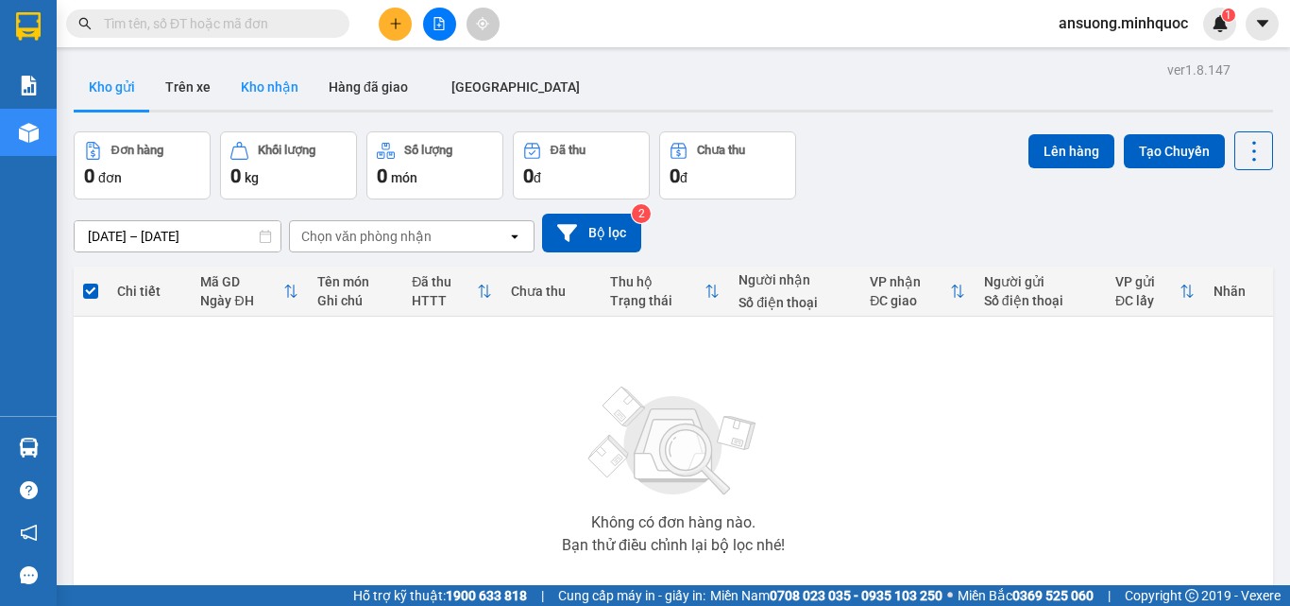
click at [251, 83] on button "Kho nhận" at bounding box center [270, 86] width 88 height 45
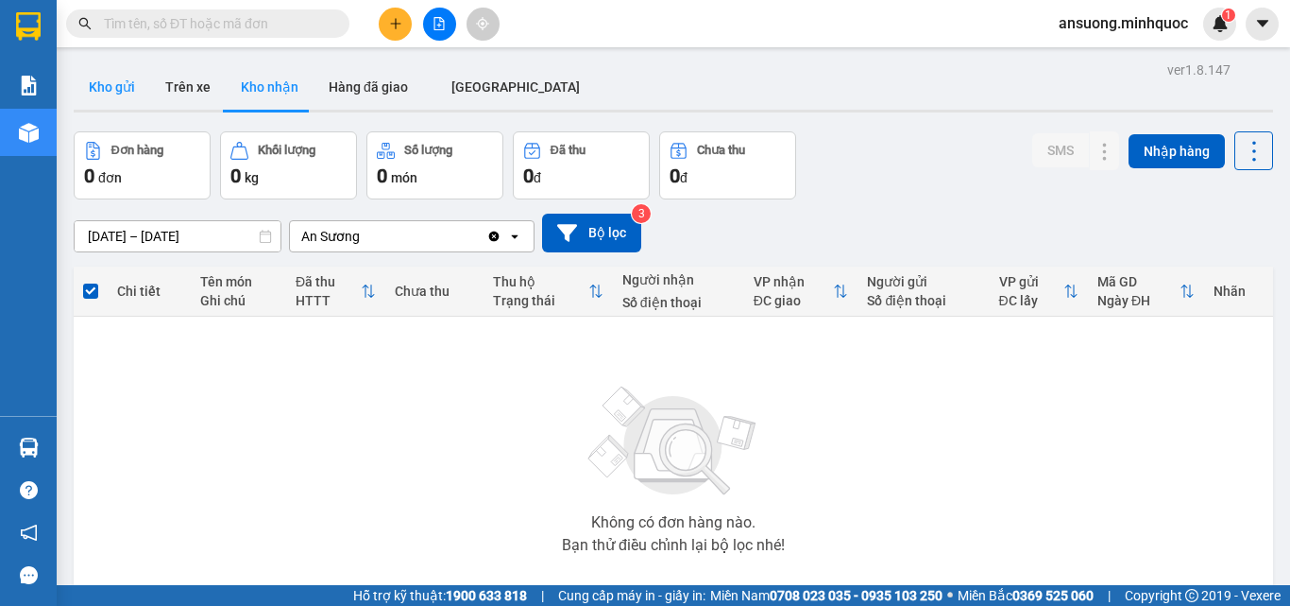
click at [94, 85] on button "Kho gửi" at bounding box center [112, 86] width 77 height 45
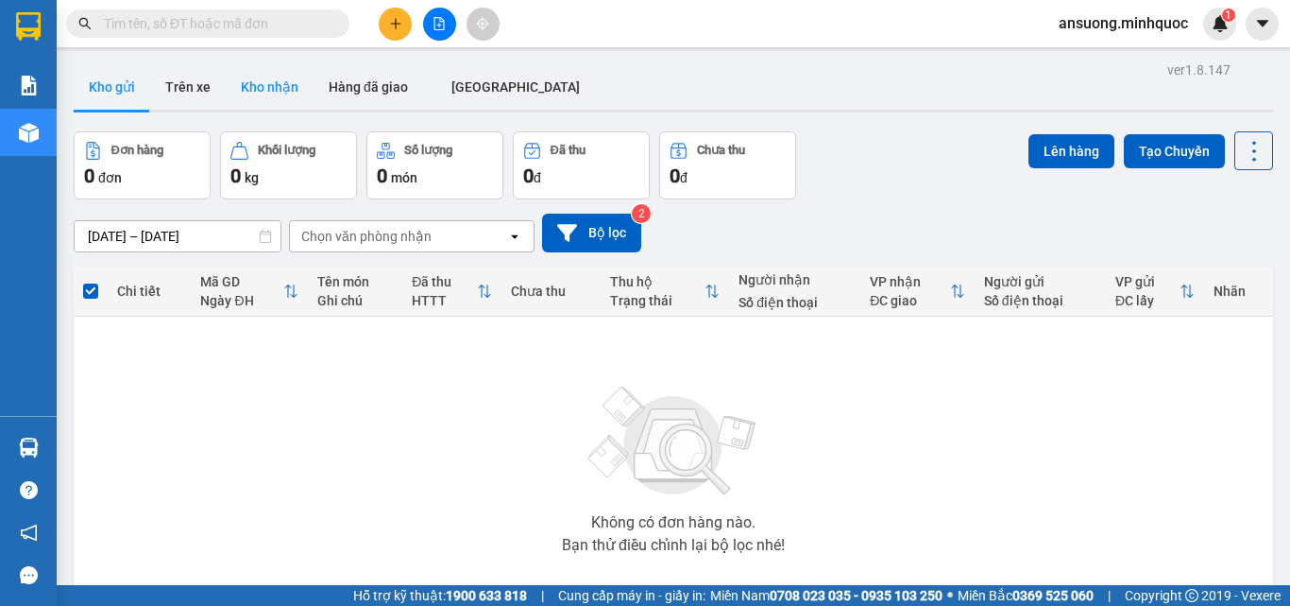
click at [241, 72] on button "Kho nhận" at bounding box center [270, 86] width 88 height 45
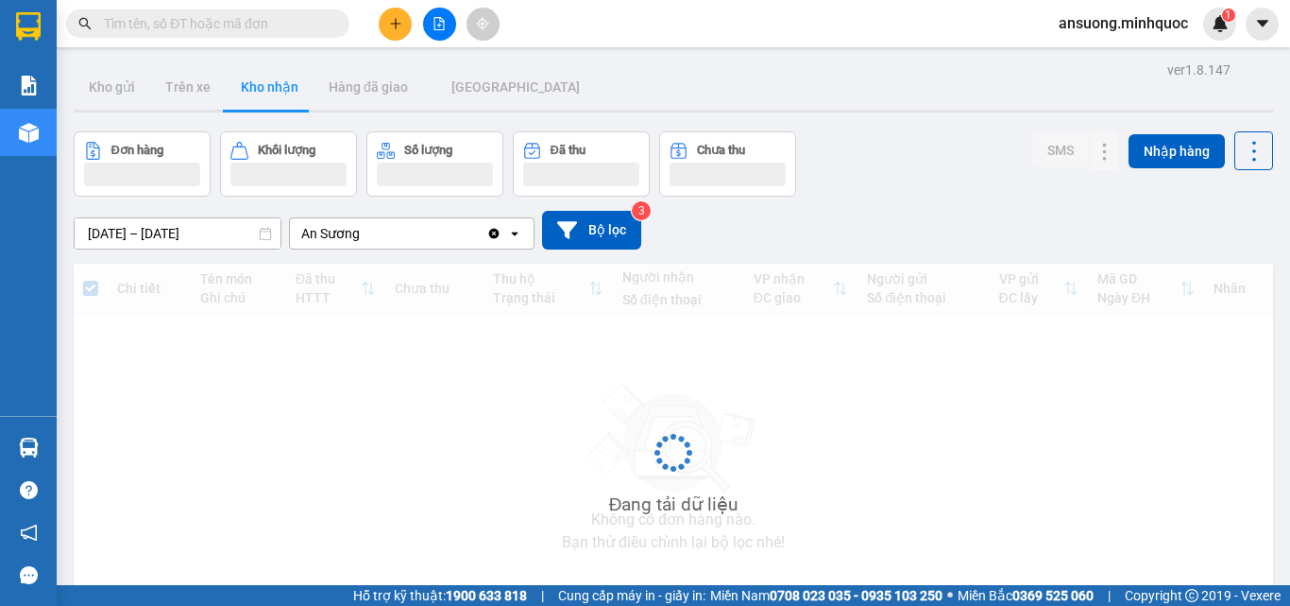
click at [256, 94] on button "Kho nhận" at bounding box center [270, 86] width 88 height 45
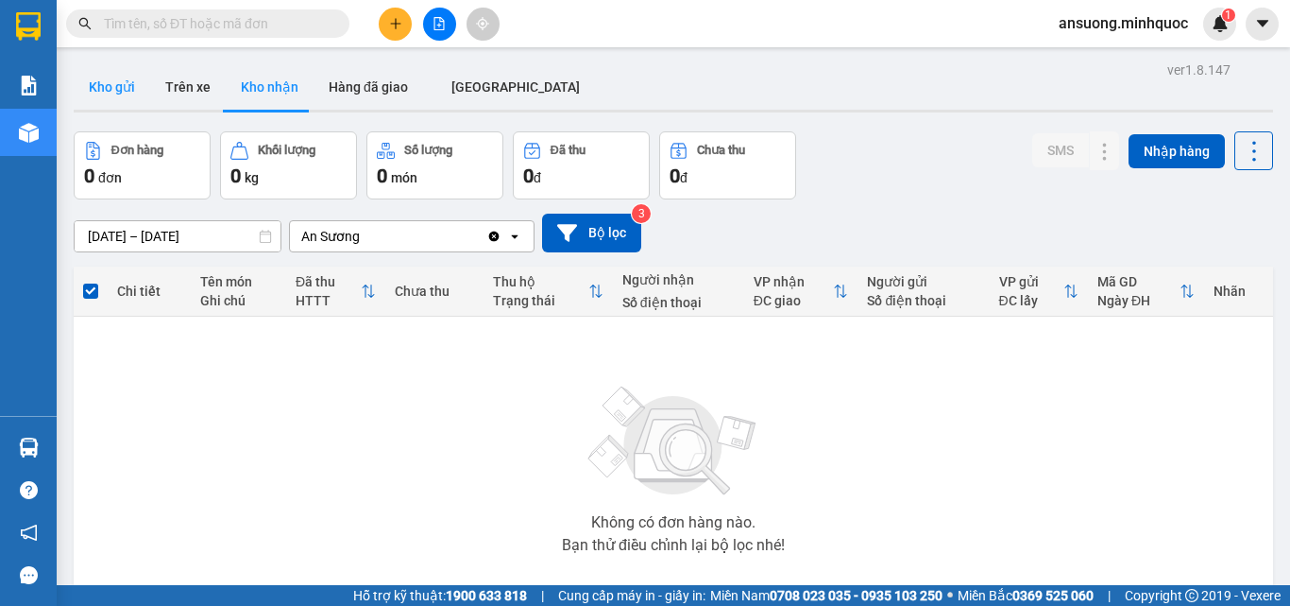
click at [112, 75] on button "Kho gửi" at bounding box center [112, 86] width 77 height 45
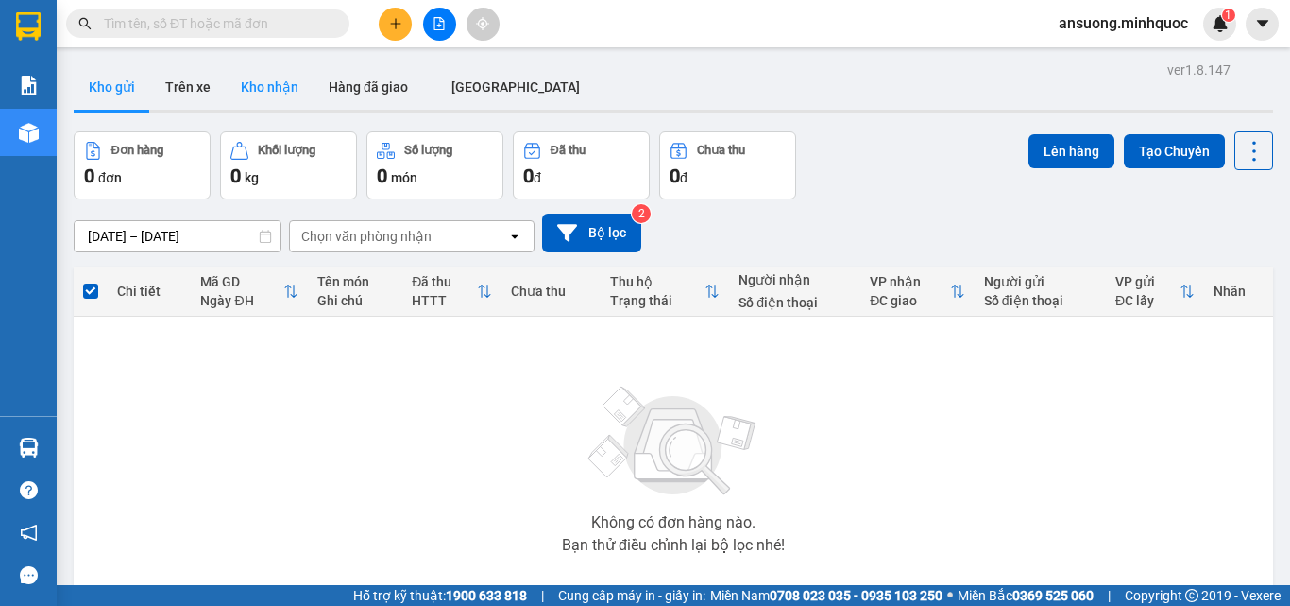
click at [258, 98] on button "Kho nhận" at bounding box center [270, 86] width 88 height 45
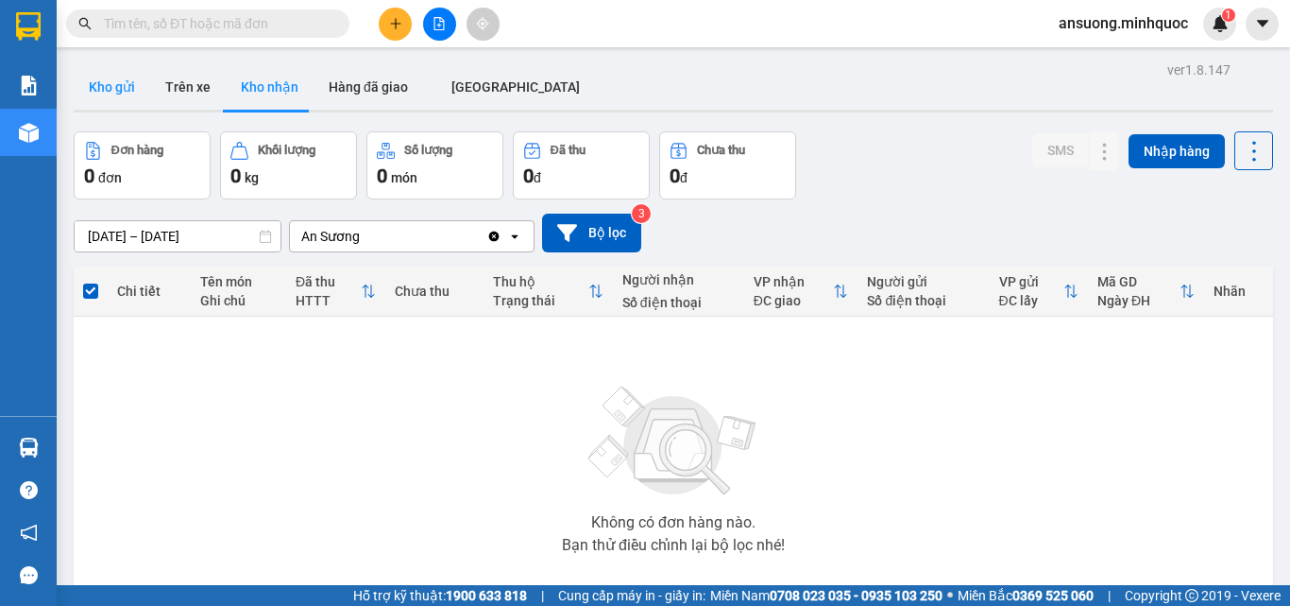
click at [117, 94] on button "Kho gửi" at bounding box center [112, 86] width 77 height 45
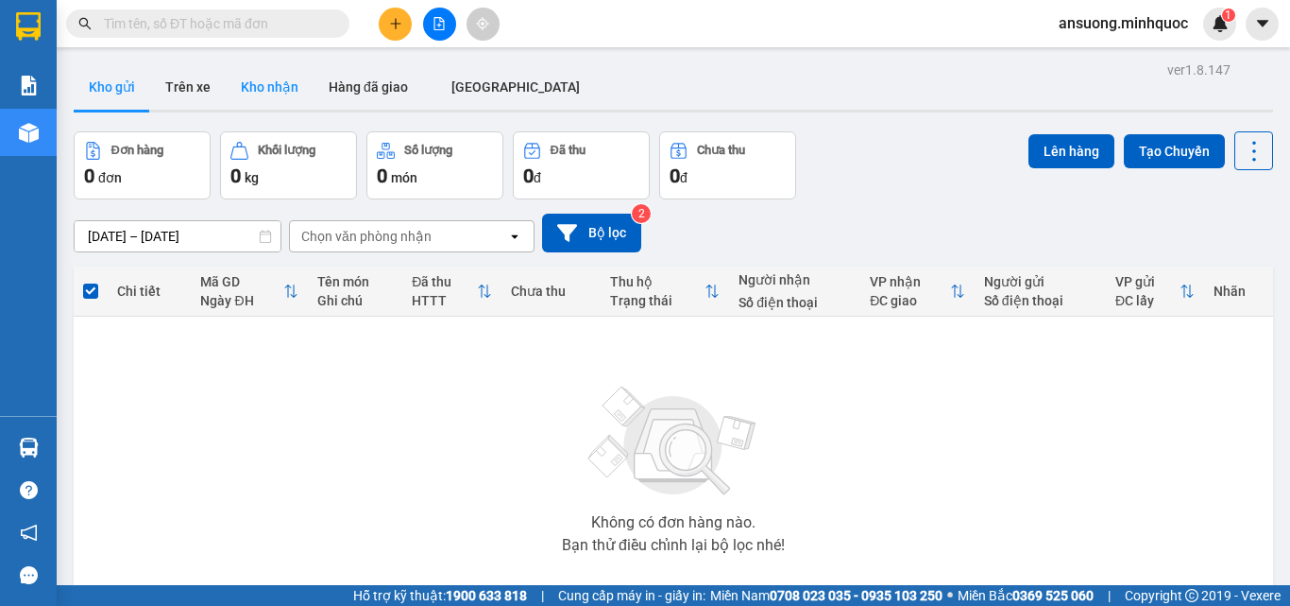
click at [245, 82] on button "Kho nhận" at bounding box center [270, 86] width 88 height 45
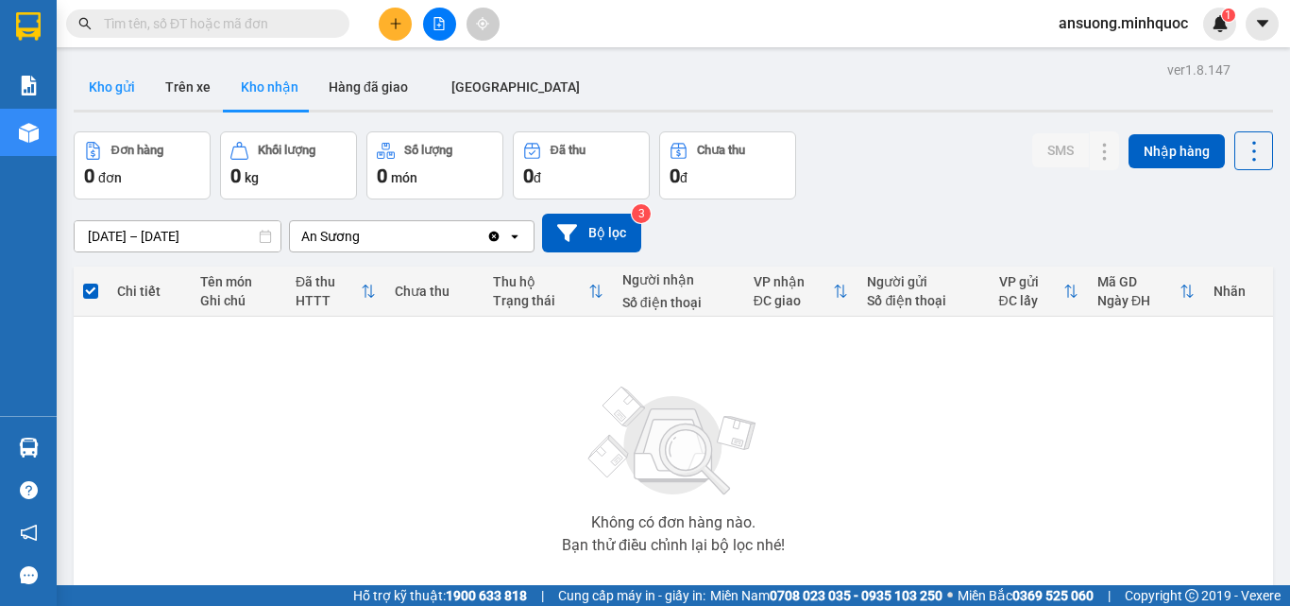
click at [118, 86] on button "Kho gửi" at bounding box center [112, 86] width 77 height 45
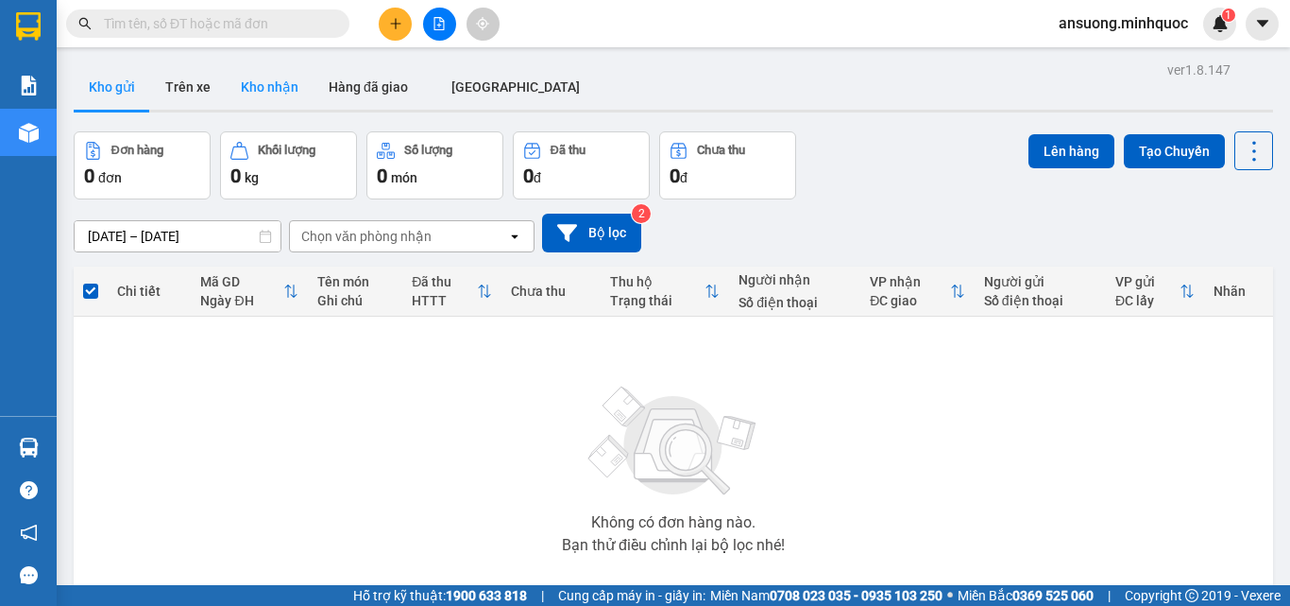
click at [277, 93] on button "Kho nhận" at bounding box center [270, 86] width 88 height 45
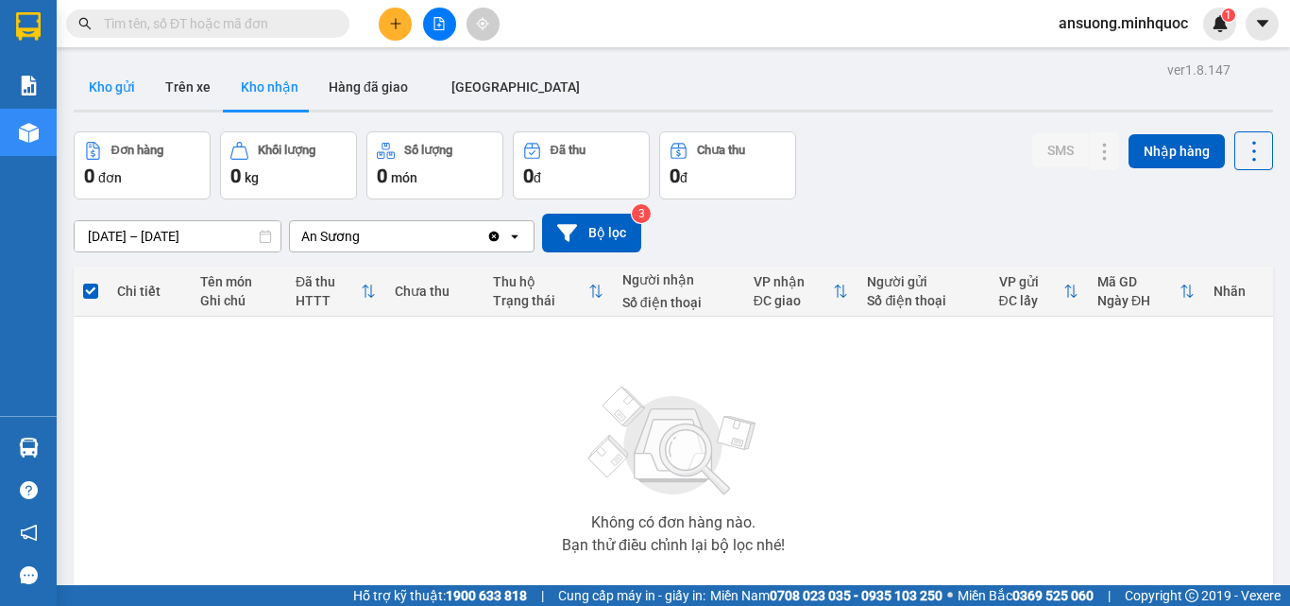
click at [130, 99] on button "Kho gửi" at bounding box center [112, 86] width 77 height 45
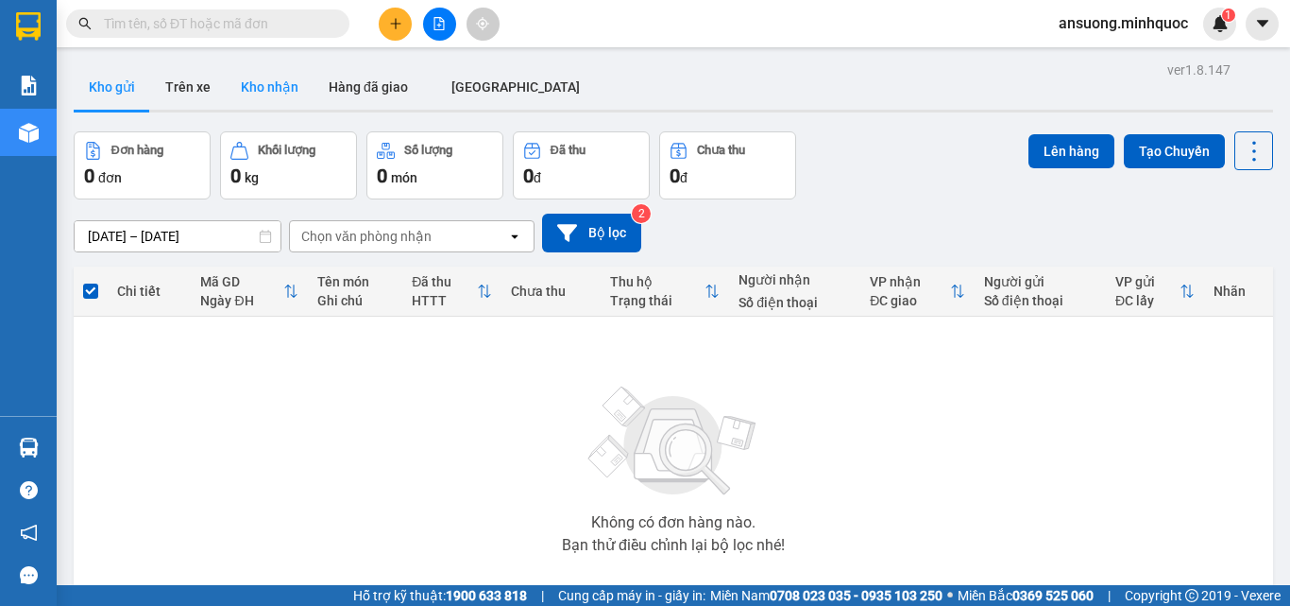
click at [270, 93] on button "Kho nhận" at bounding box center [270, 86] width 88 height 45
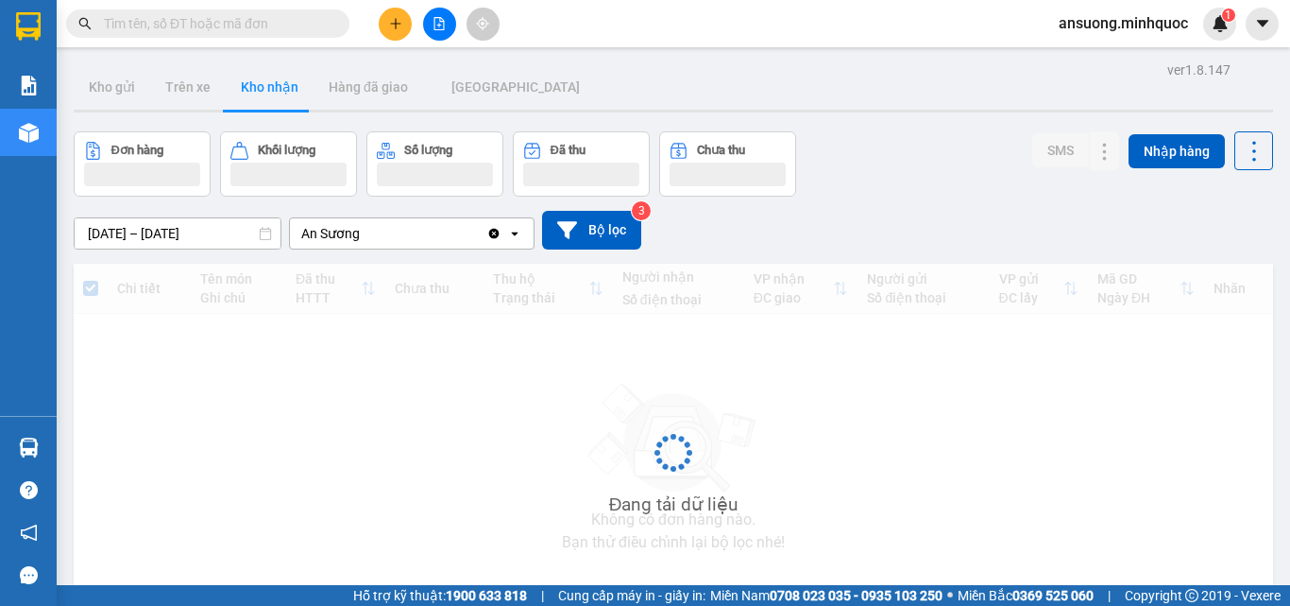
click at [411, 398] on div "Đang tải dữ liệu" at bounding box center [674, 467] width 1200 height 406
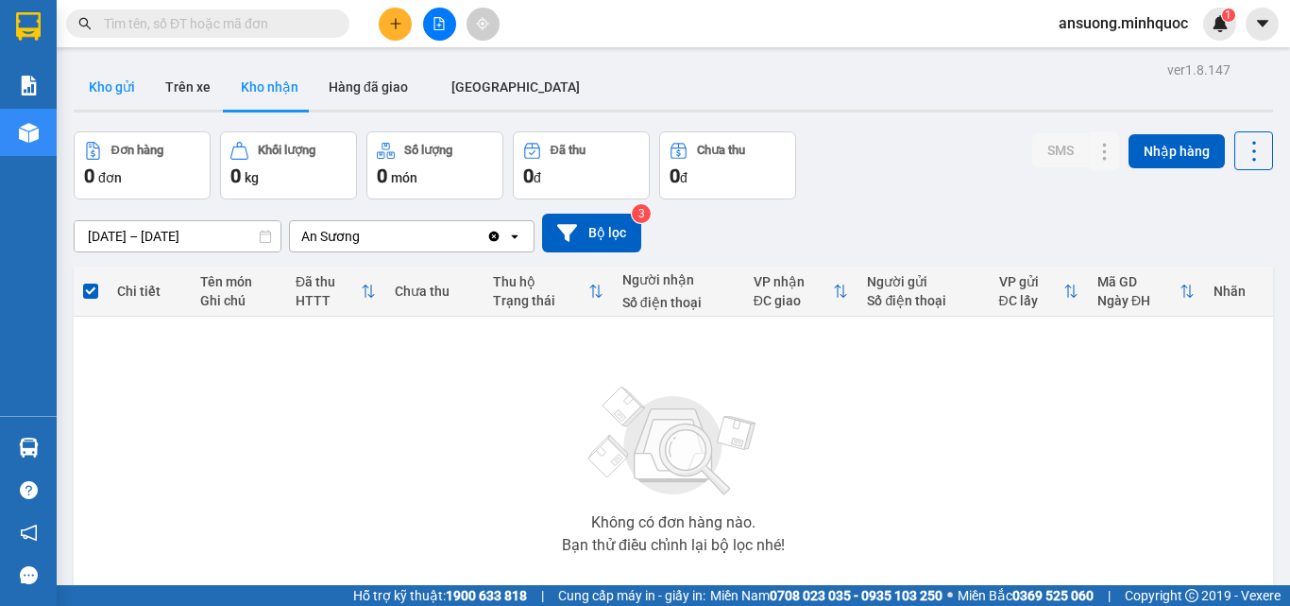
click at [92, 81] on button "Kho gửi" at bounding box center [112, 86] width 77 height 45
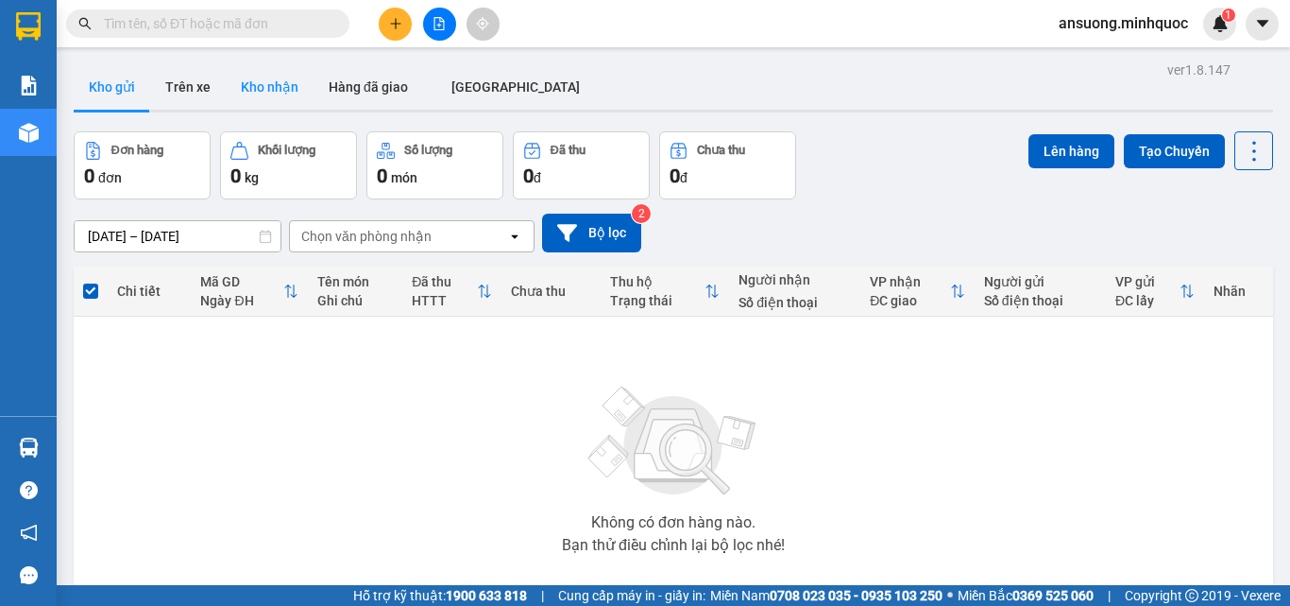
click at [274, 77] on button "Kho nhận" at bounding box center [270, 86] width 88 height 45
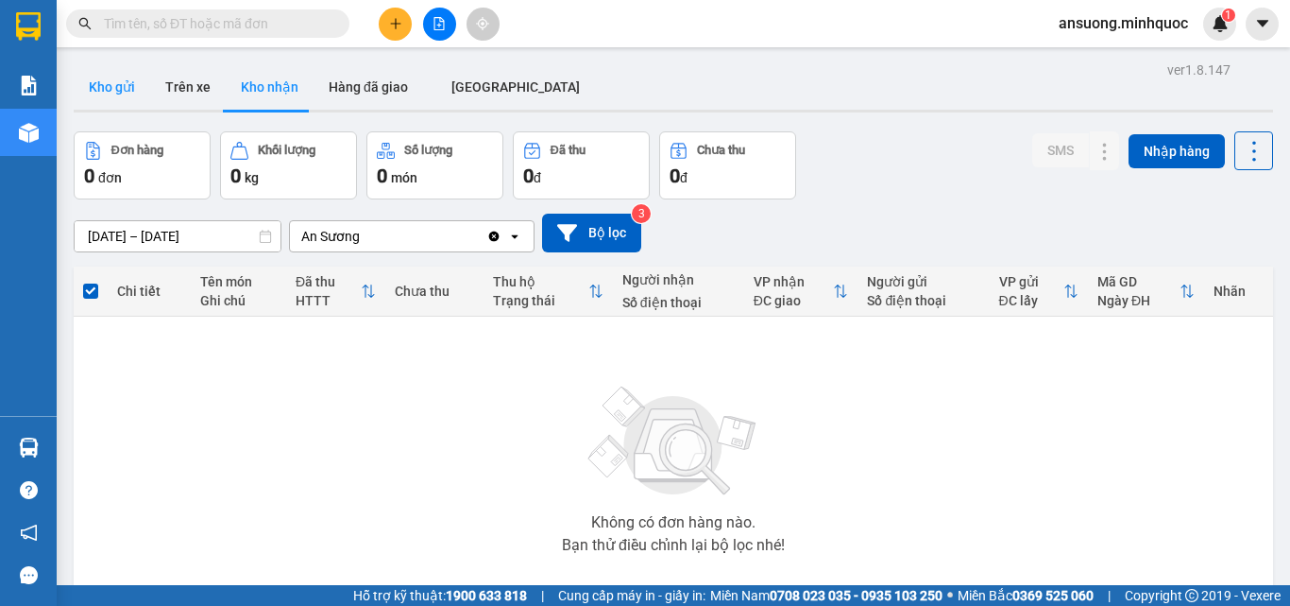
click at [120, 86] on button "Kho gửi" at bounding box center [112, 86] width 77 height 45
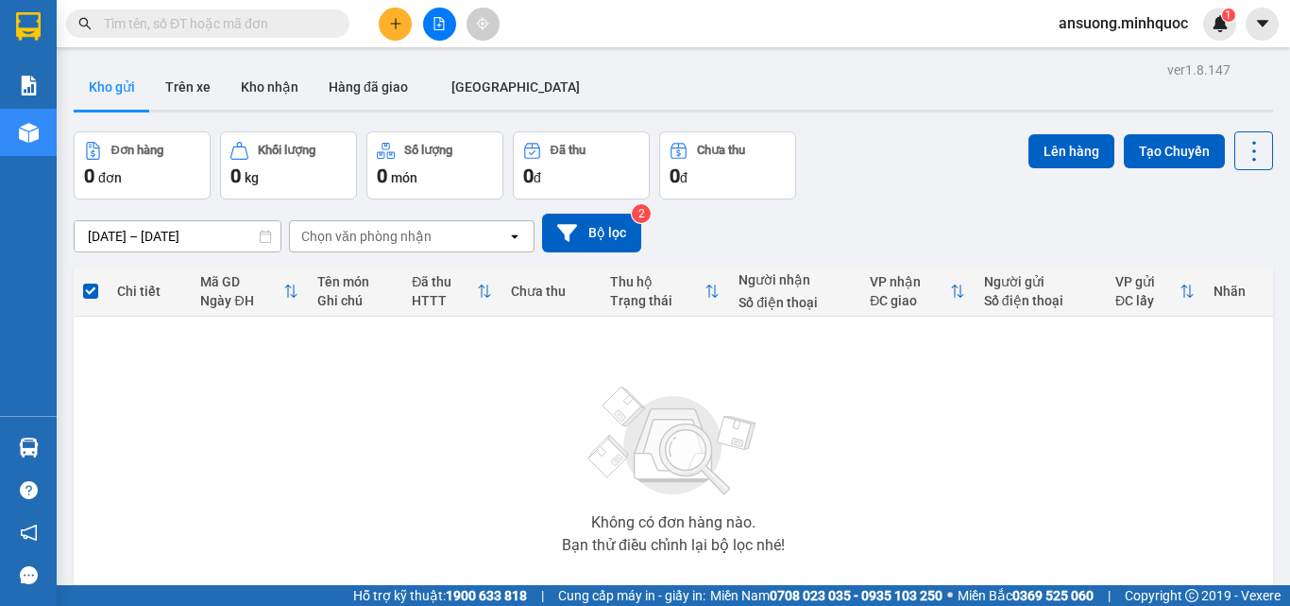
drag, startPoint x: 254, startPoint y: 109, endPoint x: 260, endPoint y: 118, distance: 11.0
click at [260, 118] on div "ver 1.8.147 Kho gửi Trên xe Kho nhận Hàng đã giao ĐÀ NẴNG Đơn hàng 0 đơn Khối l…" at bounding box center [673, 368] width 1215 height 623
drag, startPoint x: 260, startPoint y: 118, endPoint x: 264, endPoint y: 107, distance: 11.9
click at [260, 117] on div "ver 1.8.147 Kho gửi Trên xe Kho nhận Hàng đã giao ĐÀ NẴNG Đơn hàng 0 đơn Khối l…" at bounding box center [673, 368] width 1215 height 623
click at [264, 107] on button "Kho nhận" at bounding box center [270, 86] width 88 height 45
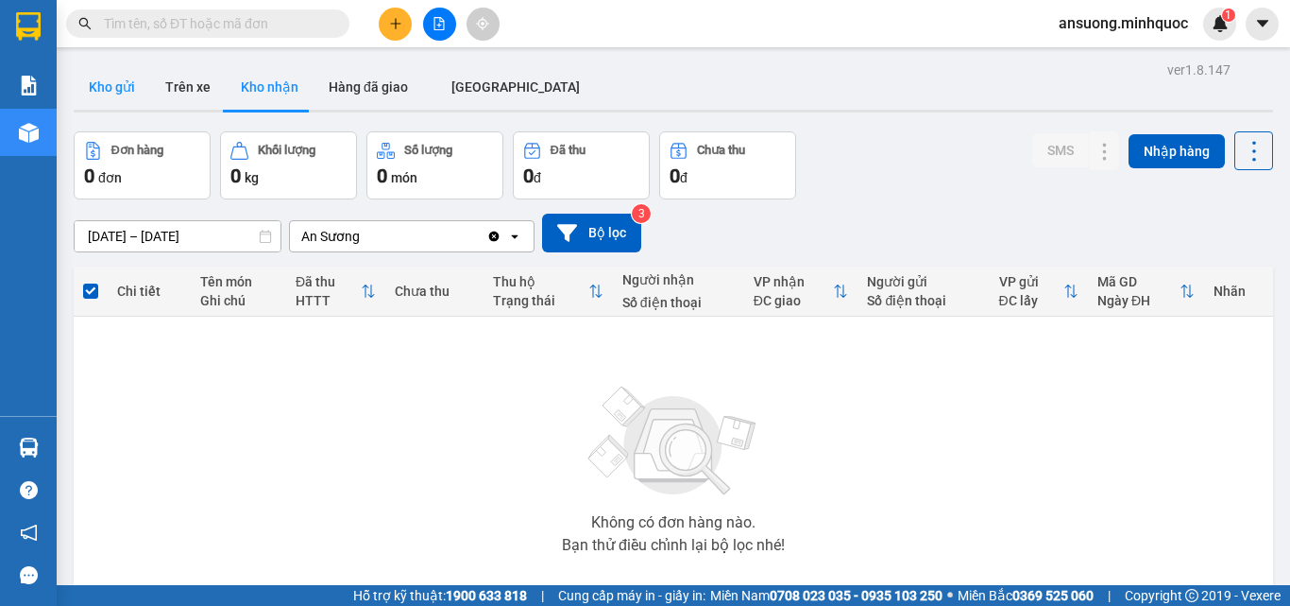
click at [113, 92] on button "Kho gửi" at bounding box center [112, 86] width 77 height 45
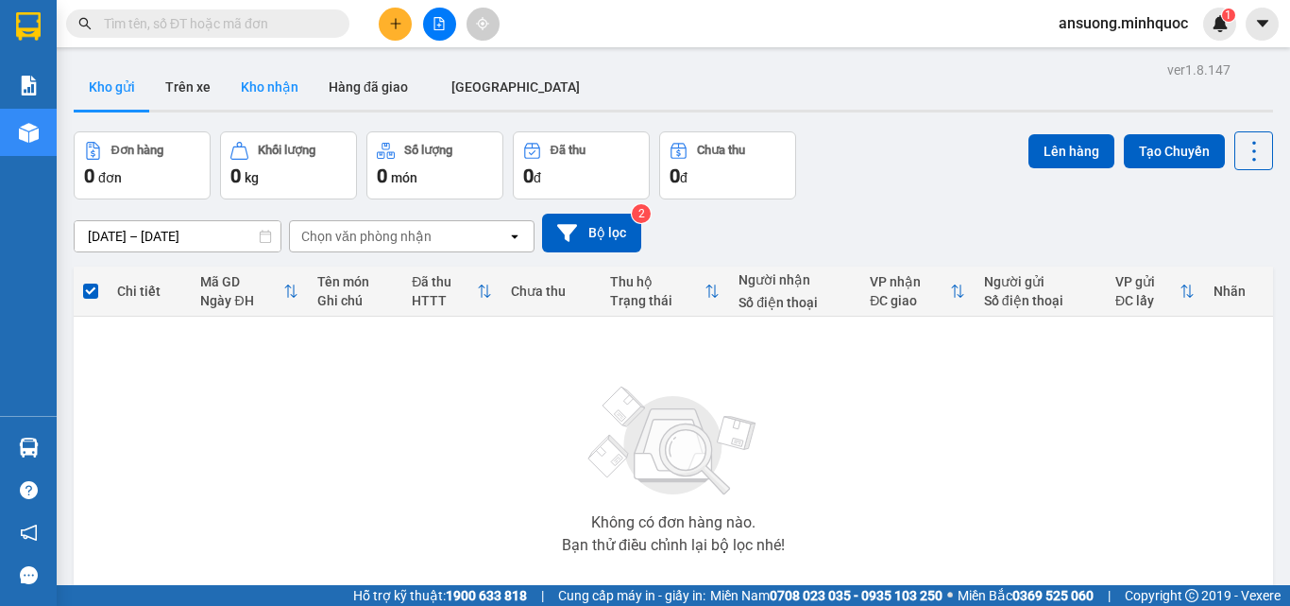
click at [279, 67] on button "Kho nhận" at bounding box center [270, 86] width 88 height 45
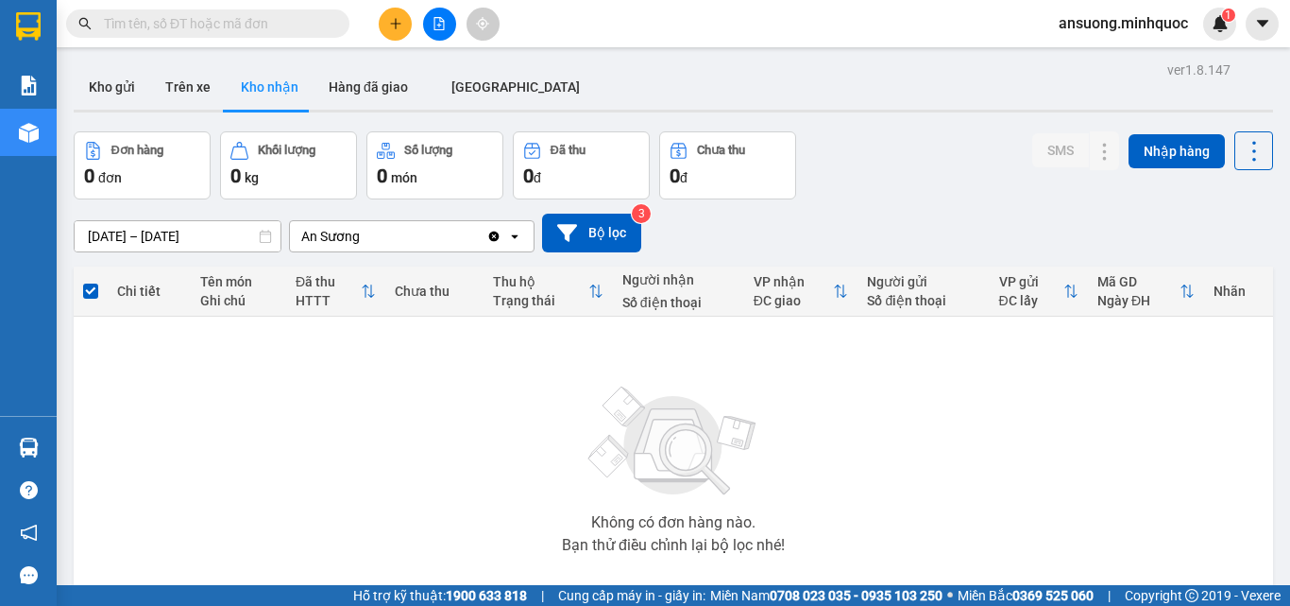
click at [389, 30] on button at bounding box center [395, 24] width 33 height 33
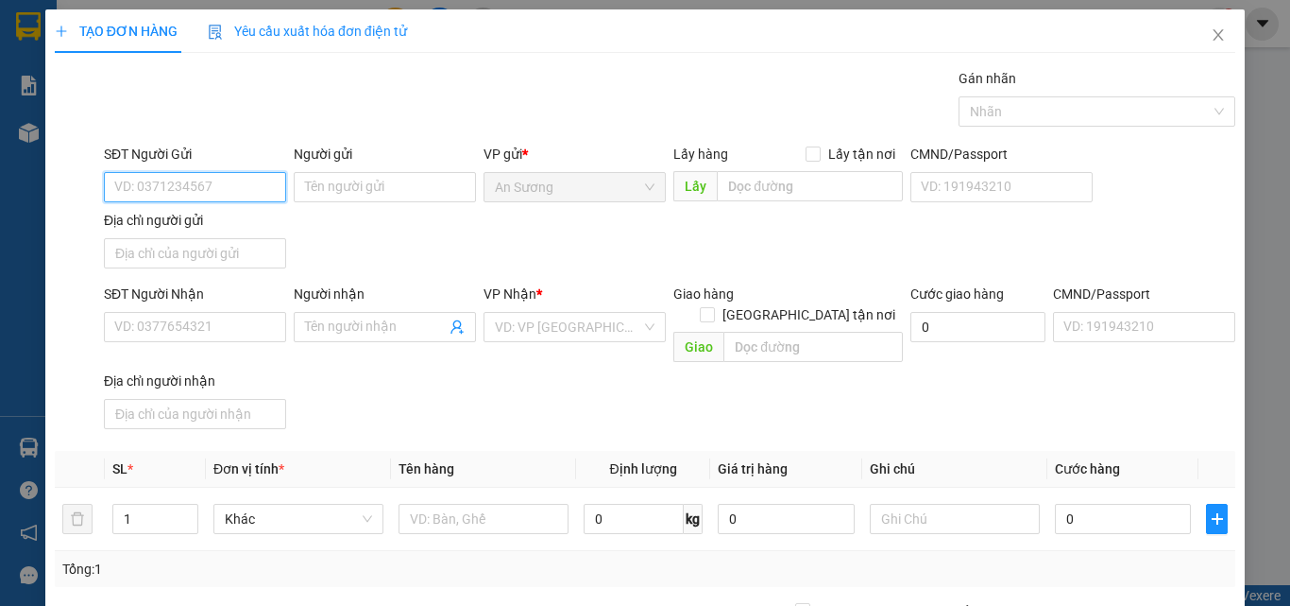
click at [178, 179] on input "SĐT Người Gửi" at bounding box center [195, 187] width 182 height 30
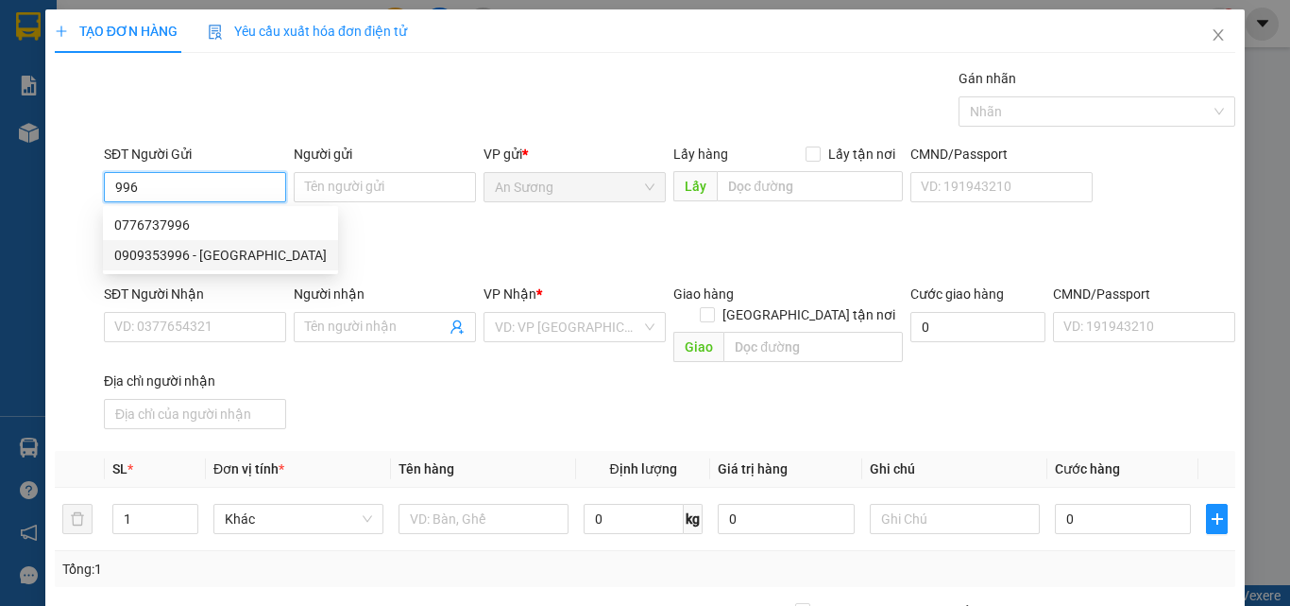
drag, startPoint x: 201, startPoint y: 257, endPoint x: 215, endPoint y: 266, distance: 17.0
click at [200, 255] on div "0909353996 - Thuận" at bounding box center [220, 255] width 213 height 21
type input "0909353996"
type input "Thuận"
type input "0974944527"
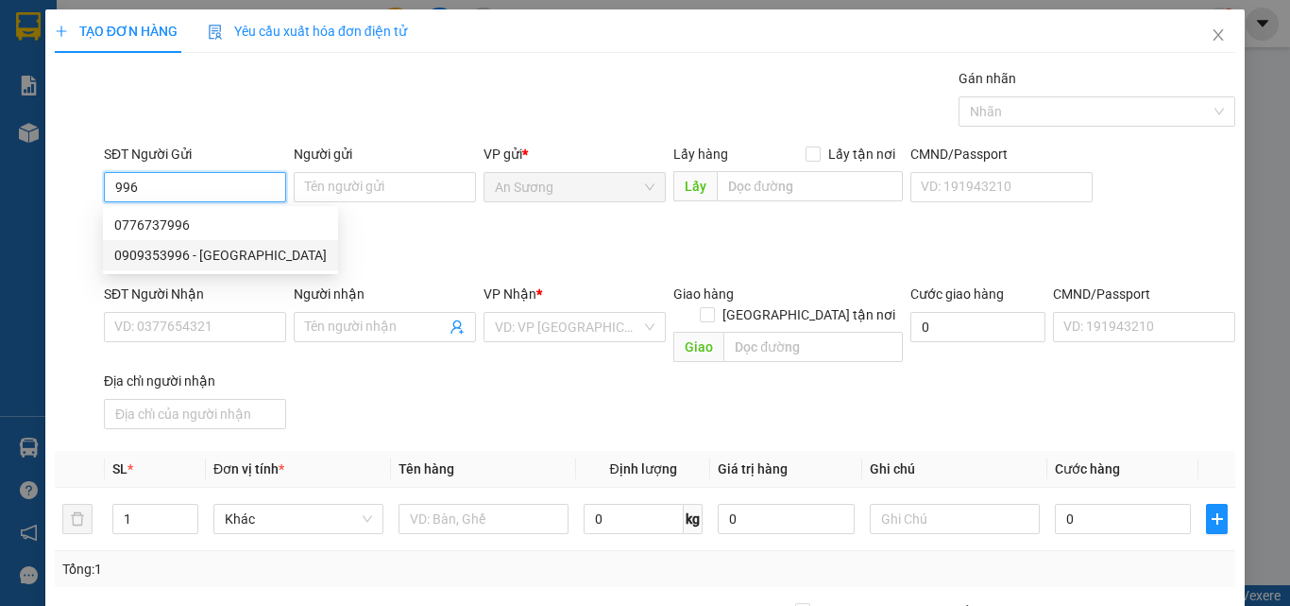
type input "Vinh"
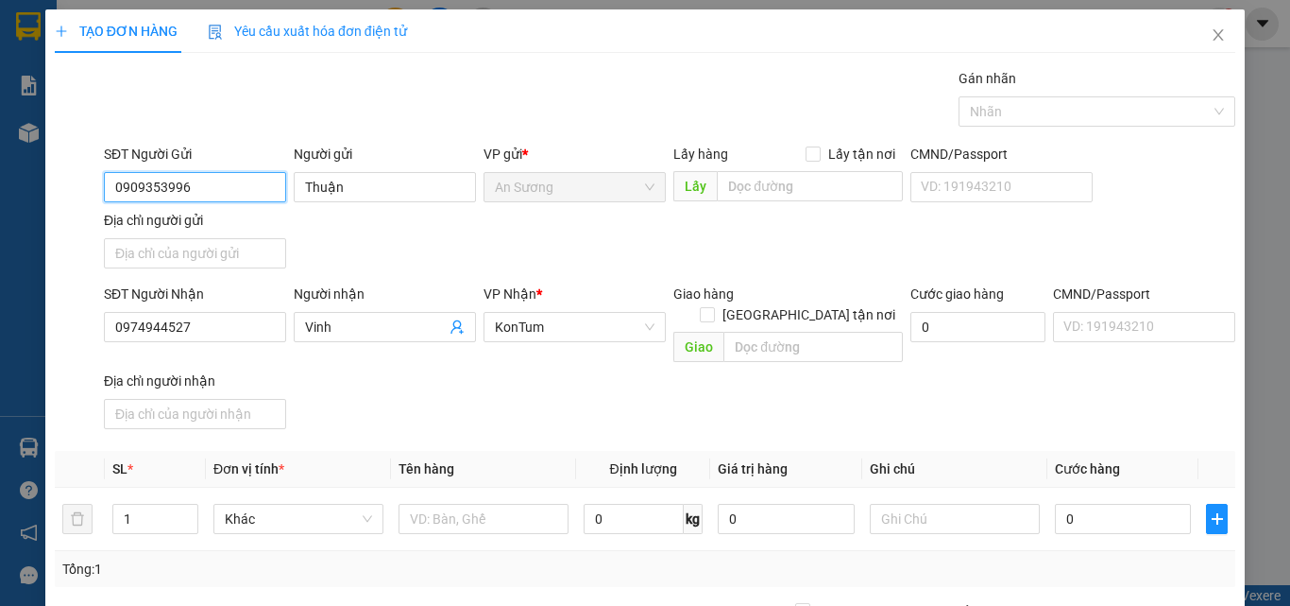
type input "0909353996"
drag, startPoint x: 446, startPoint y: 401, endPoint x: 429, endPoint y: 455, distance: 57.4
click at [444, 405] on div "SĐT Người Nhận 0974944527 Người nhận Vinh VP Nhận * KonTum Giao hàng Giao tận n…" at bounding box center [669, 359] width 1139 height 153
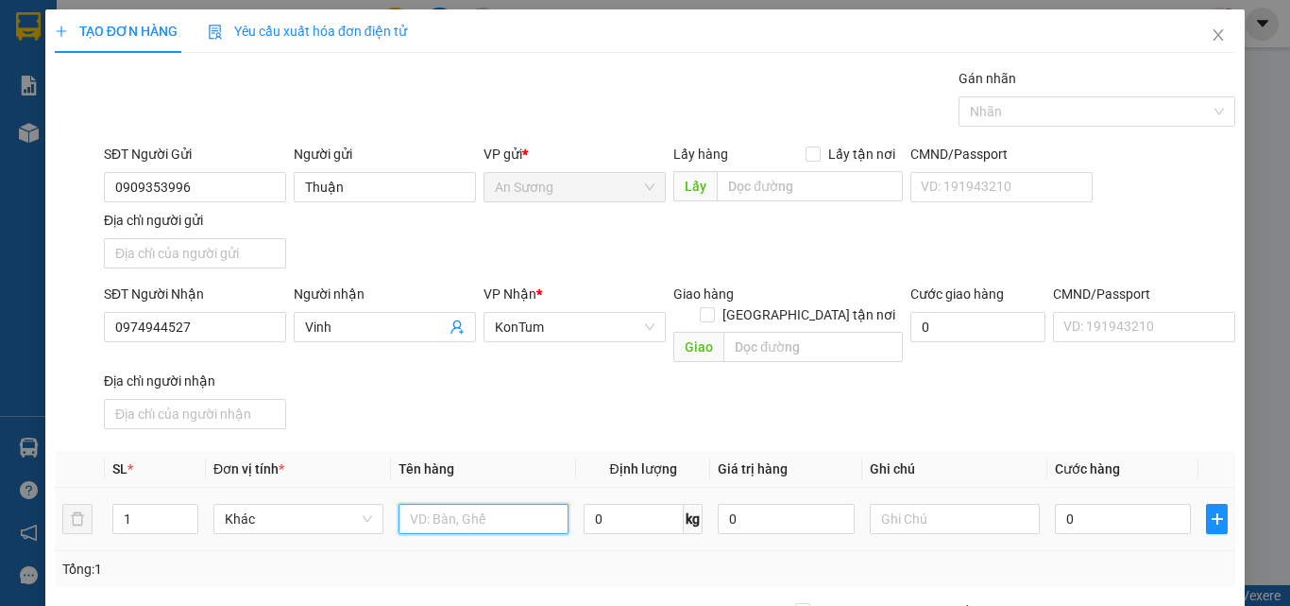
click at [427, 503] on input "text" at bounding box center [484, 518] width 170 height 30
type input "HỘP"
drag, startPoint x: 780, startPoint y: 368, endPoint x: 837, endPoint y: 410, distance: 70.3
click at [822, 398] on div "SĐT Người Nhận 0974944527 Người nhận Vinh VP Nhận * KonTum Giao hàng Giao tận n…" at bounding box center [669, 359] width 1139 height 153
drag, startPoint x: 1109, startPoint y: 503, endPoint x: 1092, endPoint y: 508, distance: 17.9
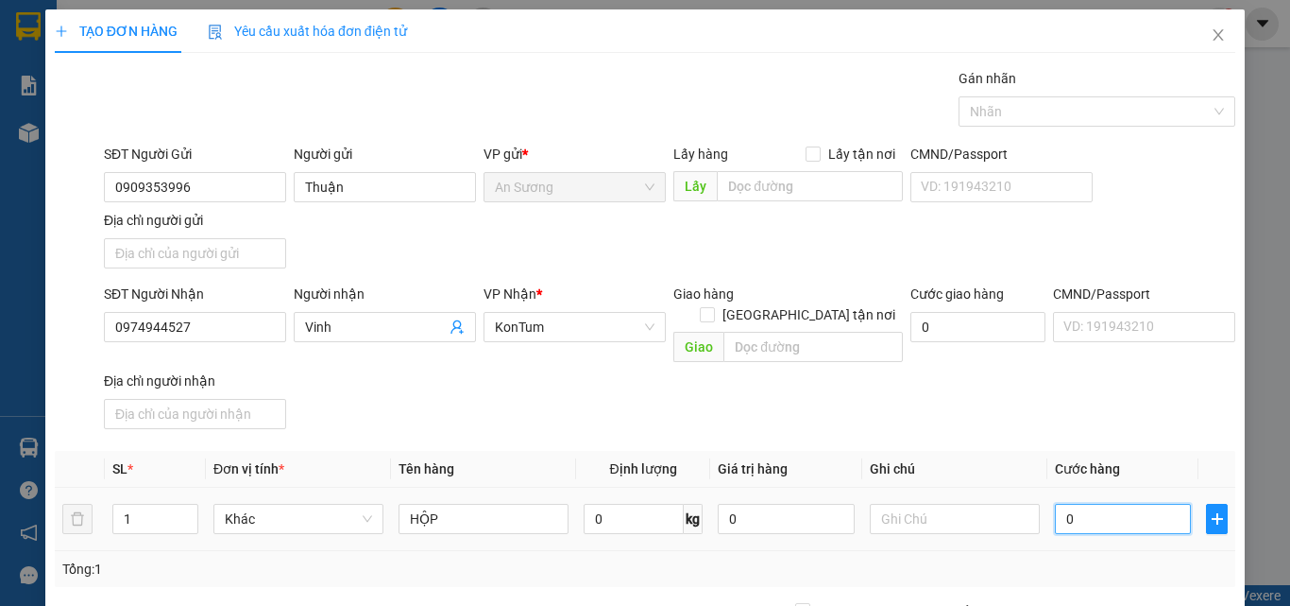
click at [1110, 503] on input "0" at bounding box center [1123, 518] width 136 height 30
type input "4"
type input "40"
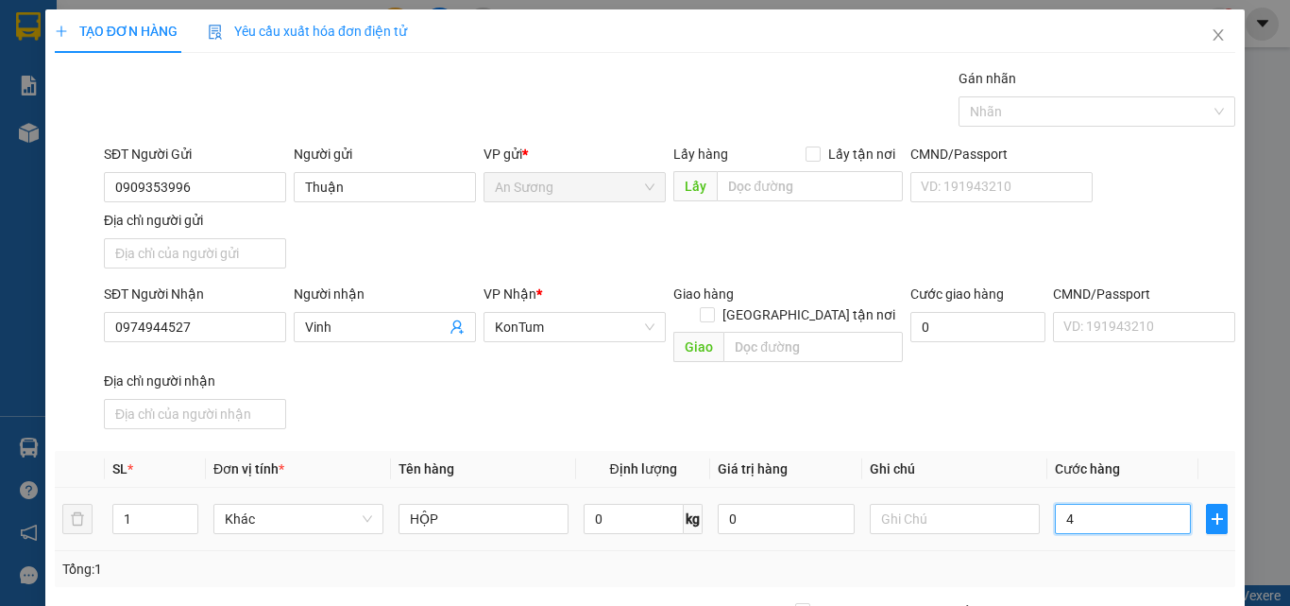
type input "40"
type input "40.000"
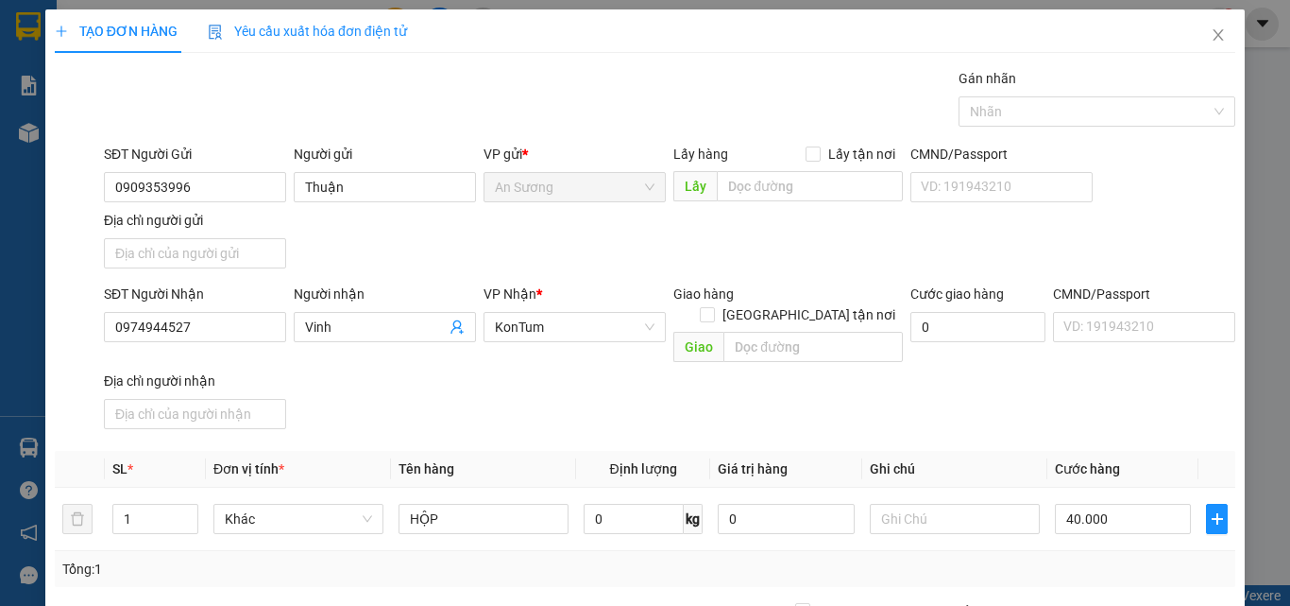
click at [1033, 412] on div "SĐT Người Nhận 0974944527 Người nhận Vinh VP Nhận * KonTum Giao hàng Giao tận n…" at bounding box center [669, 359] width 1139 height 153
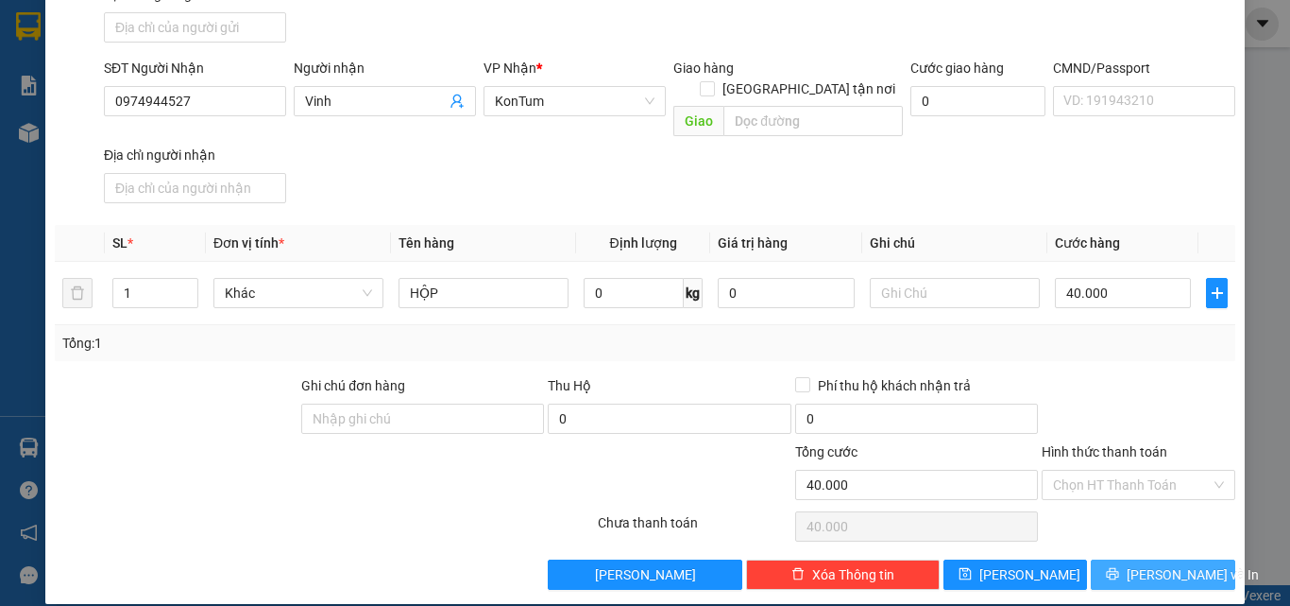
click at [1159, 564] on span "Lưu và In" at bounding box center [1193, 574] width 132 height 21
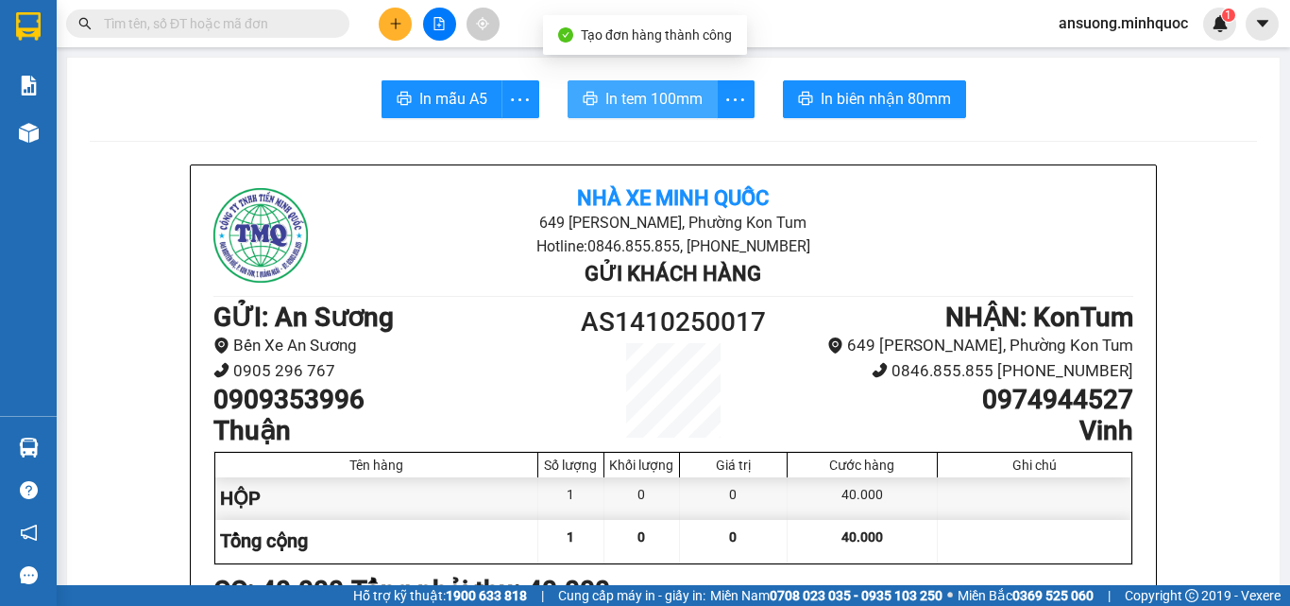
drag, startPoint x: 667, startPoint y: 103, endPoint x: 653, endPoint y: 104, distance: 14.2
click at [665, 102] on span "In tem 100mm" at bounding box center [654, 99] width 97 height 24
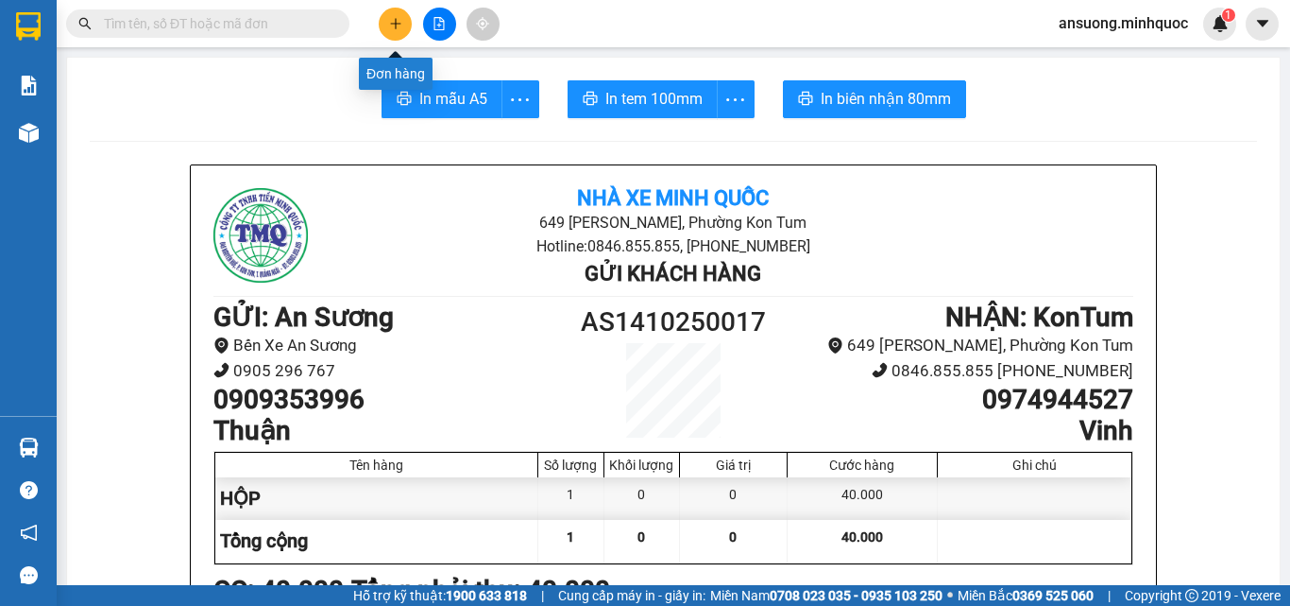
click at [389, 17] on icon "plus" at bounding box center [395, 23] width 13 height 13
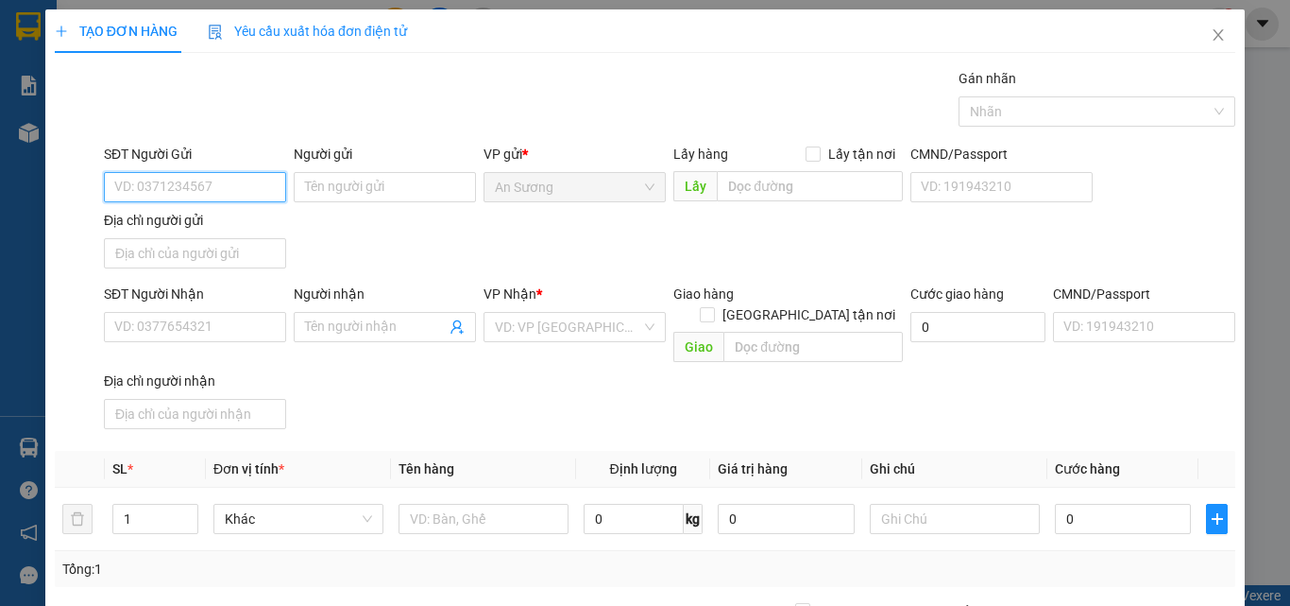
click at [179, 184] on input "SĐT Người Gửi" at bounding box center [195, 187] width 182 height 30
type input "996"
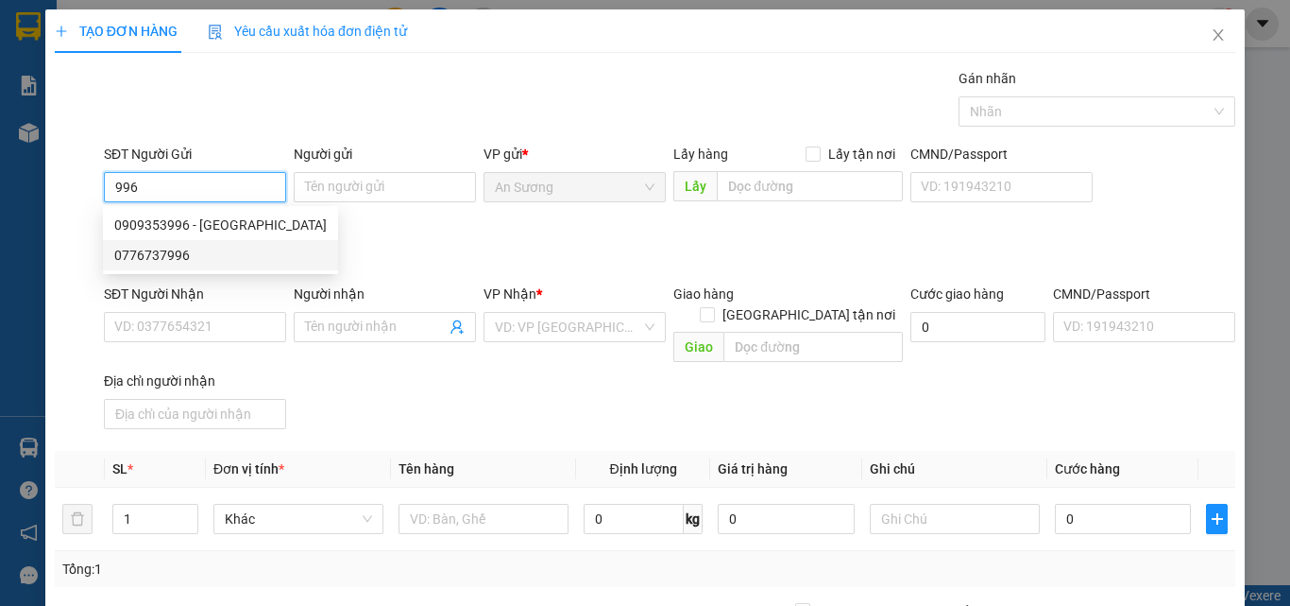
drag, startPoint x: 207, startPoint y: 190, endPoint x: 69, endPoint y: 203, distance: 138.6
click at [69, 203] on div "SĐT Người Gửi 996 Người gửi Tên người gửi VP gửi * An Sương Lấy hàng Lấy tận nơ…" at bounding box center [645, 210] width 1185 height 132
click at [190, 316] on input "SĐT Người Nhận" at bounding box center [195, 327] width 182 height 30
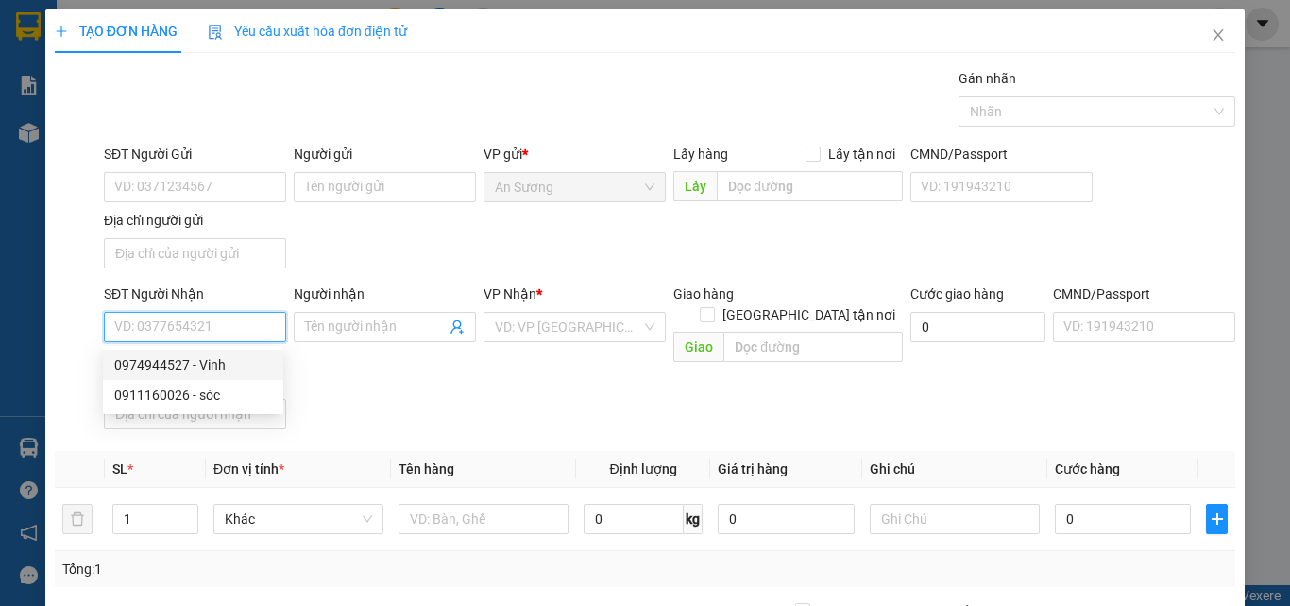
click at [174, 312] on input "SĐT Người Nhận" at bounding box center [195, 327] width 182 height 30
click at [179, 323] on input "SĐT Người Nhận" at bounding box center [195, 327] width 182 height 30
click at [199, 334] on input "SĐT Người Nhận" at bounding box center [195, 327] width 182 height 30
drag, startPoint x: 214, startPoint y: 362, endPoint x: 267, endPoint y: 356, distance: 53.2
click at [213, 356] on div "0377169688 - ẢNH HẠNH" at bounding box center [193, 364] width 158 height 21
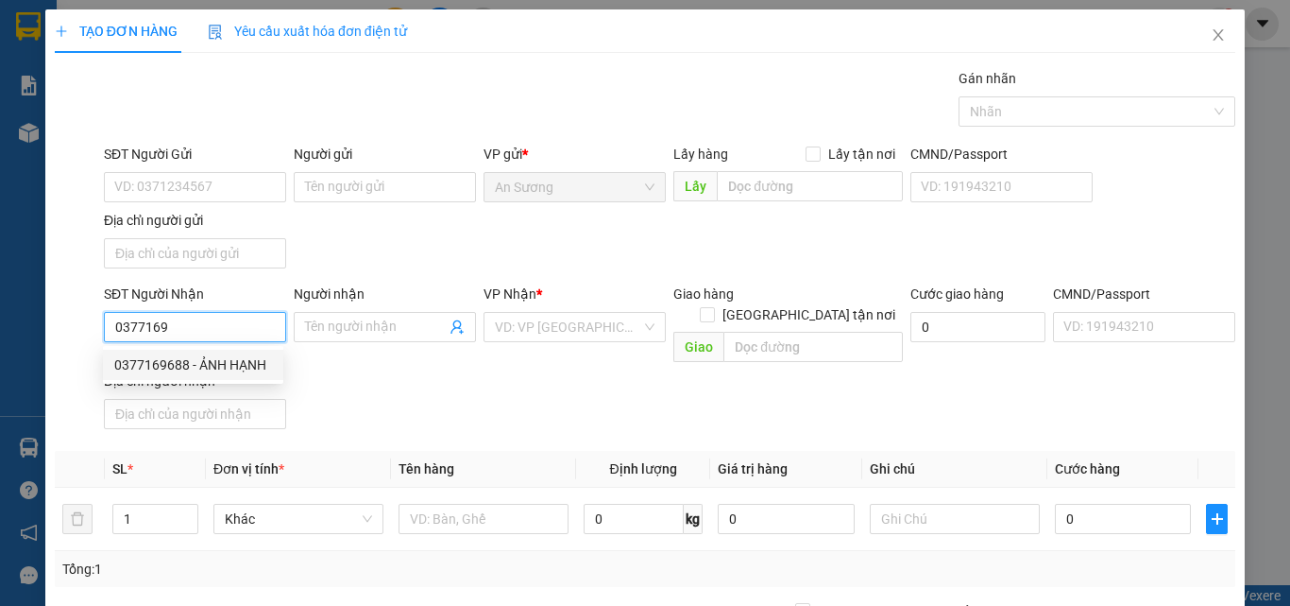
type input "0377169688"
type input "ẢNH HẠNH"
type input "0377169688"
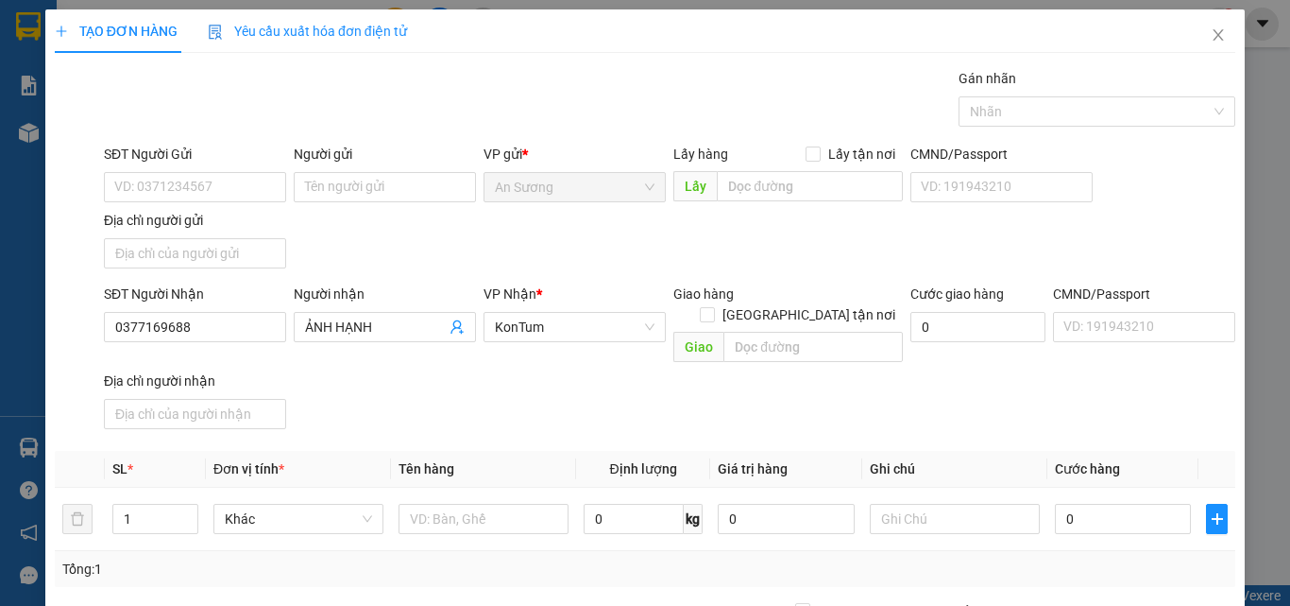
click at [457, 367] on div "SĐT Người Nhận 0377169688 Người nhận ẢNH HẠNH VP Nhận * KonTum Giao hàng Giao t…" at bounding box center [669, 359] width 1139 height 153
drag, startPoint x: 406, startPoint y: 268, endPoint x: 485, endPoint y: 457, distance: 204.6
click at [405, 267] on div "SĐT Người Gửi VD: 0371234567 Người gửi Tên người gửi VP gửi * An Sương Lấy hàng…" at bounding box center [669, 210] width 1139 height 132
click at [462, 505] on input "text" at bounding box center [484, 518] width 170 height 30
type input "TG"
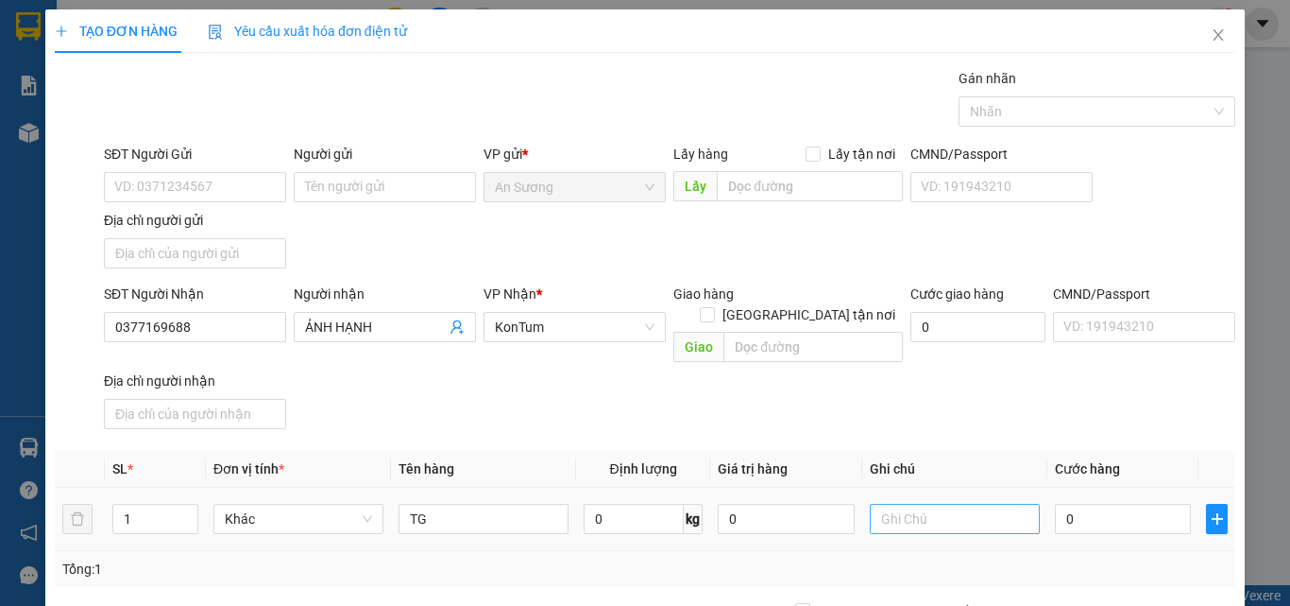
drag, startPoint x: 478, startPoint y: 450, endPoint x: 913, endPoint y: 483, distance: 436.7
click at [483, 451] on th "Tên hàng" at bounding box center [483, 469] width 185 height 37
click at [1111, 487] on td "0" at bounding box center [1123, 518] width 151 height 63
click at [1107, 503] on input "0" at bounding box center [1123, 518] width 136 height 30
type input "4"
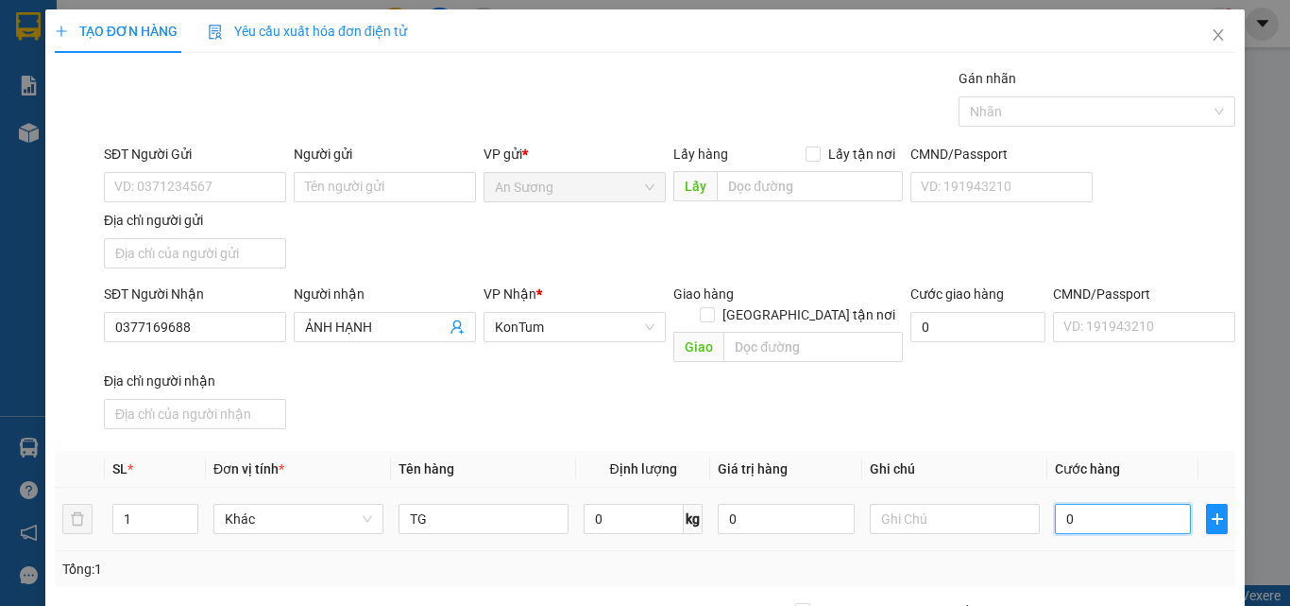
type input "4"
type input "40"
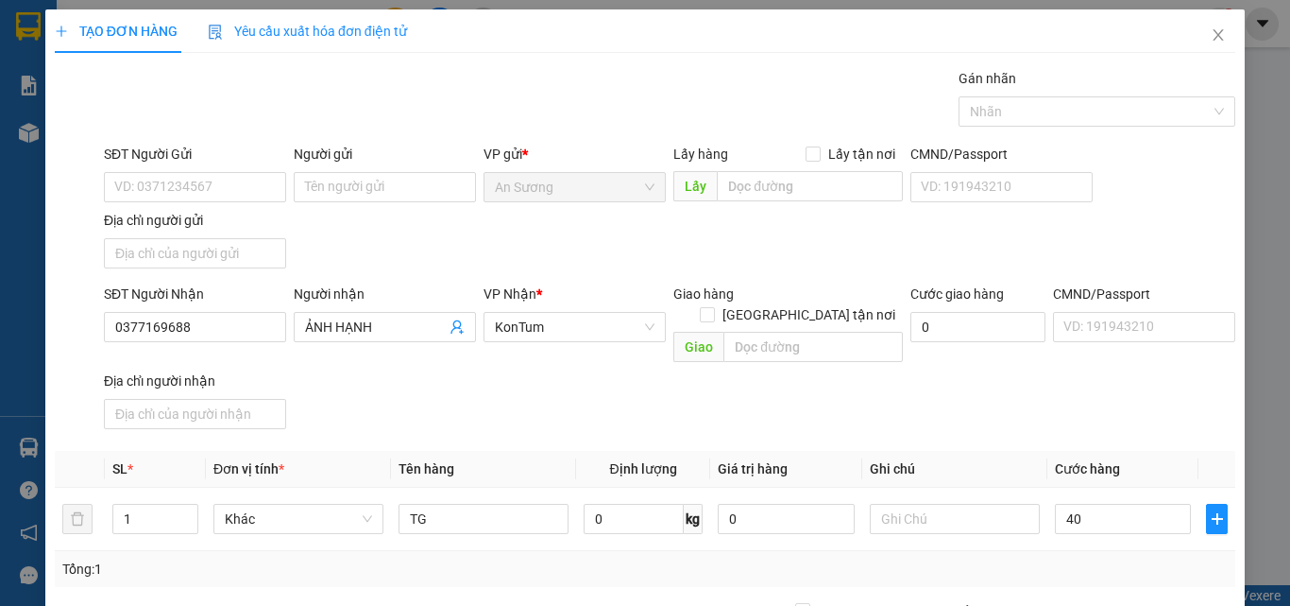
type input "40.000"
drag, startPoint x: 1032, startPoint y: 394, endPoint x: 1023, endPoint y: 386, distance: 11.4
click at [1027, 389] on div "SĐT Người Nhận 0377169688 Người nhận ẢNH HẠNH VP Nhận * KonTum Giao hàng Giao t…" at bounding box center [669, 359] width 1139 height 153
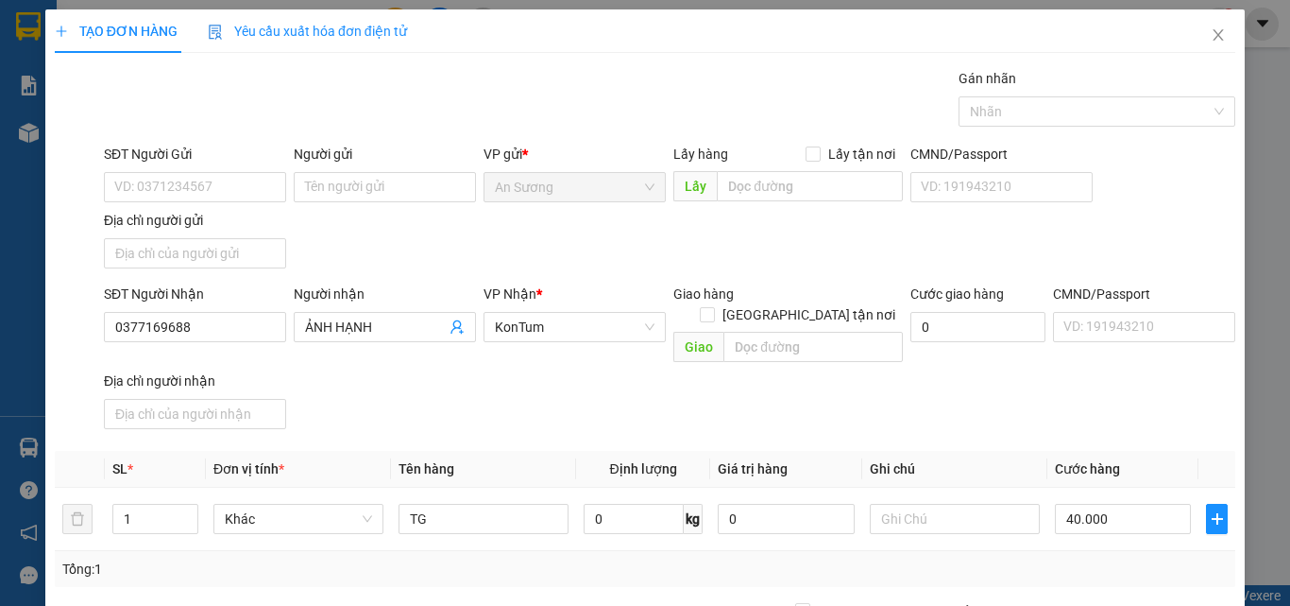
click at [196, 203] on div "SĐT Người Gửi VD: 0371234567" at bounding box center [195, 177] width 182 height 66
click at [196, 193] on input "SĐT Người Gửi" at bounding box center [195, 187] width 182 height 30
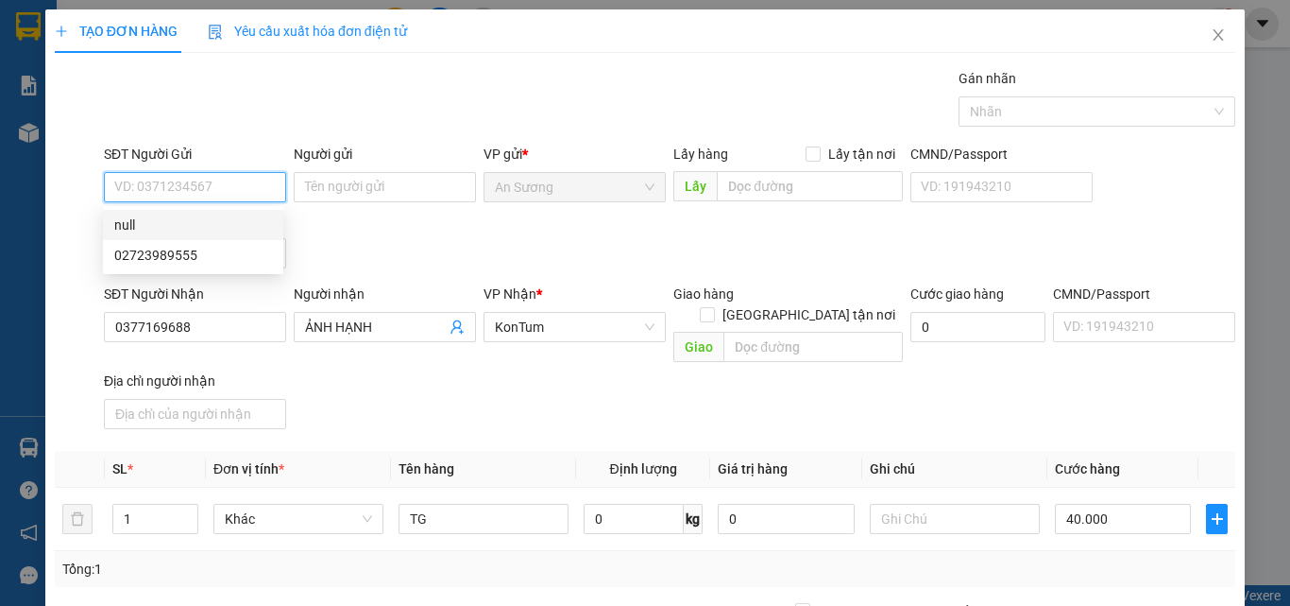
click at [188, 186] on input "SĐT Người Gửi" at bounding box center [195, 187] width 182 height 30
drag, startPoint x: 223, startPoint y: 235, endPoint x: 225, endPoint y: 226, distance: 9.6
click at [223, 230] on div "0909362172" at bounding box center [193, 225] width 180 height 30
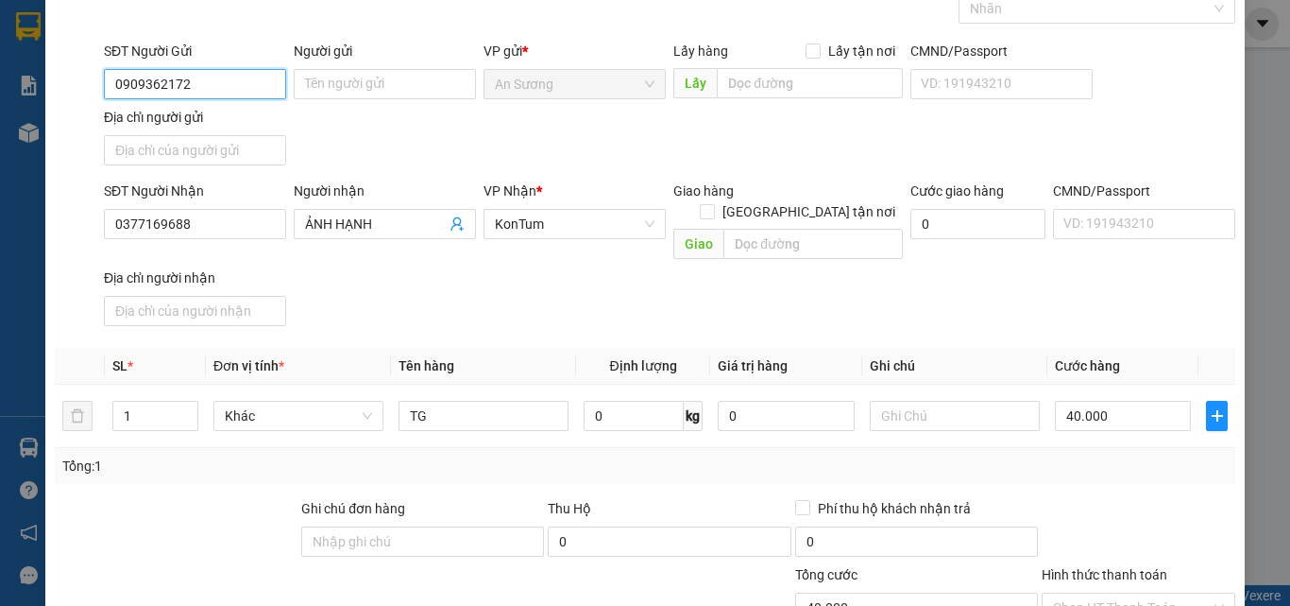
scroll to position [226, 0]
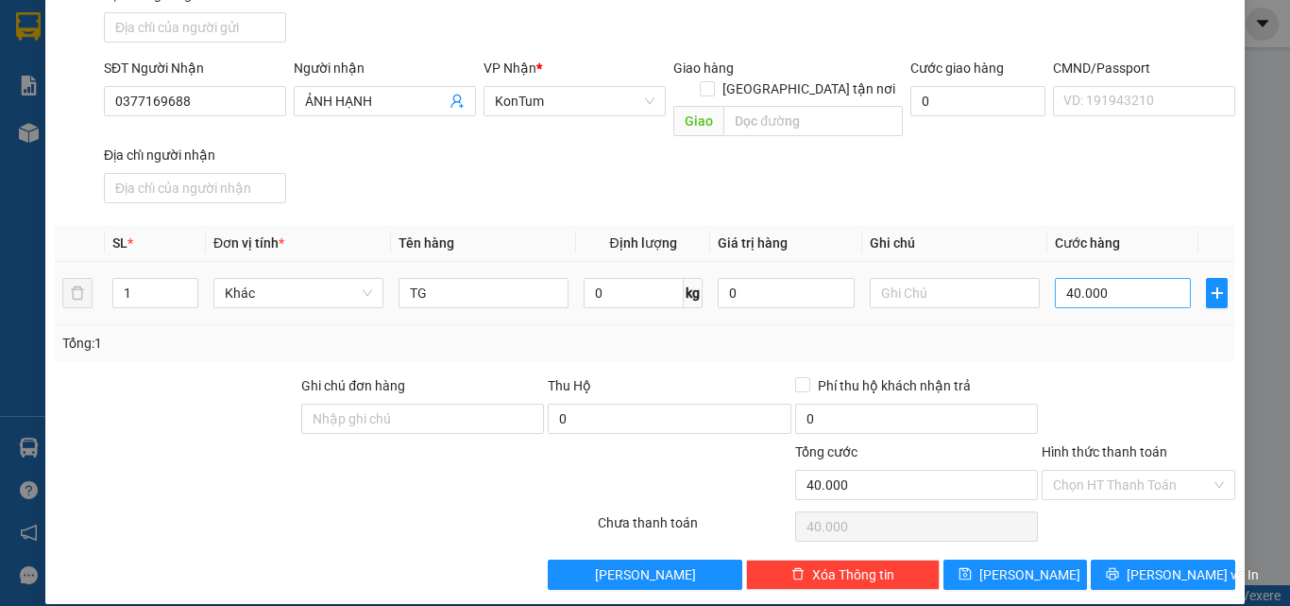
type input "0909362172"
click at [1131, 278] on input "40.000" at bounding box center [1123, 293] width 136 height 30
click at [1107, 384] on div at bounding box center [1138, 408] width 197 height 66
drag, startPoint x: 1155, startPoint y: 542, endPoint x: 1143, endPoint y: 543, distance: 12.3
click at [1153, 564] on span "Lưu và In" at bounding box center [1193, 574] width 132 height 21
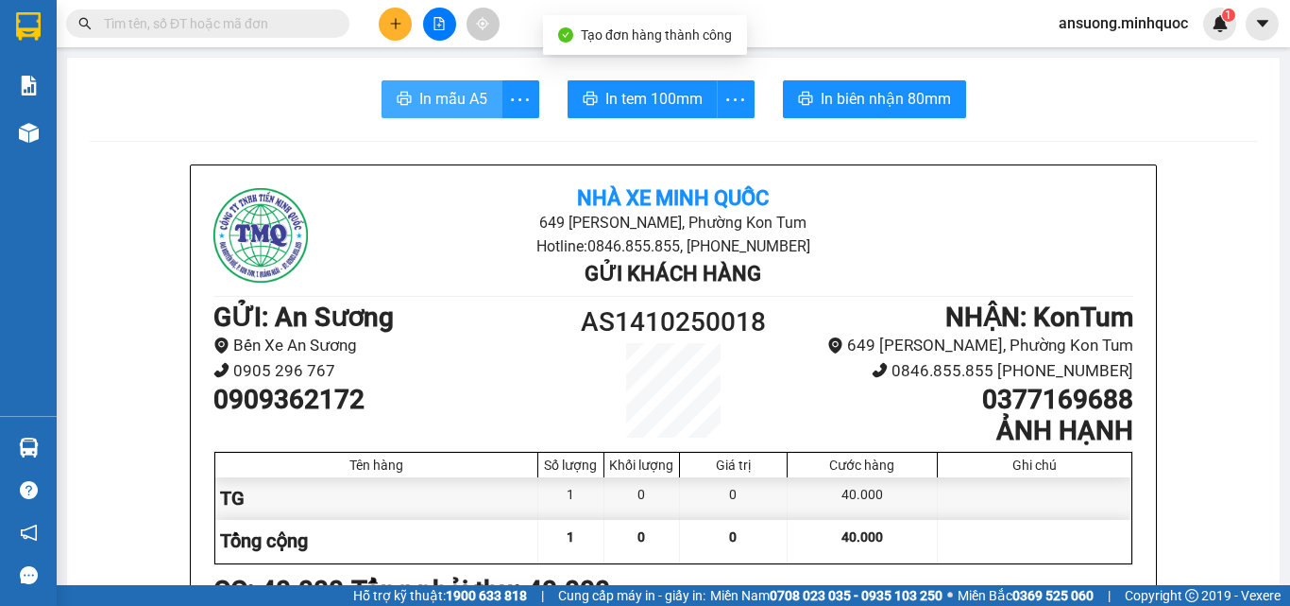
drag, startPoint x: 407, startPoint y: 59, endPoint x: 449, endPoint y: 89, distance: 51.4
drag, startPoint x: 449, startPoint y: 89, endPoint x: 452, endPoint y: 163, distance: 74.7
click at [449, 94] on span "In mẫu A5" at bounding box center [453, 99] width 68 height 24
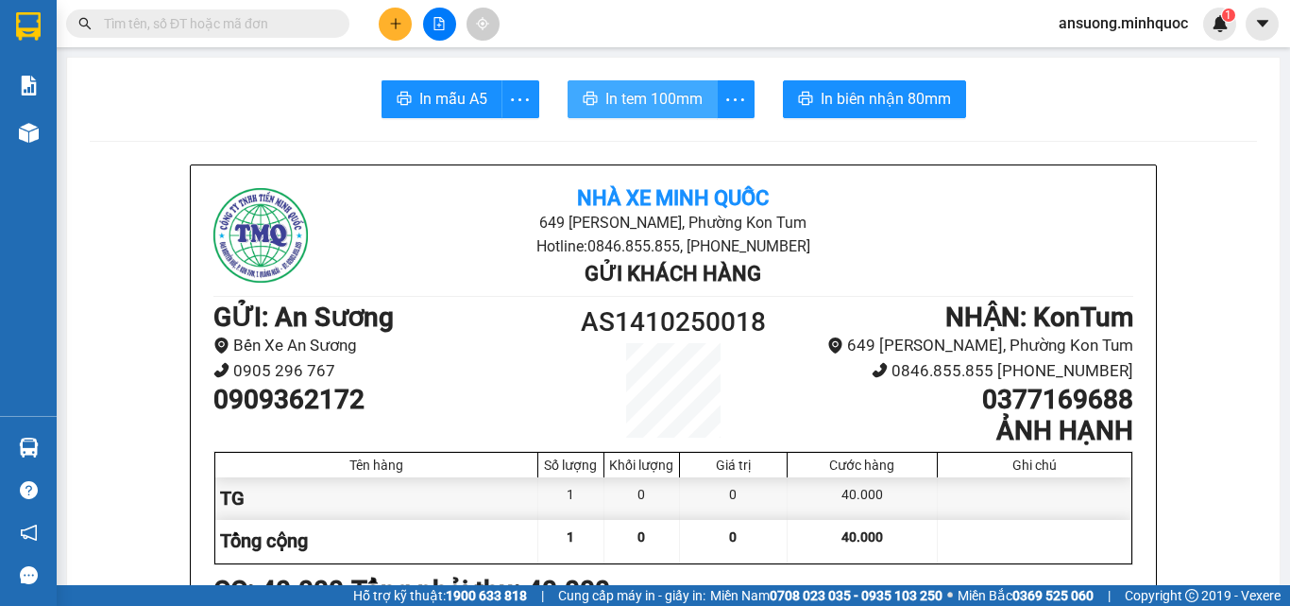
click at [662, 91] on span "In tem 100mm" at bounding box center [654, 99] width 97 height 24
click at [15, 133] on div at bounding box center [28, 132] width 33 height 33
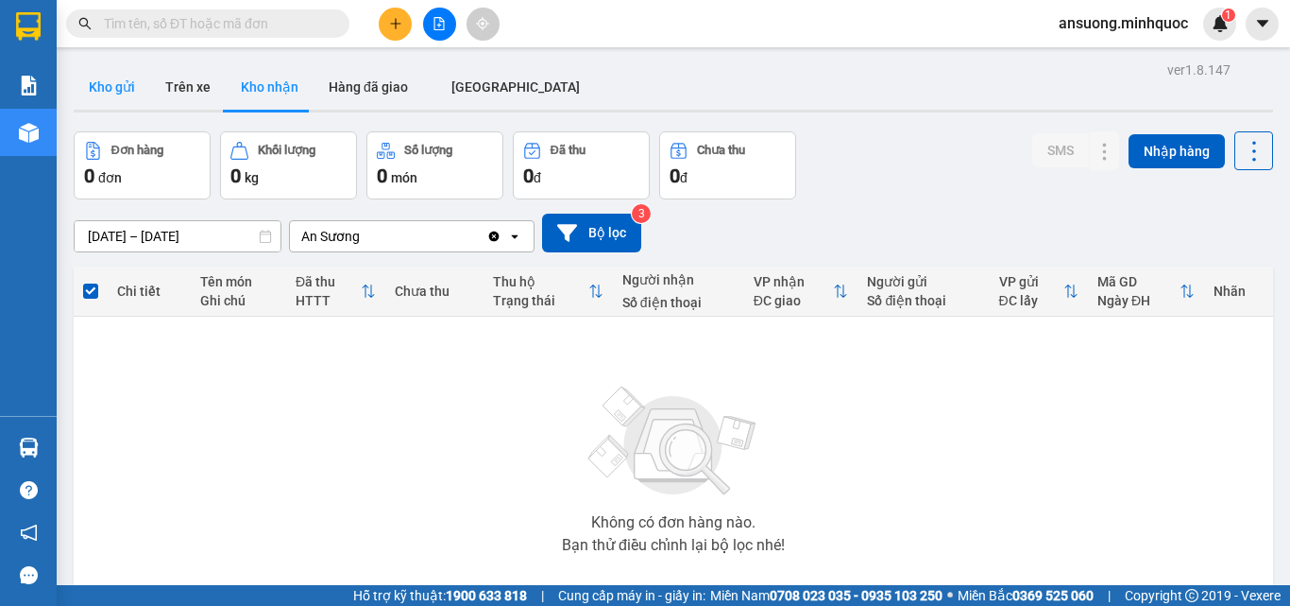
click at [75, 106] on button "Kho gửi" at bounding box center [112, 86] width 77 height 45
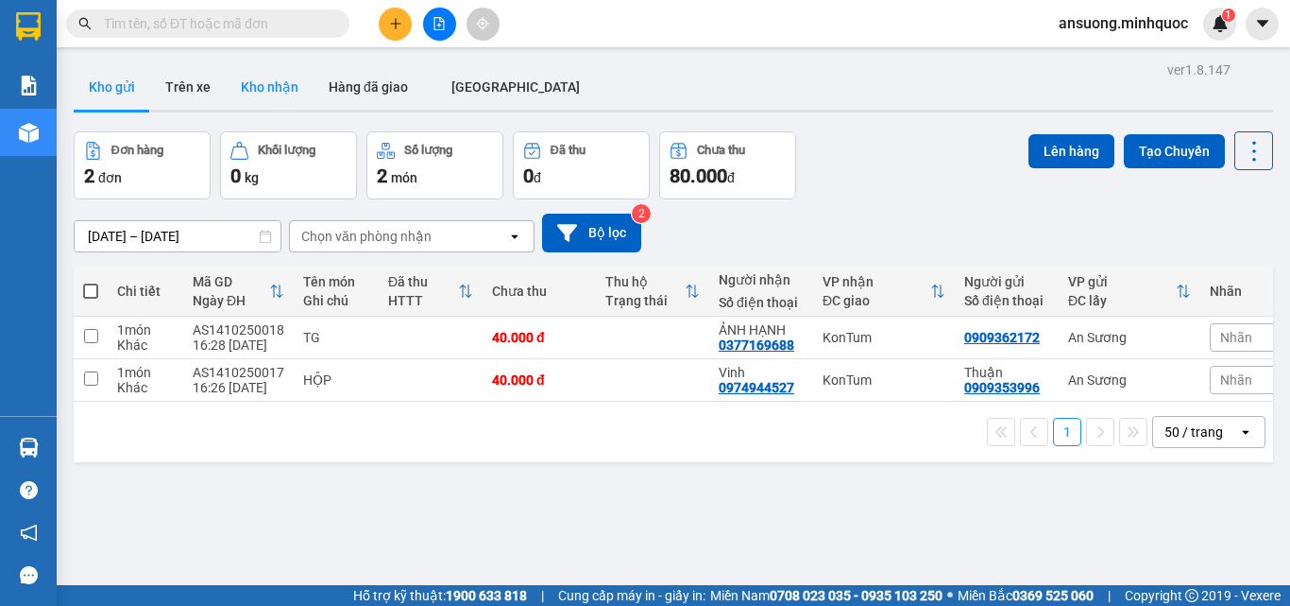
click at [234, 90] on button "Kho nhận" at bounding box center [270, 86] width 88 height 45
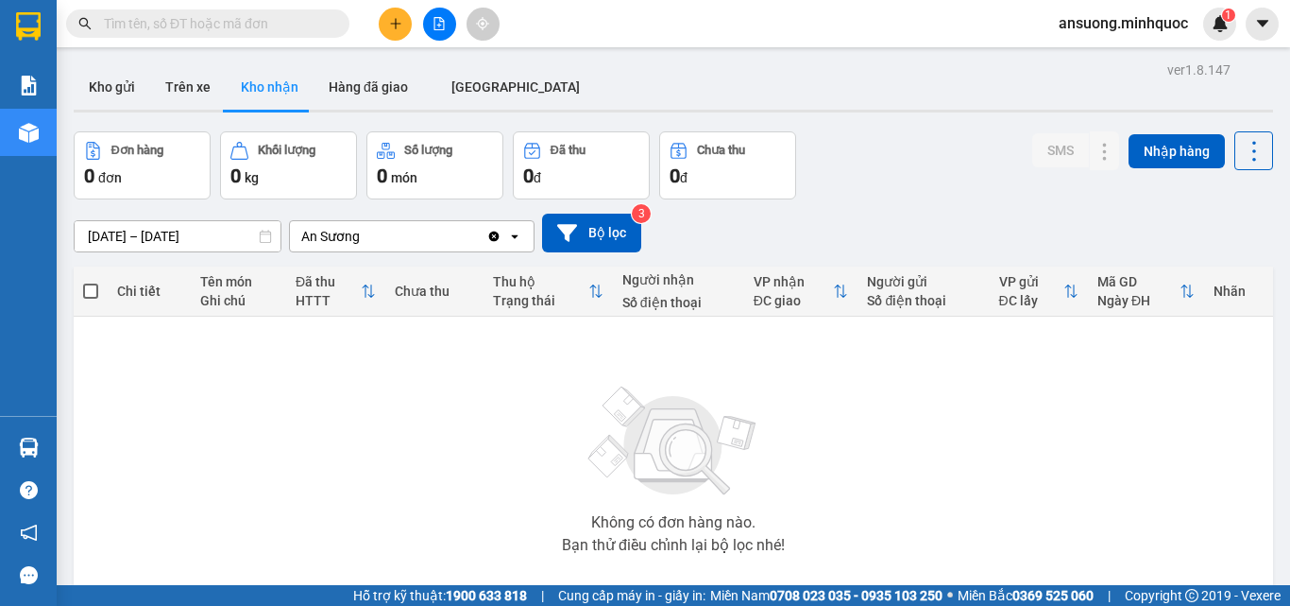
click at [450, 39] on div at bounding box center [439, 24] width 142 height 33
click at [432, 17] on button at bounding box center [439, 24] width 33 height 33
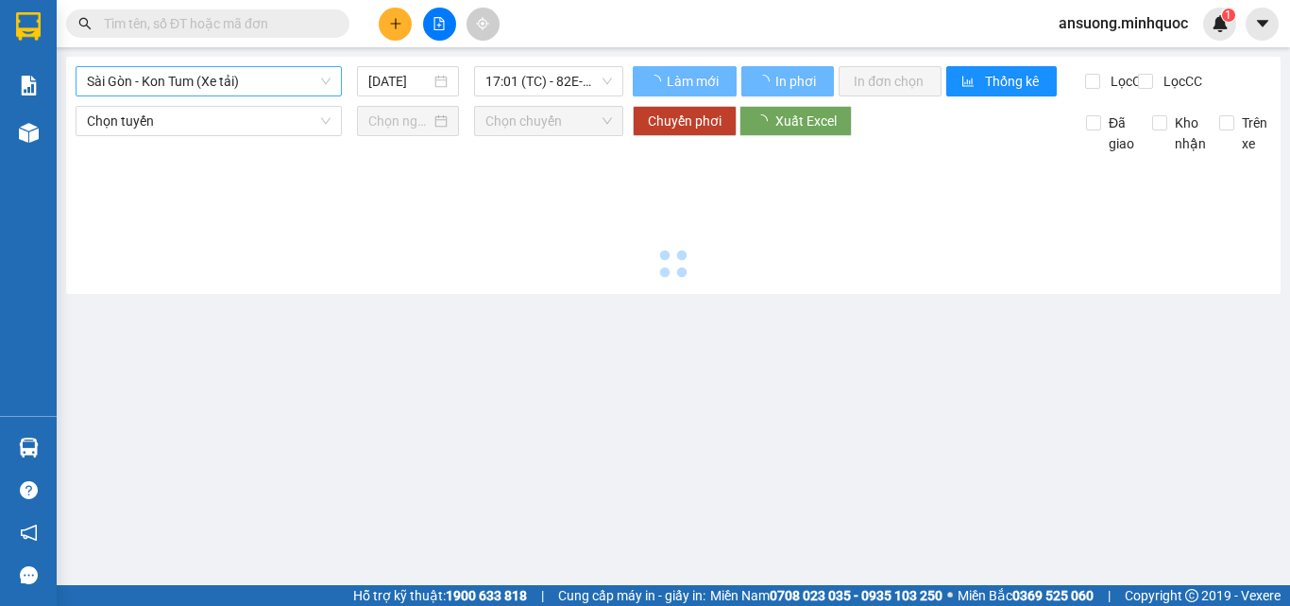
click at [128, 77] on span "Sài Gòn - Kon Tum (Xe tải)" at bounding box center [209, 81] width 244 height 28
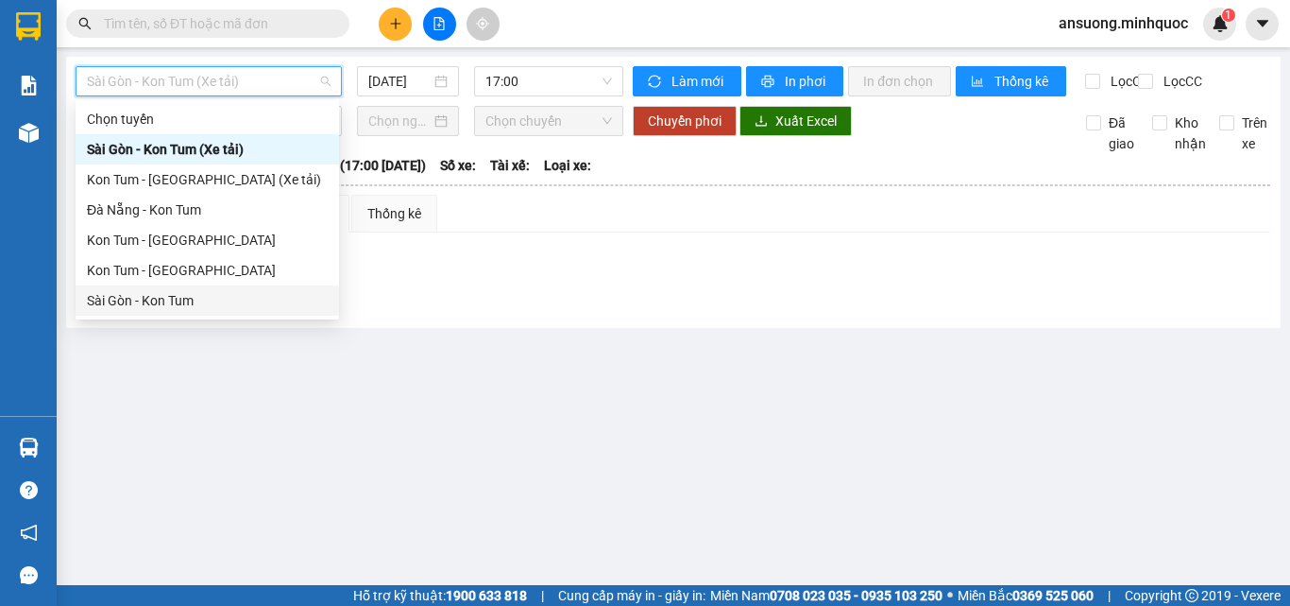
click at [124, 301] on div "Sài Gòn - Kon Tum" at bounding box center [207, 300] width 241 height 21
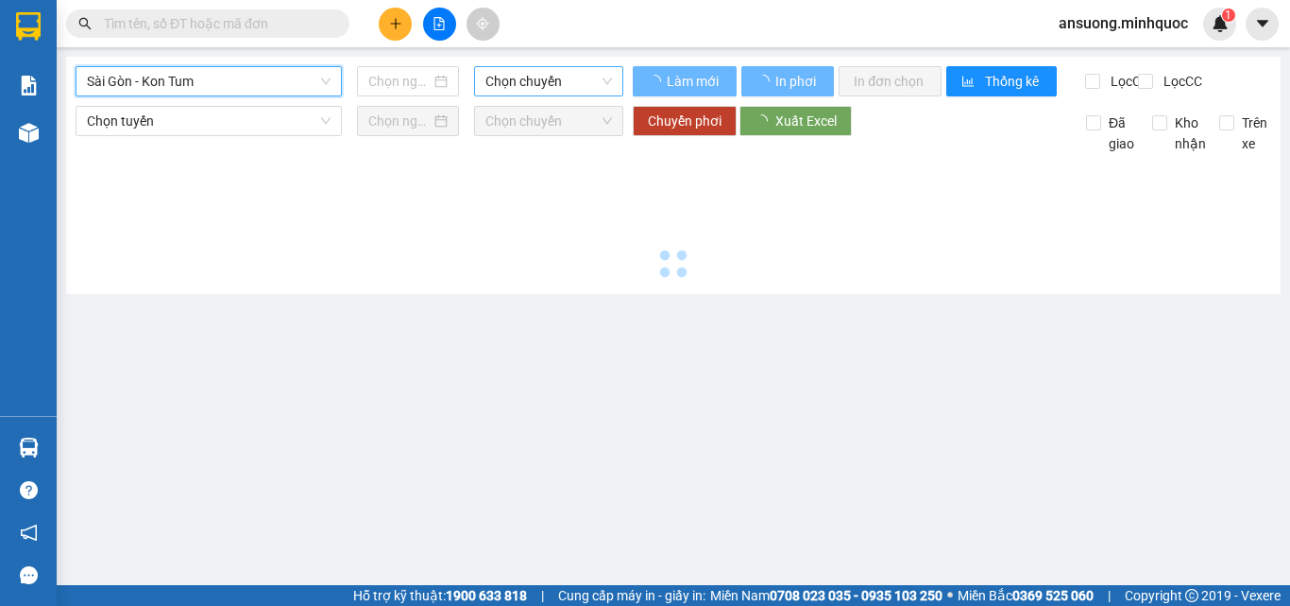
type input "[DATE]"
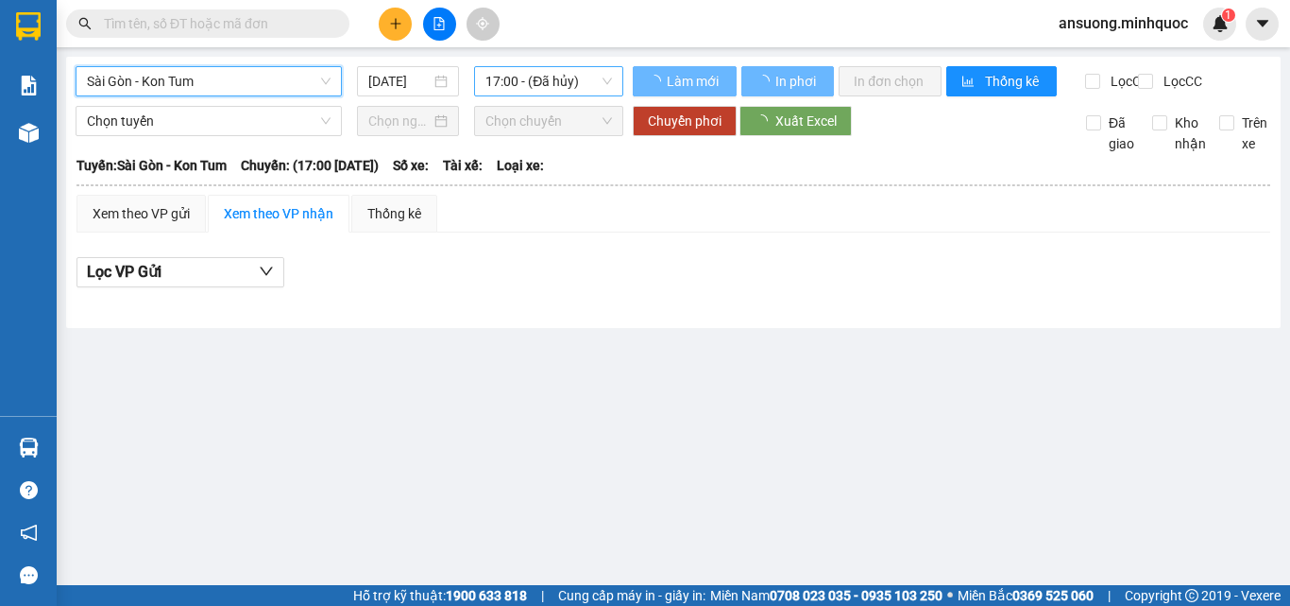
click at [556, 70] on span "17:00 - (Đã hủy)" at bounding box center [549, 81] width 127 height 28
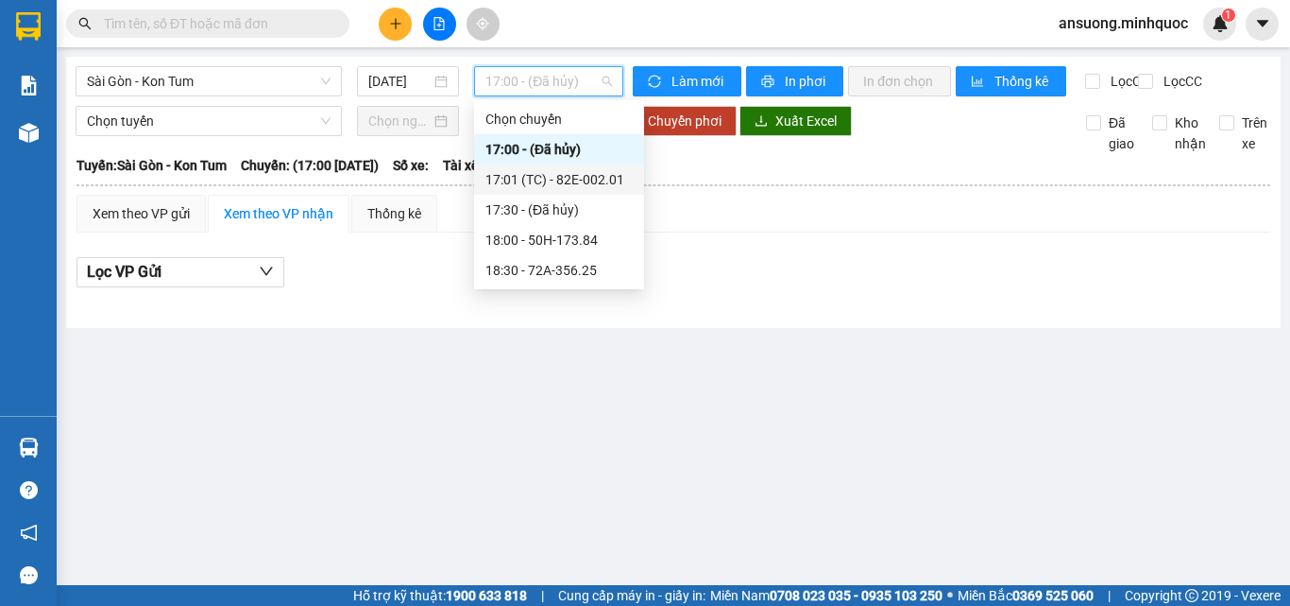
click at [581, 183] on div "17:01 (TC) - 82E-002.01" at bounding box center [559, 179] width 147 height 21
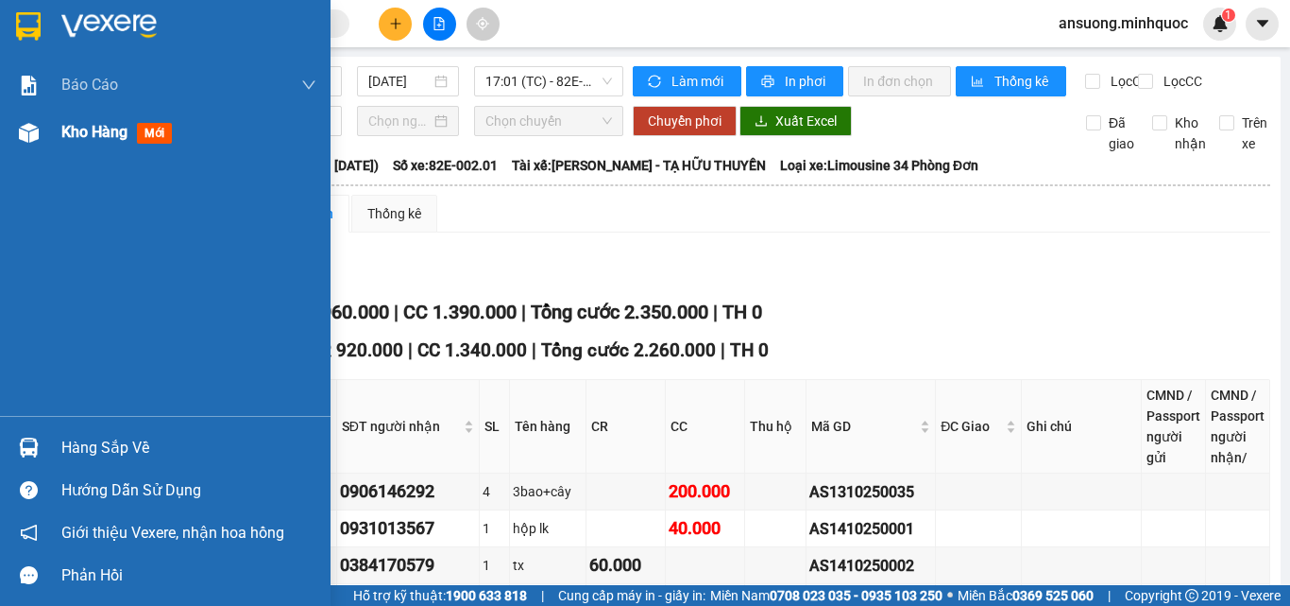
click at [25, 138] on img at bounding box center [29, 133] width 20 height 20
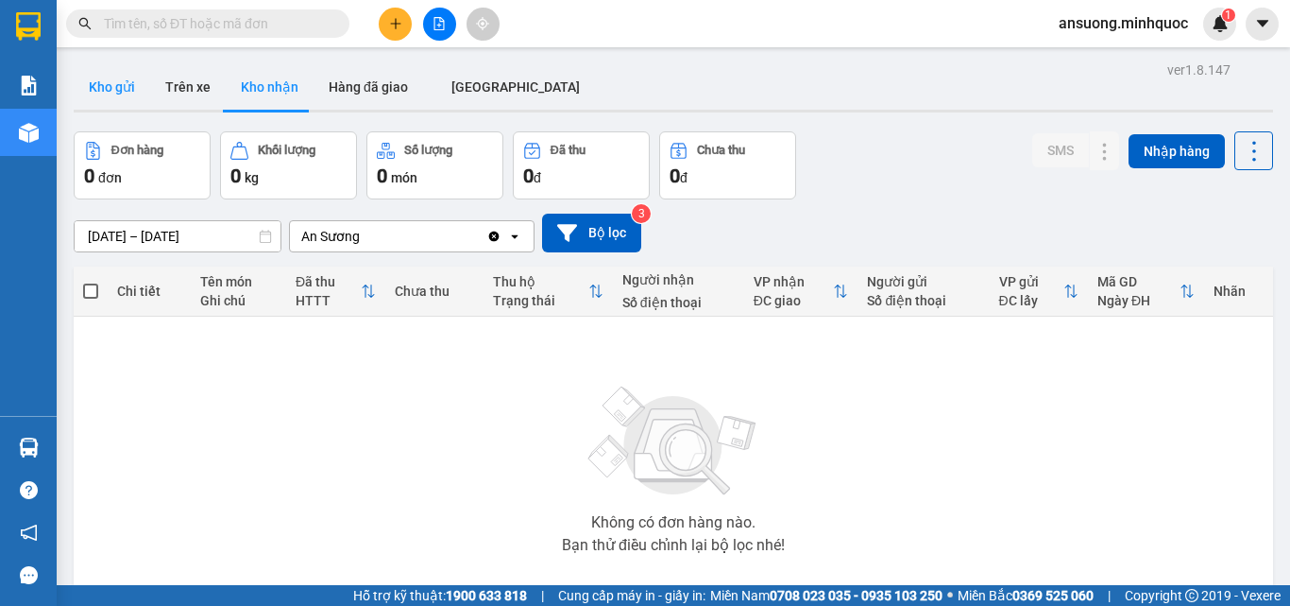
click at [86, 74] on button "Kho gửi" at bounding box center [112, 86] width 77 height 45
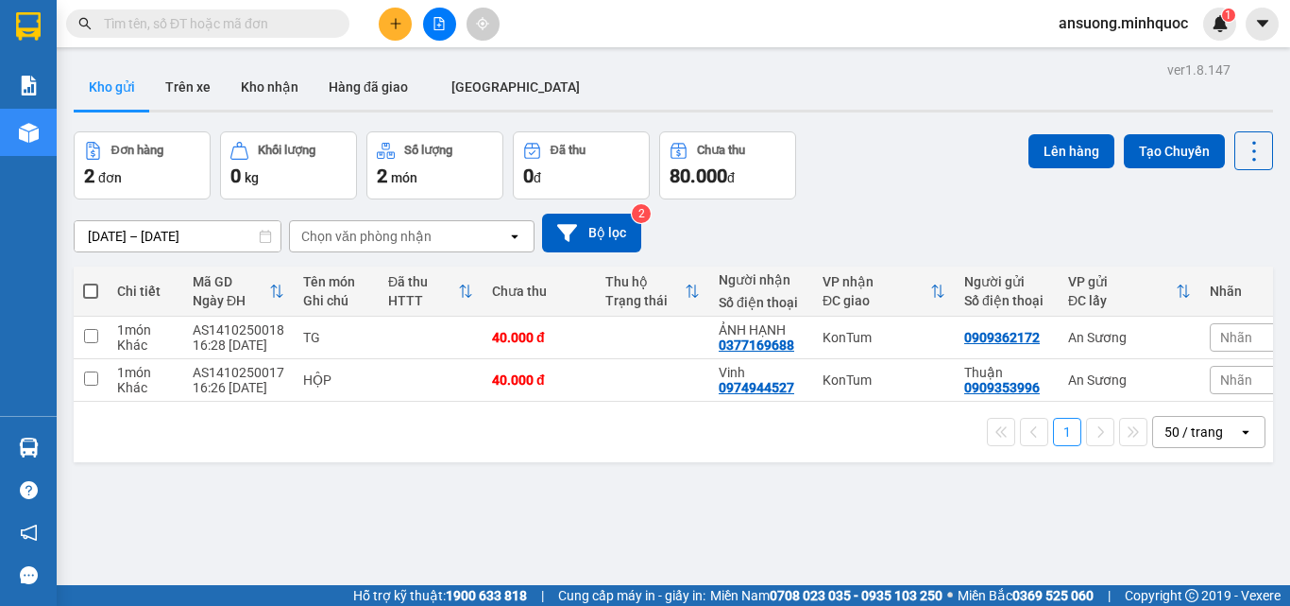
click at [90, 286] on span at bounding box center [90, 290] width 15 height 15
click at [91, 282] on input "checkbox" at bounding box center [91, 282] width 0 height 0
checkbox input "true"
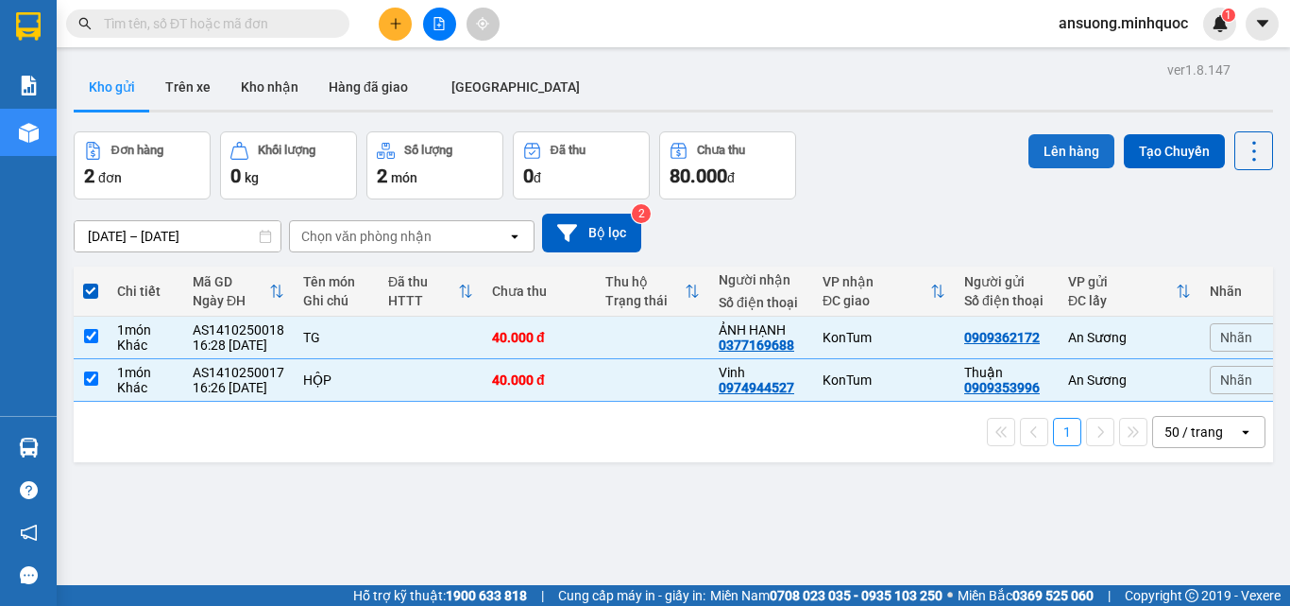
click at [1061, 143] on button "Lên hàng" at bounding box center [1072, 151] width 86 height 34
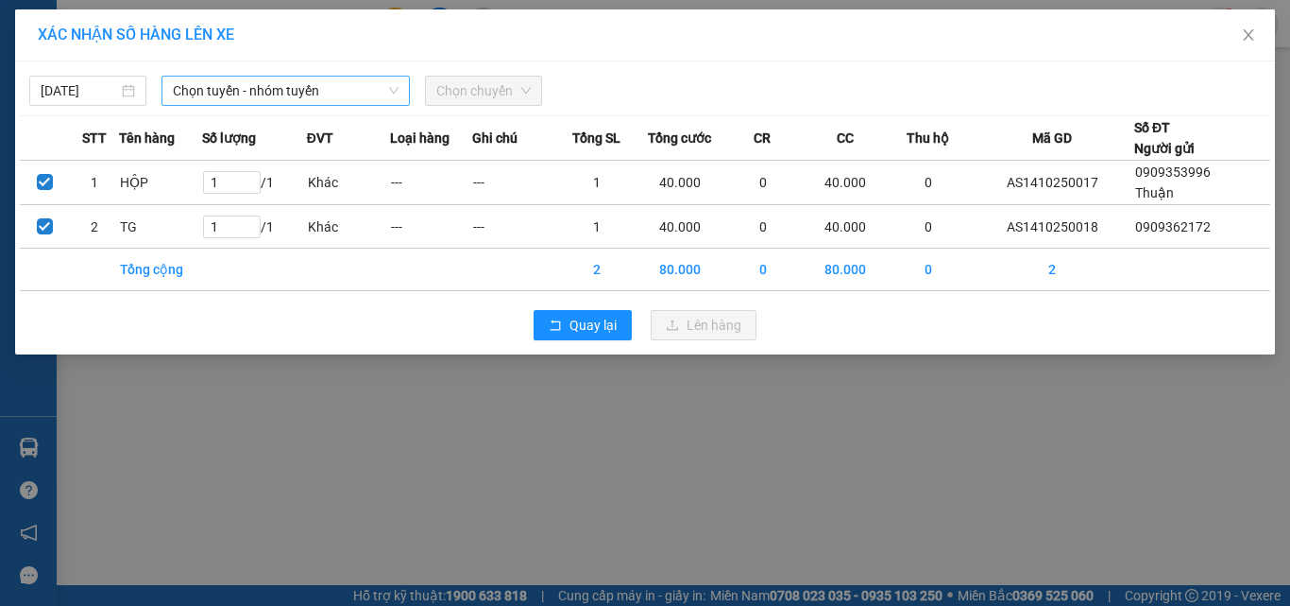
click at [264, 105] on div "Chọn tuyến - nhóm tuyến" at bounding box center [286, 91] width 248 height 30
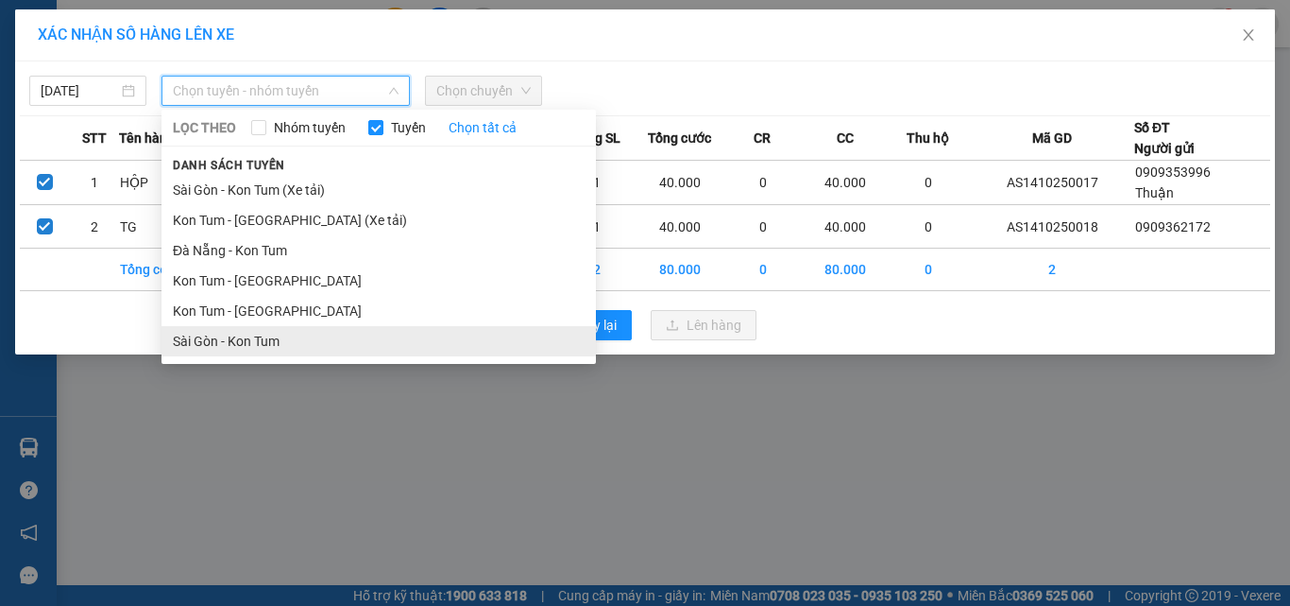
click at [217, 343] on li "Sài Gòn - Kon Tum" at bounding box center [379, 341] width 435 height 30
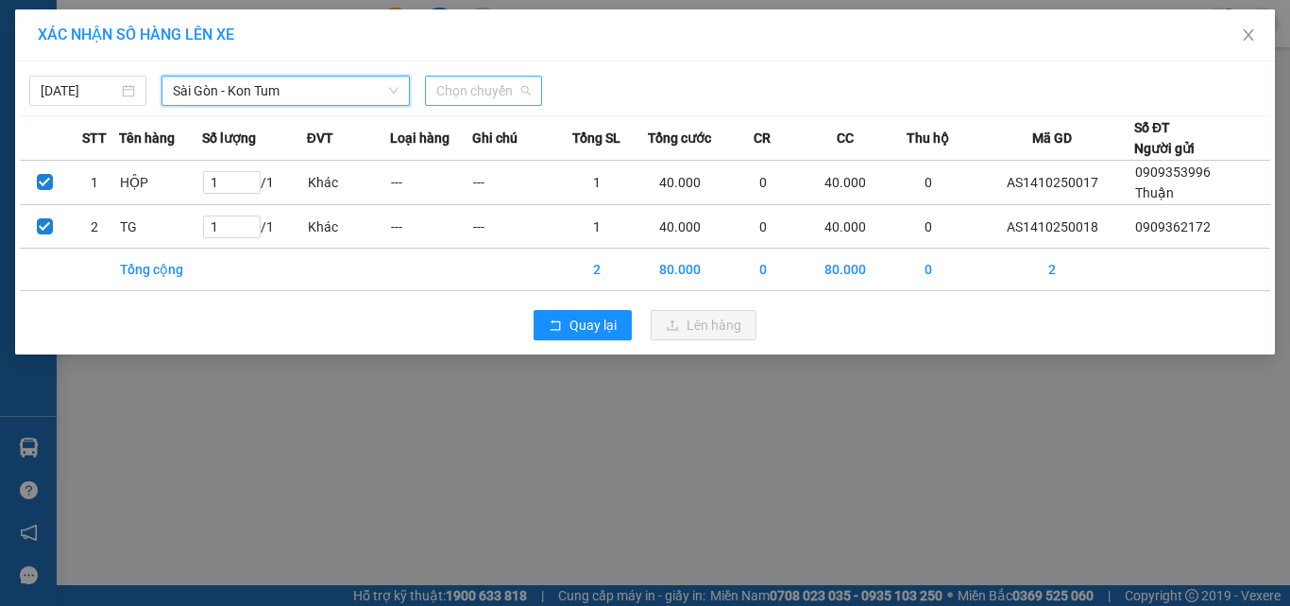
click at [490, 85] on span "Chọn chuyến" at bounding box center [483, 91] width 94 height 28
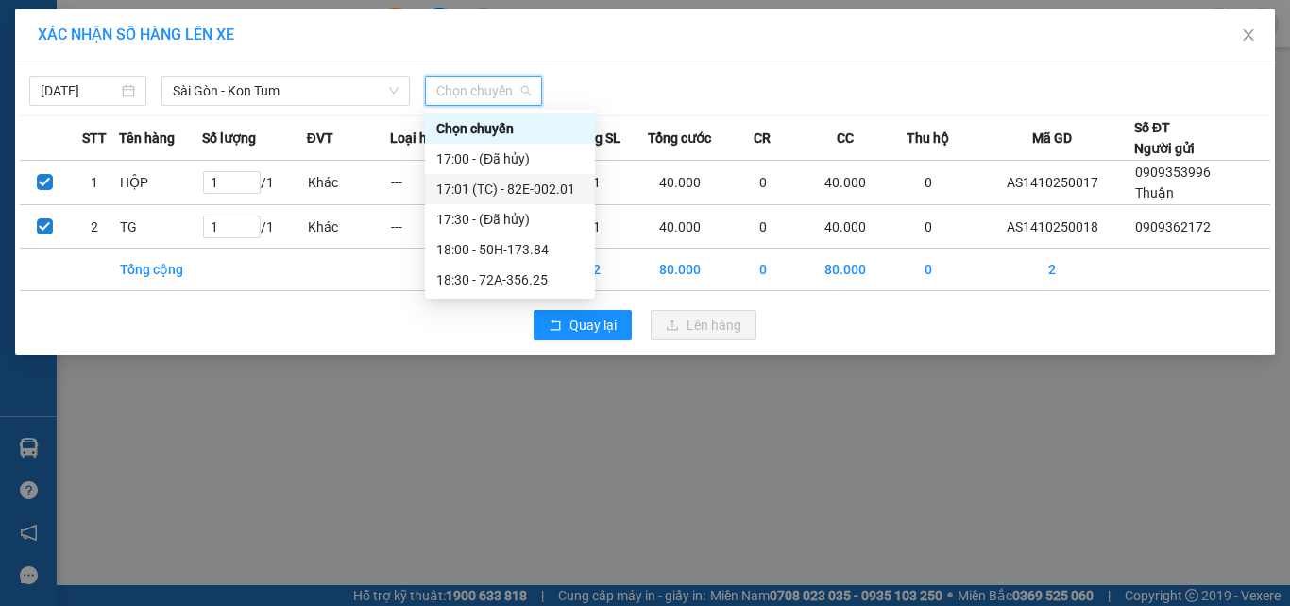
click at [516, 194] on div "17:01 (TC) - 82E-002.01" at bounding box center [509, 189] width 147 height 21
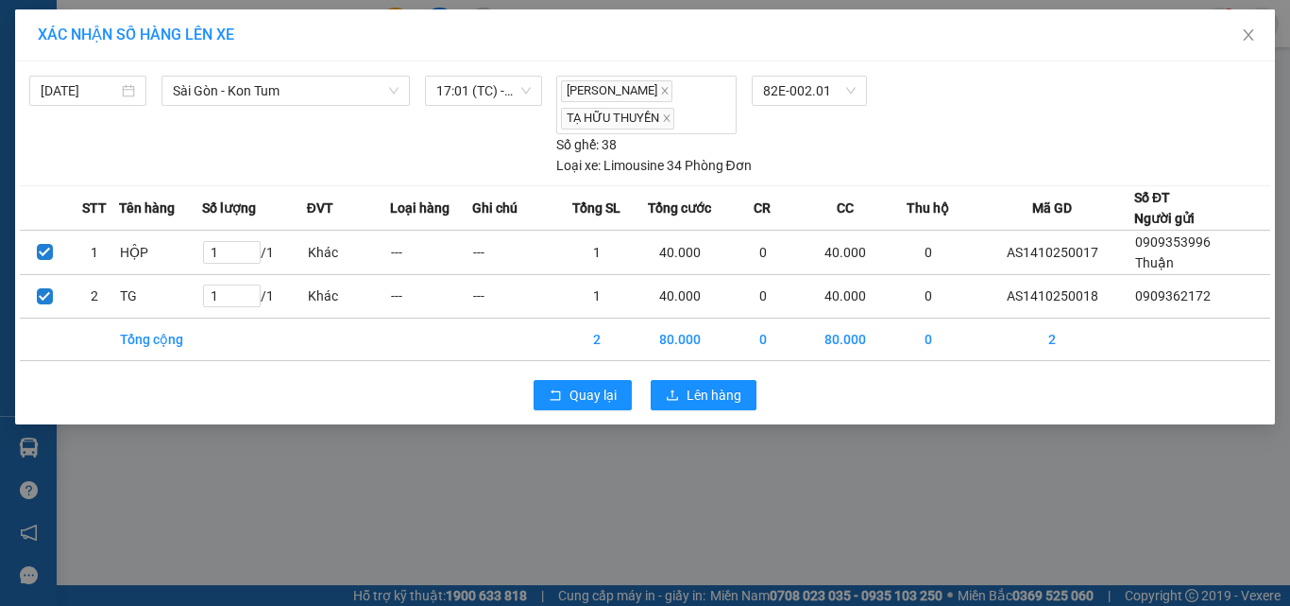
click at [364, 383] on div "Quay lại Lên hàng" at bounding box center [645, 394] width 1251 height 49
click at [745, 389] on button "Lên hàng" at bounding box center [704, 395] width 106 height 30
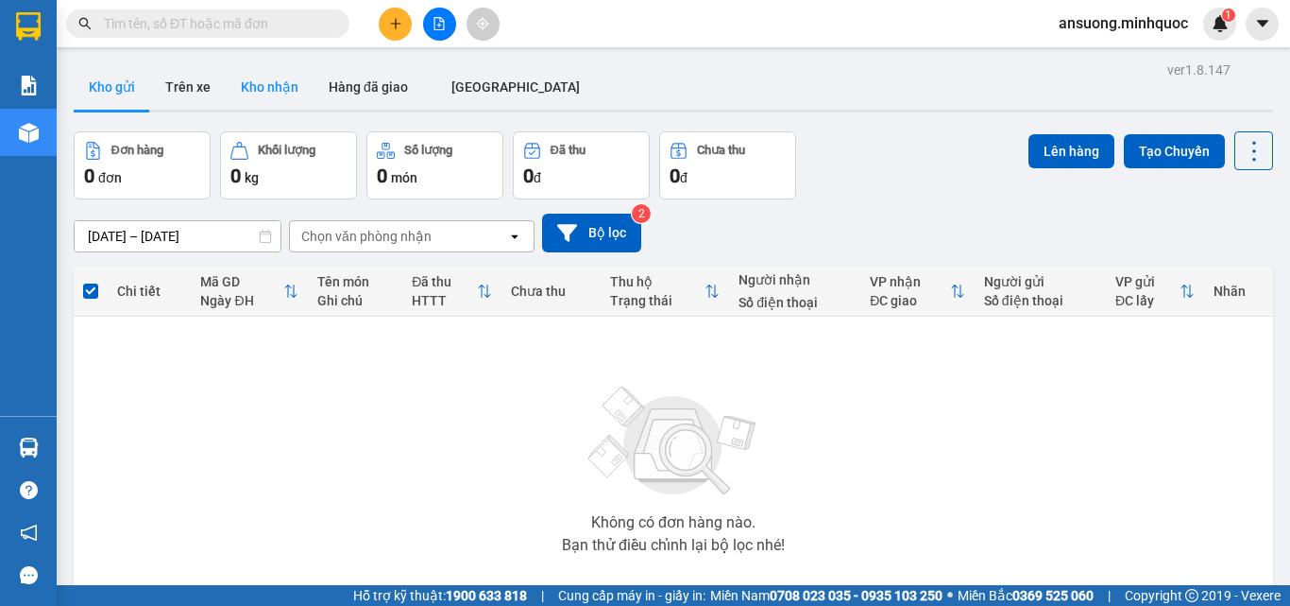
click at [260, 102] on button "Kho nhận" at bounding box center [270, 86] width 88 height 45
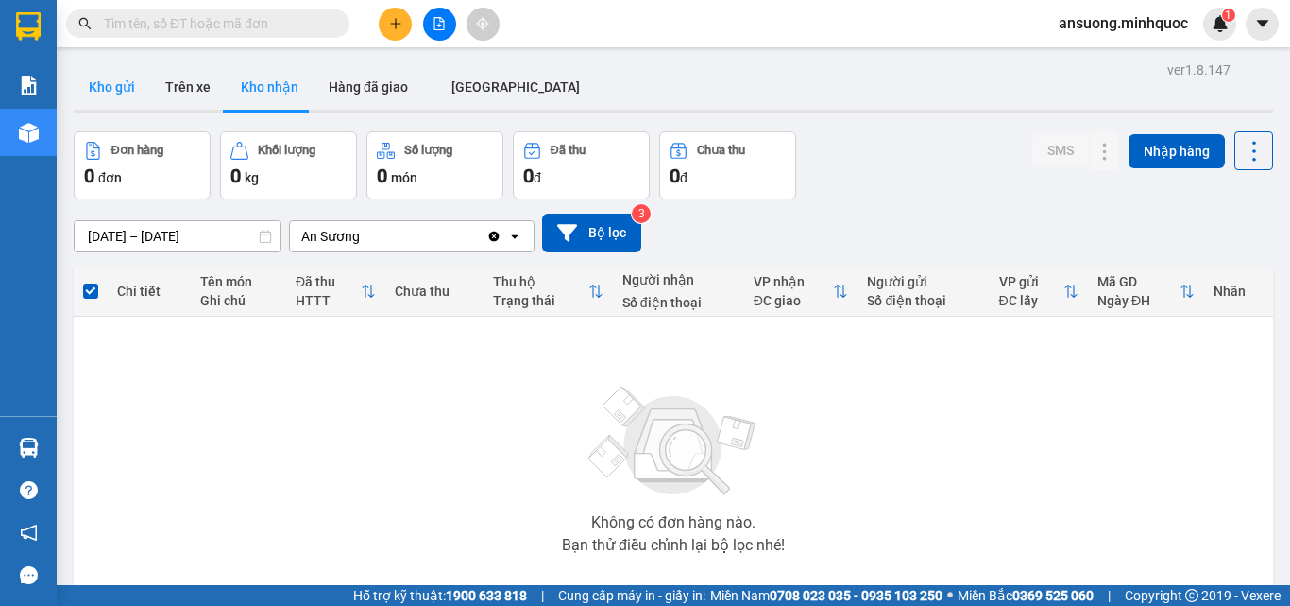
click at [83, 81] on button "Kho gửi" at bounding box center [112, 86] width 77 height 45
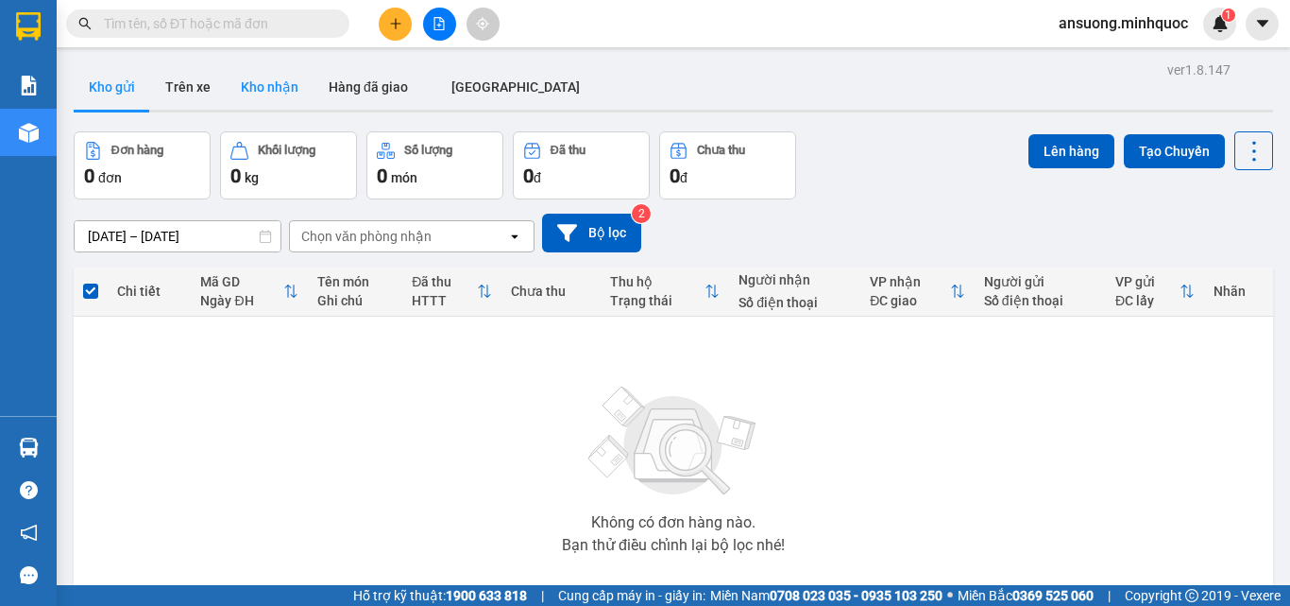
click at [288, 91] on button "Kho nhận" at bounding box center [270, 86] width 88 height 45
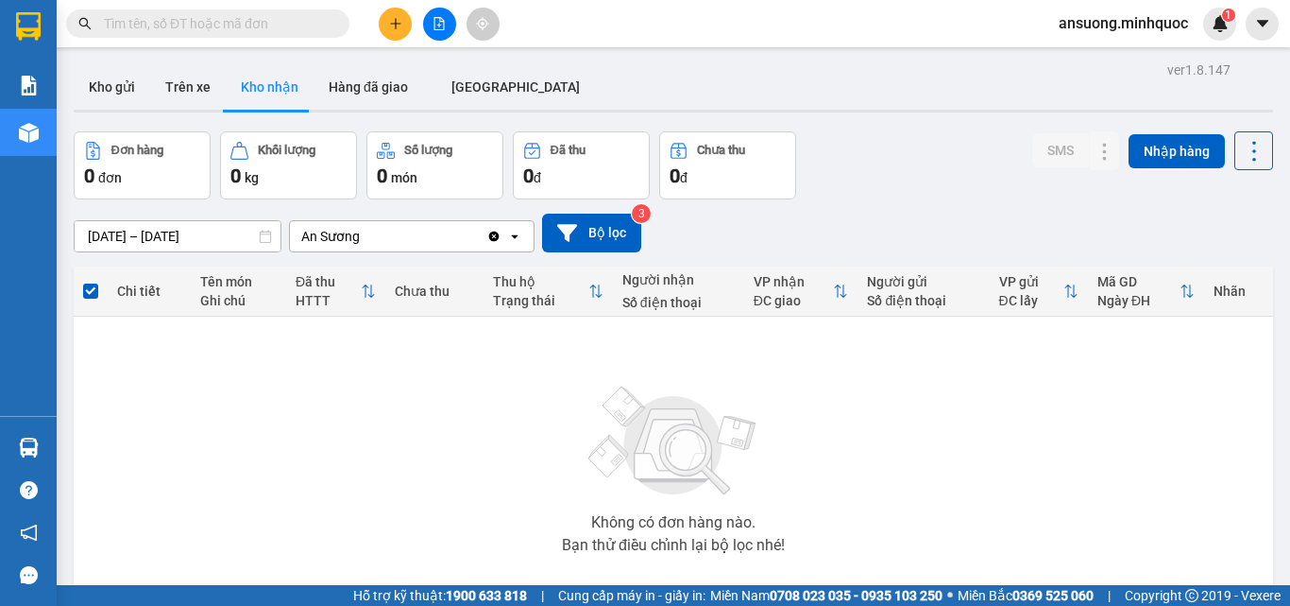
click at [452, 29] on button at bounding box center [439, 24] width 33 height 33
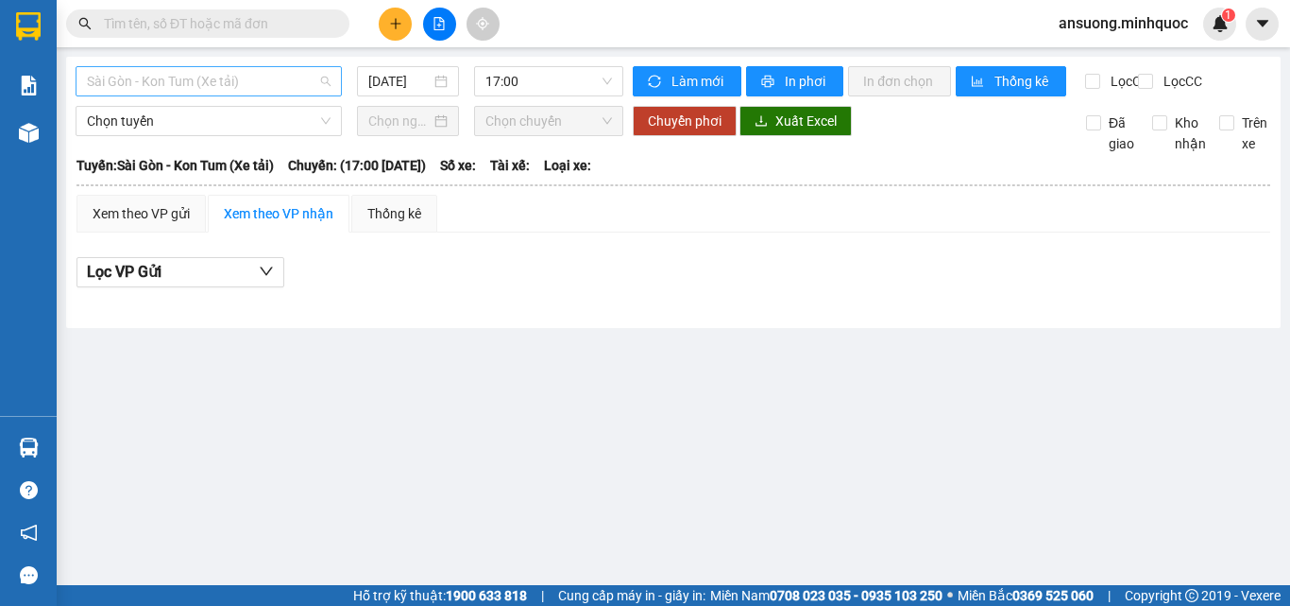
click at [148, 89] on span "Sài Gòn - Kon Tum (Xe tải)" at bounding box center [209, 81] width 244 height 28
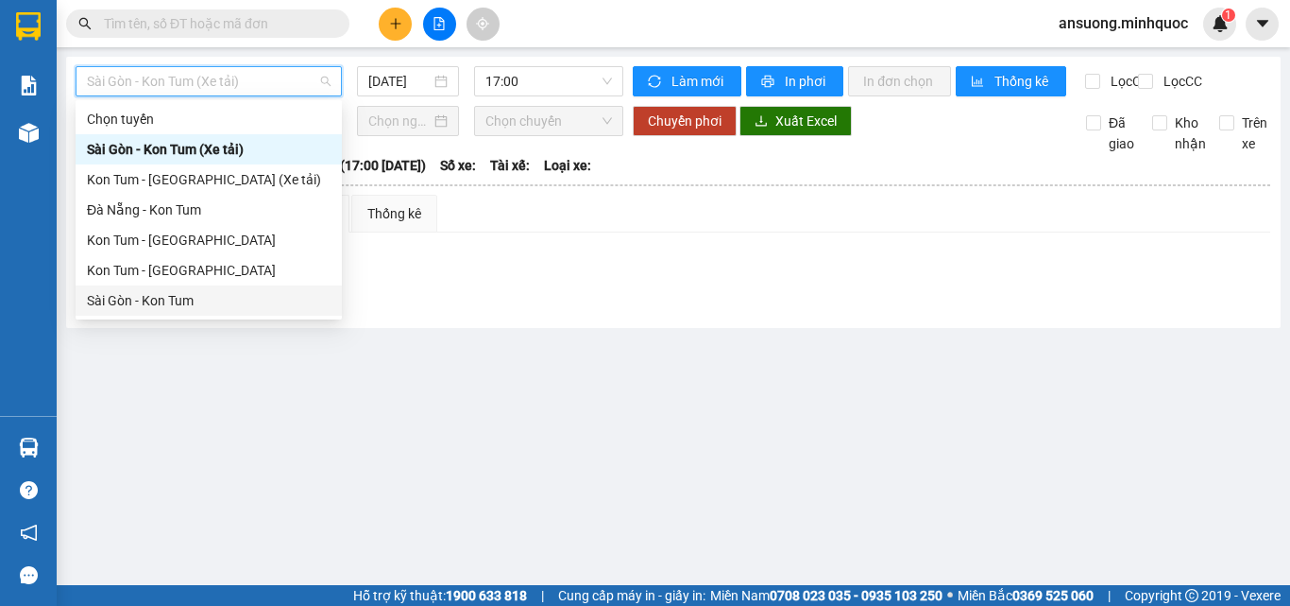
click at [129, 301] on div "Sài Gòn - Kon Tum" at bounding box center [209, 300] width 244 height 21
type input "[DATE]"
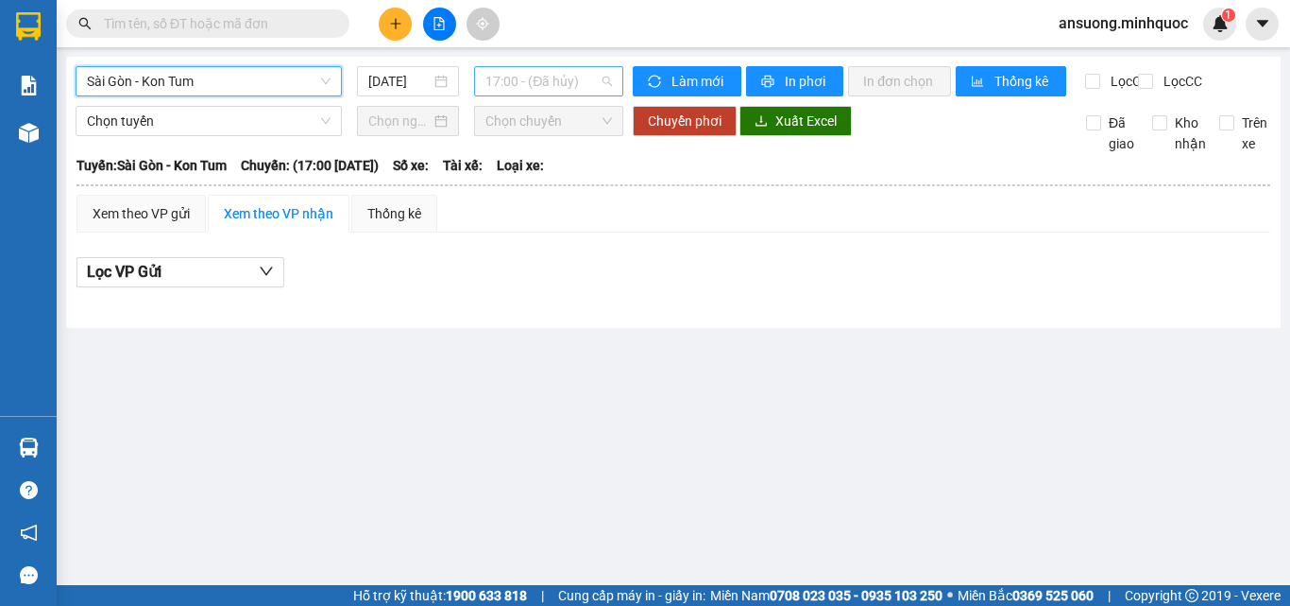
click at [544, 74] on span "17:00 - (Đã hủy)" at bounding box center [549, 81] width 127 height 28
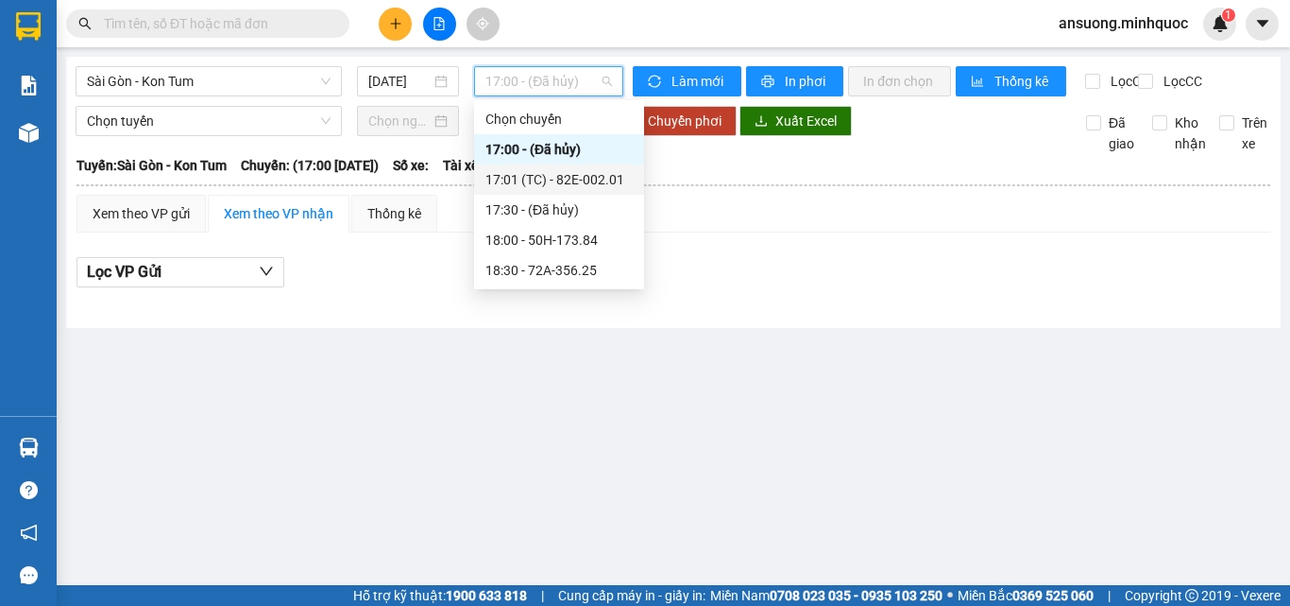
click at [584, 179] on div "17:01 (TC) - 82E-002.01" at bounding box center [559, 179] width 147 height 21
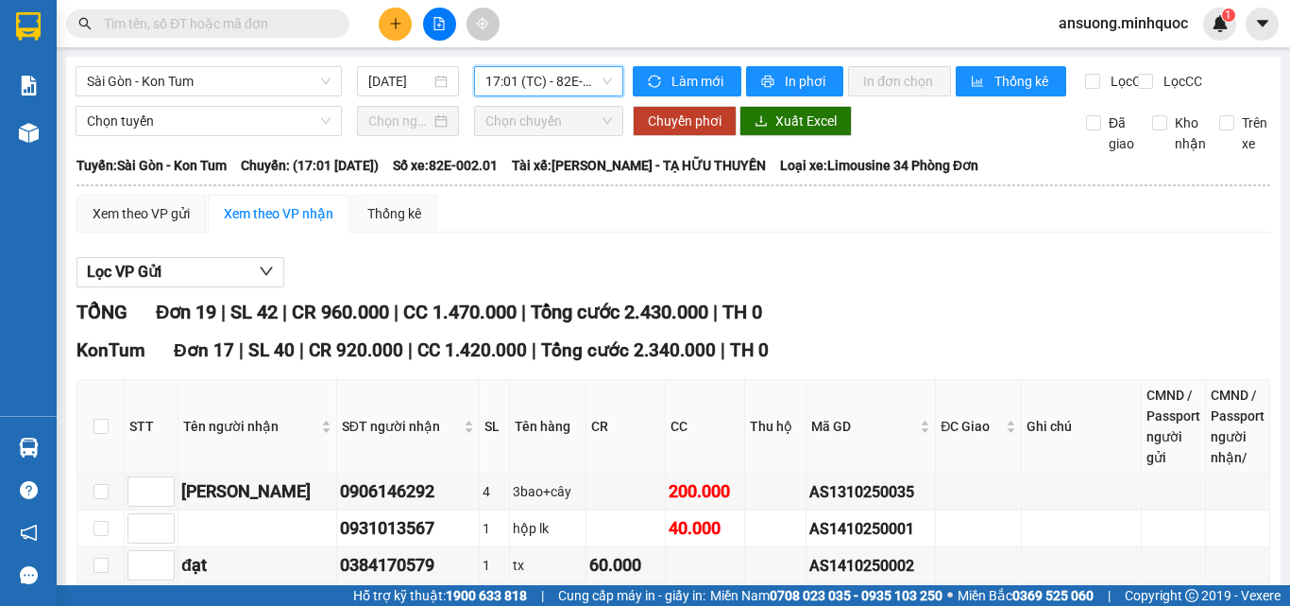
click at [389, 22] on icon "plus" at bounding box center [395, 23] width 13 height 13
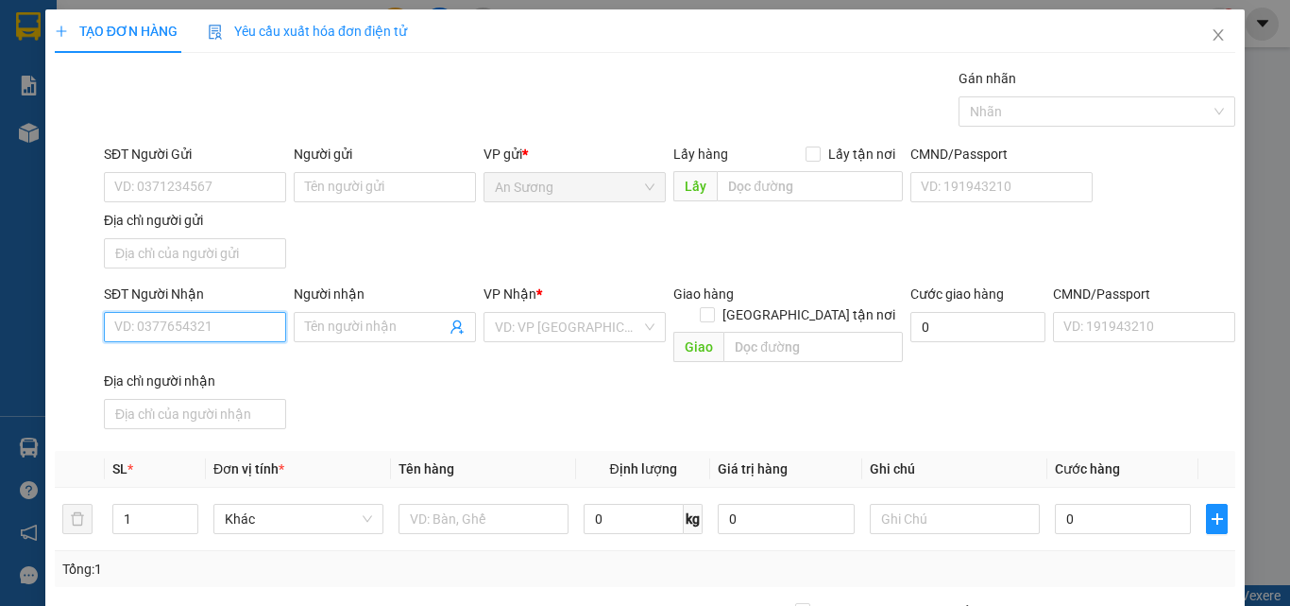
click at [150, 340] on input "SĐT Người Nhận" at bounding box center [195, 327] width 182 height 30
click at [176, 332] on input "SĐT Người Nhận" at bounding box center [195, 327] width 182 height 30
click at [233, 365] on div "0365596977 - VI" at bounding box center [193, 364] width 158 height 21
type input "0365596977"
type input "VI"
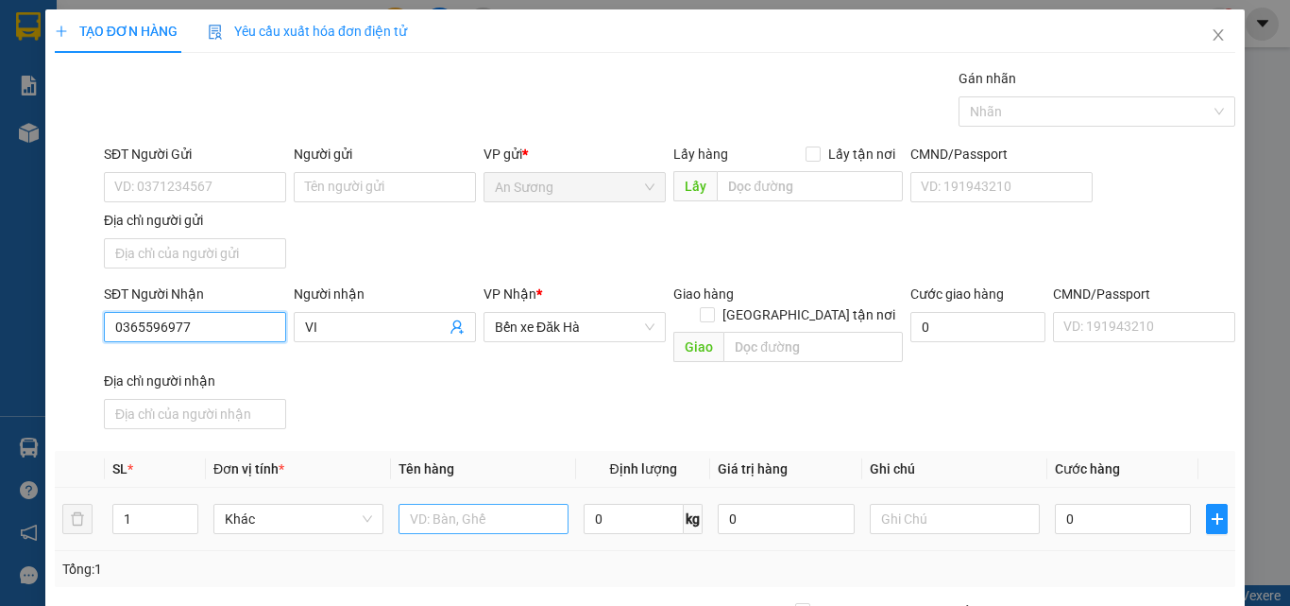
type input "0365596977"
click at [469, 503] on input "text" at bounding box center [484, 518] width 170 height 30
type input "CỤC"
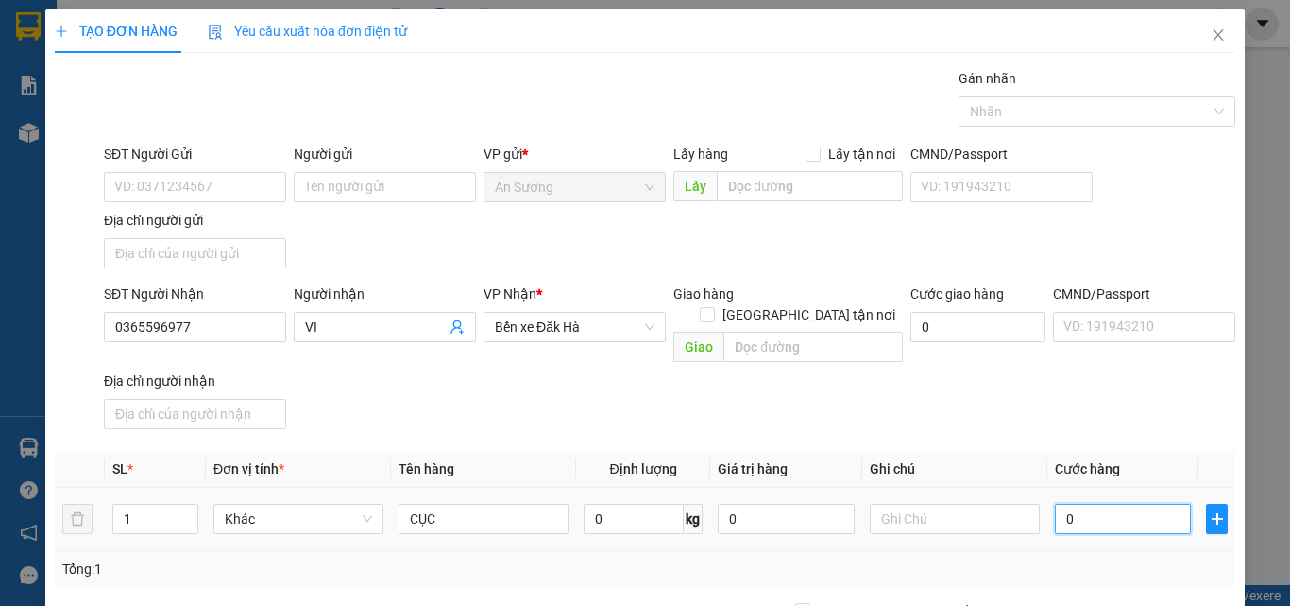
click at [1088, 503] on input "0" at bounding box center [1123, 518] width 136 height 30
type input "5"
type input "50"
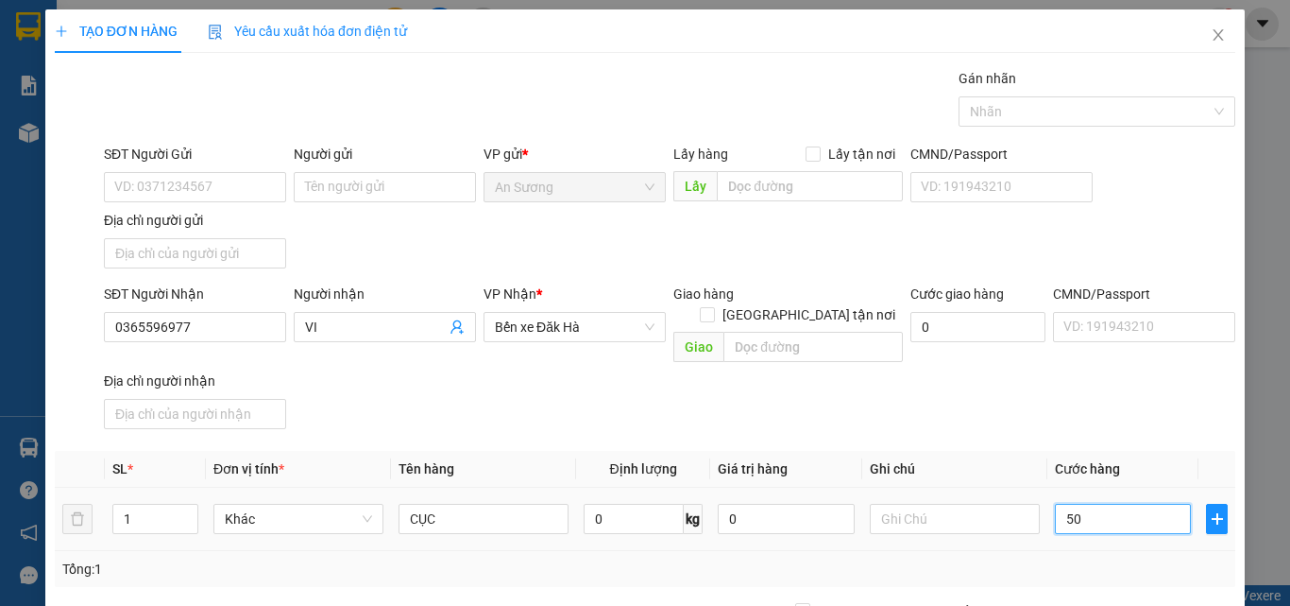
type input "50"
type input "50.000"
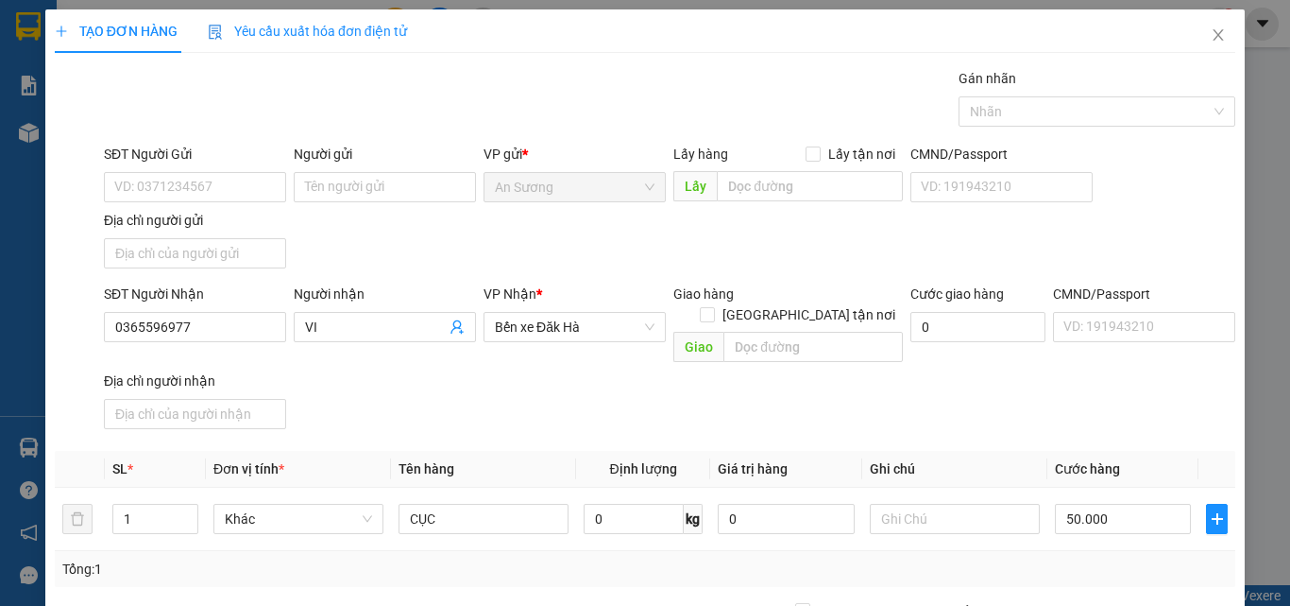
click at [1051, 375] on div "SĐT Người Nhận 0365596977 Người nhận VI VP Nhận * Bến xe Đăk Hà Giao hàng Giao …" at bounding box center [669, 359] width 1139 height 153
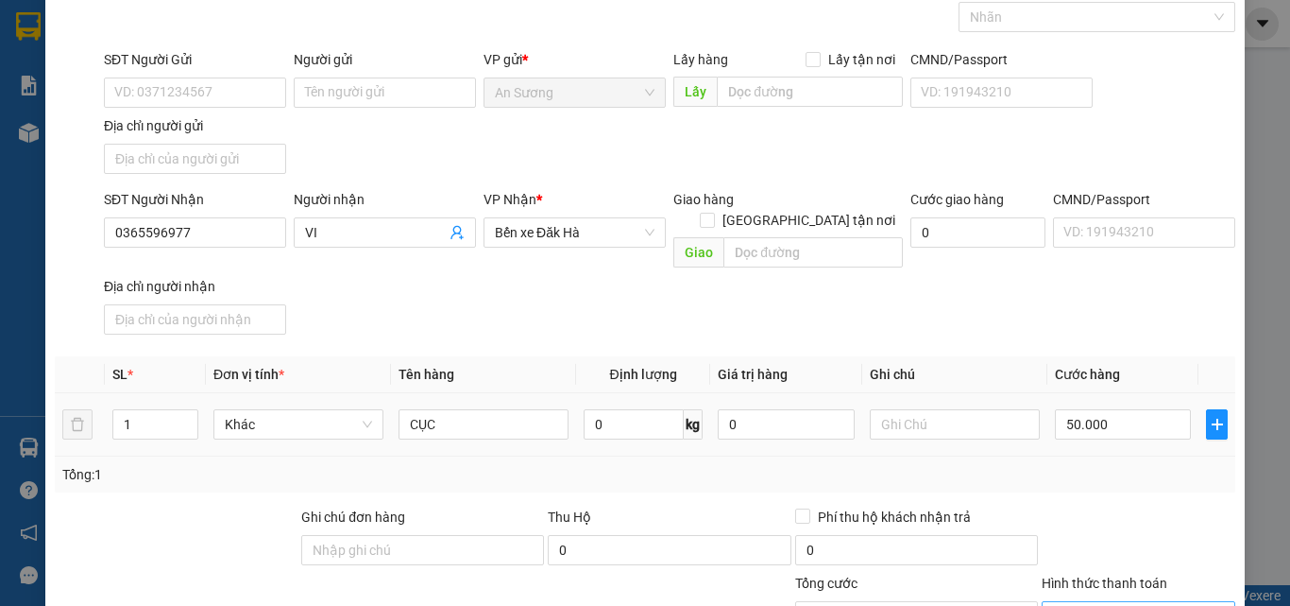
scroll to position [226, 0]
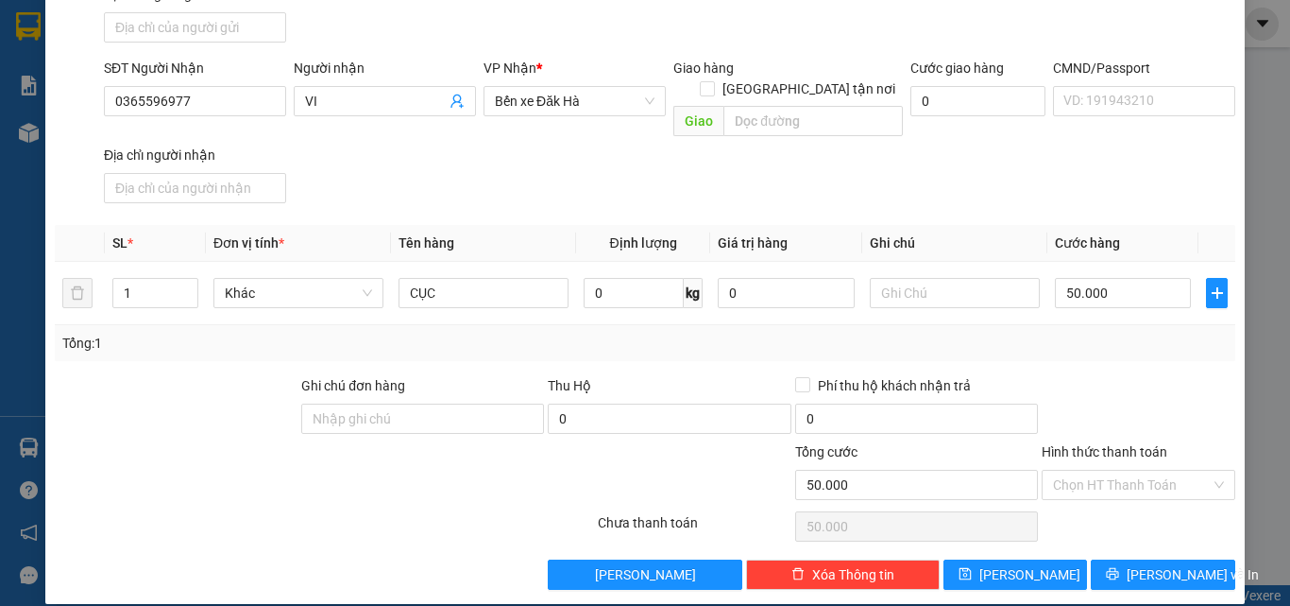
click at [1177, 521] on div "Chọn HT Thanh Toán" at bounding box center [1138, 526] width 197 height 38
click at [1156, 564] on span "Lưu và In" at bounding box center [1193, 574] width 132 height 21
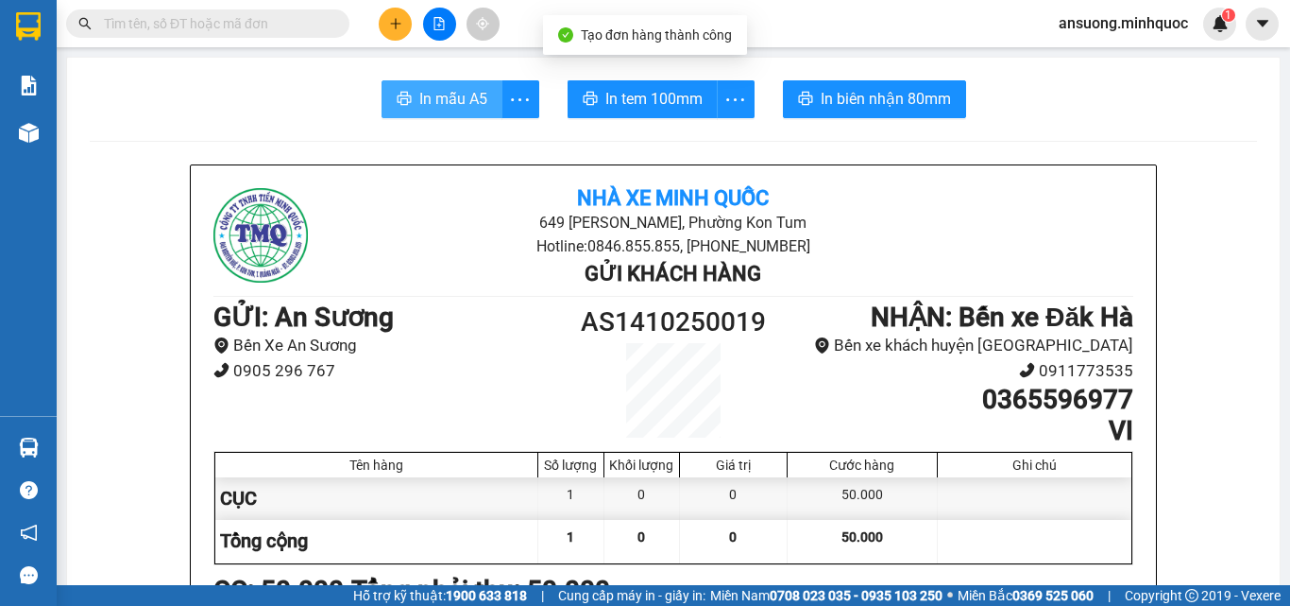
click at [435, 117] on button "In mẫu A5" at bounding box center [442, 99] width 121 height 38
click at [445, 90] on span "In mẫu A5" at bounding box center [453, 99] width 68 height 24
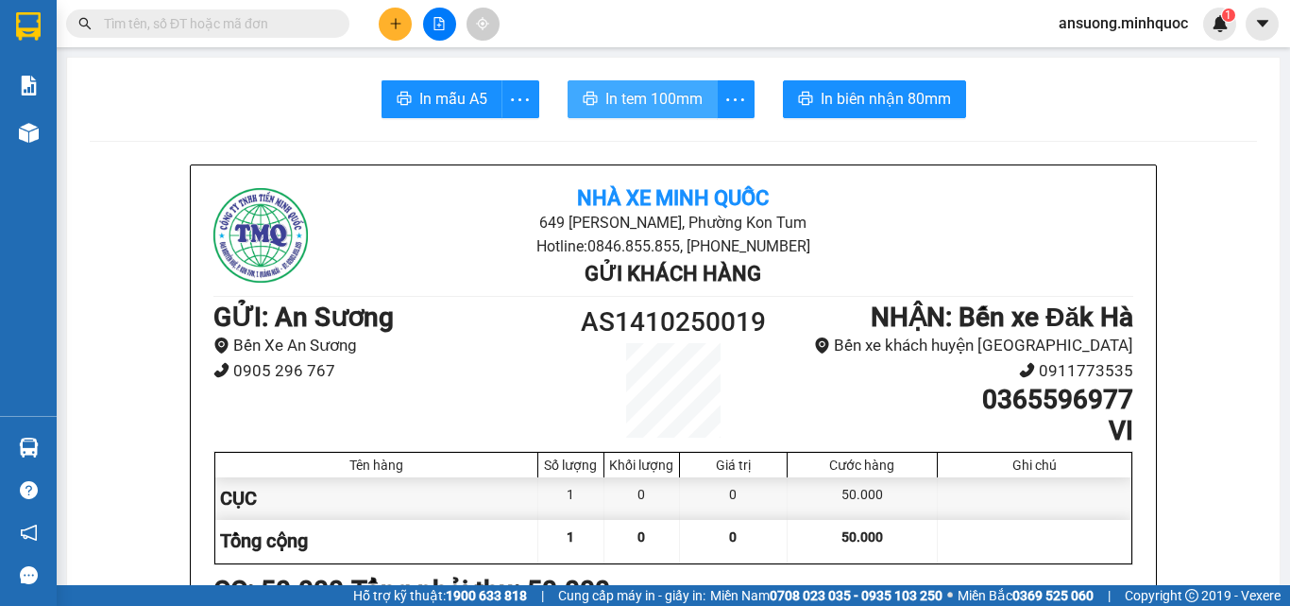
click at [651, 100] on span "In tem 100mm" at bounding box center [654, 99] width 97 height 24
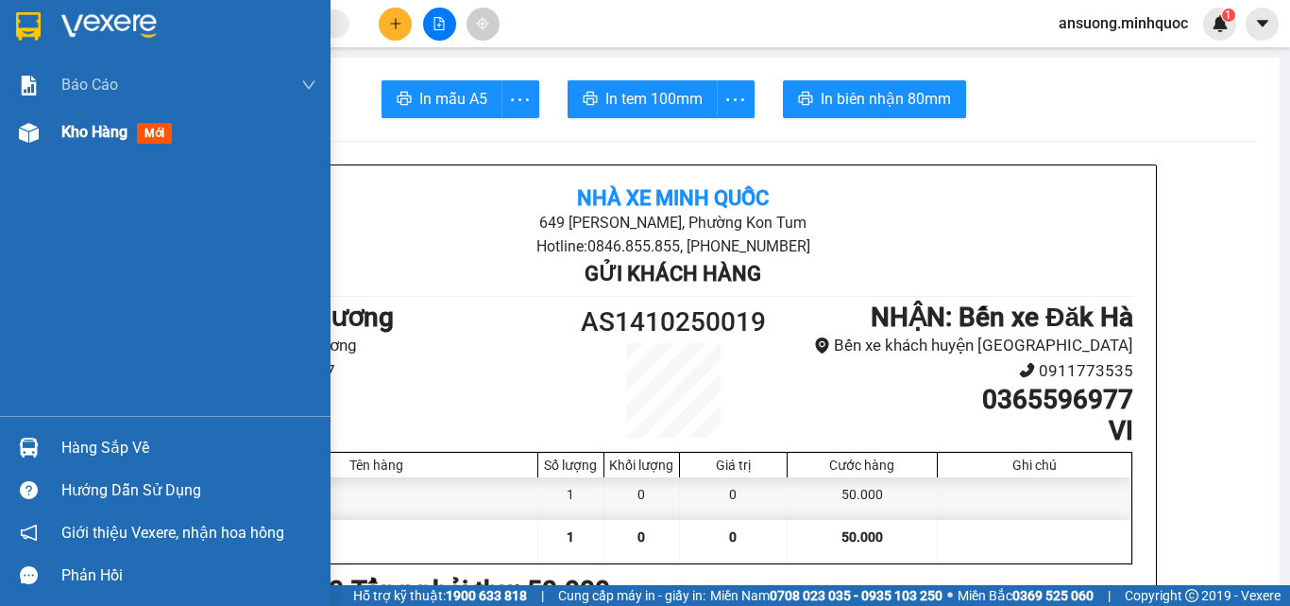
click at [7, 152] on div "Kho hàng mới" at bounding box center [165, 132] width 331 height 47
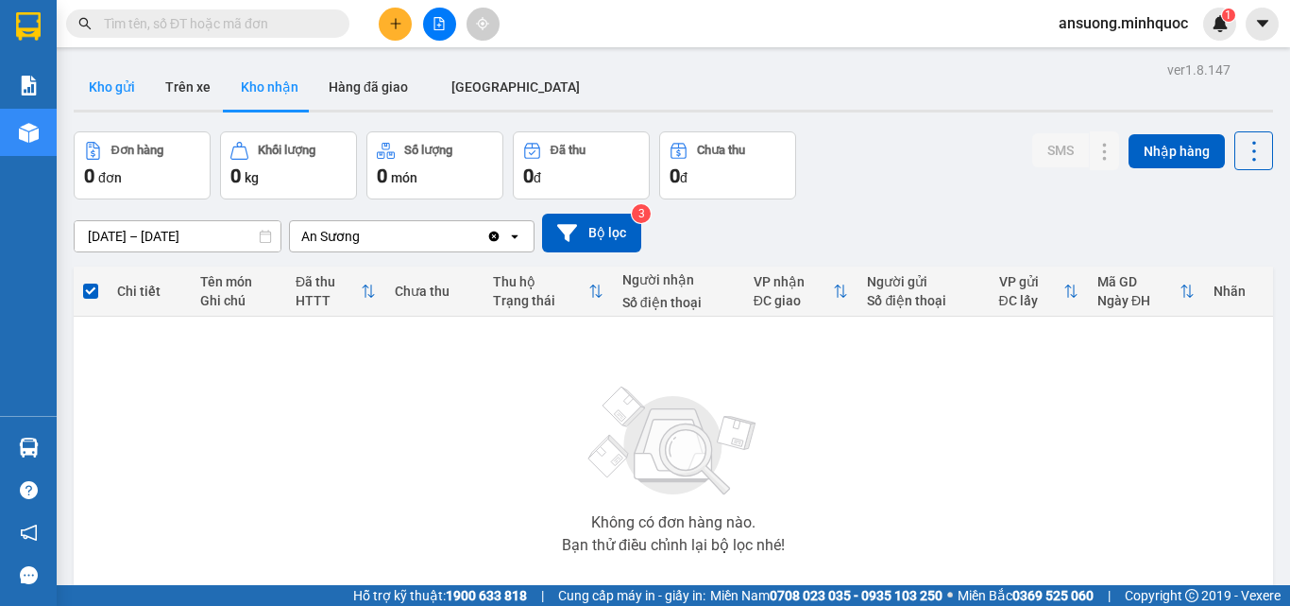
click at [110, 81] on button "Kho gửi" at bounding box center [112, 86] width 77 height 45
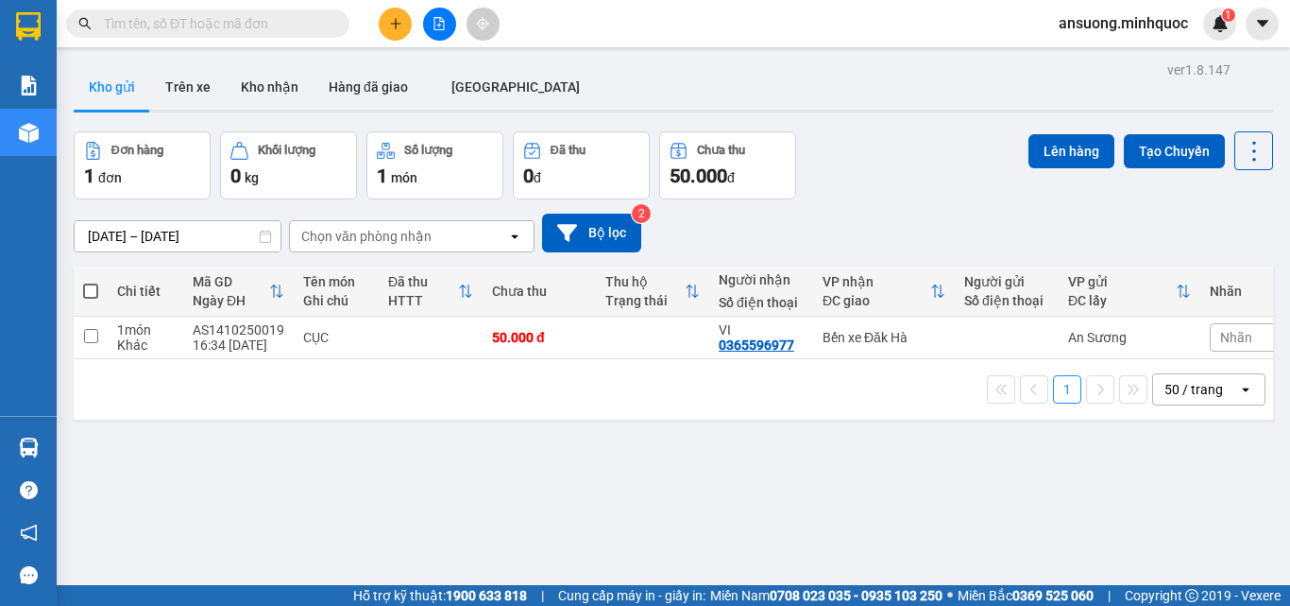
click at [230, 131] on button "Khối lượng 0 kg" at bounding box center [288, 165] width 137 height 68
click at [259, 106] on button "Kho nhận" at bounding box center [270, 86] width 88 height 45
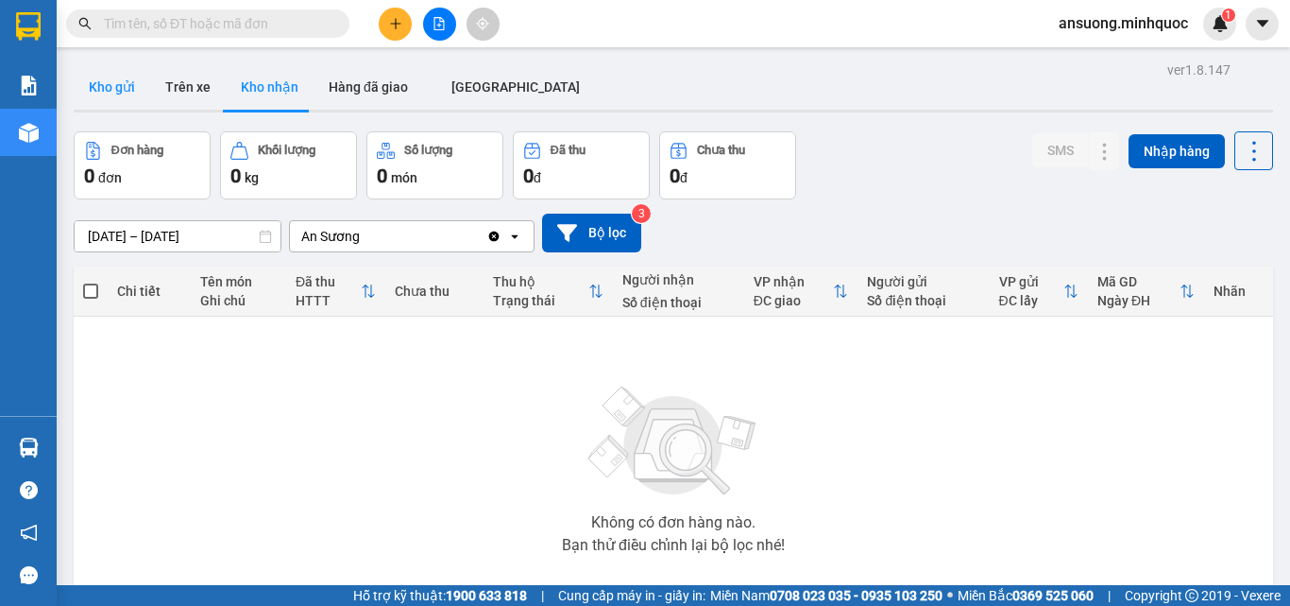
click at [94, 89] on button "Kho gửi" at bounding box center [112, 86] width 77 height 45
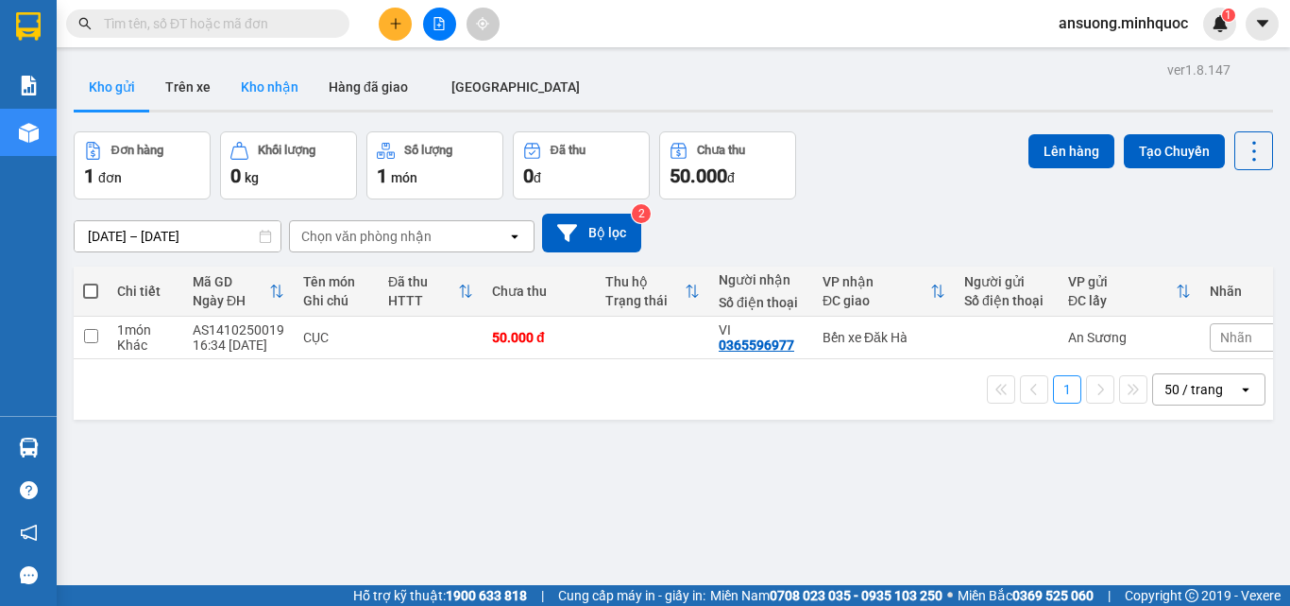
click at [251, 92] on button "Kho nhận" at bounding box center [270, 86] width 88 height 45
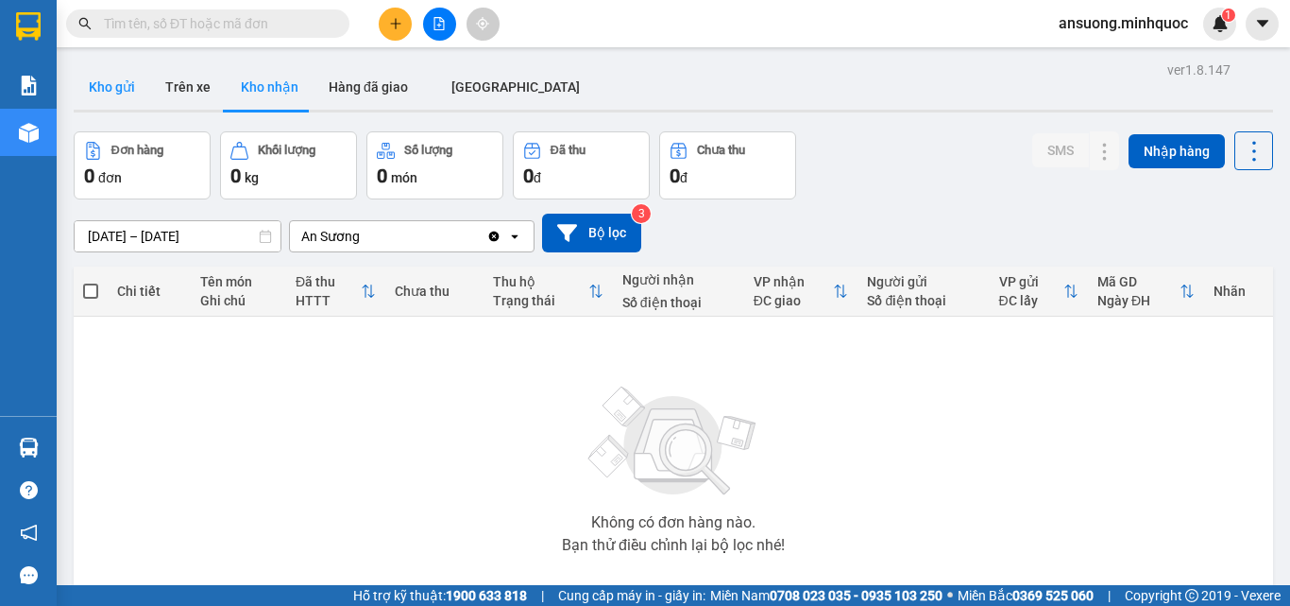
click at [88, 109] on button "Kho gửi" at bounding box center [112, 86] width 77 height 45
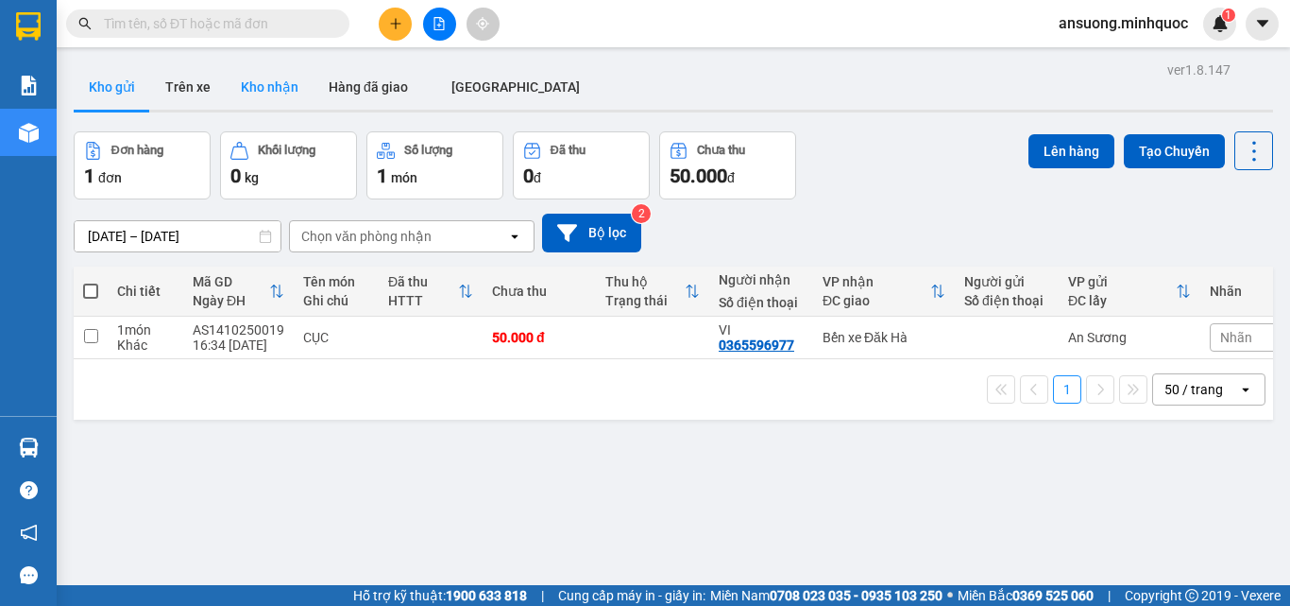
click at [254, 84] on button "Kho nhận" at bounding box center [270, 86] width 88 height 45
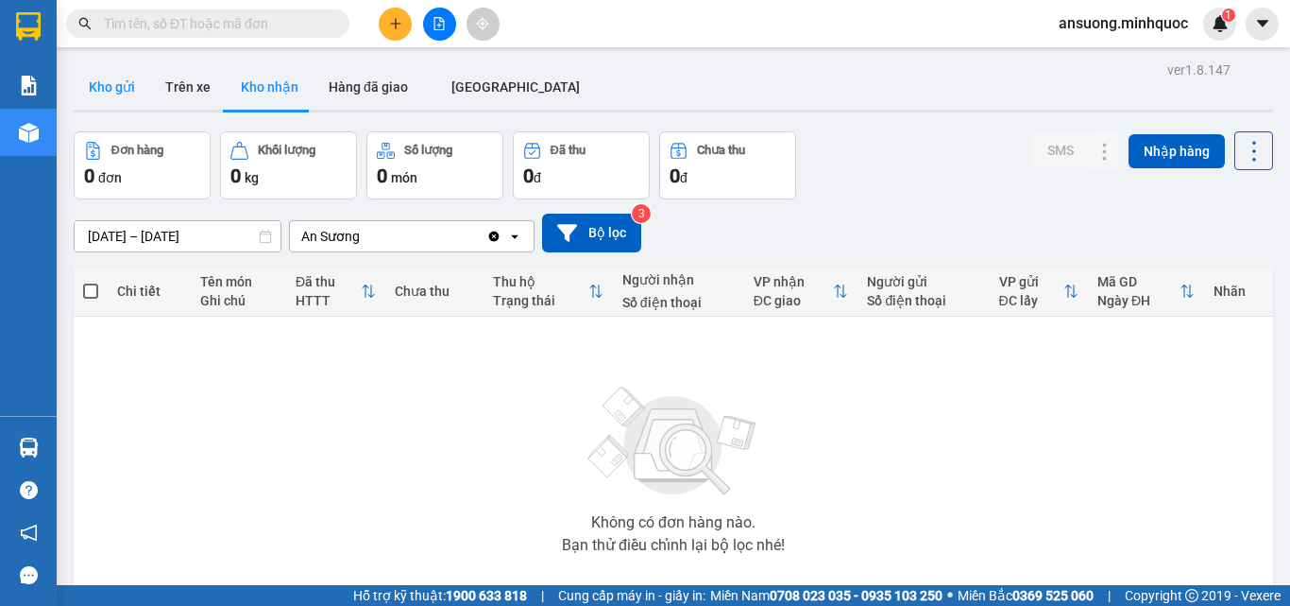
click at [126, 88] on button "Kho gửi" at bounding box center [112, 86] width 77 height 45
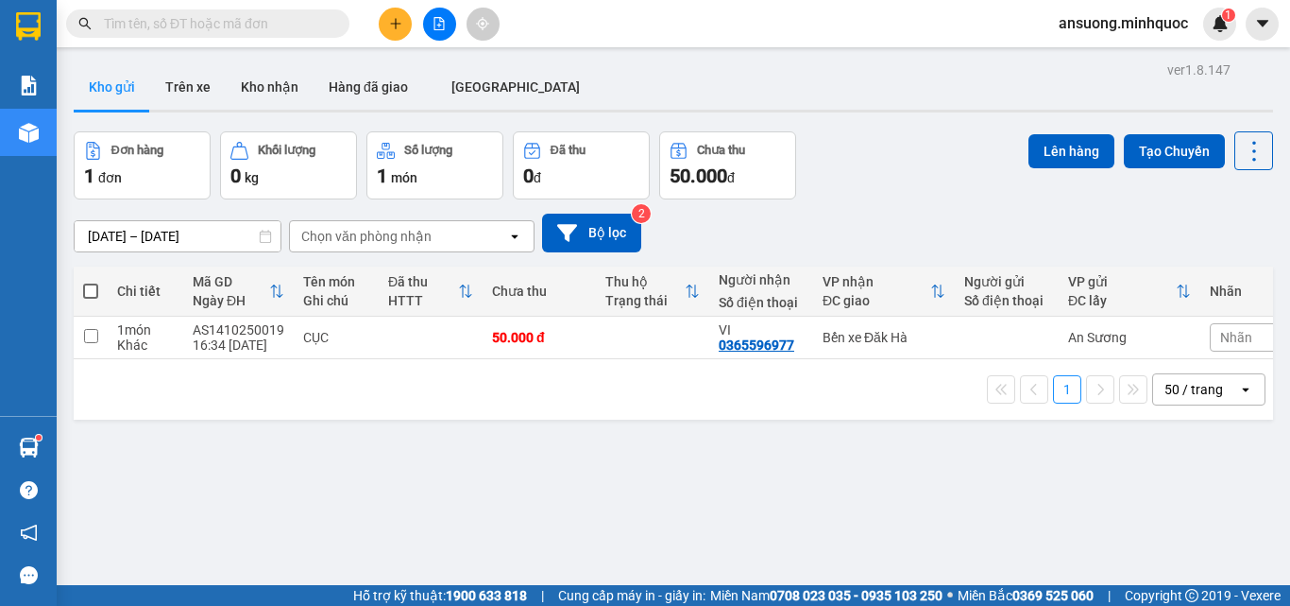
click at [398, 19] on icon "plus" at bounding box center [395, 23] width 13 height 13
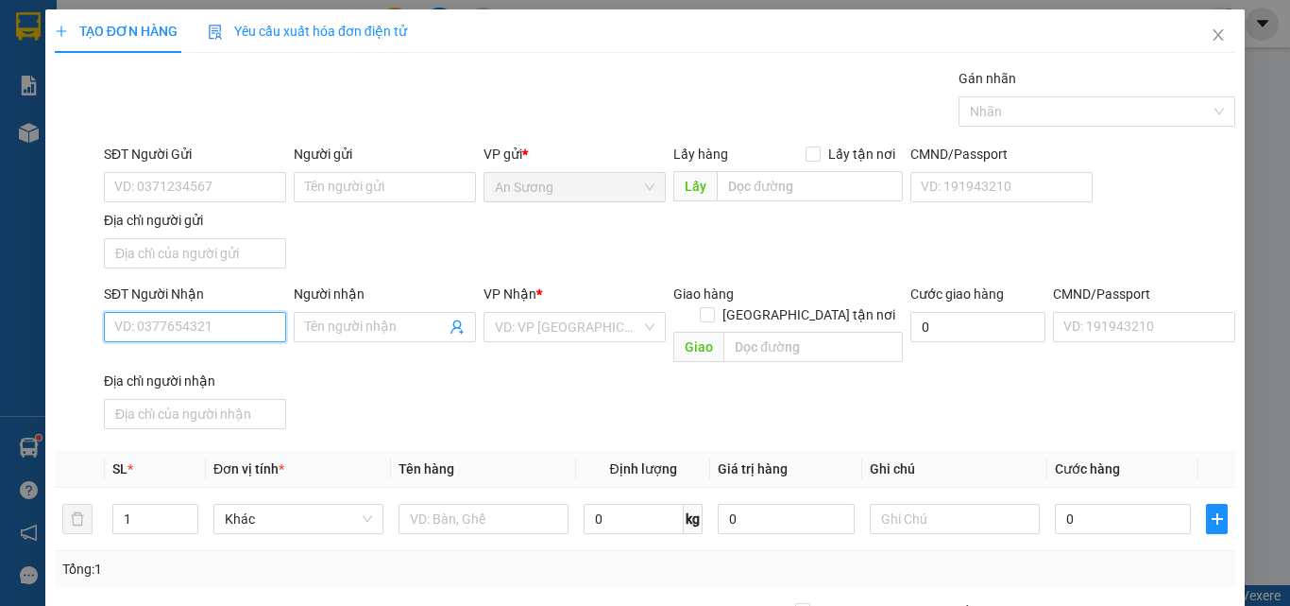
drag, startPoint x: 159, startPoint y: 327, endPoint x: 154, endPoint y: 305, distance: 22.2
click at [159, 316] on input "SĐT Người Nhận" at bounding box center [195, 327] width 182 height 30
type input "0963573328"
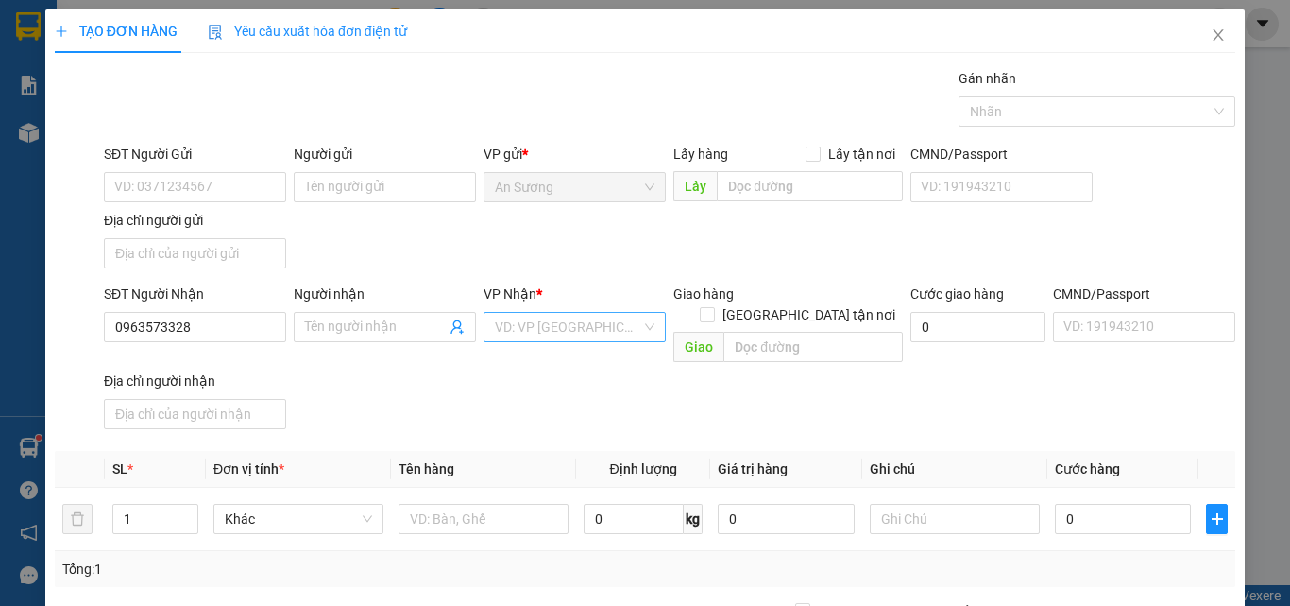
click at [575, 338] on input "search" at bounding box center [568, 327] width 146 height 28
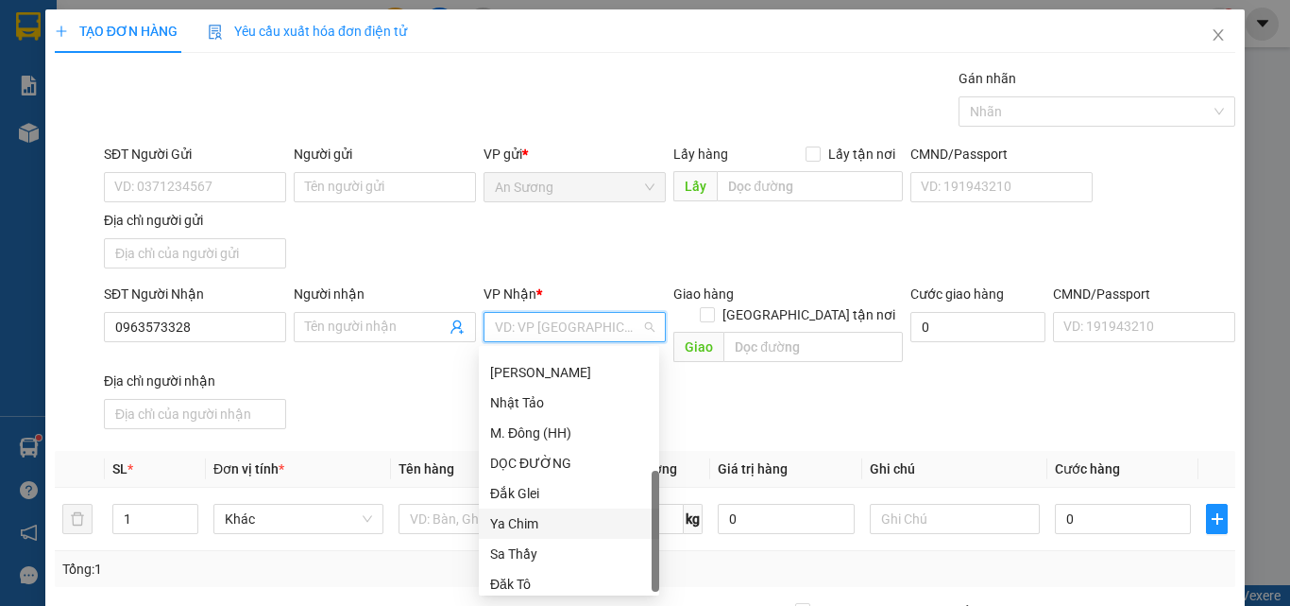
scroll to position [181, 0]
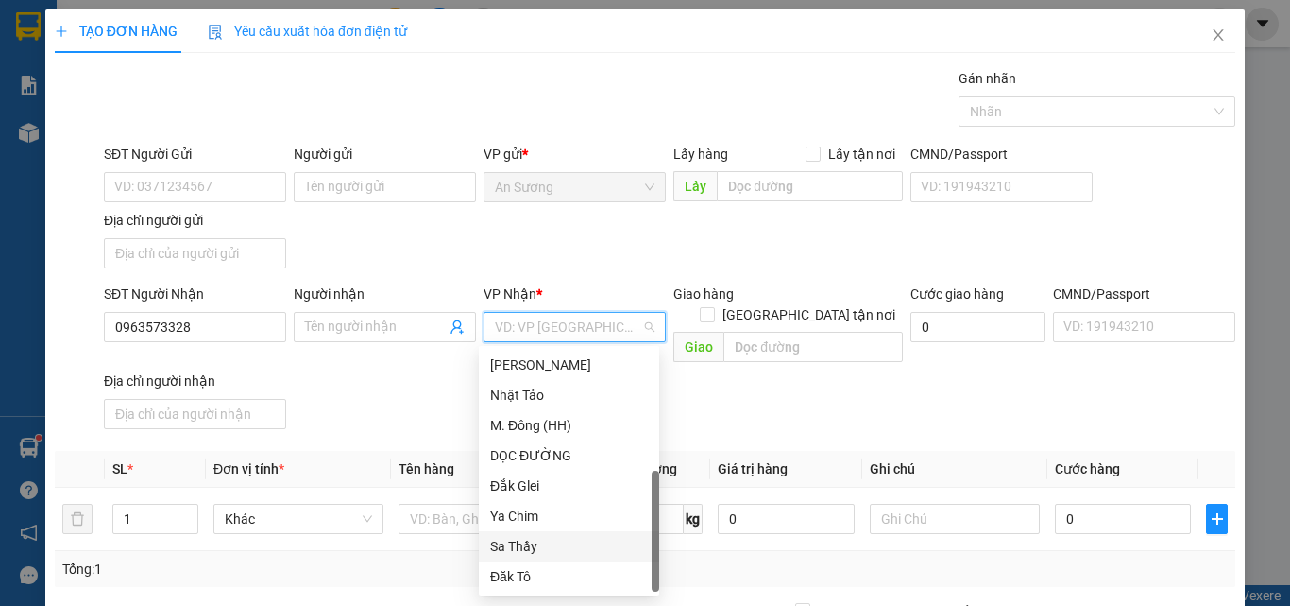
click at [522, 551] on div "Sa Thầy" at bounding box center [569, 546] width 158 height 21
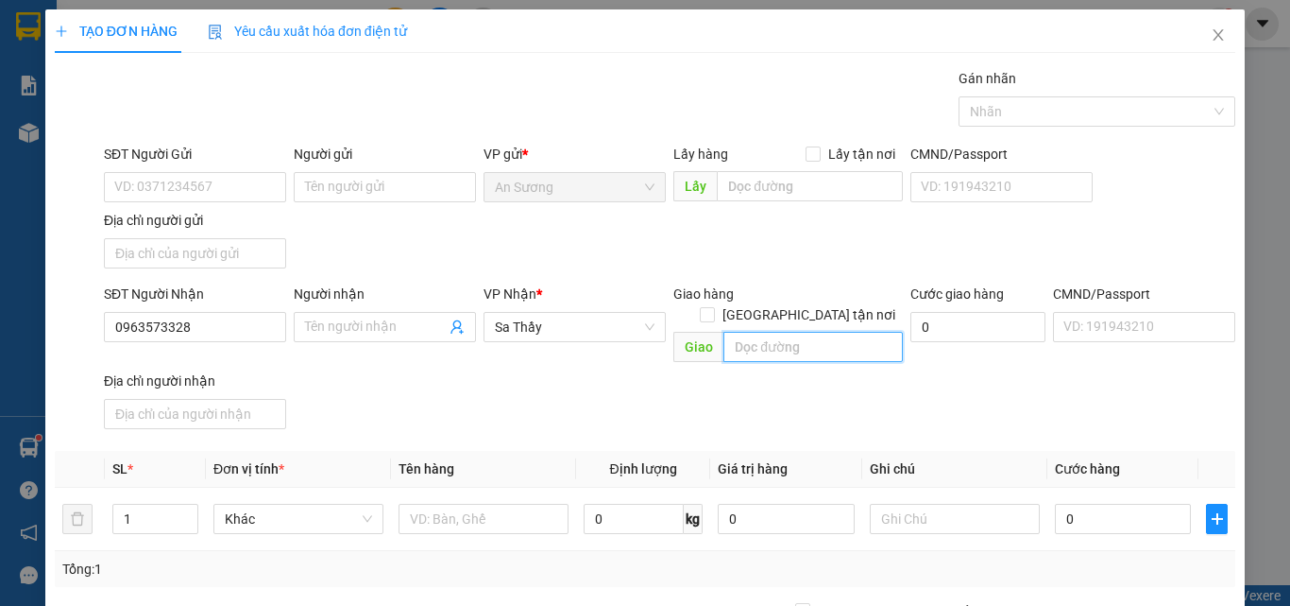
click at [832, 337] on input "text" at bounding box center [813, 347] width 179 height 30
click at [713, 307] on input "Giao tận nơi" at bounding box center [706, 313] width 13 height 13
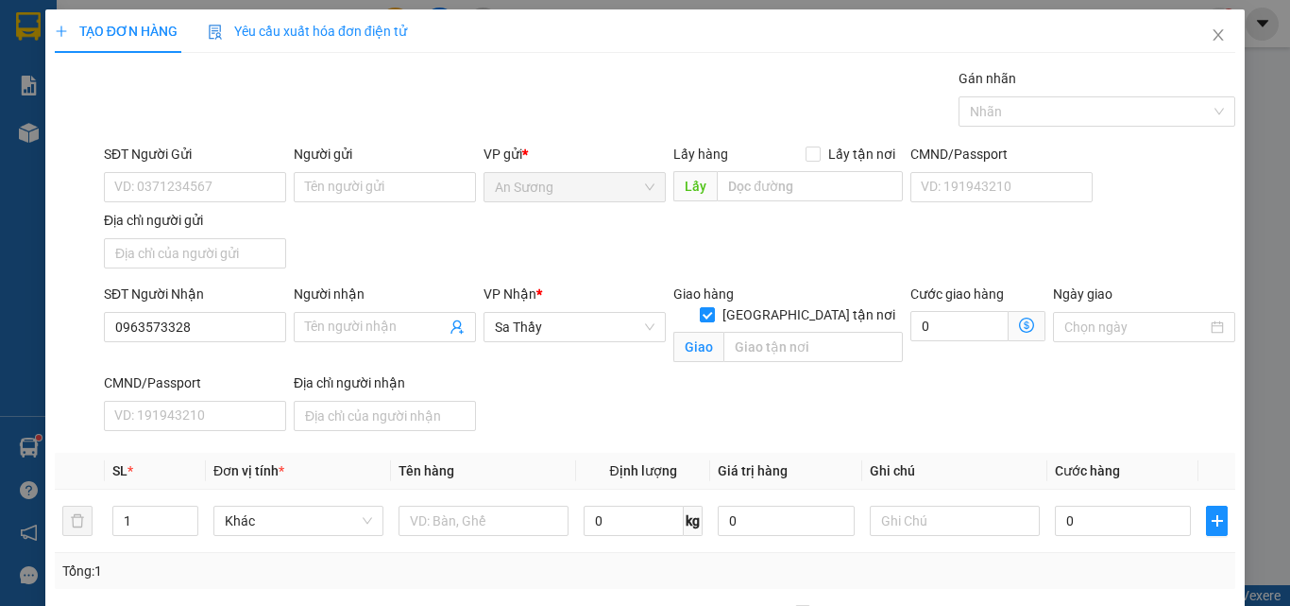
click at [637, 425] on div "SĐT Người Nhận 0963573328 Người nhận Tên người nhận VP Nhận * Sa Thầy Giao hàng…" at bounding box center [669, 360] width 1139 height 155
click at [746, 332] on input "text" at bounding box center [813, 347] width 179 height 30
drag, startPoint x: 710, startPoint y: 392, endPoint x: 481, endPoint y: 265, distance: 262.1
click at [709, 393] on div "SĐT Người Nhận 0963573328 Người nhận Tên người nhận VP Nhận * Sa Thầy Giao hàng…" at bounding box center [669, 360] width 1139 height 155
click at [235, 185] on input "SĐT Người Gửi" at bounding box center [195, 187] width 182 height 30
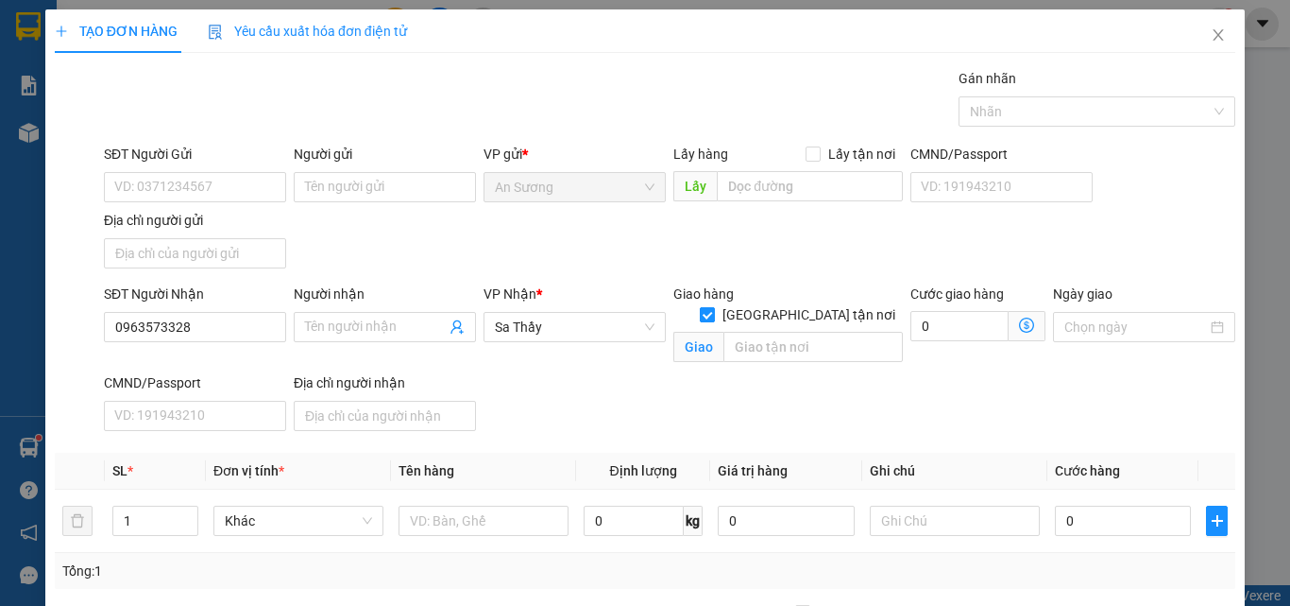
click at [713, 307] on input "Giao tận nơi" at bounding box center [706, 313] width 13 height 13
checkbox input "false"
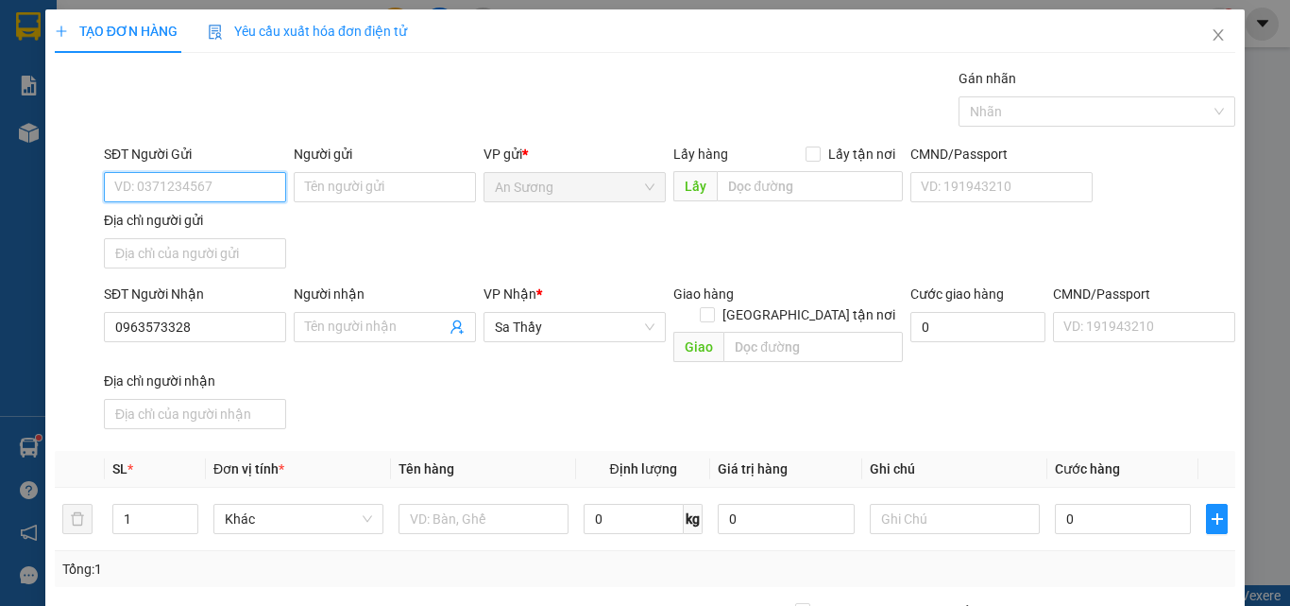
click at [186, 195] on input "SĐT Người Gửi" at bounding box center [195, 187] width 182 height 30
type input "0948565656"
click at [183, 508] on span "up" at bounding box center [187, 513] width 11 height 11
type input "3"
click at [183, 508] on span "up" at bounding box center [187, 513] width 11 height 11
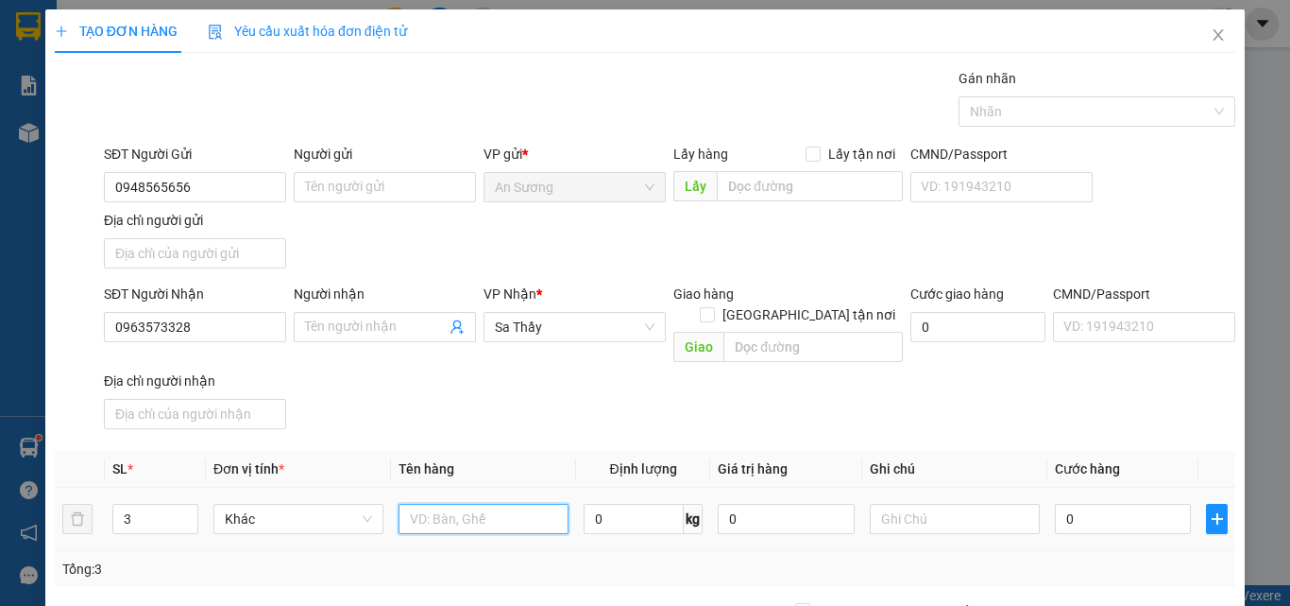
click at [461, 503] on input "text" at bounding box center [484, 518] width 170 height 30
type input "XÔ"
type input "1"
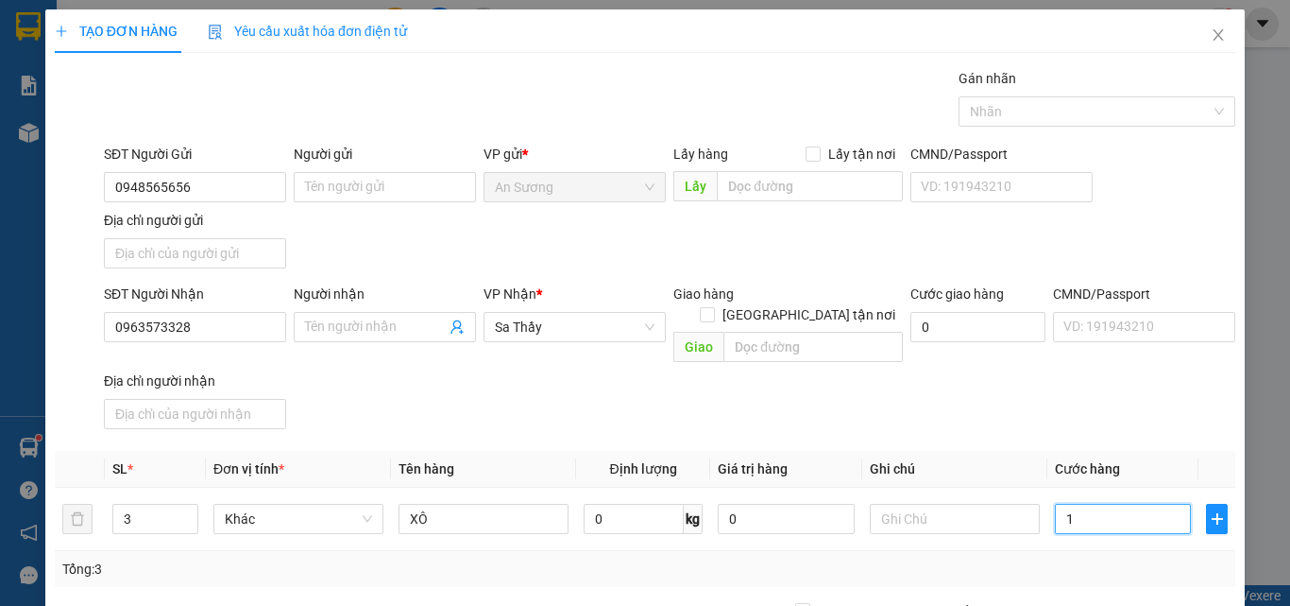
type input "15"
type input "150"
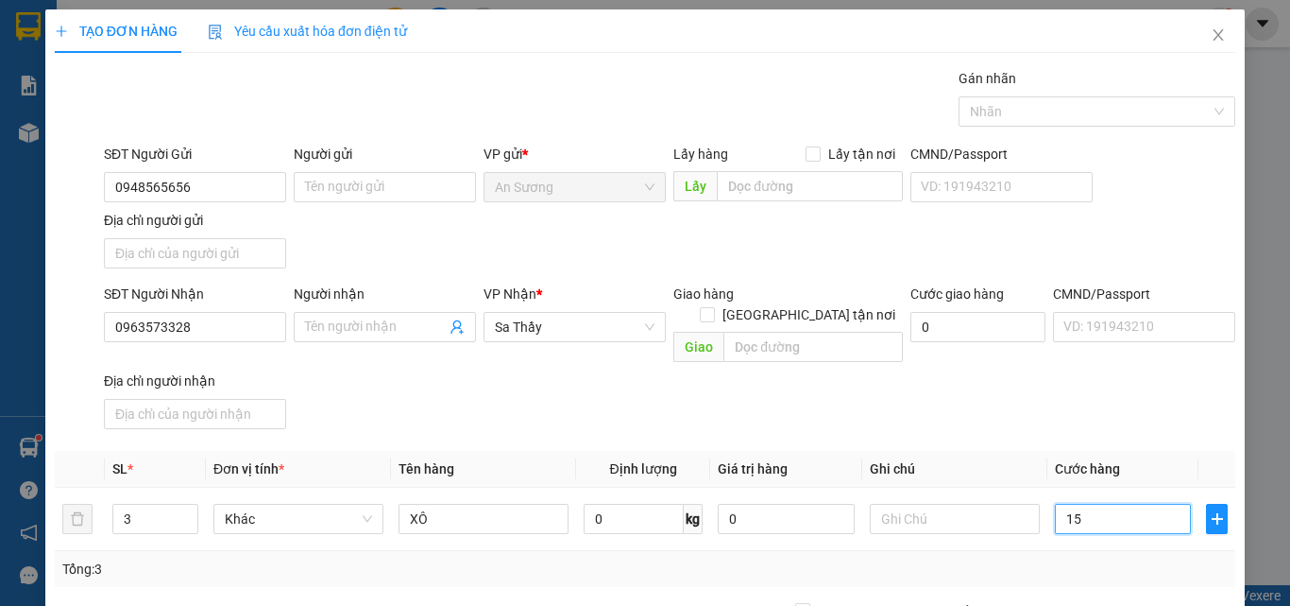
type input "150"
type input "150.000"
drag, startPoint x: 956, startPoint y: 479, endPoint x: 952, endPoint y: 525, distance: 46.4
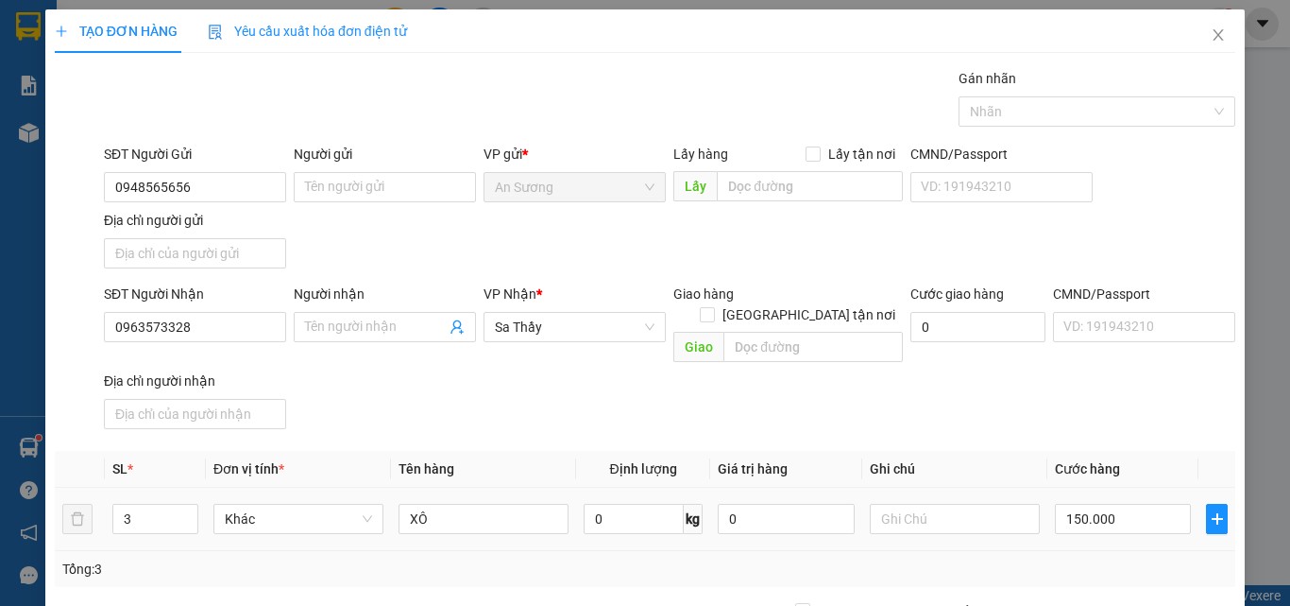
click at [955, 500] on div at bounding box center [955, 519] width 170 height 38
click at [946, 517] on td at bounding box center [954, 518] width 185 height 63
click at [930, 503] on input "text" at bounding box center [955, 518] width 170 height 30
type input "CHƯA CỘNG CƯỚC HUYỆN"
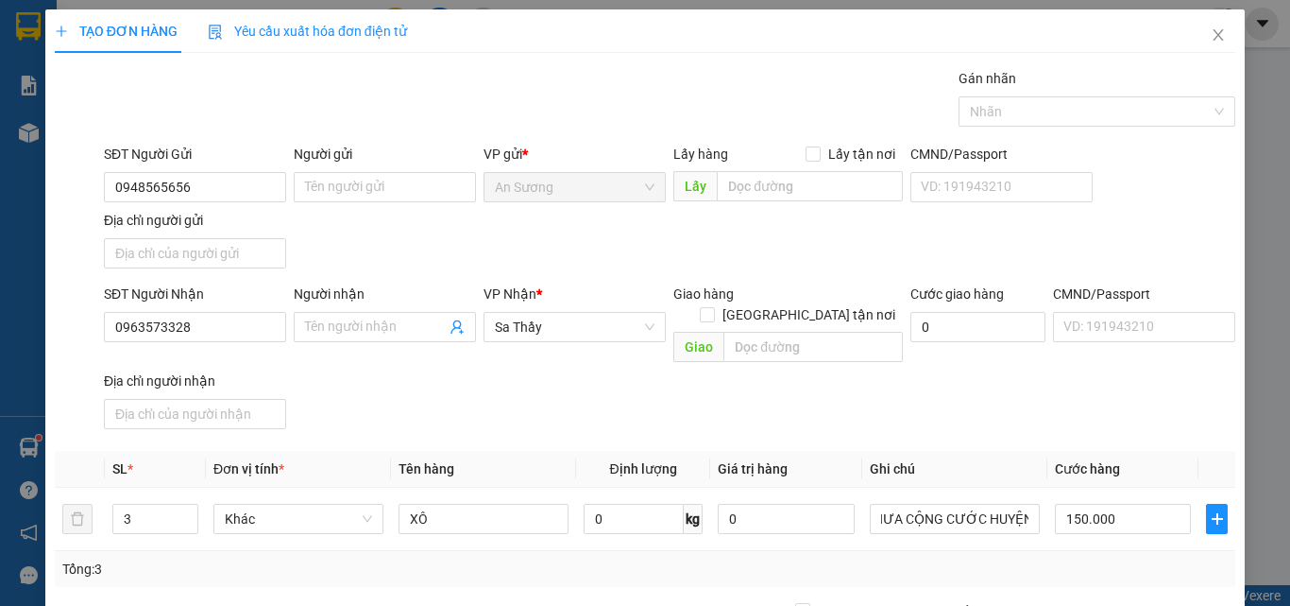
click at [1018, 385] on div "SĐT Người Nhận 0963573328 Người nhận Tên người nhận VP Nhận * Sa Thầy Giao hàng…" at bounding box center [669, 359] width 1139 height 153
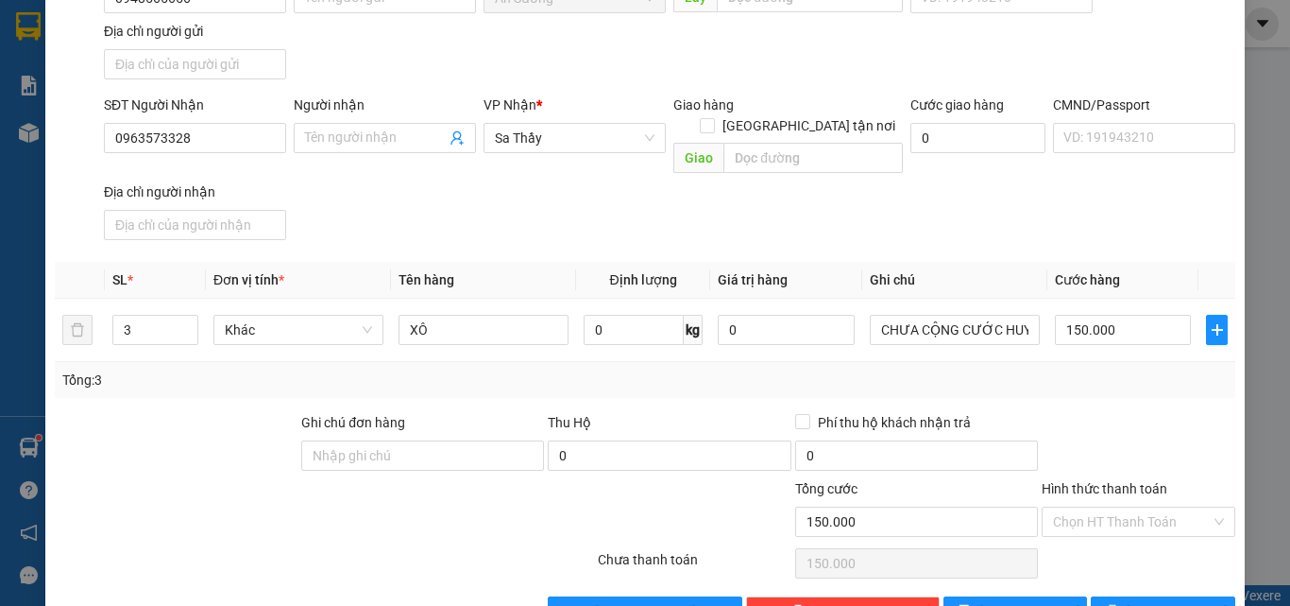
click at [1138, 562] on div "Transit Pickup Surcharge Ids Transit Deliver Surcharge Ids Transit Deliver Surc…" at bounding box center [645, 252] width 1181 height 747
click at [1144, 601] on span "Lưu và In" at bounding box center [1193, 611] width 132 height 21
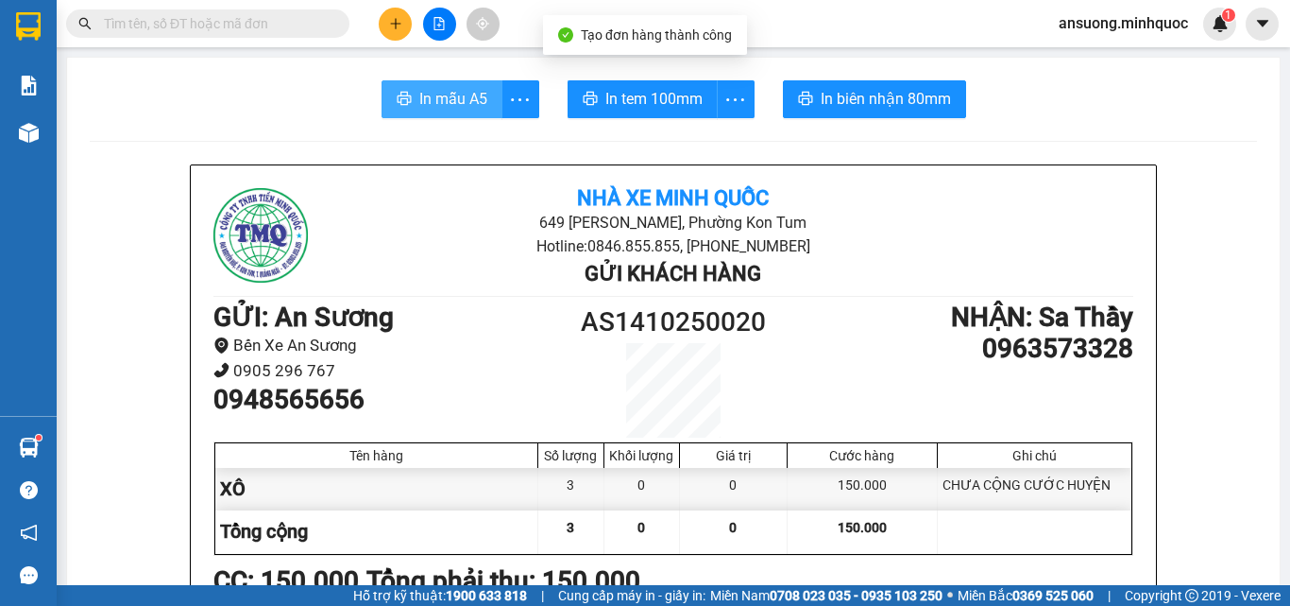
click at [467, 96] on span "In mẫu A5" at bounding box center [453, 99] width 68 height 24
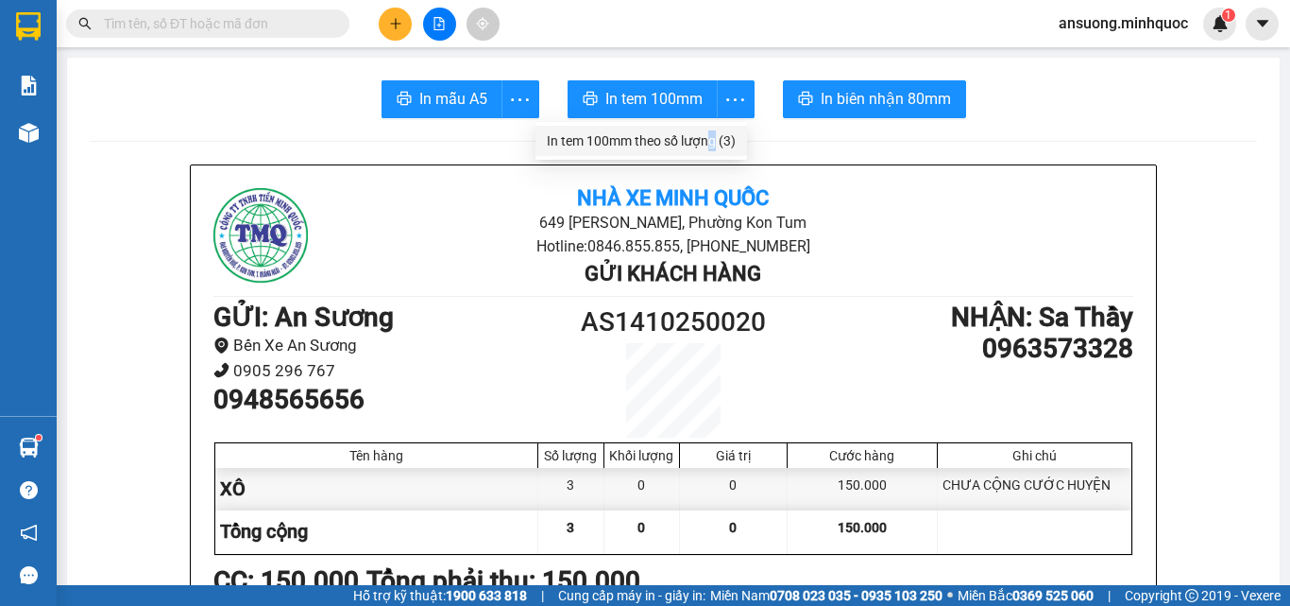
click at [702, 148] on div "In tem 100mm theo số lượng (3)" at bounding box center [641, 140] width 189 height 21
click at [729, 100] on icon "more" at bounding box center [735, 98] width 18 height 3
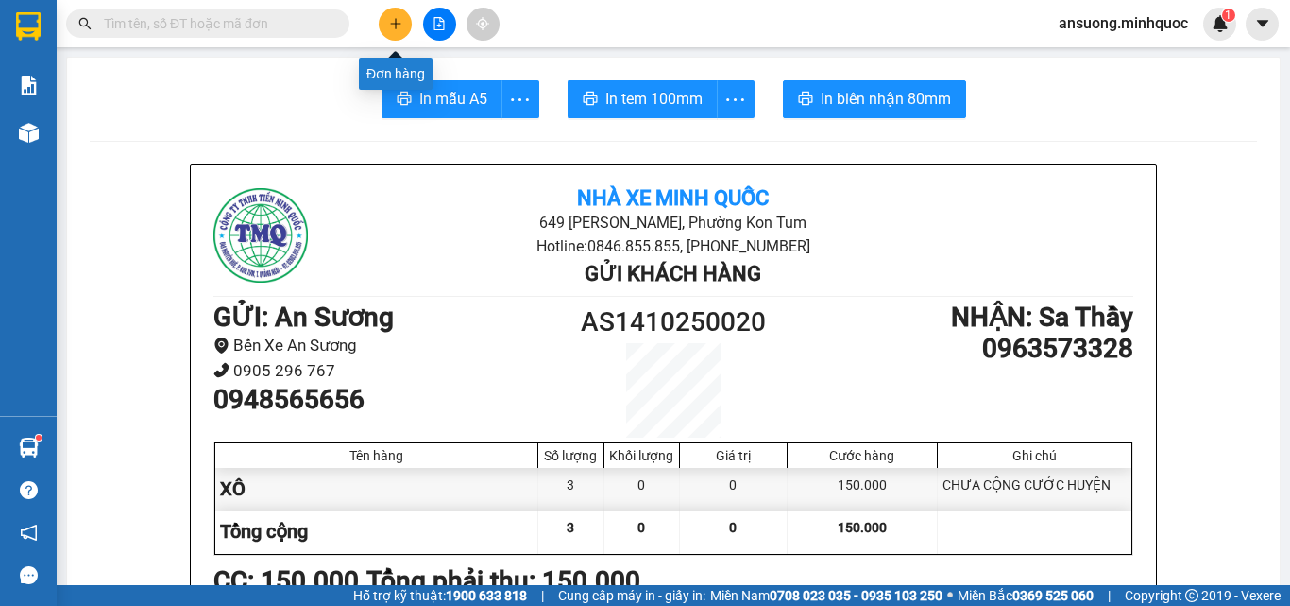
click at [391, 33] on button at bounding box center [395, 24] width 33 height 33
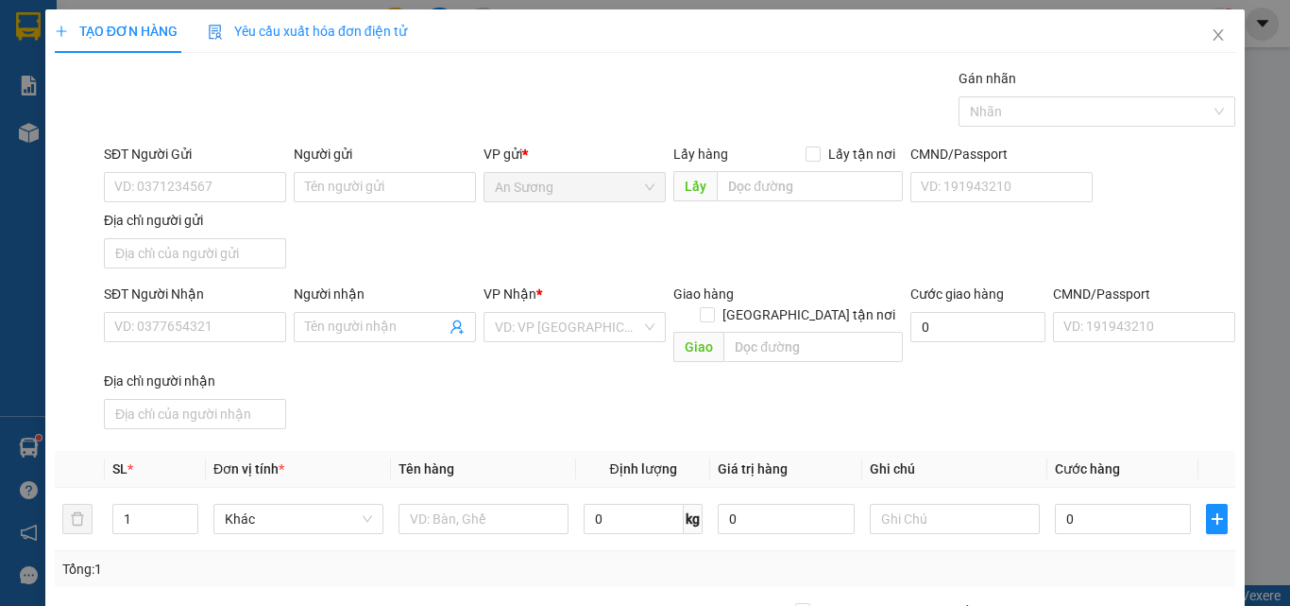
click at [145, 370] on div "Địa chỉ người nhận" at bounding box center [195, 380] width 182 height 21
click at [145, 399] on input "Địa chỉ người nhận" at bounding box center [195, 414] width 182 height 30
drag, startPoint x: 146, startPoint y: 344, endPoint x: 162, endPoint y: 315, distance: 33.4
click at [159, 322] on div "SĐT Người Nhận VD: 0377654321" at bounding box center [195, 316] width 182 height 66
click at [165, 312] on input "SĐT Người Nhận" at bounding box center [195, 327] width 182 height 30
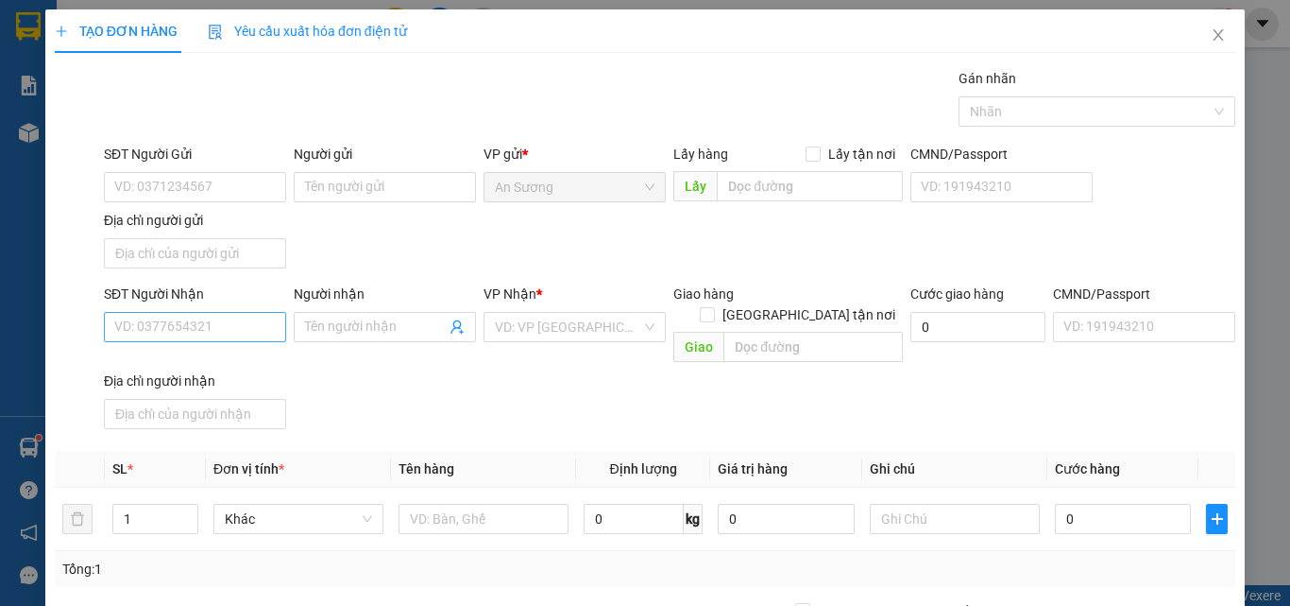
click at [149, 337] on div "SĐT Người Nhận VD: 0377654321" at bounding box center [195, 316] width 182 height 66
click at [231, 333] on input "SĐT Người Nhận" at bounding box center [195, 327] width 182 height 30
drag, startPoint x: 147, startPoint y: 333, endPoint x: 105, endPoint y: 337, distance: 42.8
click at [105, 337] on input "499" at bounding box center [195, 327] width 182 height 30
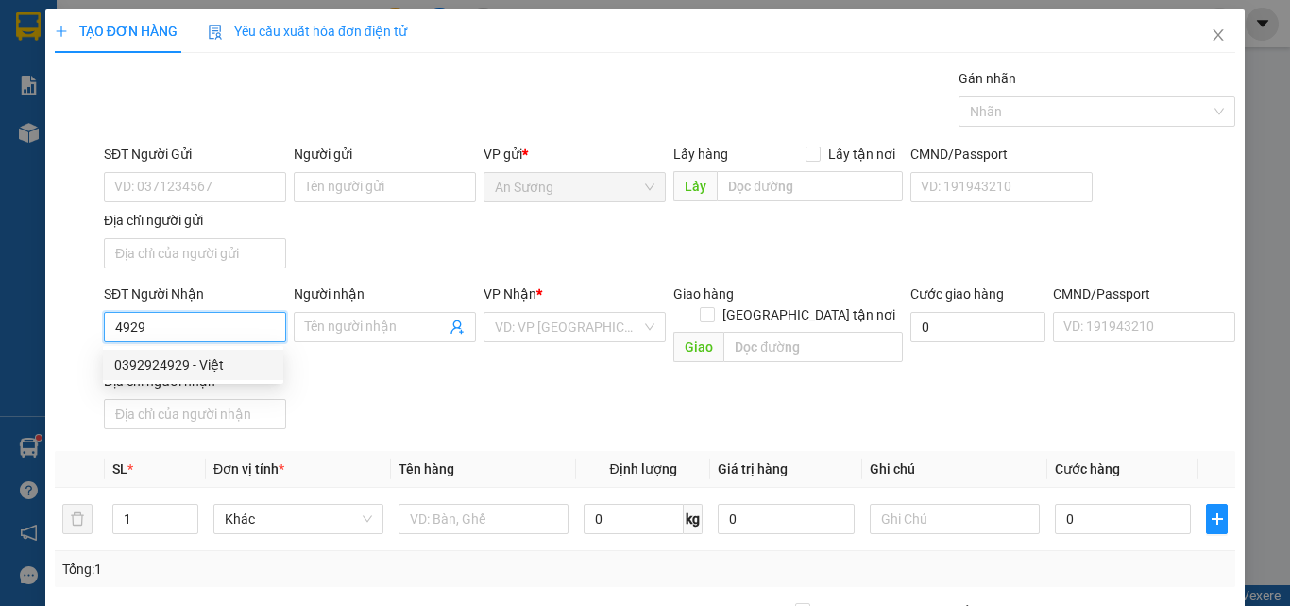
drag, startPoint x: 206, startPoint y: 370, endPoint x: 369, endPoint y: 398, distance: 165.7
click at [206, 369] on div "0392924929 - Việt" at bounding box center [193, 364] width 158 height 21
type input "0392924929"
type input "Việt"
type input "TRUNG ĐOÀN 28"
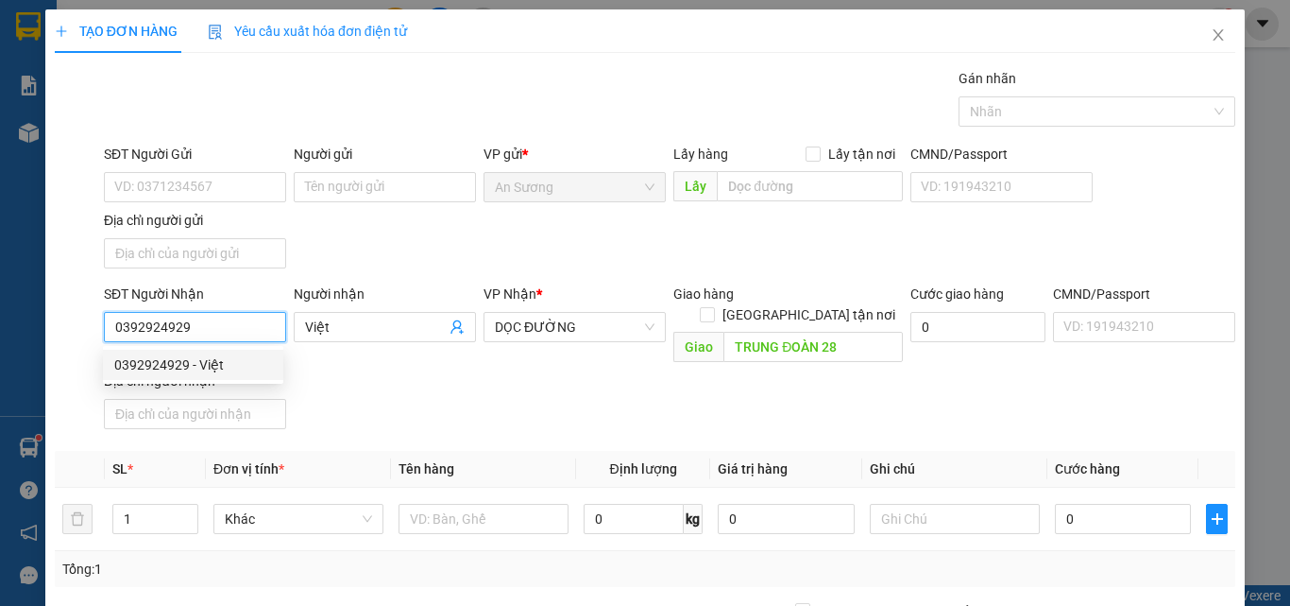
type input "0392924929"
drag, startPoint x: 453, startPoint y: 388, endPoint x: 453, endPoint y: 452, distance: 63.3
click at [454, 391] on div "SĐT Người Nhận 0392924929 Người nhận Việt VP Nhận * DỌC ĐƯỜNG Giao hàng Giao tậ…" at bounding box center [669, 359] width 1139 height 153
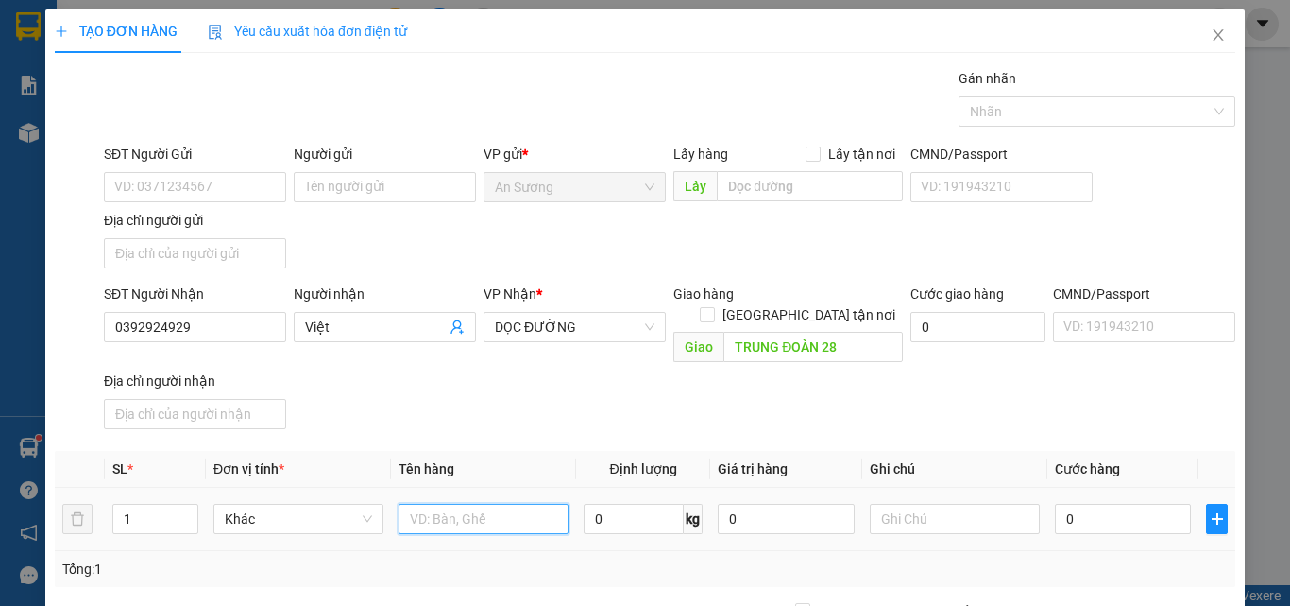
click at [501, 503] on input "text" at bounding box center [484, 518] width 170 height 30
type input "LỒNG CHUỘT"
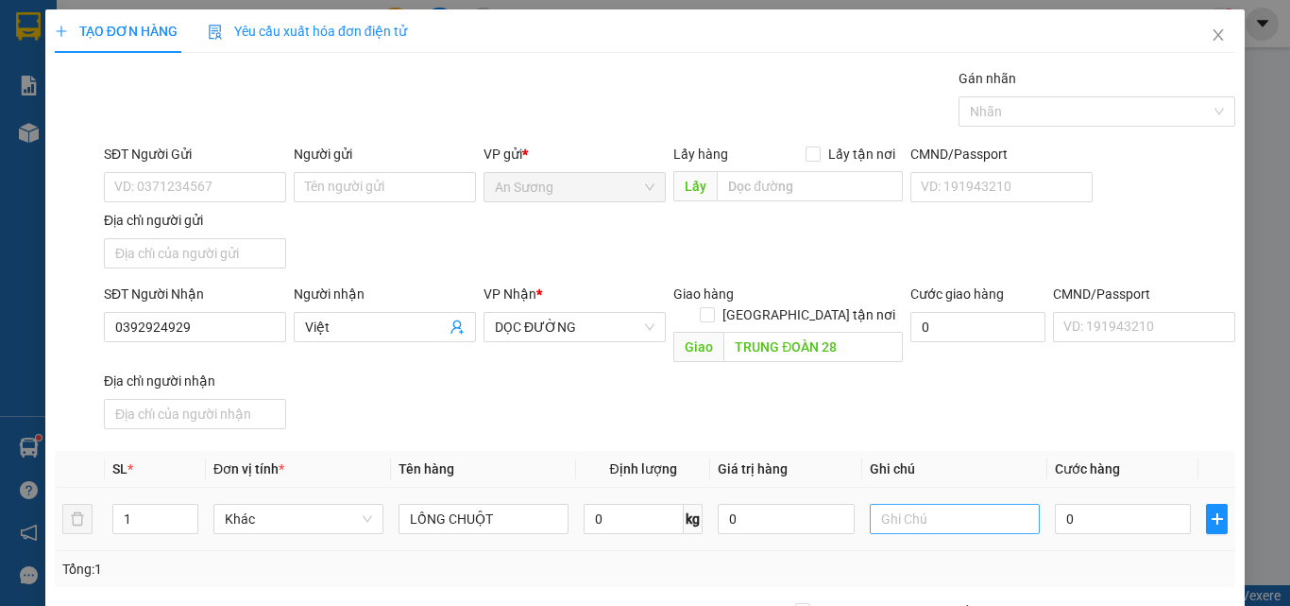
drag, startPoint x: 607, startPoint y: 382, endPoint x: 984, endPoint y: 497, distance: 394.1
click at [608, 382] on div "SĐT Người Nhận 0392924929 Người nhận Việt VP Nhận * DỌC ĐƯỜNG Giao hàng Giao tậ…" at bounding box center [669, 359] width 1139 height 153
drag, startPoint x: 1106, startPoint y: 480, endPoint x: 1101, endPoint y: 489, distance: 10.6
click at [1107, 500] on div "0" at bounding box center [1123, 519] width 136 height 38
click at [1098, 503] on input "0" at bounding box center [1123, 518] width 136 height 30
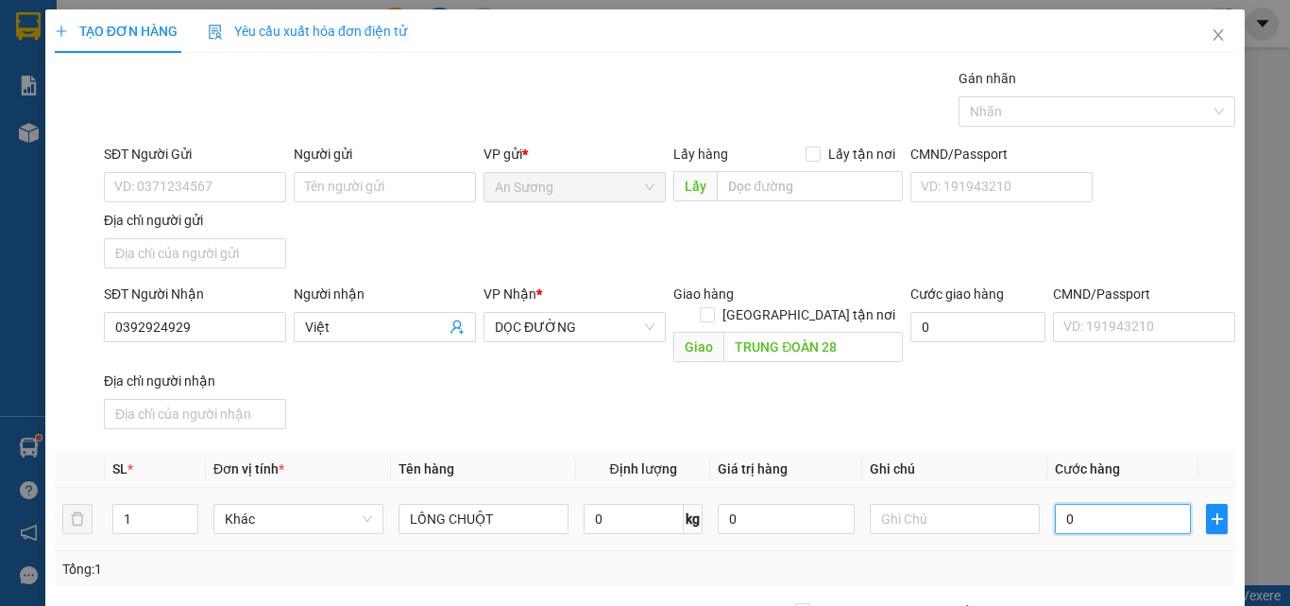
type input "1"
type input "10"
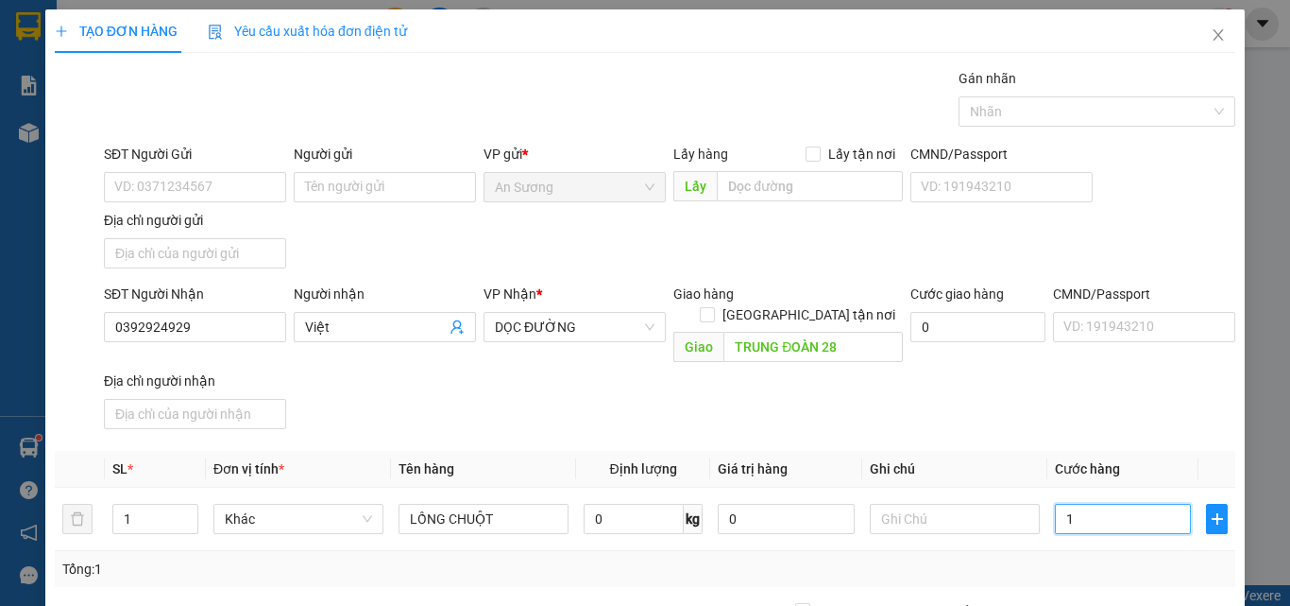
type input "10"
type input "100"
type input "100.000"
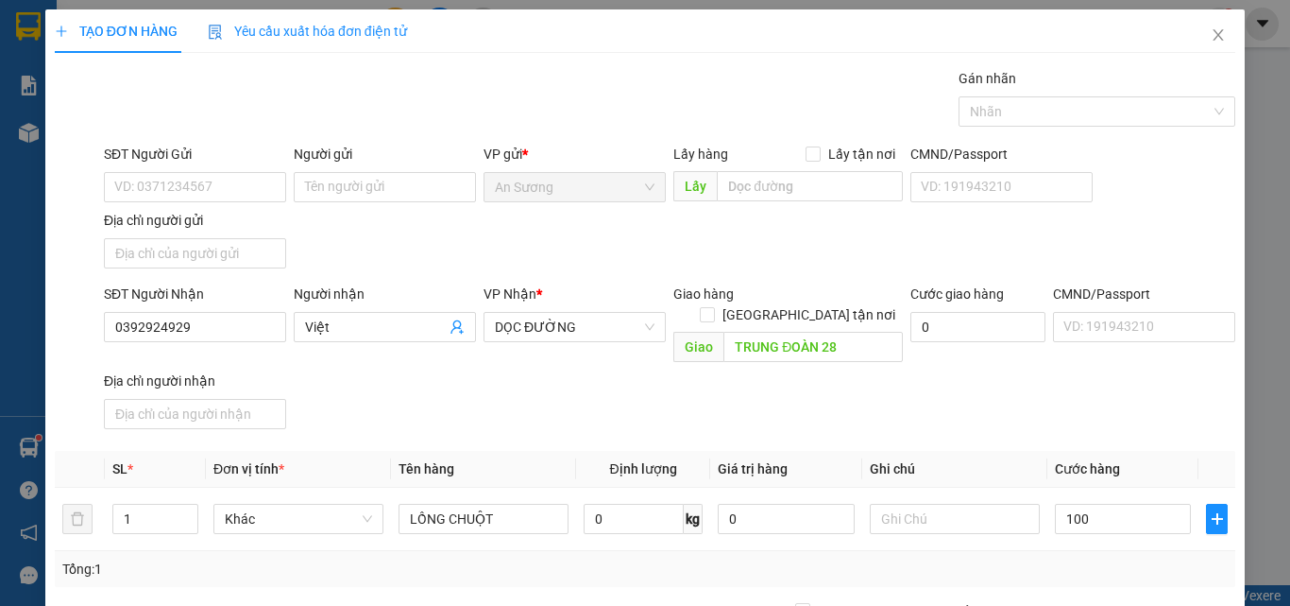
type input "100.000"
click at [1078, 393] on div "SĐT Người Nhận 0392924929 Người nhận Việt VP Nhận * DỌC ĐƯỜNG Giao hàng Giao tậ…" at bounding box center [669, 359] width 1139 height 153
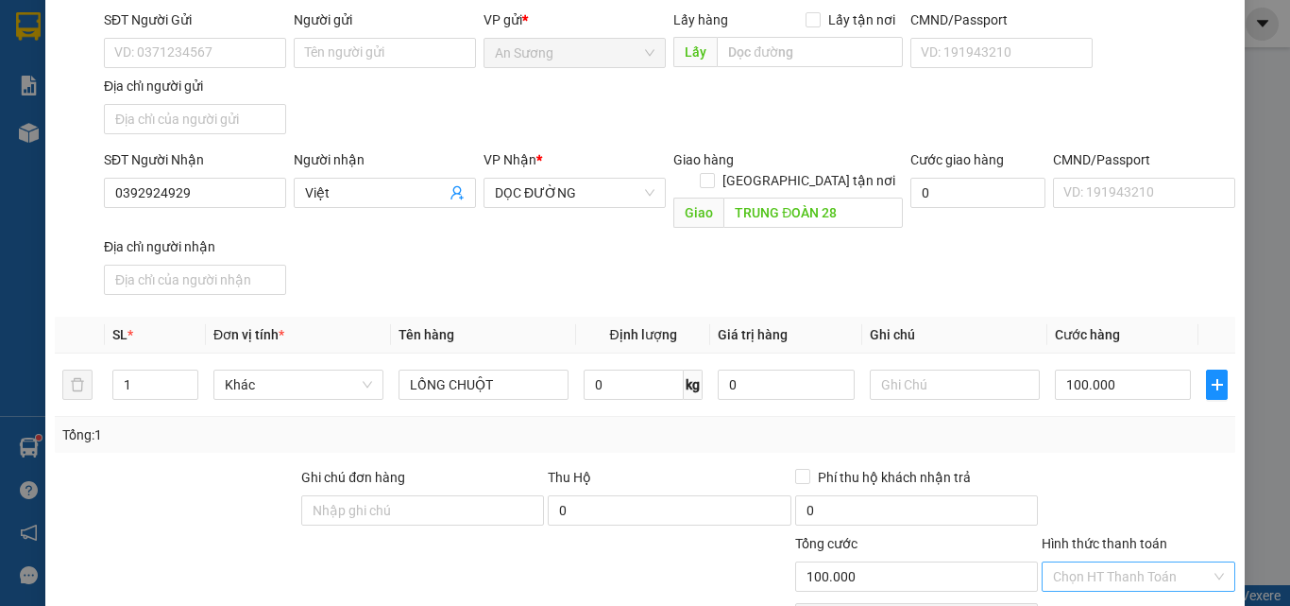
scroll to position [226, 0]
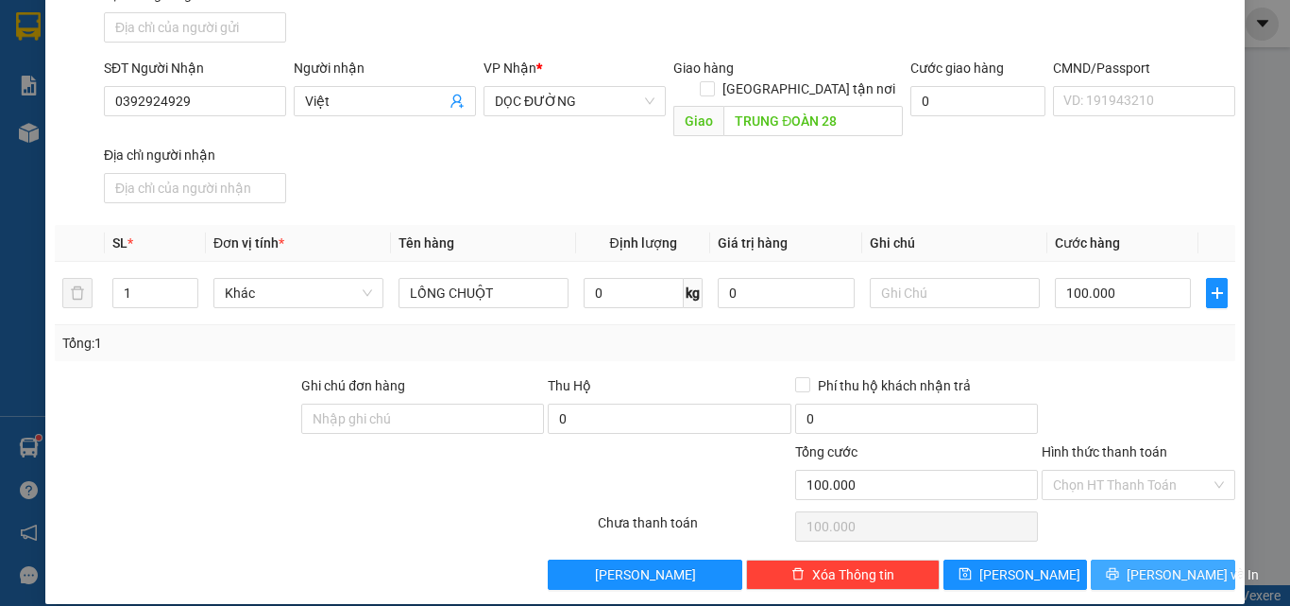
click at [1114, 567] on icon "printer" at bounding box center [1112, 573] width 13 height 13
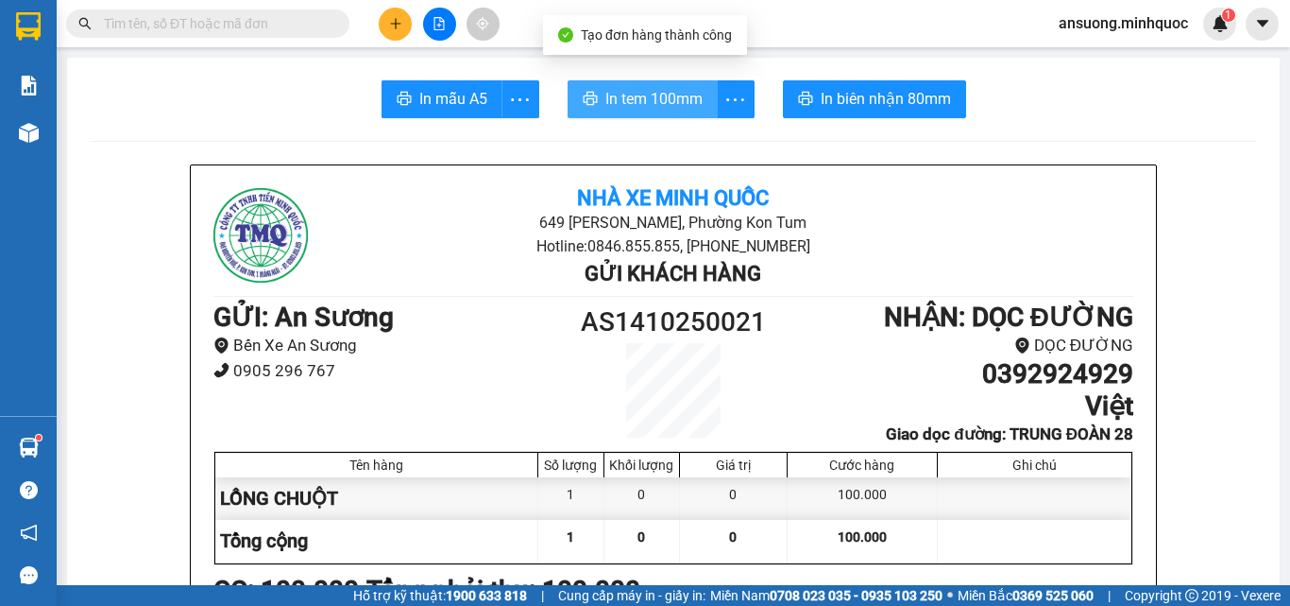
click at [669, 91] on span "In tem 100mm" at bounding box center [654, 99] width 97 height 24
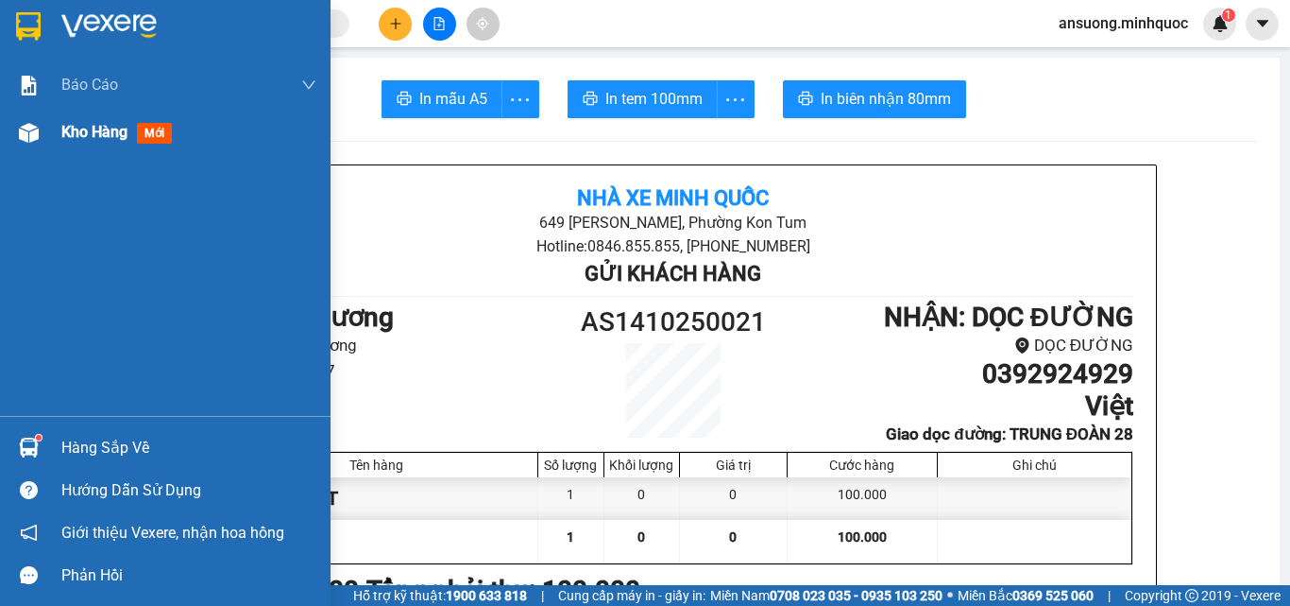
click at [1, 137] on div "Kho hàng mới" at bounding box center [165, 132] width 331 height 47
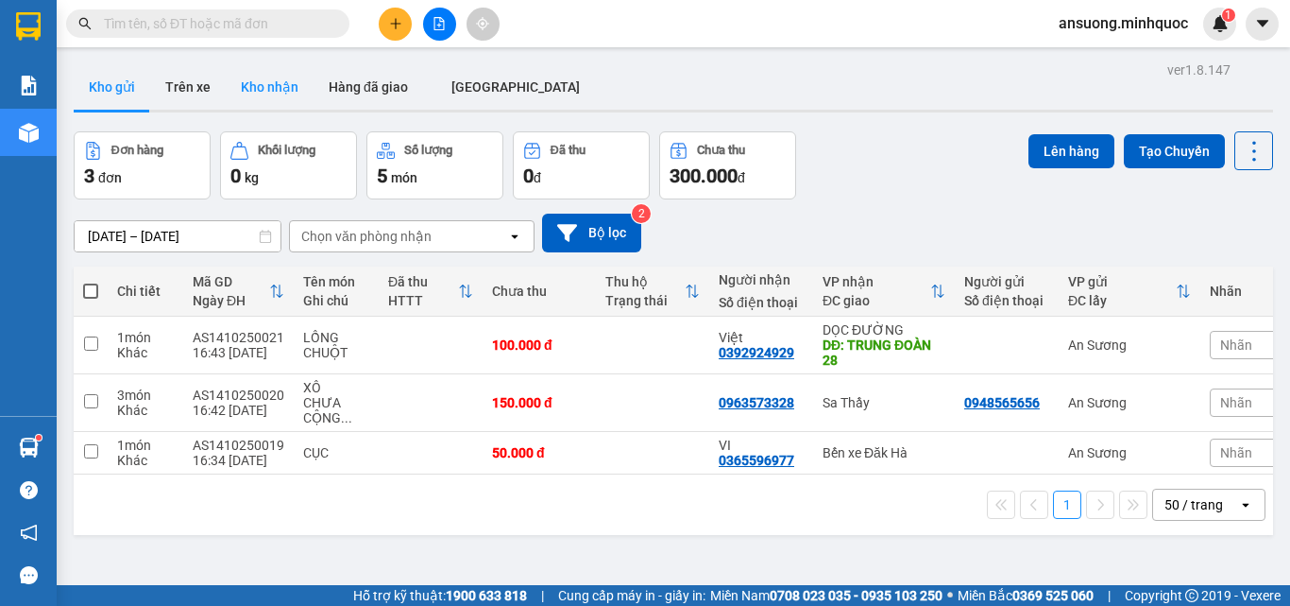
click at [259, 84] on button "Kho nhận" at bounding box center [270, 86] width 88 height 45
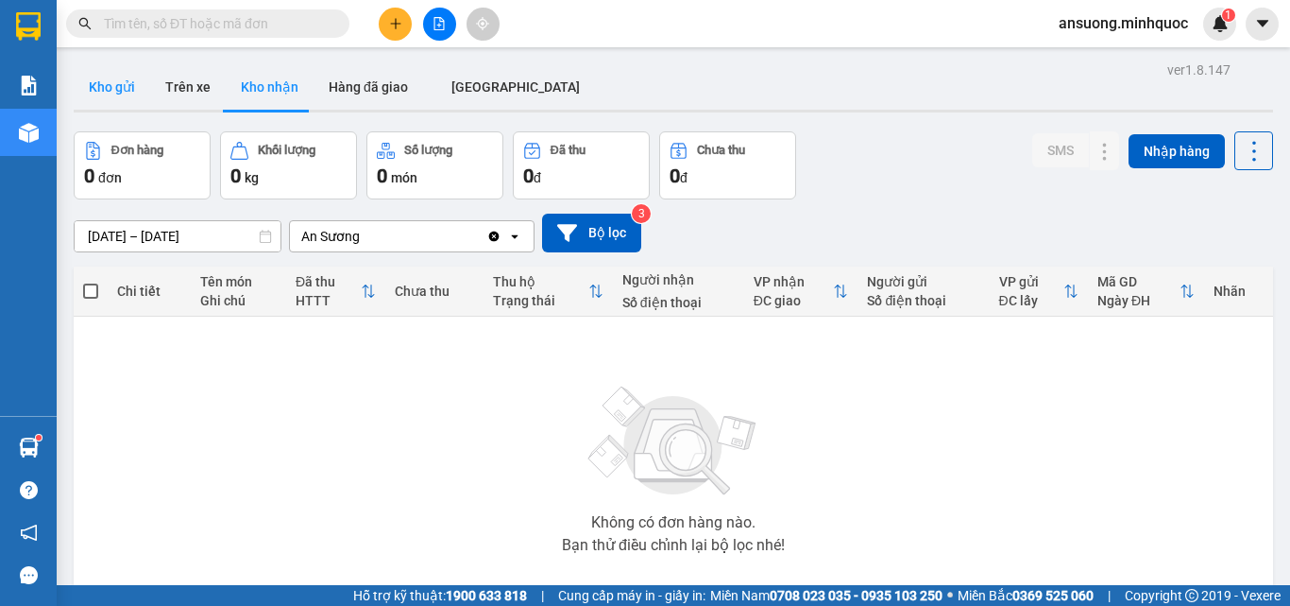
click at [123, 87] on button "Kho gửi" at bounding box center [112, 86] width 77 height 45
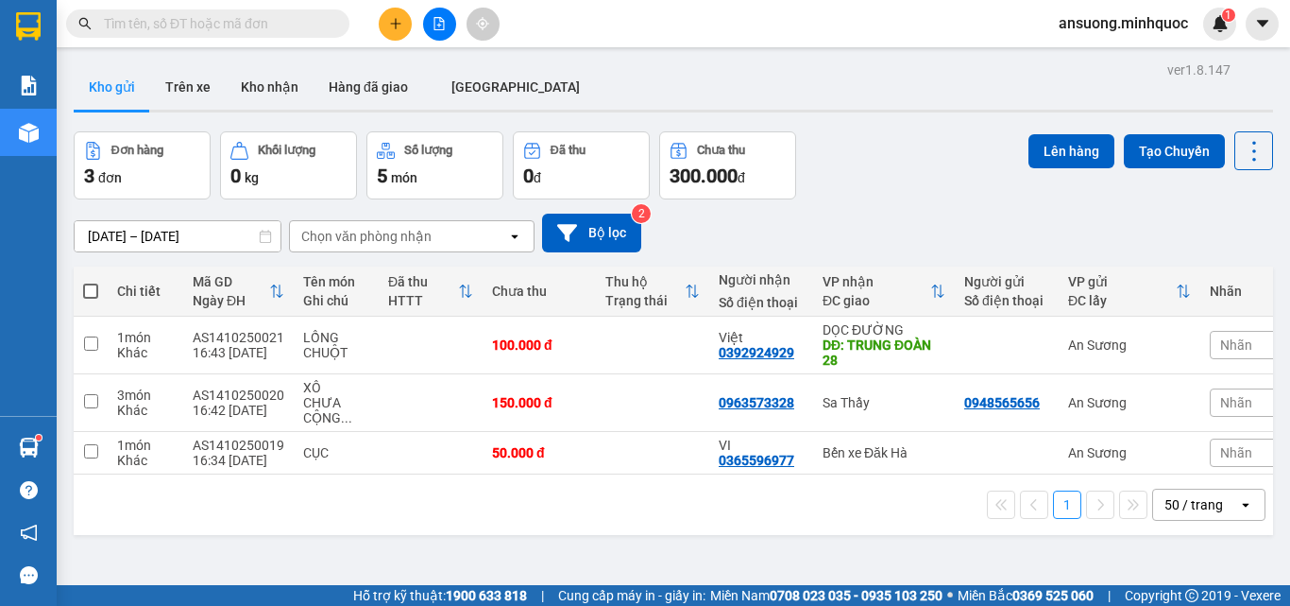
click at [98, 286] on th at bounding box center [91, 291] width 34 height 50
click at [82, 283] on th at bounding box center [91, 291] width 34 height 50
click at [87, 292] on span at bounding box center [90, 290] width 15 height 15
click at [91, 282] on input "checkbox" at bounding box center [91, 282] width 0 height 0
checkbox input "true"
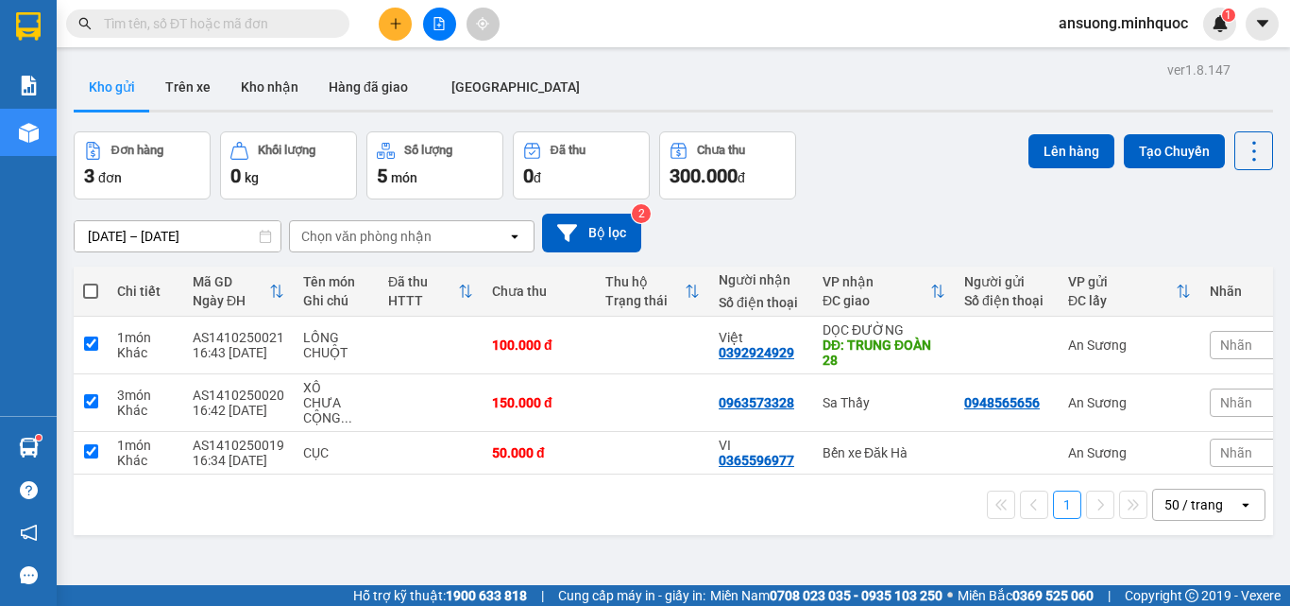
checkbox input "true"
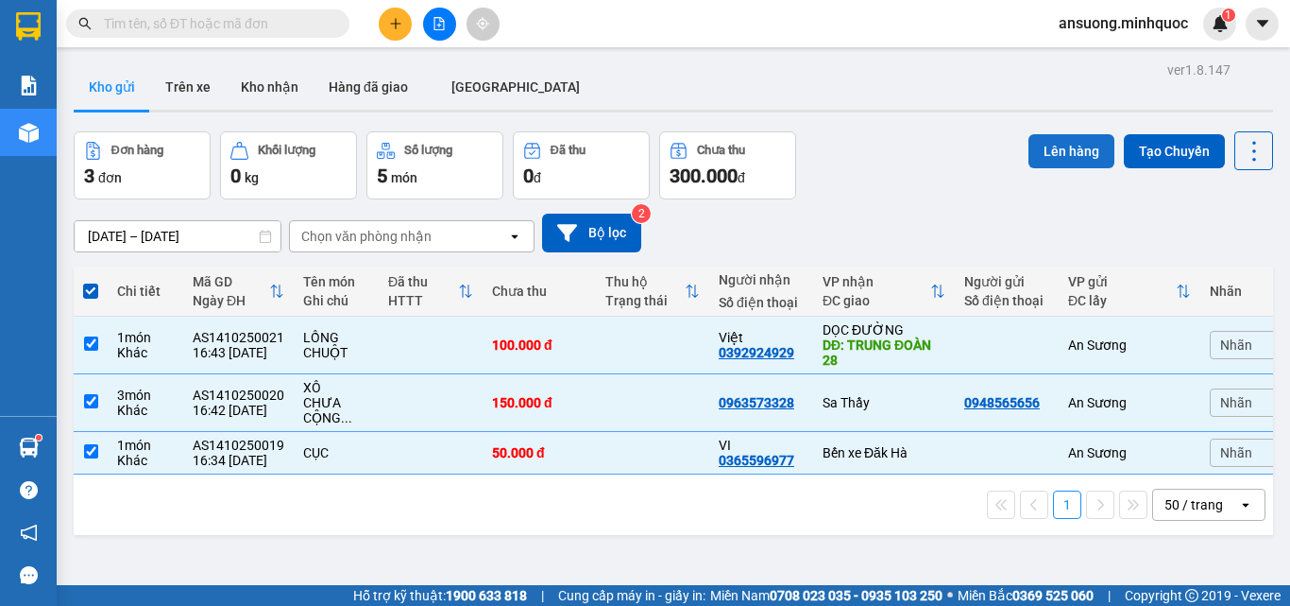
click at [1042, 145] on button "Lên hàng" at bounding box center [1072, 151] width 86 height 34
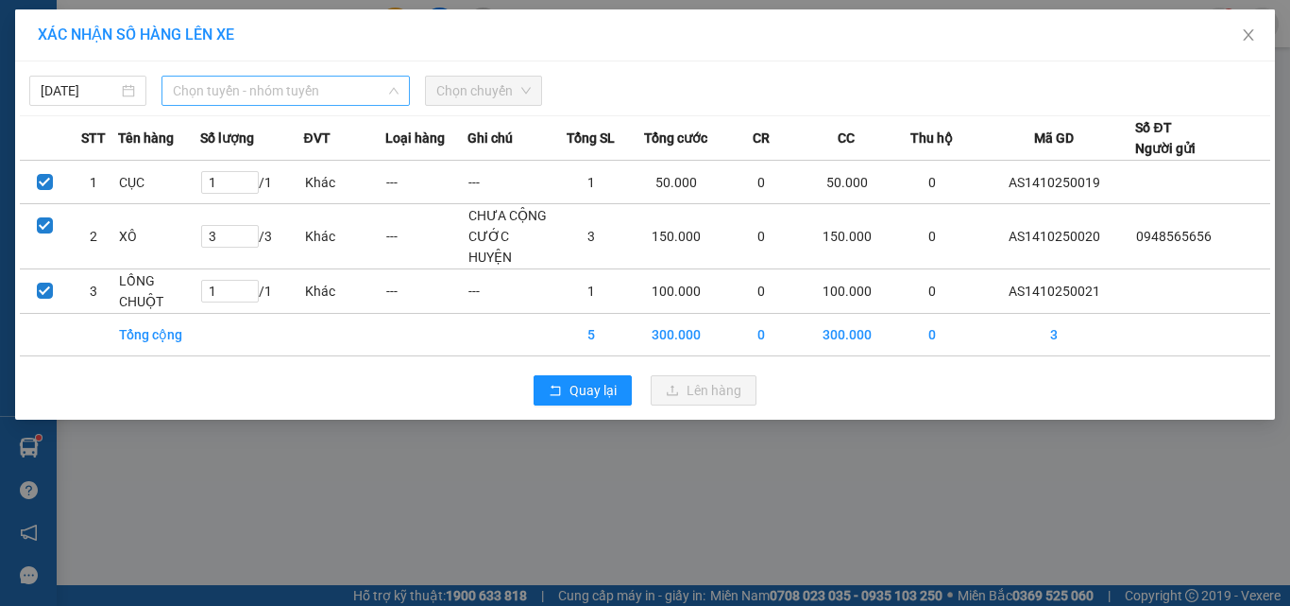
click at [271, 94] on span "Chọn tuyến - nhóm tuyến" at bounding box center [286, 91] width 226 height 28
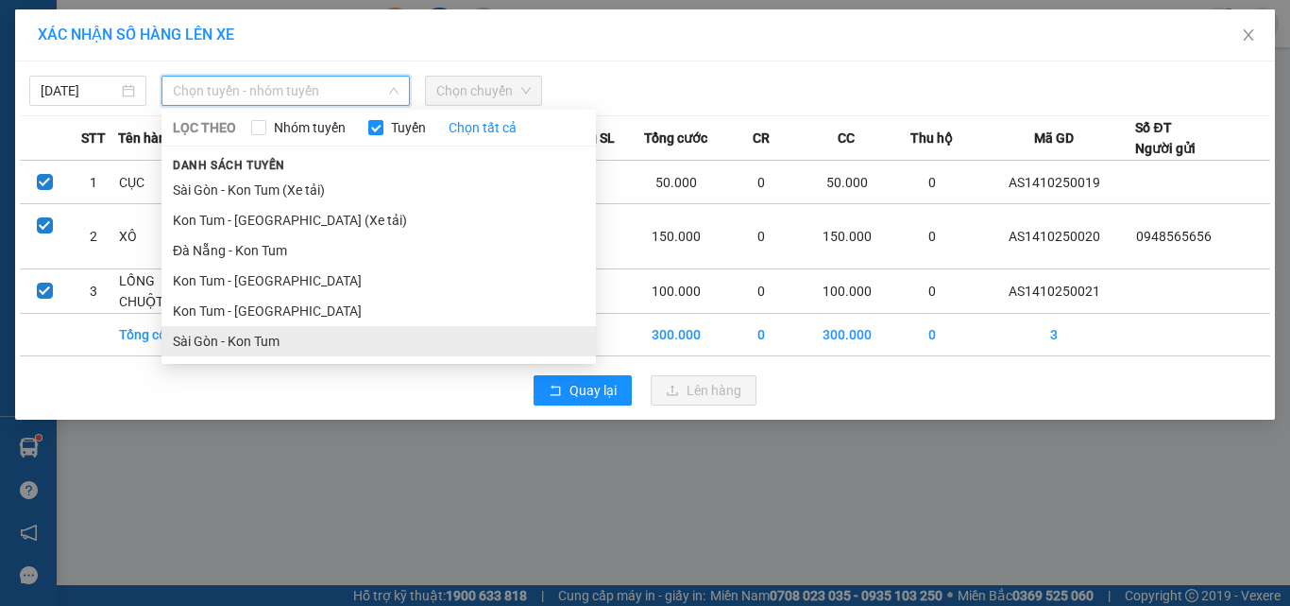
click at [223, 341] on li "Sài Gòn - Kon Tum" at bounding box center [379, 341] width 435 height 30
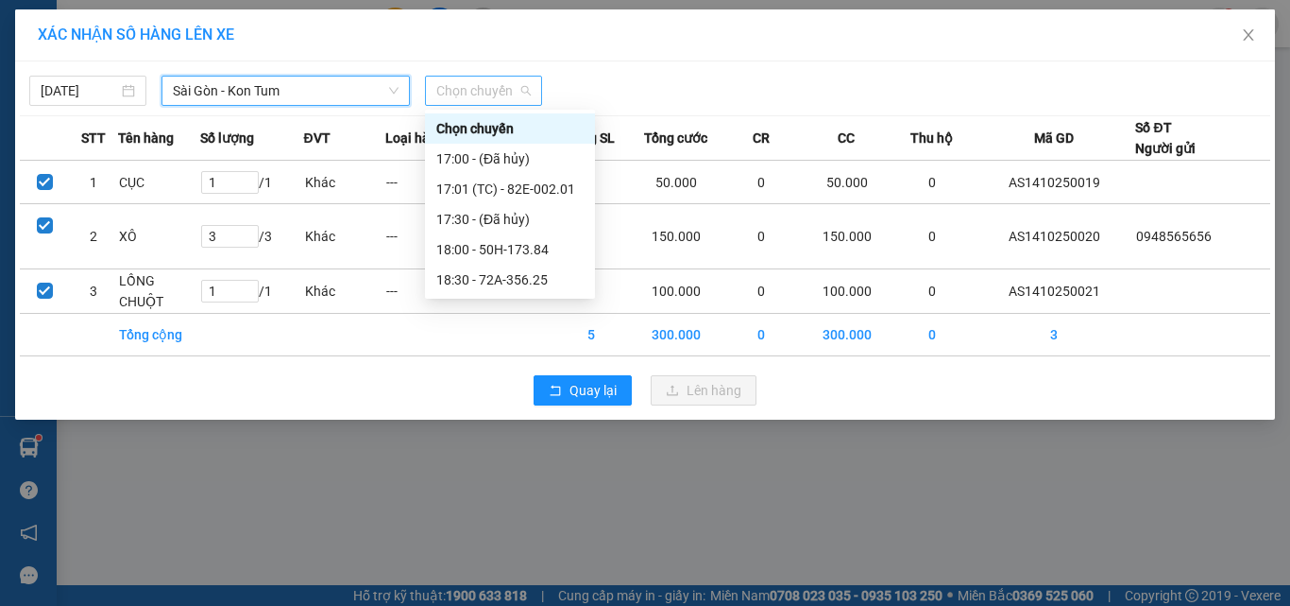
click at [465, 87] on span "Chọn chuyến" at bounding box center [483, 91] width 94 height 28
click at [507, 188] on div "17:01 (TC) - 82E-002.01" at bounding box center [509, 189] width 147 height 21
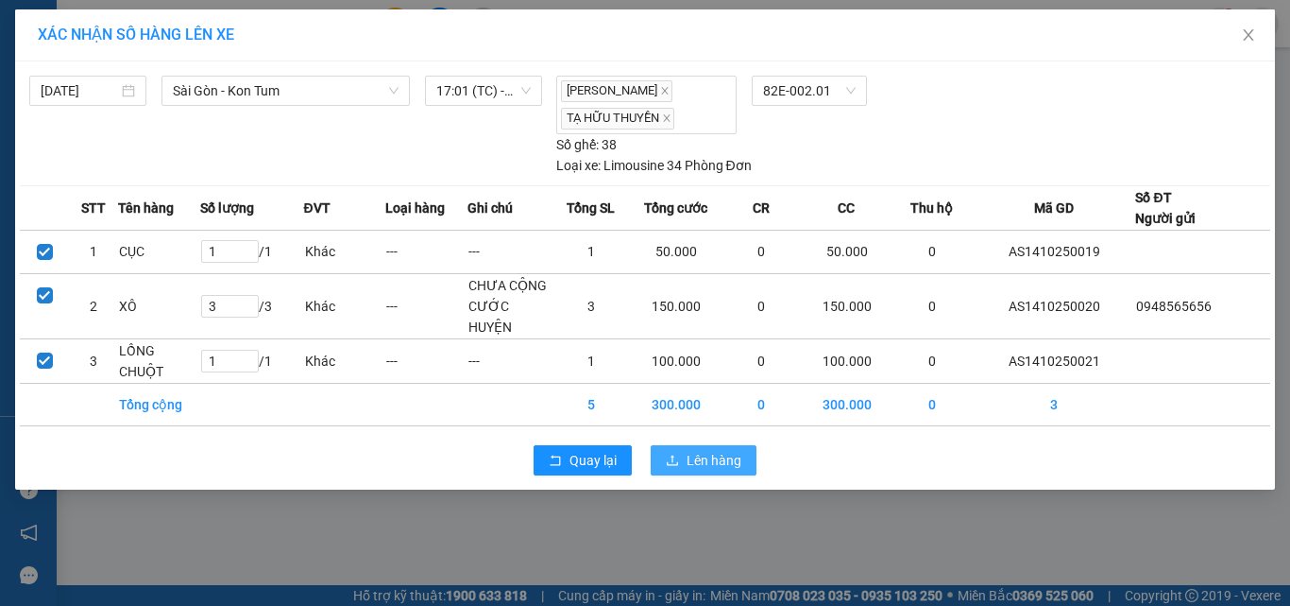
click at [698, 465] on span "Lên hàng" at bounding box center [714, 460] width 55 height 21
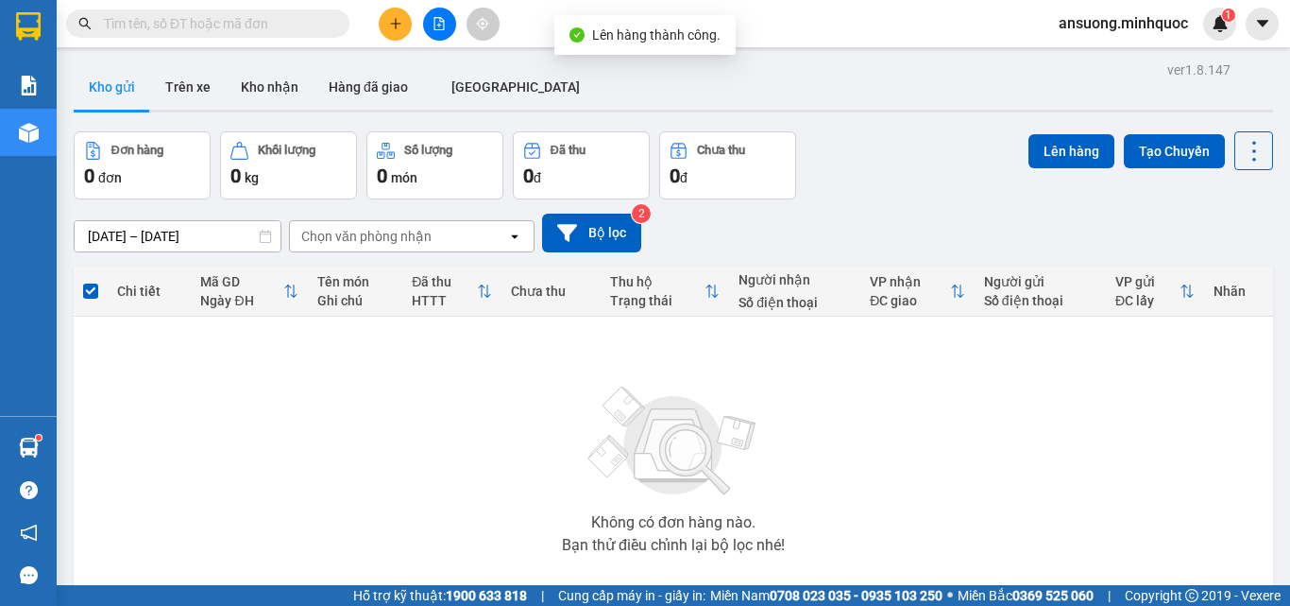
click at [435, 24] on icon "file-add" at bounding box center [440, 23] width 10 height 13
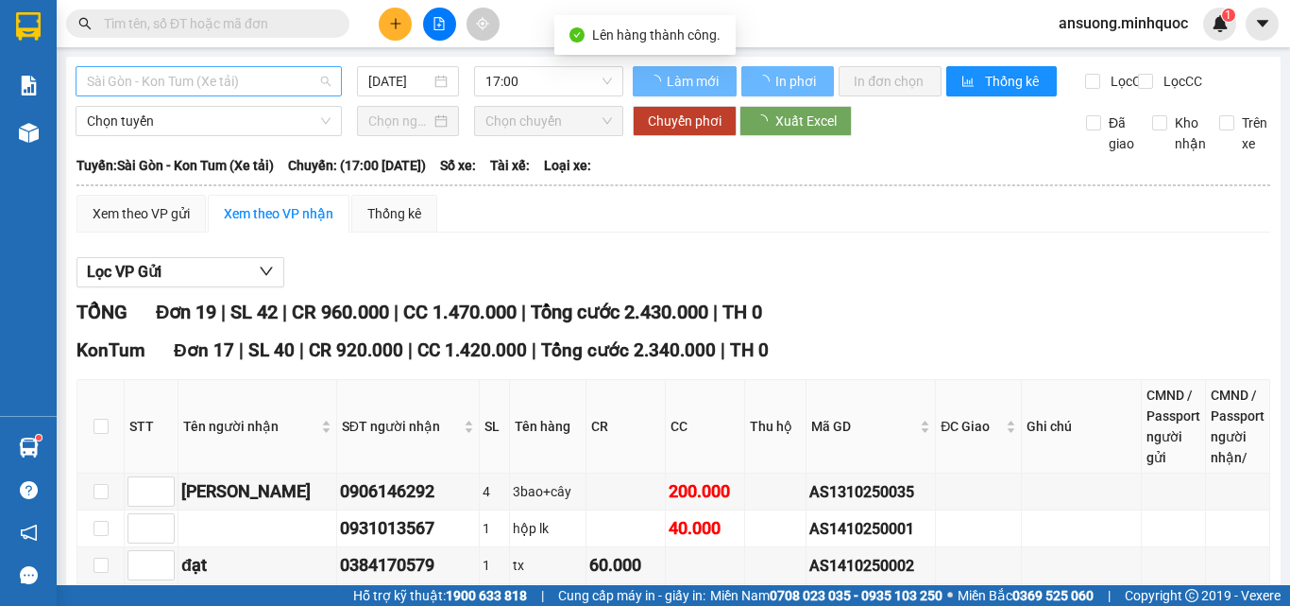
click at [132, 77] on span "Sài Gòn - Kon Tum (Xe tải)" at bounding box center [209, 81] width 244 height 28
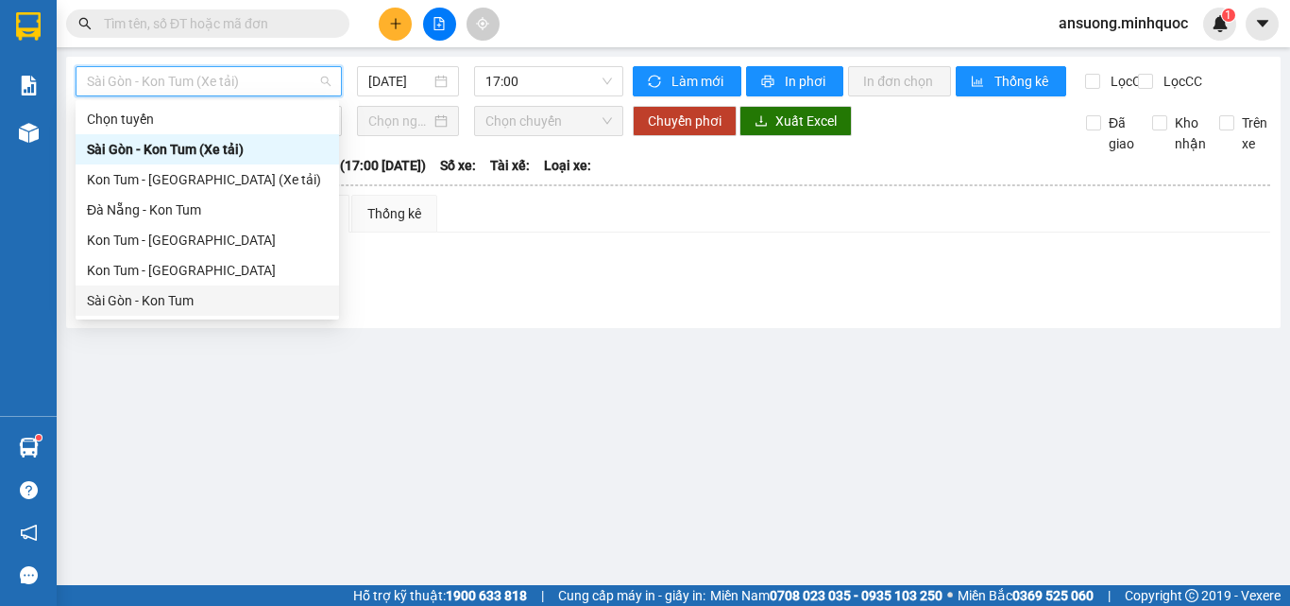
click at [154, 297] on div "Sài Gòn - Kon Tum" at bounding box center [207, 300] width 241 height 21
type input "[DATE]"
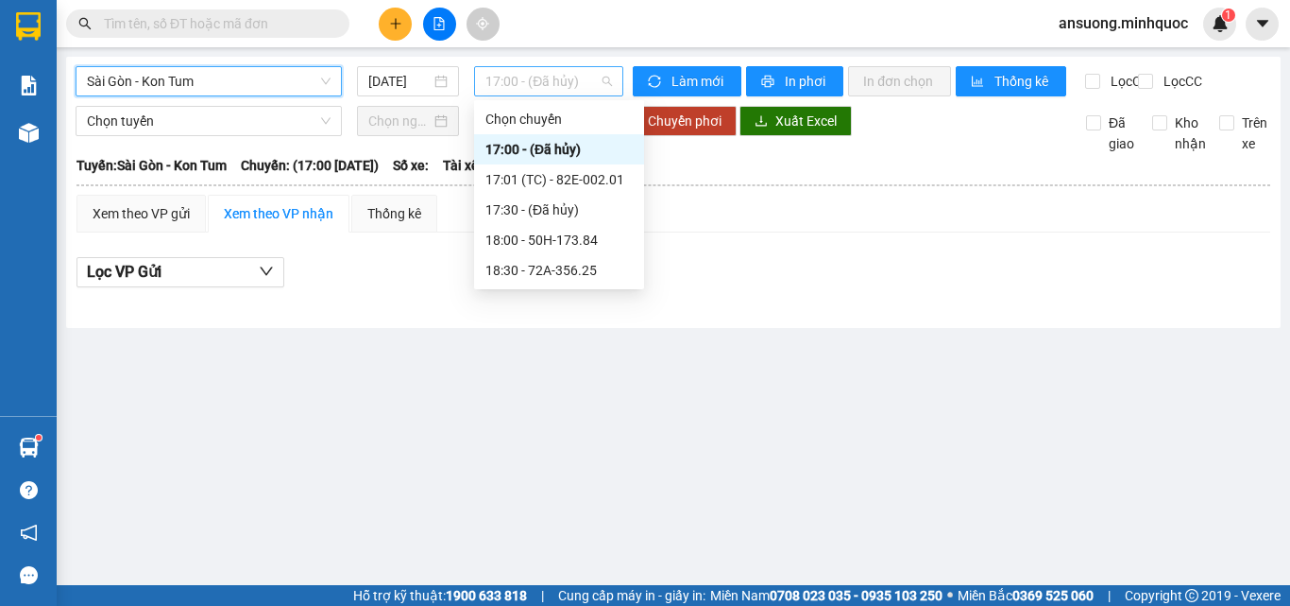
click at [559, 82] on span "17:00 - (Đã hủy)" at bounding box center [549, 81] width 127 height 28
click at [558, 181] on div "17:01 (TC) - 82E-002.01" at bounding box center [559, 179] width 147 height 21
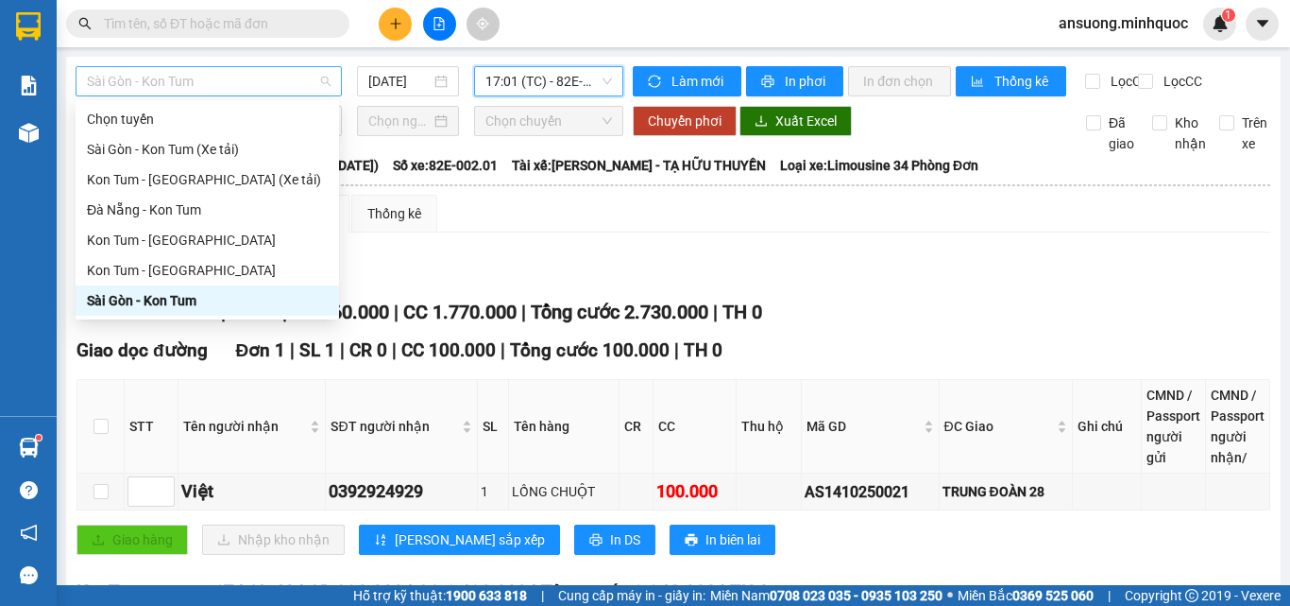
click at [137, 79] on span "Sài Gòn - Kon Tum" at bounding box center [209, 81] width 244 height 28
click at [133, 299] on div "Sài Gòn - Kon Tum" at bounding box center [207, 300] width 241 height 21
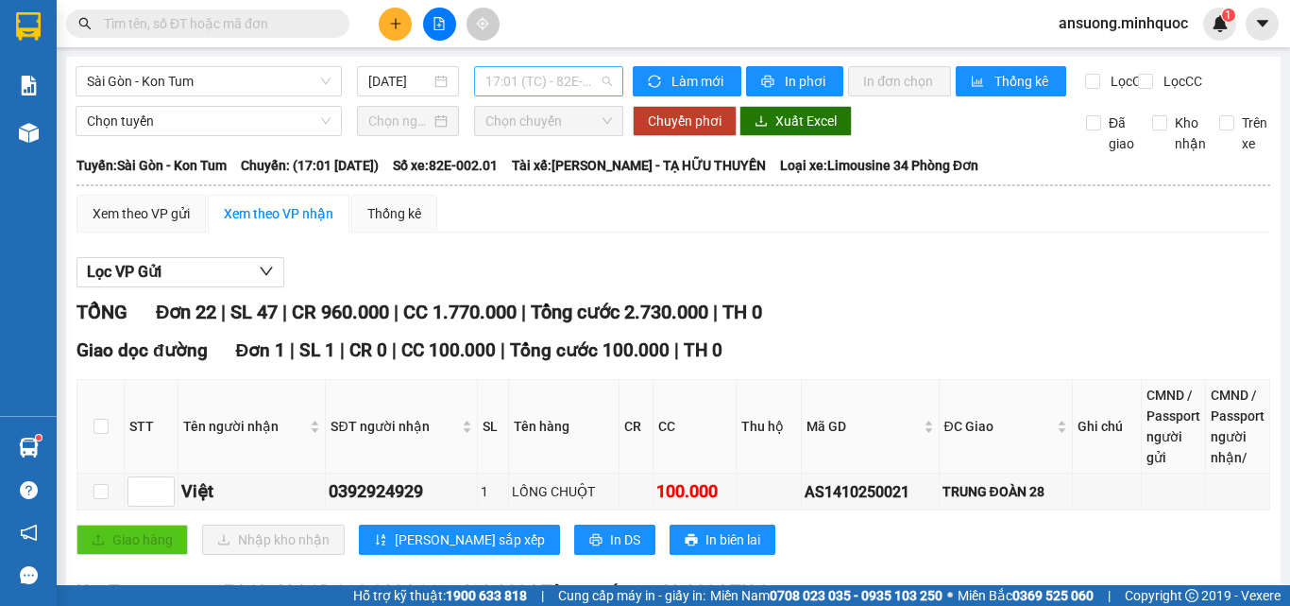
click at [474, 69] on div "17:01 (TC) - 82E-002.01" at bounding box center [548, 81] width 149 height 30
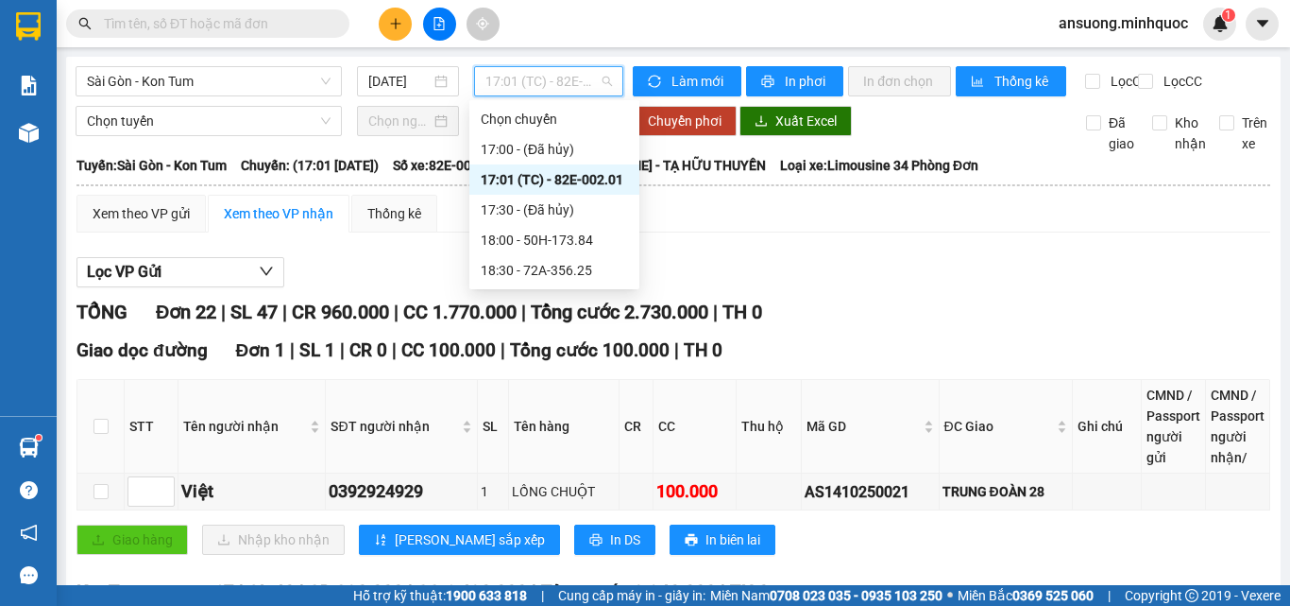
click at [541, 181] on div "17:01 (TC) - 82E-002.01" at bounding box center [554, 179] width 147 height 21
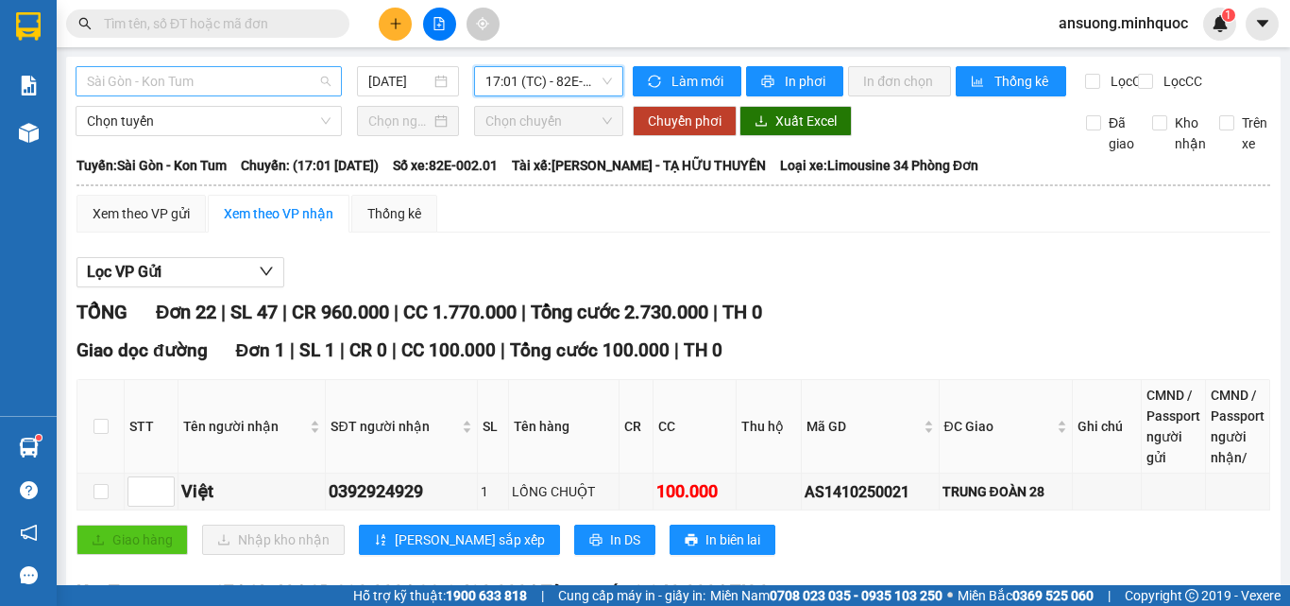
click at [184, 77] on span "Sài Gòn - Kon Tum" at bounding box center [209, 81] width 244 height 28
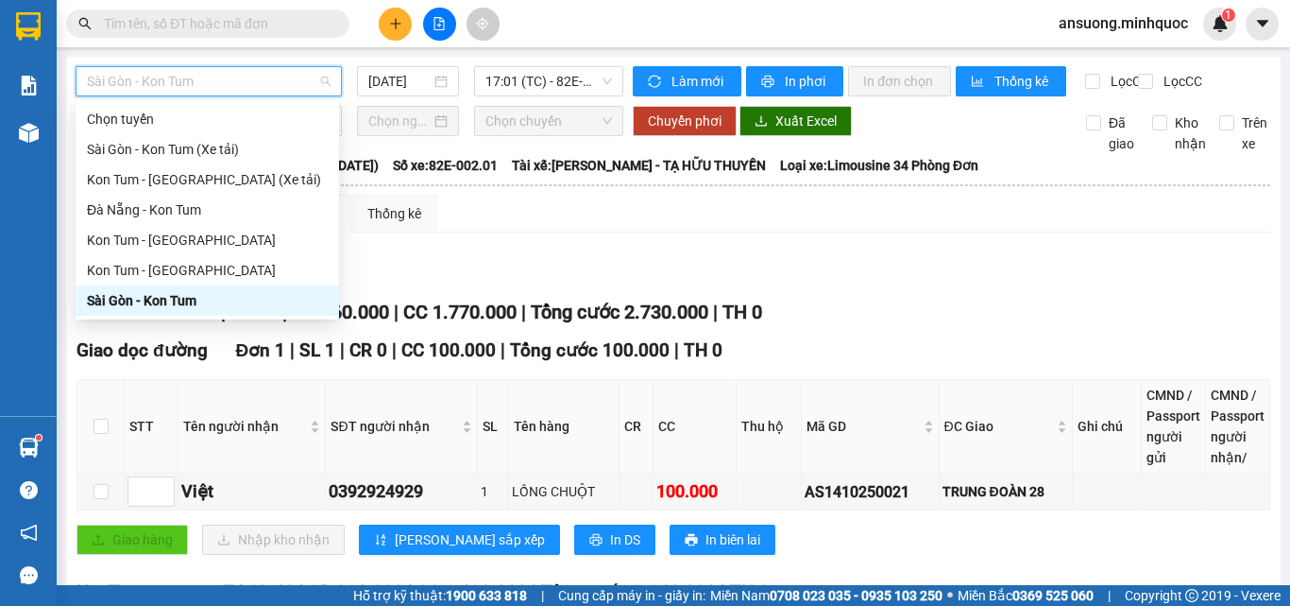
click at [129, 293] on div "Sài Gòn - Kon Tum" at bounding box center [207, 300] width 241 height 21
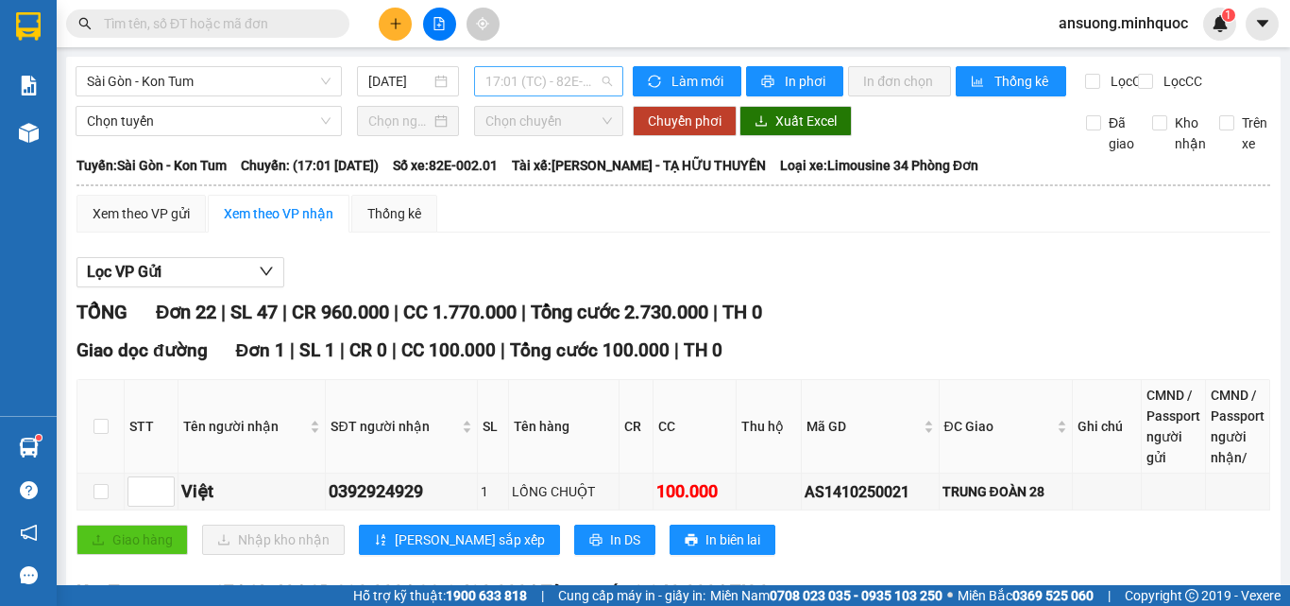
click at [524, 69] on div "17:01 (TC) - 82E-002.01" at bounding box center [548, 81] width 149 height 30
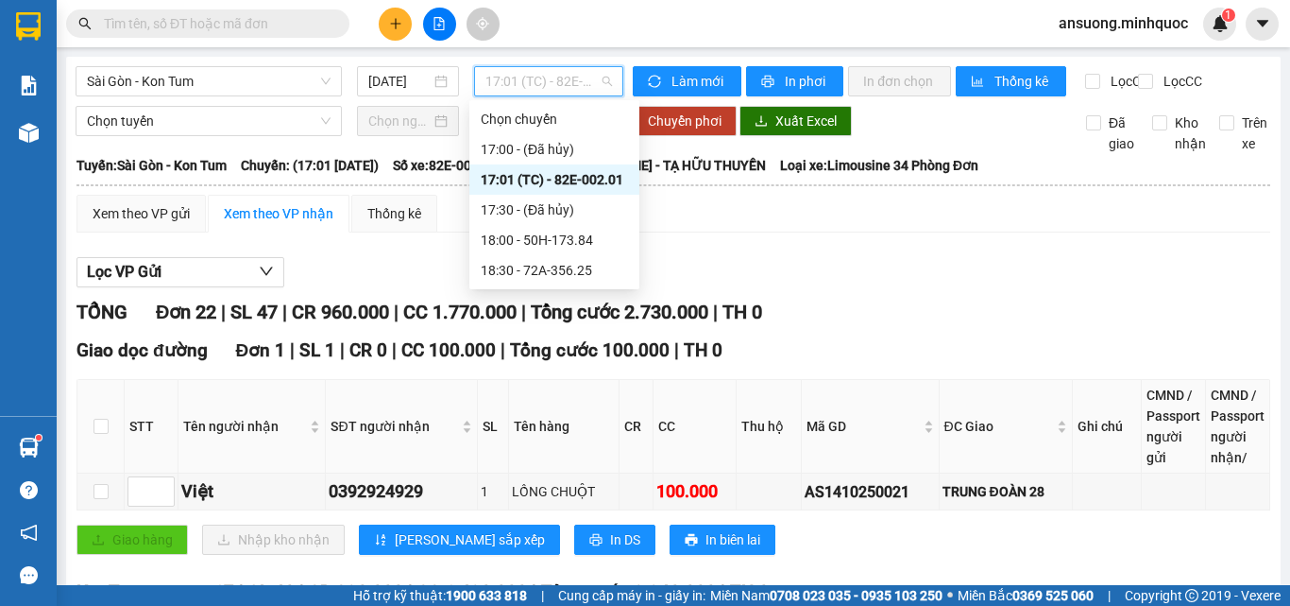
click at [530, 178] on div "17:01 (TC) - 82E-002.01" at bounding box center [554, 179] width 147 height 21
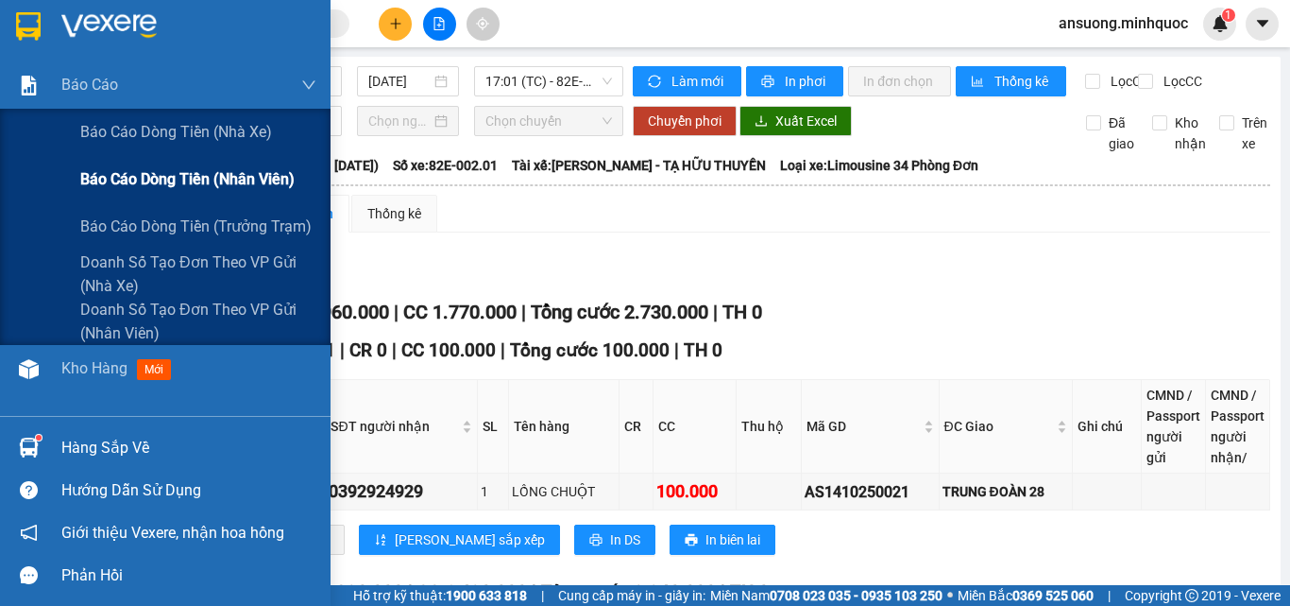
click at [224, 176] on span "Báo cáo dòng tiền (nhân viên)" at bounding box center [187, 179] width 214 height 24
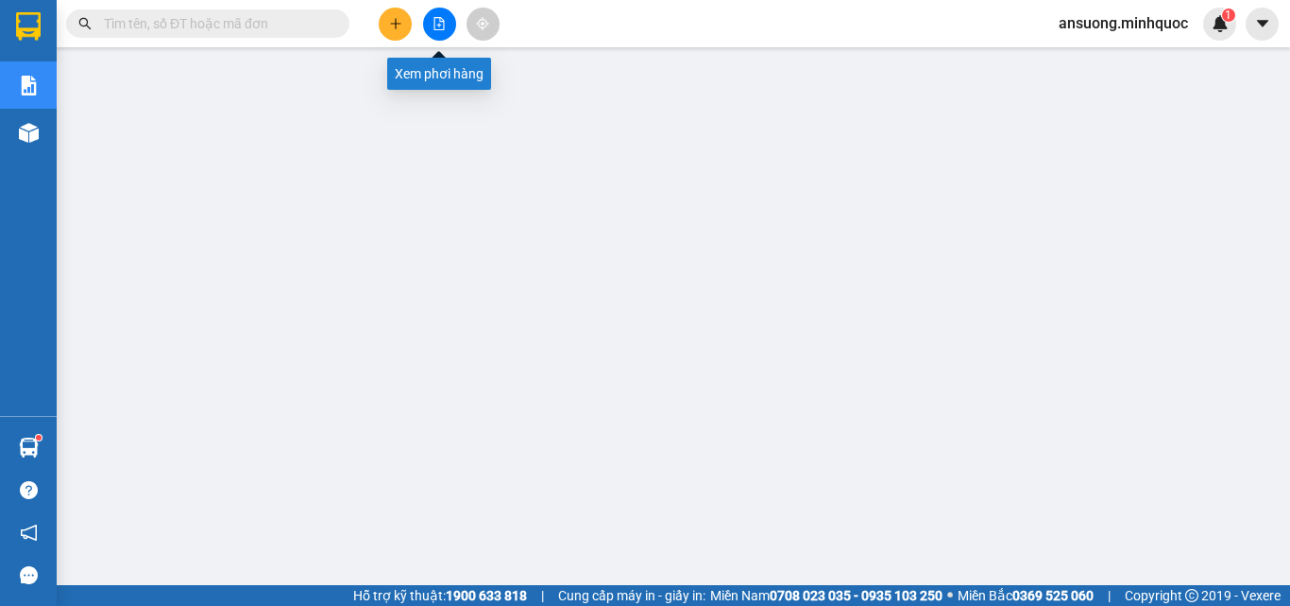
click at [450, 28] on button at bounding box center [439, 24] width 33 height 33
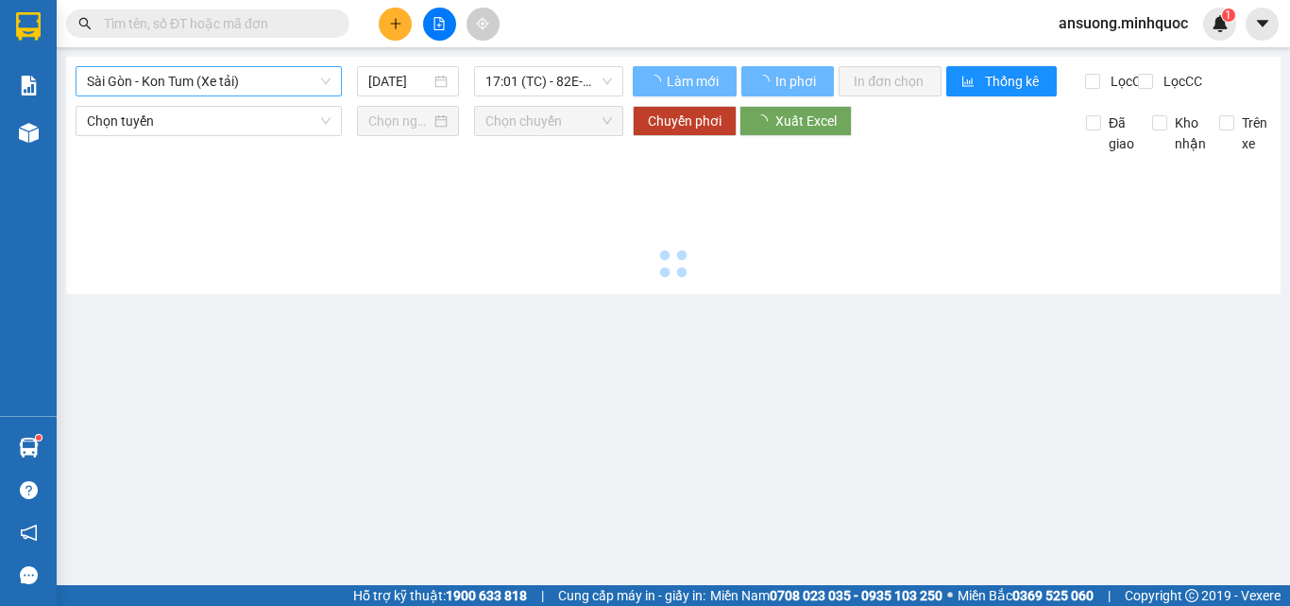
click at [160, 69] on span "Sài Gòn - Kon Tum (Xe tải)" at bounding box center [209, 81] width 244 height 28
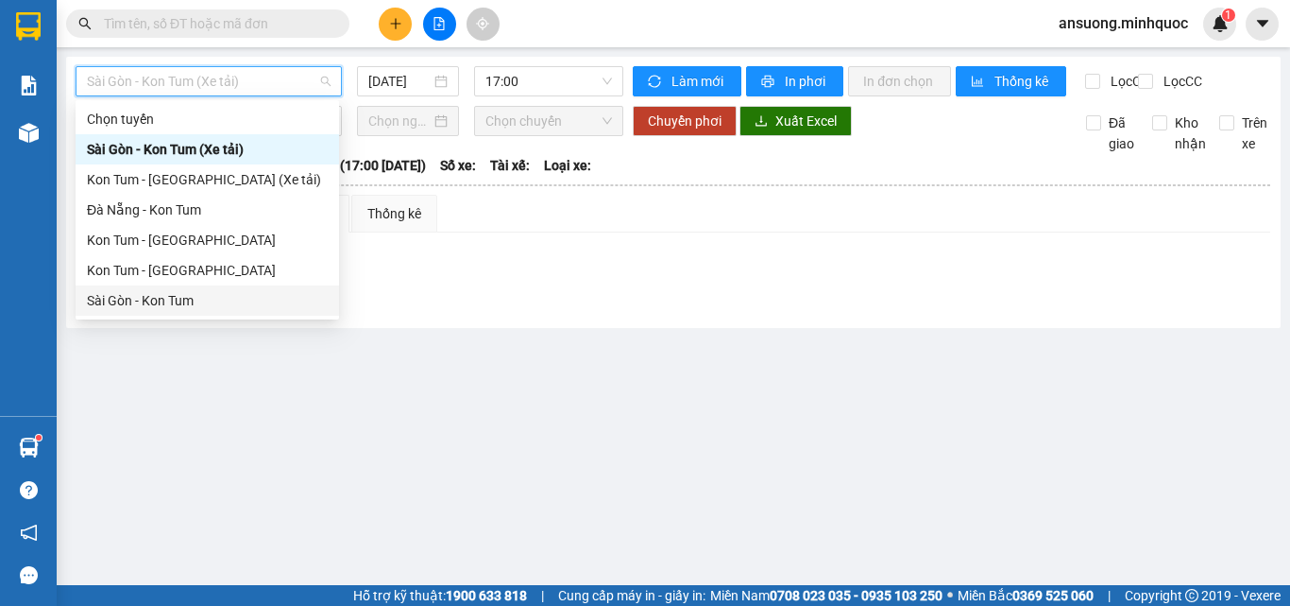
click at [126, 292] on div "Sài Gòn - Kon Tum" at bounding box center [207, 300] width 241 height 21
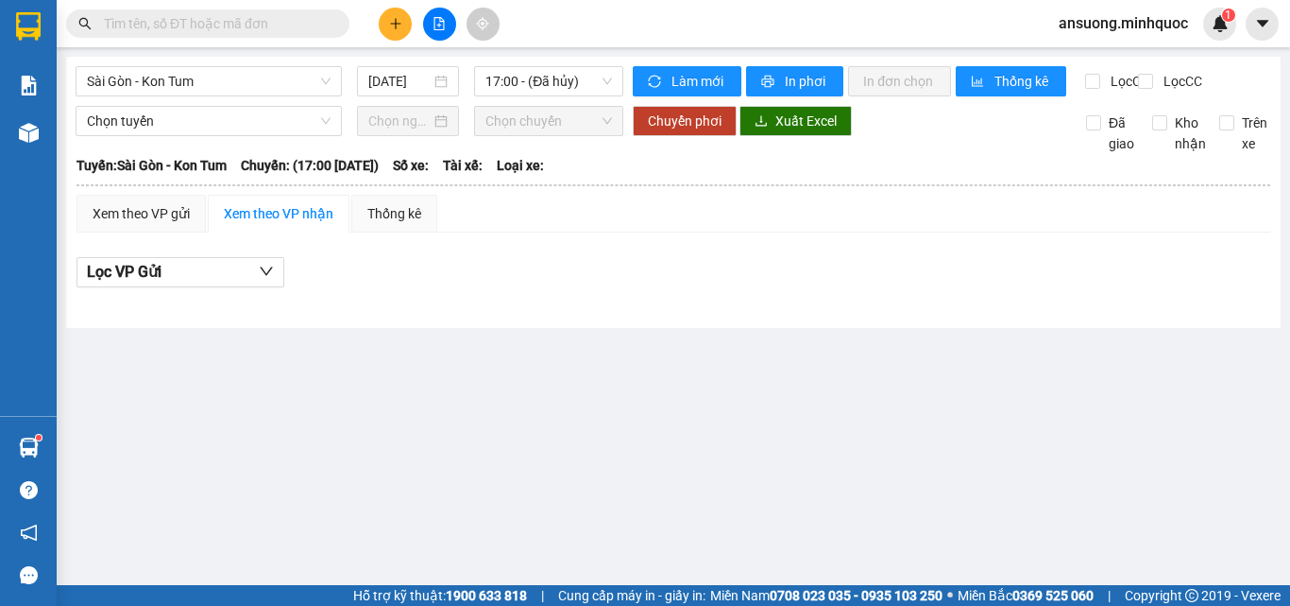
click at [395, 56] on main "Sài Gòn - Kon Tum 14/10/2025 17:00 - (Đã hủy) Làm mới In phơi In đơn chọn Thống…" at bounding box center [645, 292] width 1290 height 585
click at [397, 89] on input "[DATE]" at bounding box center [399, 81] width 62 height 21
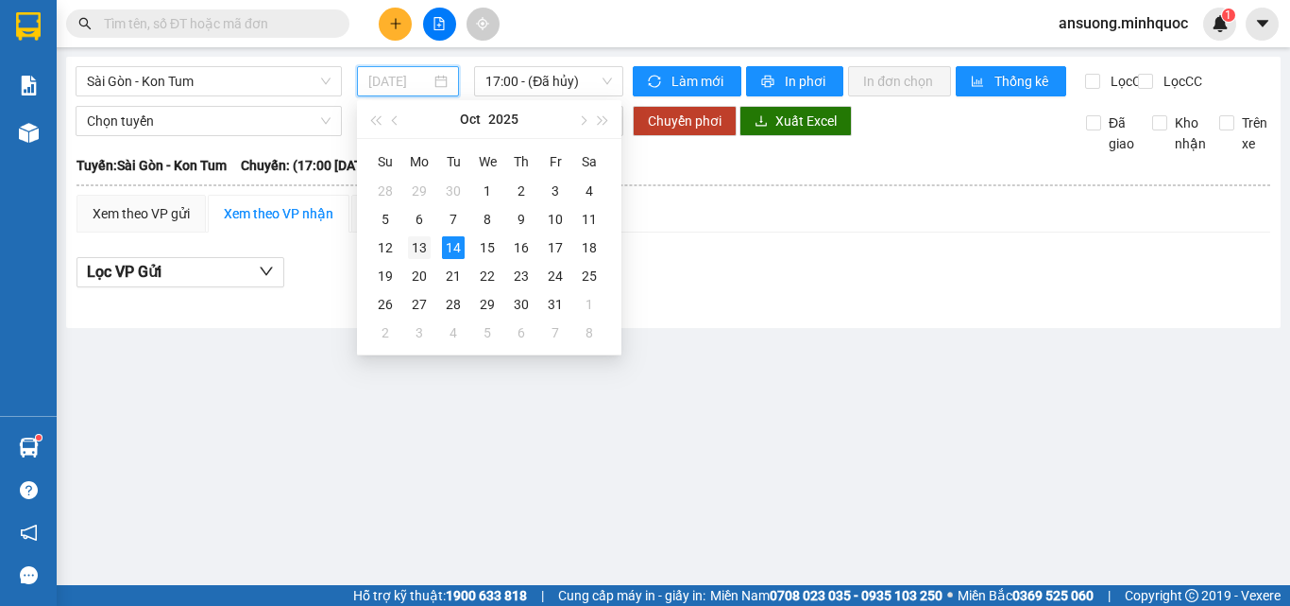
click at [418, 247] on div "13" at bounding box center [419, 247] width 23 height 23
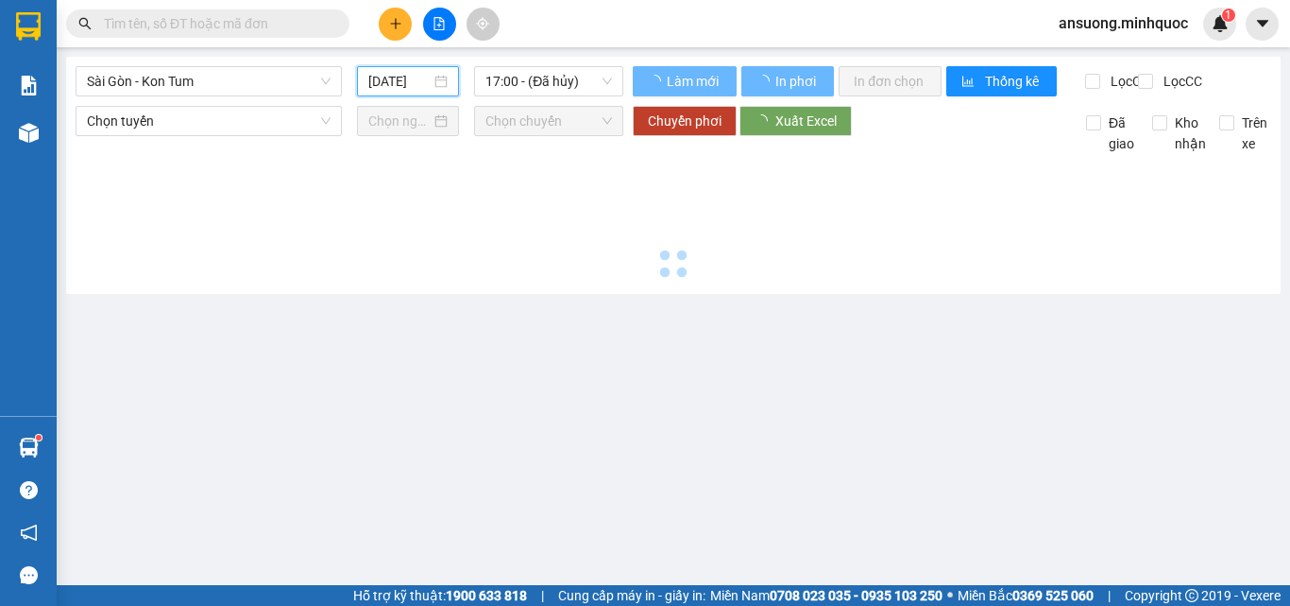
type input "13/10/2025"
click at [711, 377] on main "Sài Gòn - Kon Tum 13/10/2025 17:00 - (Đã hủy) Làm mới In phơi In đơn chọn Thống…" at bounding box center [645, 292] width 1290 height 585
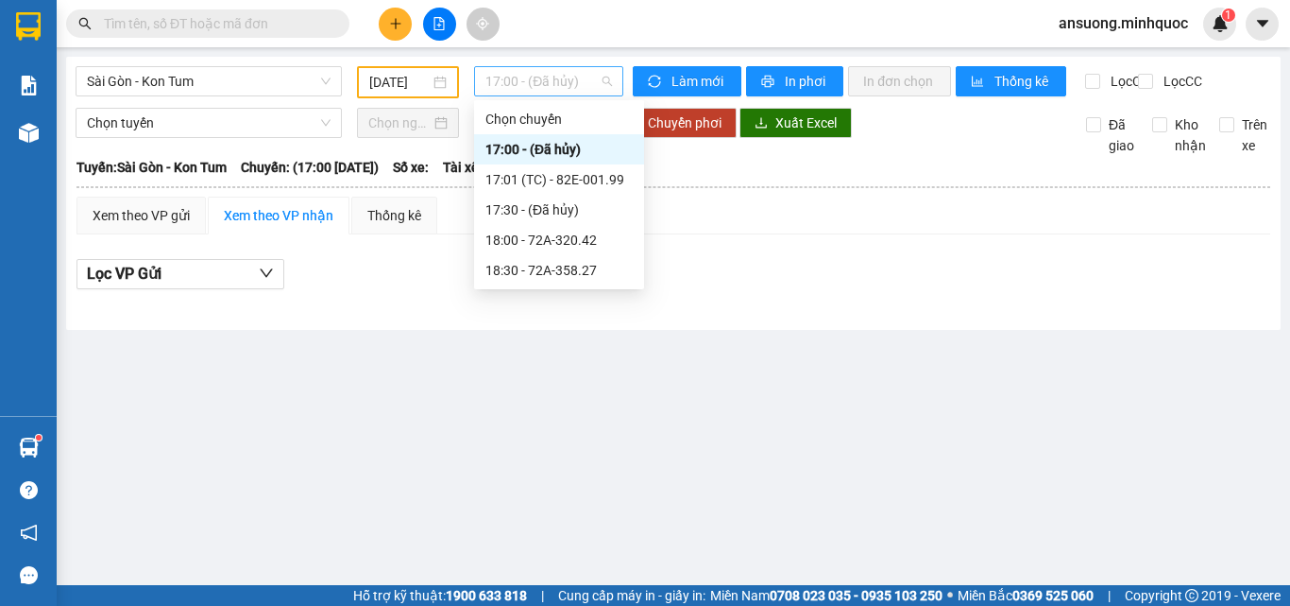
click at [542, 83] on span "17:00 - (Đã hủy)" at bounding box center [549, 81] width 127 height 28
click at [576, 172] on div "17:01 (TC) - 82E-001.99" at bounding box center [559, 179] width 147 height 21
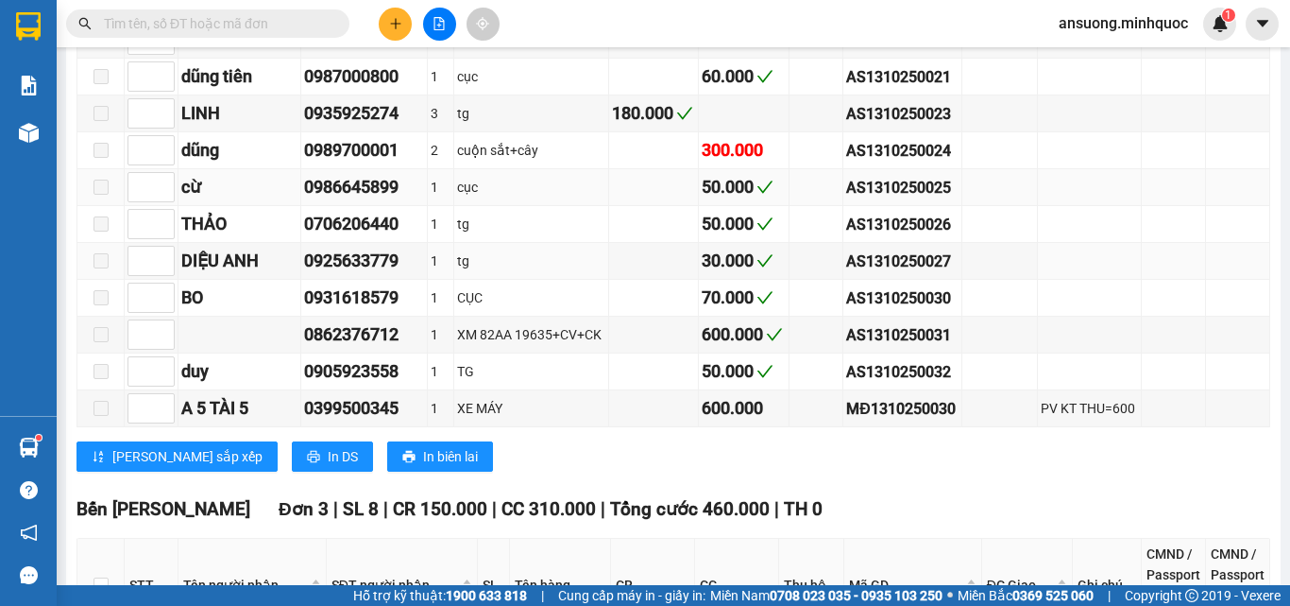
scroll to position [1228, 0]
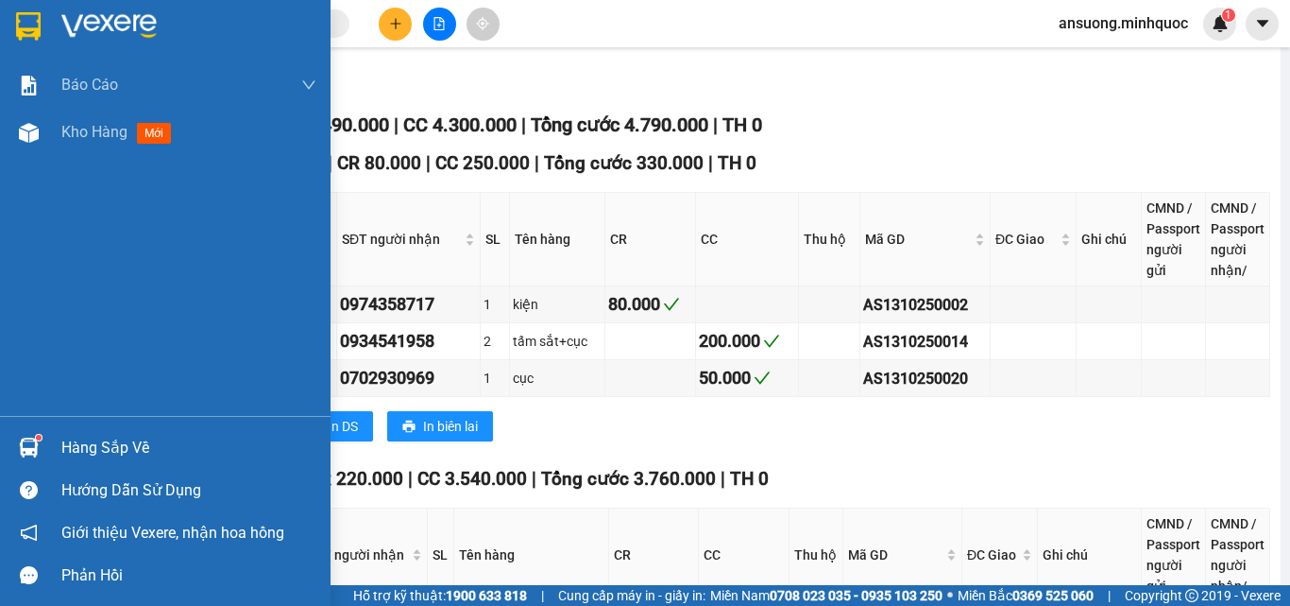
drag, startPoint x: 10, startPoint y: 116, endPoint x: 29, endPoint y: 175, distance: 61.5
click at [11, 118] on div "Kho hàng mới" at bounding box center [165, 132] width 331 height 47
click at [28, 142] on img at bounding box center [29, 133] width 20 height 20
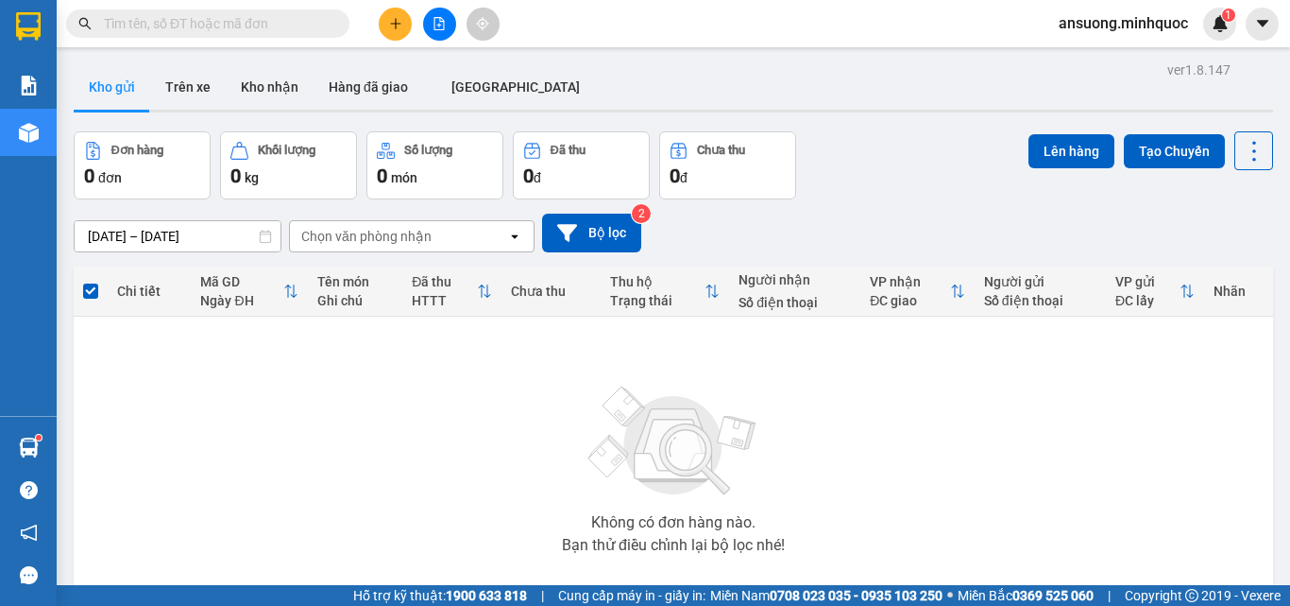
click at [437, 28] on icon "file-add" at bounding box center [439, 23] width 13 height 13
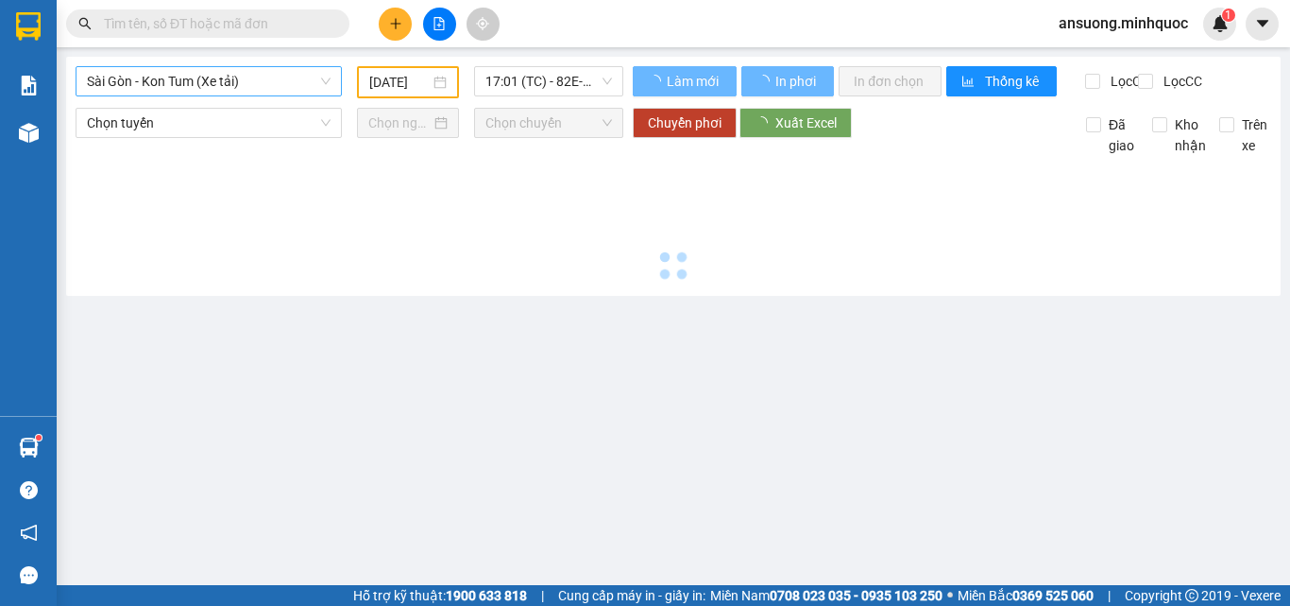
type input "[DATE]"
click at [162, 84] on span "Sài Gòn - Kon Tum (Xe tải)" at bounding box center [209, 81] width 244 height 28
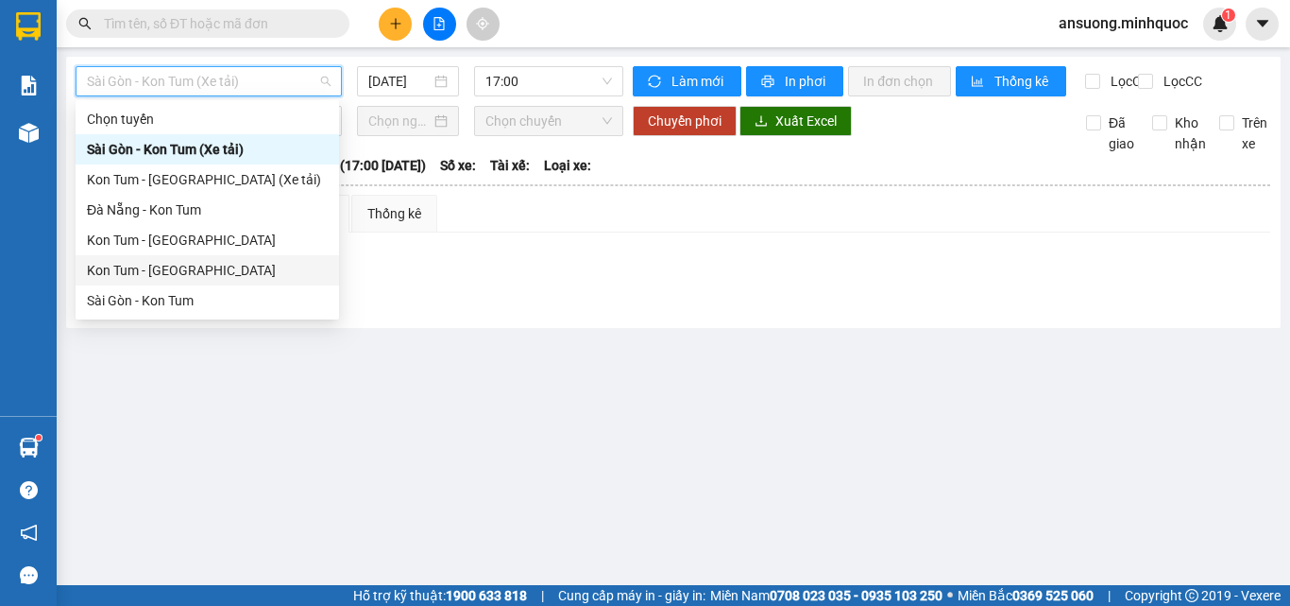
click at [117, 271] on div "Kon Tum - [GEOGRAPHIC_DATA]" at bounding box center [207, 270] width 241 height 21
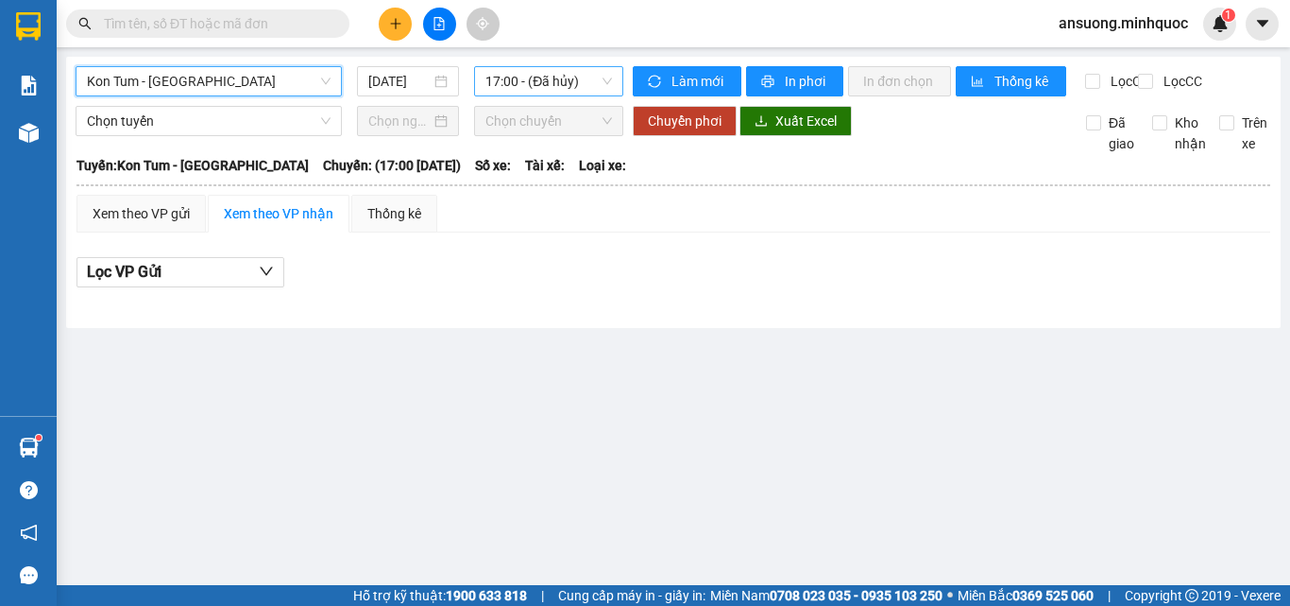
click at [532, 75] on span "17:00 - (Đã hủy)" at bounding box center [549, 81] width 127 height 28
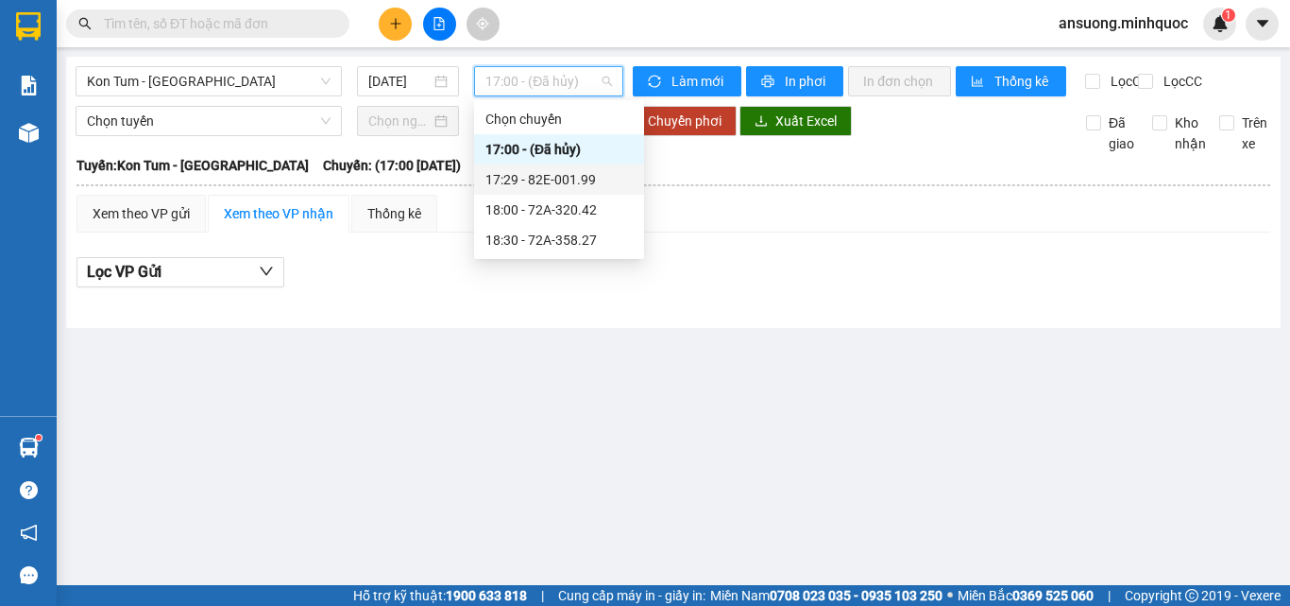
click at [569, 177] on div "17:29 - 82E-001.99" at bounding box center [559, 179] width 147 height 21
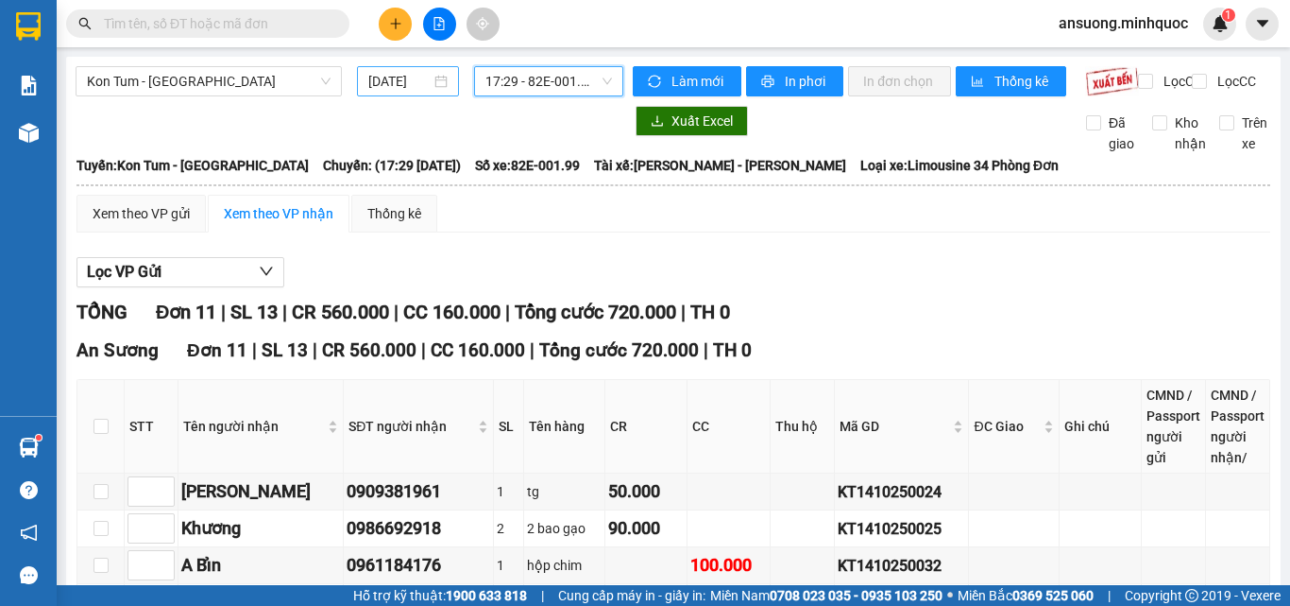
click at [396, 69] on div "[DATE]" at bounding box center [408, 81] width 102 height 30
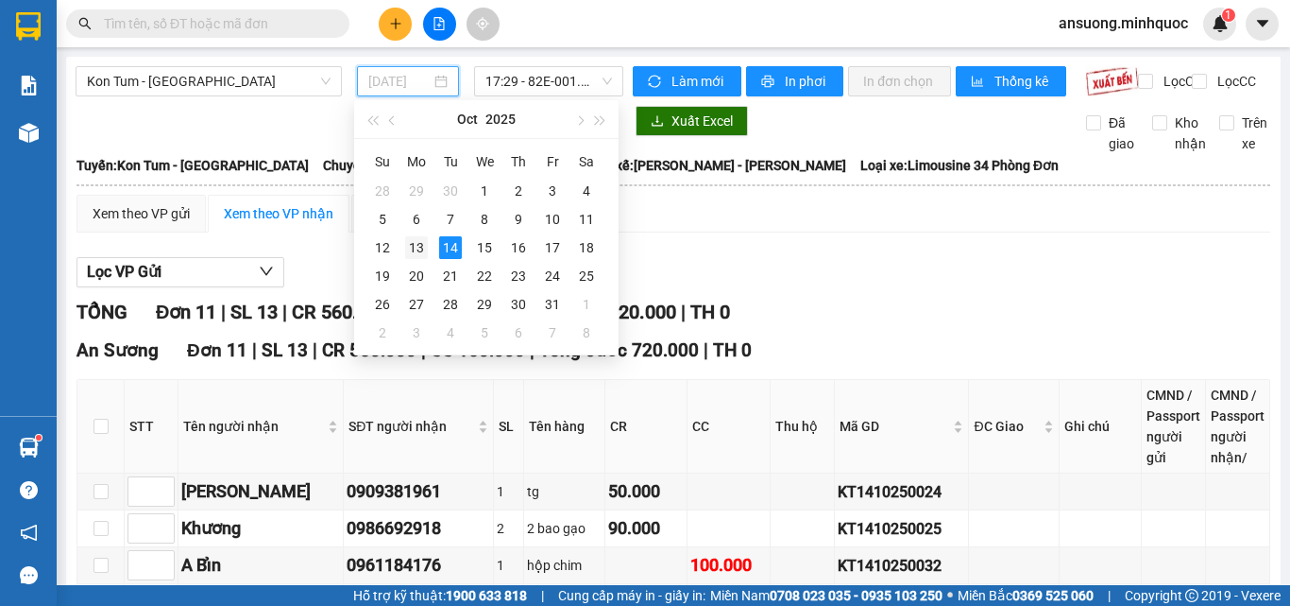
click at [421, 247] on div "13" at bounding box center [416, 247] width 23 height 23
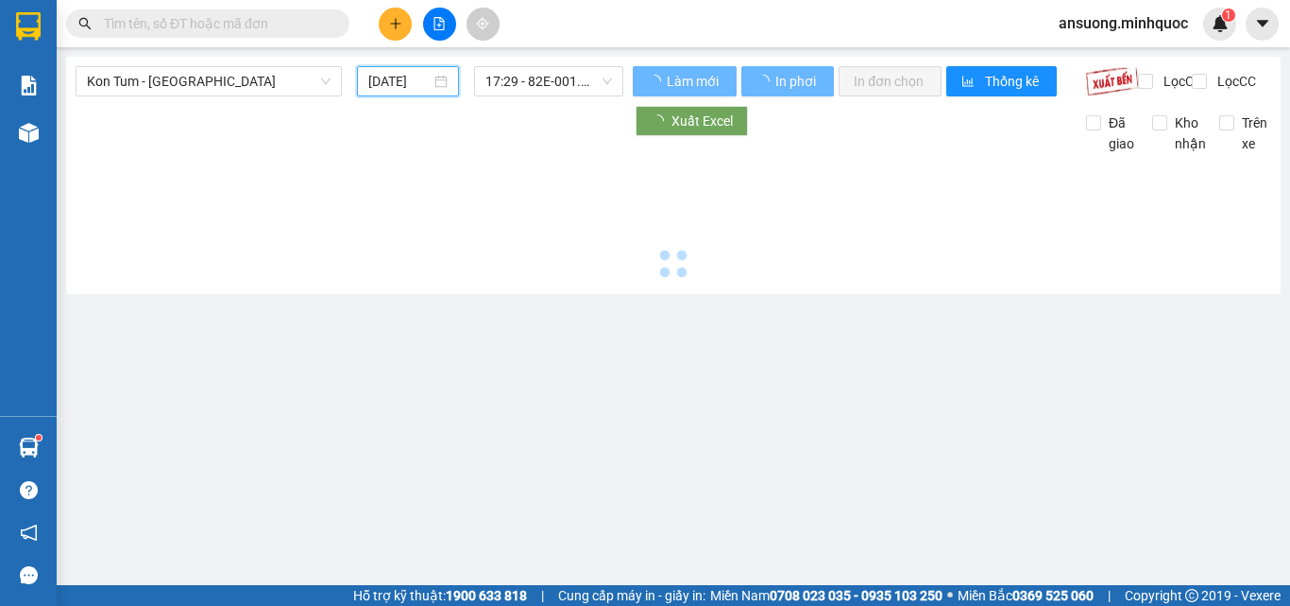
type input "13/10/2025"
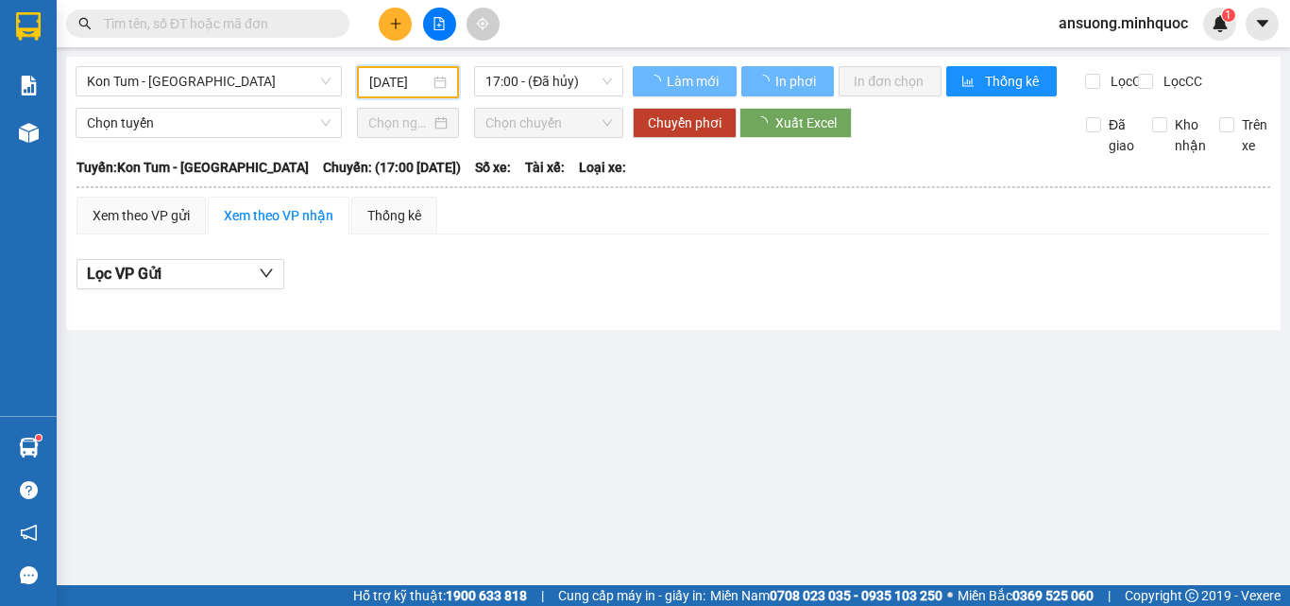
click at [879, 262] on div "Xem theo VP gửi Xem theo VP nhận Thống kê Lọc VP Gửi" at bounding box center [674, 252] width 1194 height 113
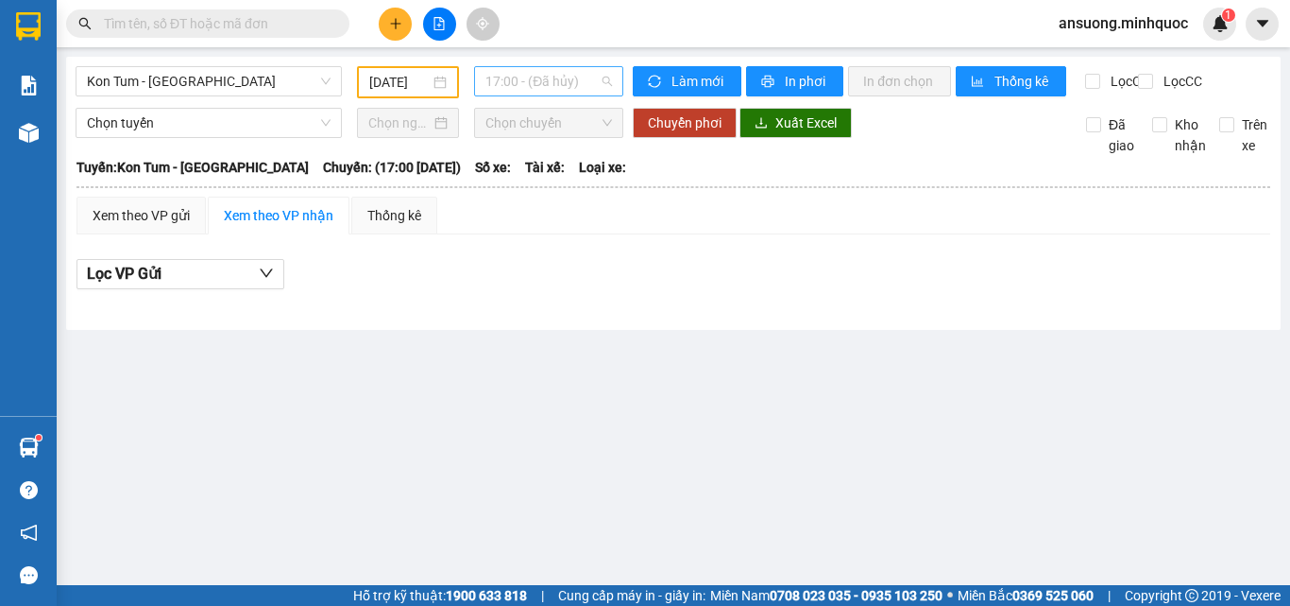
click at [510, 77] on span "17:00 - (Đã hủy)" at bounding box center [549, 81] width 127 height 28
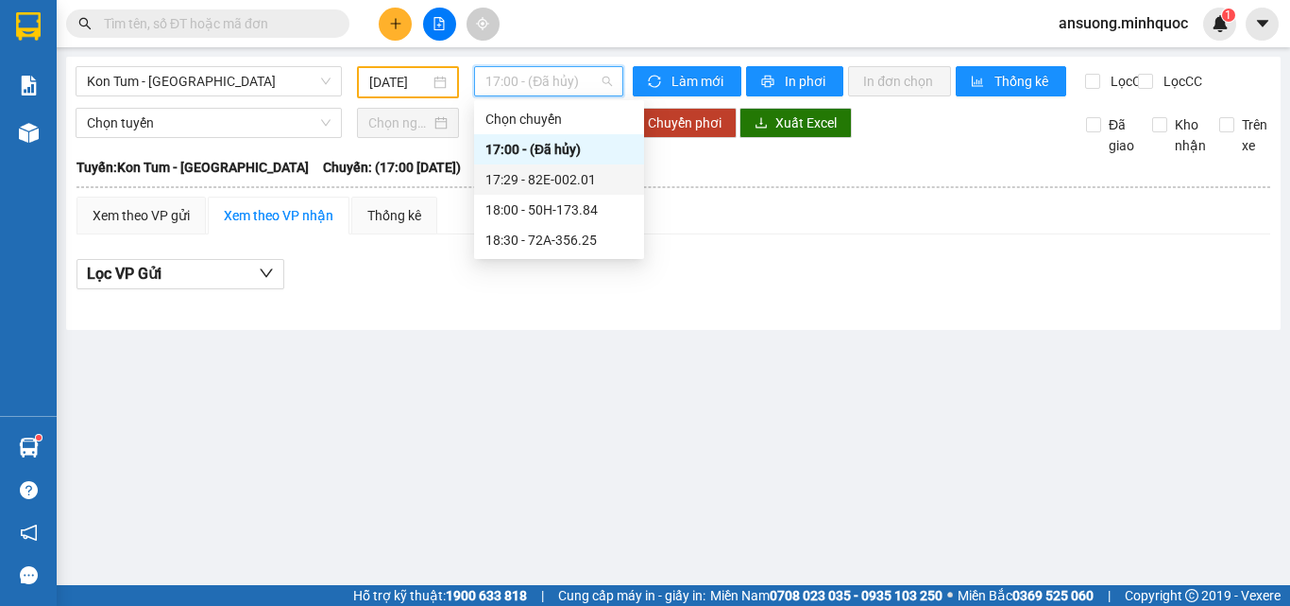
click at [555, 177] on div "17:29 - 82E-002.01" at bounding box center [559, 179] width 147 height 21
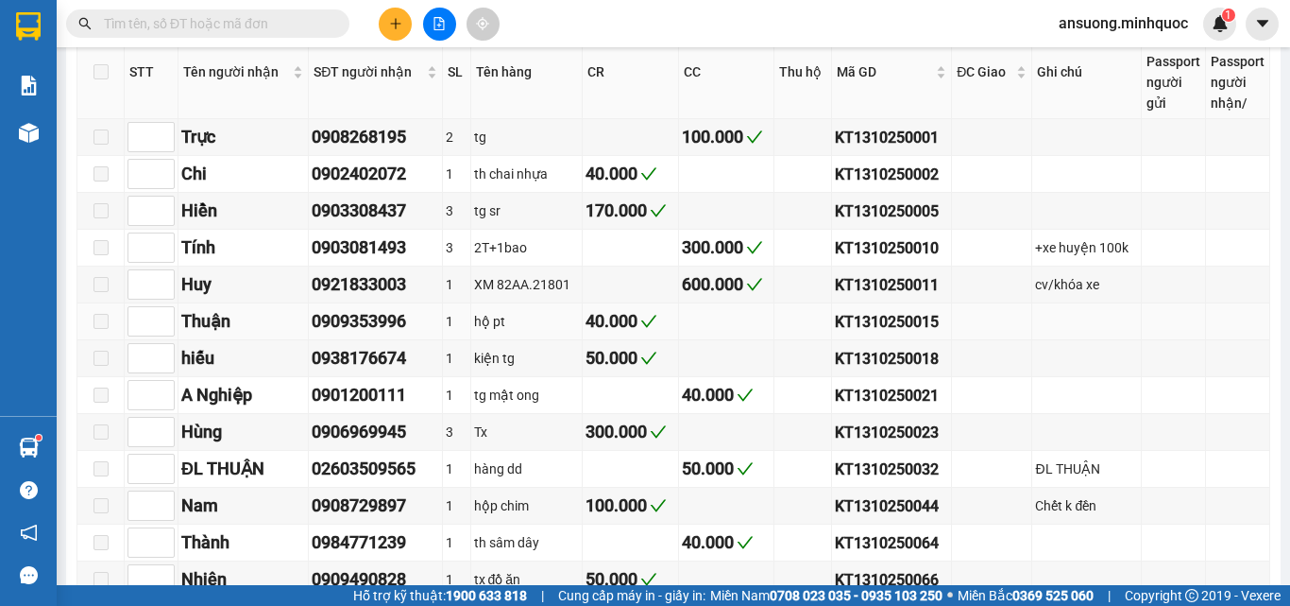
scroll to position [234, 0]
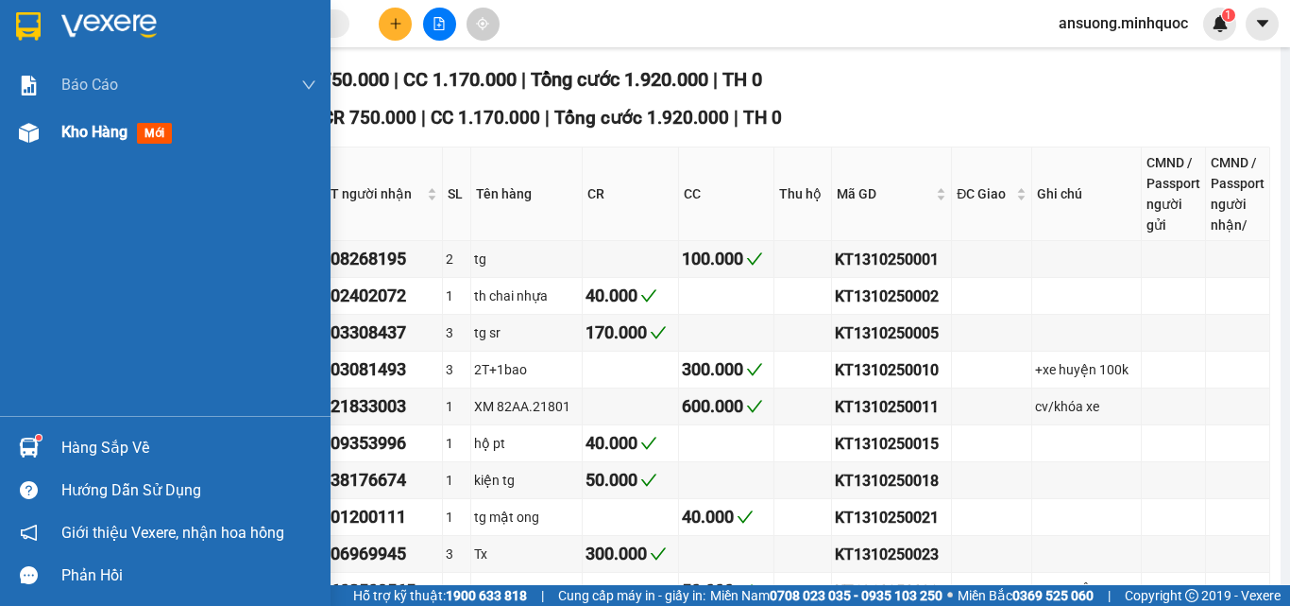
click at [32, 142] on img at bounding box center [29, 133] width 20 height 20
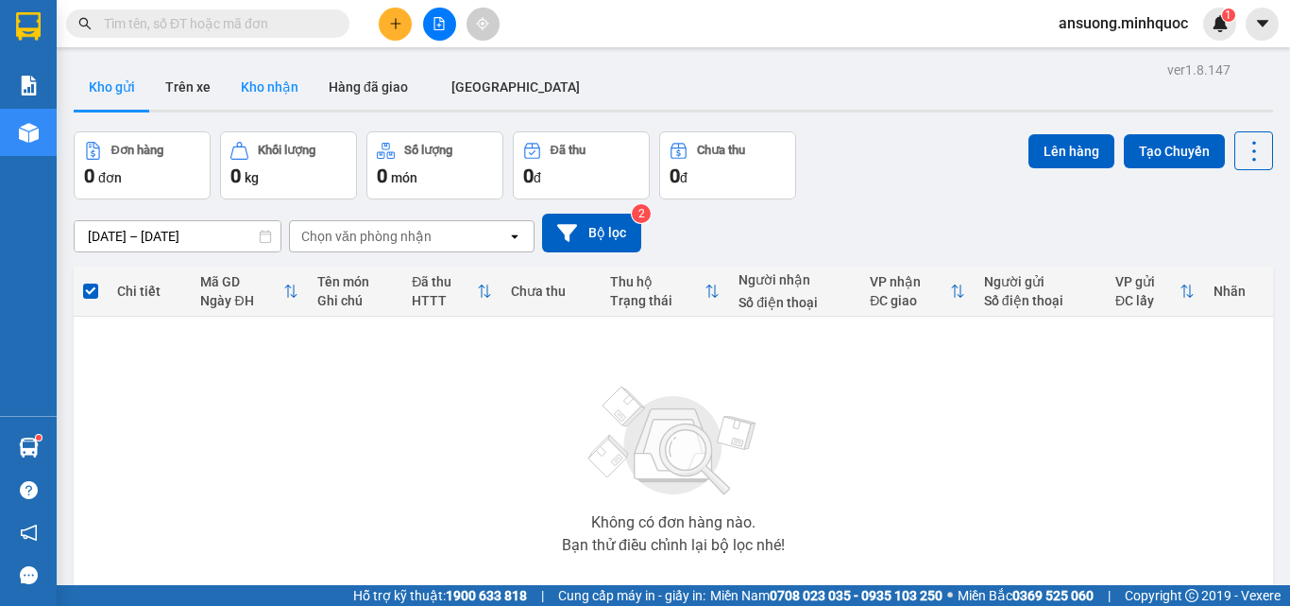
click at [269, 91] on button "Kho nhận" at bounding box center [270, 86] width 88 height 45
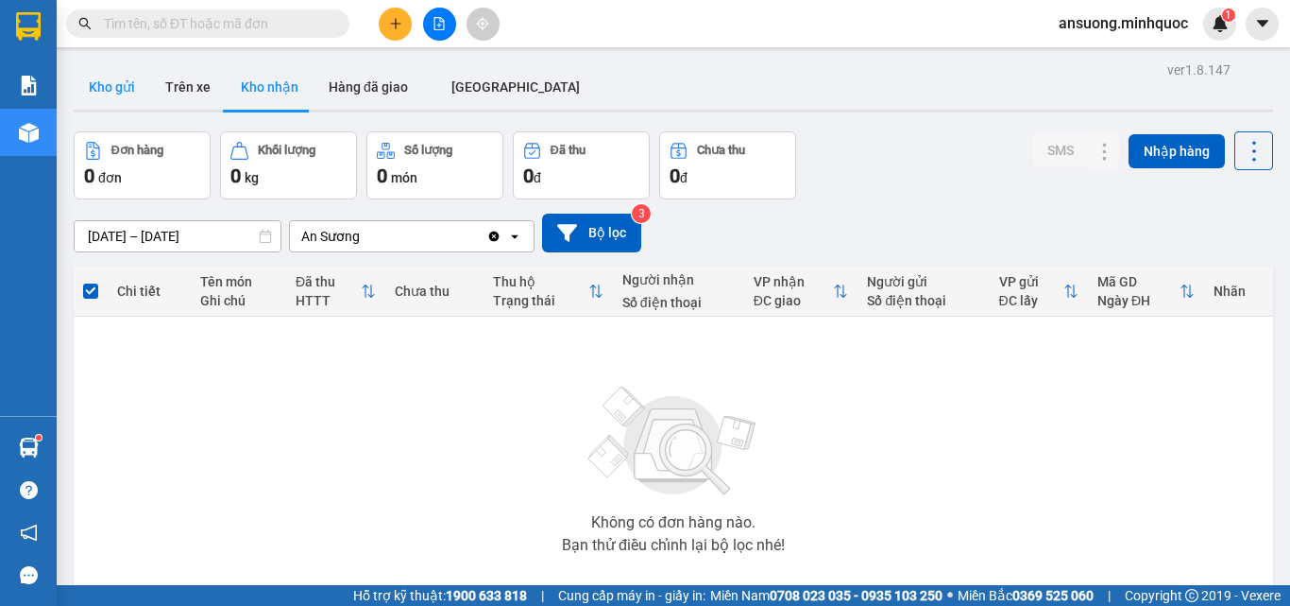
click at [93, 77] on button "Kho gửi" at bounding box center [112, 86] width 77 height 45
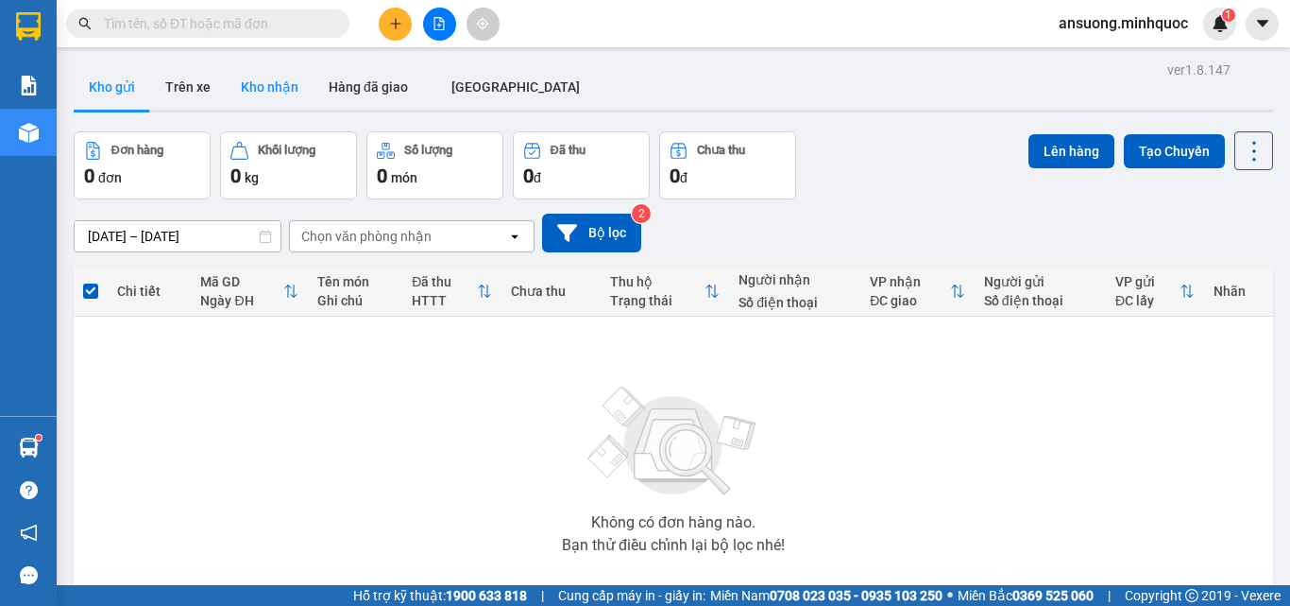
click at [243, 82] on button "Kho nhận" at bounding box center [270, 86] width 88 height 45
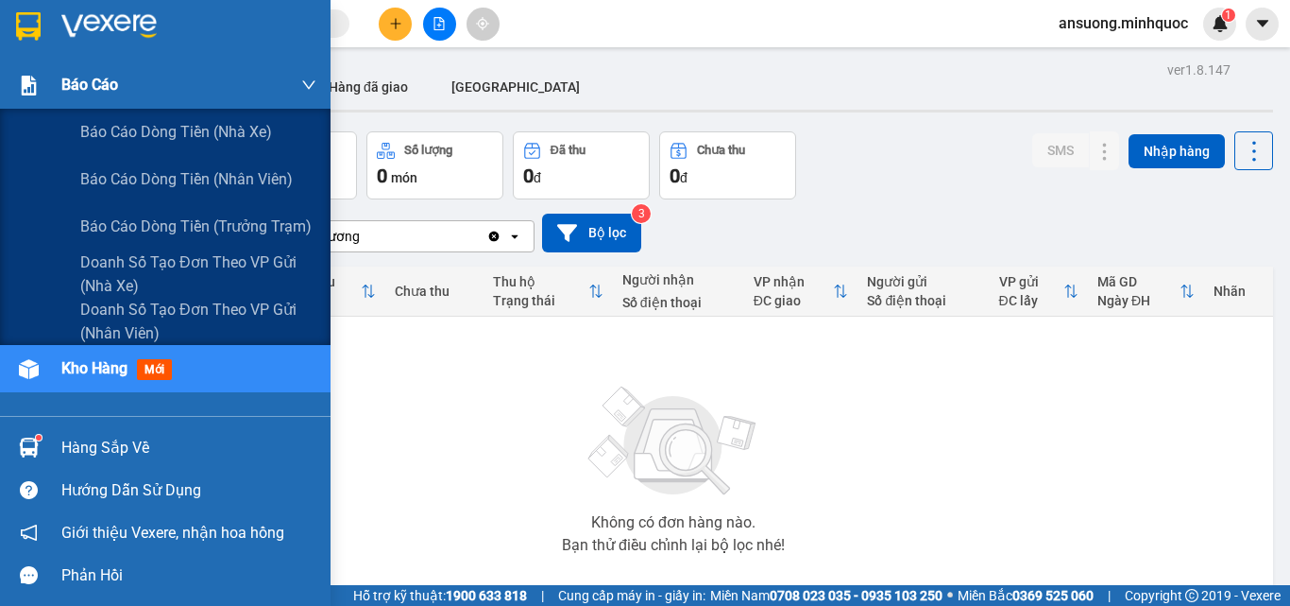
click at [89, 97] on div "Báo cáo" at bounding box center [188, 84] width 255 height 47
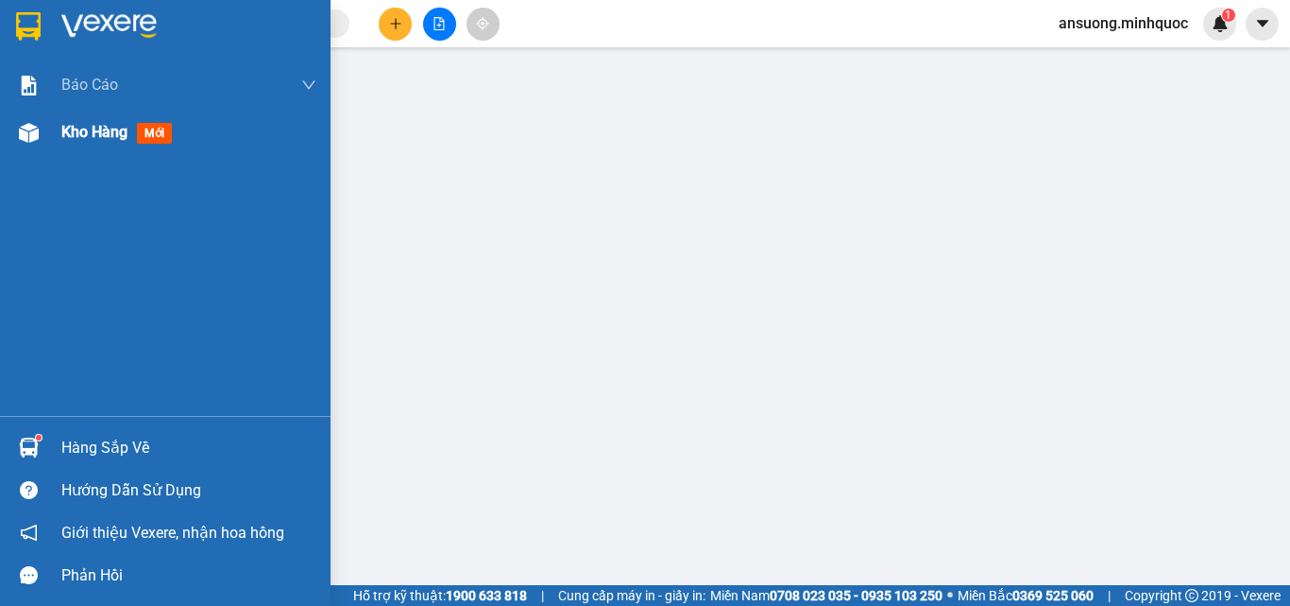
click at [3, 129] on div "Kho hàng mới" at bounding box center [165, 132] width 331 height 47
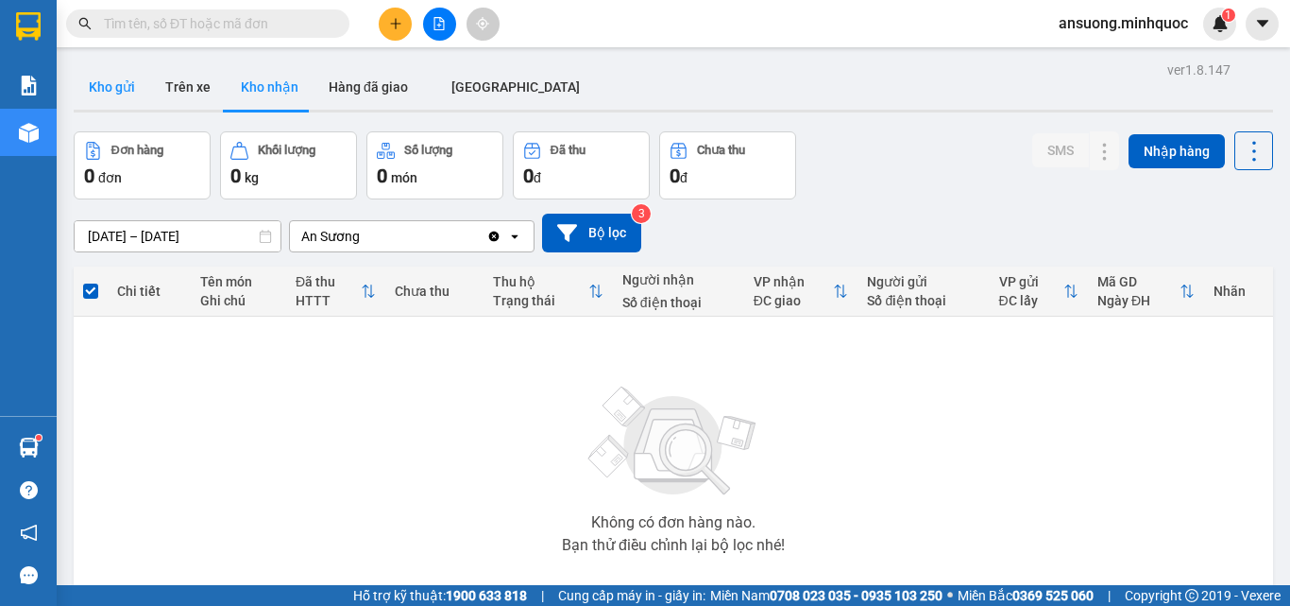
click at [112, 82] on button "Kho gửi" at bounding box center [112, 86] width 77 height 45
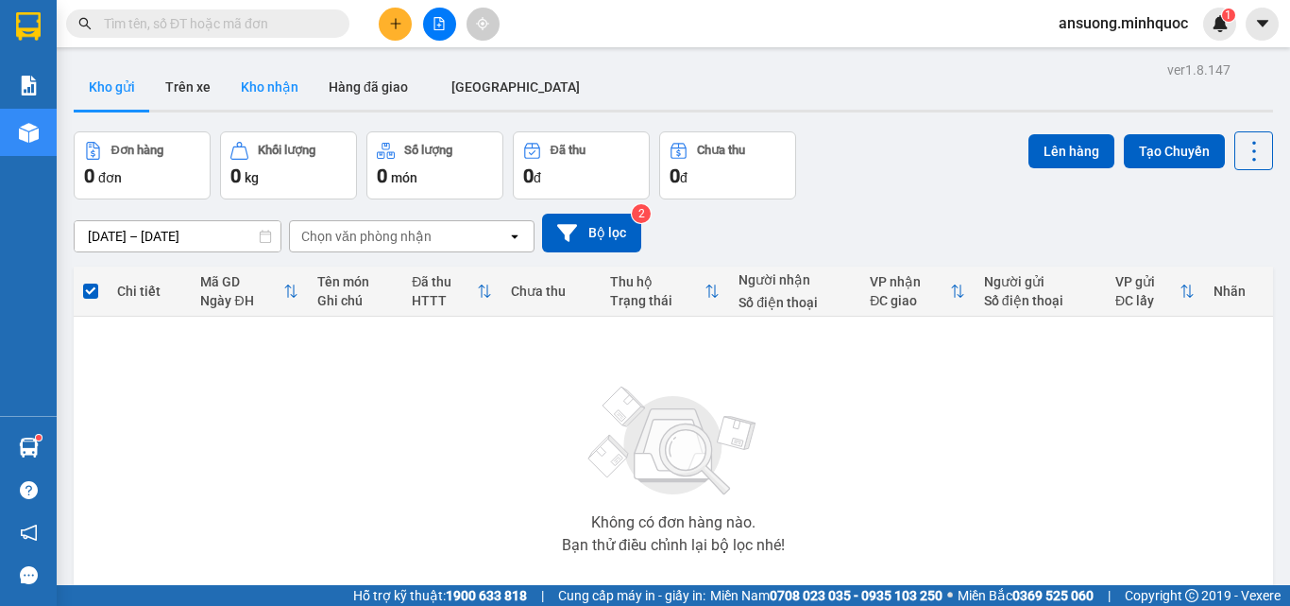
click at [259, 89] on button "Kho nhận" at bounding box center [270, 86] width 88 height 45
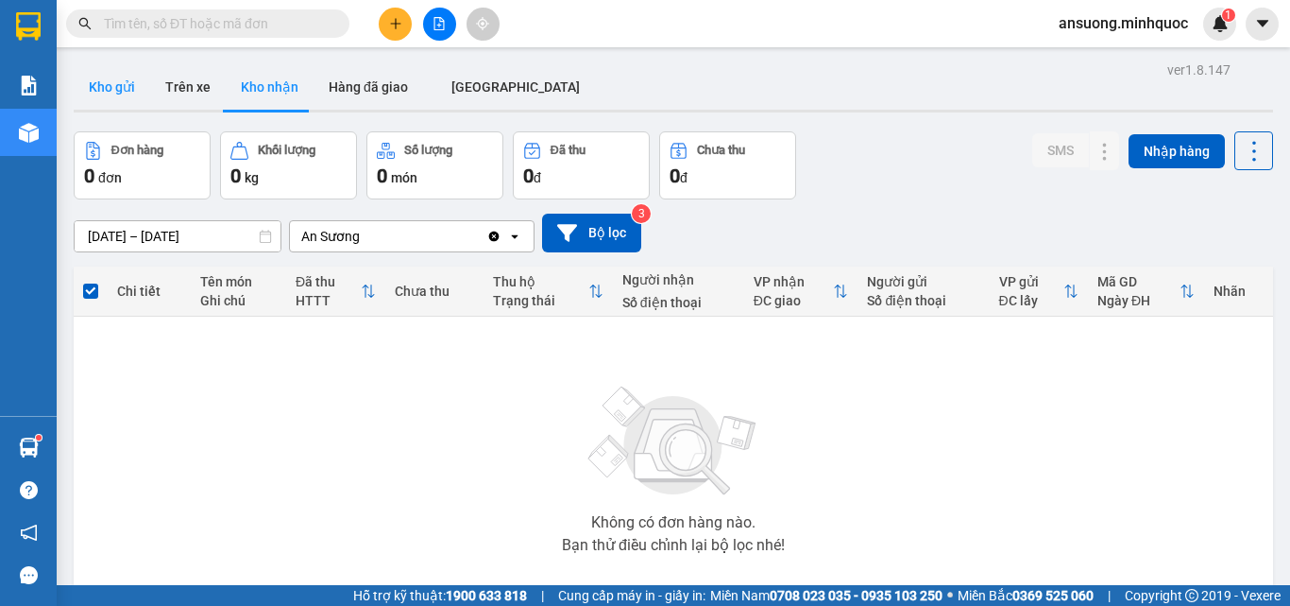
click at [99, 91] on button "Kho gửi" at bounding box center [112, 86] width 77 height 45
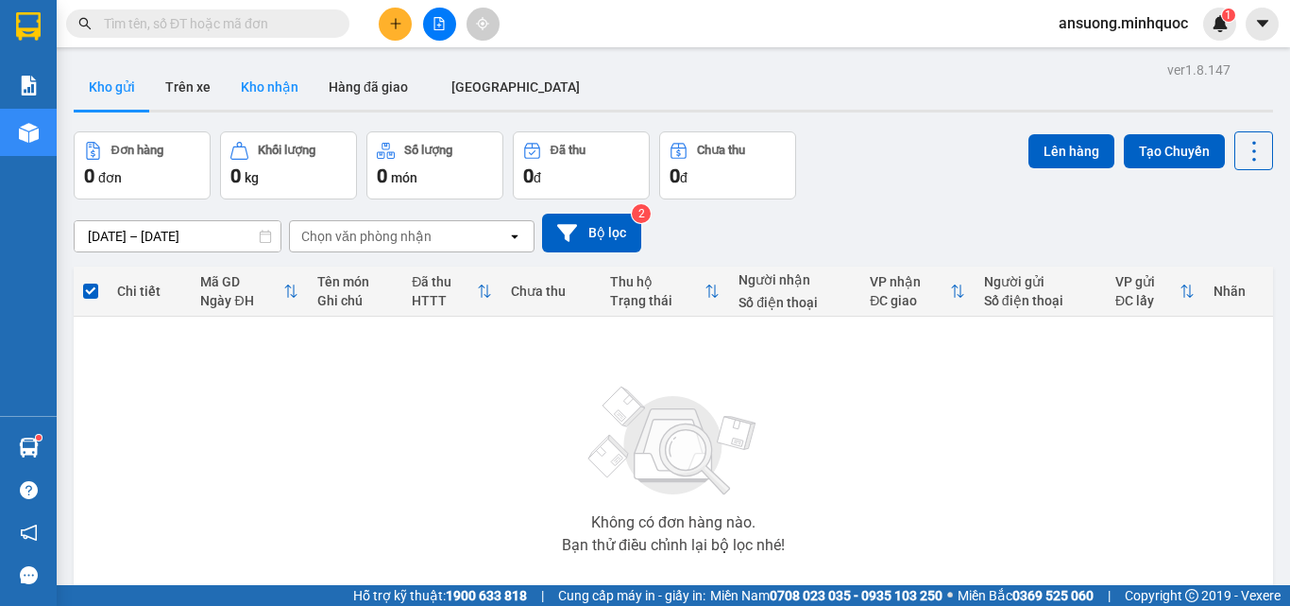
click at [261, 78] on button "Kho nhận" at bounding box center [270, 86] width 88 height 45
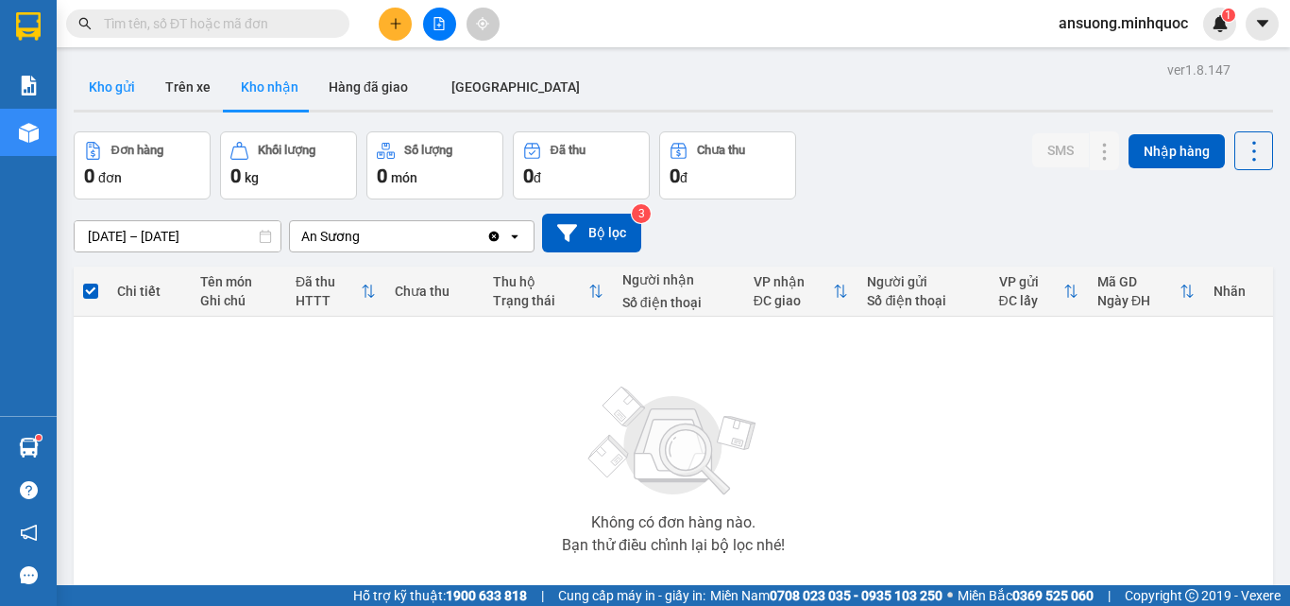
click at [111, 82] on button "Kho gửi" at bounding box center [112, 86] width 77 height 45
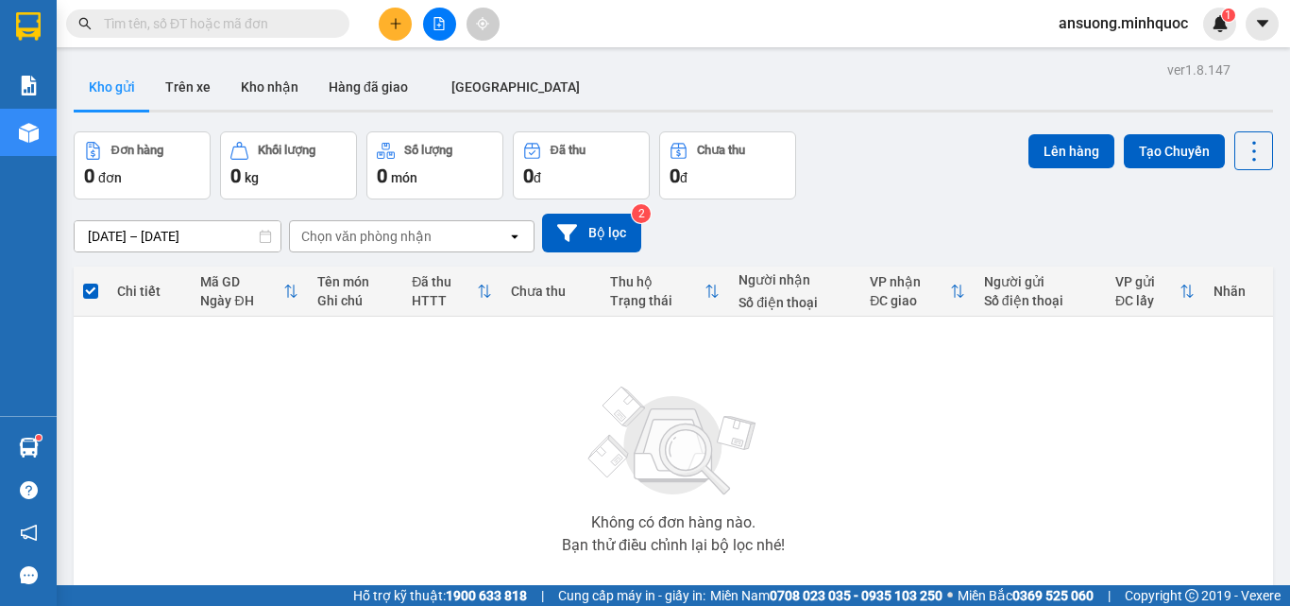
click at [882, 230] on div "12/10/2025 – 14/10/2025 Press the down arrow key to interact with the calendar …" at bounding box center [674, 232] width 1200 height 39
click at [273, 80] on button "Kho nhận" at bounding box center [270, 86] width 88 height 45
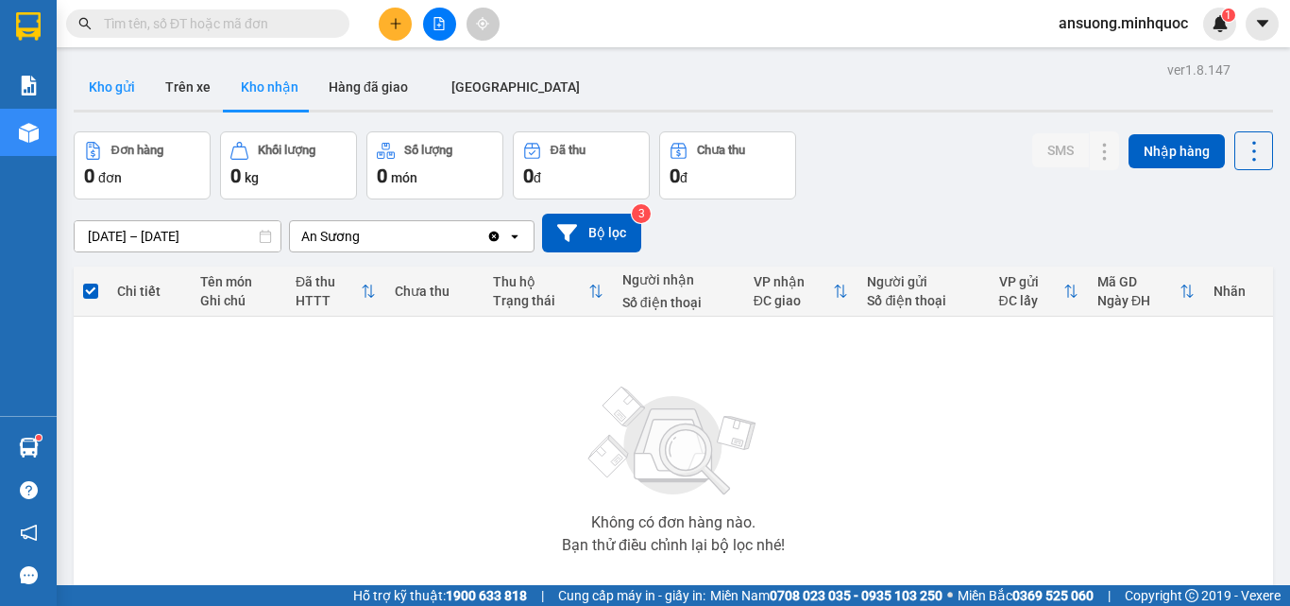
click at [100, 94] on button "Kho gửi" at bounding box center [112, 86] width 77 height 45
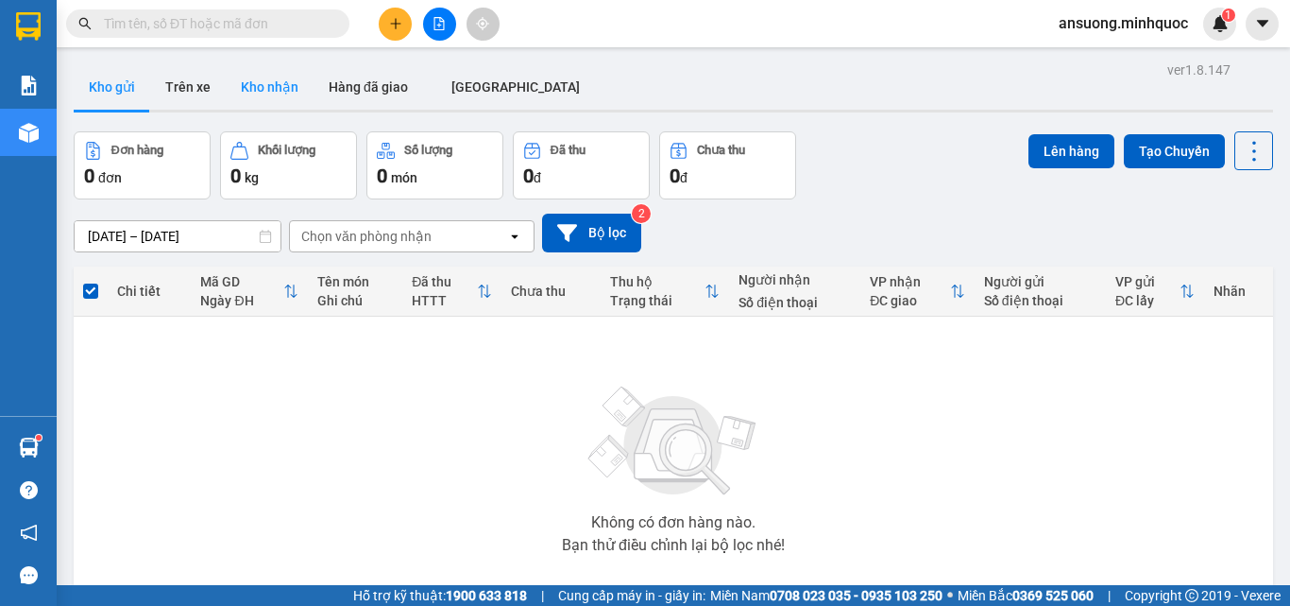
click at [267, 104] on button "Kho nhận" at bounding box center [270, 86] width 88 height 45
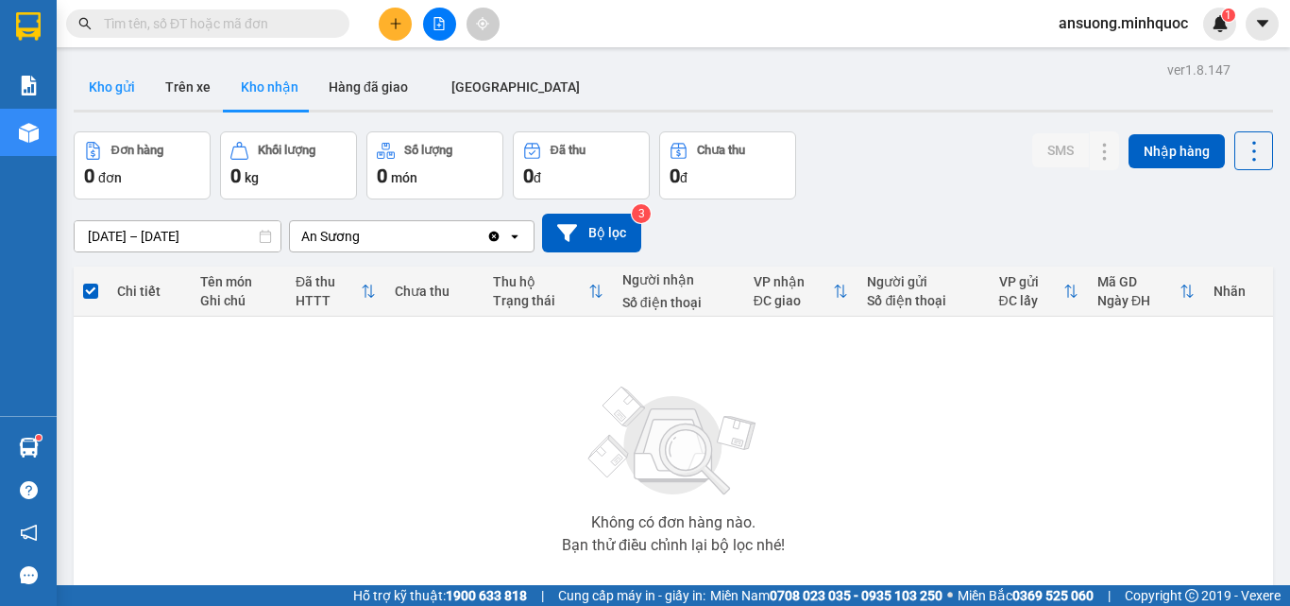
click at [118, 83] on button "Kho gửi" at bounding box center [112, 86] width 77 height 45
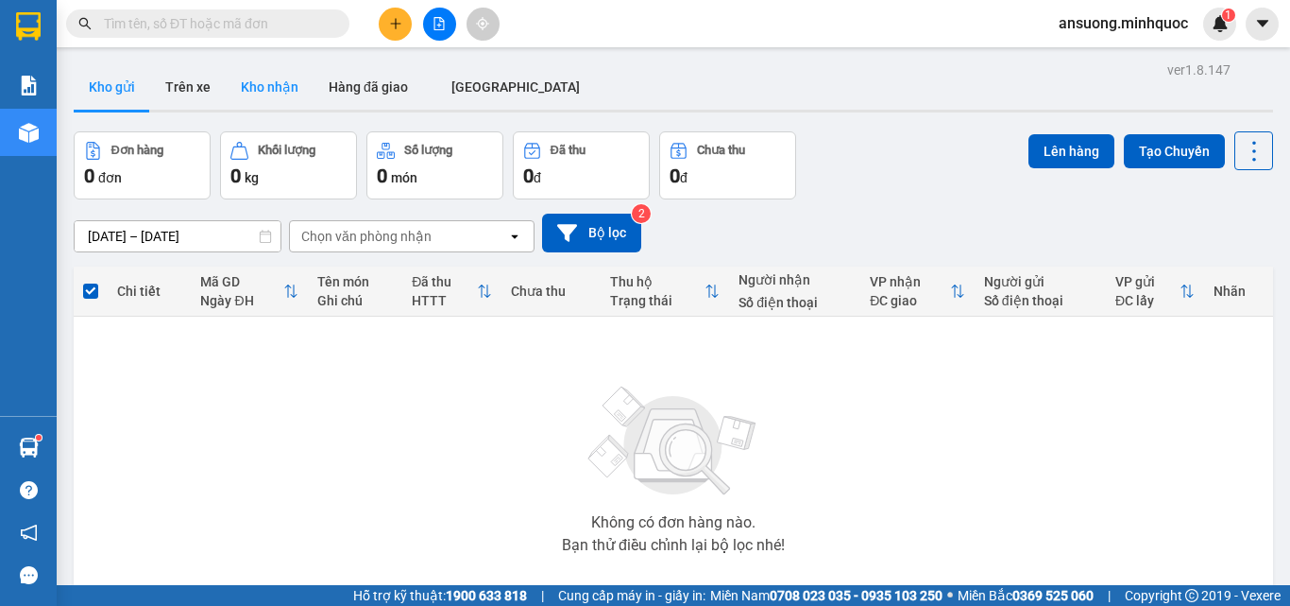
click at [250, 96] on button "Kho nhận" at bounding box center [270, 86] width 88 height 45
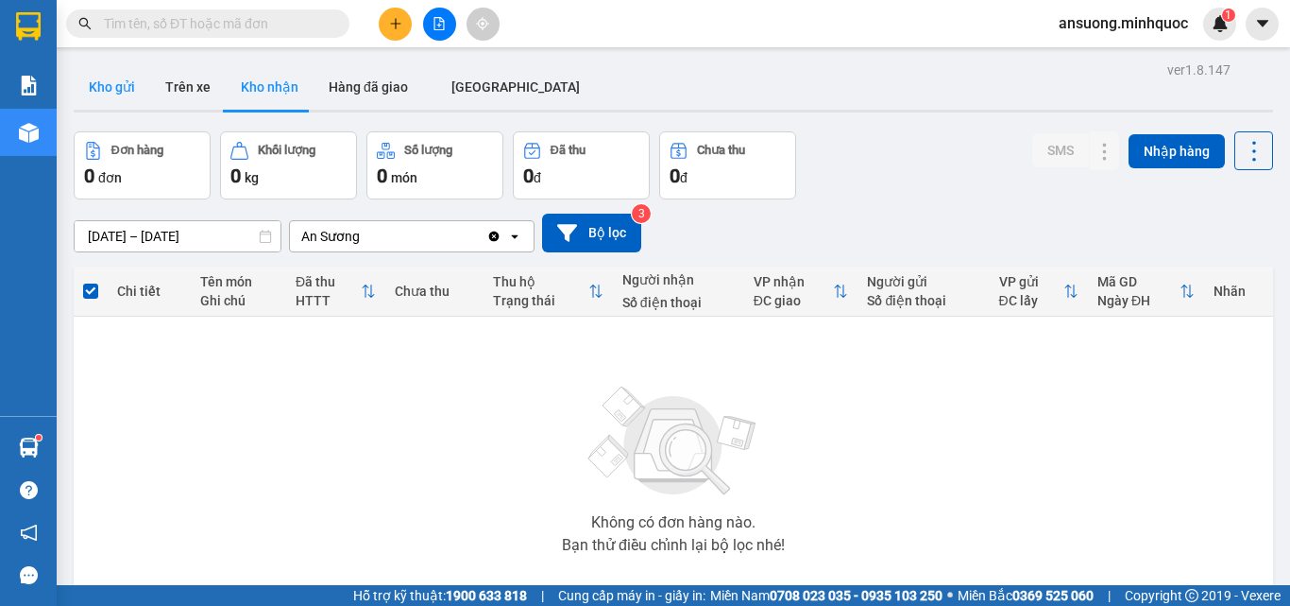
click at [122, 89] on button "Kho gửi" at bounding box center [112, 86] width 77 height 45
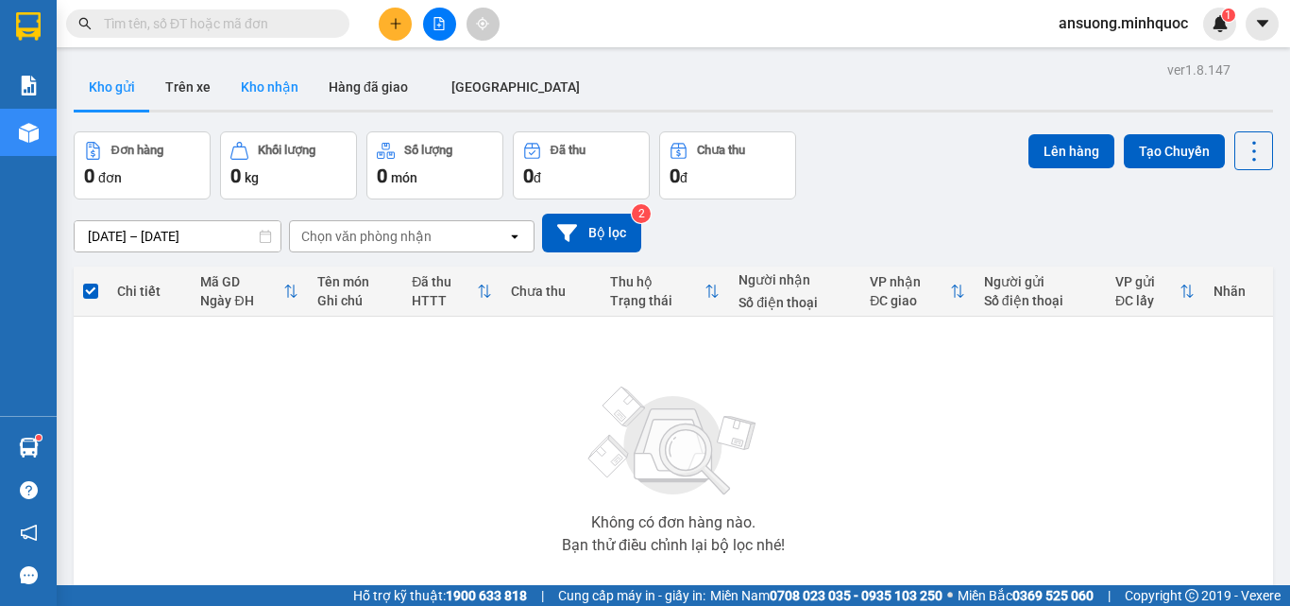
click at [232, 103] on button "Kho nhận" at bounding box center [270, 86] width 88 height 45
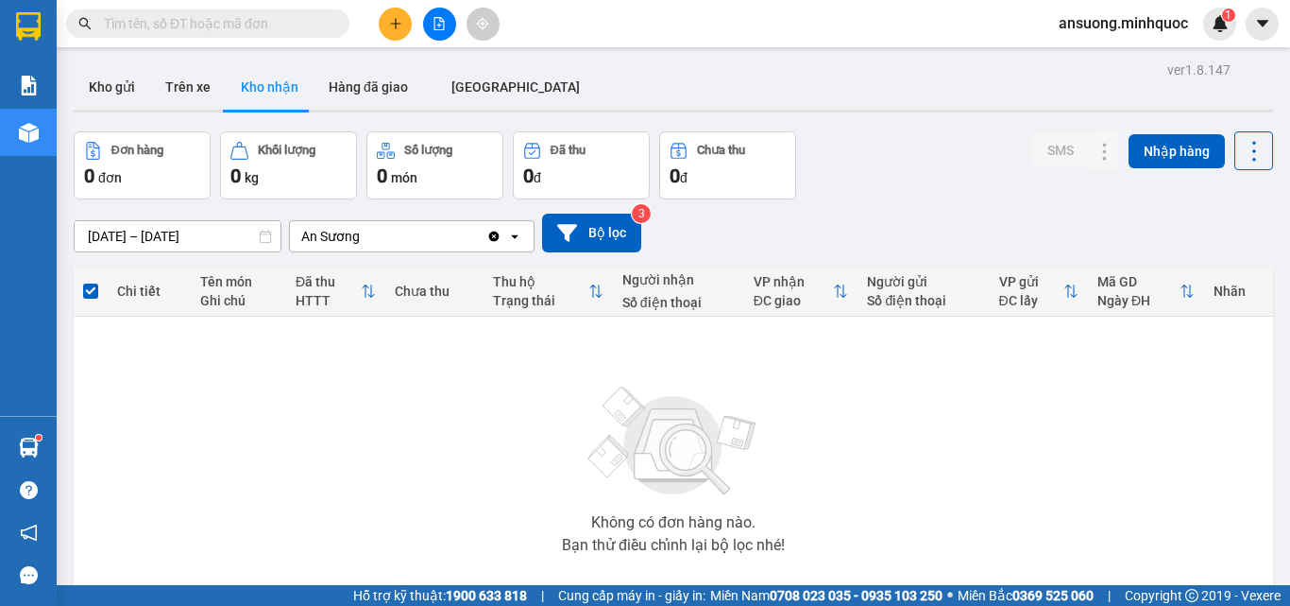
click at [60, 80] on main "ver 1.8.147 Kho gửi Trên xe Kho nhận Hàng đã giao ĐÀ NẴNG Đơn hàng 0 đơn Khối l…" at bounding box center [645, 292] width 1290 height 585
click at [126, 89] on button "Kho gửi" at bounding box center [112, 86] width 77 height 45
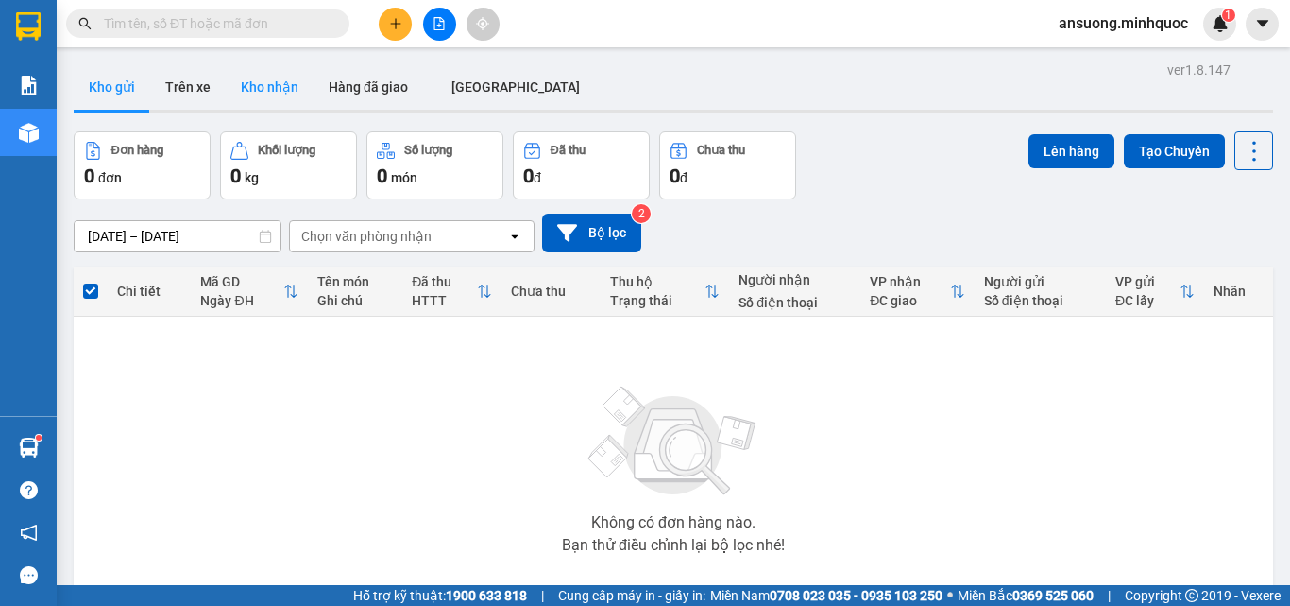
click at [250, 108] on button "Kho nhận" at bounding box center [270, 86] width 88 height 45
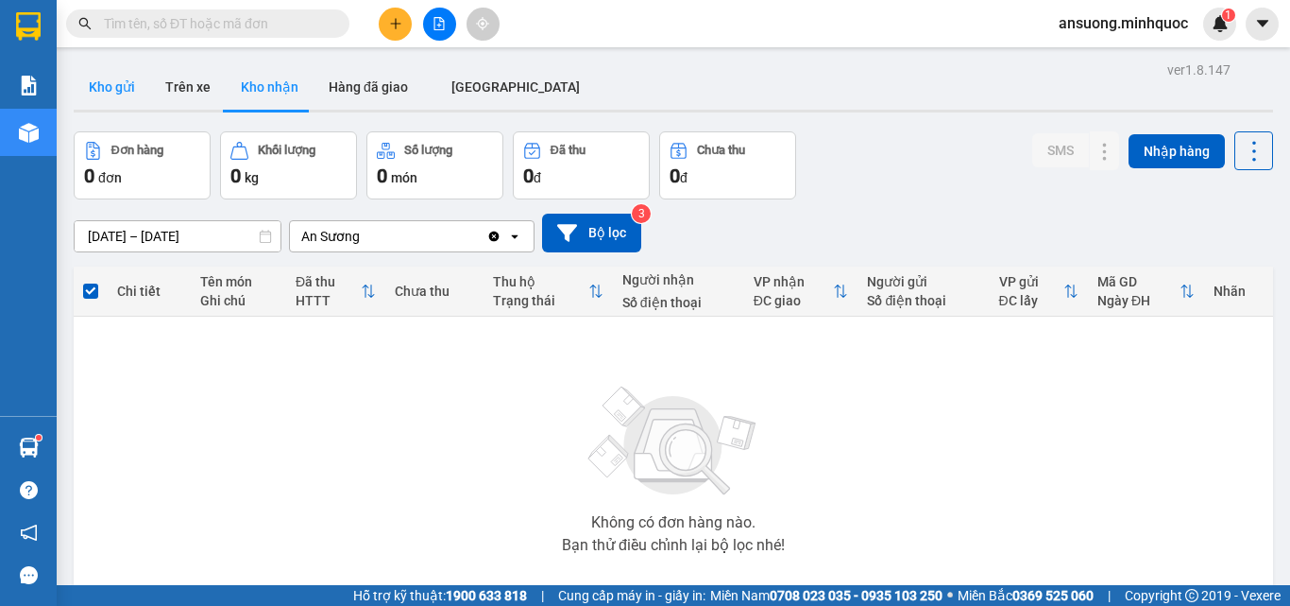
click at [102, 88] on button "Kho gửi" at bounding box center [112, 86] width 77 height 45
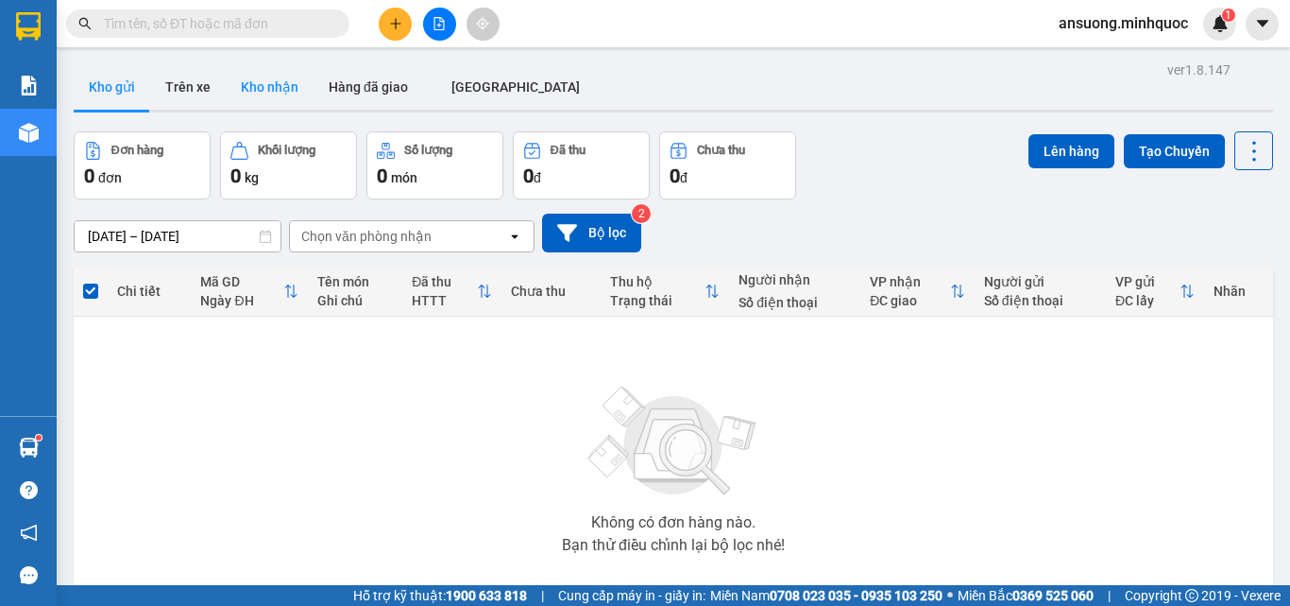
click at [254, 108] on button "Kho nhận" at bounding box center [270, 86] width 88 height 45
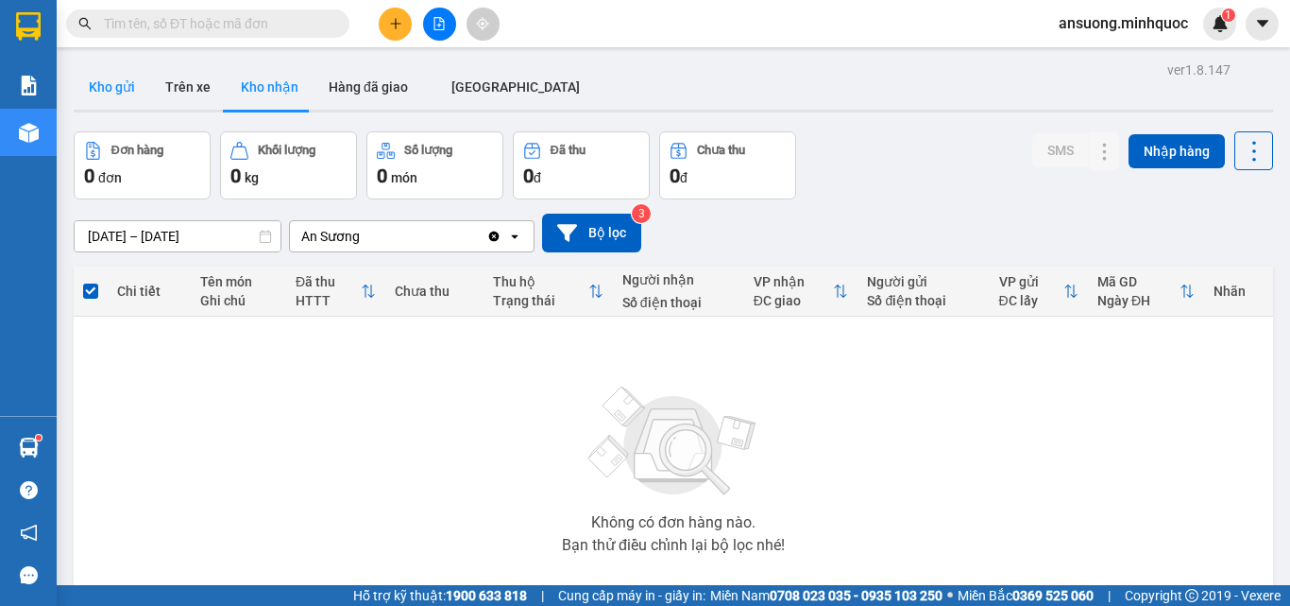
click at [114, 96] on button "Kho gửi" at bounding box center [112, 86] width 77 height 45
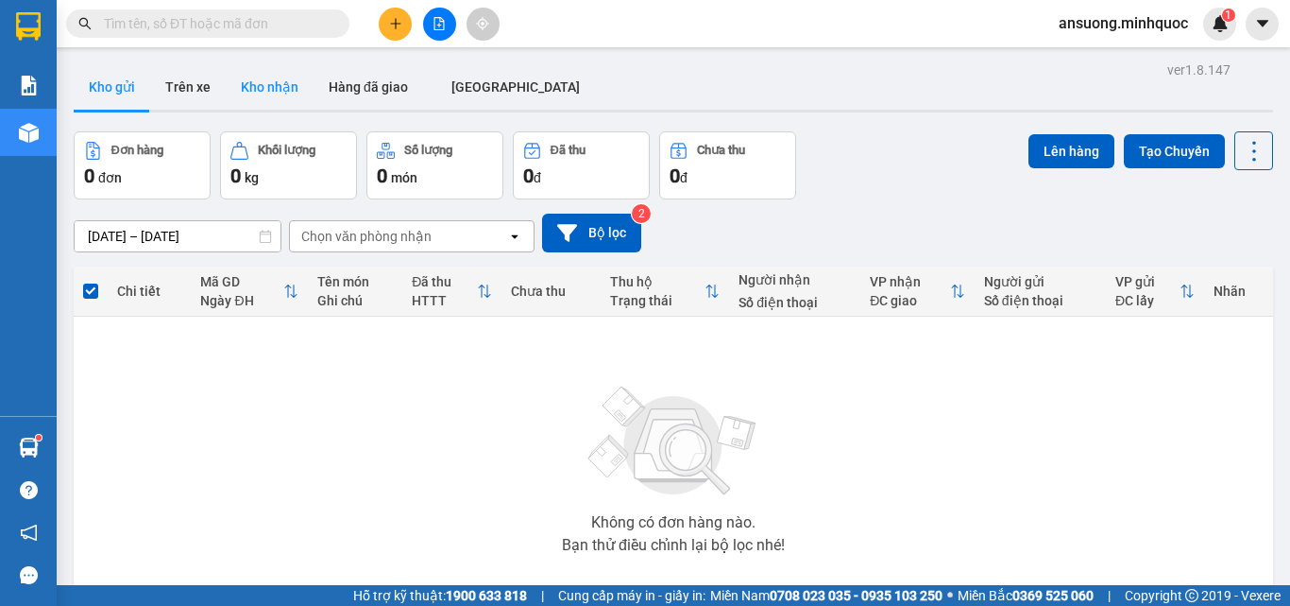
click at [266, 83] on button "Kho nhận" at bounding box center [270, 86] width 88 height 45
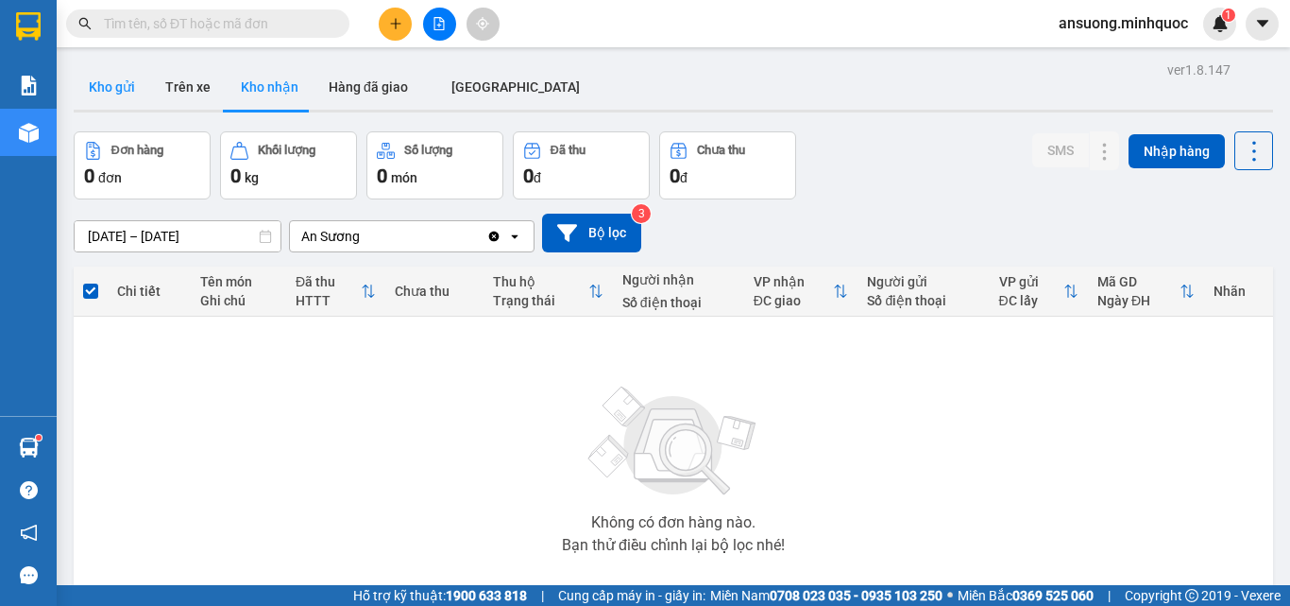
click at [111, 97] on button "Kho gửi" at bounding box center [112, 86] width 77 height 45
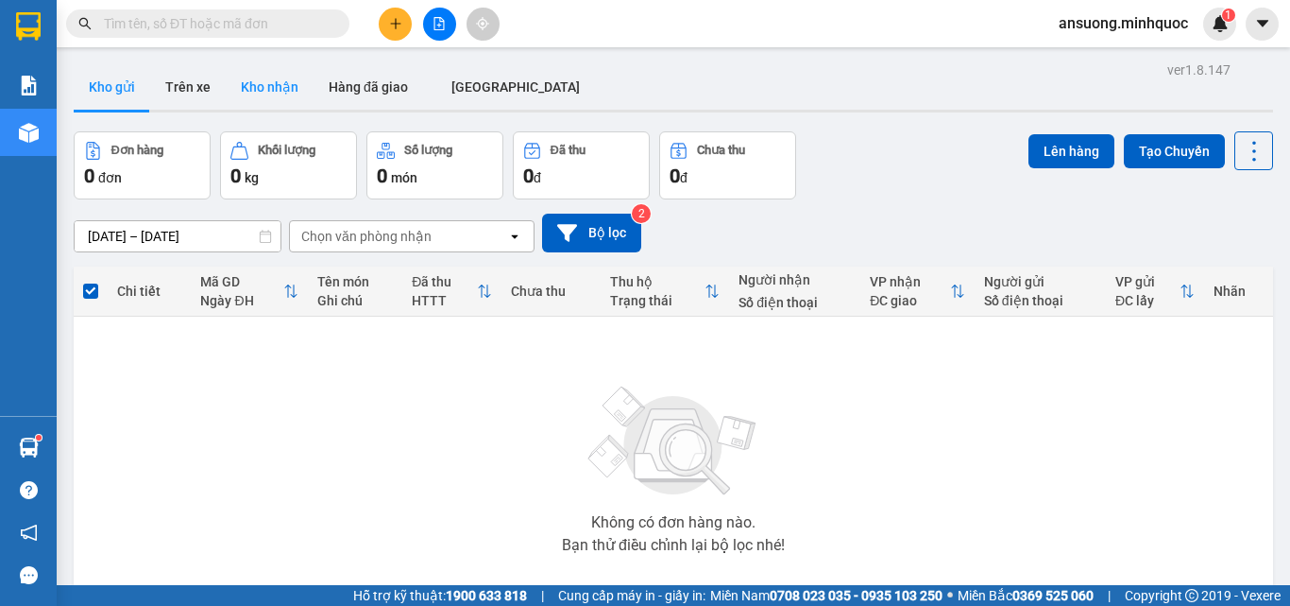
click at [269, 89] on button "Kho nhận" at bounding box center [270, 86] width 88 height 45
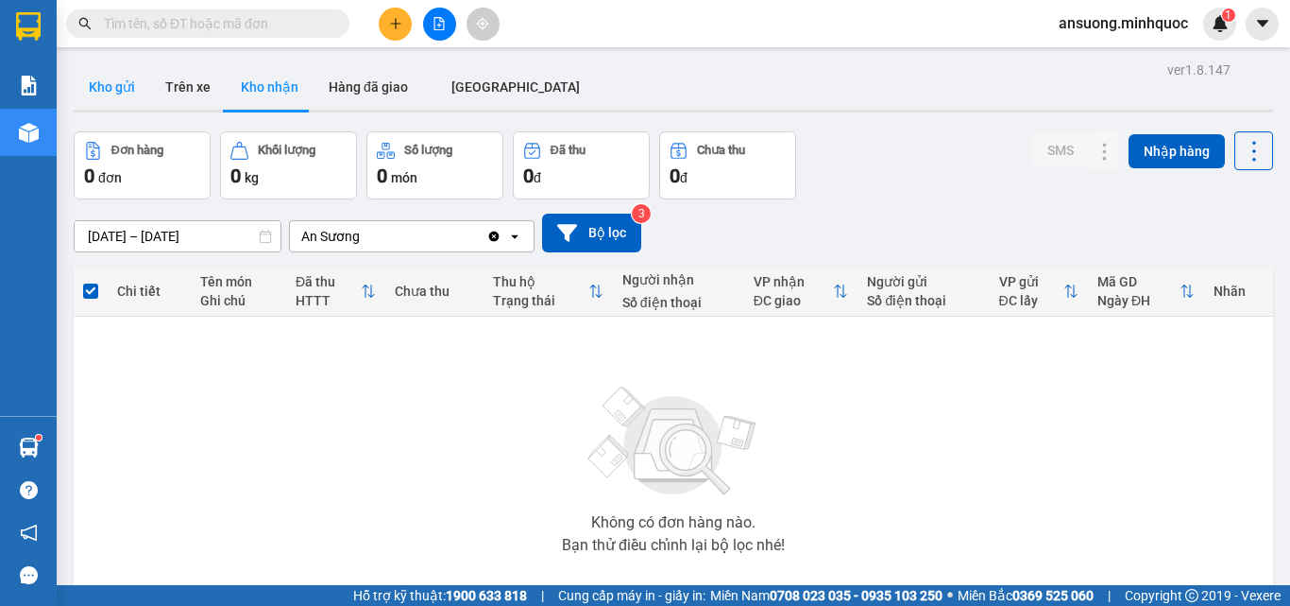
click at [130, 102] on button "Kho gửi" at bounding box center [112, 86] width 77 height 45
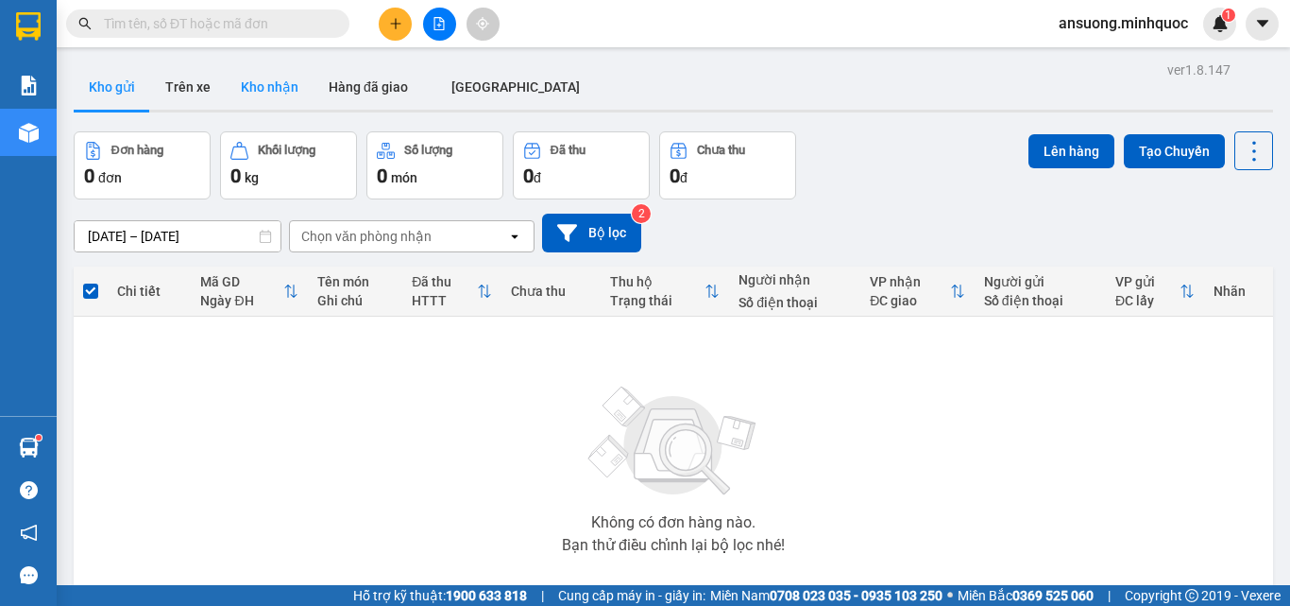
click at [265, 90] on button "Kho nhận" at bounding box center [270, 86] width 88 height 45
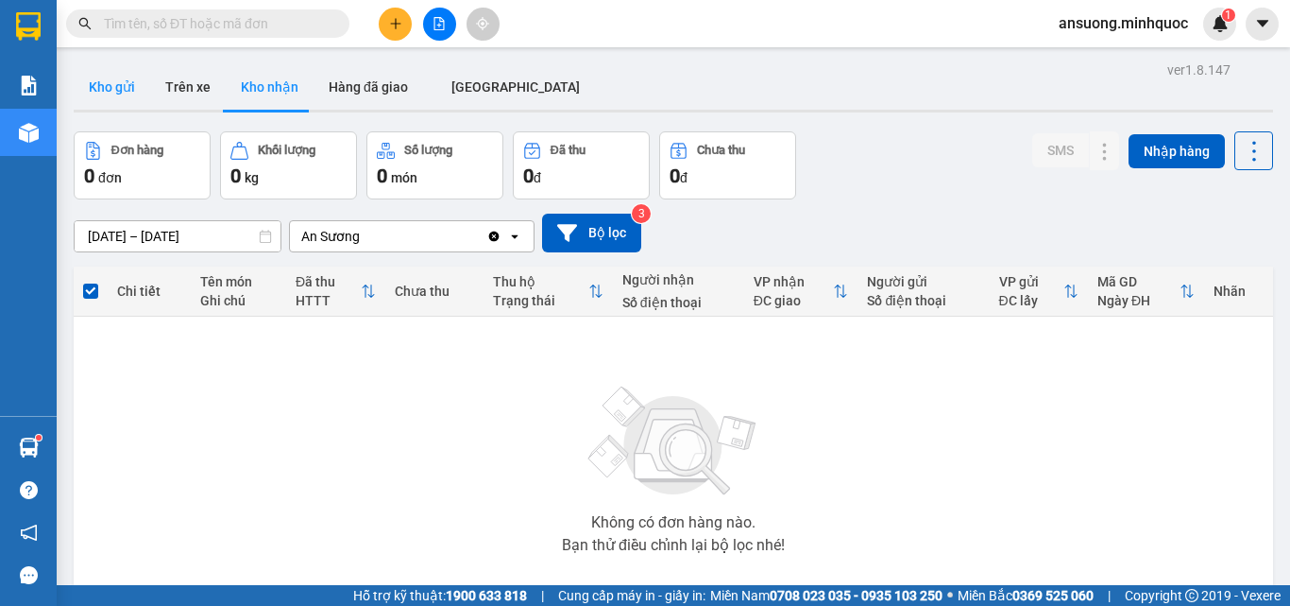
click at [118, 82] on button "Kho gửi" at bounding box center [112, 86] width 77 height 45
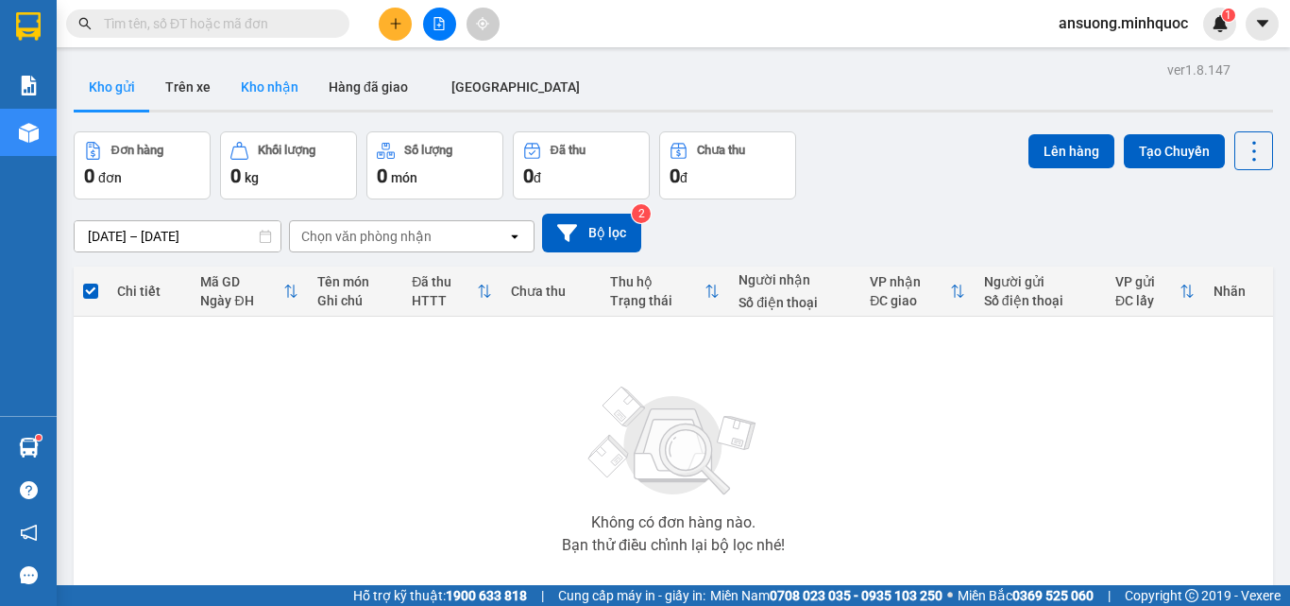
click at [284, 74] on button "Kho nhận" at bounding box center [270, 86] width 88 height 45
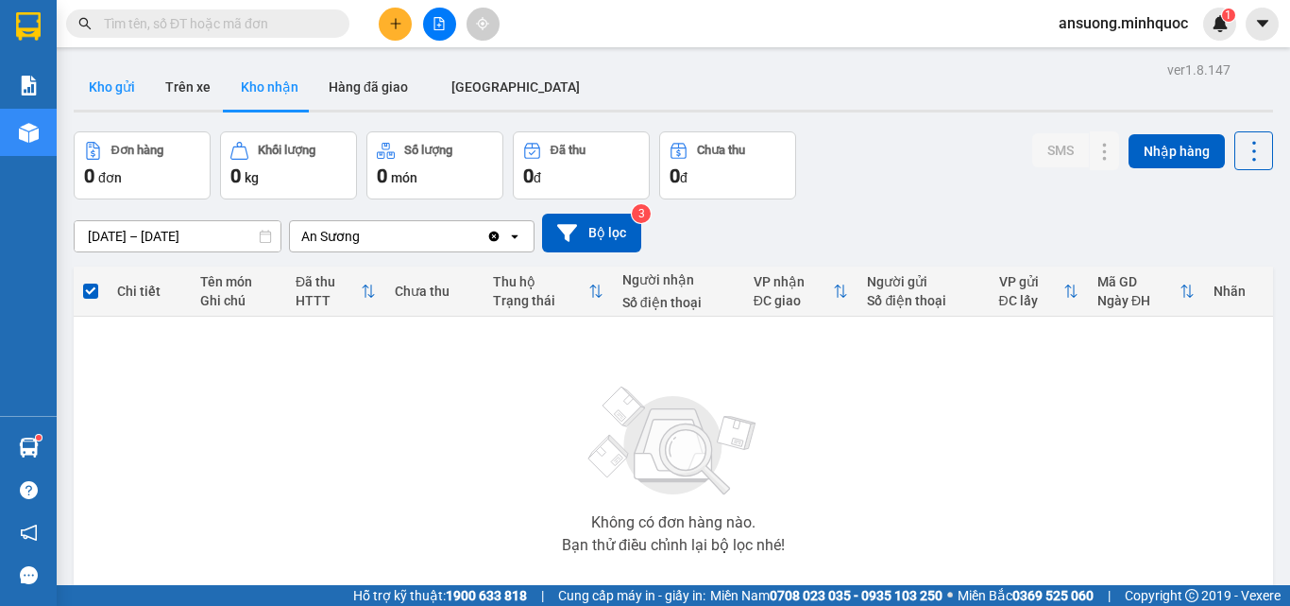
click at [105, 94] on button "Kho gửi" at bounding box center [112, 86] width 77 height 45
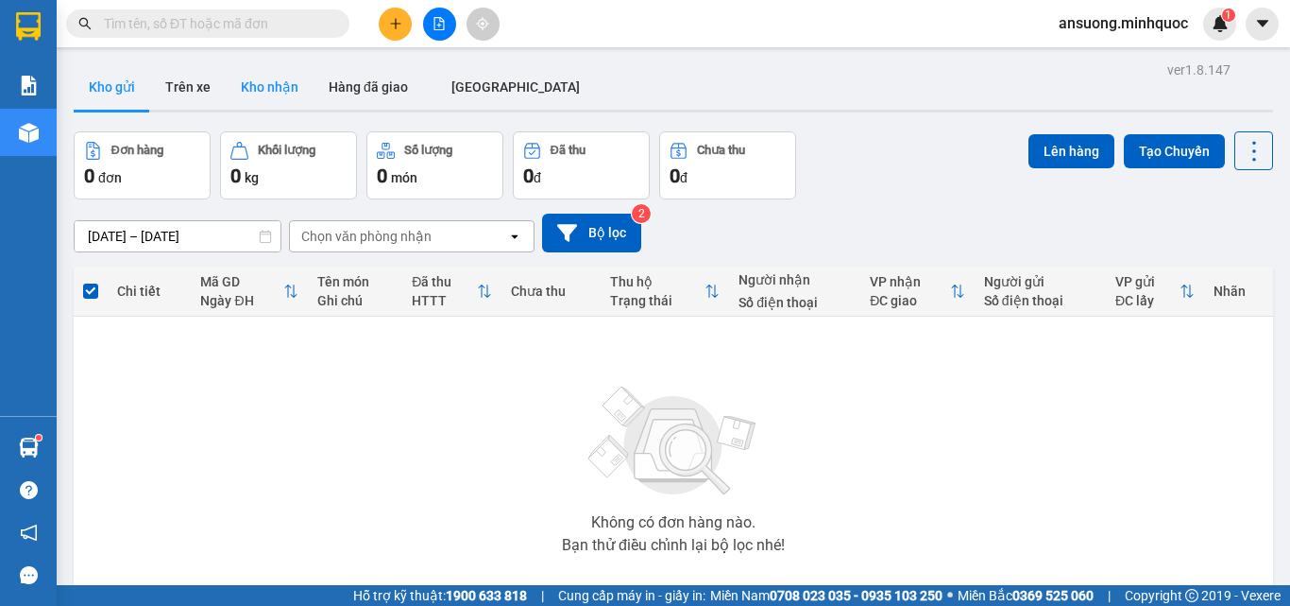
click at [263, 94] on button "Kho nhận" at bounding box center [270, 86] width 88 height 45
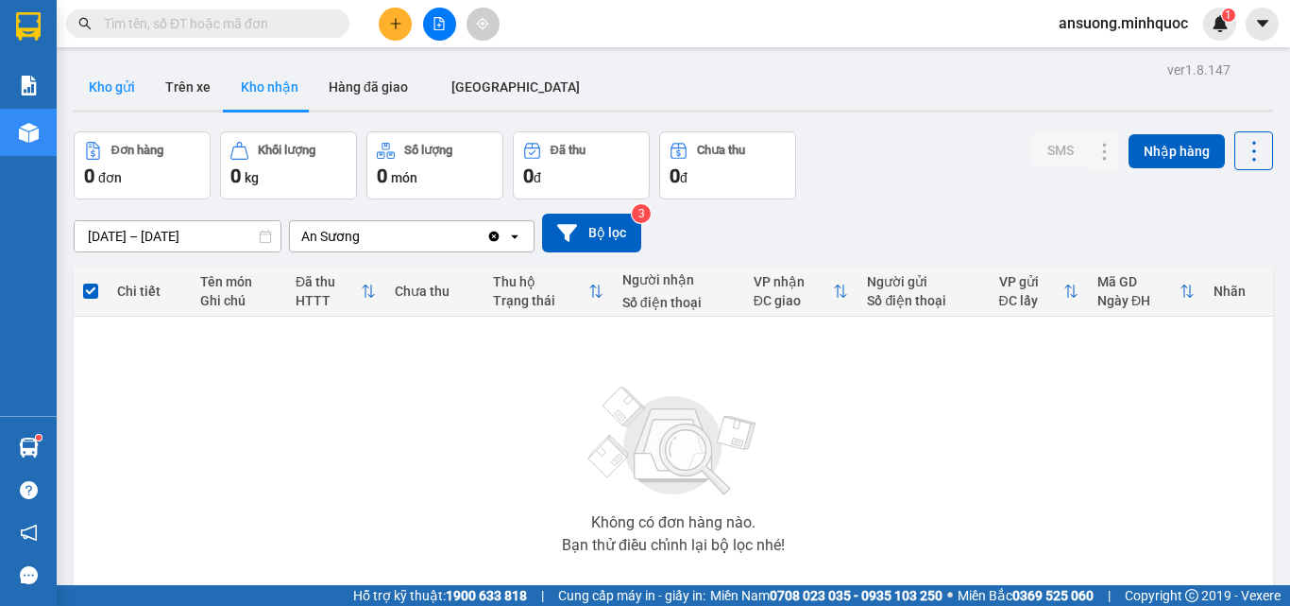
click at [119, 92] on button "Kho gửi" at bounding box center [112, 86] width 77 height 45
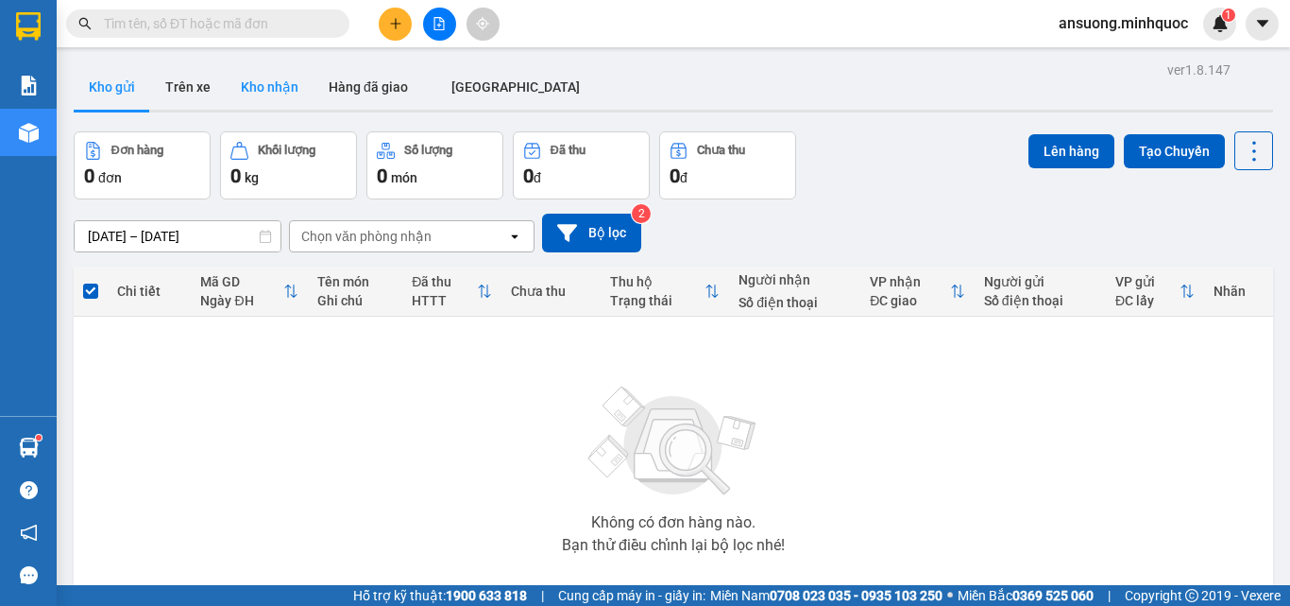
click at [268, 87] on button "Kho nhận" at bounding box center [270, 86] width 88 height 45
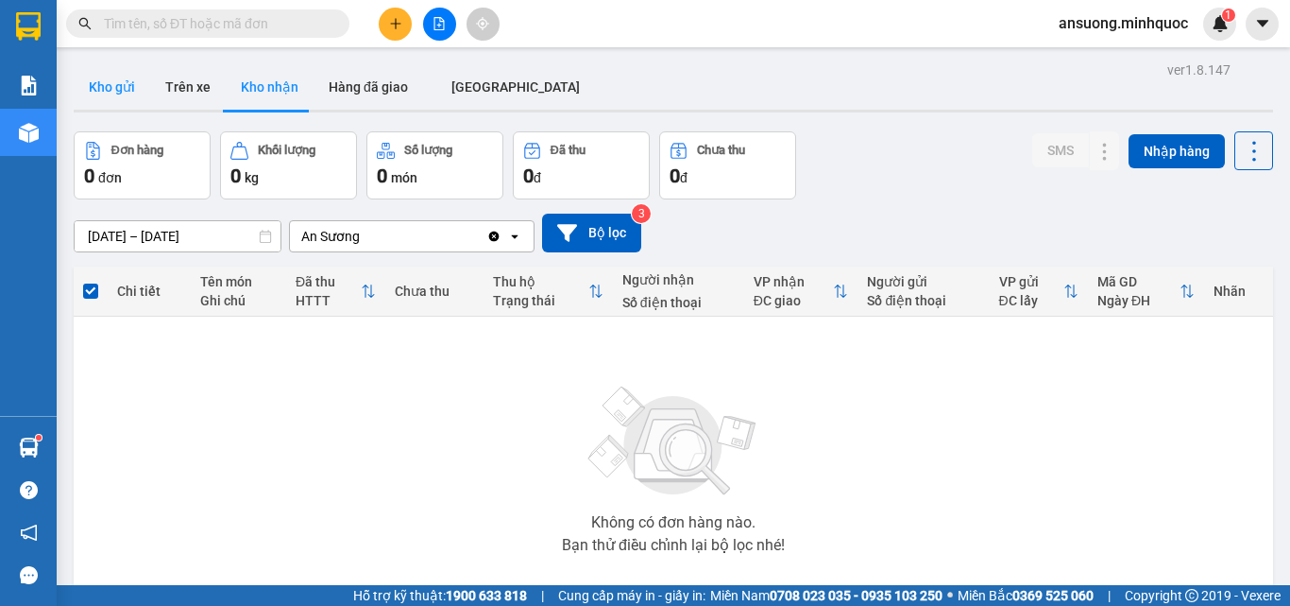
click at [103, 77] on button "Kho gửi" at bounding box center [112, 86] width 77 height 45
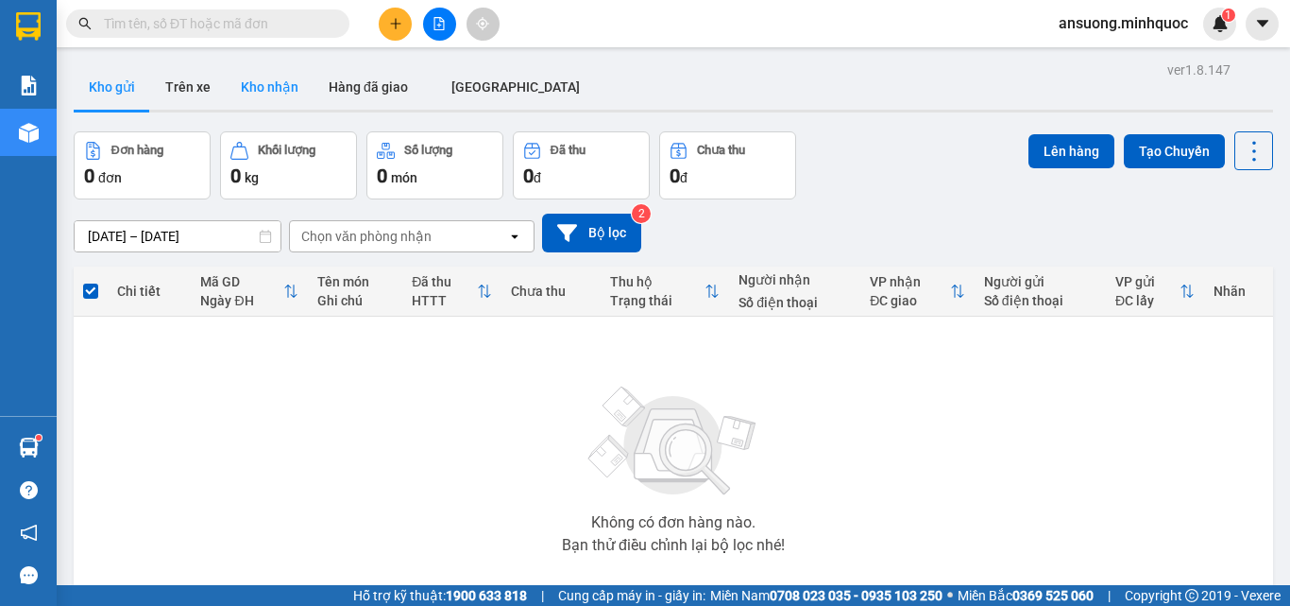
click at [253, 72] on button "Kho nhận" at bounding box center [270, 86] width 88 height 45
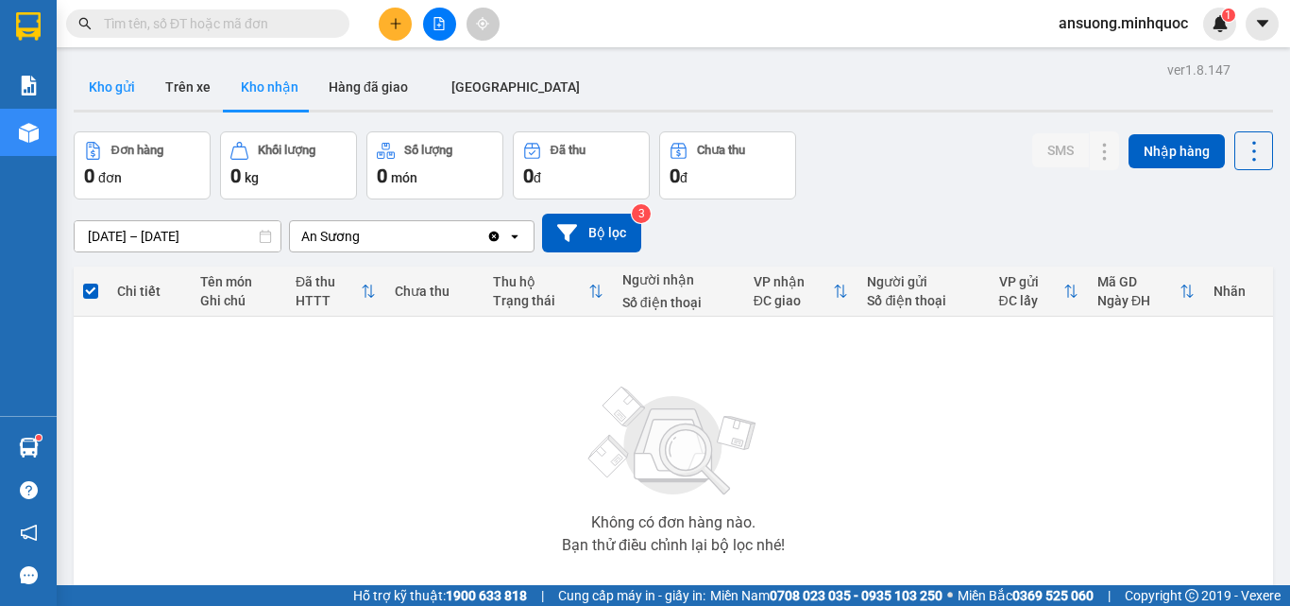
click at [89, 77] on button "Kho gửi" at bounding box center [112, 86] width 77 height 45
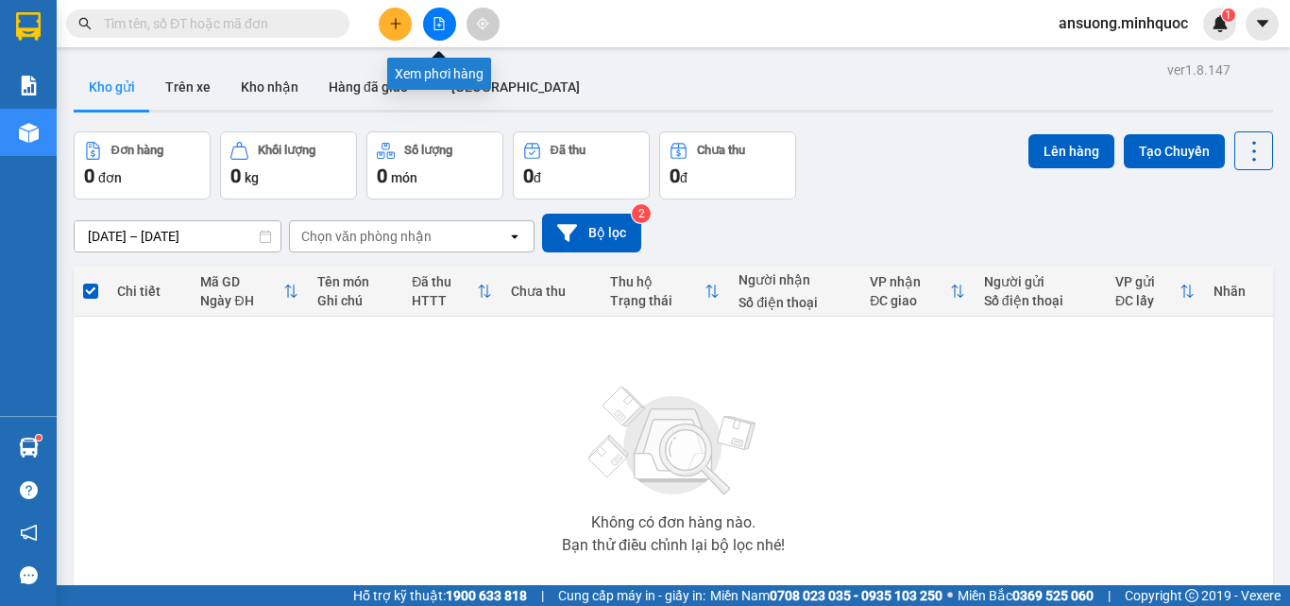
click at [442, 17] on icon "file-add" at bounding box center [439, 23] width 13 height 13
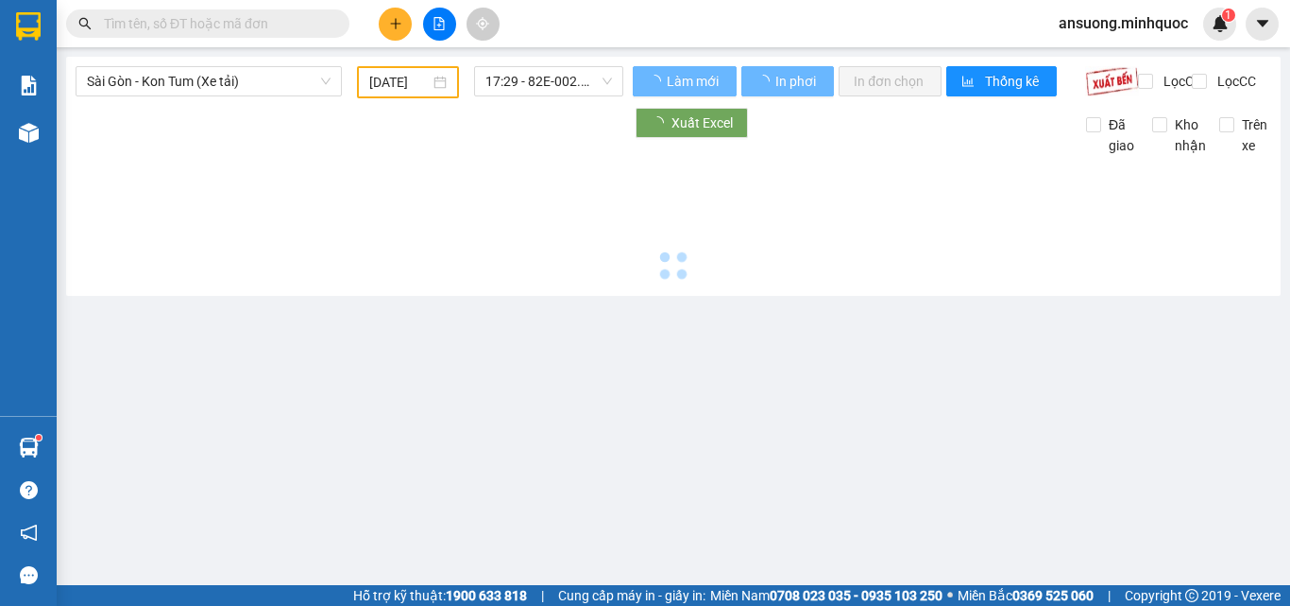
type input "[DATE]"
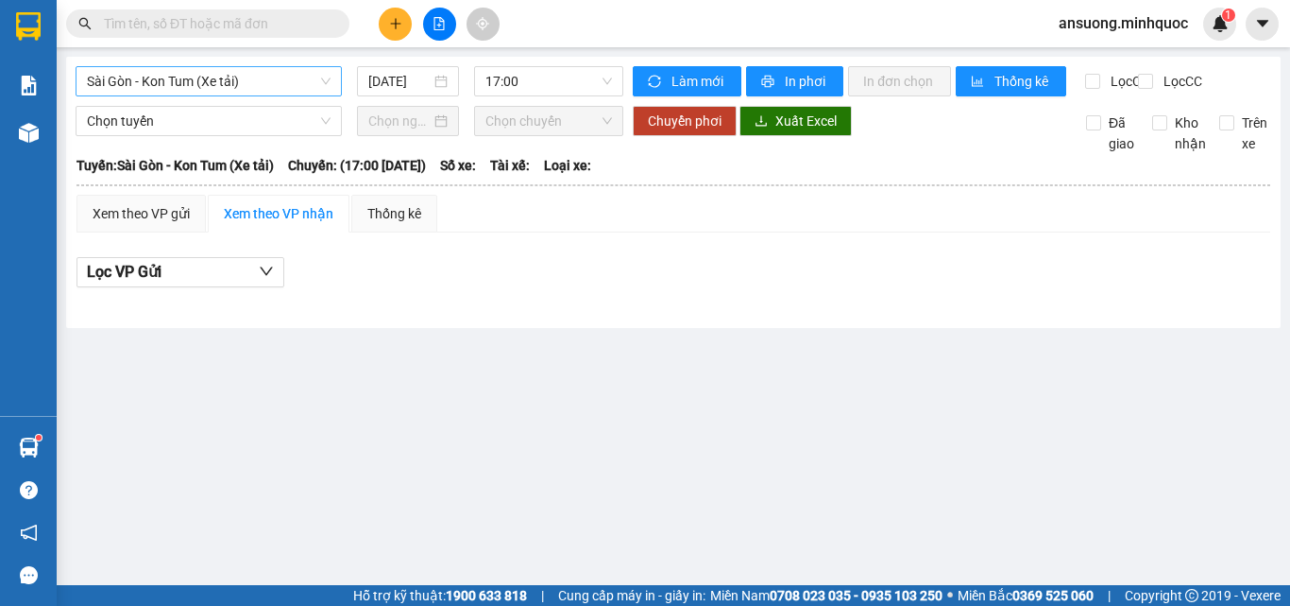
click at [142, 72] on span "Sài Gòn - Kon Tum (Xe tải)" at bounding box center [209, 81] width 244 height 28
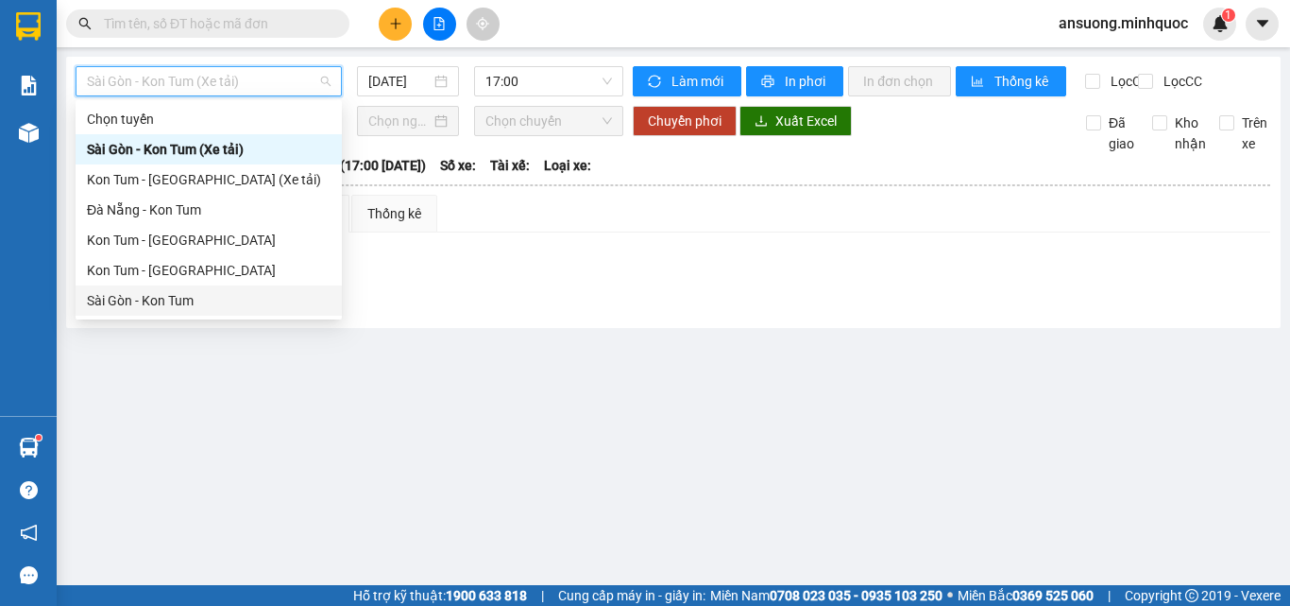
drag, startPoint x: 117, startPoint y: 305, endPoint x: 341, endPoint y: 144, distance: 276.1
click at [118, 299] on div "Sài Gòn - Kon Tum" at bounding box center [209, 300] width 244 height 21
type input "[DATE]"
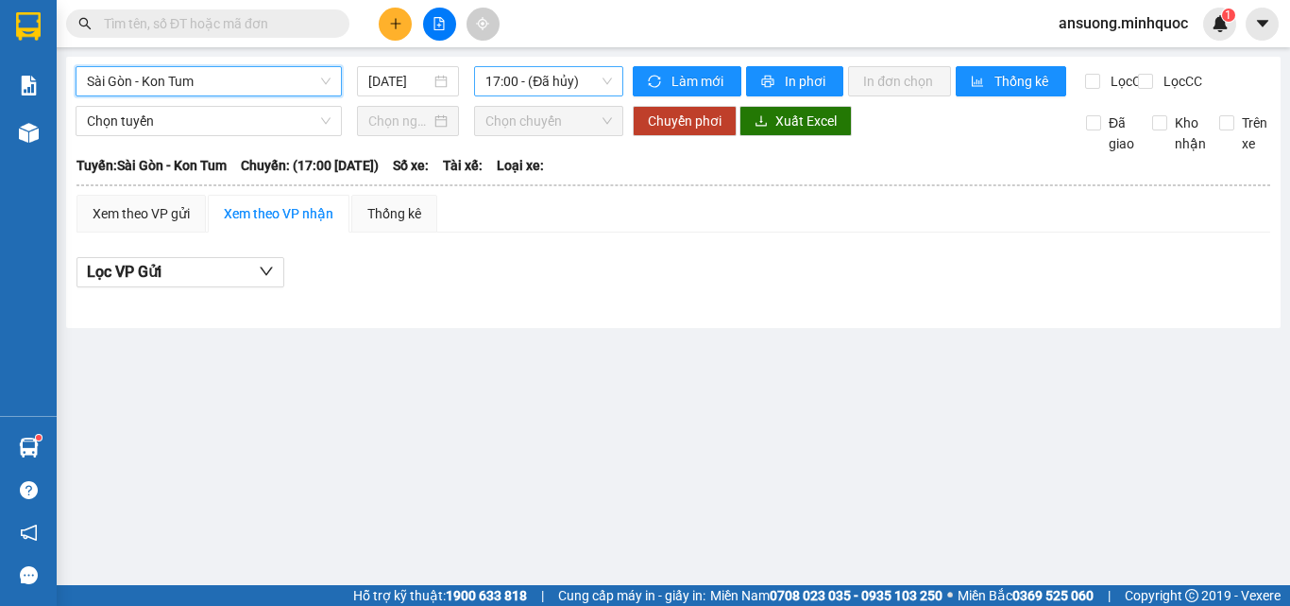
click at [535, 74] on span "17:00 - (Đã hủy)" at bounding box center [549, 81] width 127 height 28
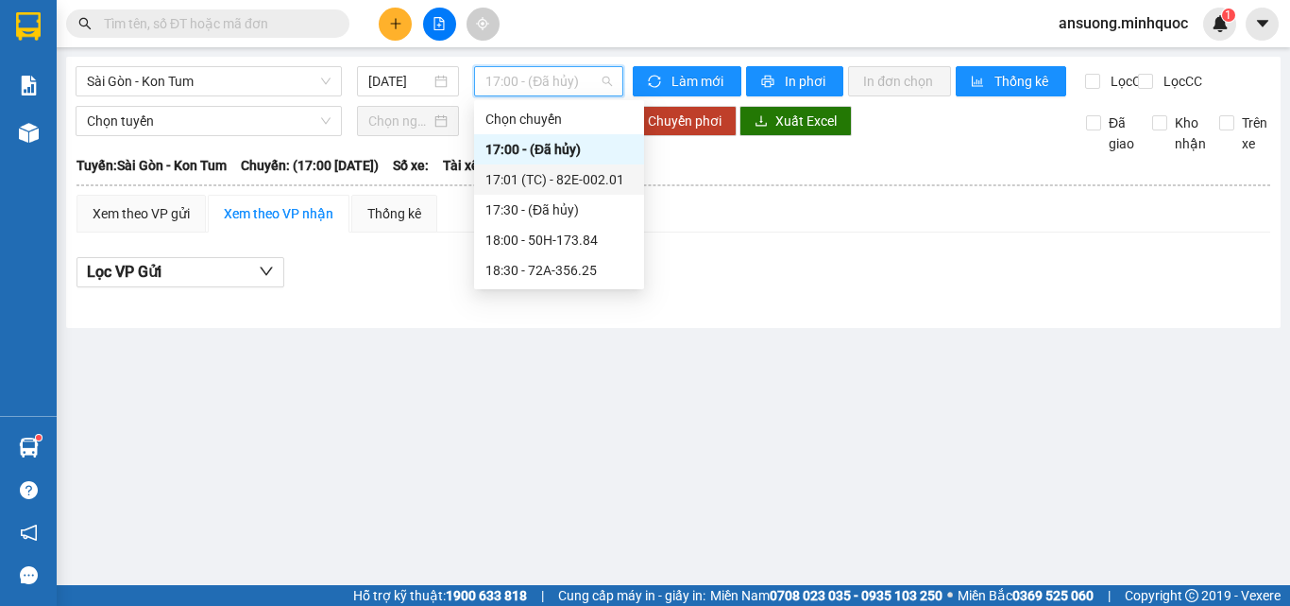
click at [590, 179] on div "17:01 (TC) - 82E-002.01" at bounding box center [559, 179] width 147 height 21
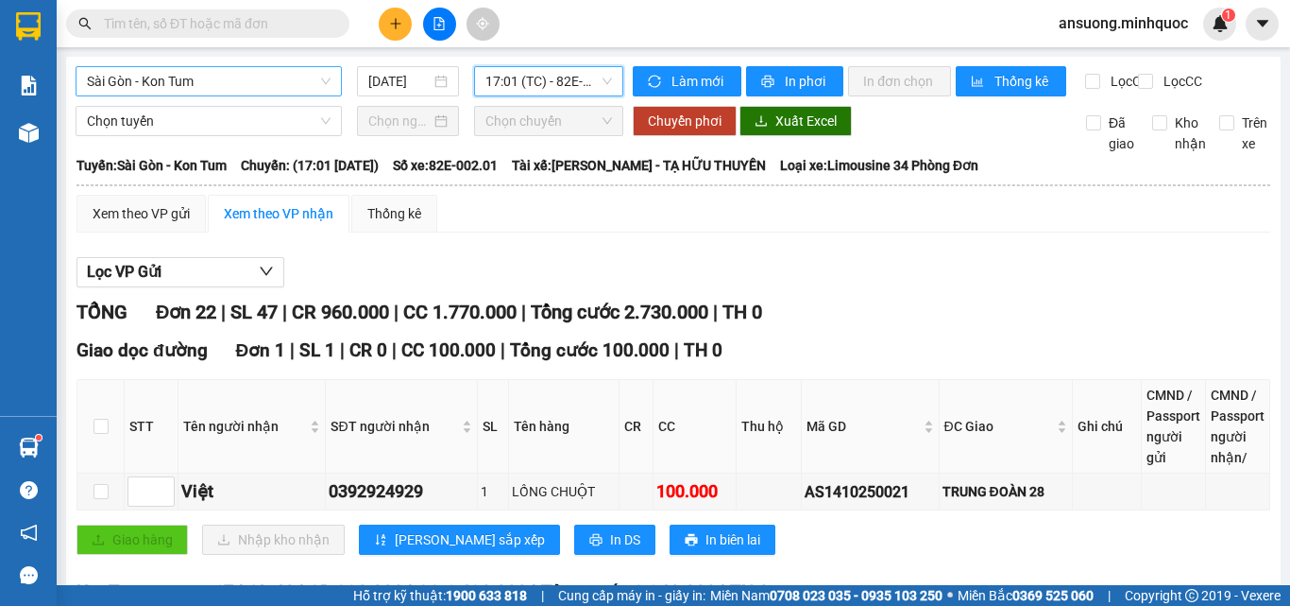
drag, startPoint x: 135, startPoint y: 91, endPoint x: 125, endPoint y: 81, distance: 14.0
click at [132, 88] on span "Sài Gòn - Kon Tum" at bounding box center [209, 81] width 244 height 28
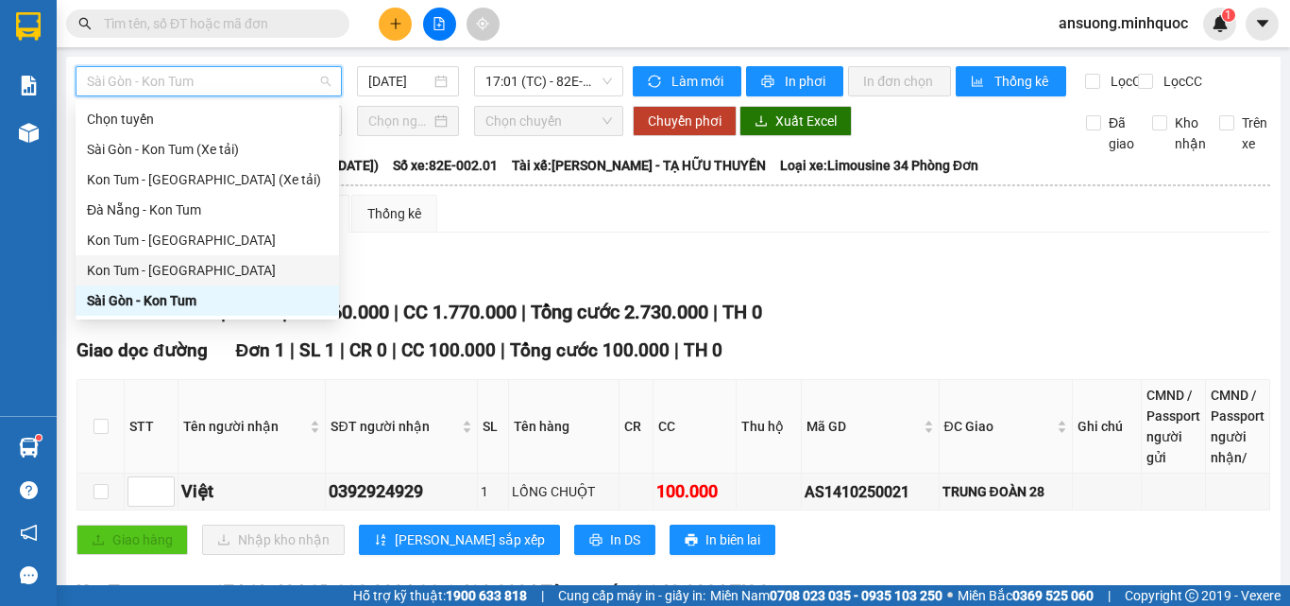
click at [123, 271] on div "Kon Tum - [GEOGRAPHIC_DATA]" at bounding box center [207, 270] width 241 height 21
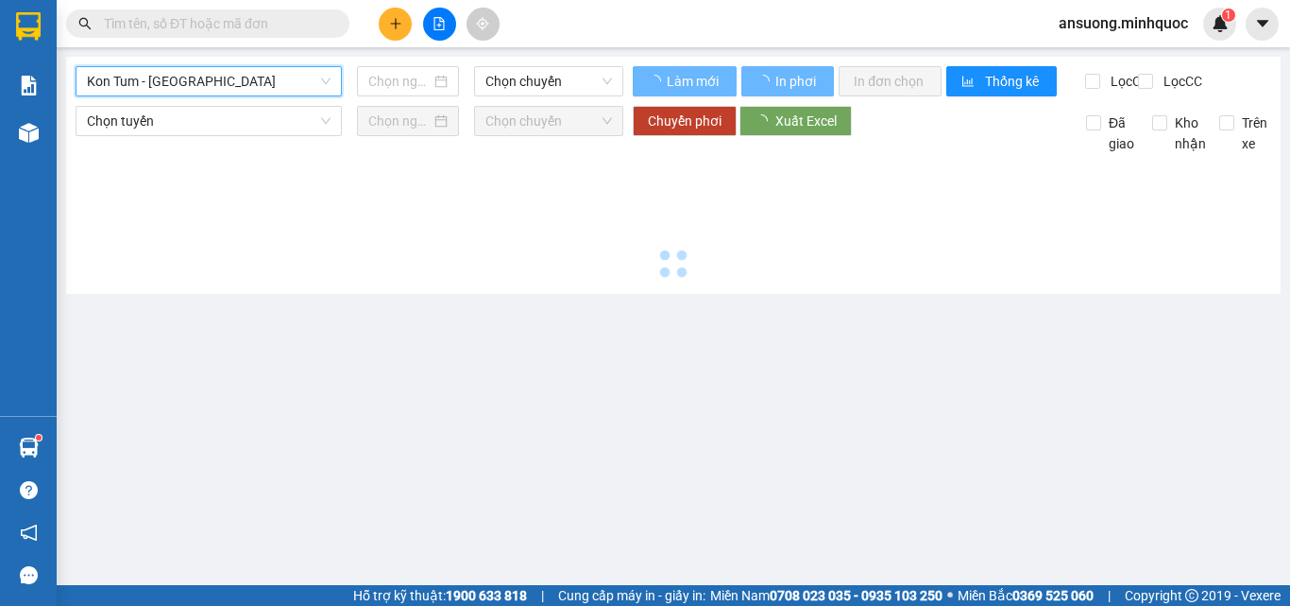
type input "[DATE]"
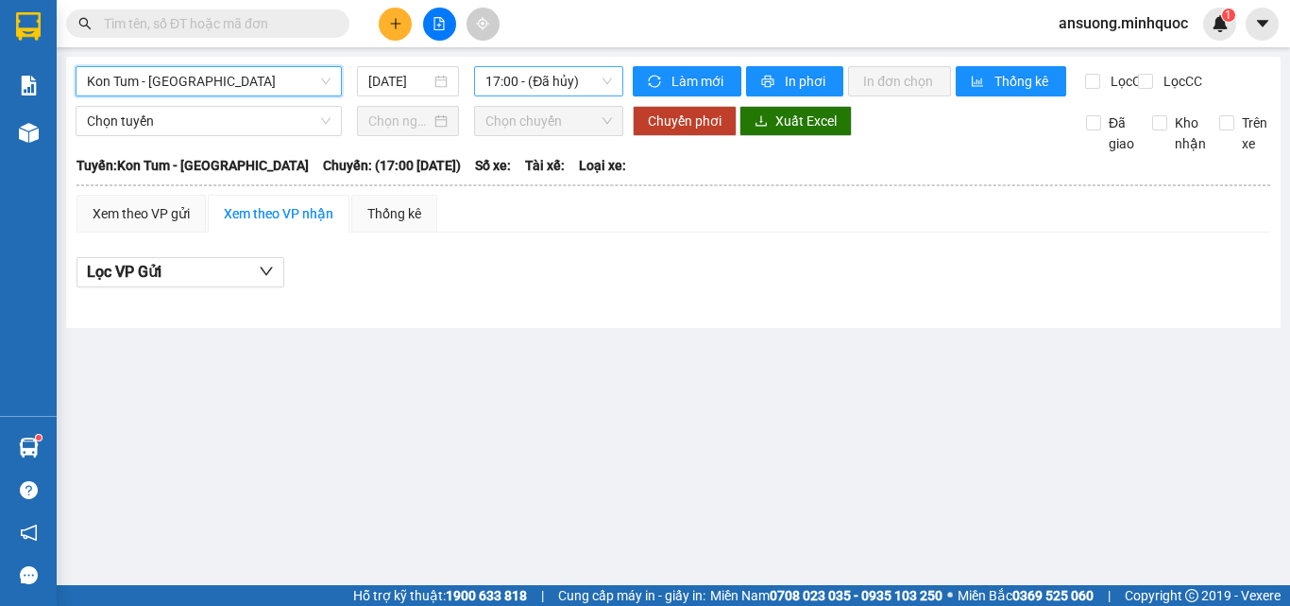
click at [541, 80] on span "17:00 - (Đã hủy)" at bounding box center [549, 81] width 127 height 28
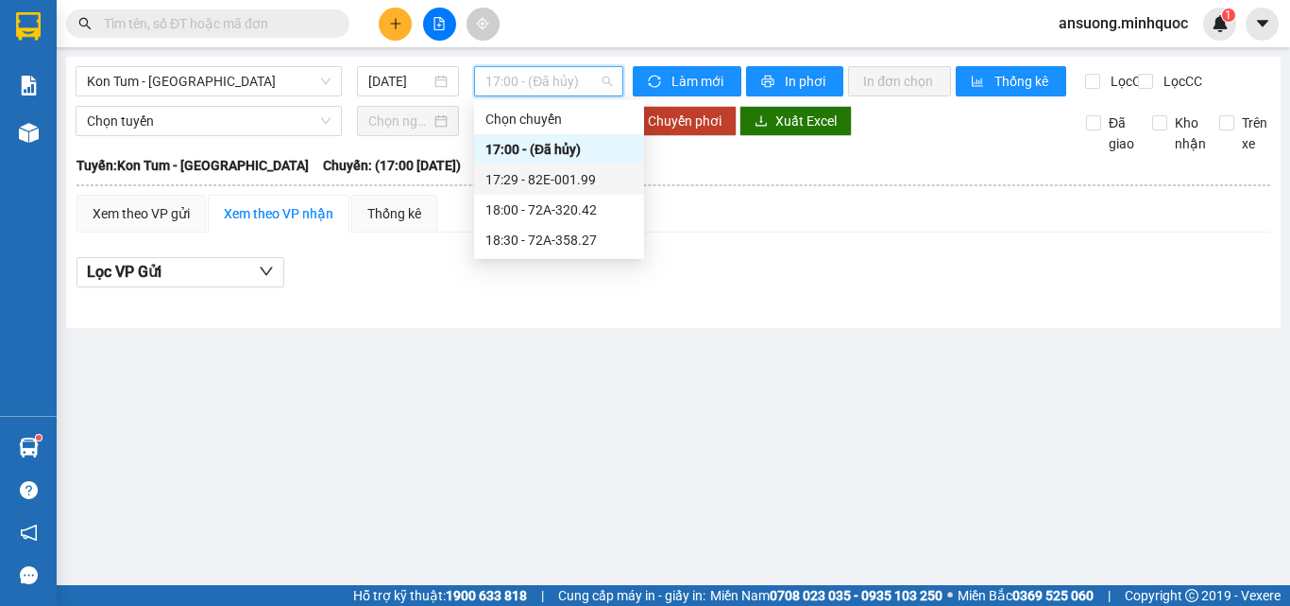
click at [564, 179] on div "17:29 - 82E-001.99" at bounding box center [559, 179] width 147 height 21
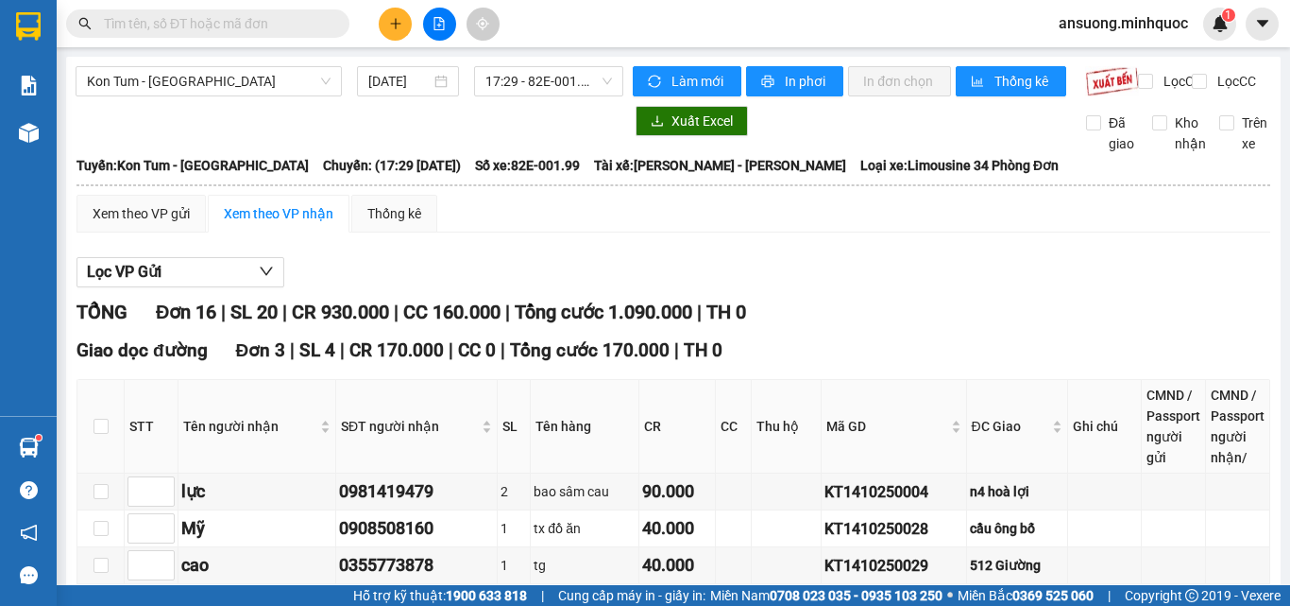
click at [862, 194] on th at bounding box center [674, 185] width 1196 height 17
click at [879, 288] on div "Lọc VP Gửi" at bounding box center [674, 272] width 1194 height 31
click at [125, 66] on div "Kon Tum - [GEOGRAPHIC_DATA]" at bounding box center [209, 81] width 266 height 30
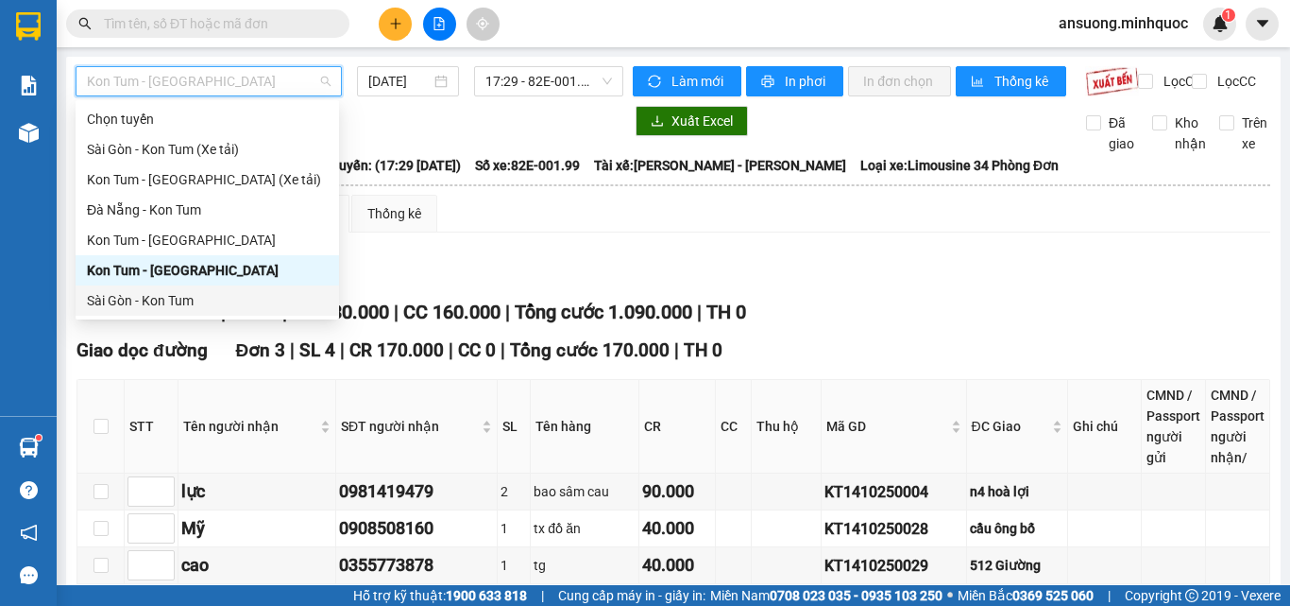
click at [116, 299] on div "Sài Gòn - Kon Tum" at bounding box center [207, 300] width 241 height 21
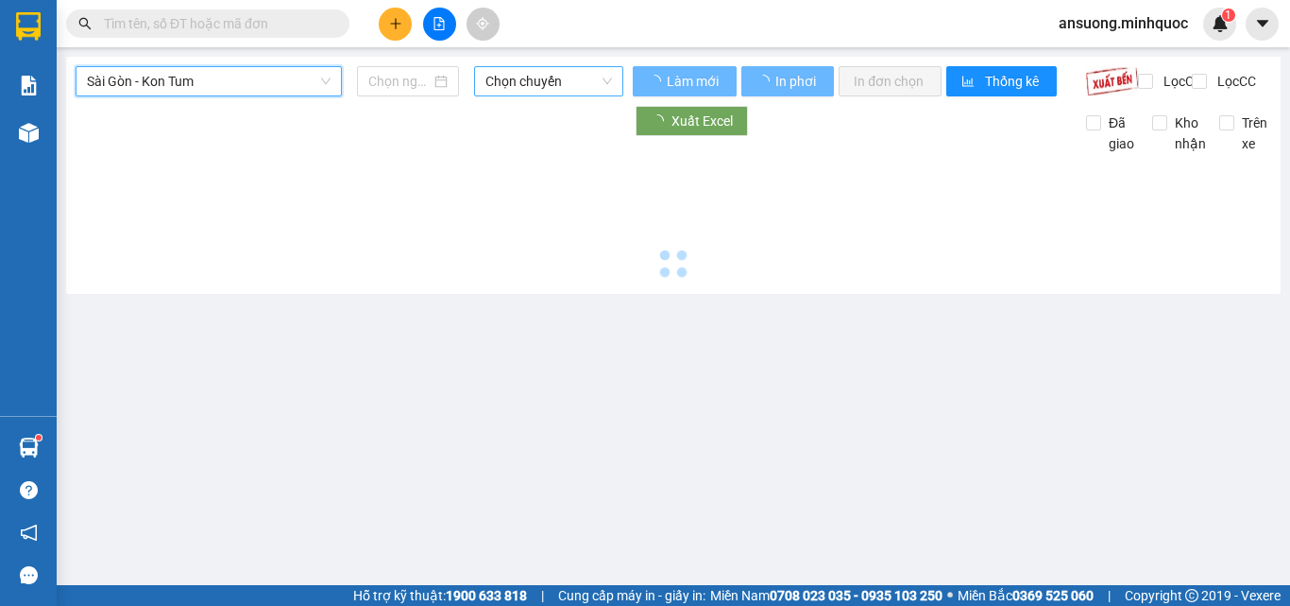
type input "[DATE]"
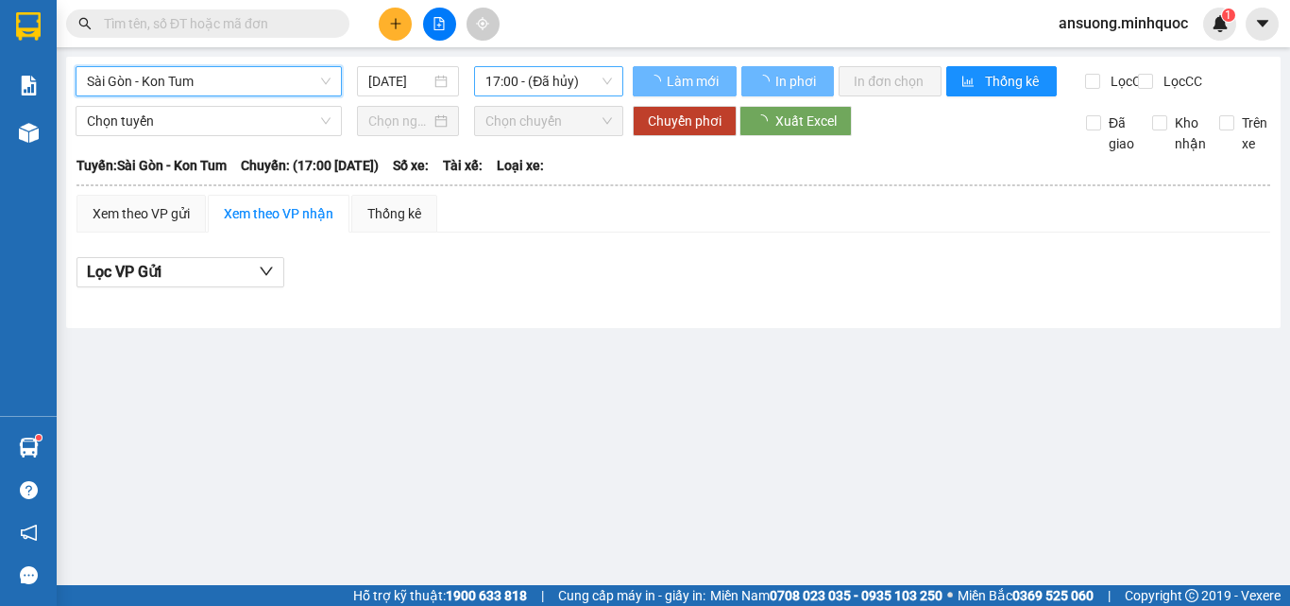
click at [516, 81] on span "17:00 - (Đã hủy)" at bounding box center [549, 81] width 127 height 28
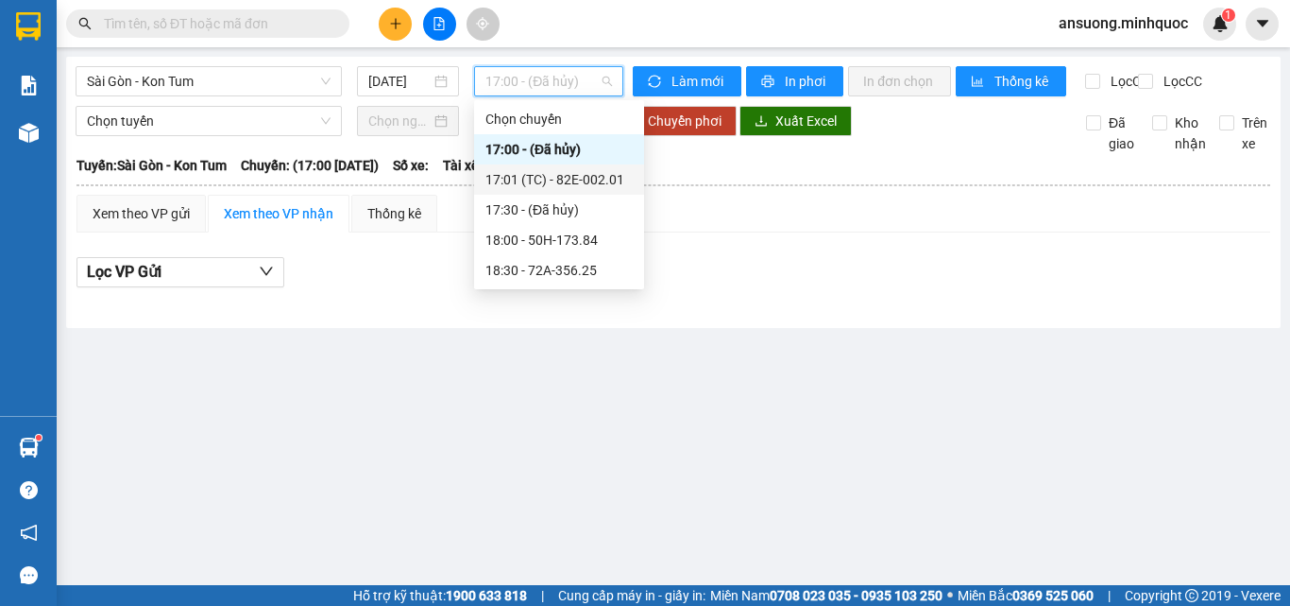
click at [565, 190] on div "17:01 (TC) - 82E-002.01" at bounding box center [559, 179] width 170 height 30
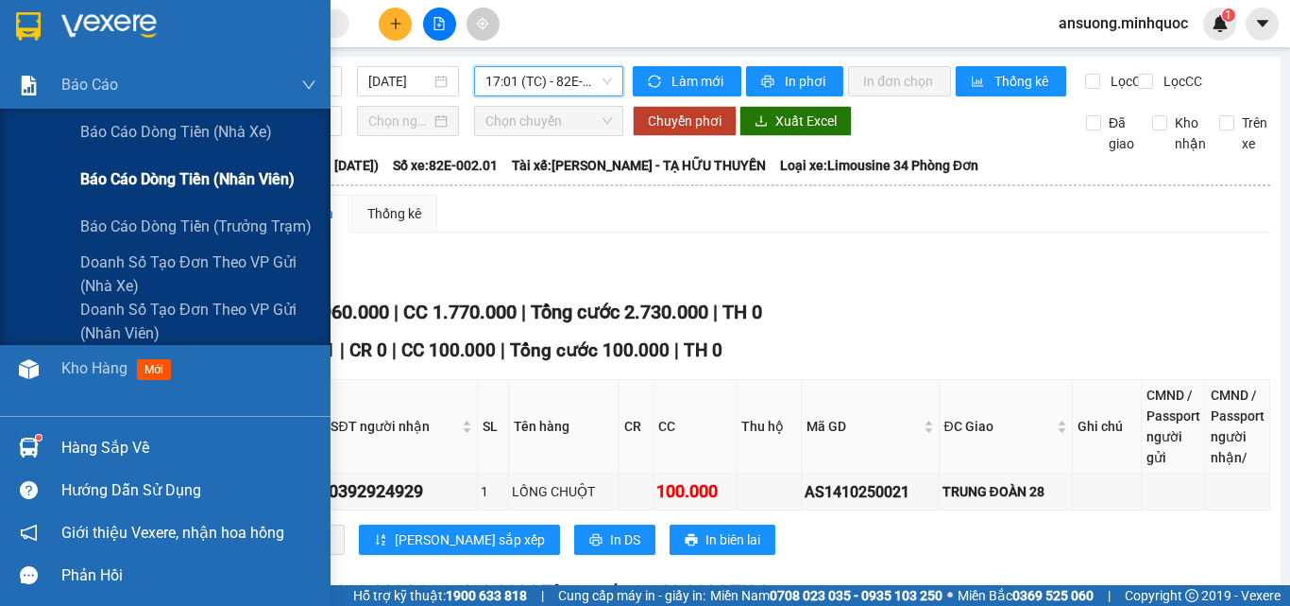
click at [138, 196] on div "Báo cáo dòng tiền (nhân viên)" at bounding box center [198, 179] width 236 height 47
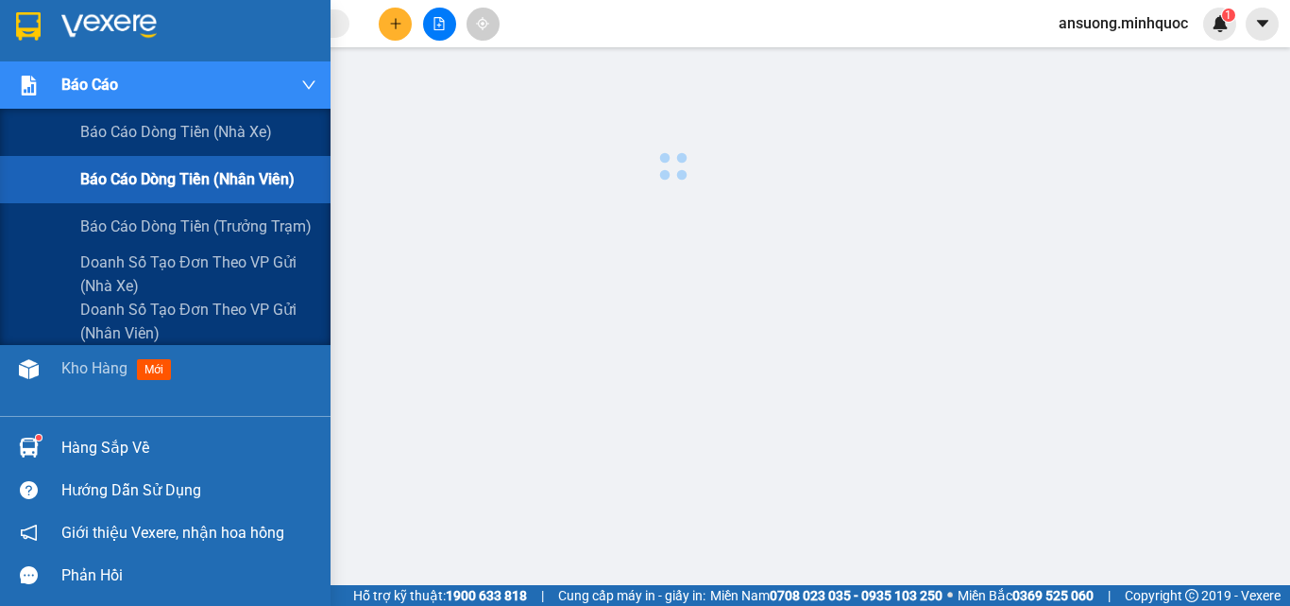
click at [138, 193] on div "Báo cáo dòng tiền (nhân viên)" at bounding box center [198, 179] width 236 height 47
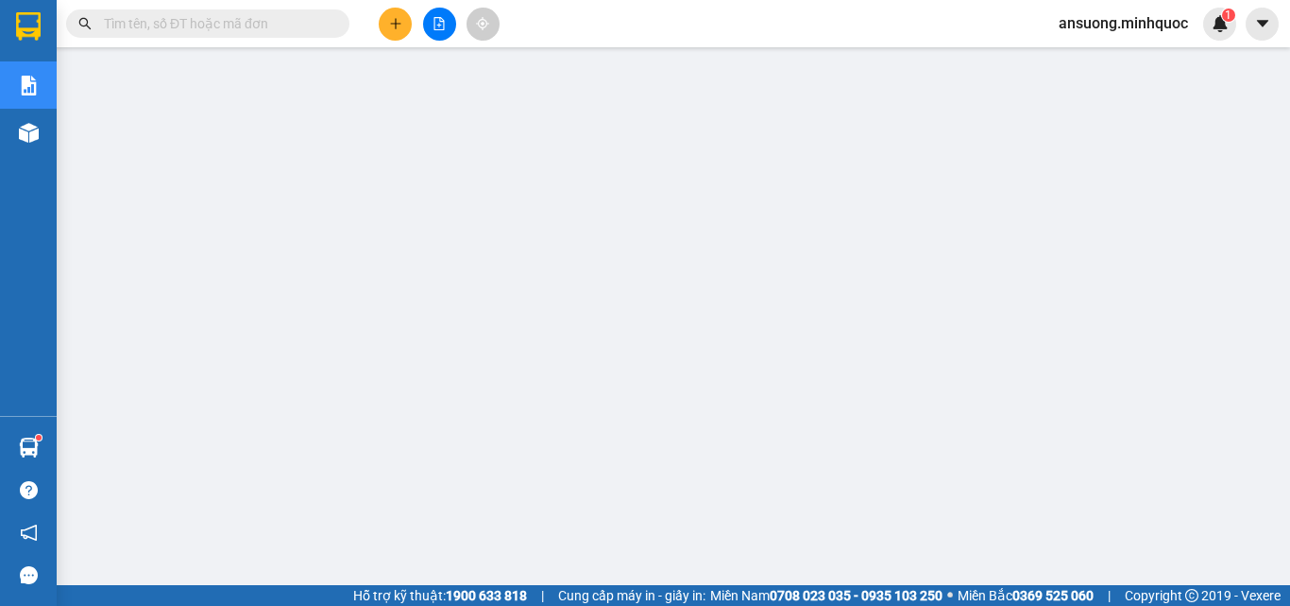
click at [443, 24] on icon "file-add" at bounding box center [439, 23] width 13 height 13
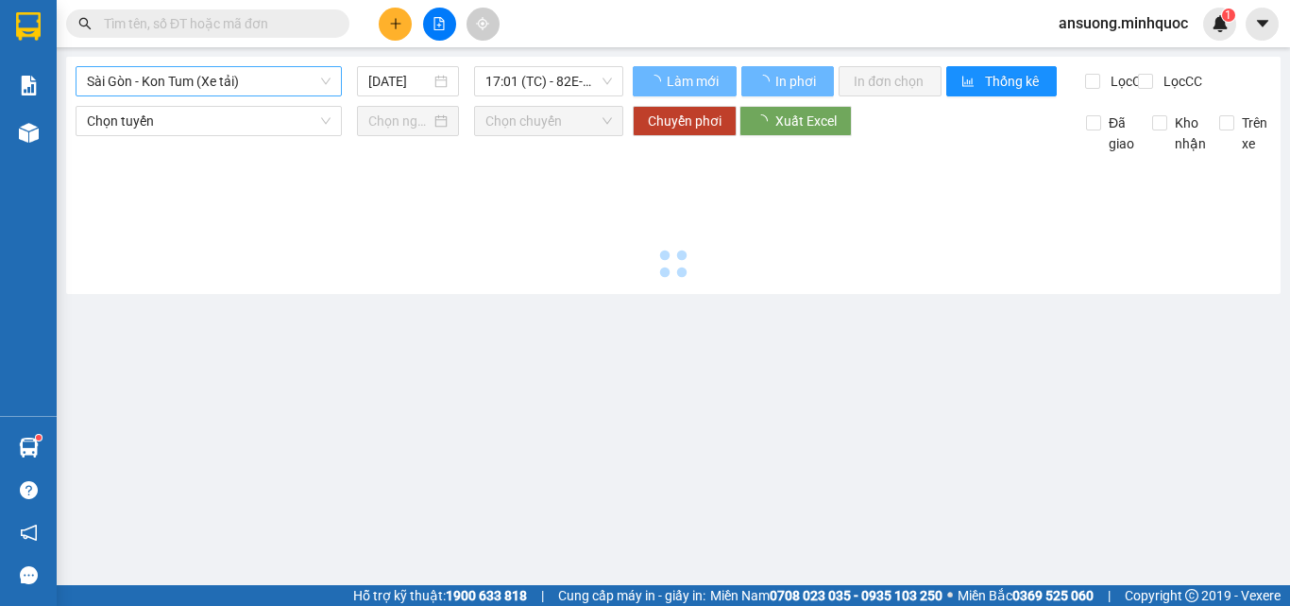
click at [182, 84] on span "Sài Gòn - Kon Tum (Xe tải)" at bounding box center [209, 81] width 244 height 28
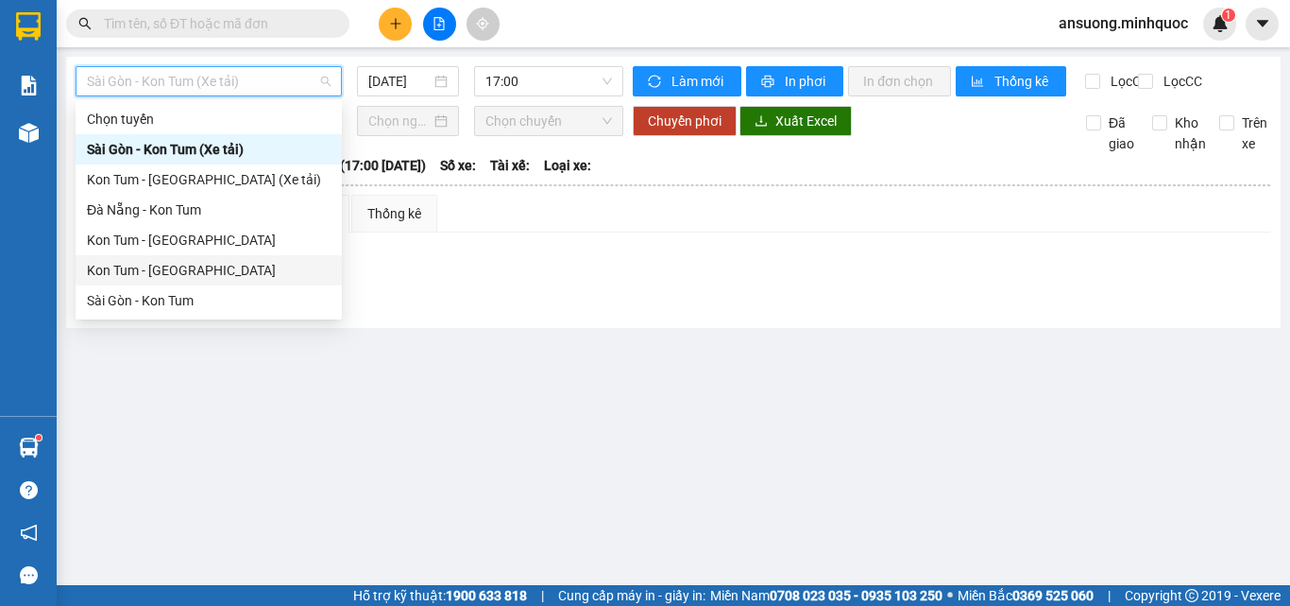
click at [129, 263] on div "Kon Tum - [GEOGRAPHIC_DATA]" at bounding box center [209, 270] width 244 height 21
type input "[DATE]"
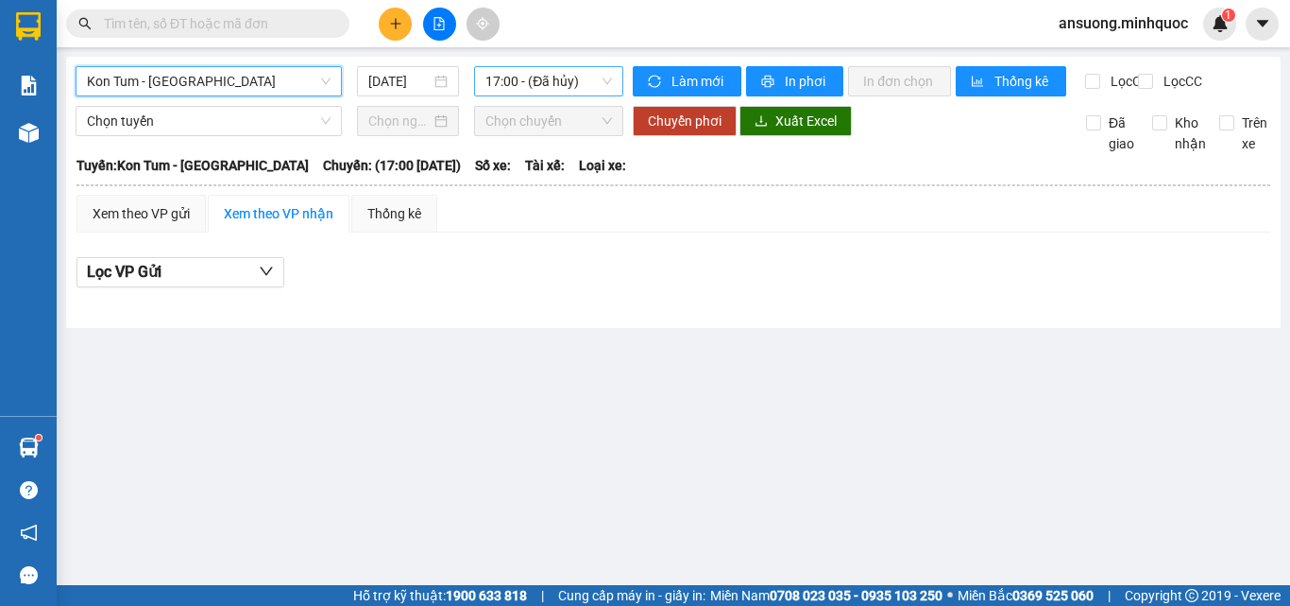
click at [500, 80] on span "17:00 - (Đã hủy)" at bounding box center [549, 81] width 127 height 28
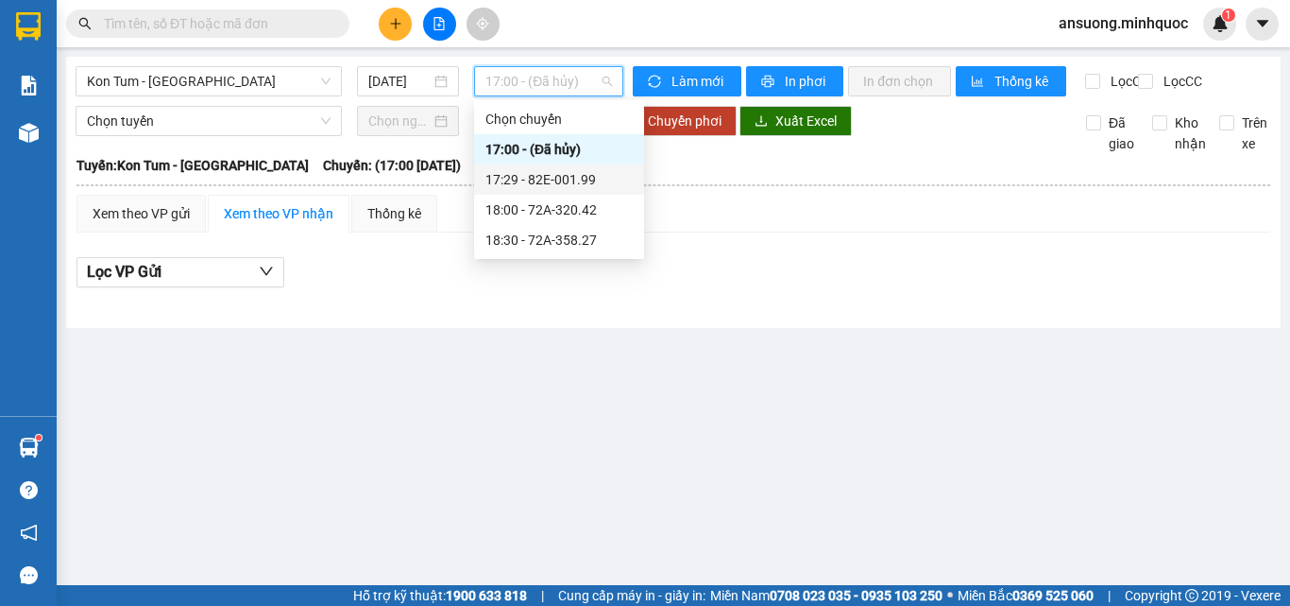
click at [588, 173] on div "17:29 - 82E-001.99" at bounding box center [559, 179] width 147 height 21
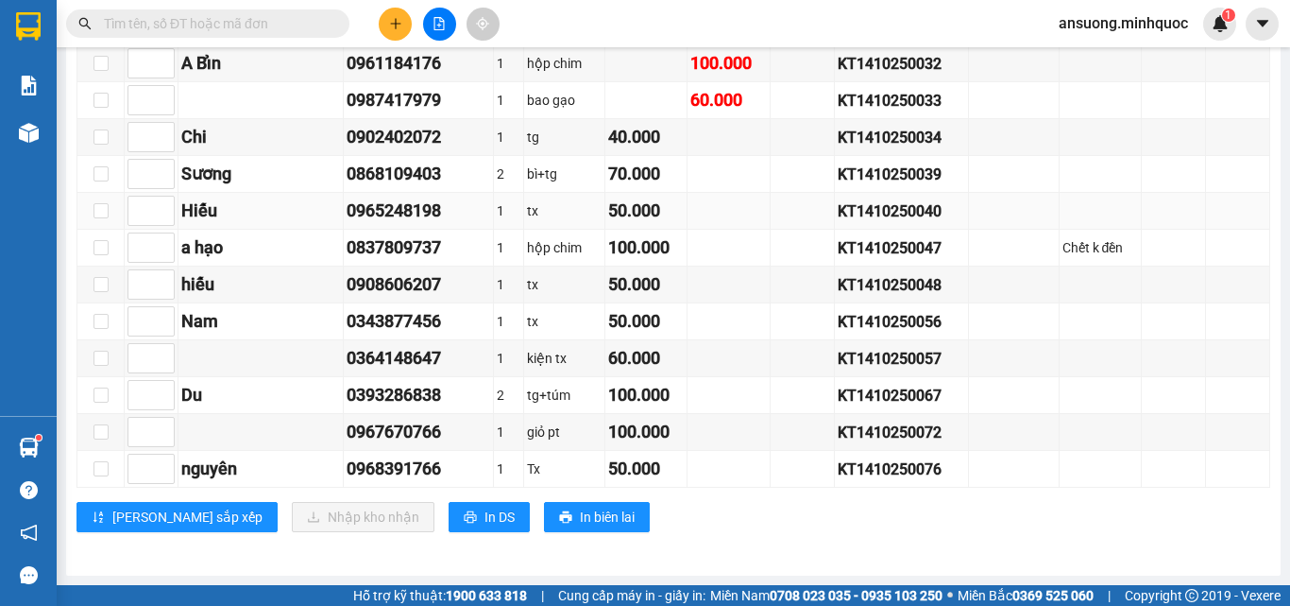
scroll to position [870, 0]
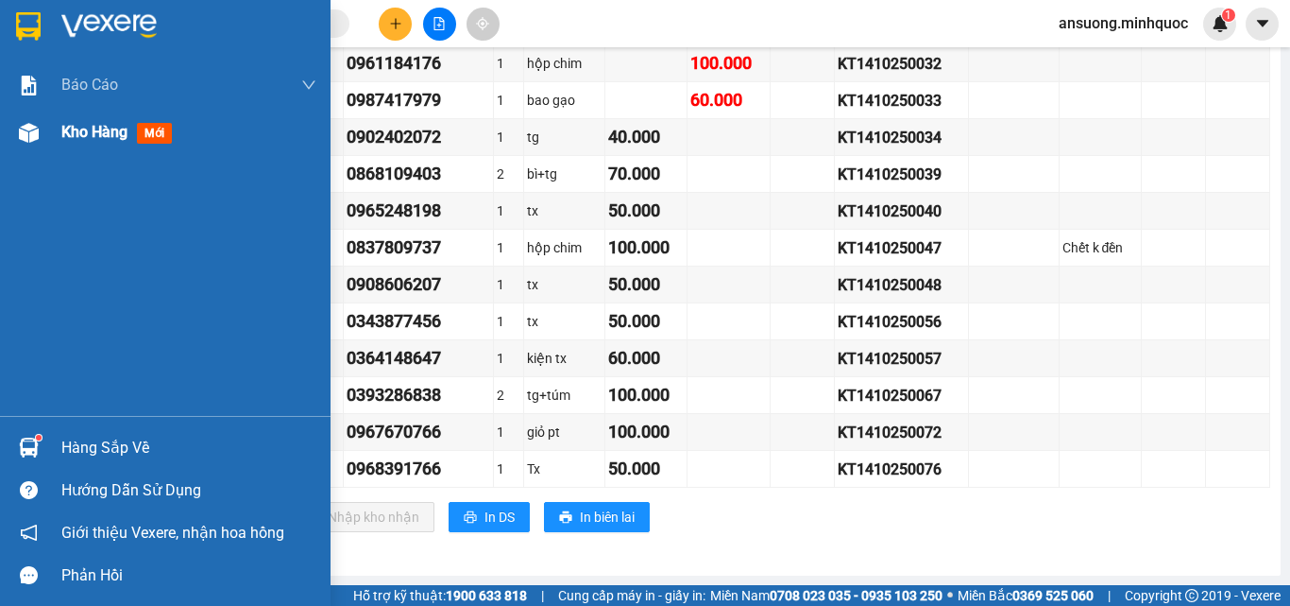
click at [16, 145] on div at bounding box center [28, 132] width 33 height 33
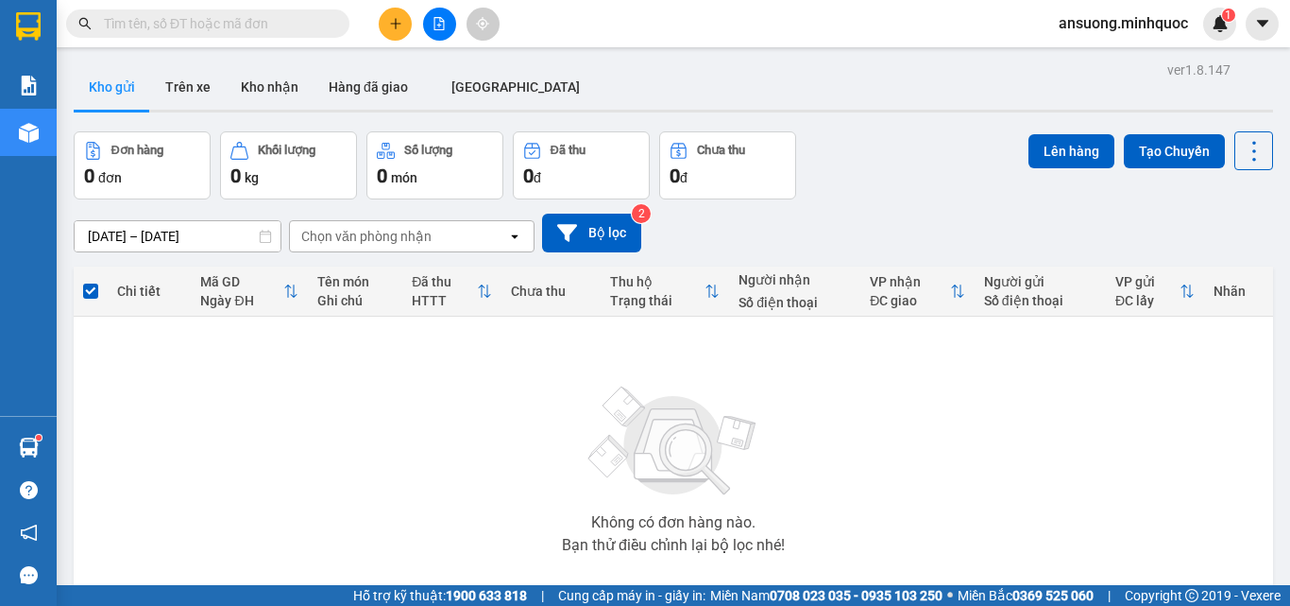
click at [445, 24] on button at bounding box center [439, 24] width 33 height 33
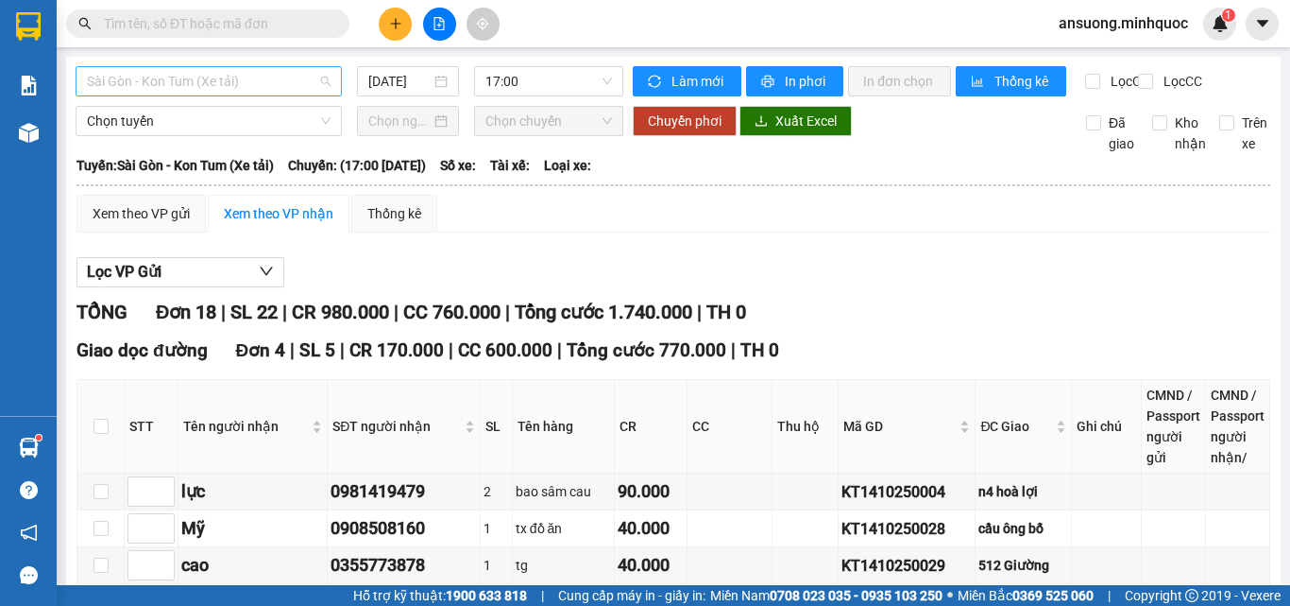
click at [268, 77] on span "Sài Gòn - Kon Tum (Xe tải)" at bounding box center [209, 81] width 244 height 28
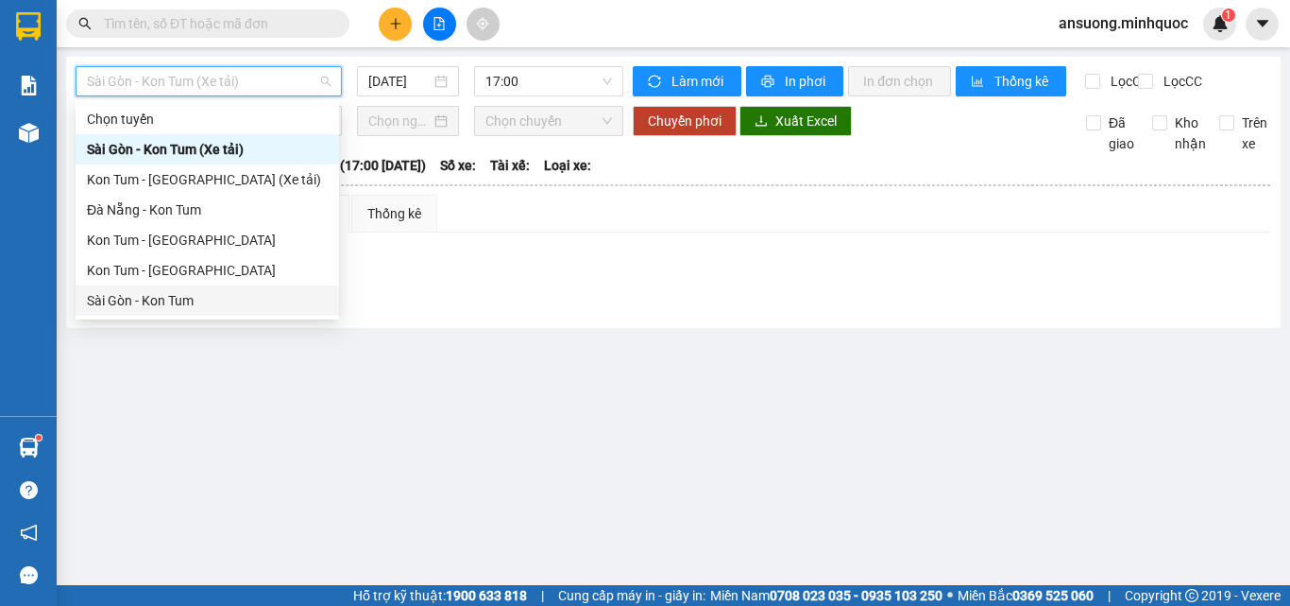
click at [138, 304] on div "Sài Gòn - Kon Tum" at bounding box center [207, 300] width 241 height 21
type input "[DATE]"
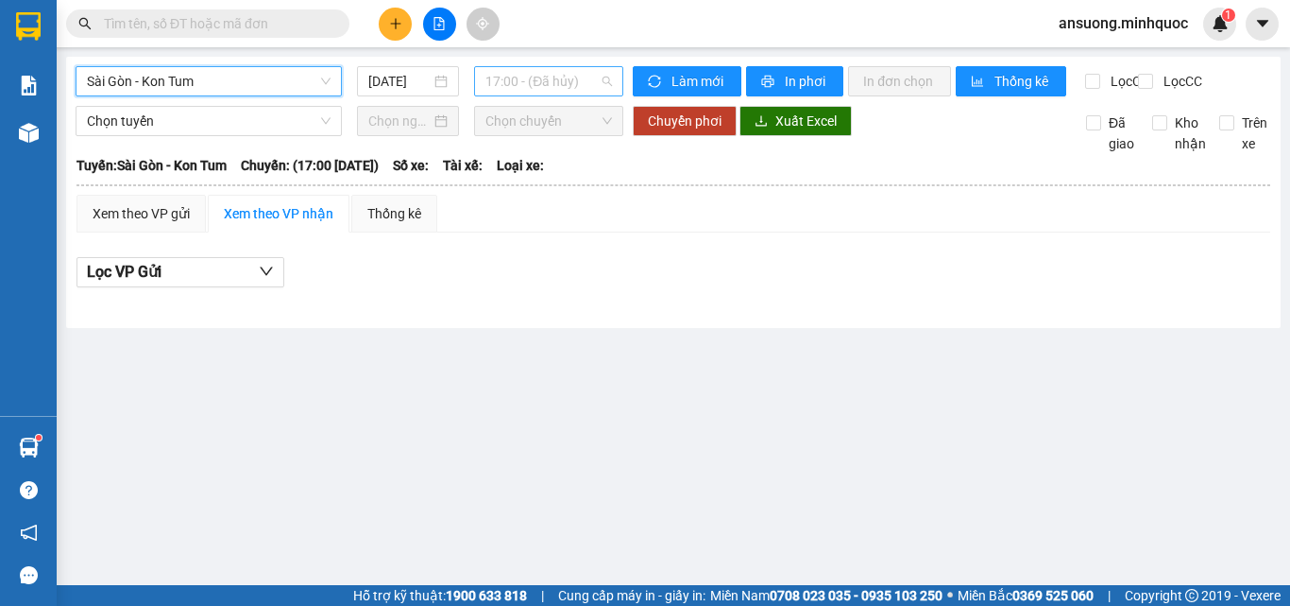
click at [538, 74] on span "17:00 - (Đã hủy)" at bounding box center [549, 81] width 127 height 28
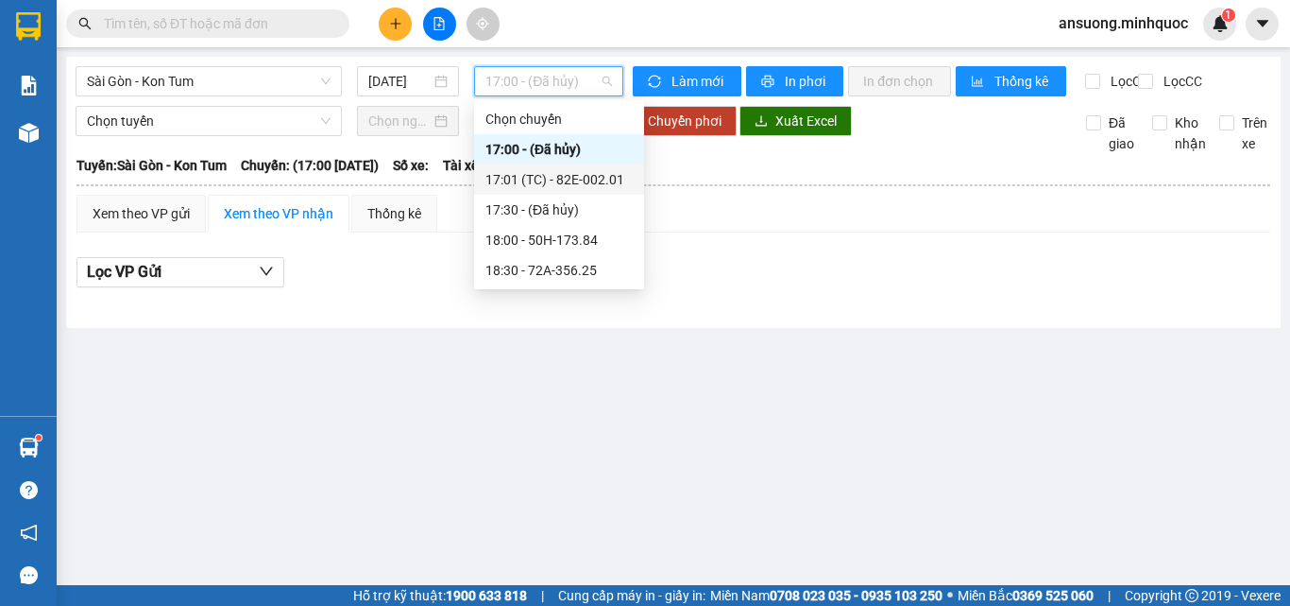
click at [570, 179] on div "17:01 (TC) - 82E-002.01" at bounding box center [559, 179] width 147 height 21
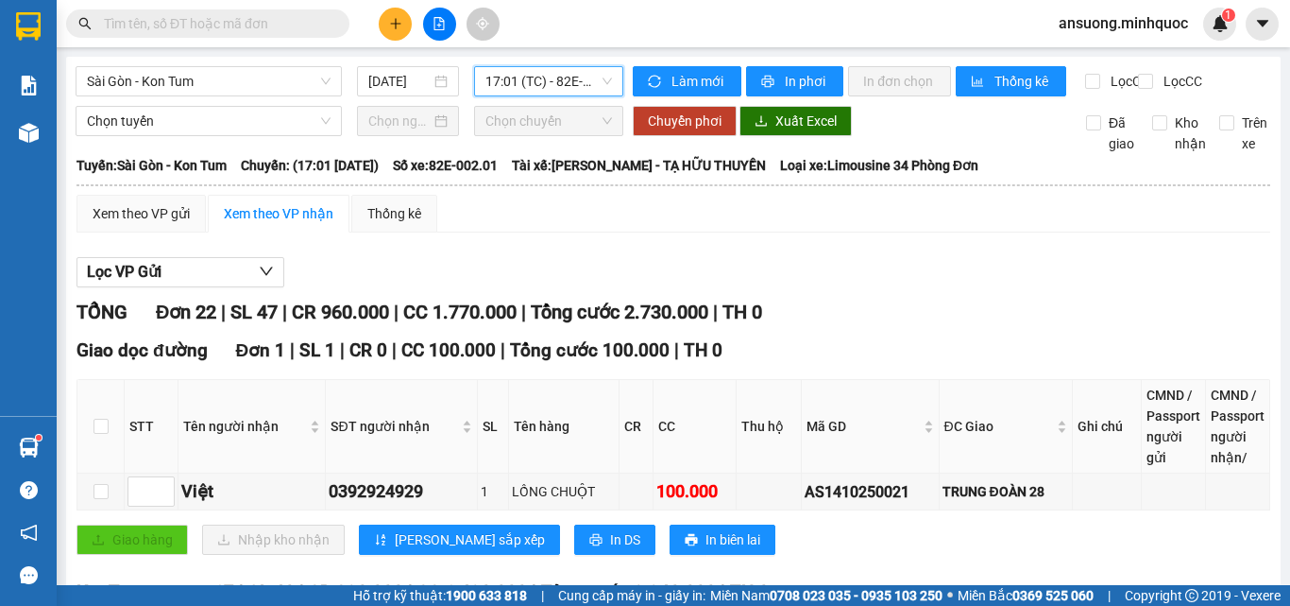
click at [520, 80] on span "17:01 (TC) - 82E-002.01" at bounding box center [549, 81] width 127 height 28
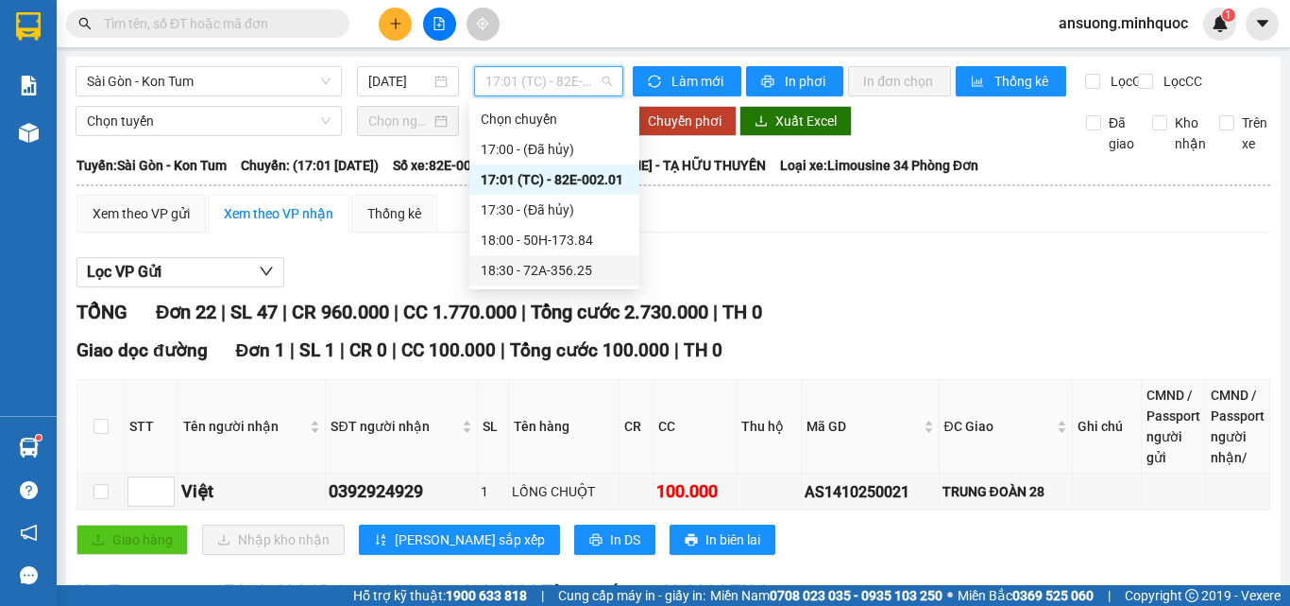
click at [560, 237] on div "18:00 - 50H-173.84" at bounding box center [554, 240] width 147 height 21
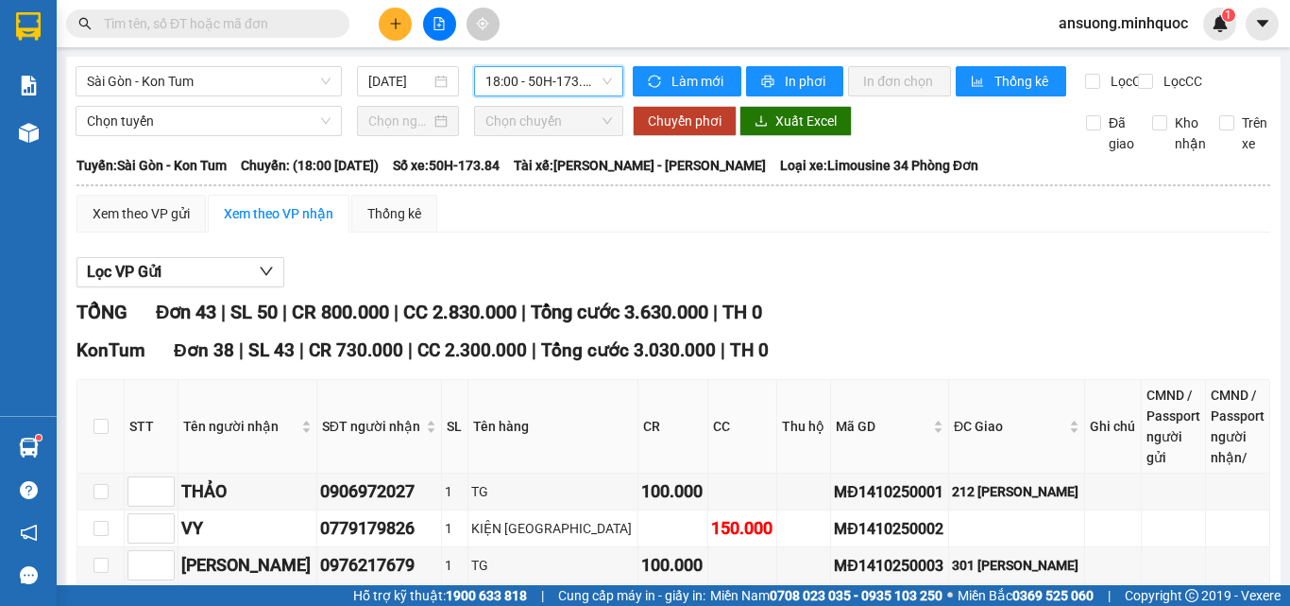
click at [539, 83] on span "18:00 - 50H-173.84" at bounding box center [549, 81] width 127 height 28
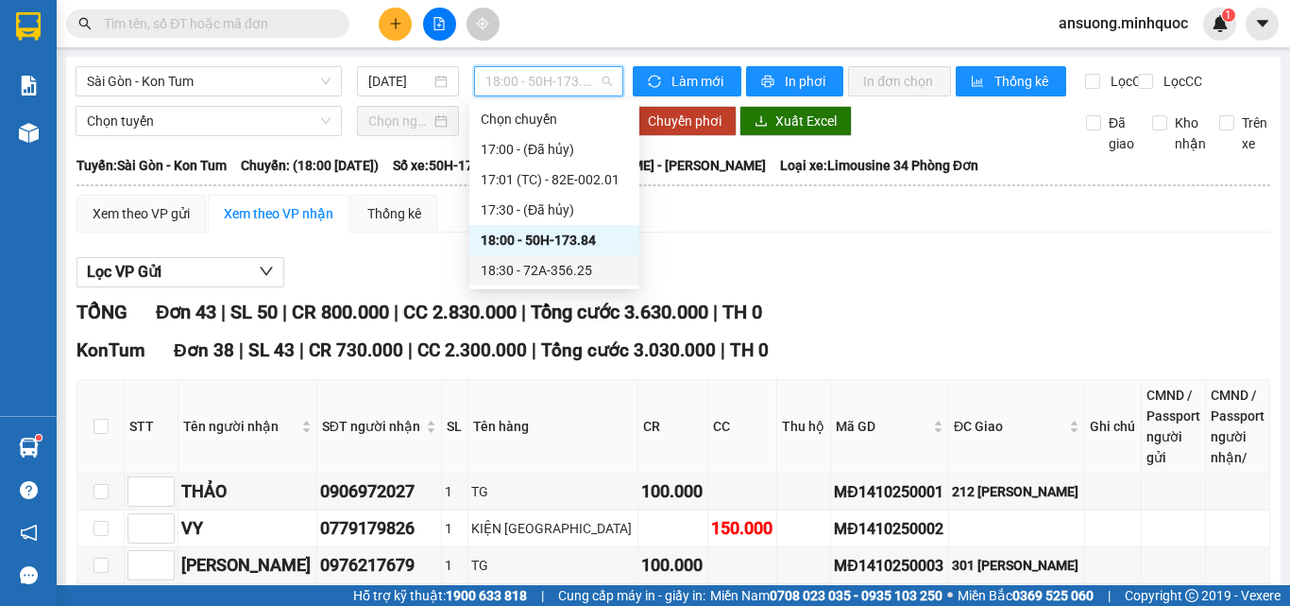
click at [535, 274] on div "18:30 - 72A-356.25" at bounding box center [554, 270] width 147 height 21
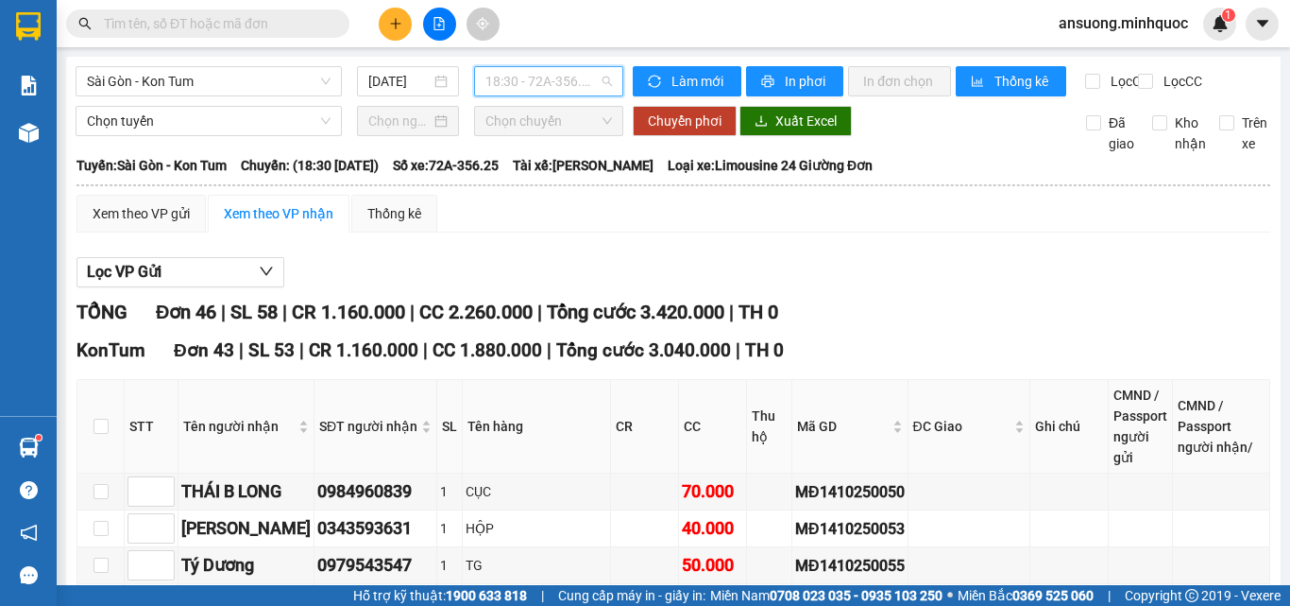
click at [554, 75] on span "18:30 - 72A-356.25" at bounding box center [549, 81] width 127 height 28
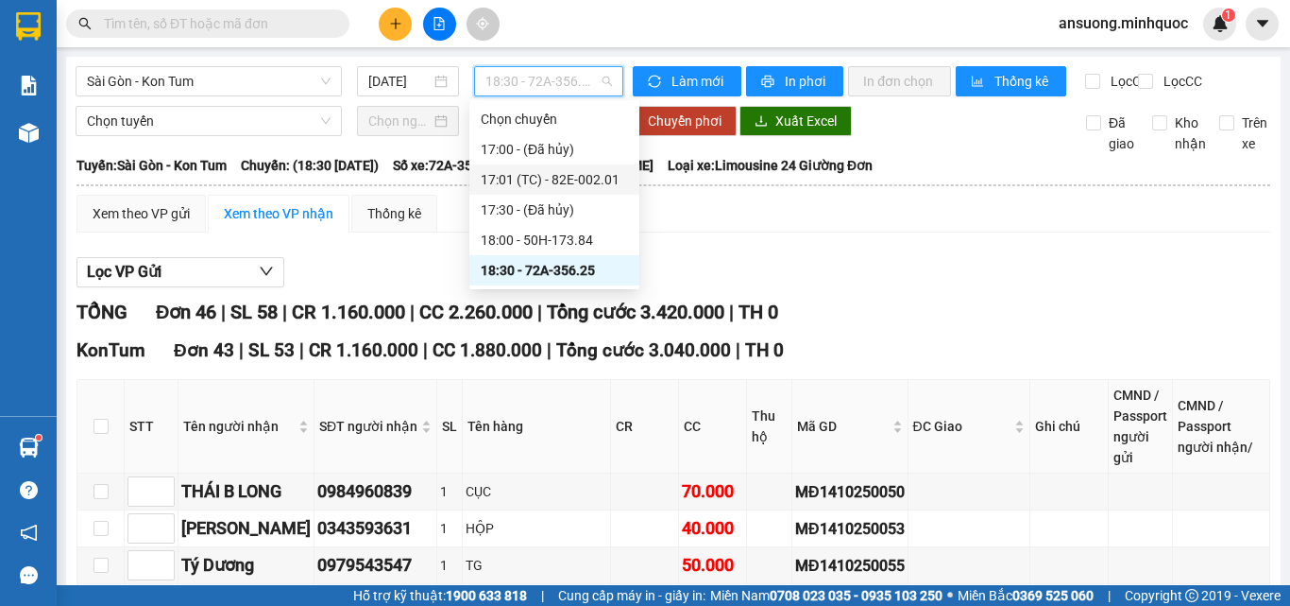
click at [556, 188] on div "17:01 (TC) - 82E-002.01" at bounding box center [554, 179] width 147 height 21
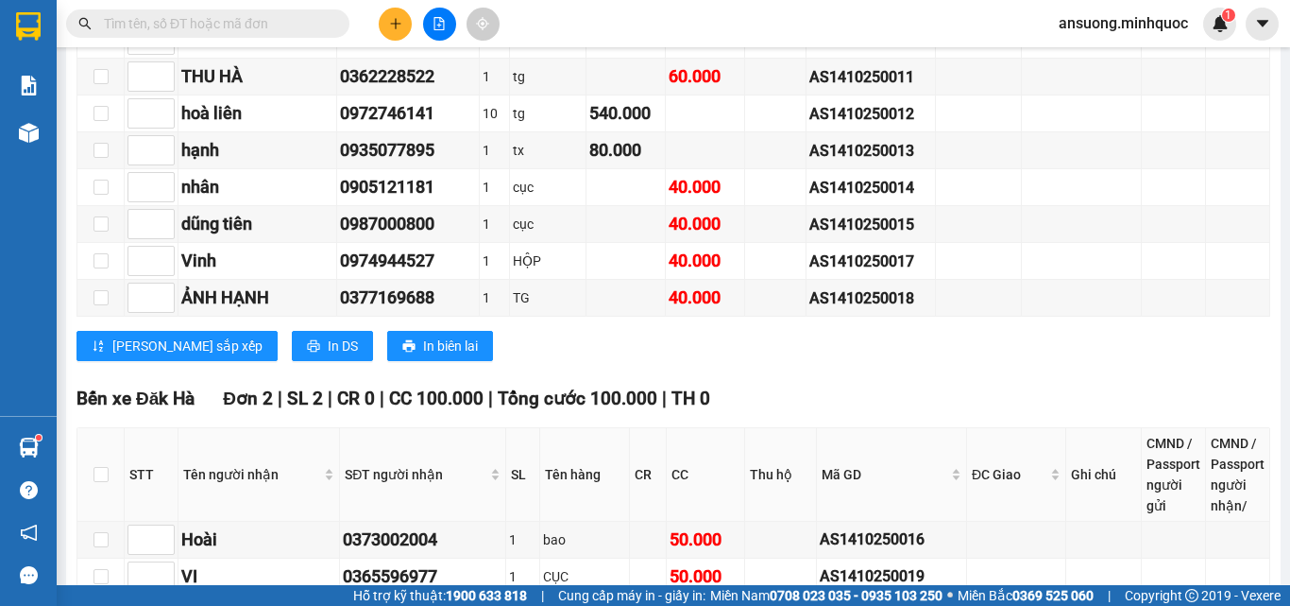
scroll to position [1134, 0]
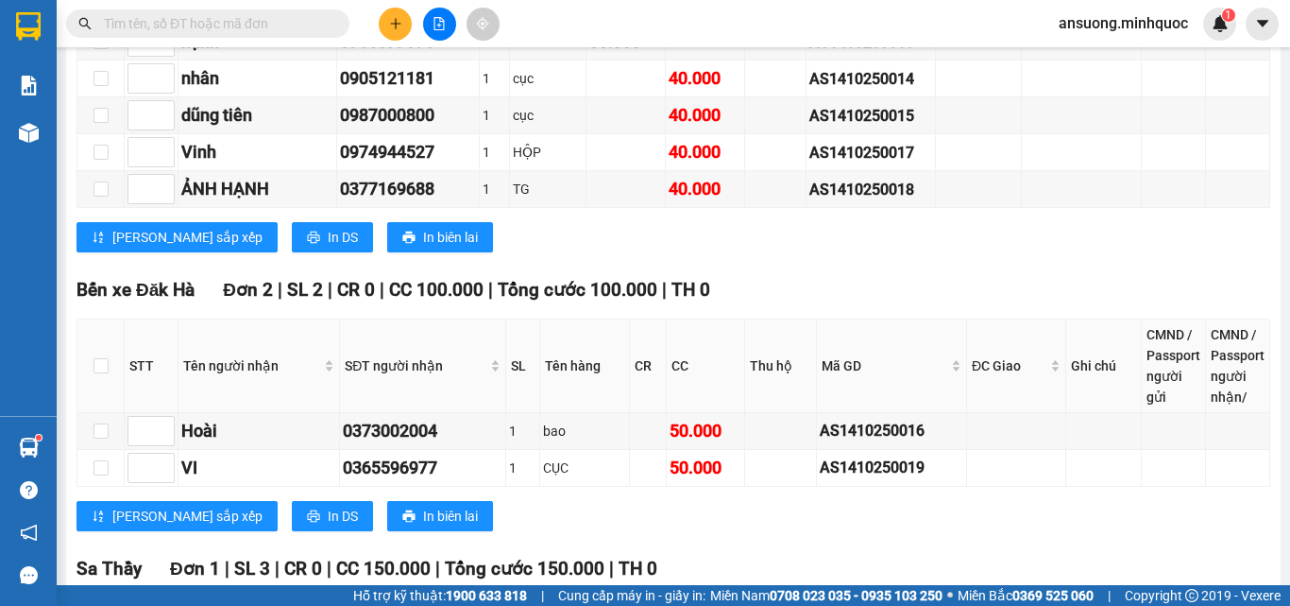
click at [1285, 0] on html "Kết quả tìm kiếm ( 0 ) Bộ lọc No Data ansuong.minhquoc 1 Báo cáo Báo cáo dòng t…" at bounding box center [645, 303] width 1290 height 606
drag, startPoint x: 373, startPoint y: 259, endPoint x: 1093, endPoint y: 260, distance: 719.8
drag, startPoint x: 1093, startPoint y: 260, endPoint x: 1067, endPoint y: 267, distance: 26.6
click at [1067, 252] on div "[PERSON_NAME] sắp xếp In DS In biên lai" at bounding box center [674, 237] width 1194 height 30
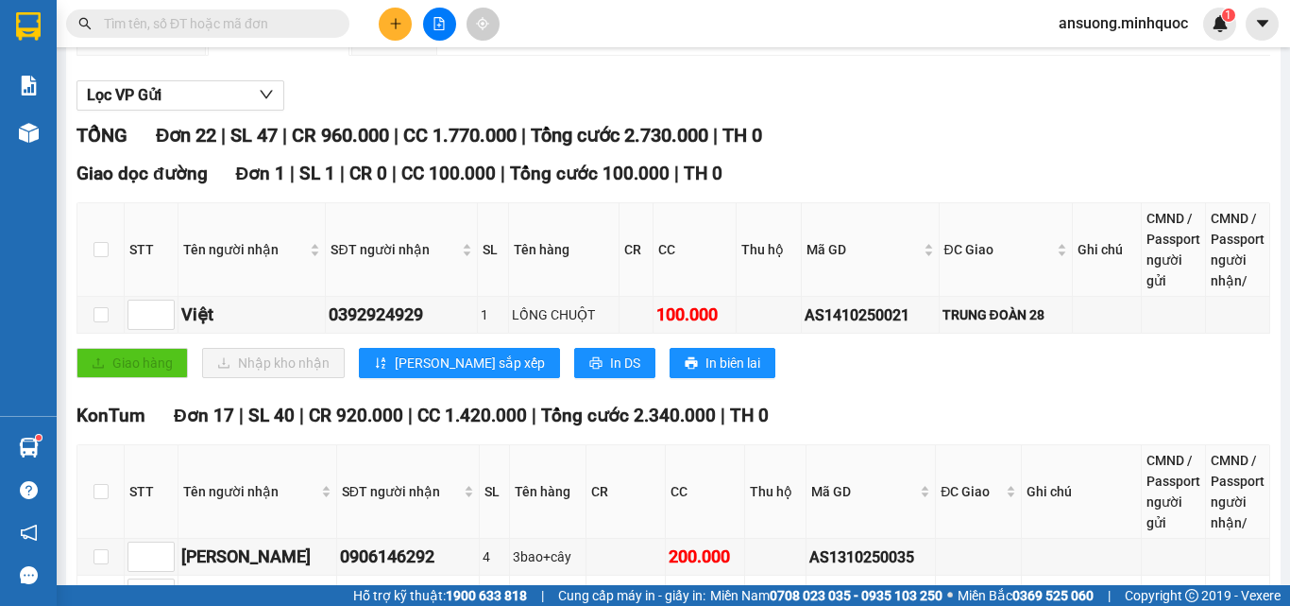
scroll to position [0, 0]
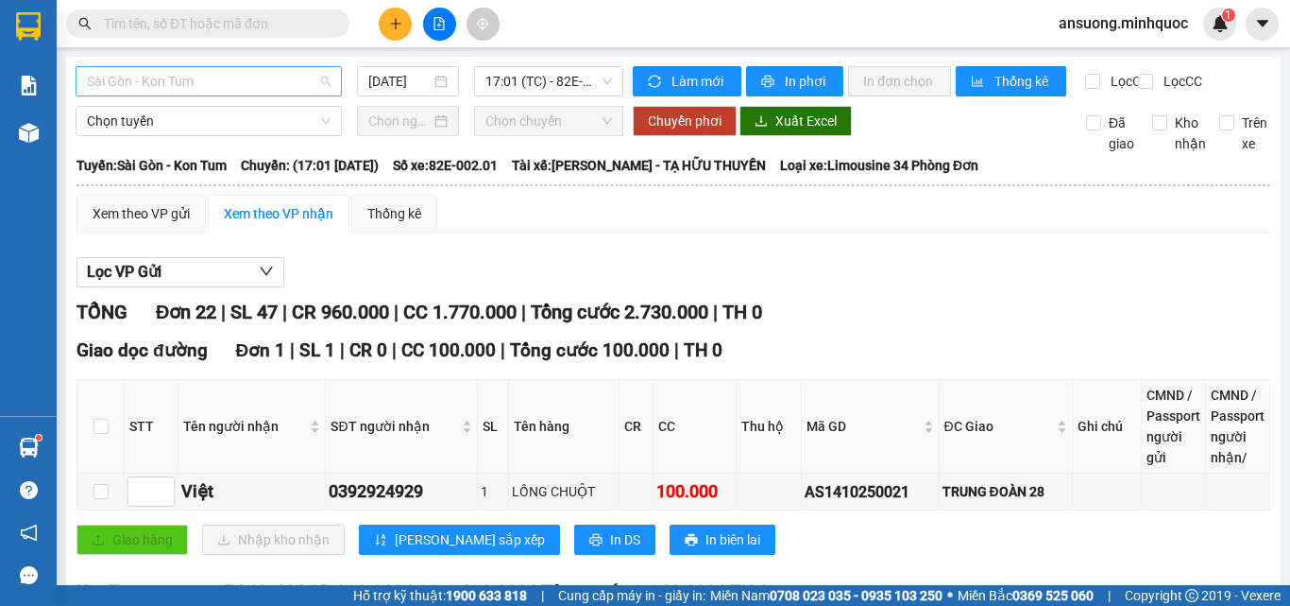
click at [117, 82] on span "Sài Gòn - Kon Tum" at bounding box center [209, 81] width 244 height 28
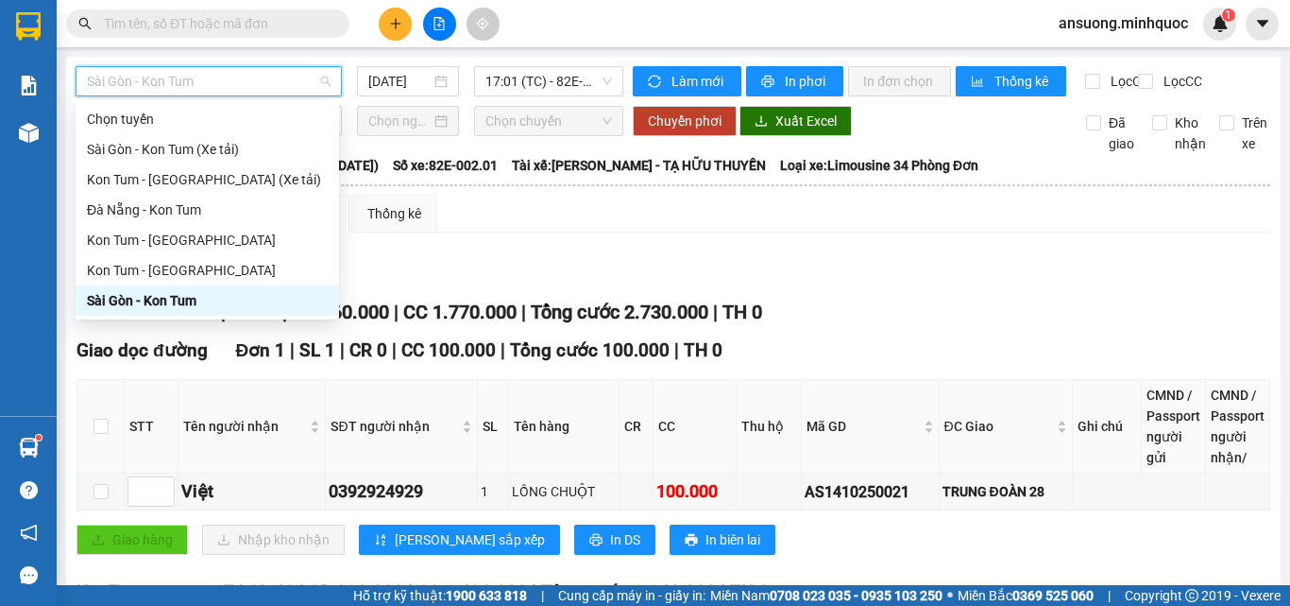
click at [117, 302] on div "Sài Gòn - Kon Tum" at bounding box center [207, 300] width 241 height 21
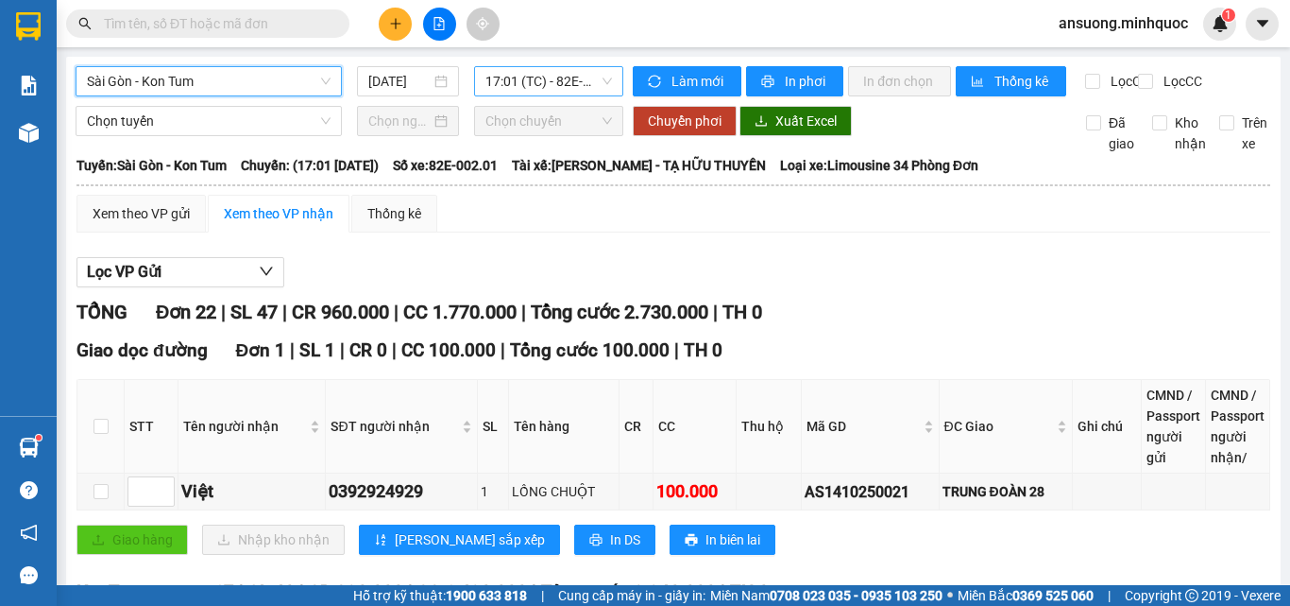
click at [522, 82] on span "17:01 (TC) - 82E-002.01" at bounding box center [549, 81] width 127 height 28
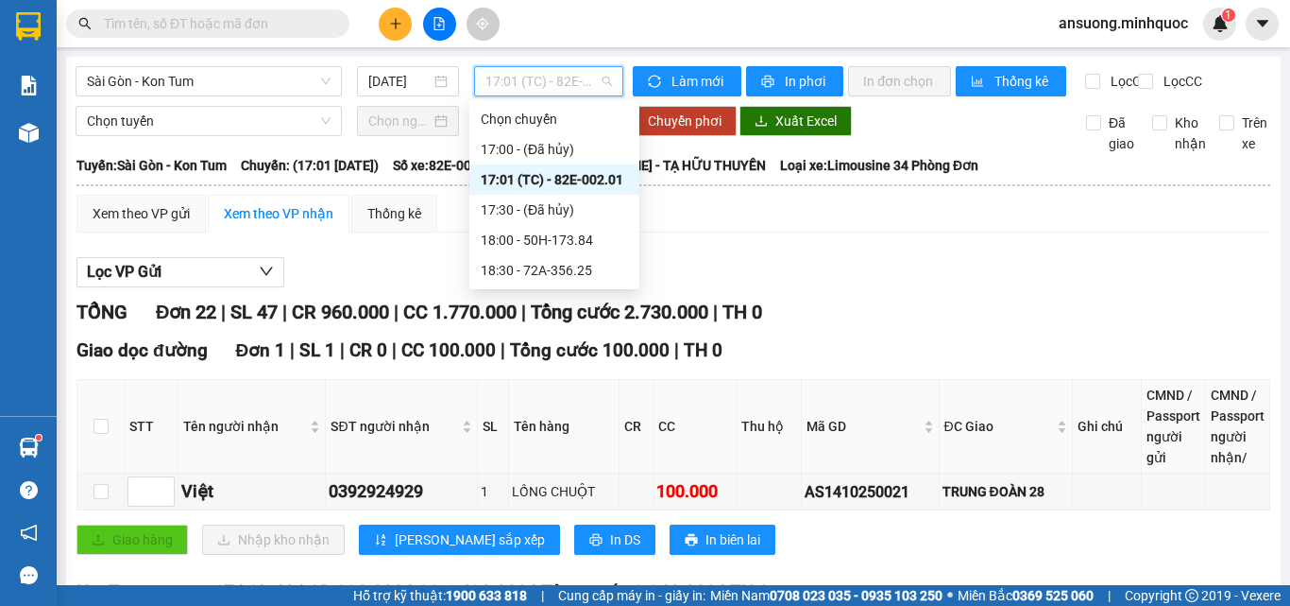
drag, startPoint x: 569, startPoint y: 180, endPoint x: 521, endPoint y: 295, distance: 123.7
click at [570, 180] on div "17:01 (TC) - 82E-002.01" at bounding box center [554, 179] width 147 height 21
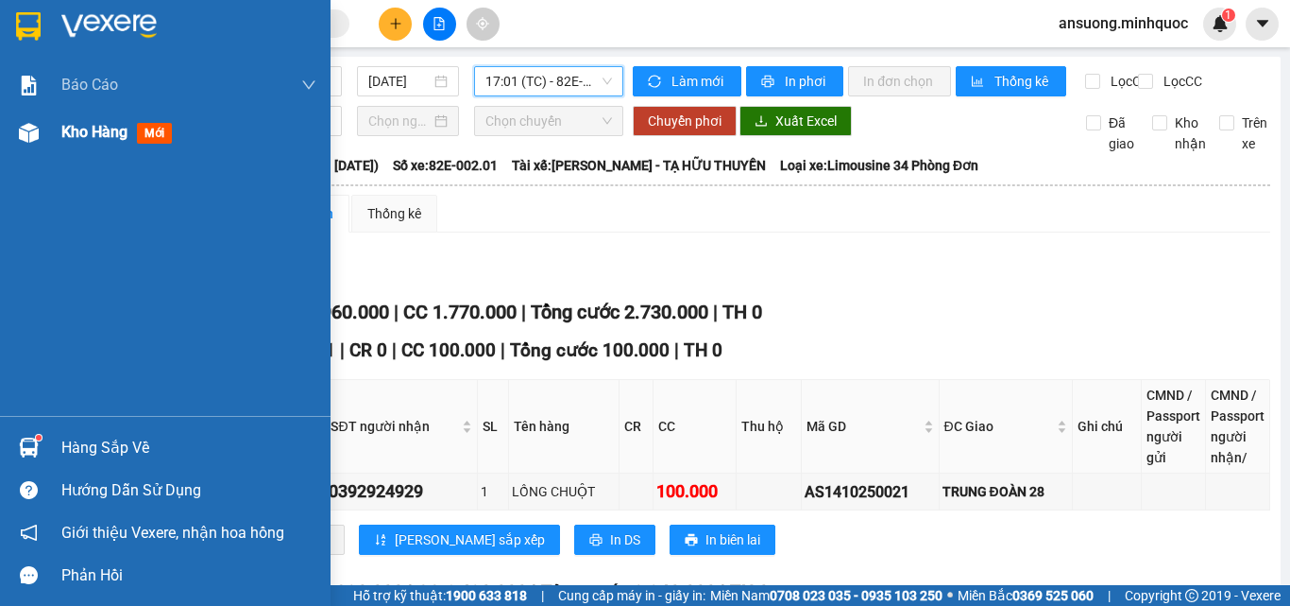
click at [33, 145] on div at bounding box center [28, 132] width 33 height 33
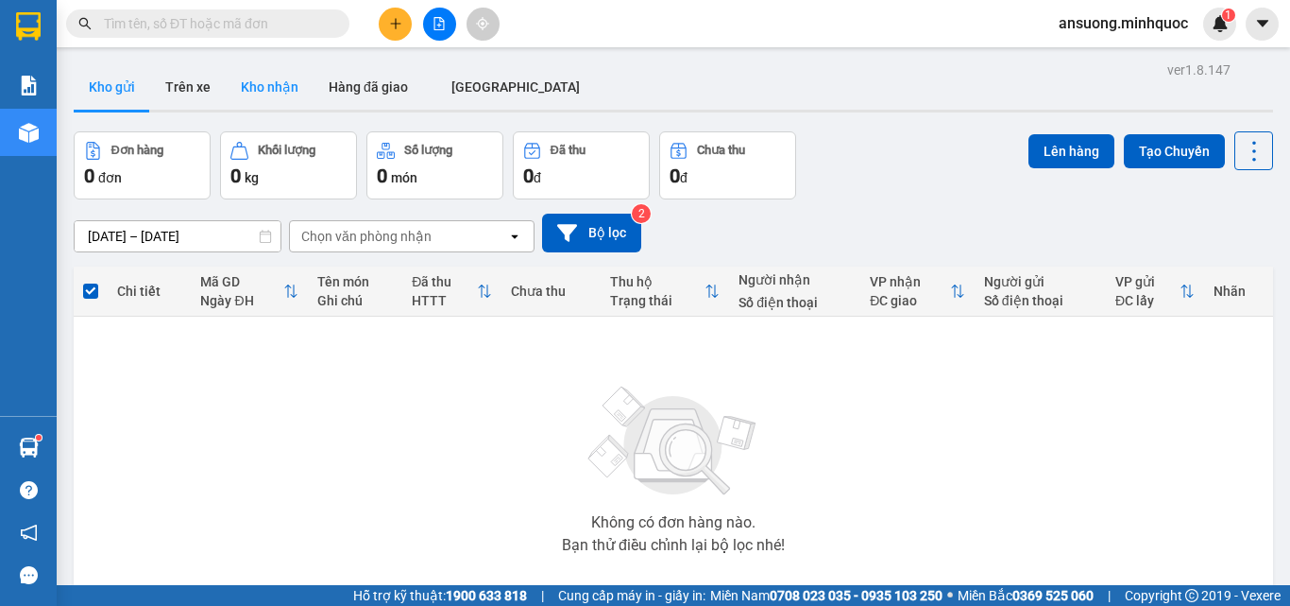
click at [269, 90] on button "Kho nhận" at bounding box center [270, 86] width 88 height 45
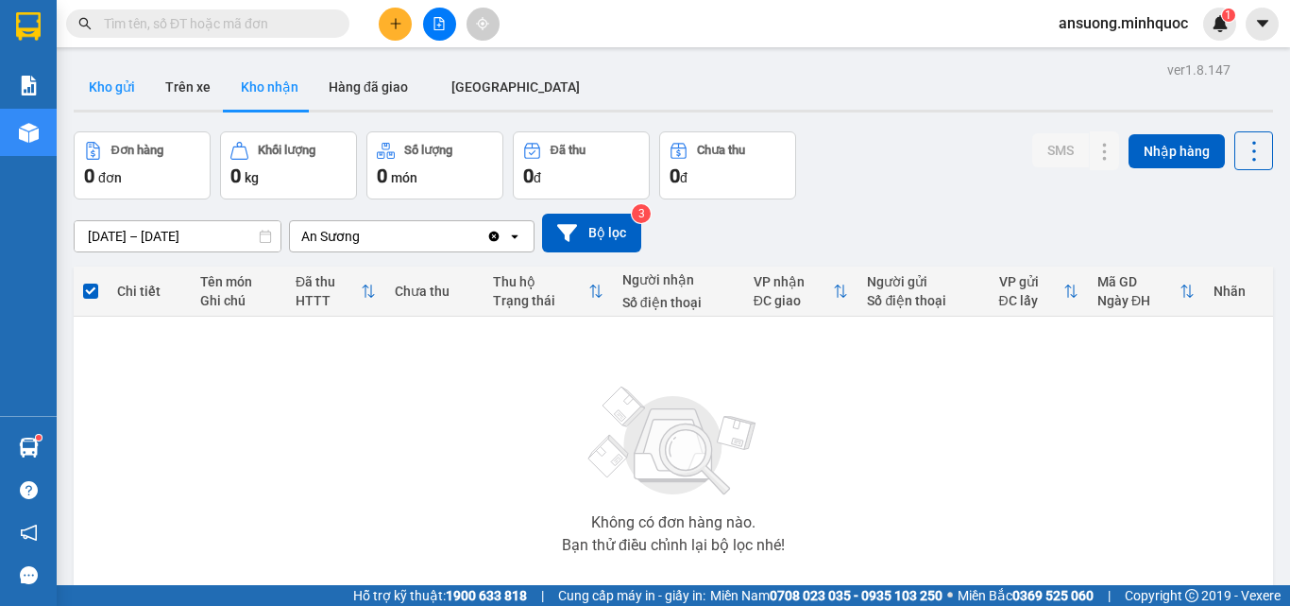
click at [139, 96] on button "Kho gửi" at bounding box center [112, 86] width 77 height 45
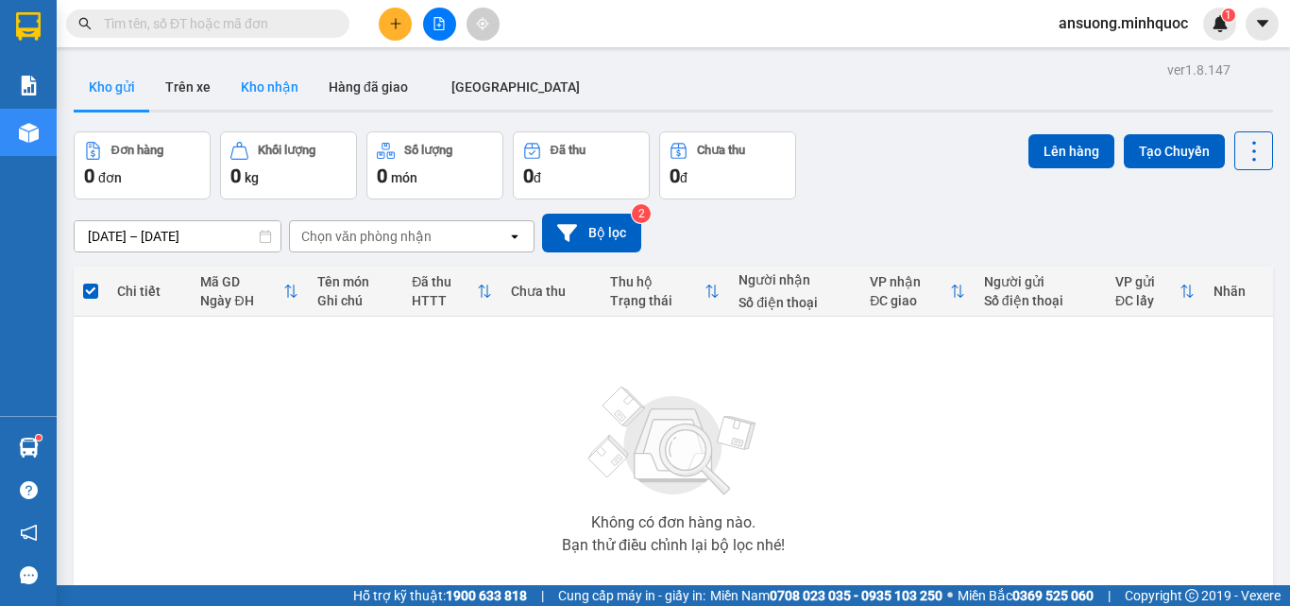
click at [238, 73] on button "Kho nhận" at bounding box center [270, 86] width 88 height 45
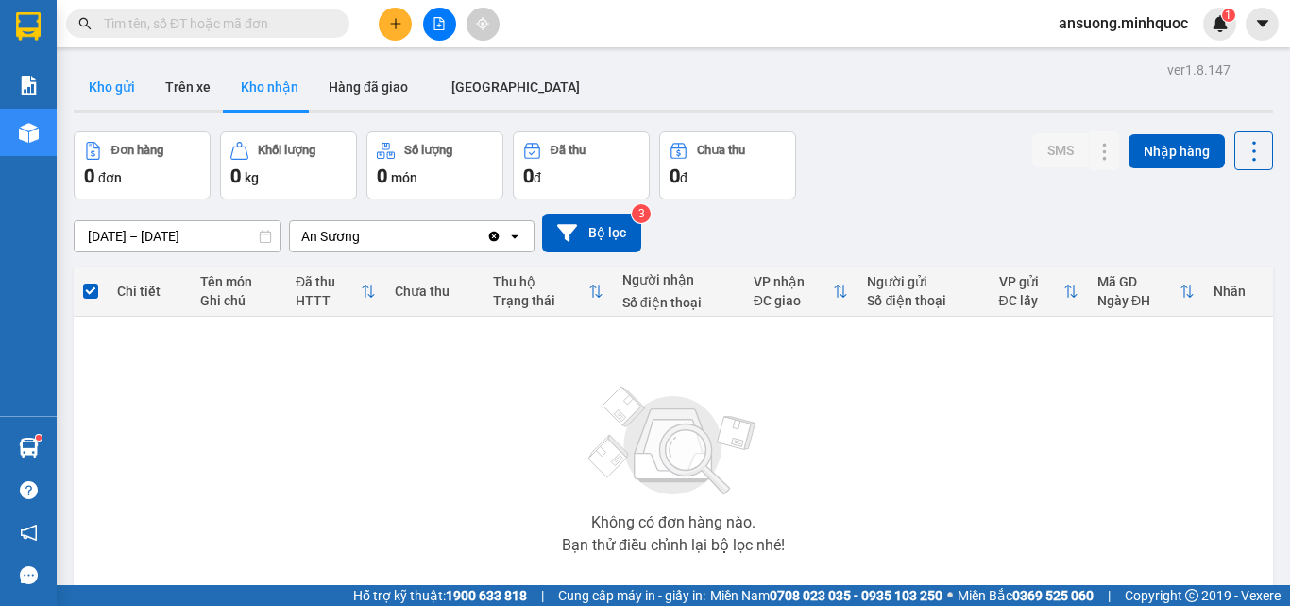
click at [96, 89] on button "Kho gửi" at bounding box center [112, 86] width 77 height 45
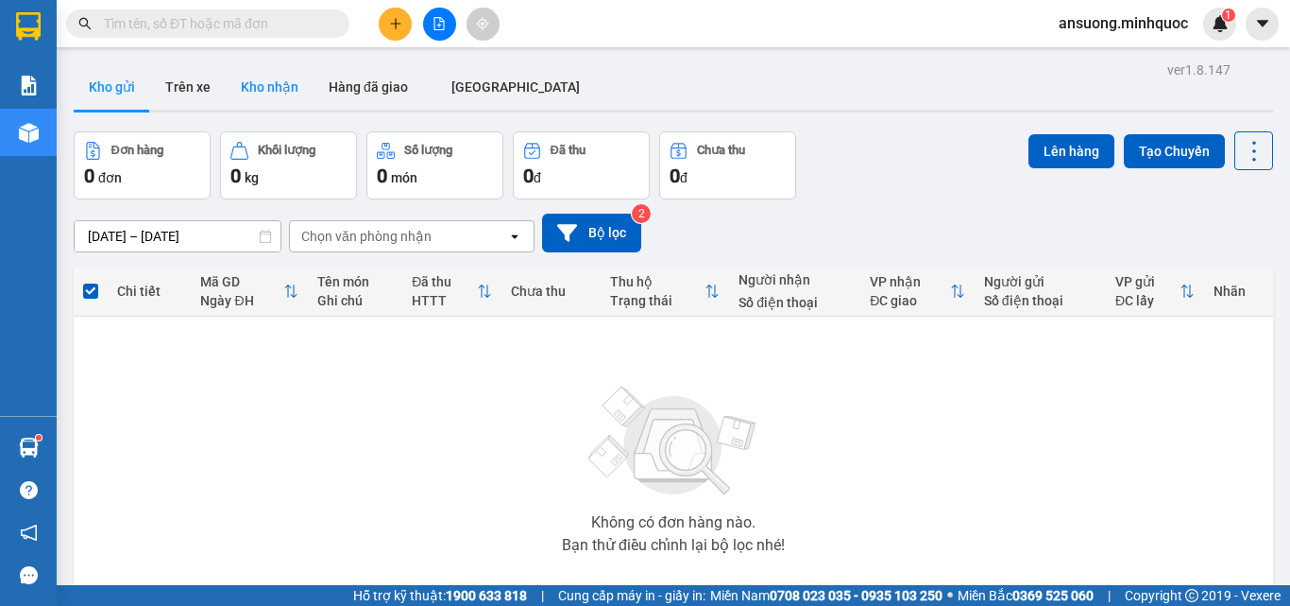
click at [256, 89] on button "Kho nhận" at bounding box center [270, 86] width 88 height 45
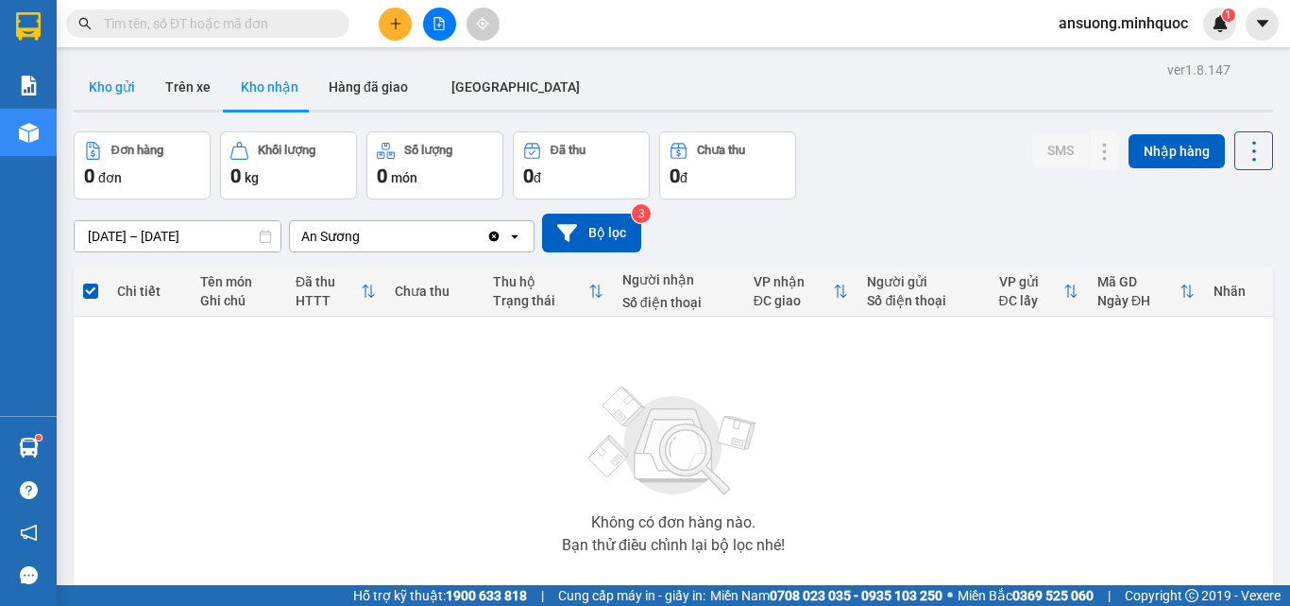
click at [112, 96] on button "Kho gửi" at bounding box center [112, 86] width 77 height 45
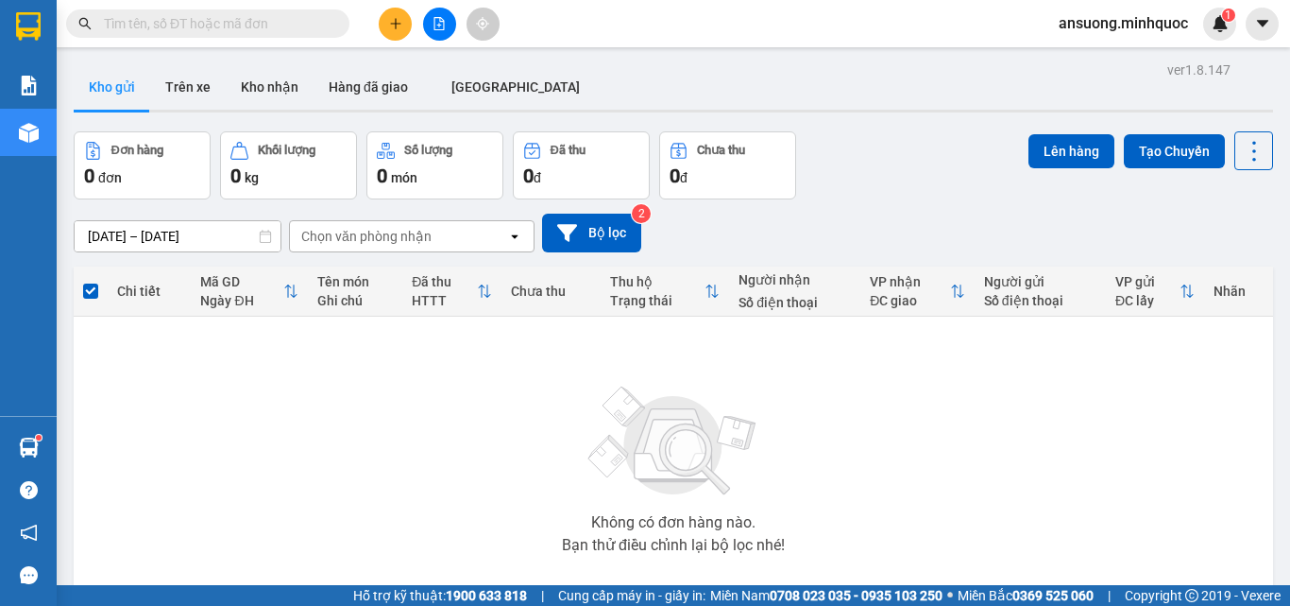
click at [432, 16] on button at bounding box center [439, 24] width 33 height 33
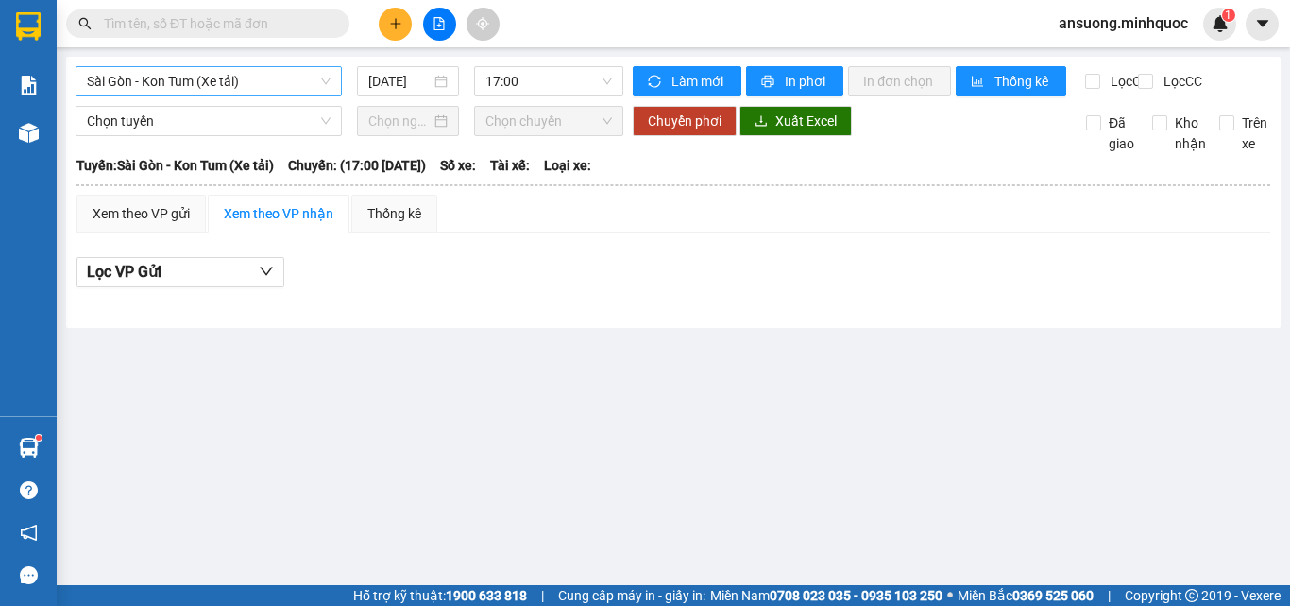
click at [136, 85] on span "Sài Gòn - Kon Tum (Xe tải)" at bounding box center [209, 81] width 244 height 28
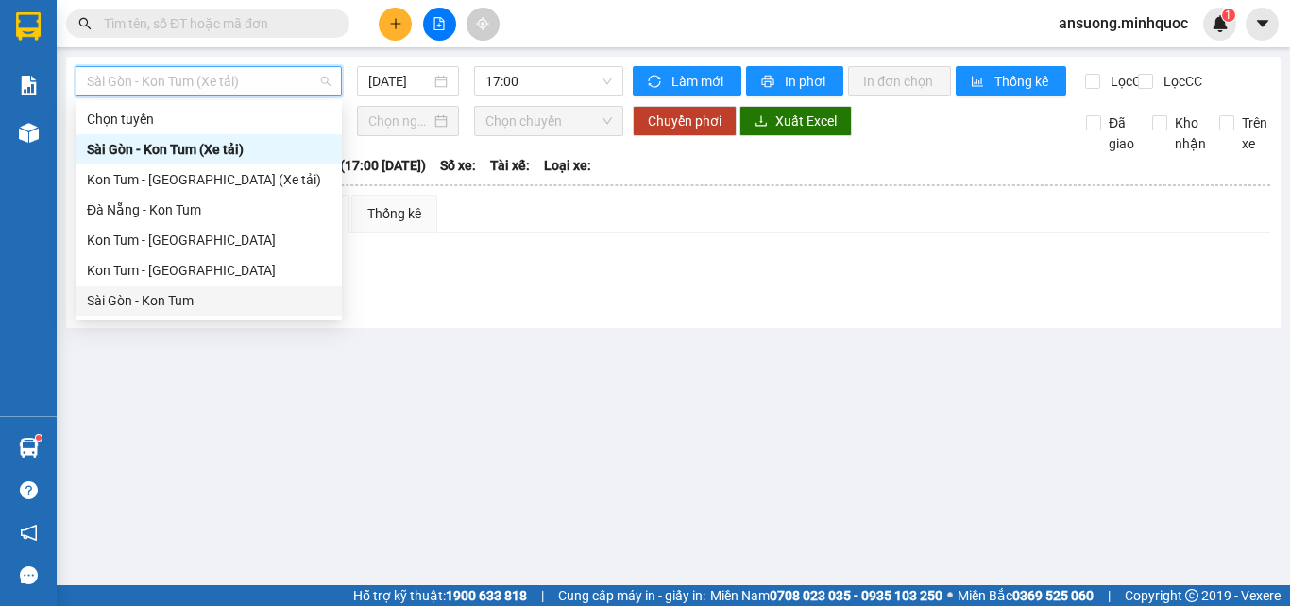
click at [121, 295] on div "Sài Gòn - Kon Tum" at bounding box center [209, 300] width 244 height 21
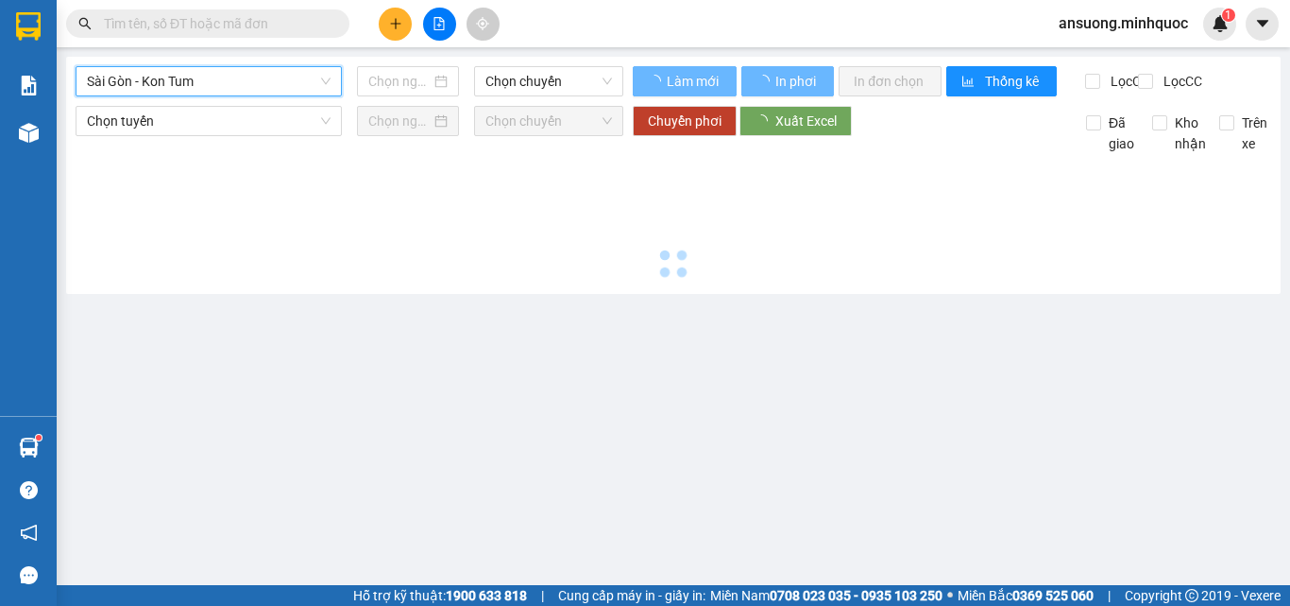
type input "[DATE]"
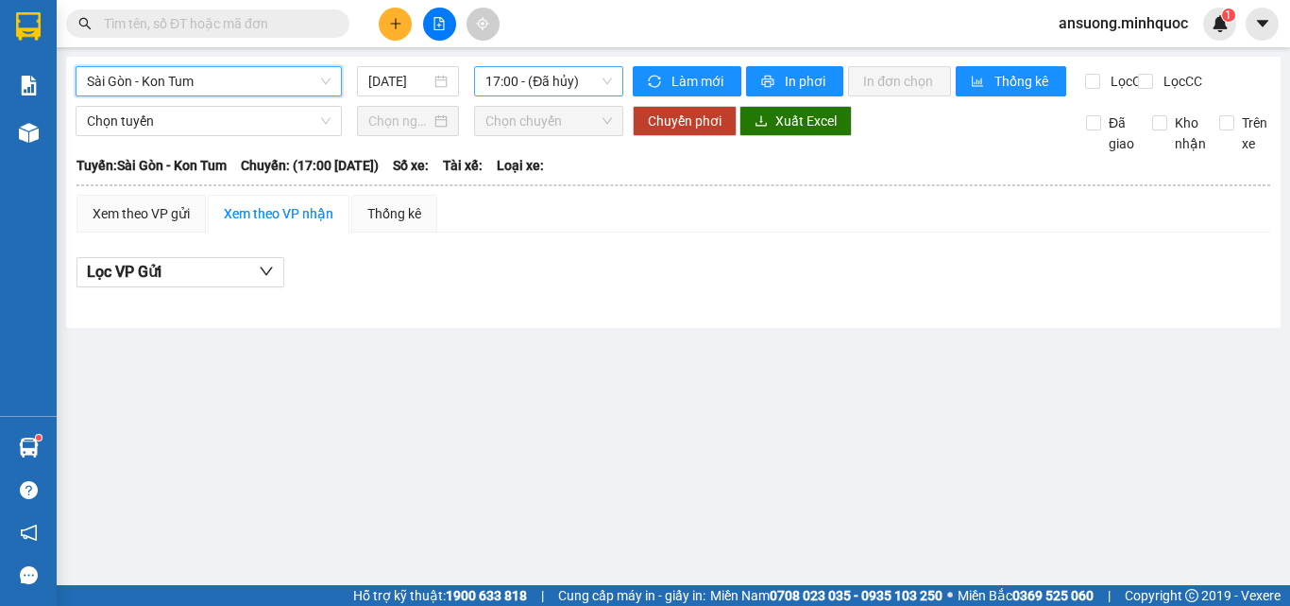
click at [512, 75] on span "17:00 - (Đã hủy)" at bounding box center [549, 81] width 127 height 28
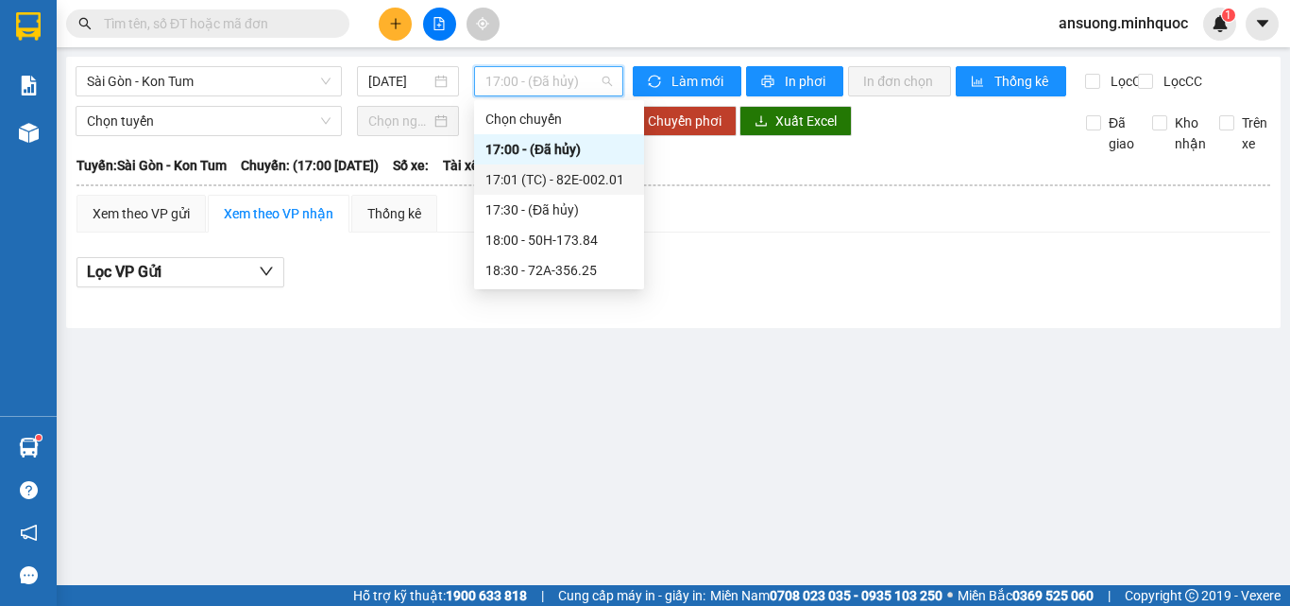
click at [576, 186] on div "17:01 (TC) - 82E-002.01" at bounding box center [559, 179] width 147 height 21
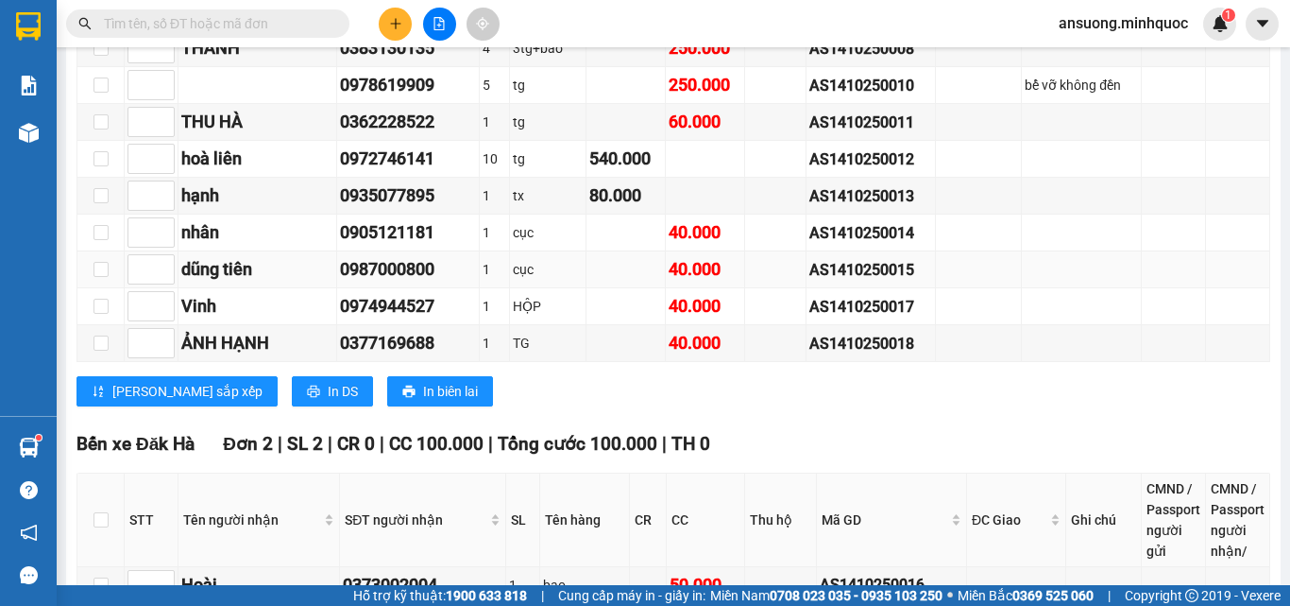
scroll to position [1134, 0]
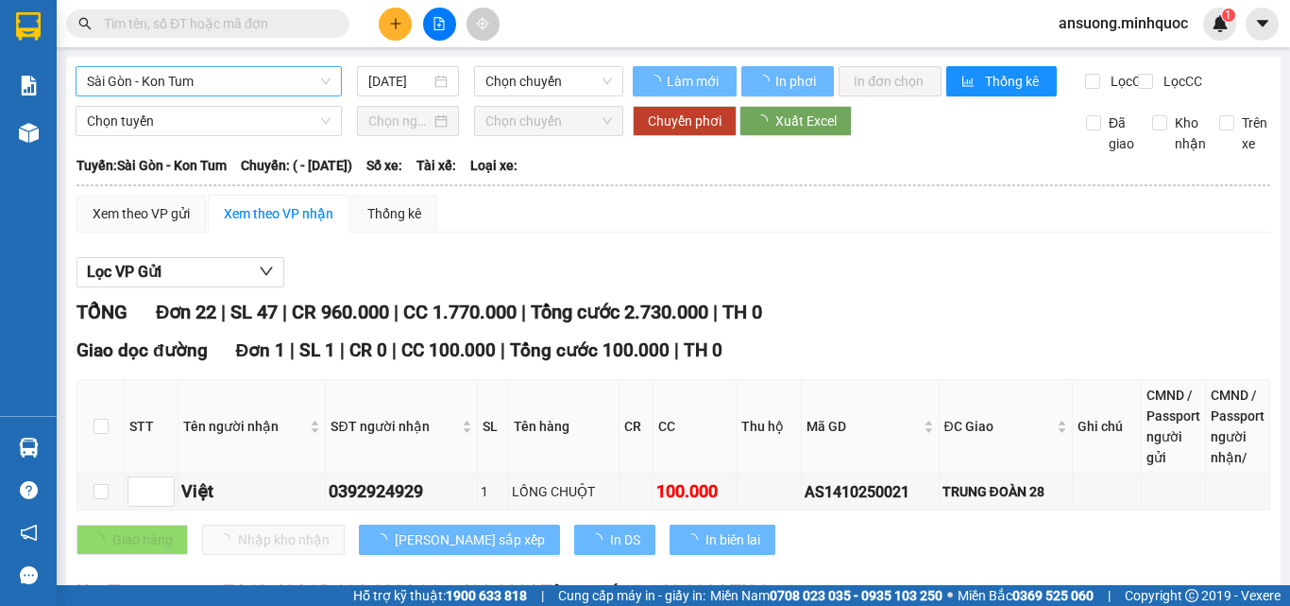
click at [154, 82] on span "Sài Gòn - Kon Tum" at bounding box center [209, 81] width 244 height 28
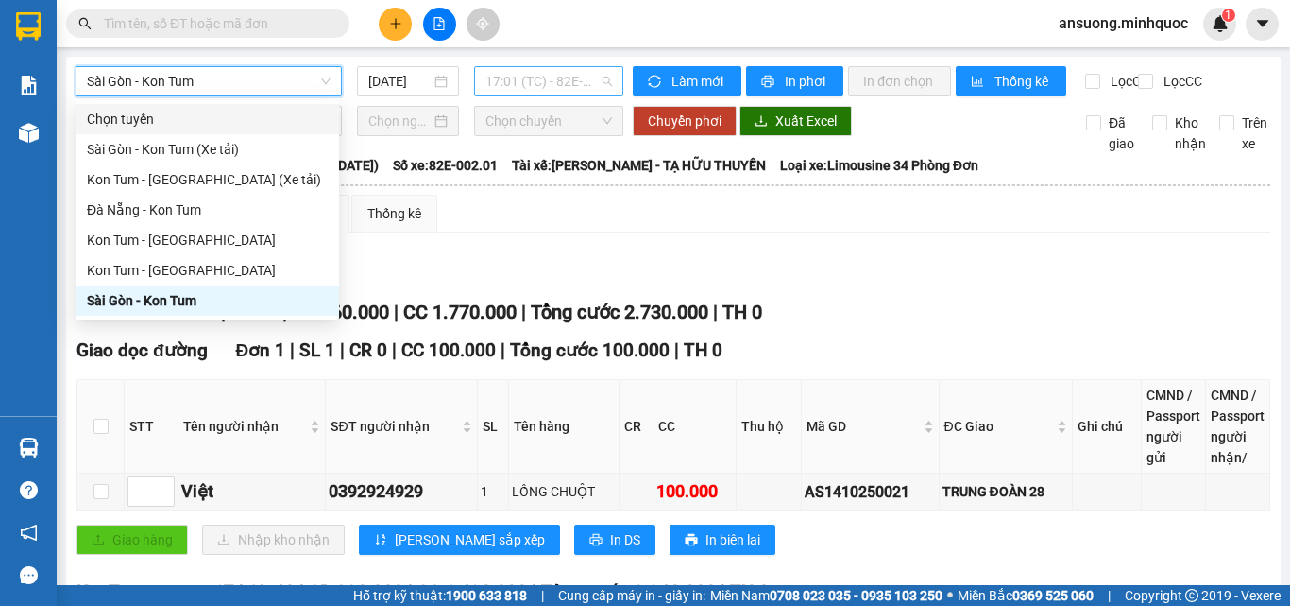
click at [572, 77] on span "17:01 (TC) - 82E-002.01" at bounding box center [549, 81] width 127 height 28
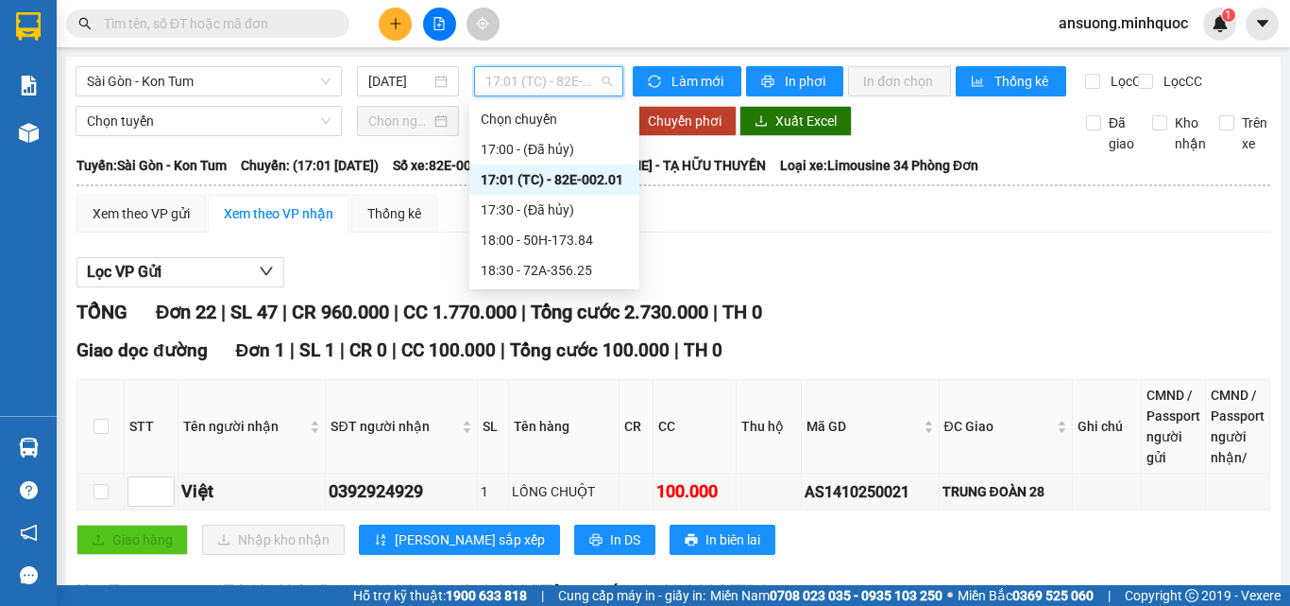
click at [546, 183] on div "17:01 (TC) - 82E-002.01" at bounding box center [554, 179] width 147 height 21
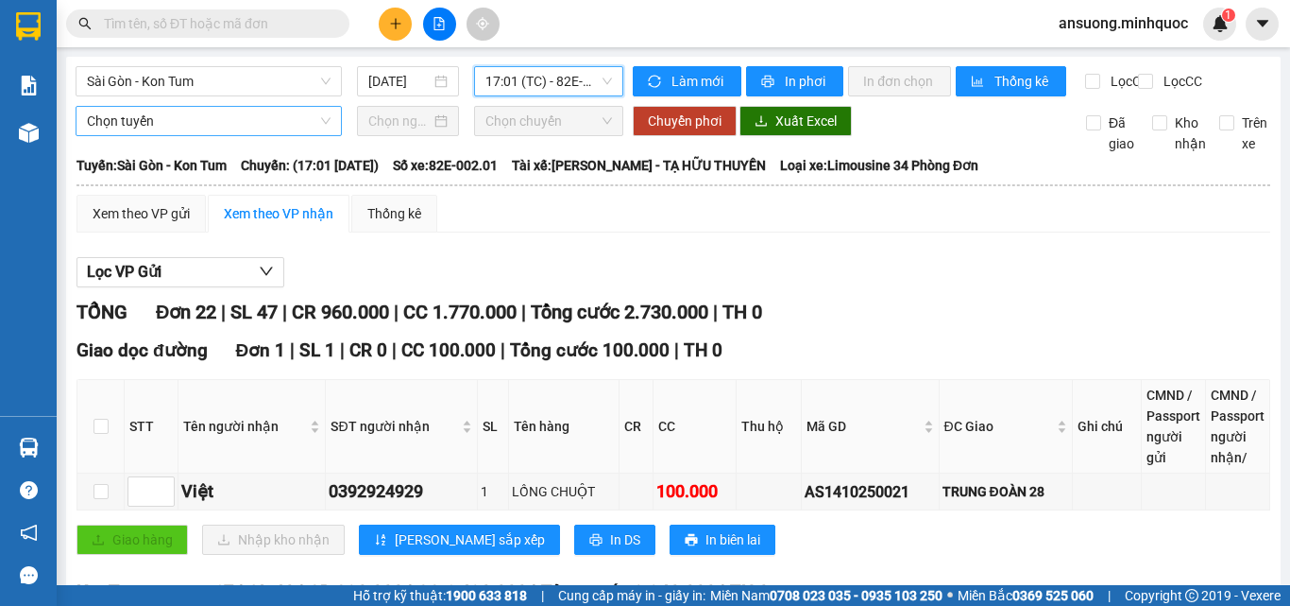
click at [199, 135] on span "Chọn tuyến" at bounding box center [209, 121] width 244 height 28
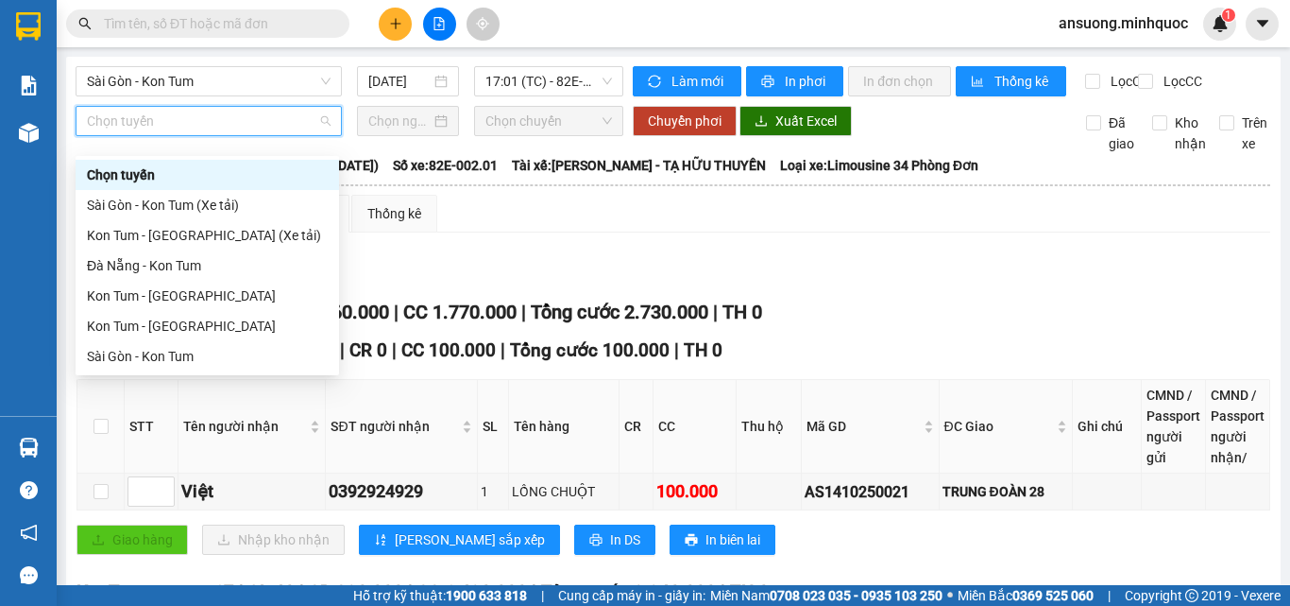
click at [653, 284] on div "Lọc VP Gửi" at bounding box center [674, 272] width 1194 height 31
